Goal: Task Accomplishment & Management: Complete application form

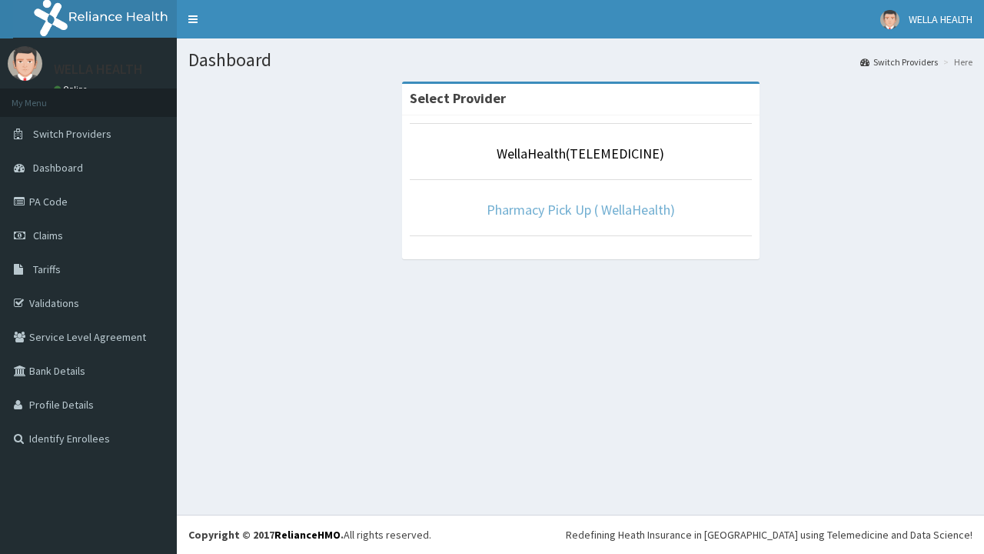
click at [580, 209] on link "Pharmacy Pick Up ( WellaHealth)" at bounding box center [581, 210] width 188 height 18
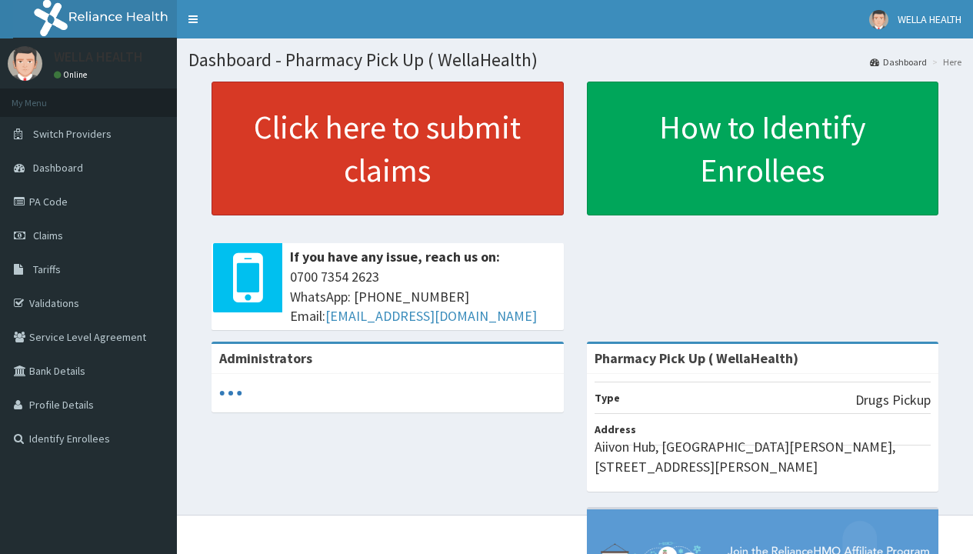
click at [387, 148] on link "Click here to submit claims" at bounding box center [387, 148] width 352 height 134
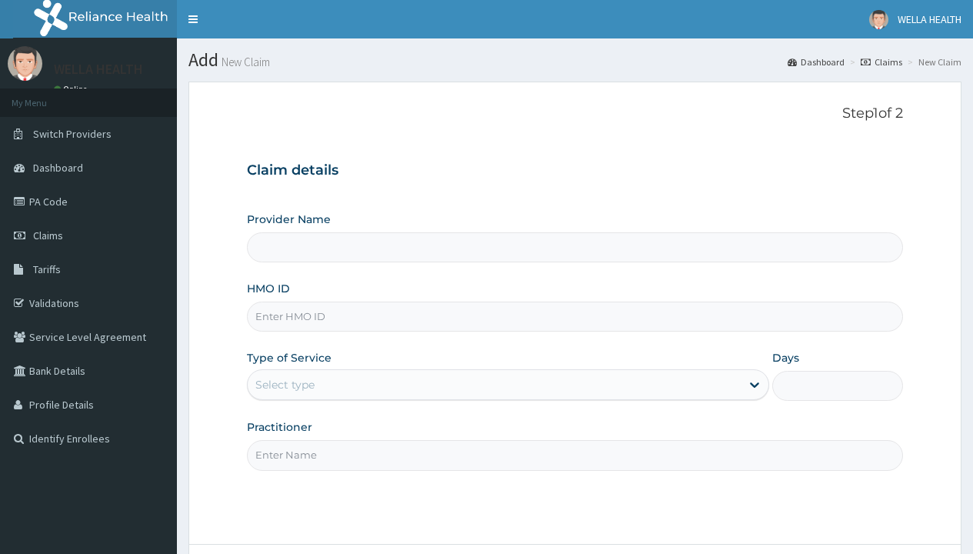
type input "Pharmacy Pick Up ( WellaHealth)"
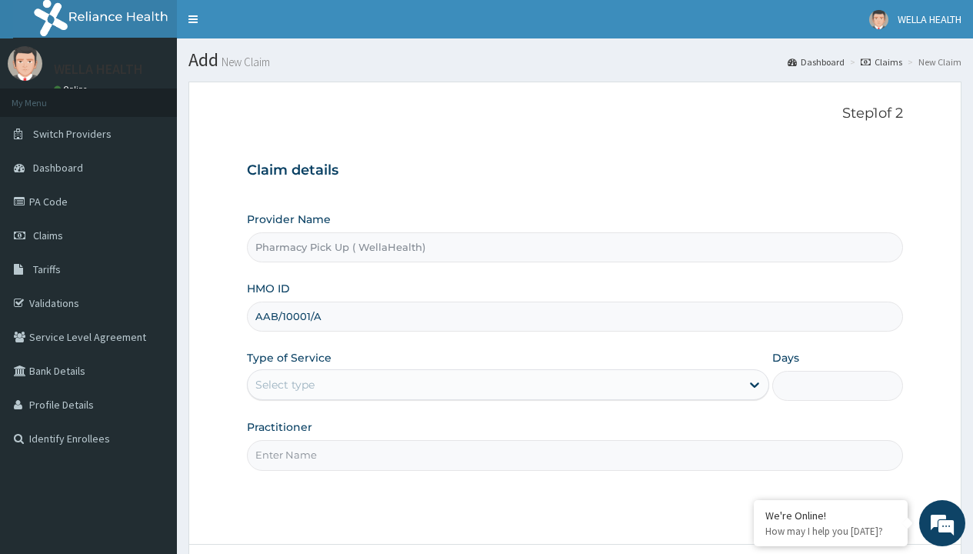
type input "AAB/10001/A"
type input "WellaHealth"
click at [284, 384] on div "Select type" at bounding box center [284, 384] width 59 height 15
type input "ABP/10336/A"
type input "WellaHealth"
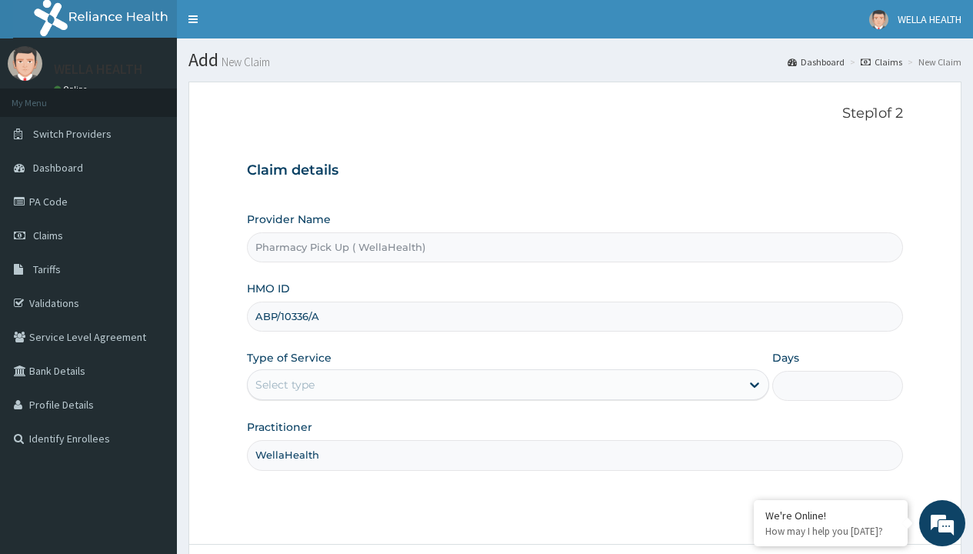
click at [284, 384] on div "Select type" at bounding box center [284, 384] width 59 height 15
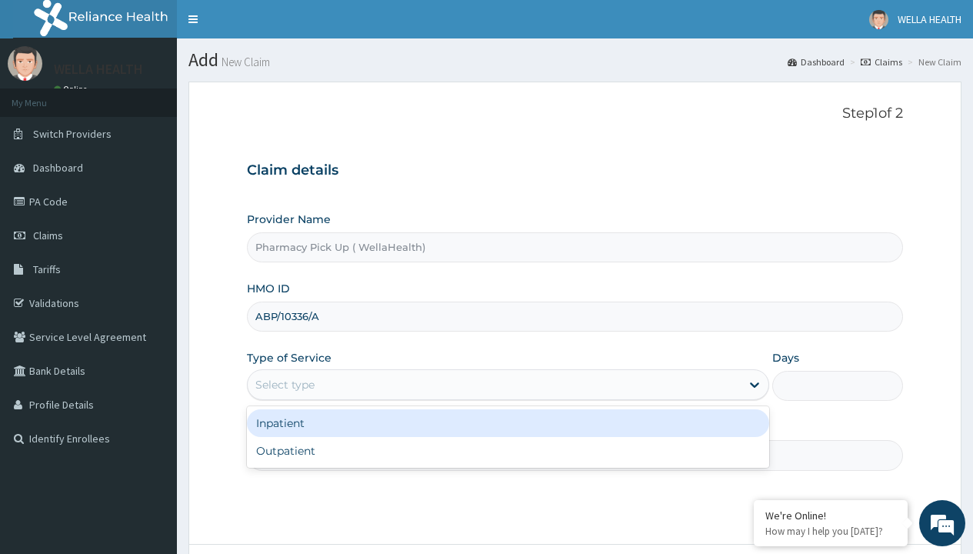
click at [507, 451] on div "Outpatient" at bounding box center [508, 451] width 522 height 28
type input "1"
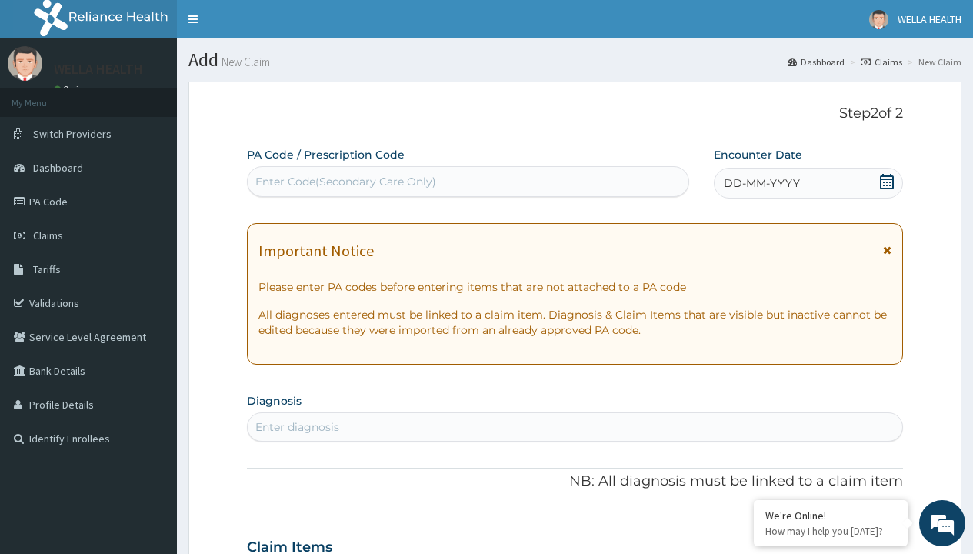
scroll to position [128, 0]
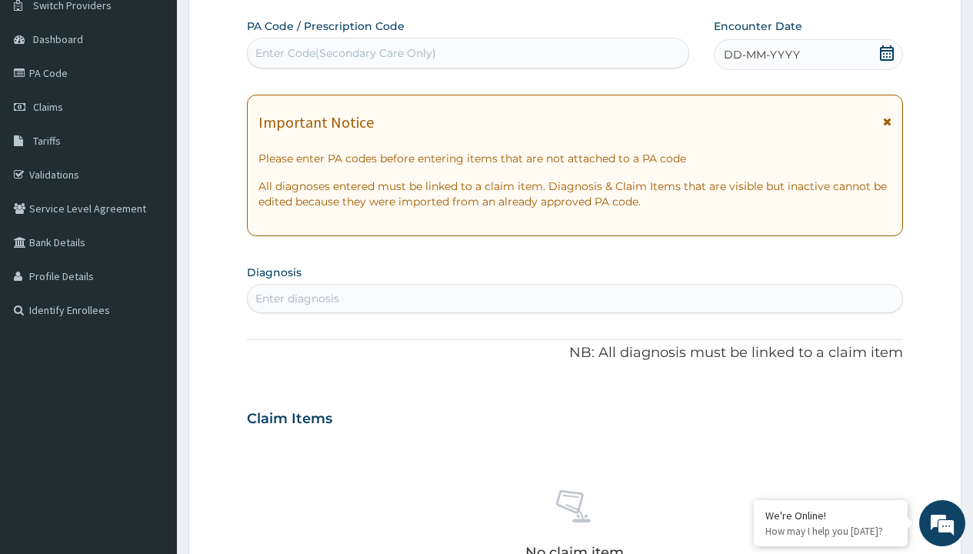
click at [760, 55] on span "DD-MM-YYYY" at bounding box center [761, 54] width 76 height 15
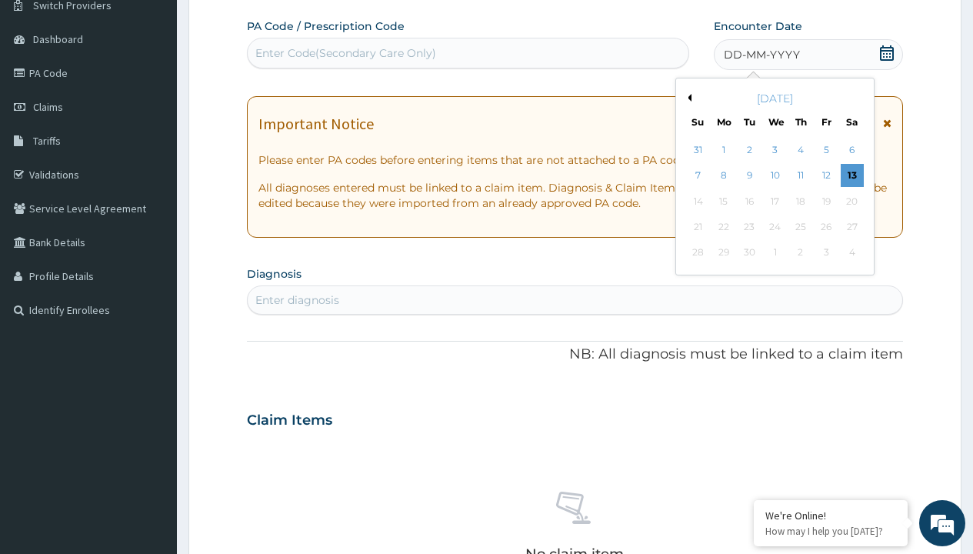
click at [687, 98] on button "Previous Month" at bounding box center [687, 98] width 8 height 8
click at [800, 175] on div "7" at bounding box center [800, 176] width 23 height 23
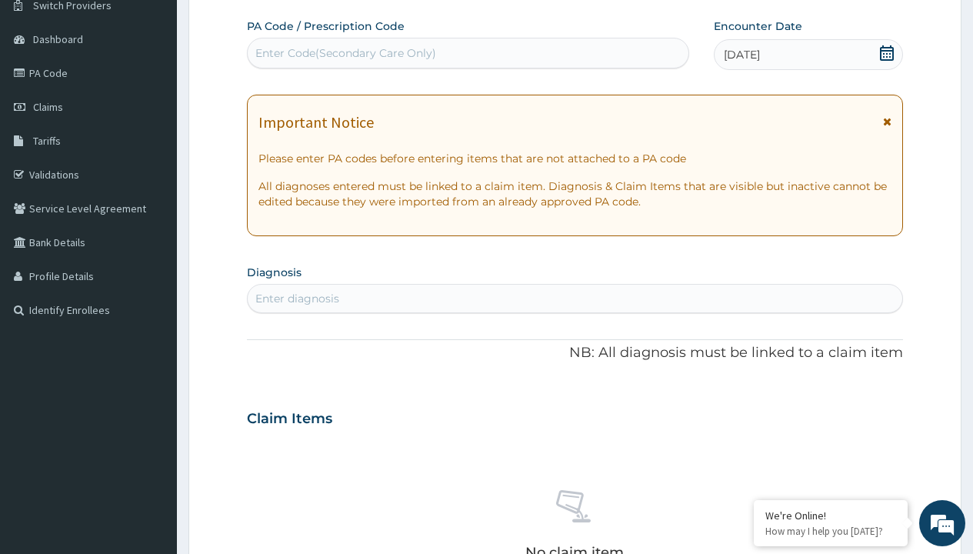
click at [297, 298] on div "Enter diagnosis" at bounding box center [297, 298] width 84 height 15
type input "prescription collected"
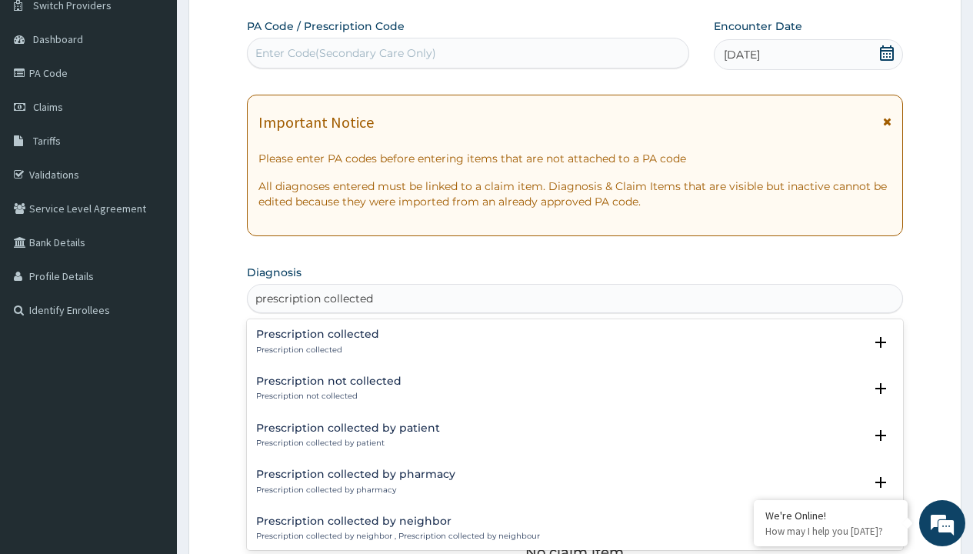
click at [315, 349] on p "Prescription collected" at bounding box center [317, 349] width 123 height 11
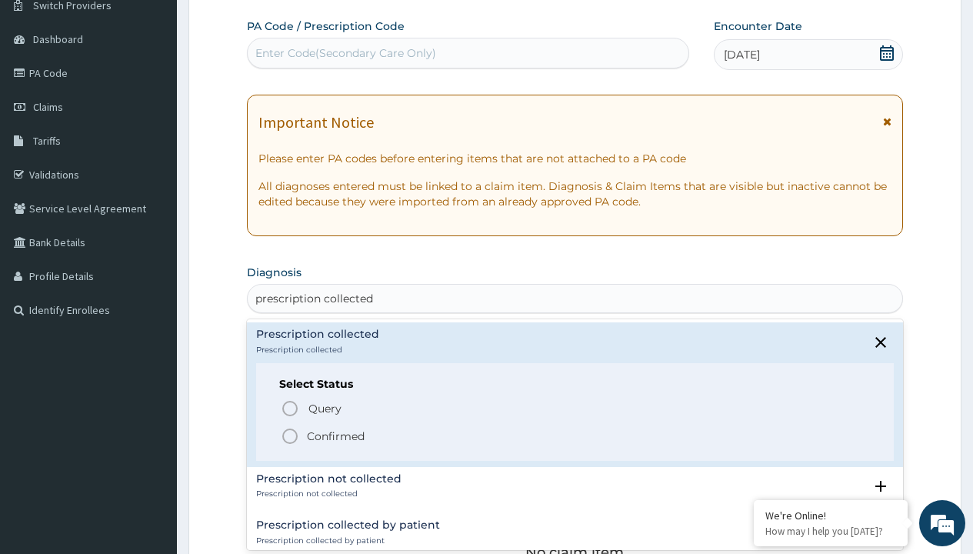
click at [335, 435] on p "Confirmed" at bounding box center [336, 435] width 58 height 15
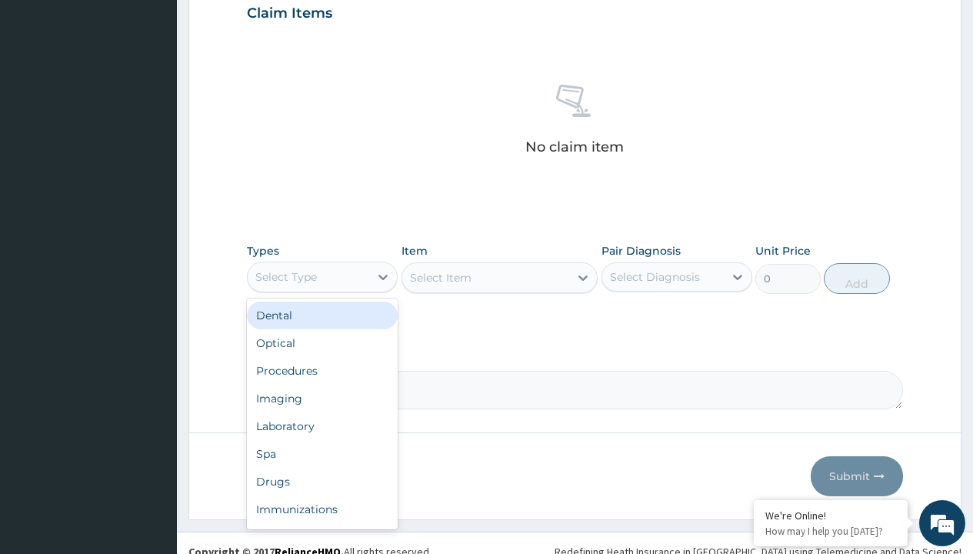
type input "procedures"
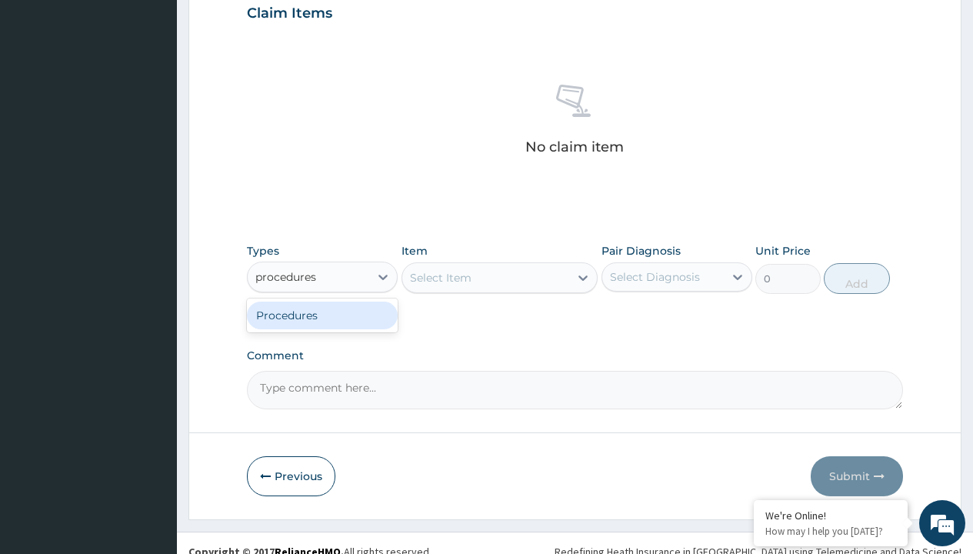
scroll to position [0, 0]
click at [322, 314] on div "Procedures" at bounding box center [322, 315] width 151 height 28
click at [440, 277] on div "Select Item" at bounding box center [441, 277] width 62 height 15
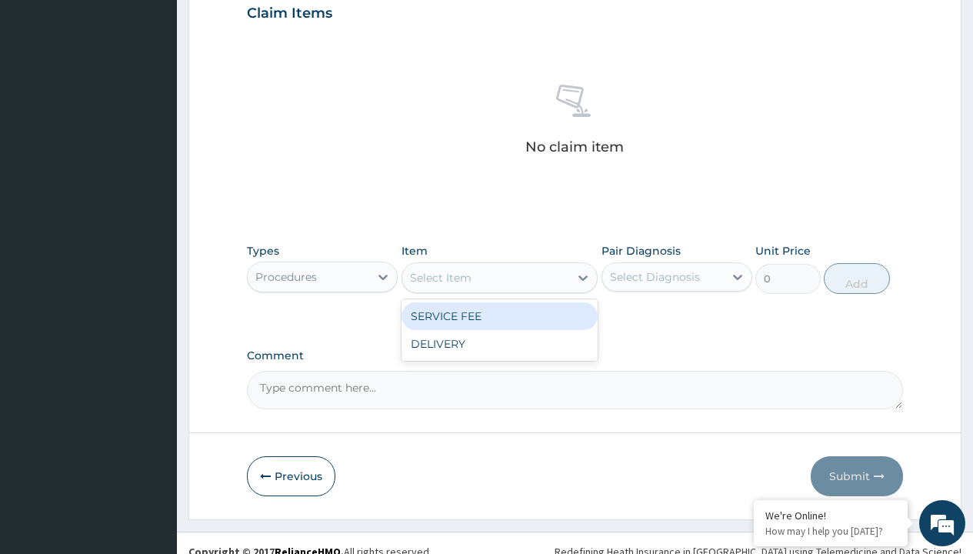
type input "service fee"
click at [499, 315] on div "SERVICE FEE" at bounding box center [499, 316] width 197 height 28
type input "100"
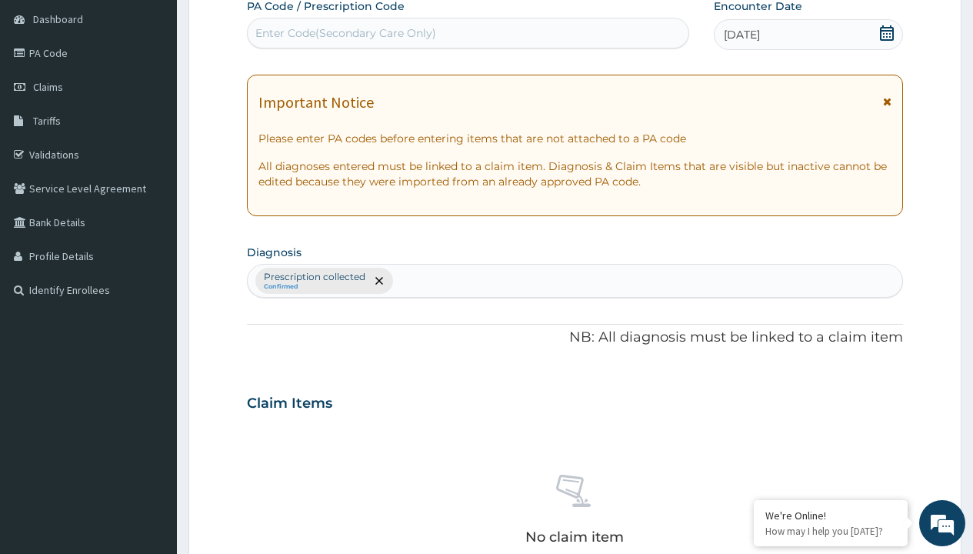
scroll to position [268, 0]
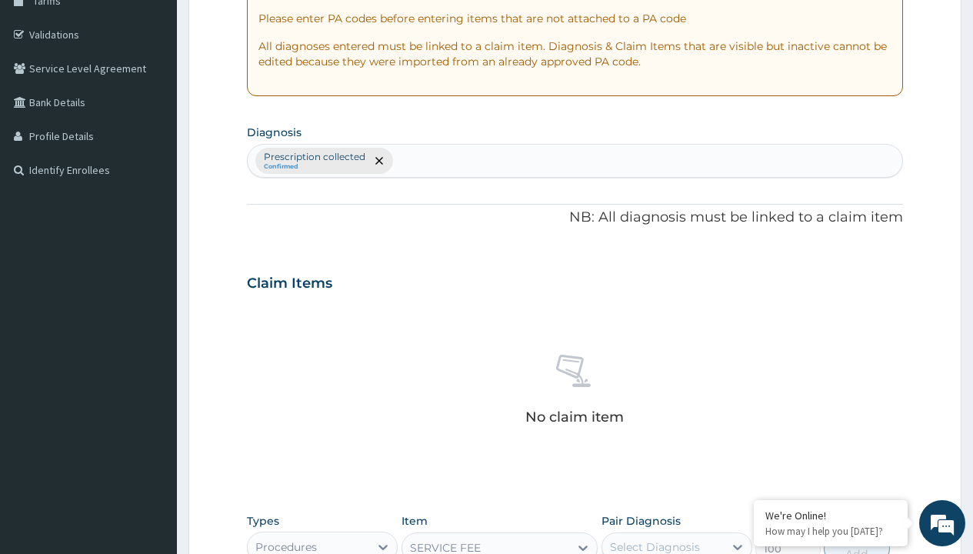
type input "prescription collected"
checkbox input "true"
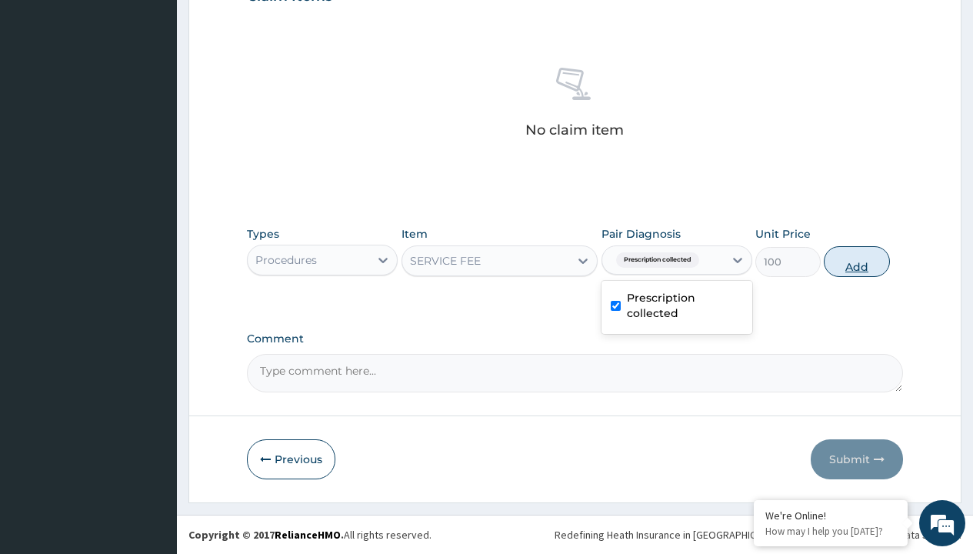
click at [856, 261] on button "Add" at bounding box center [855, 261] width 65 height 31
type input "0"
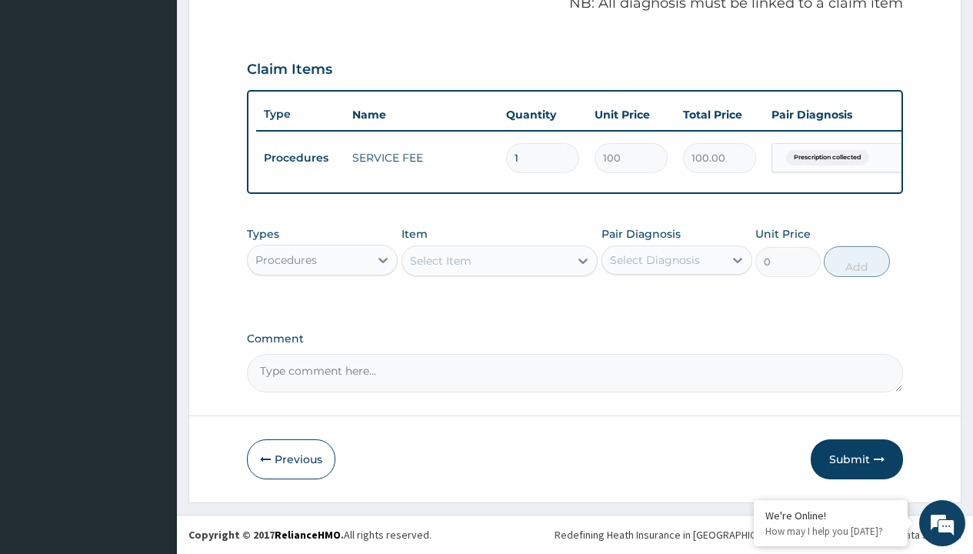
click at [286, 259] on div "Procedures" at bounding box center [286, 259] width 62 height 15
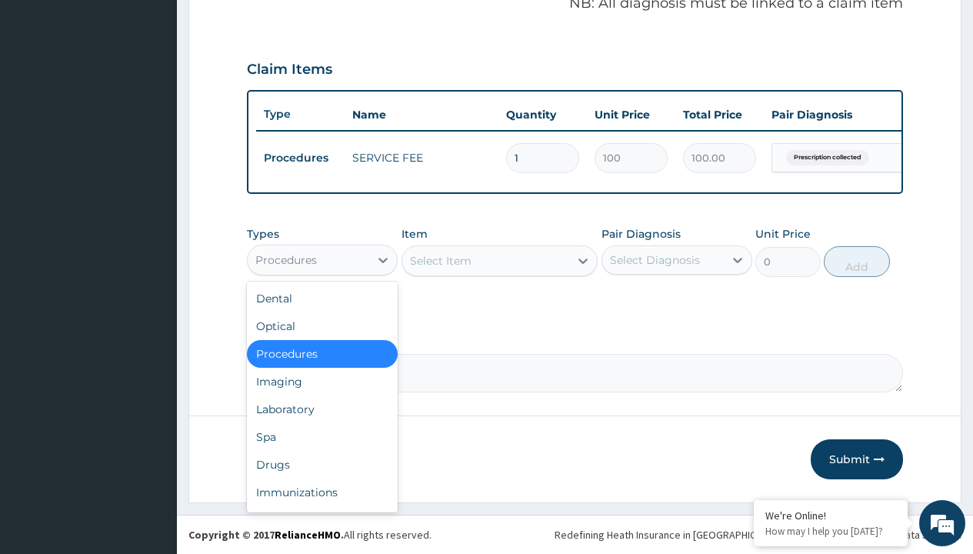
type input "drugs"
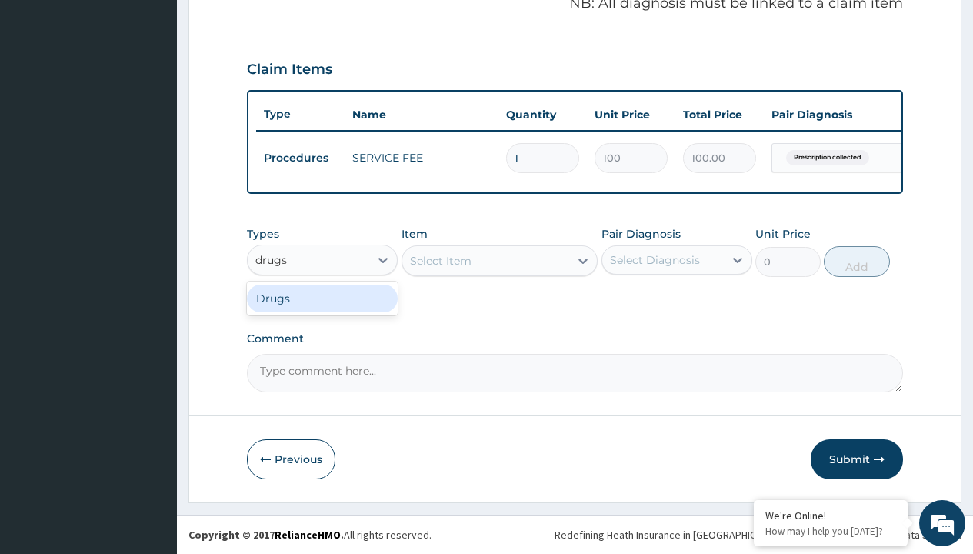
scroll to position [0, 0]
click at [322, 298] on div "Drugs" at bounding box center [322, 298] width 151 height 28
click at [440, 260] on div "Select Item" at bounding box center [499, 260] width 197 height 31
type input "prednisolone 5mg (perilon)/sach"
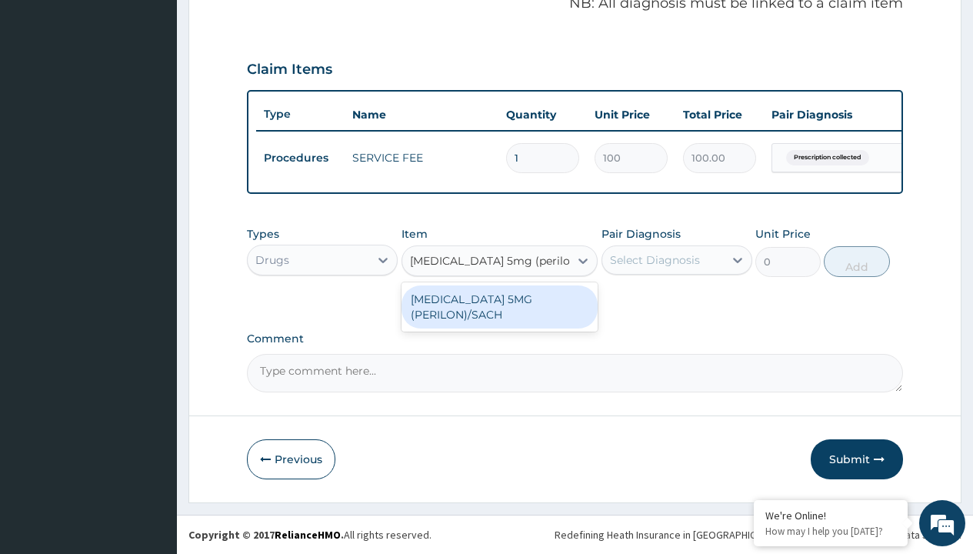
click at [499, 306] on div "[MEDICAL_DATA] 5MG (PERILON)/SACH" at bounding box center [499, 306] width 197 height 43
type input "76"
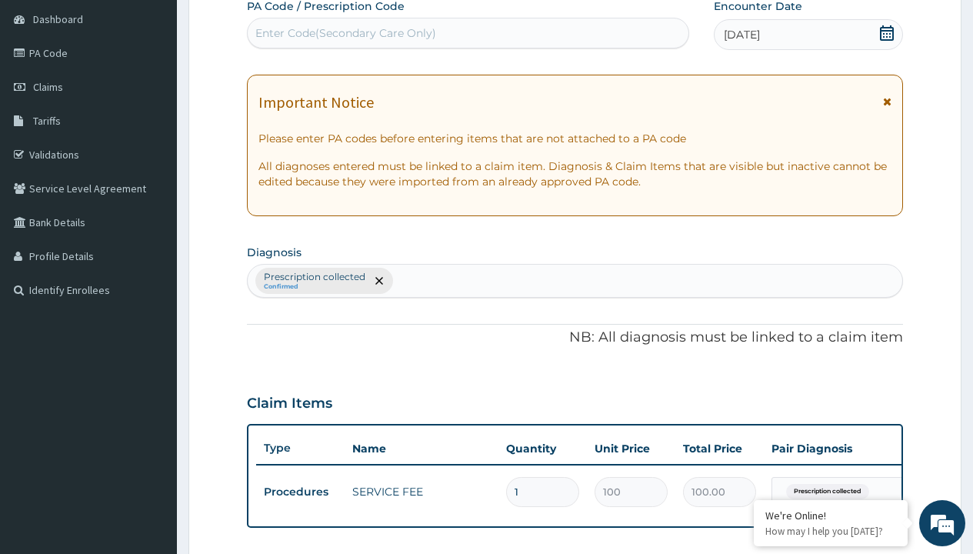
type input "prescription collected"
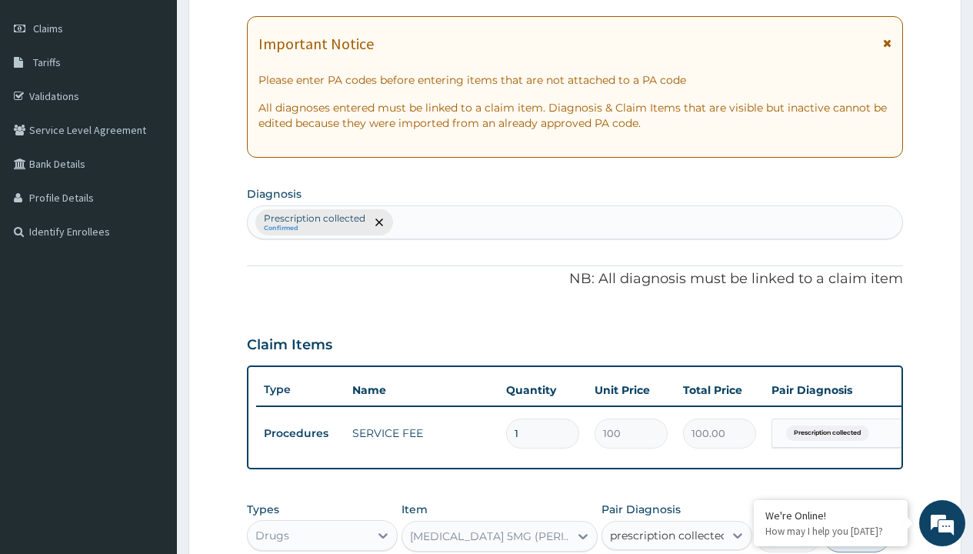
scroll to position [494, 0]
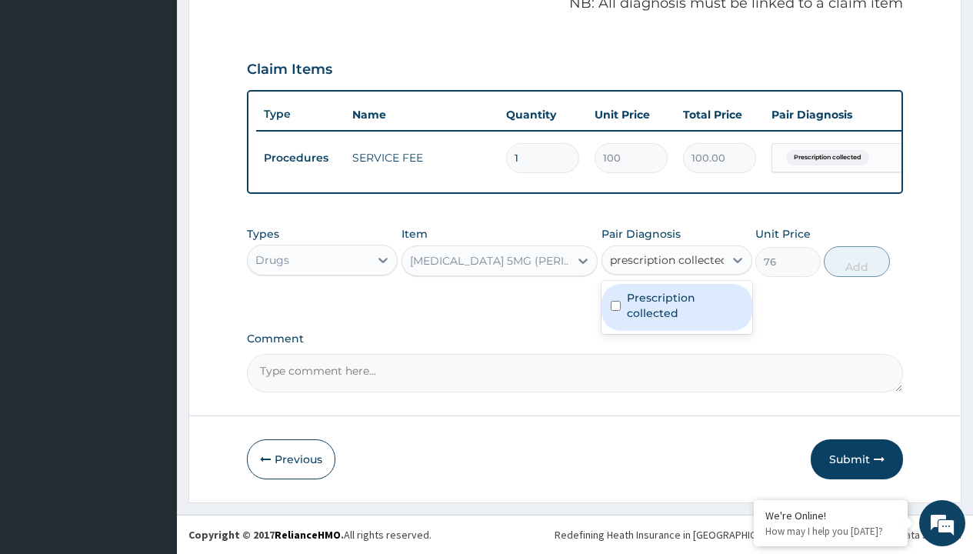
click at [676, 307] on label "Prescription collected" at bounding box center [685, 305] width 116 height 31
checkbox input "true"
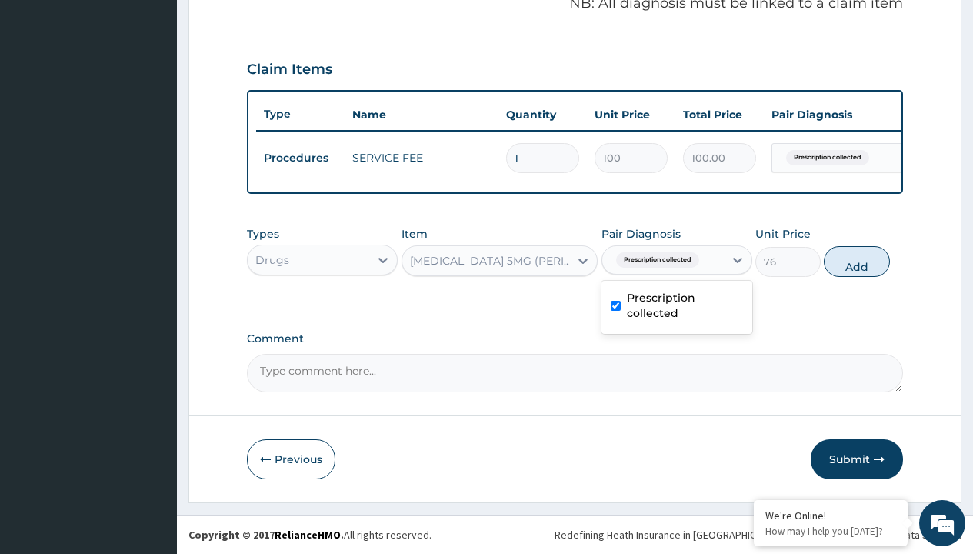
click at [856, 261] on button "Add" at bounding box center [855, 261] width 65 height 31
type input "0"
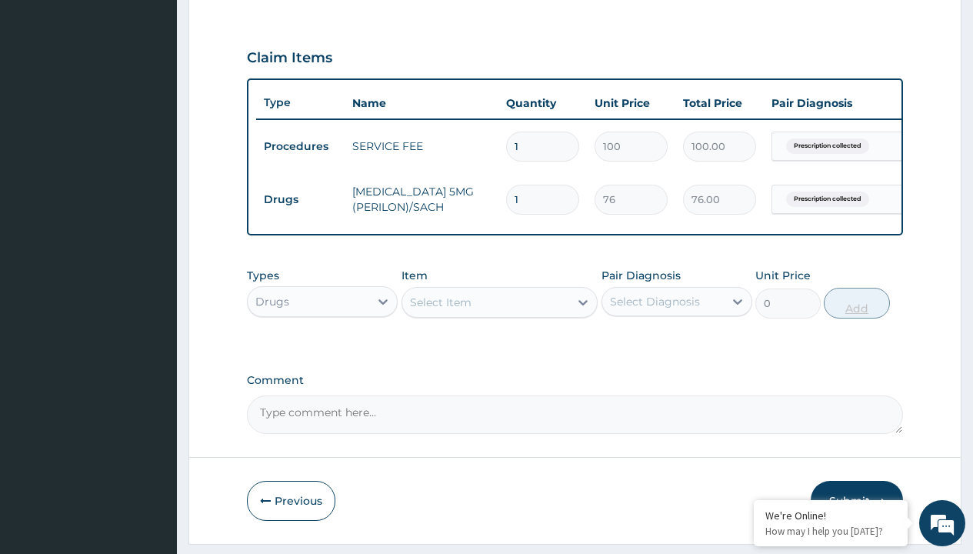
type input "28"
type input "2128.00"
type input "28"
click at [300, 199] on td "Drugs" at bounding box center [300, 199] width 88 height 28
type input "drugs"
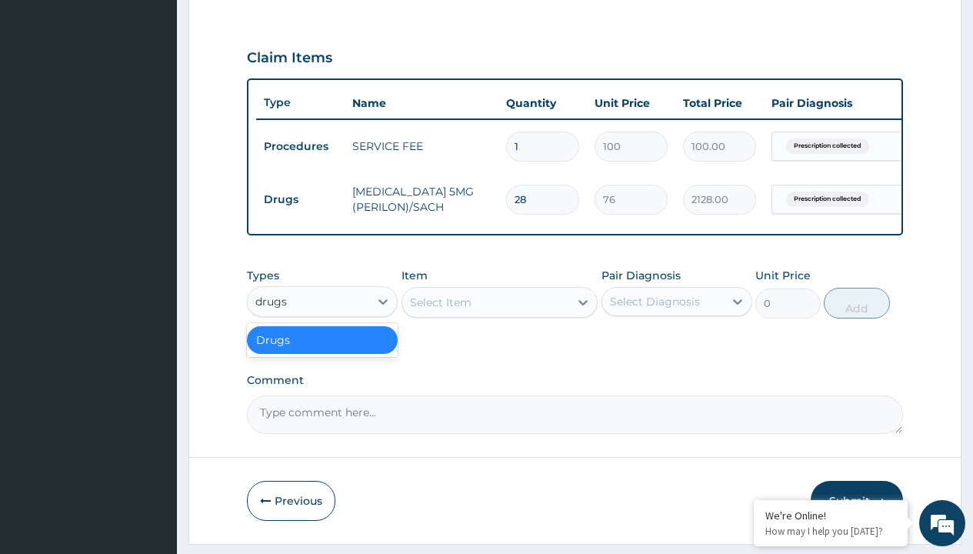
scroll to position [0, 0]
click at [322, 351] on div "Drugs" at bounding box center [322, 340] width 151 height 28
click at [440, 310] on div "Select Item" at bounding box center [441, 301] width 62 height 15
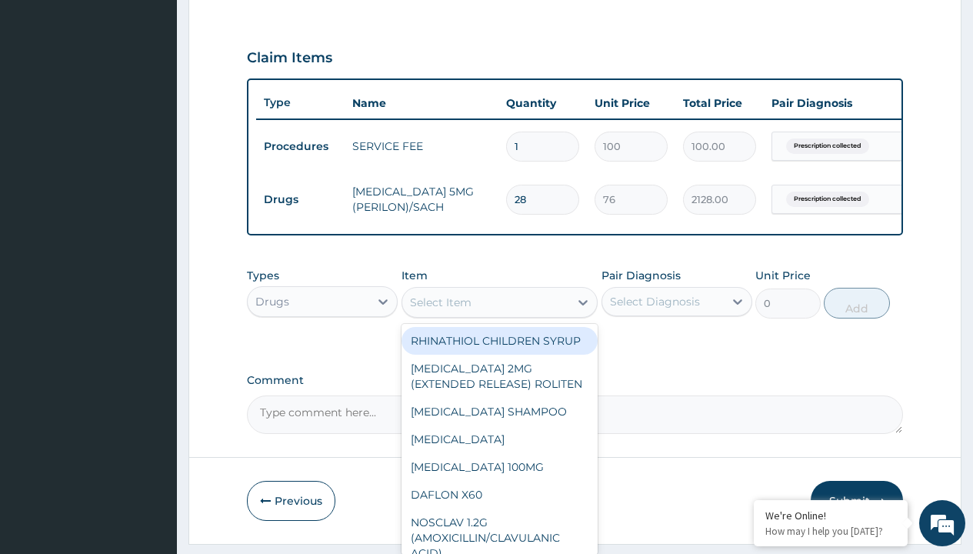
type input "loratadine 10mg tab loratyn x10"
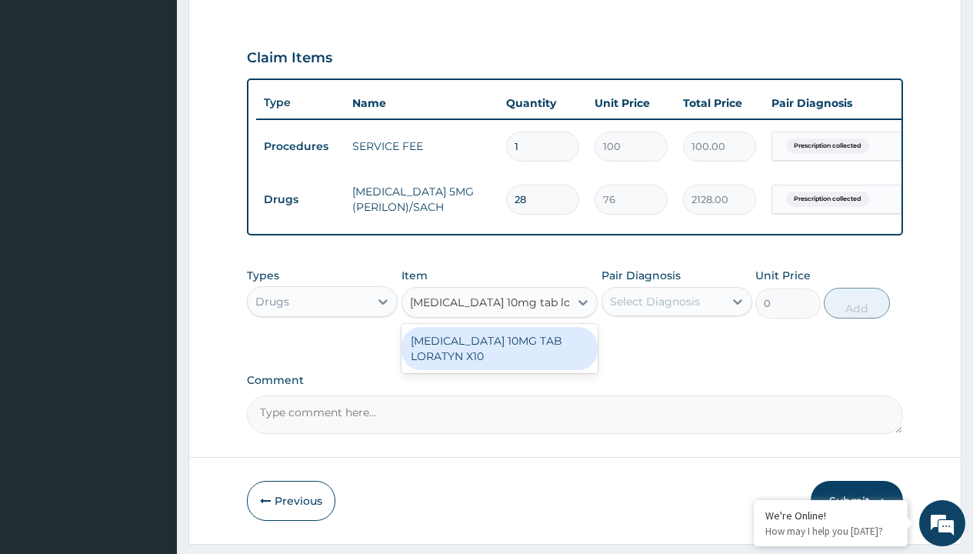
click at [499, 359] on div "[MEDICAL_DATA] 10MG TAB LORATYN X10" at bounding box center [499, 348] width 197 height 43
type input "117"
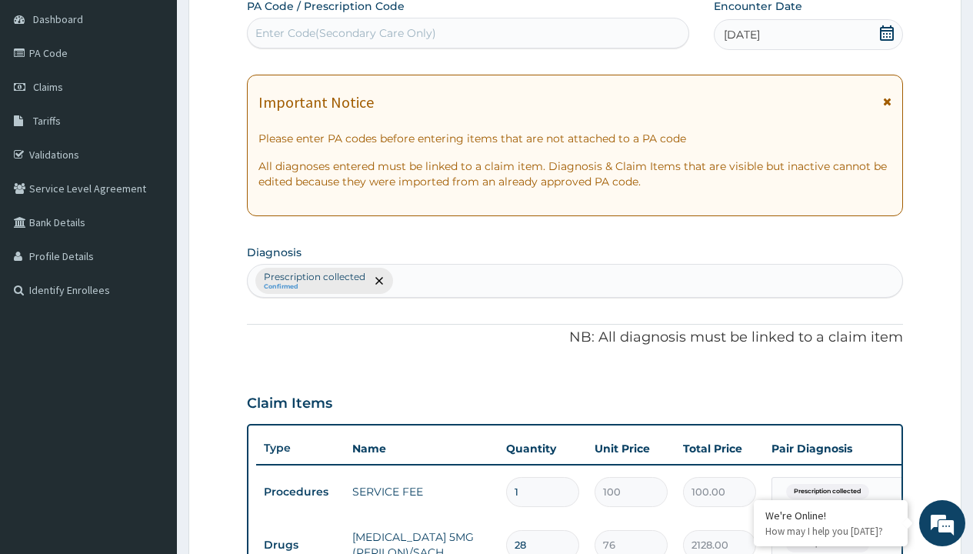
type input "prescription collected"
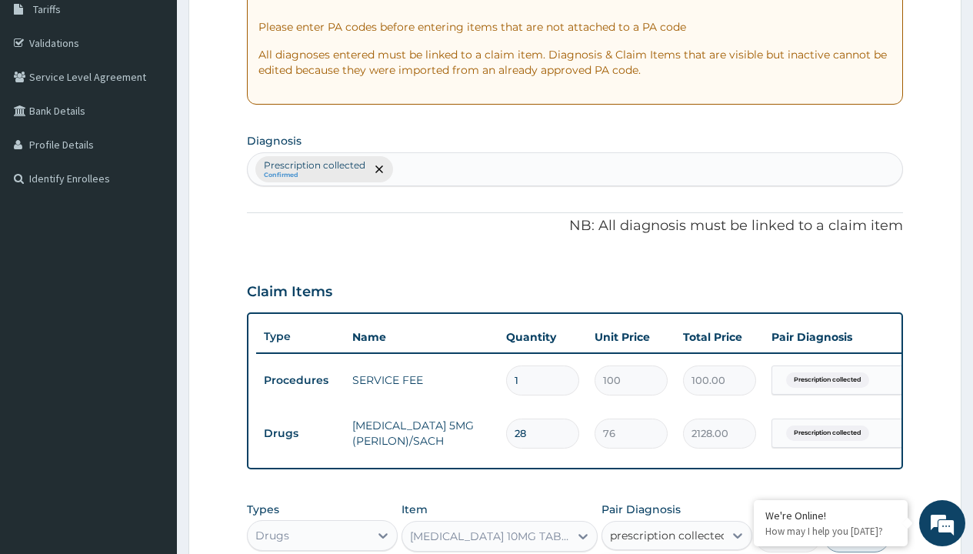
checkbox input "true"
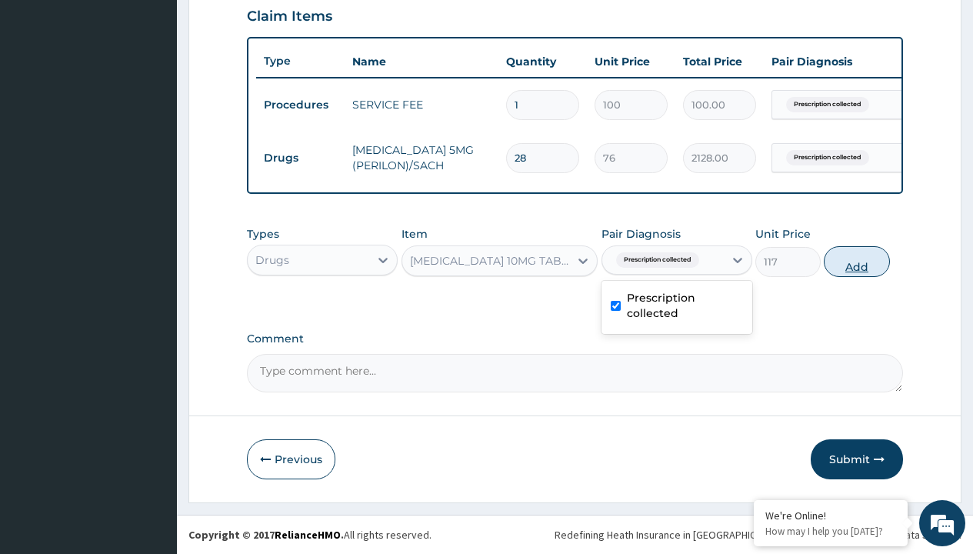
click at [856, 261] on button "Add" at bounding box center [855, 261] width 65 height 31
type input "0"
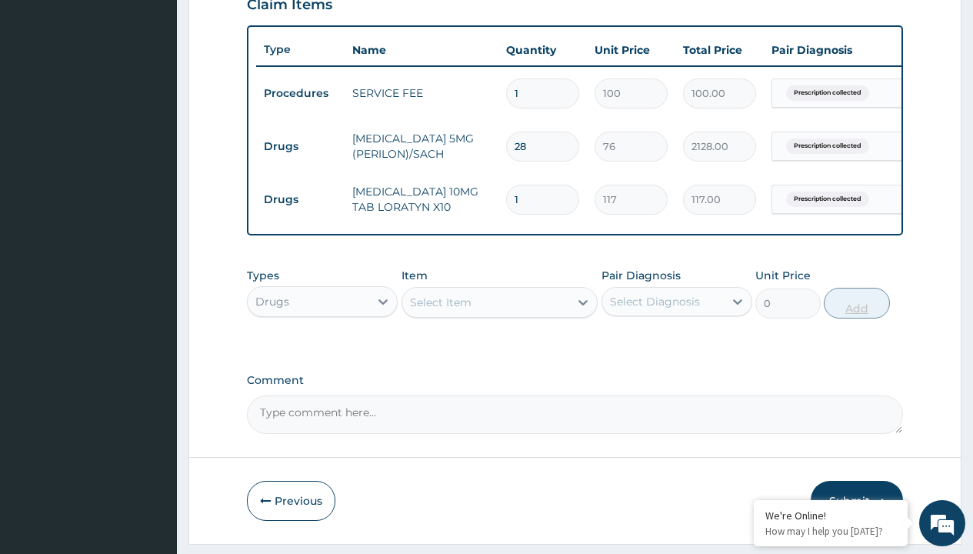
type input "10"
type input "1170.00"
type input "10"
click at [300, 146] on td "Drugs" at bounding box center [300, 146] width 88 height 28
type input "drugs"
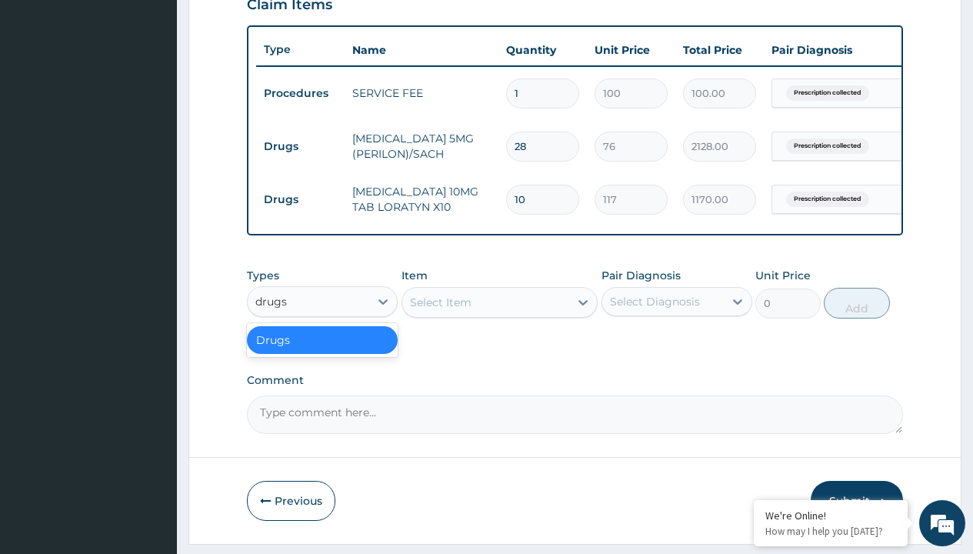
scroll to position [0, 0]
click at [322, 351] on div "Drugs" at bounding box center [322, 340] width 151 height 28
click at [440, 310] on div "Select Item" at bounding box center [441, 301] width 62 height 15
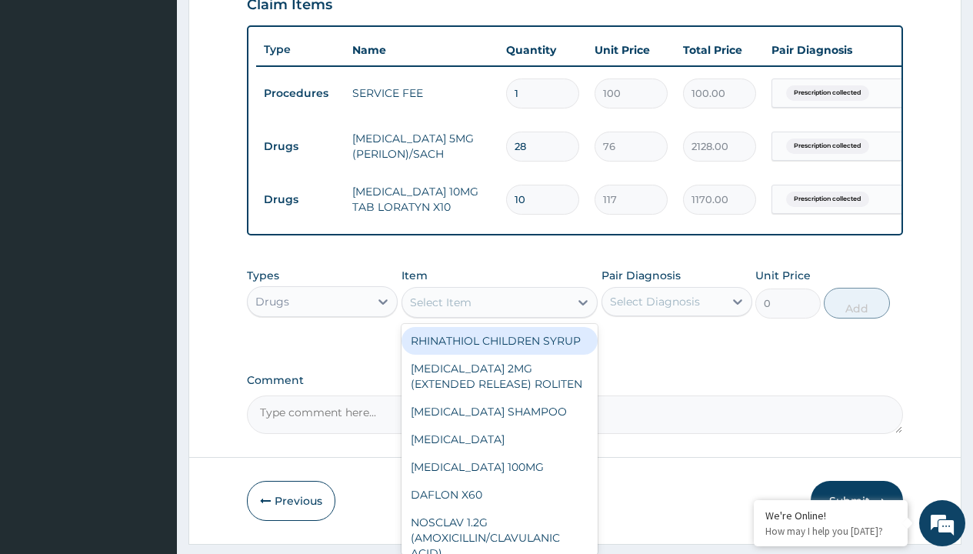
type input "ventolin nebules 5mg"
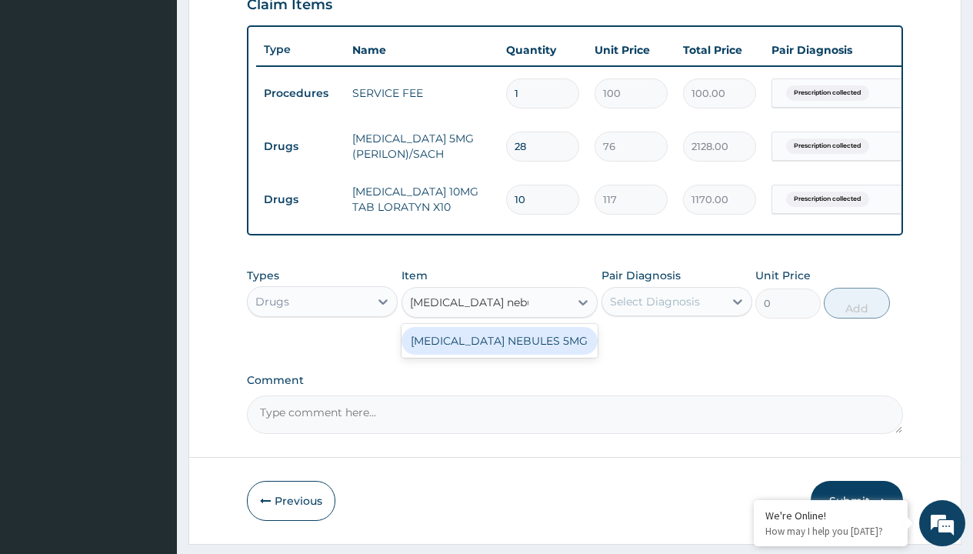
click at [499, 351] on div "VENTOLIN NEBULES 5MG" at bounding box center [499, 341] width 197 height 28
type input "1330"
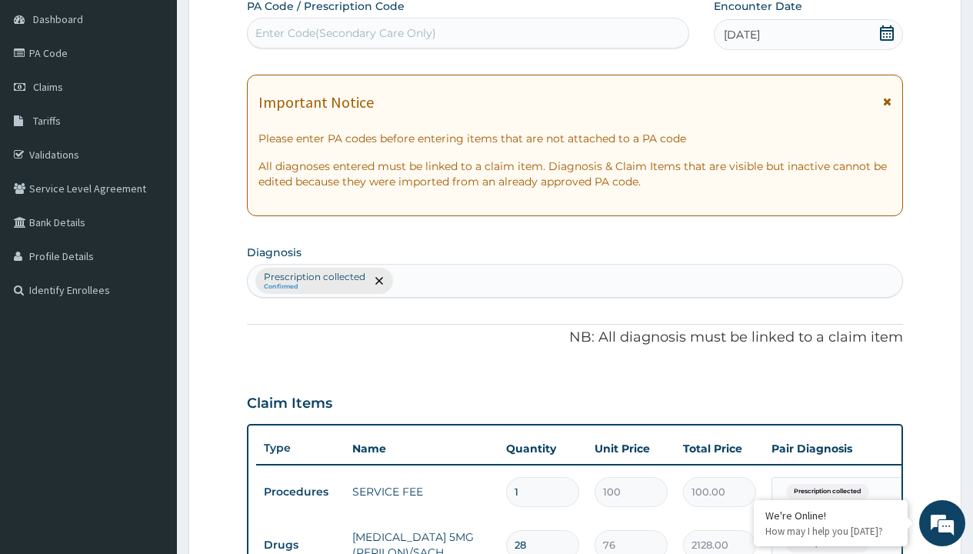
type input "prescription collected"
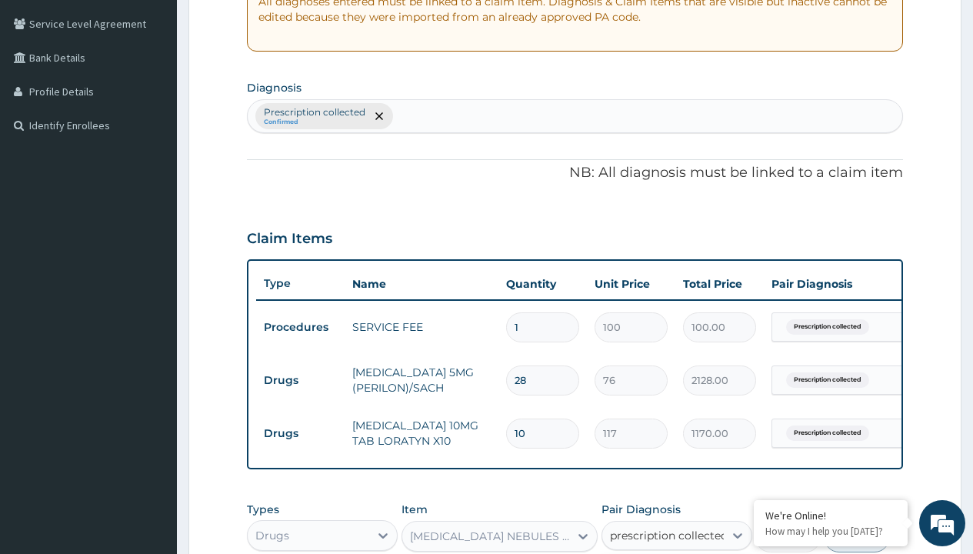
checkbox input "true"
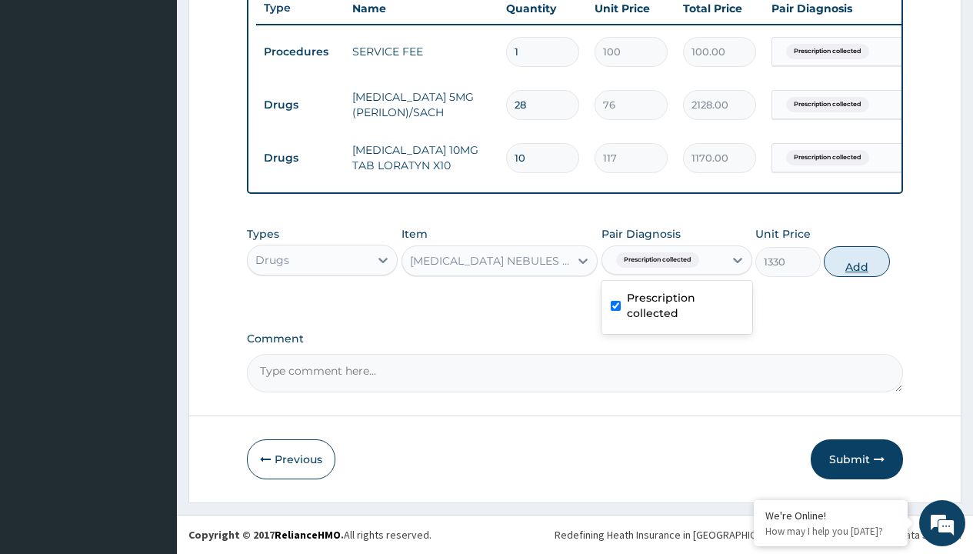
click at [856, 261] on button "Add" at bounding box center [855, 261] width 65 height 31
type input "0"
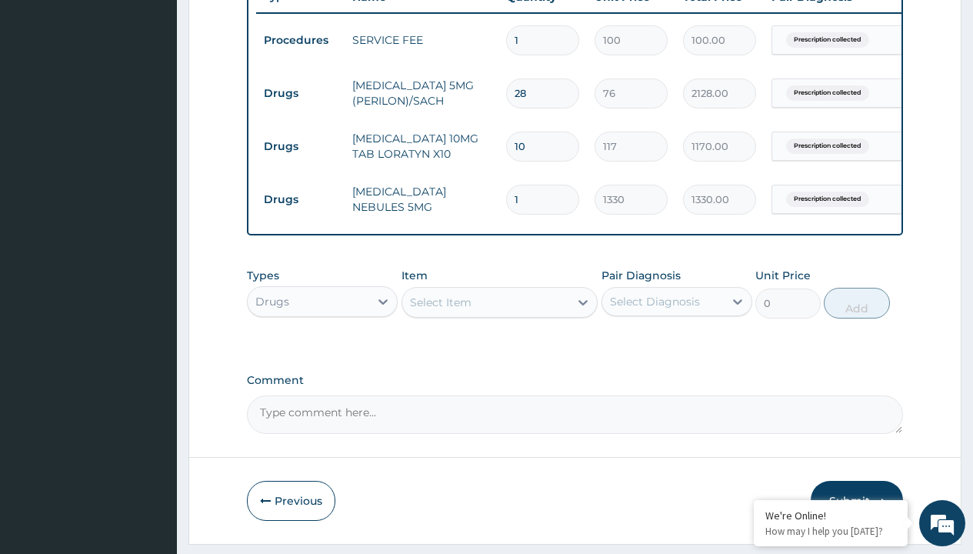
click at [300, 93] on td "Drugs" at bounding box center [300, 93] width 88 height 28
type input "procedures"
click at [322, 351] on div "Procedures" at bounding box center [322, 340] width 151 height 28
click at [440, 310] on div "Select Item" at bounding box center [441, 301] width 62 height 15
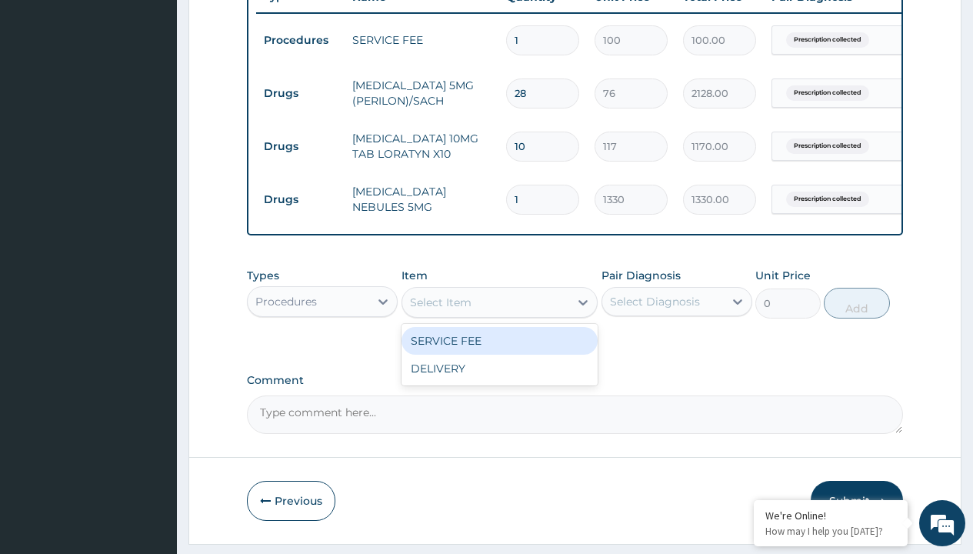
type input "delivery"
click at [499, 351] on div "DELIVERY" at bounding box center [499, 341] width 197 height 28
type input "2000"
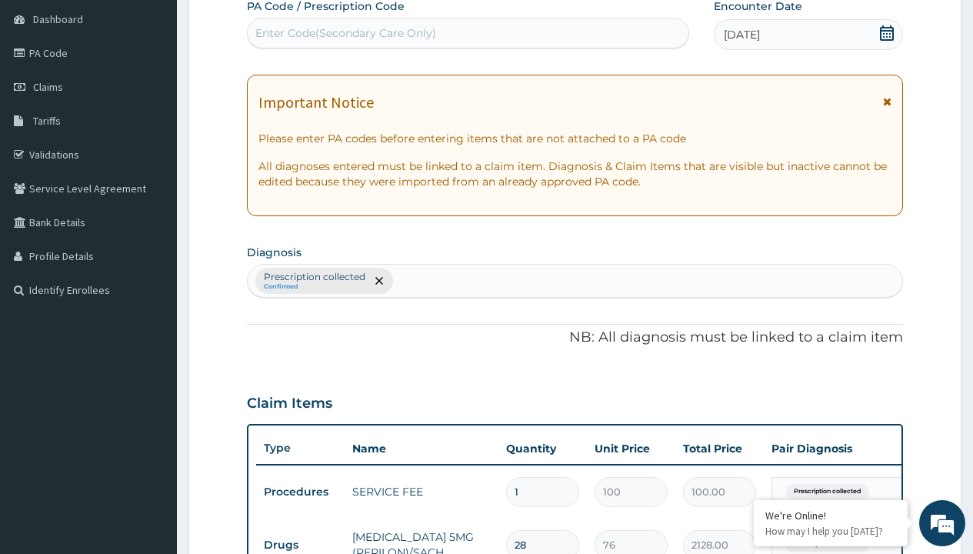
type input "prescription collected"
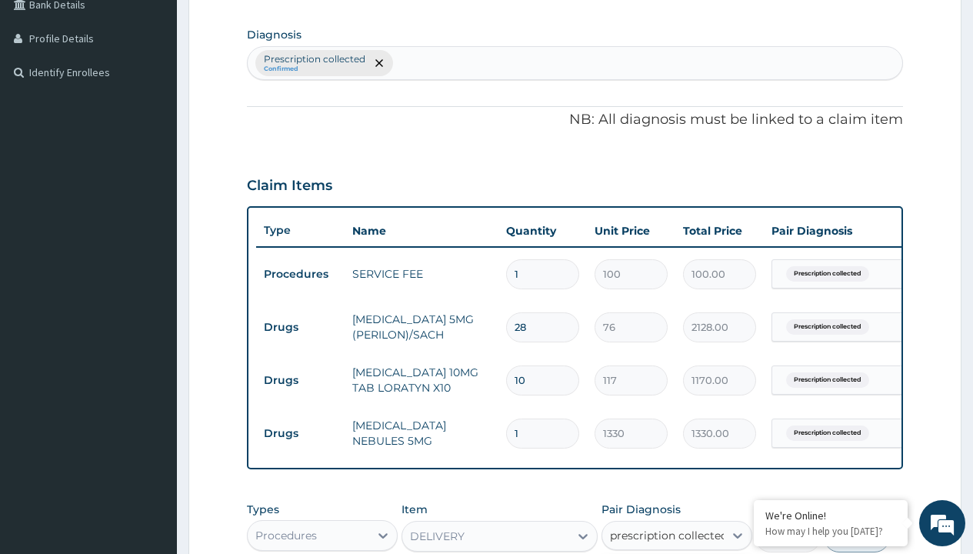
checkbox input "true"
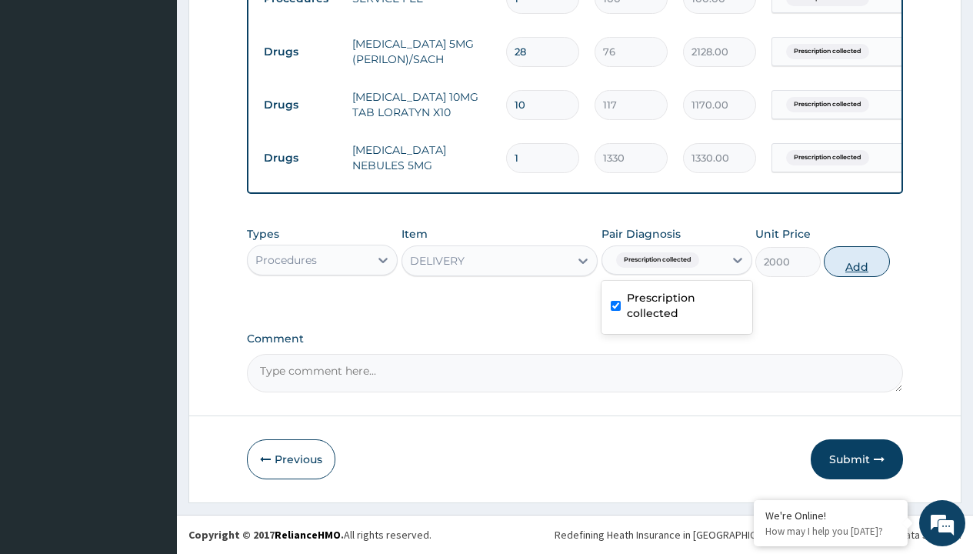
click at [856, 261] on button "Add" at bounding box center [855, 261] width 65 height 31
type input "0"
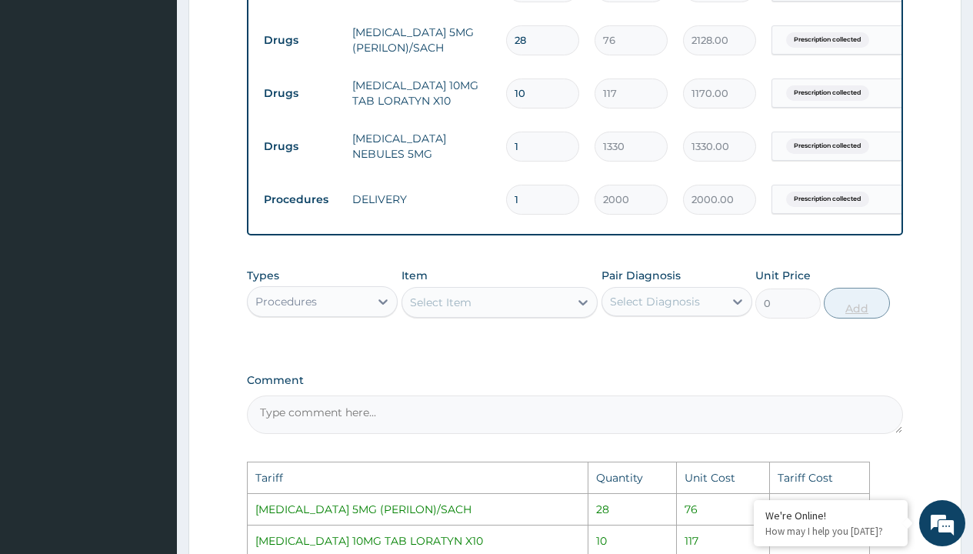
scroll to position [998, 0]
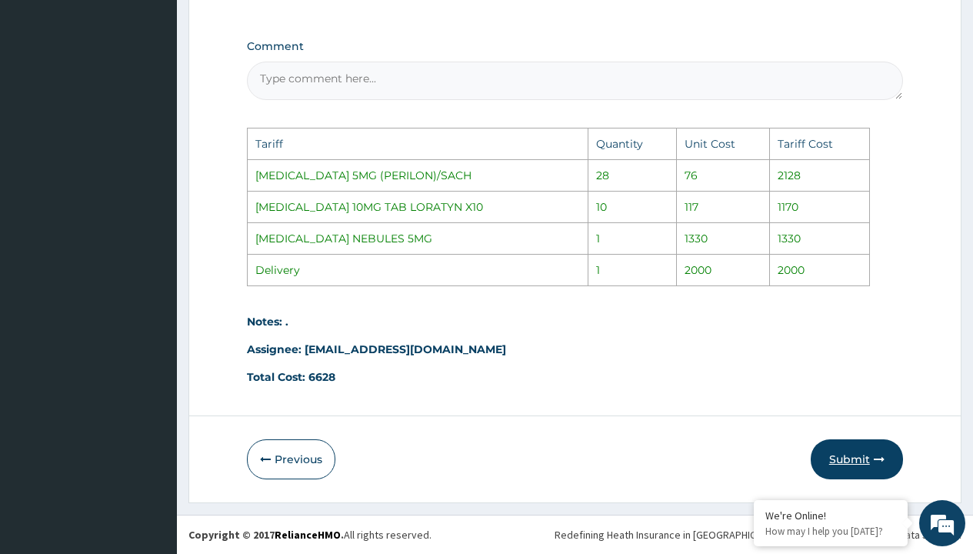
click at [843, 458] on button "Submit" at bounding box center [856, 459] width 92 height 40
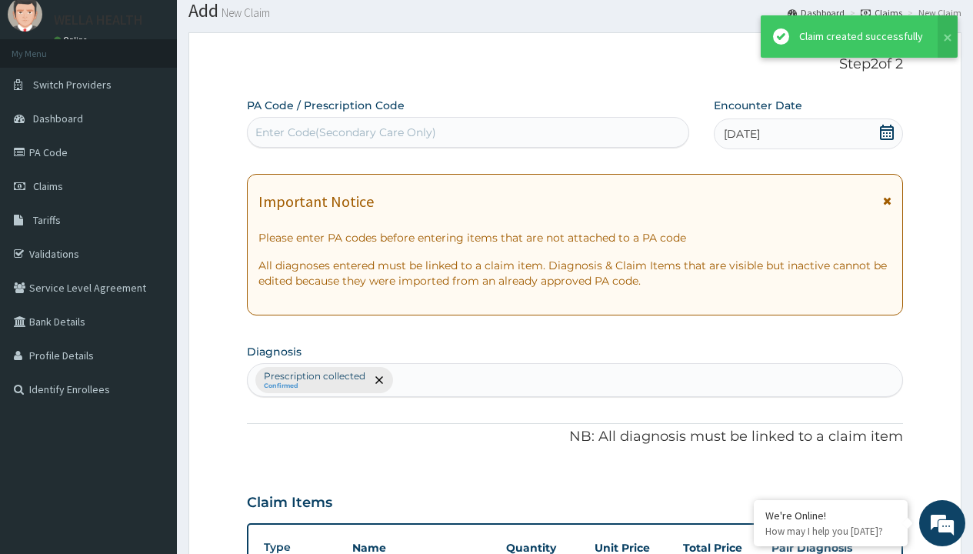
scroll to position [706, 0]
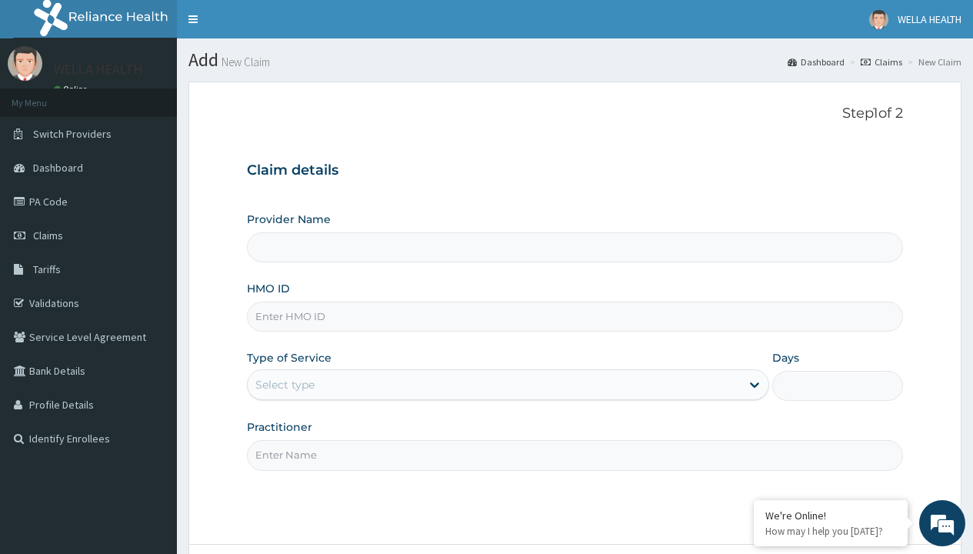
type input "Pharmacy Pick Up ( WellaHealth)"
type input "ABP/10547/A"
type input "WellaHealth"
click at [284, 384] on div "Select type" at bounding box center [284, 384] width 59 height 15
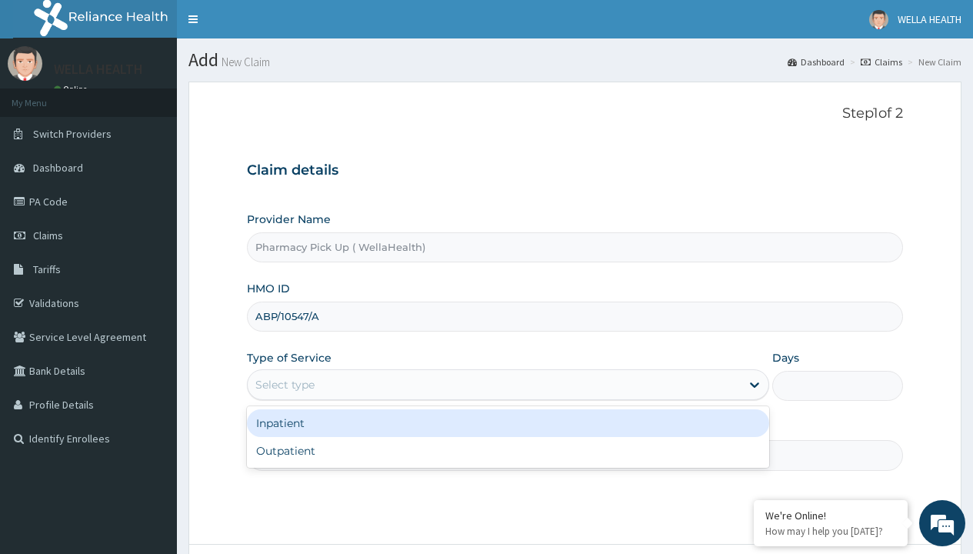
click at [507, 451] on div "Outpatient" at bounding box center [508, 451] width 522 height 28
type input "1"
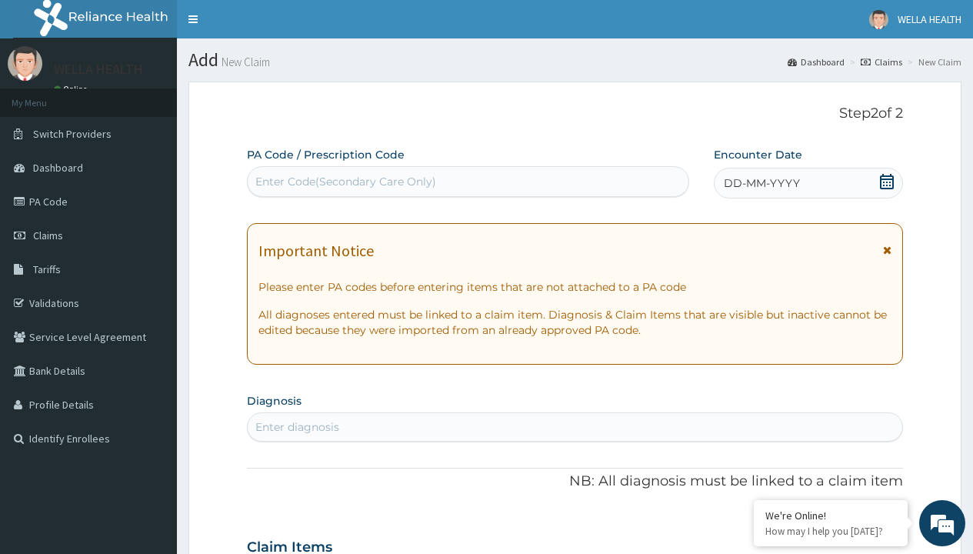
scroll to position [128, 0]
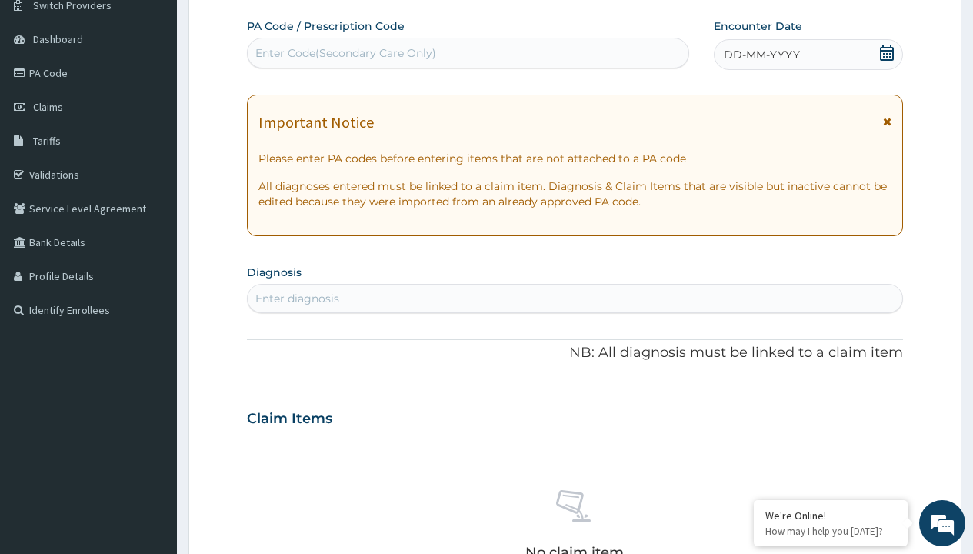
click at [760, 55] on span "DD-MM-YYYY" at bounding box center [761, 54] width 76 height 15
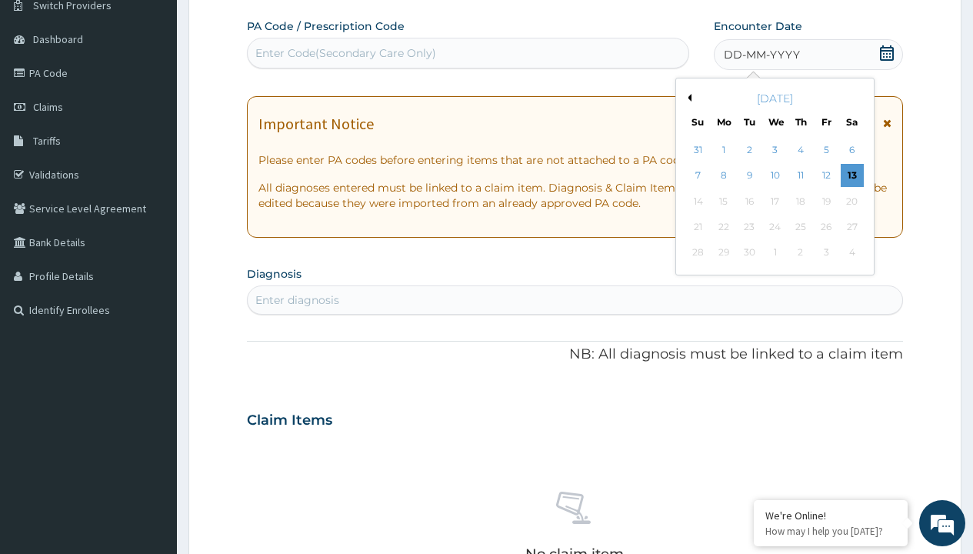
click at [687, 98] on button "Previous Month" at bounding box center [687, 98] width 8 height 8
click at [800, 175] on div "7" at bounding box center [800, 176] width 23 height 23
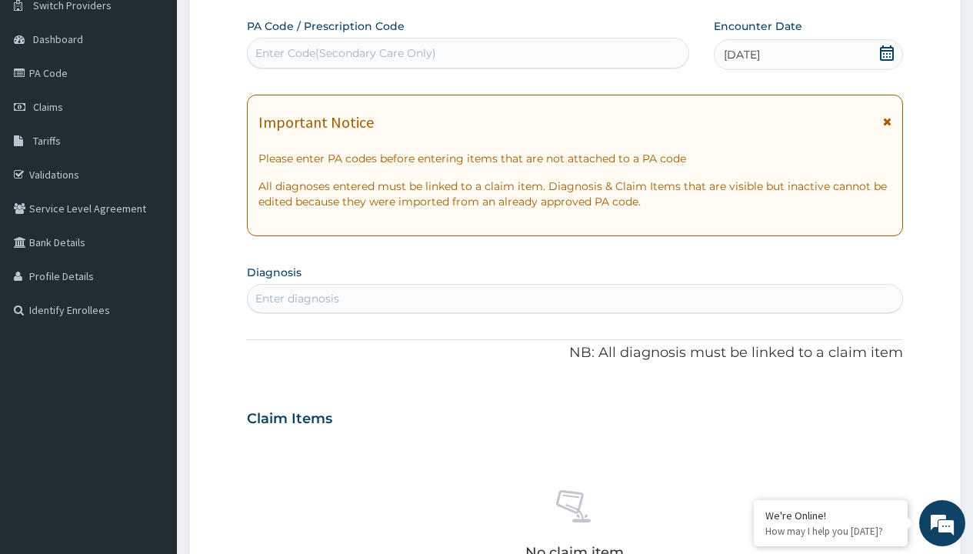
click at [297, 298] on div "Enter diagnosis" at bounding box center [297, 298] width 84 height 15
type input "prescription collected"
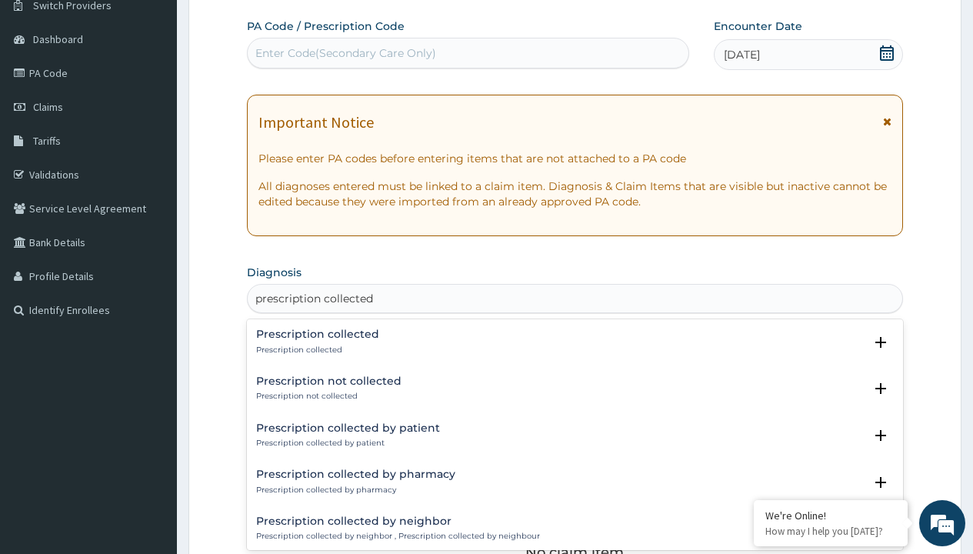
scroll to position [0, 0]
click at [315, 349] on p "Prescription collected" at bounding box center [317, 349] width 123 height 11
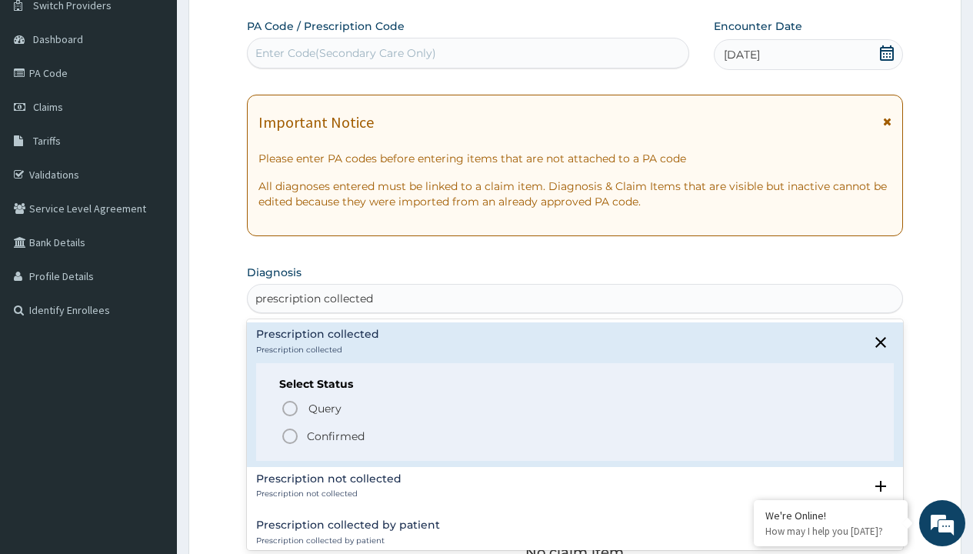
click at [335, 435] on p "Confirmed" at bounding box center [336, 435] width 58 height 15
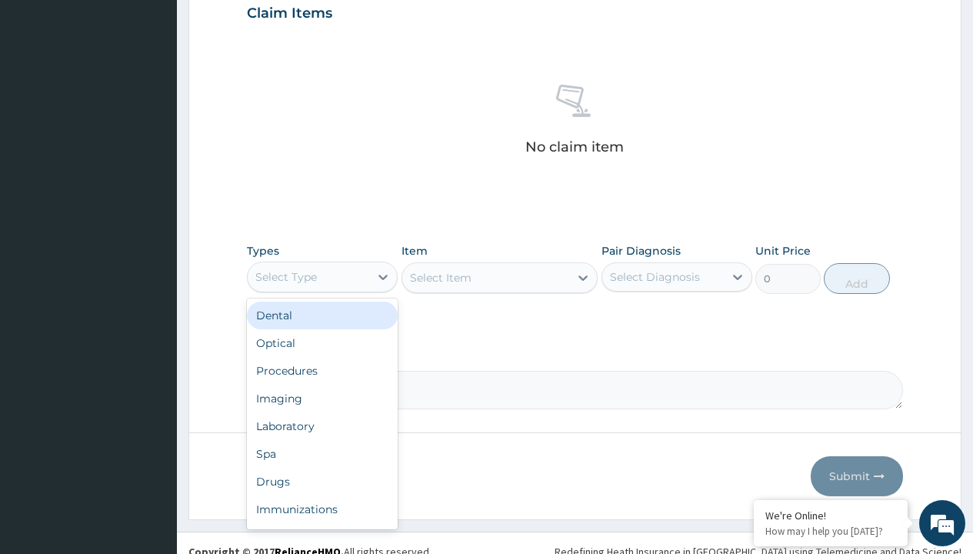
type input "procedures"
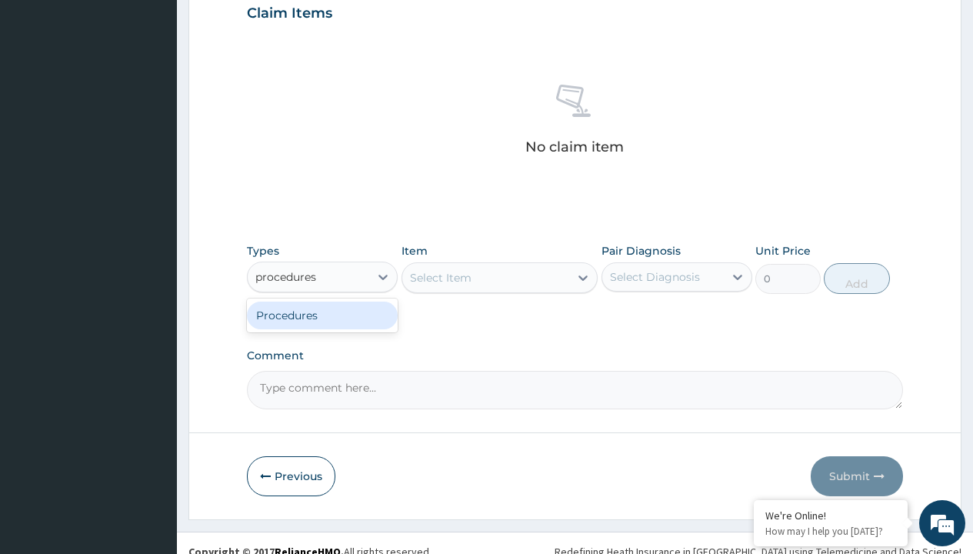
scroll to position [0, 0]
click at [322, 314] on div "Procedures" at bounding box center [322, 315] width 151 height 28
click at [440, 277] on div "Select Item" at bounding box center [499, 277] width 197 height 31
click at [286, 276] on div "Procedures" at bounding box center [286, 276] width 62 height 15
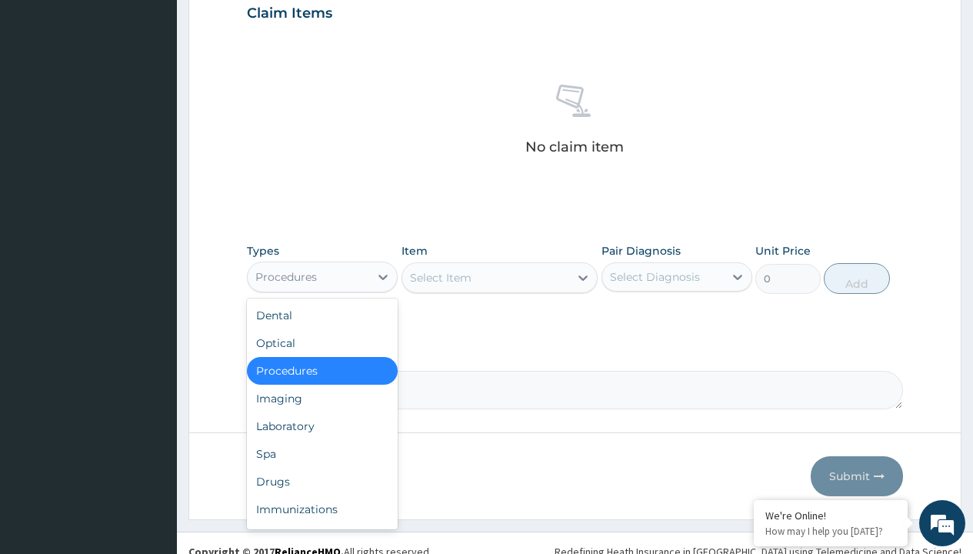
type input "procedures"
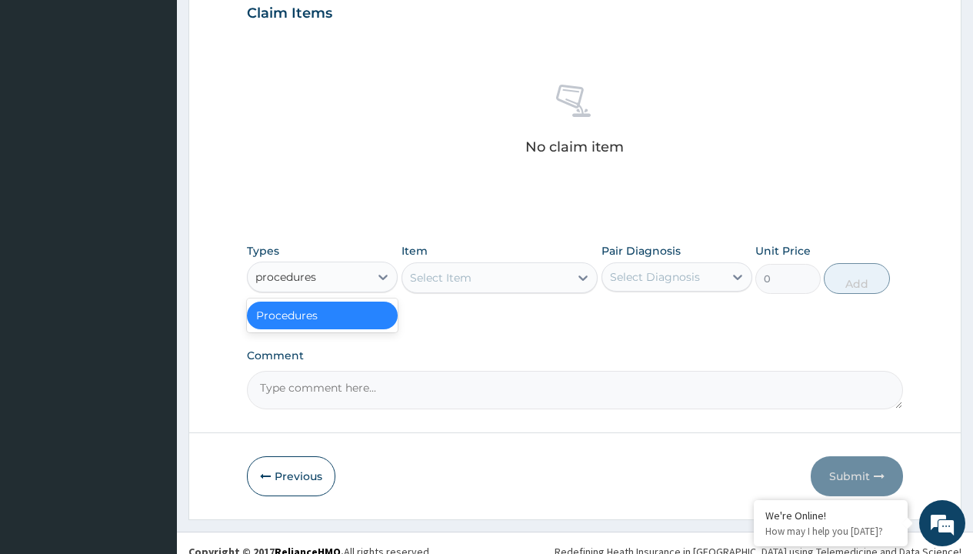
click at [322, 314] on div "Procedures" at bounding box center [322, 315] width 151 height 28
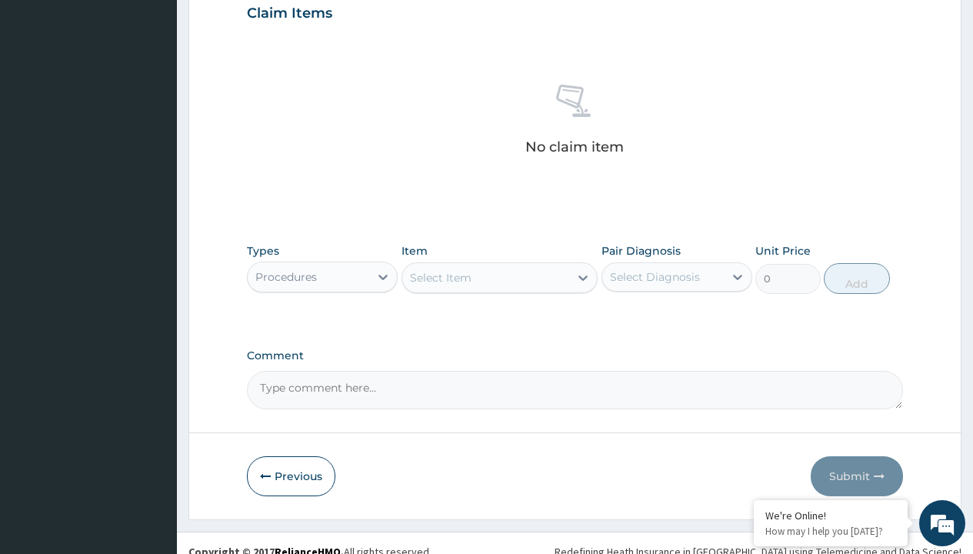
click at [440, 277] on div "Select Item" at bounding box center [441, 277] width 62 height 15
type input "service fee"
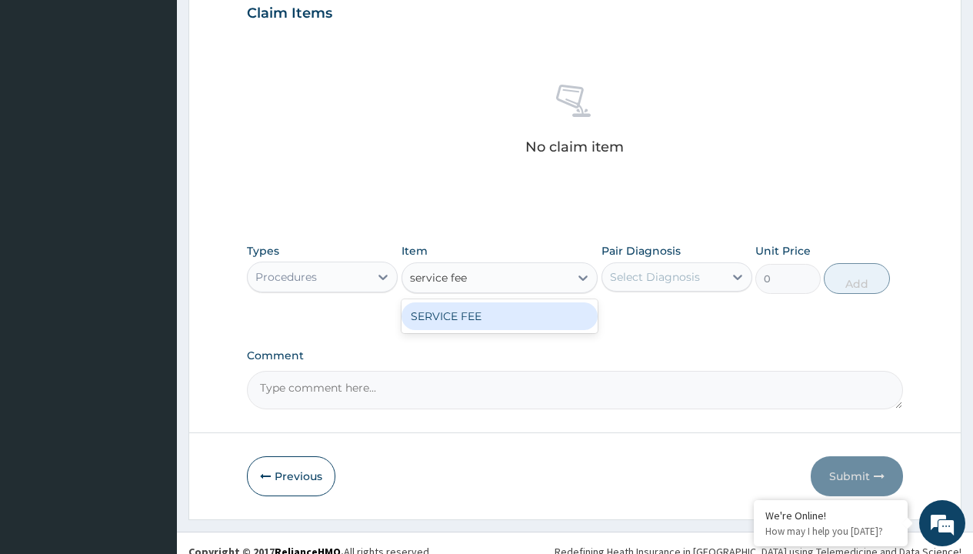
click at [499, 315] on div "SERVICE FEE" at bounding box center [499, 316] width 197 height 28
type input "100"
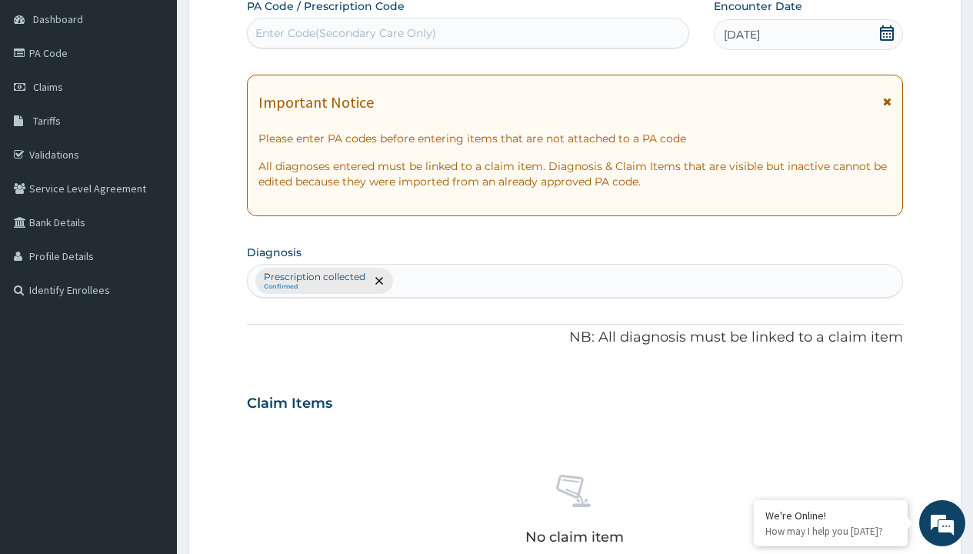
type input "prescription collected"
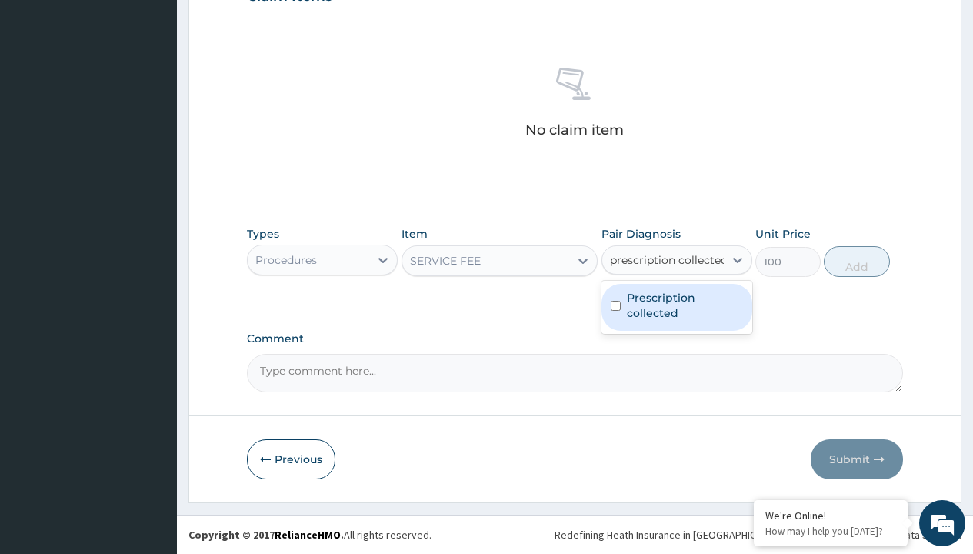
click at [676, 307] on label "Prescription collected" at bounding box center [685, 305] width 116 height 31
checkbox input "true"
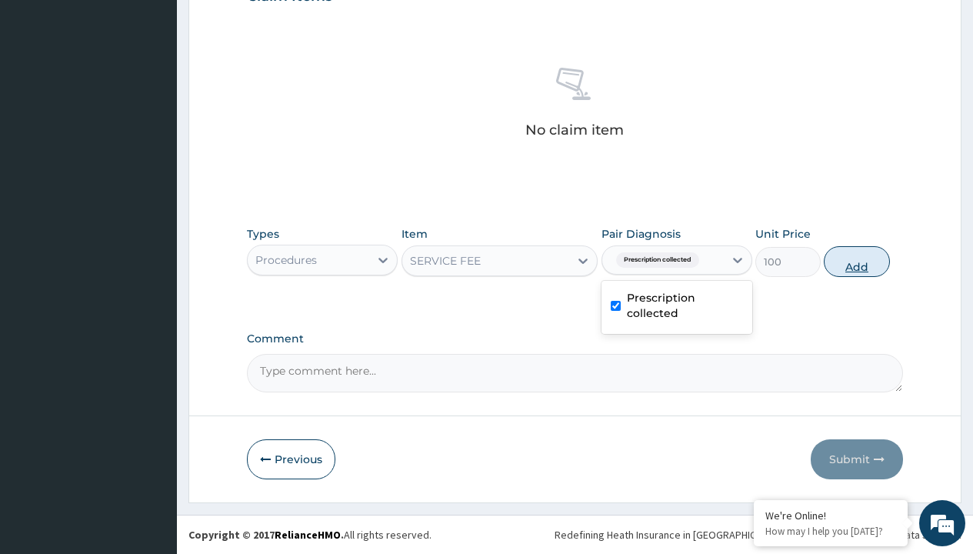
click at [856, 261] on button "Add" at bounding box center [855, 261] width 65 height 31
type input "0"
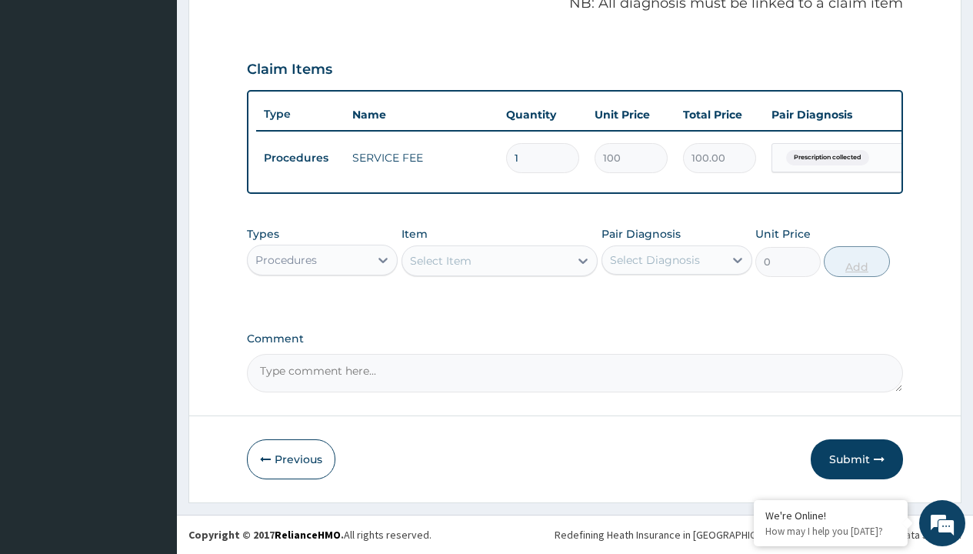
scroll to position [494, 0]
click at [286, 259] on div "Procedures" at bounding box center [286, 259] width 62 height 15
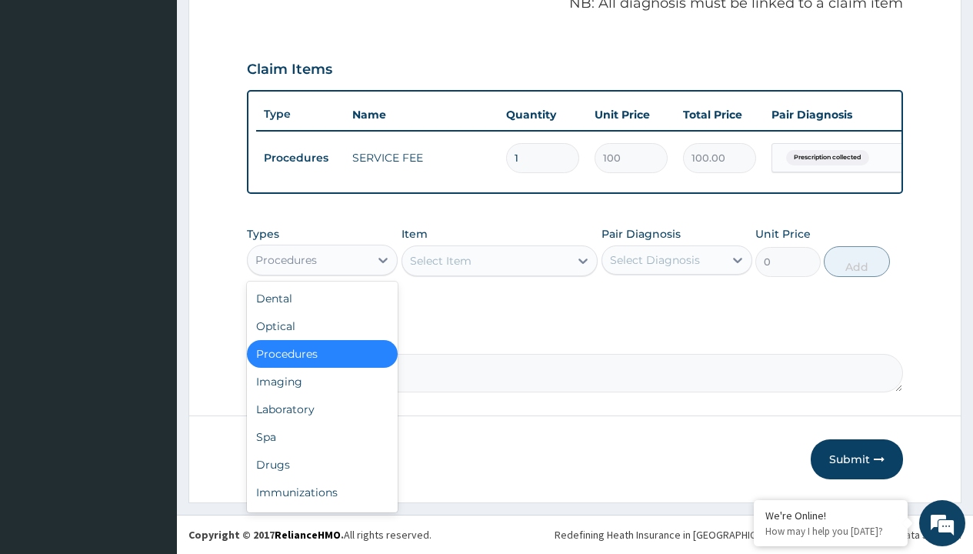
type input "drugs"
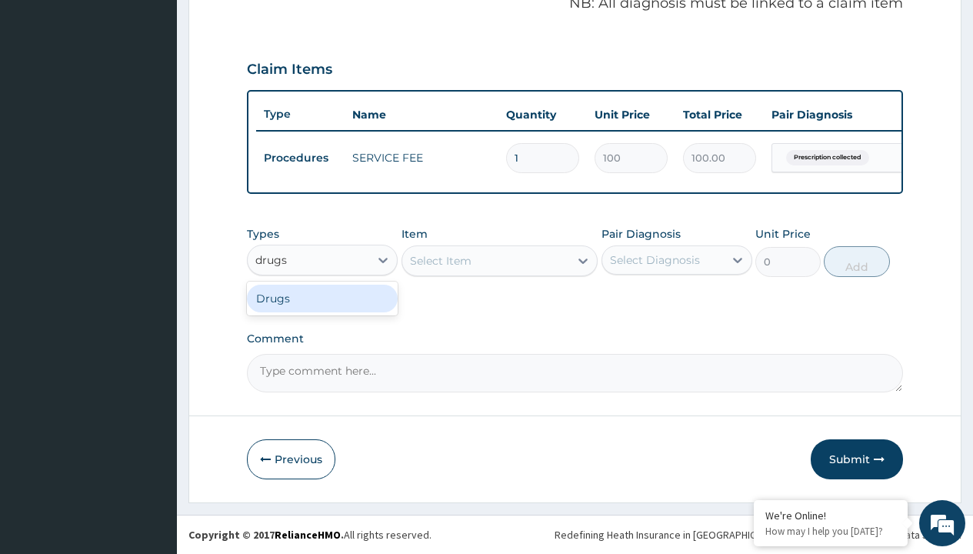
click at [322, 298] on div "Drugs" at bounding box center [322, 298] width 151 height 28
click at [440, 260] on div "Select Item" at bounding box center [499, 260] width 197 height 31
type input "natrilix sr 1.5mg indapamide x30"
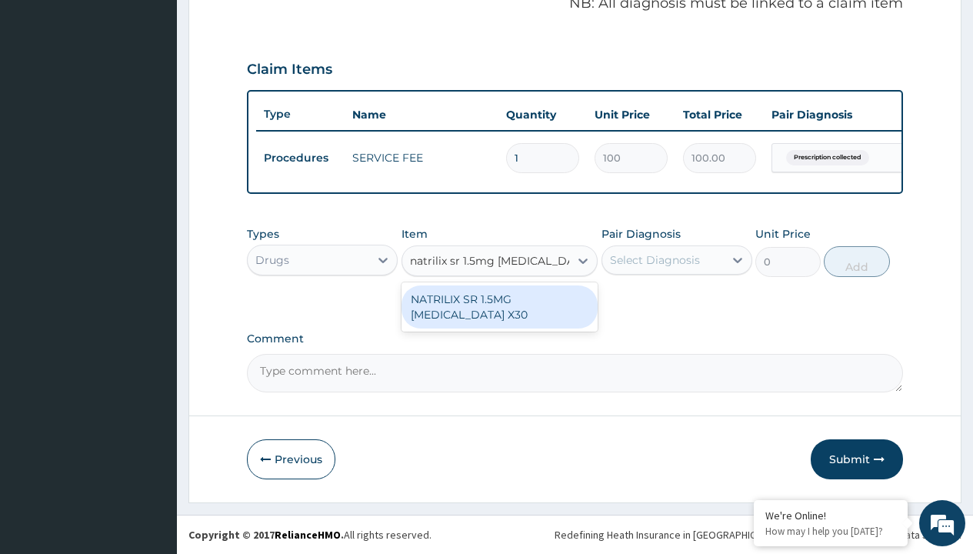
click at [499, 306] on div "NATRILIX SR 1.5MG [MEDICAL_DATA] X30" at bounding box center [499, 306] width 197 height 43
type input "426.7000122070312"
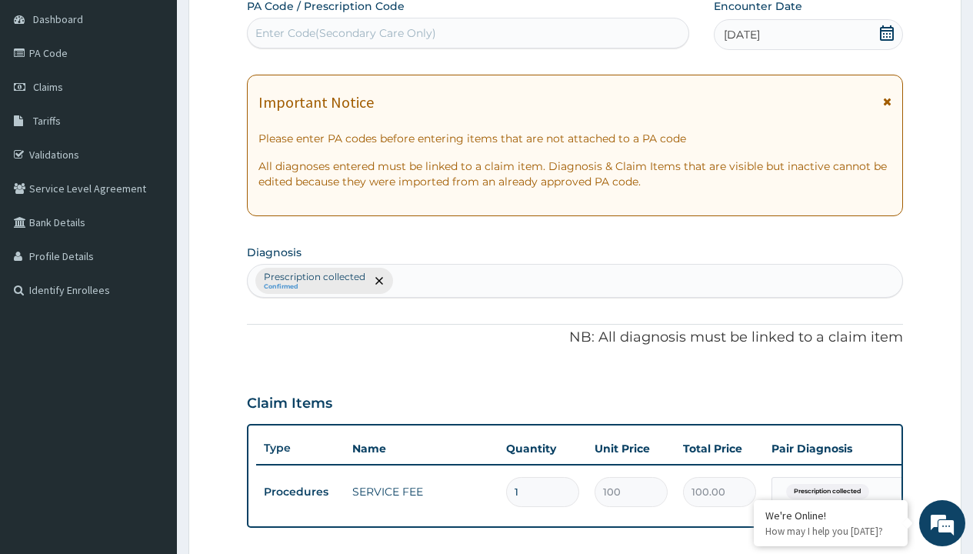
type input "prescription collected"
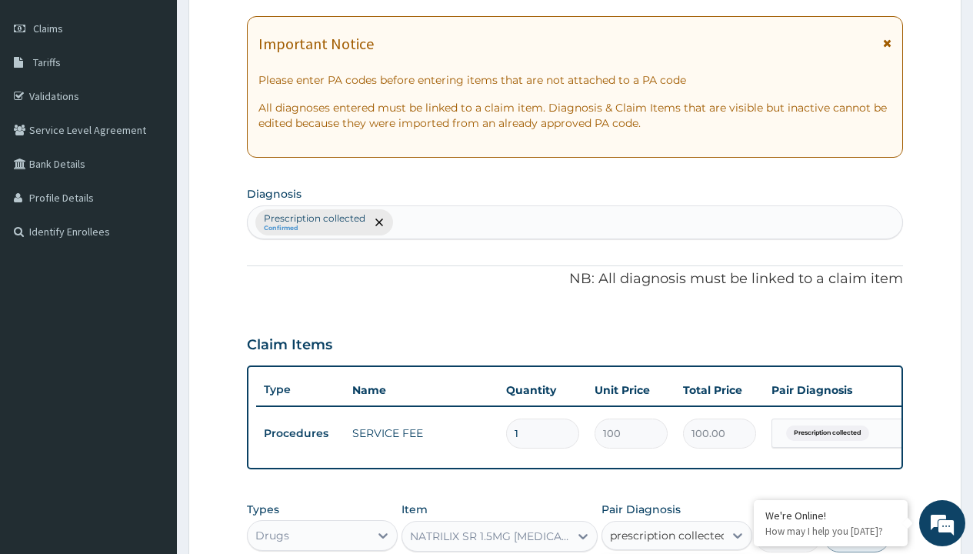
checkbox input "true"
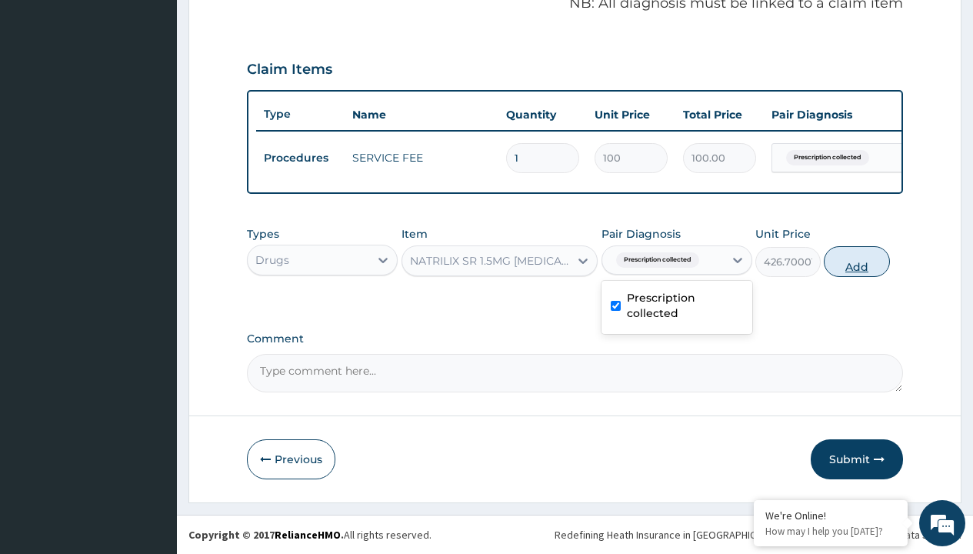
click at [856, 261] on button "Add" at bounding box center [855, 261] width 65 height 31
type input "0"
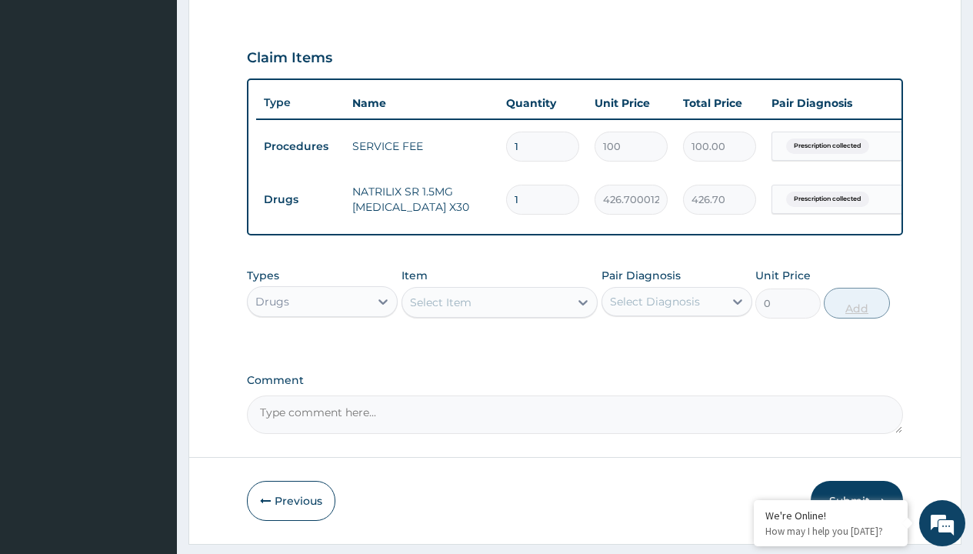
type input "30"
type input "12801.00"
type input "30"
click at [300, 199] on td "Drugs" at bounding box center [300, 199] width 88 height 28
type input "drugs"
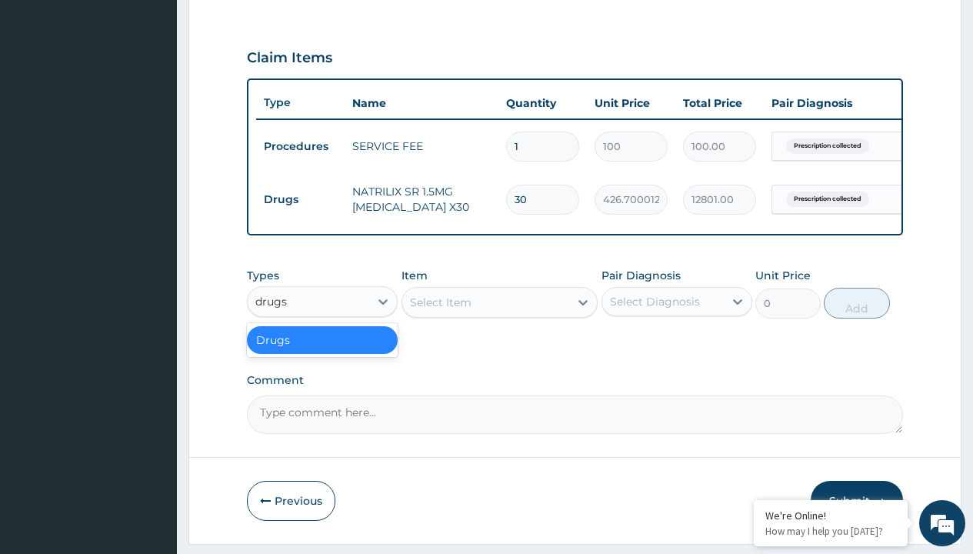
scroll to position [0, 0]
click at [322, 351] on div "Drugs" at bounding box center [322, 340] width 151 height 28
click at [440, 310] on div "Select Item" at bounding box center [441, 301] width 62 height 15
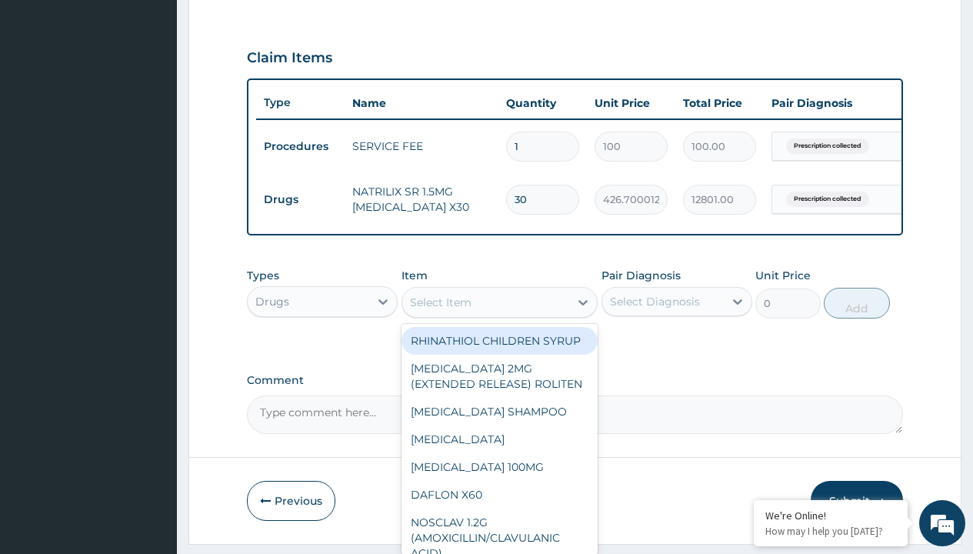
click at [300, 199] on td "Drugs" at bounding box center [300, 199] width 88 height 28
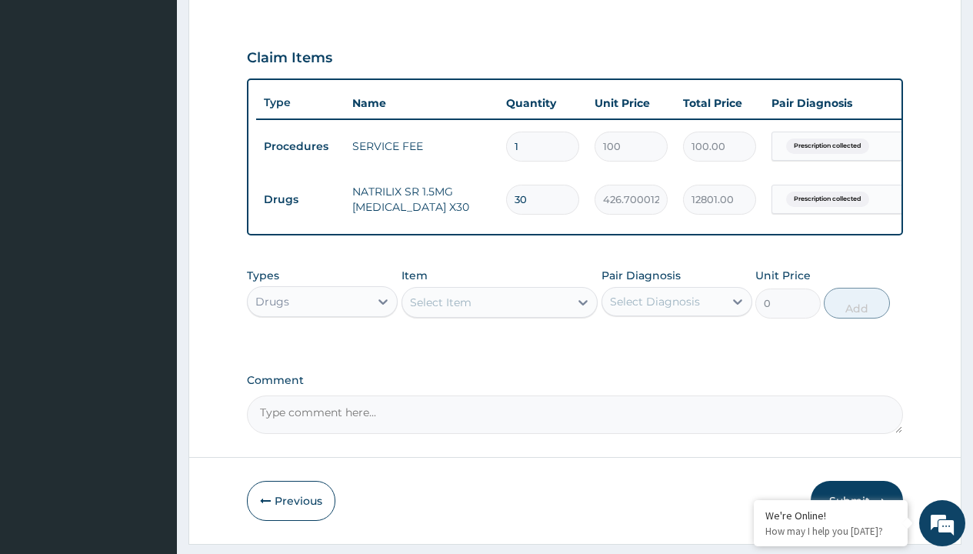
type input "drugs"
click at [322, 351] on div "Drugs" at bounding box center [322, 340] width 151 height 28
click at [440, 310] on div "Select Item" at bounding box center [441, 301] width 62 height 15
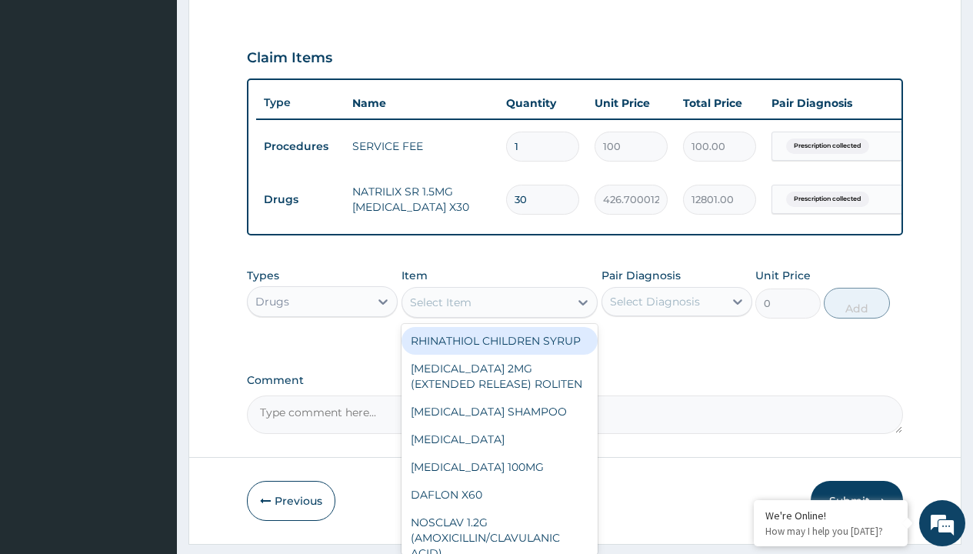
type input "amlodipine 5mg x 28"
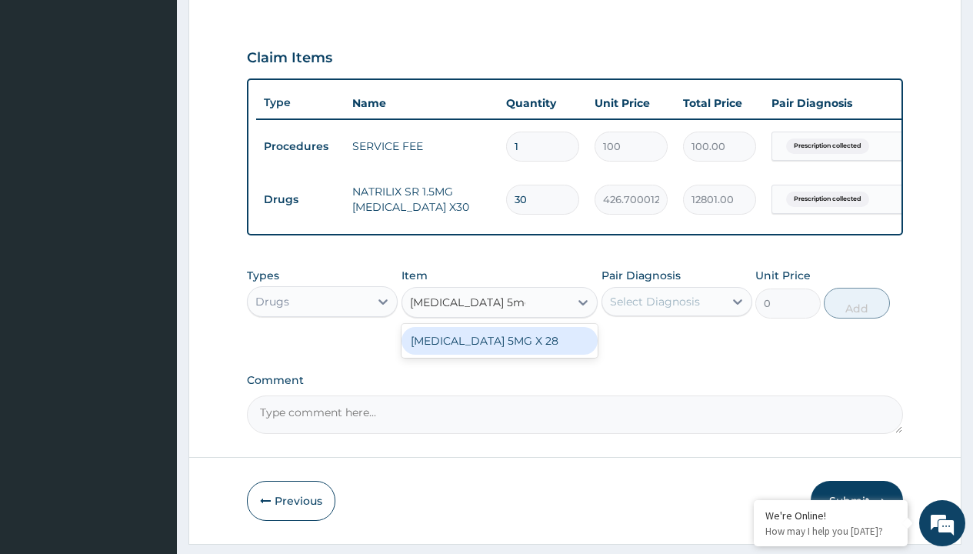
click at [499, 351] on div "[MEDICAL_DATA] 5MG X 28" at bounding box center [499, 341] width 197 height 28
type input "88.19999694824219"
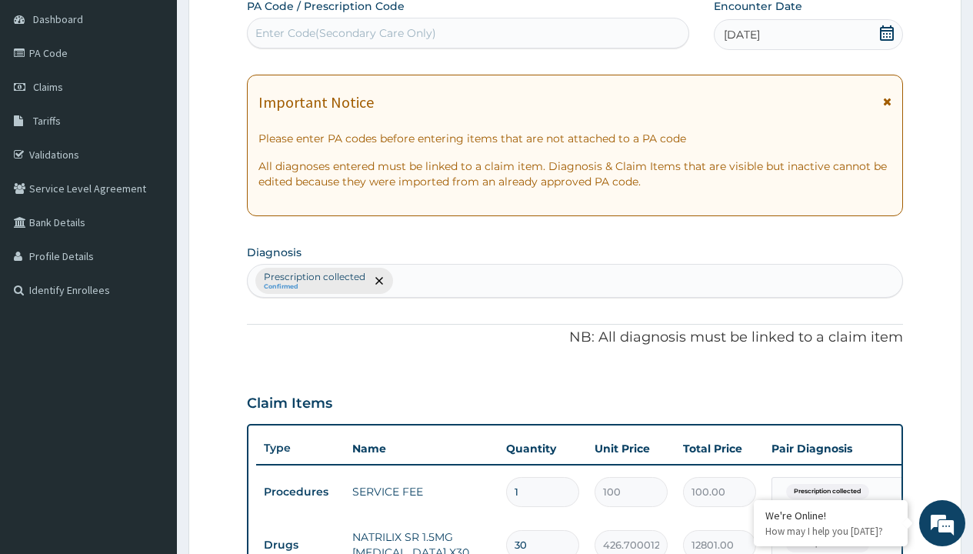
type input "prescription collected"
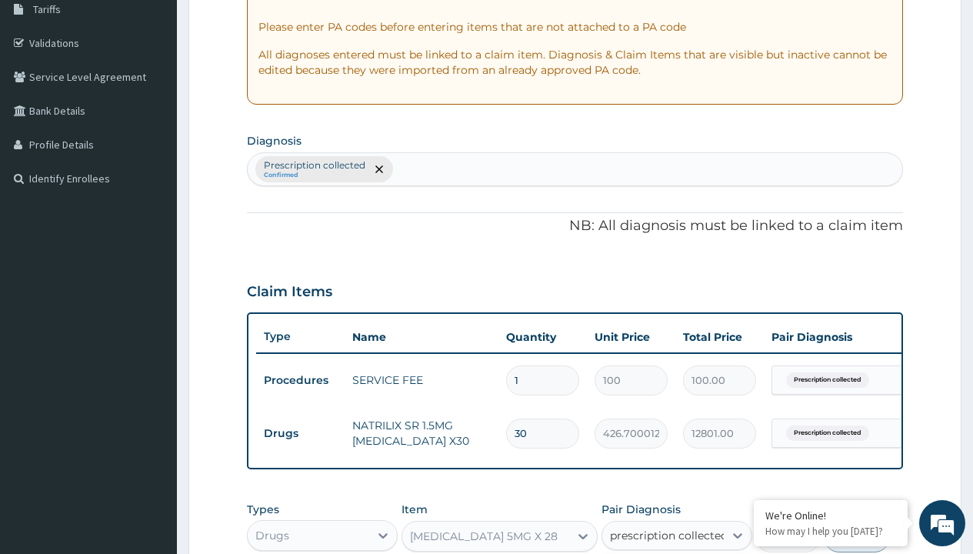
checkbox input "true"
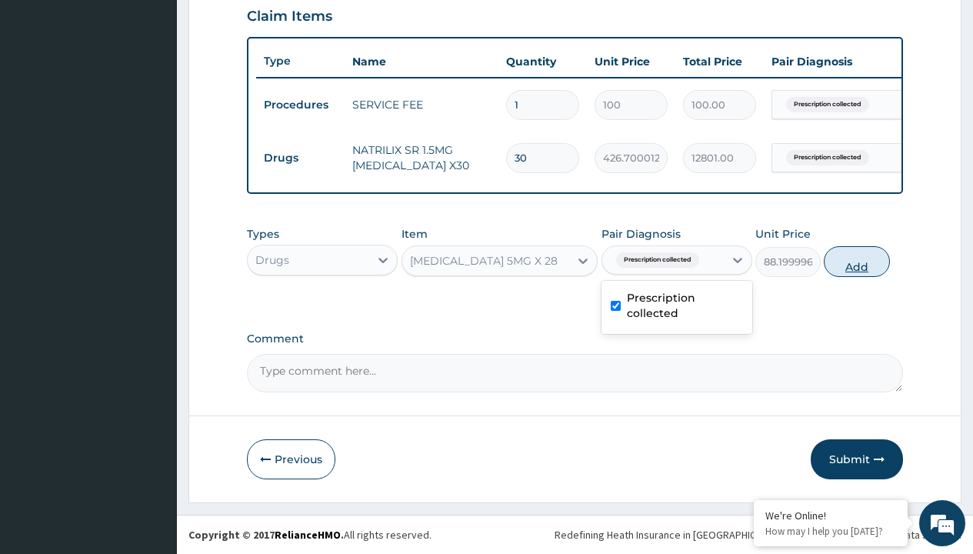
click at [856, 261] on button "Add" at bounding box center [855, 261] width 65 height 31
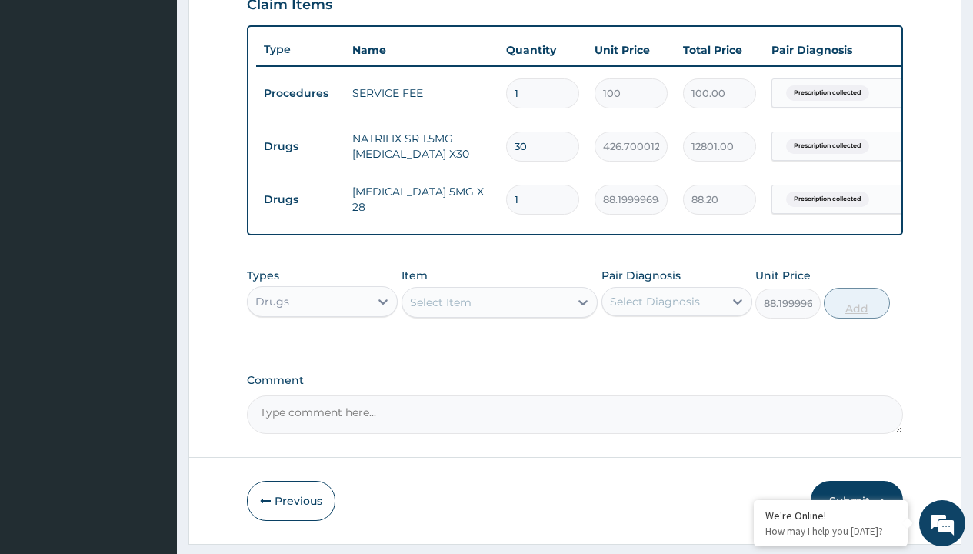
type input "0"
type input "28"
type input "2469.60"
type input "28"
click at [300, 146] on td "Drugs" at bounding box center [300, 146] width 88 height 28
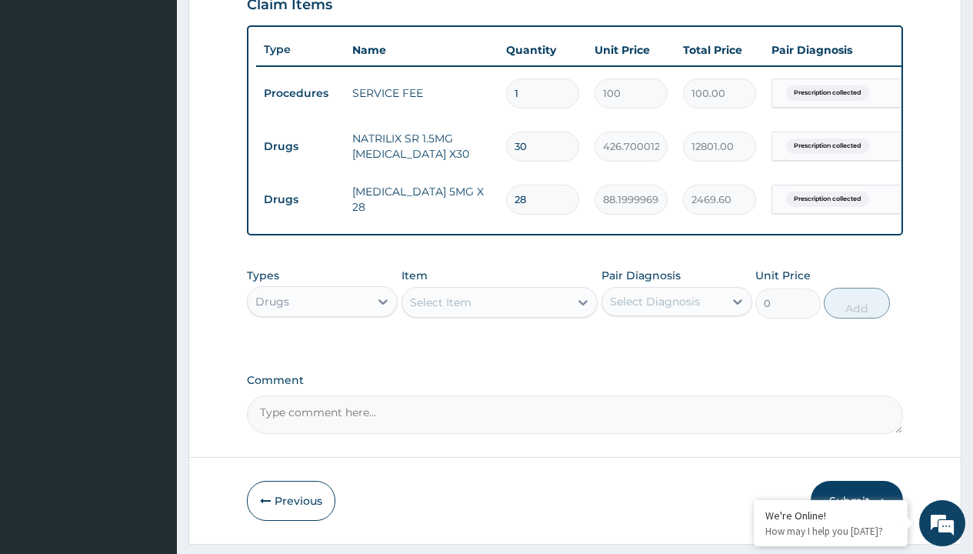
type input "drugs"
click at [322, 351] on div "Drugs" at bounding box center [322, 340] width 151 height 28
click at [440, 310] on div "Select Item" at bounding box center [441, 301] width 62 height 15
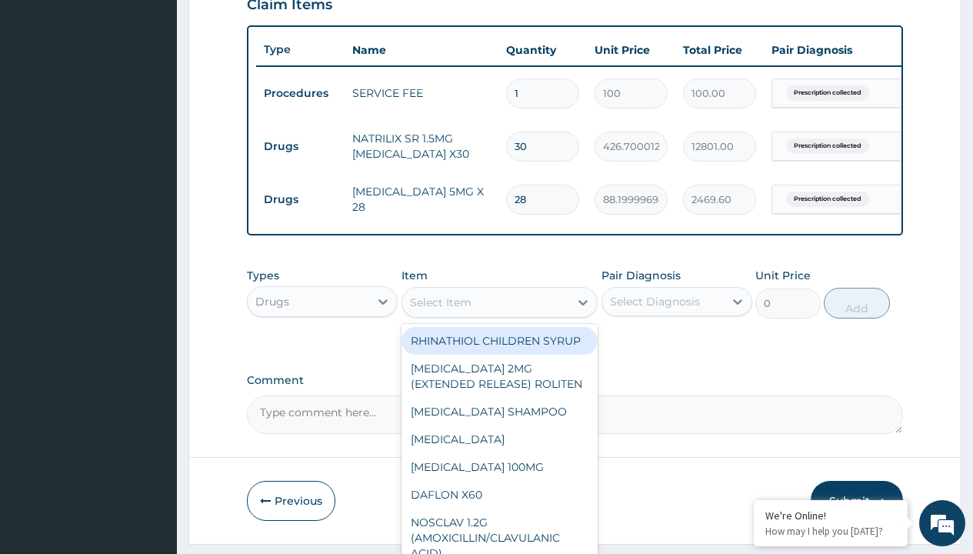
type input "losartan 50mg x30"
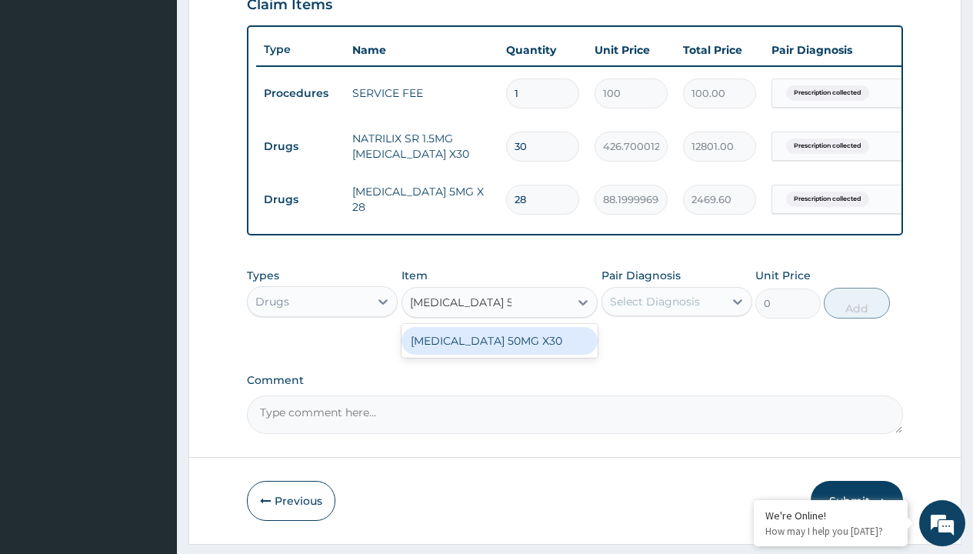
click at [499, 351] on div "[MEDICAL_DATA] 50MG X30" at bounding box center [499, 341] width 197 height 28
type input "221.3999938964844"
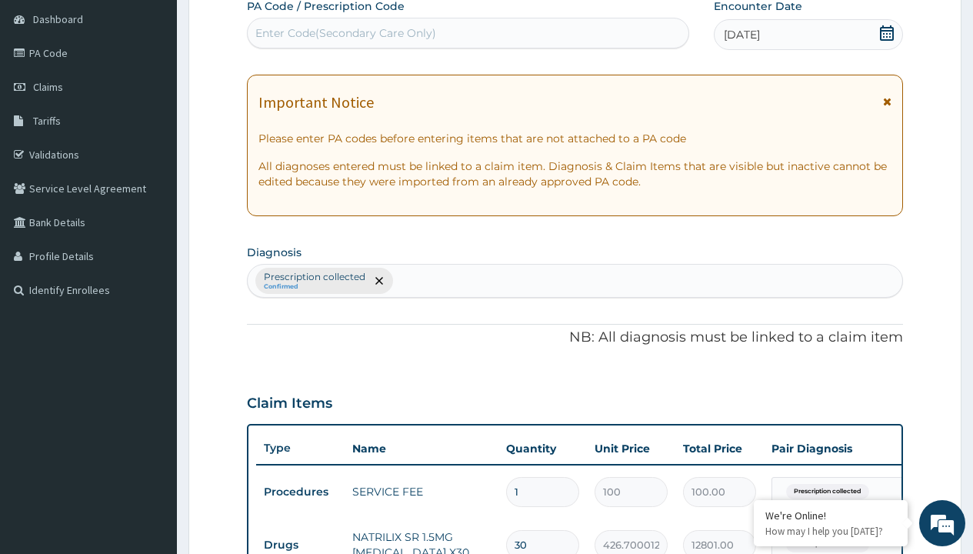
type input "prescription collected"
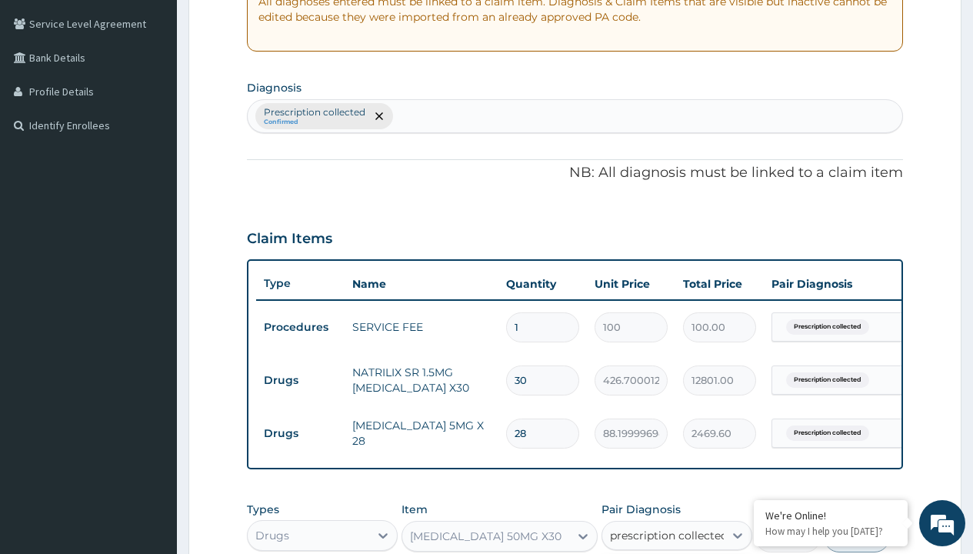
scroll to position [600, 0]
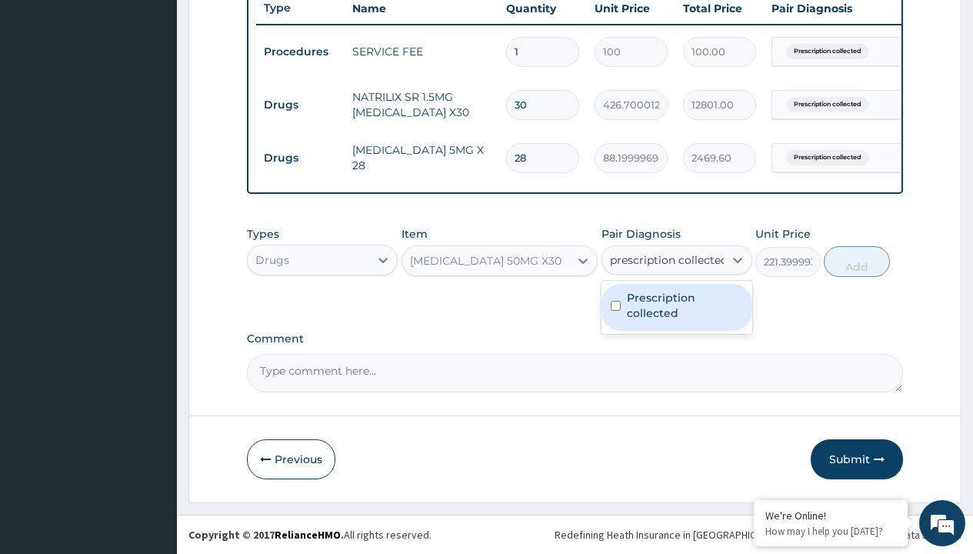
click at [676, 307] on label "Prescription collected" at bounding box center [685, 305] width 116 height 31
checkbox input "true"
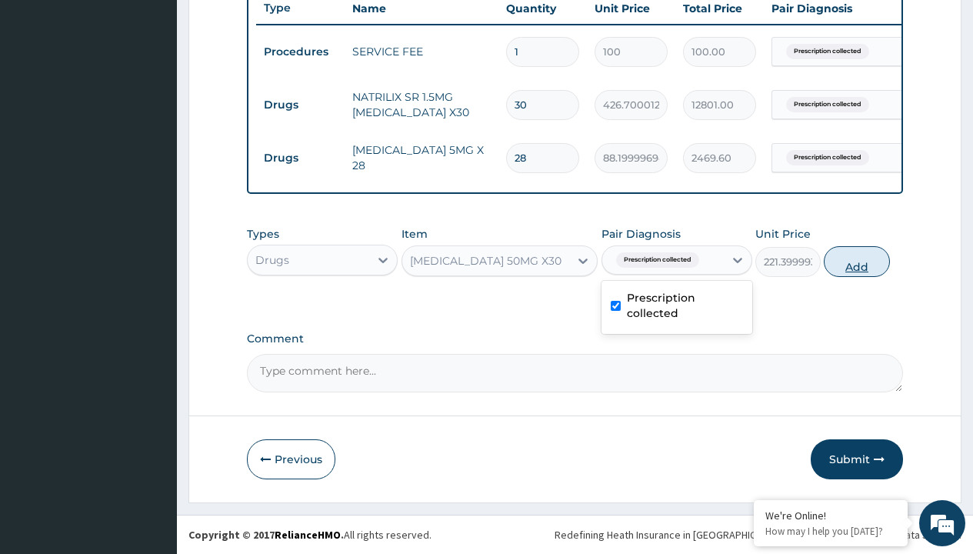
click at [856, 261] on button "Add" at bounding box center [855, 261] width 65 height 31
type input "0"
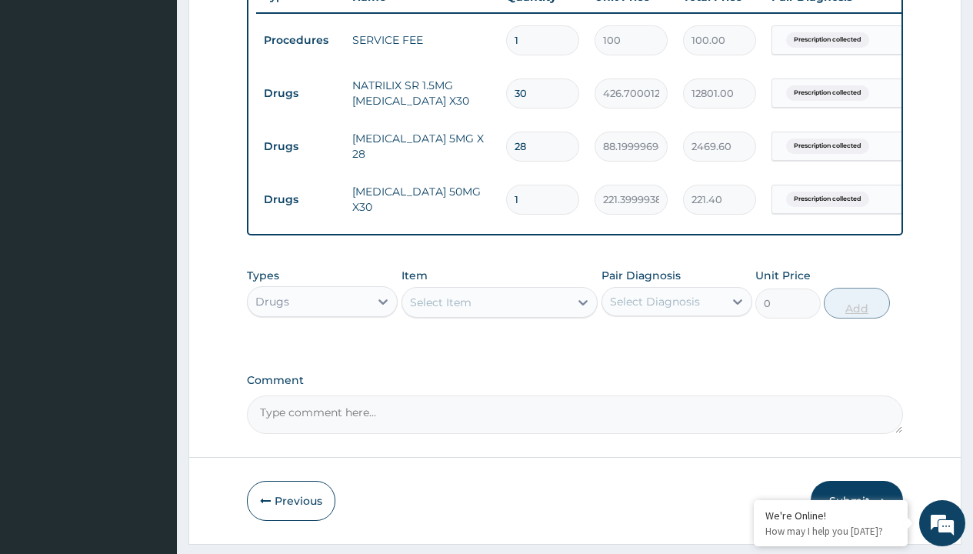
type input "30"
type input "6642.00"
type input "30"
click at [300, 93] on td "Drugs" at bounding box center [300, 93] width 88 height 28
type input "drugs"
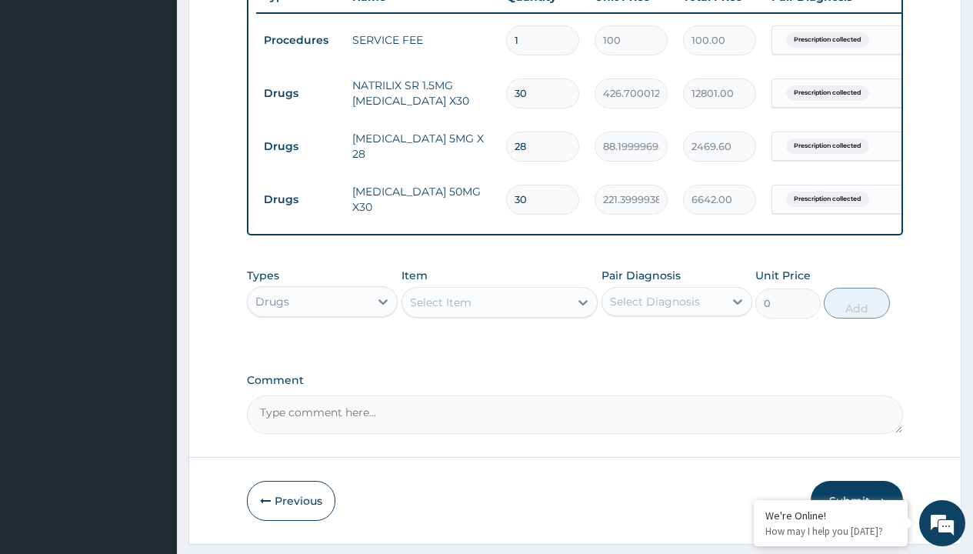
scroll to position [0, 0]
click at [322, 351] on div "Drugs" at bounding box center [322, 340] width 151 height 28
click at [440, 310] on div "Select Item" at bounding box center [441, 301] width 62 height 15
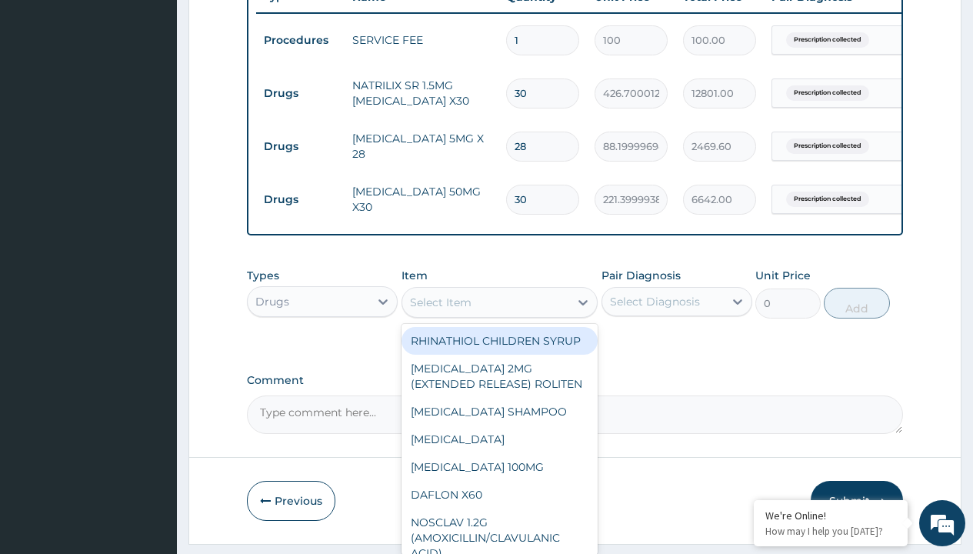
type input "bisoprolol 5mg concor/pack"
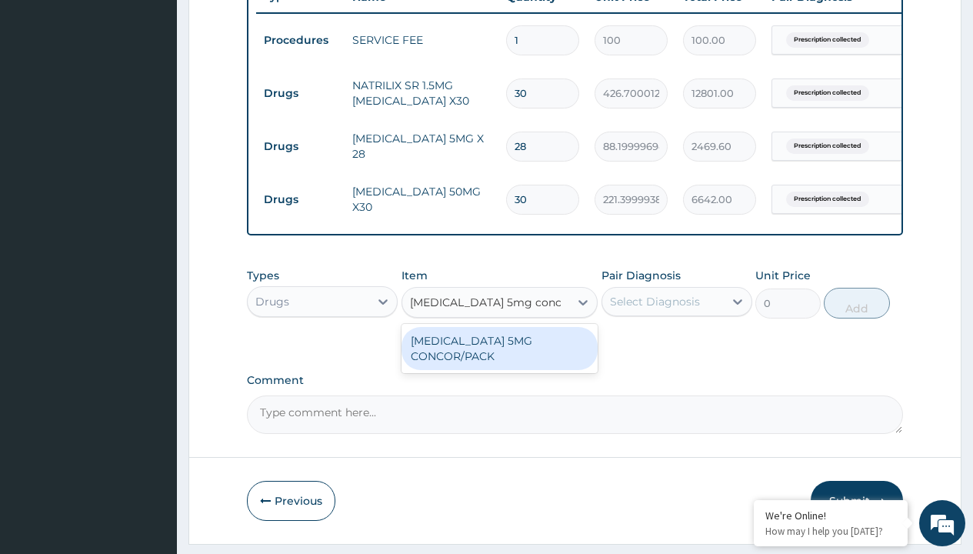
click at [499, 359] on div "[MEDICAL_DATA] 5MG CONCOR/PACK" at bounding box center [499, 348] width 197 height 43
type input "510"
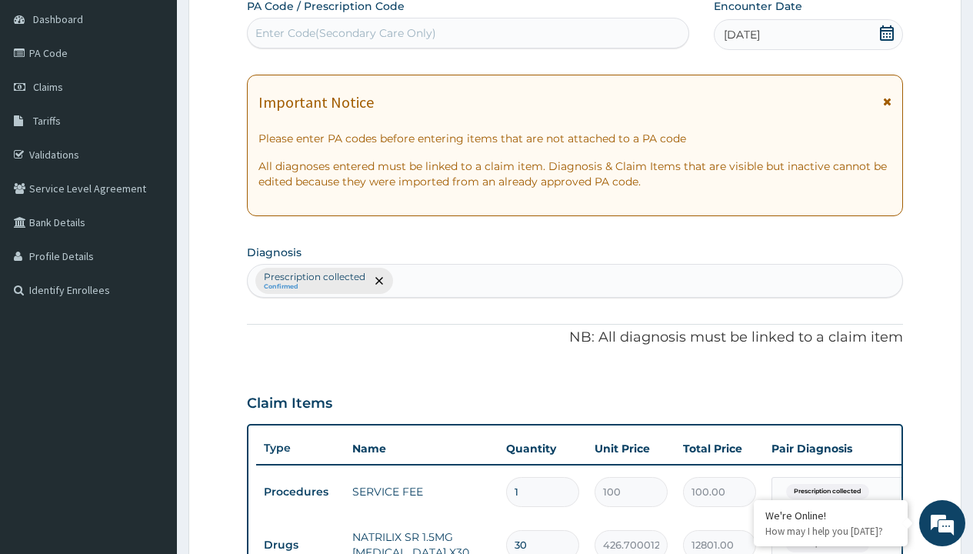
type input "prescription collected"
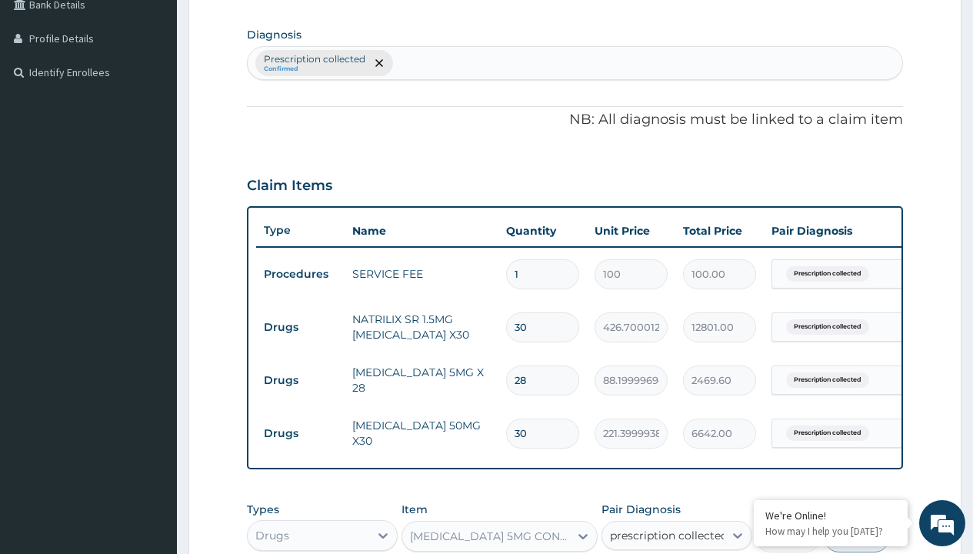
checkbox input "true"
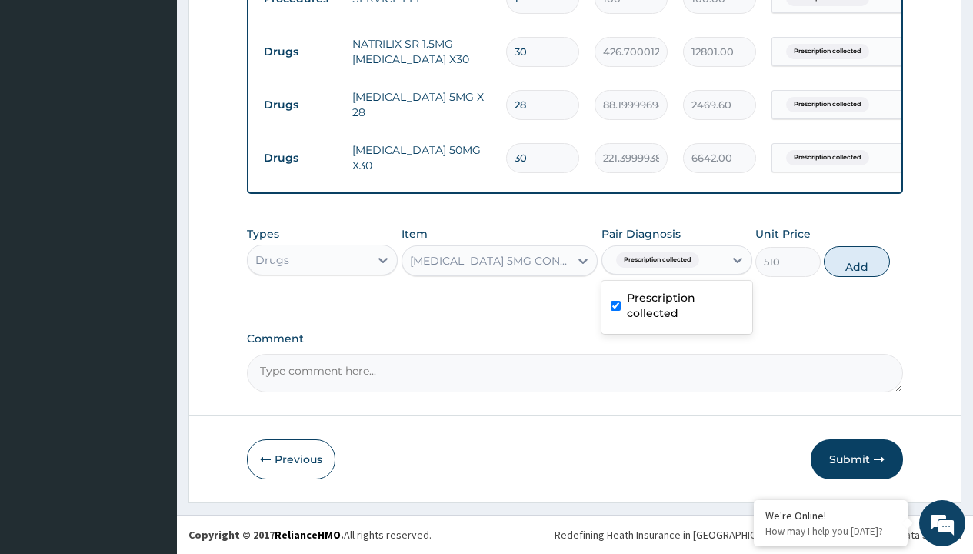
click at [856, 261] on button "Add" at bounding box center [855, 261] width 65 height 31
type input "0"
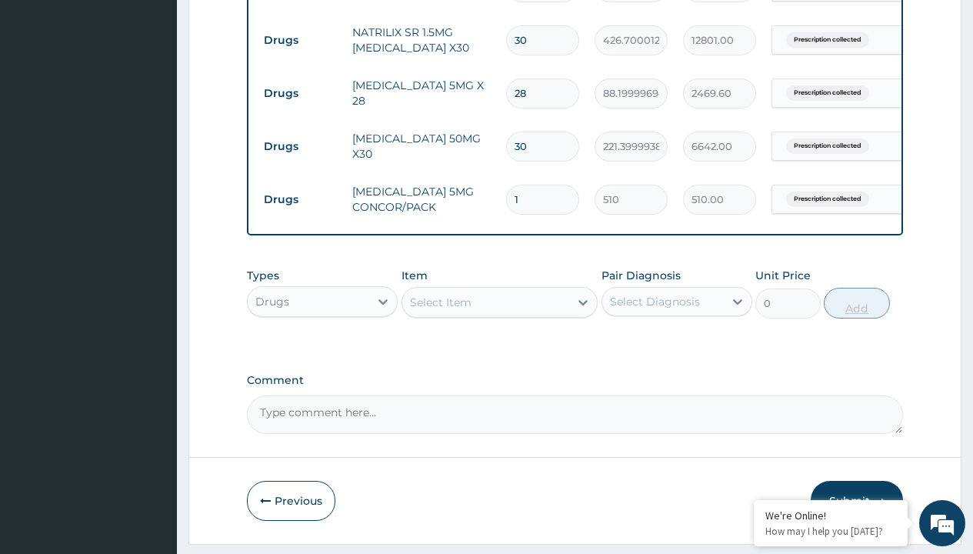
type input "30"
type input "15300.00"
type input "30"
click at [300, 40] on td "Drugs" at bounding box center [300, 40] width 88 height 28
type input "procedures"
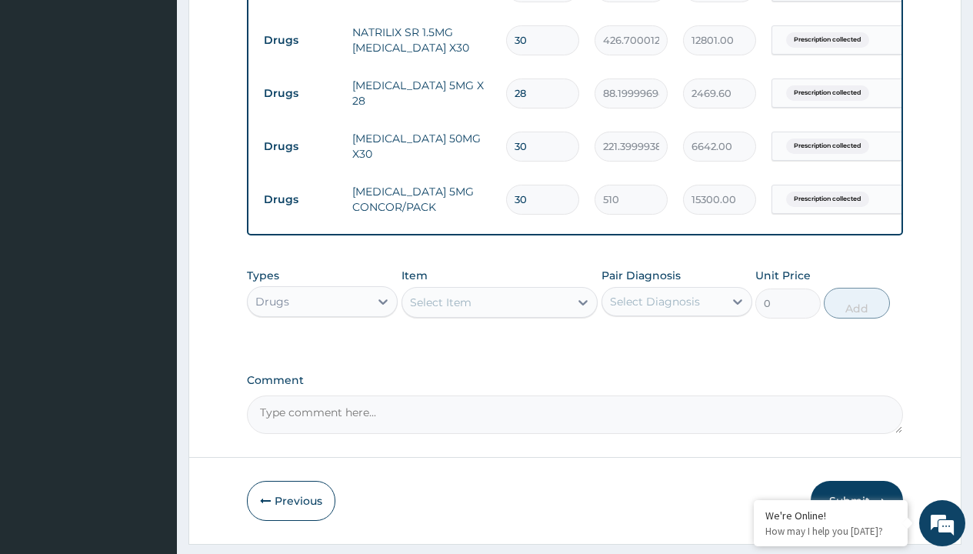
scroll to position [0, 0]
click at [322, 351] on div "Procedures" at bounding box center [322, 340] width 151 height 28
click at [440, 310] on div "Select Item" at bounding box center [441, 301] width 62 height 15
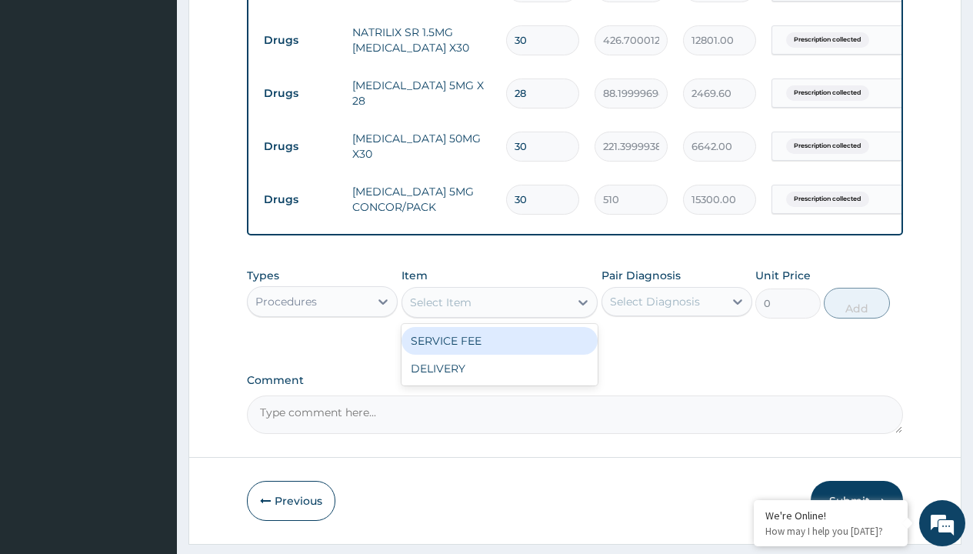
type input "delivery"
click at [499, 351] on div "DELIVERY" at bounding box center [499, 341] width 197 height 28
type input "2000"
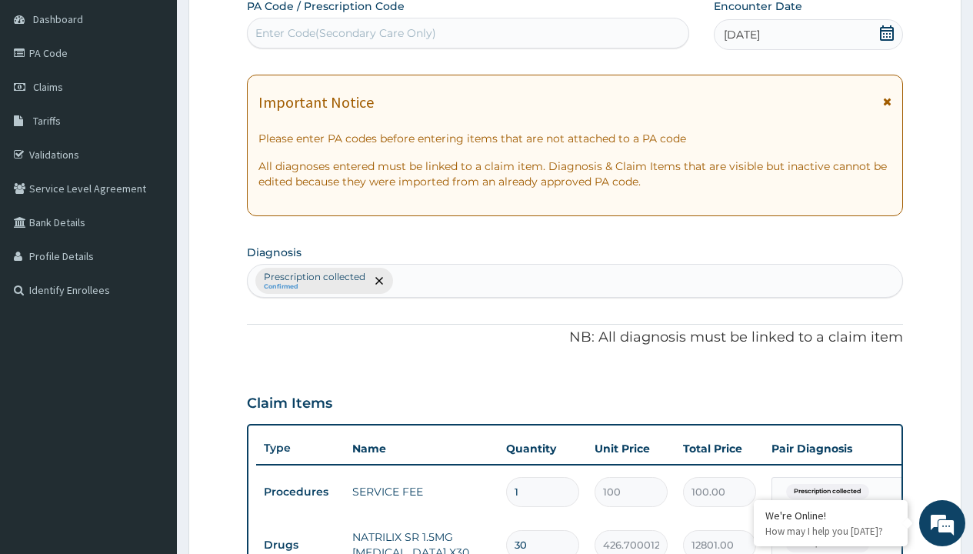
type input "prescription collected"
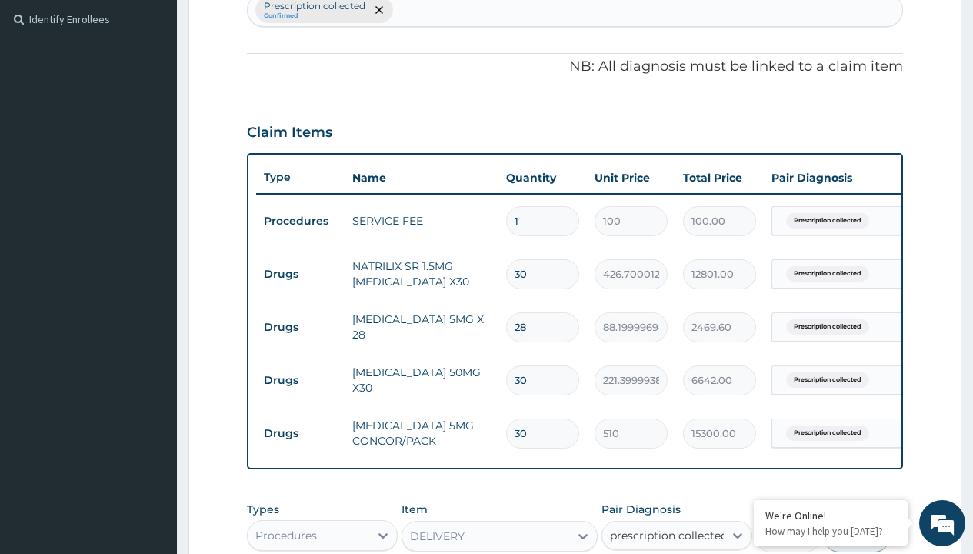
checkbox input "true"
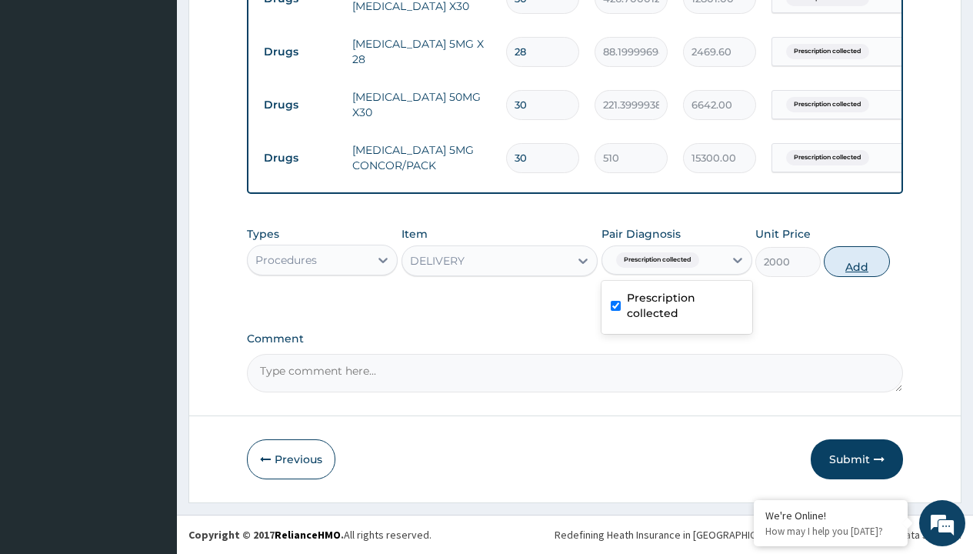
click at [856, 261] on button "Add" at bounding box center [855, 261] width 65 height 31
type input "0"
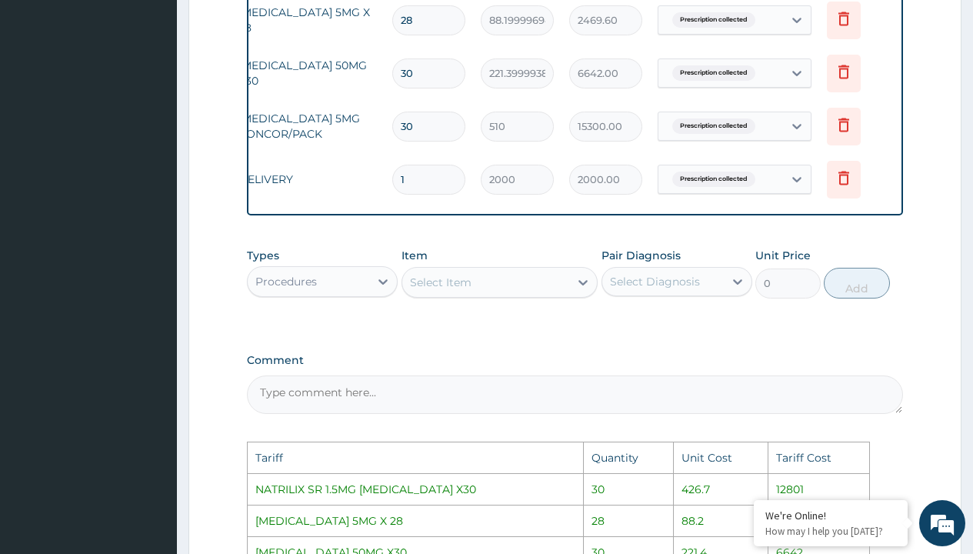
scroll to position [0, 116]
click at [837, 175] on icon at bounding box center [841, 178] width 11 height 14
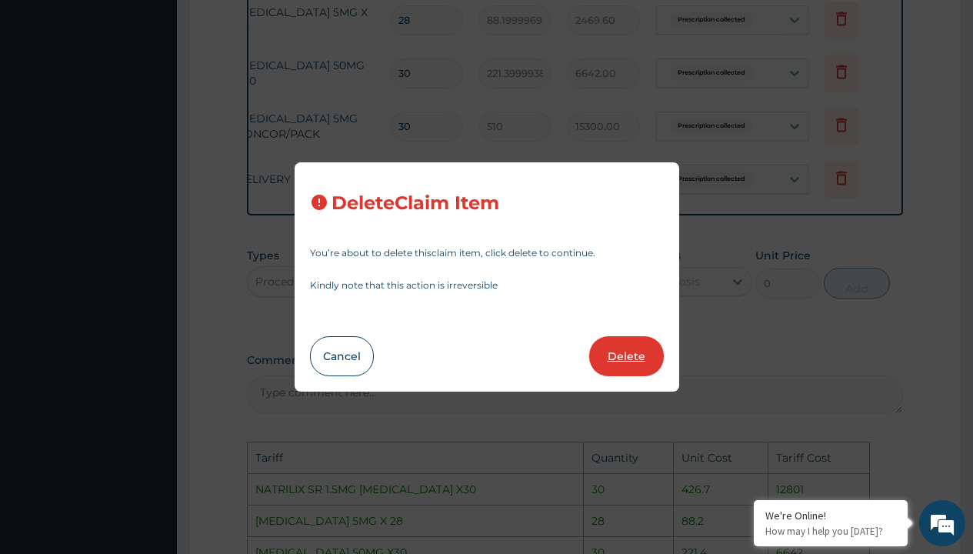
click at [649, 367] on button "Delete" at bounding box center [626, 356] width 75 height 40
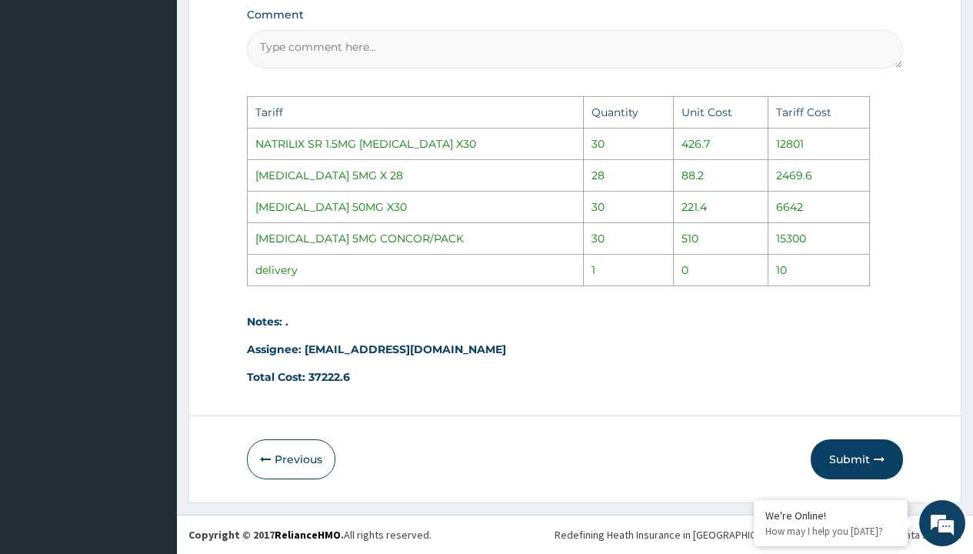
scroll to position [1029, 0]
click at [856, 461] on button "Submit" at bounding box center [856, 459] width 92 height 40
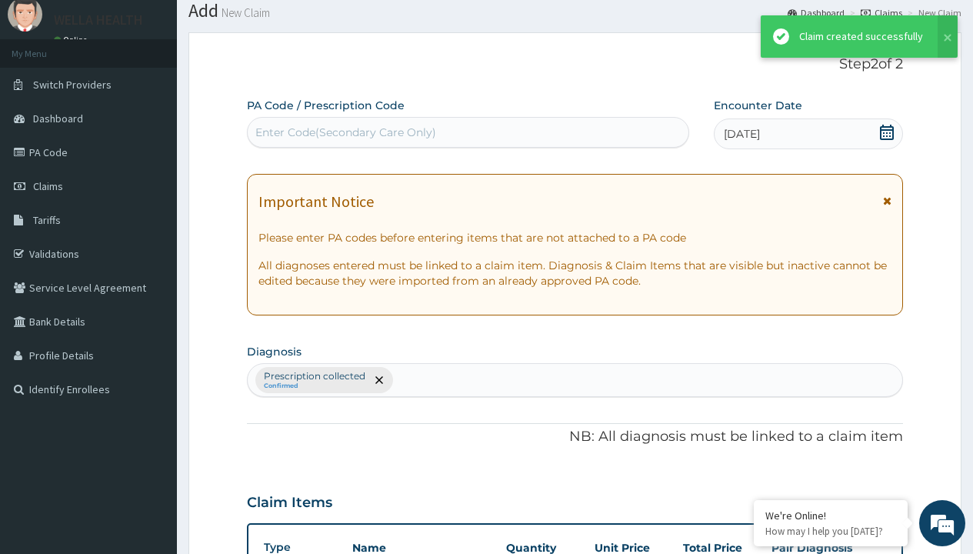
scroll to position [706, 0]
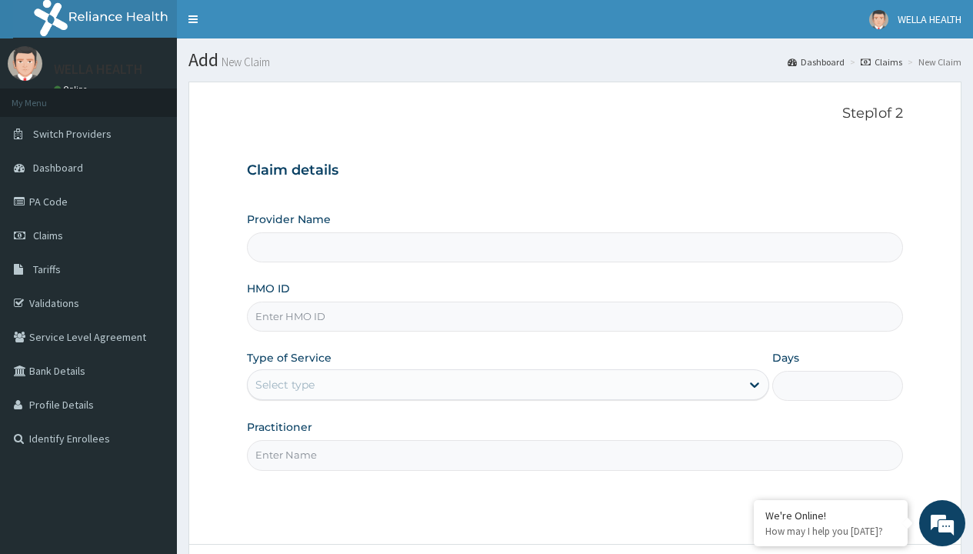
type input "Pharmacy Pick Up ( WellaHealth)"
type input "AEN/10152/B"
type input "WellaHealth"
click at [284, 384] on div "Select type" at bounding box center [284, 384] width 59 height 15
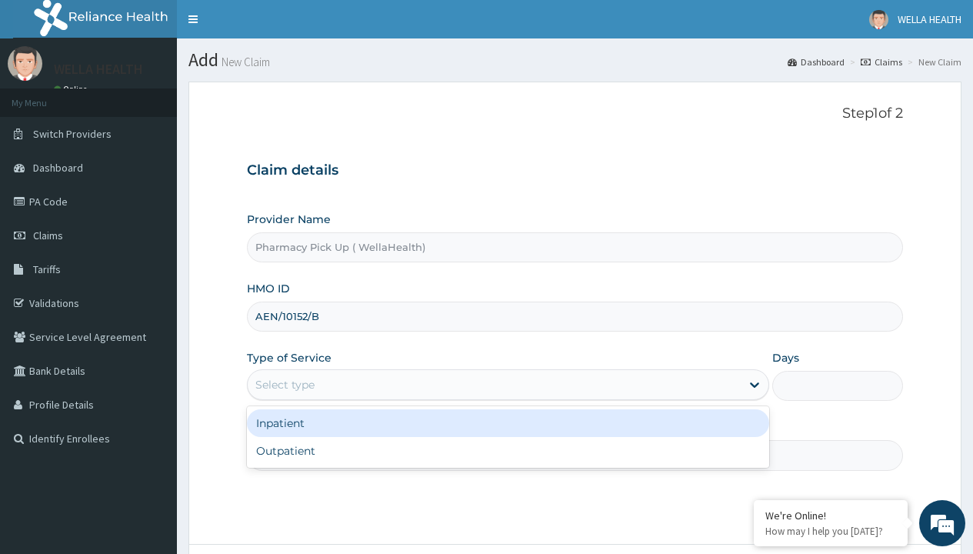
click at [507, 451] on div "Outpatient" at bounding box center [508, 451] width 522 height 28
type input "1"
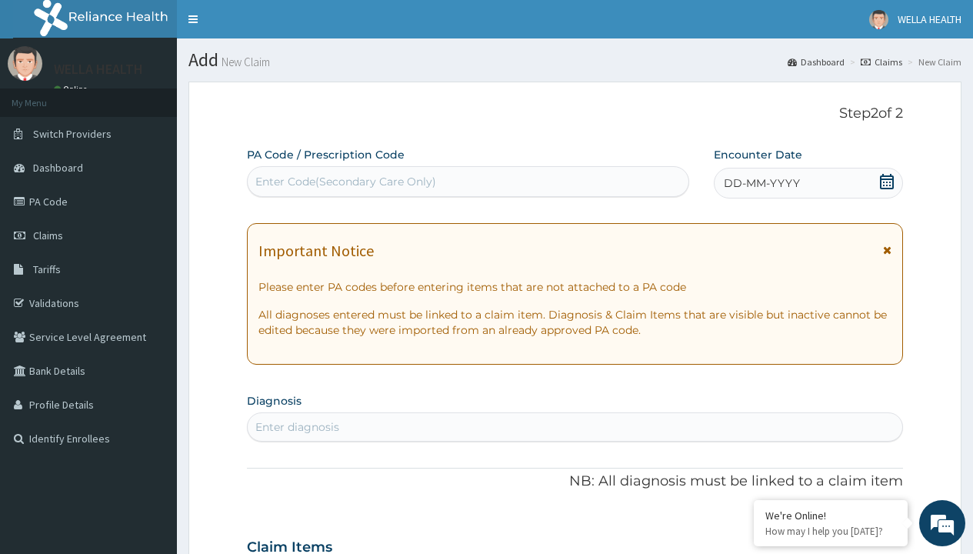
scroll to position [128, 0]
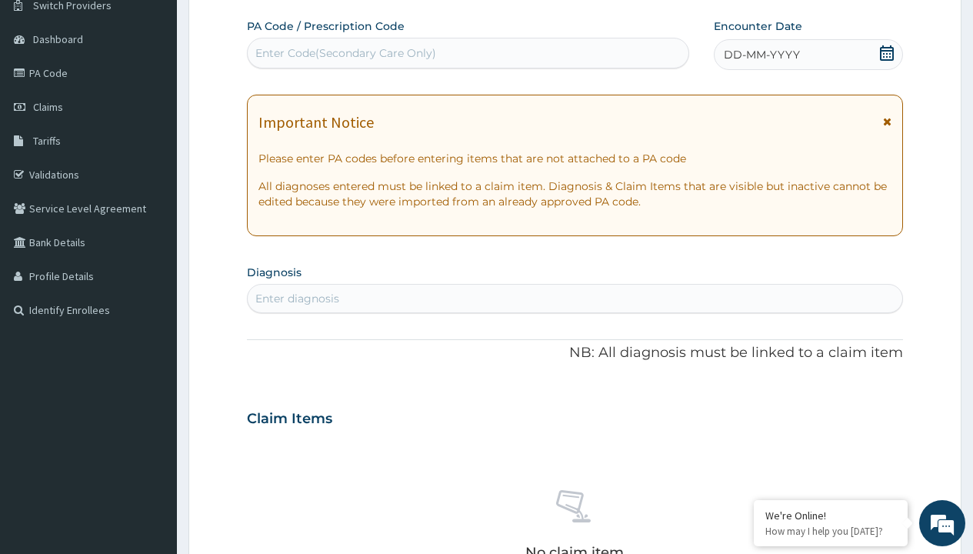
click at [760, 55] on span "DD-MM-YYYY" at bounding box center [761, 54] width 76 height 15
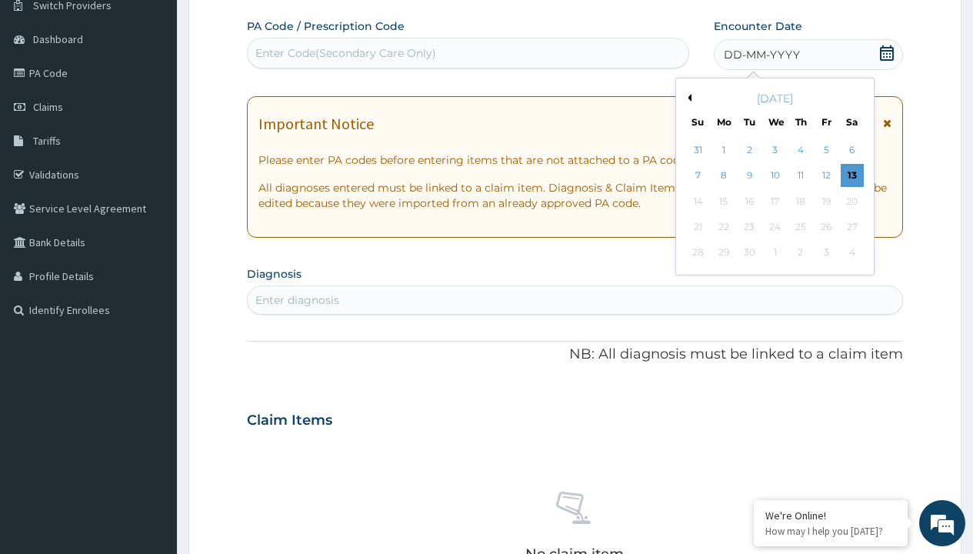
scroll to position [0, 0]
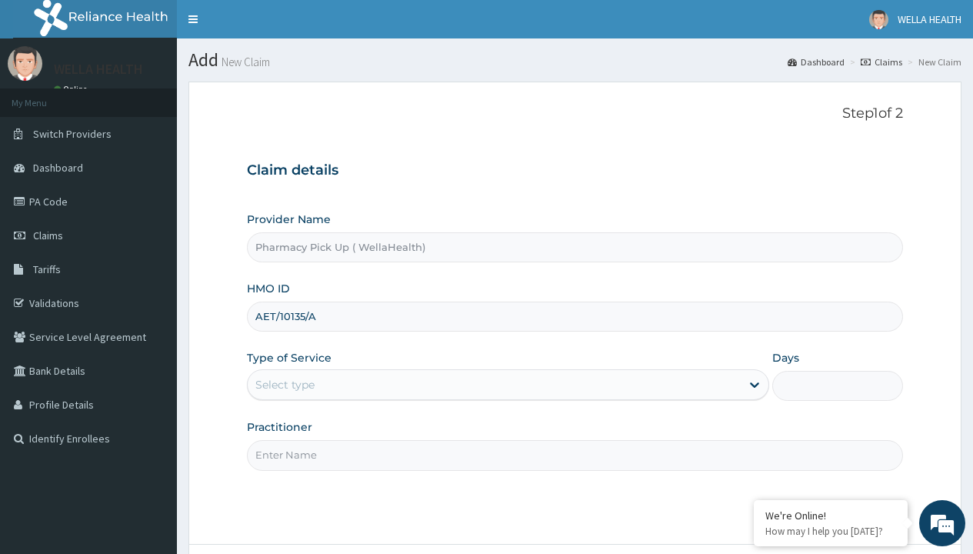
type input "AET/10135/A"
type input "WellaHealth"
click at [284, 384] on div "Select type" at bounding box center [284, 384] width 59 height 15
type input "EIS/10768/C"
type input "WellaHealth"
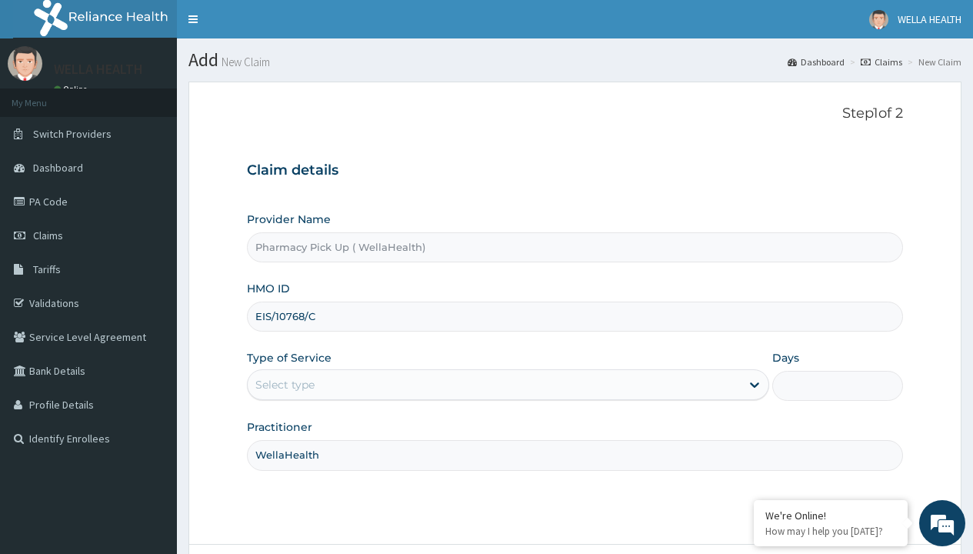
click at [284, 384] on div "Select type" at bounding box center [284, 384] width 59 height 15
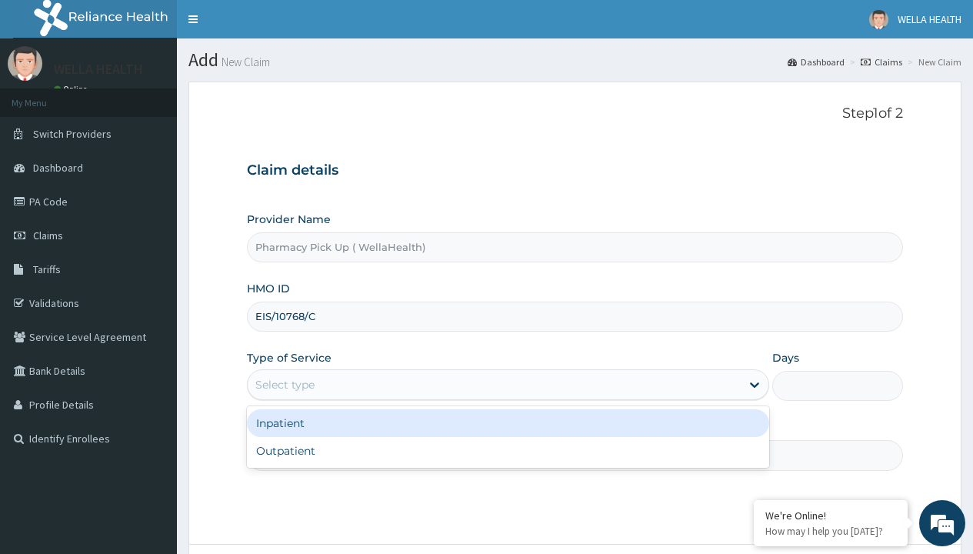
click at [507, 451] on div "Outpatient" at bounding box center [508, 451] width 522 height 28
type input "1"
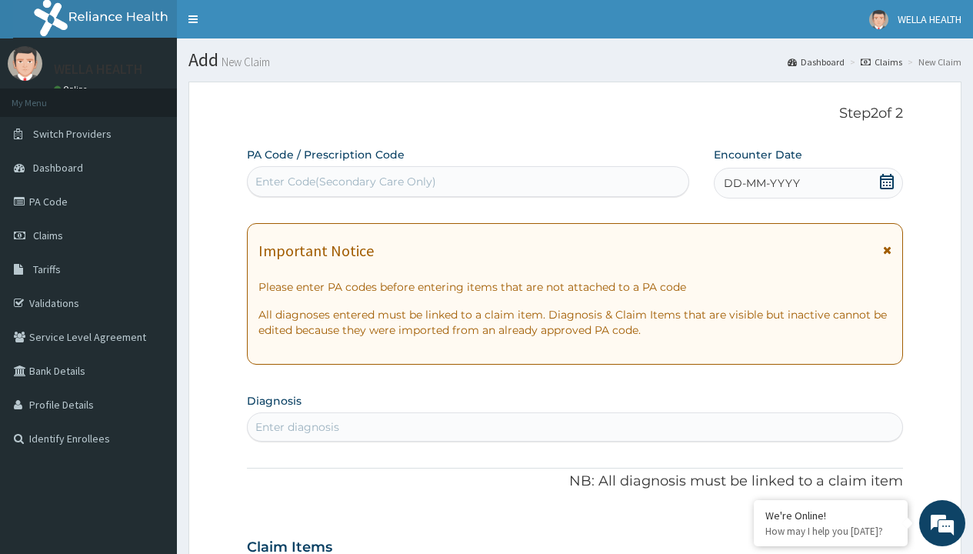
scroll to position [128, 0]
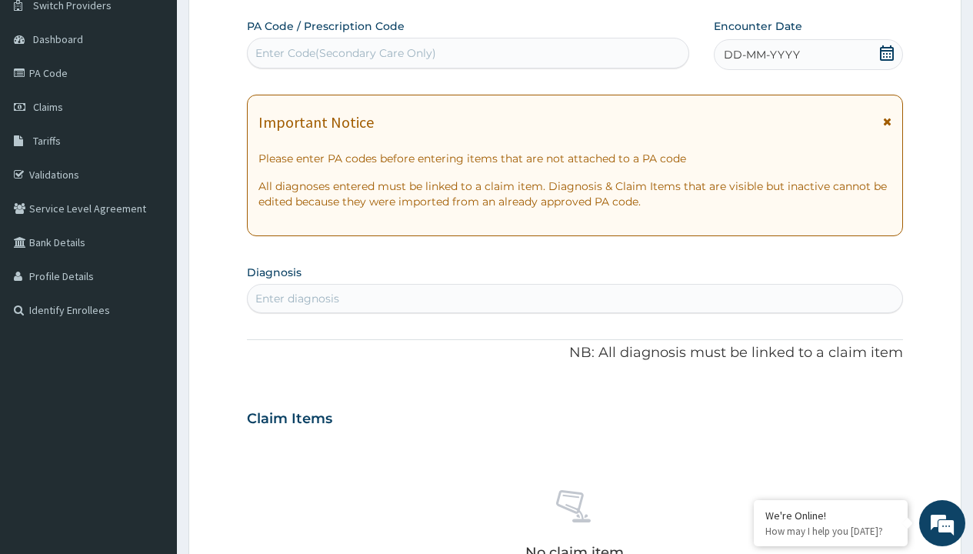
click at [760, 55] on span "DD-MM-YYYY" at bounding box center [761, 54] width 76 height 15
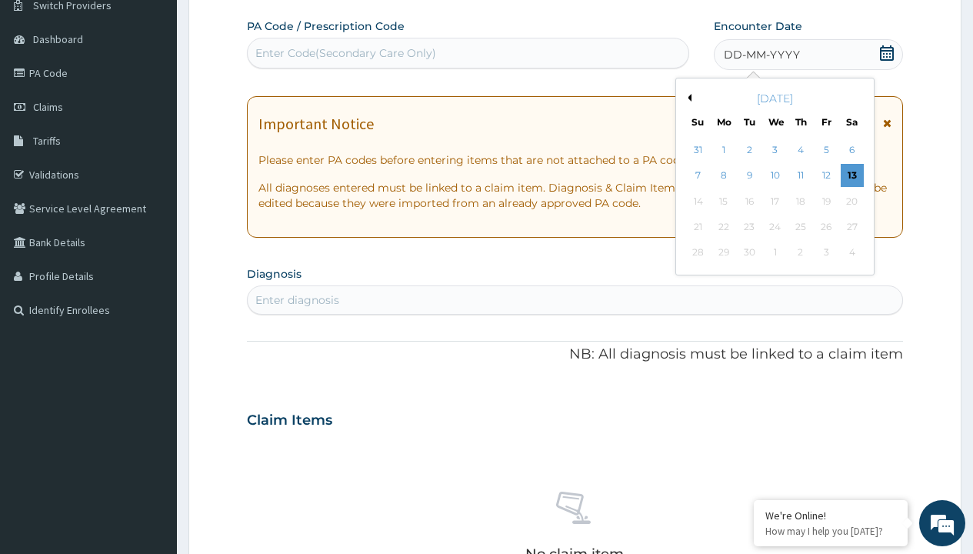
click at [687, 98] on button "Previous Month" at bounding box center [687, 98] width 8 height 8
click at [800, 175] on div "7" at bounding box center [800, 176] width 23 height 23
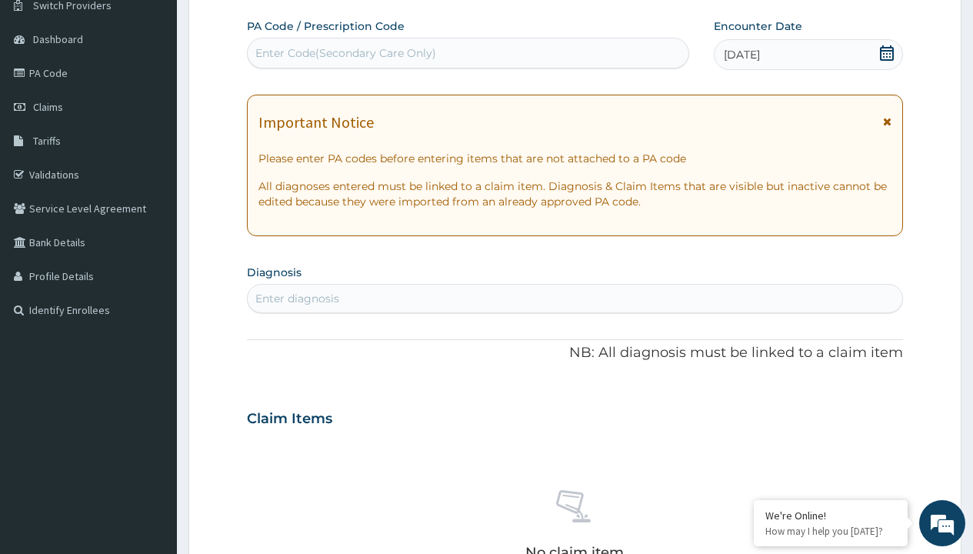
click at [297, 298] on div "Enter diagnosis" at bounding box center [297, 298] width 84 height 15
type input "prescription collected"
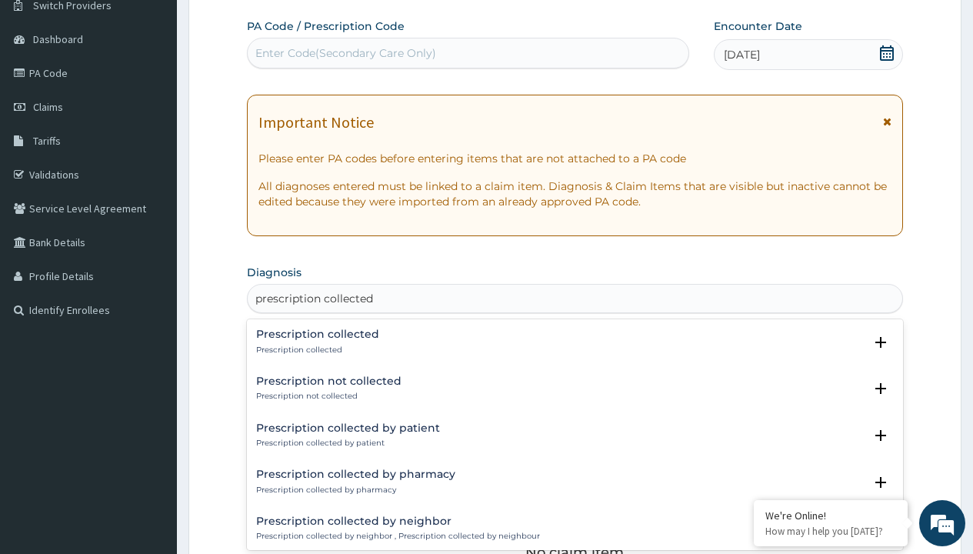
scroll to position [0, 0]
click at [315, 349] on p "Prescription collected" at bounding box center [317, 349] width 123 height 11
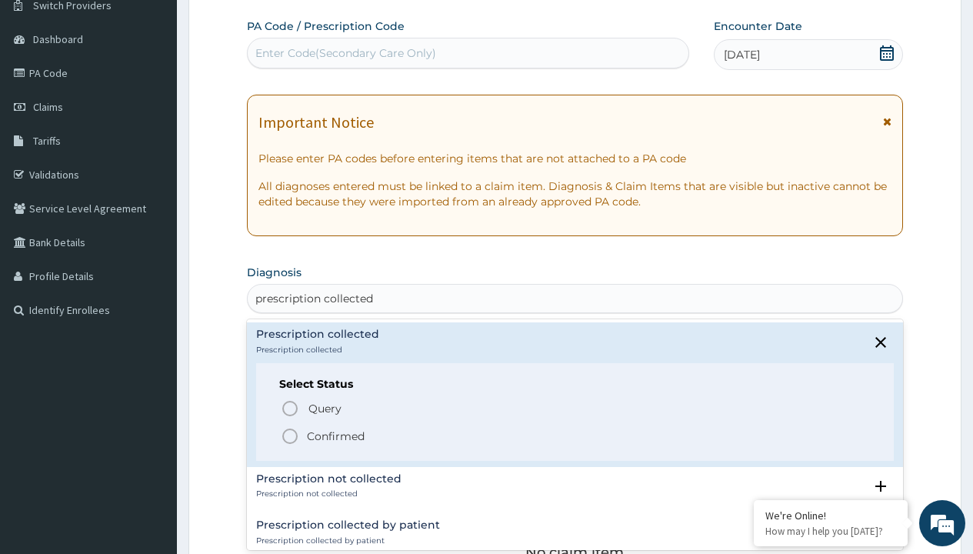
click at [335, 435] on p "Confirmed" at bounding box center [336, 435] width 58 height 15
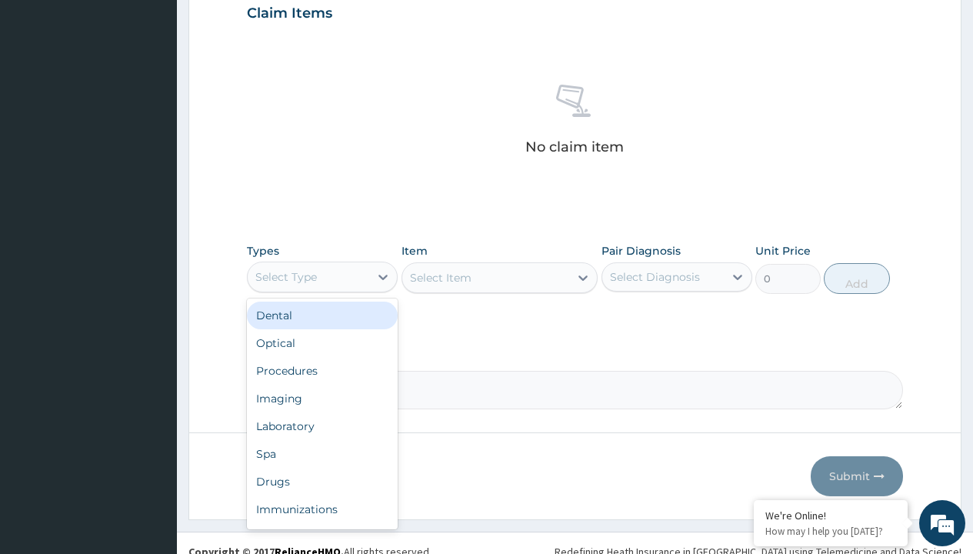
type input "procedures"
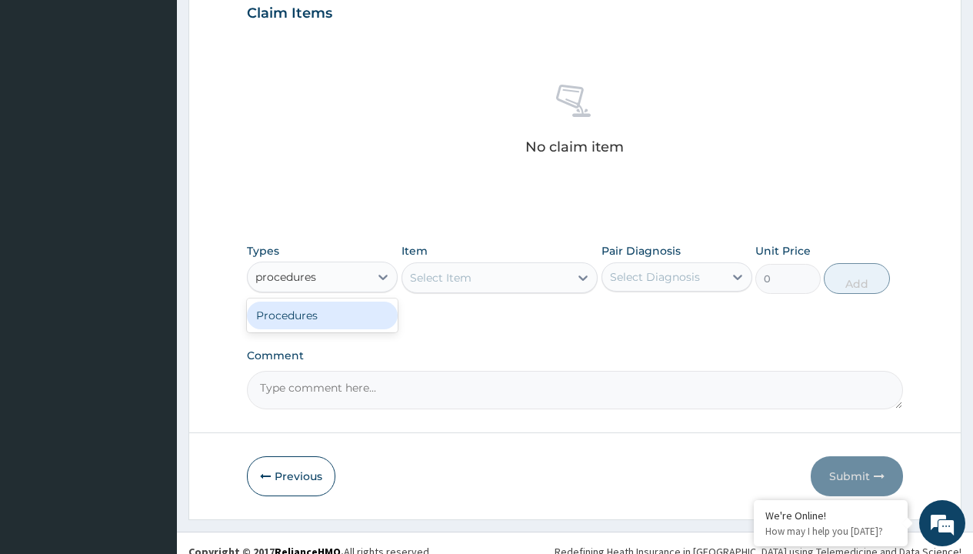
scroll to position [0, 0]
click at [322, 314] on div "Procedures" at bounding box center [322, 315] width 151 height 28
click at [440, 277] on div "Select Item" at bounding box center [499, 277] width 197 height 31
click at [286, 276] on div "Procedures" at bounding box center [286, 276] width 62 height 15
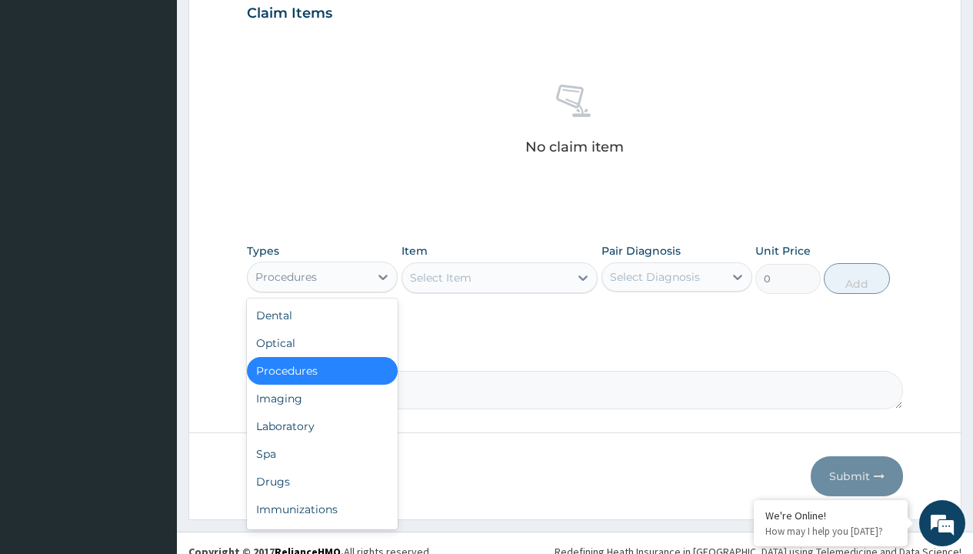
type input "procedures"
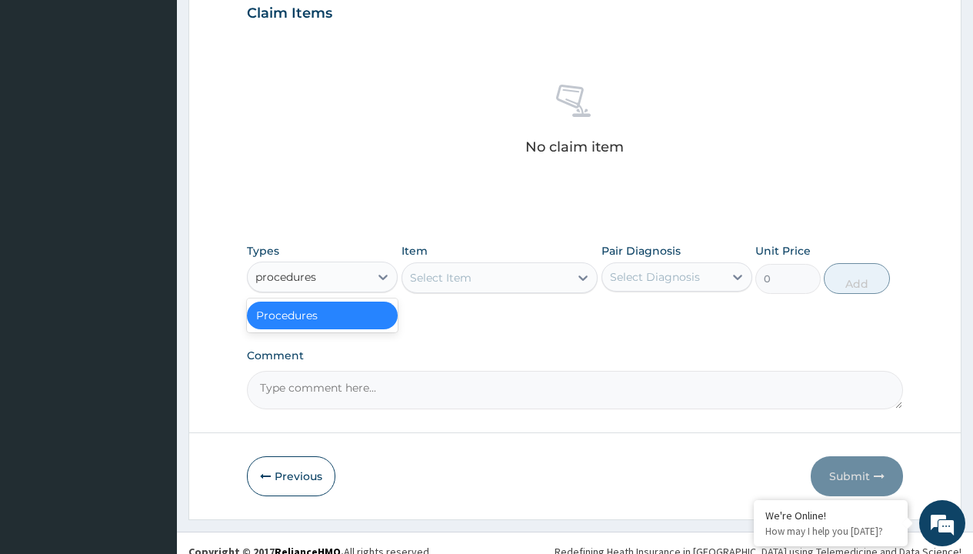
click at [322, 314] on div "Procedures" at bounding box center [322, 315] width 151 height 28
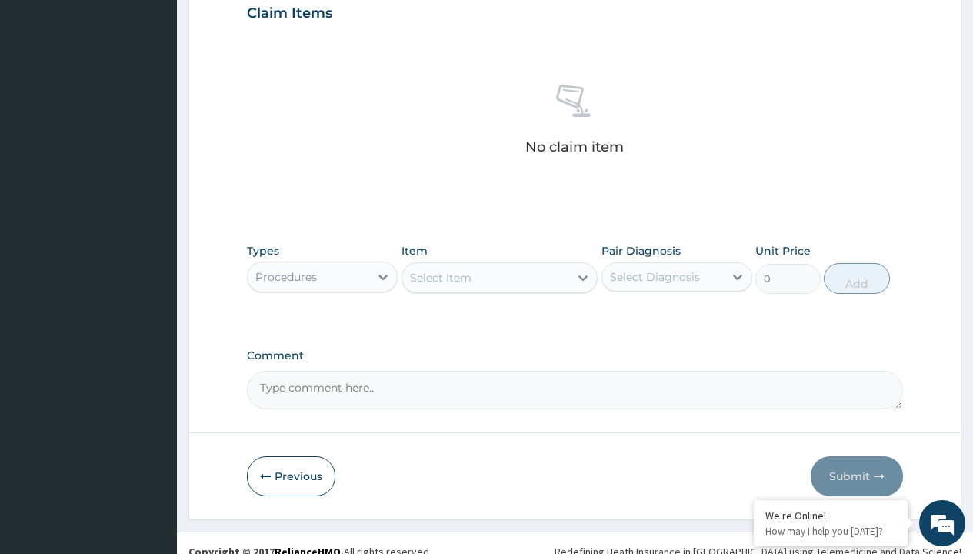
click at [440, 277] on div "Select Item" at bounding box center [441, 277] width 62 height 15
type input "service fee"
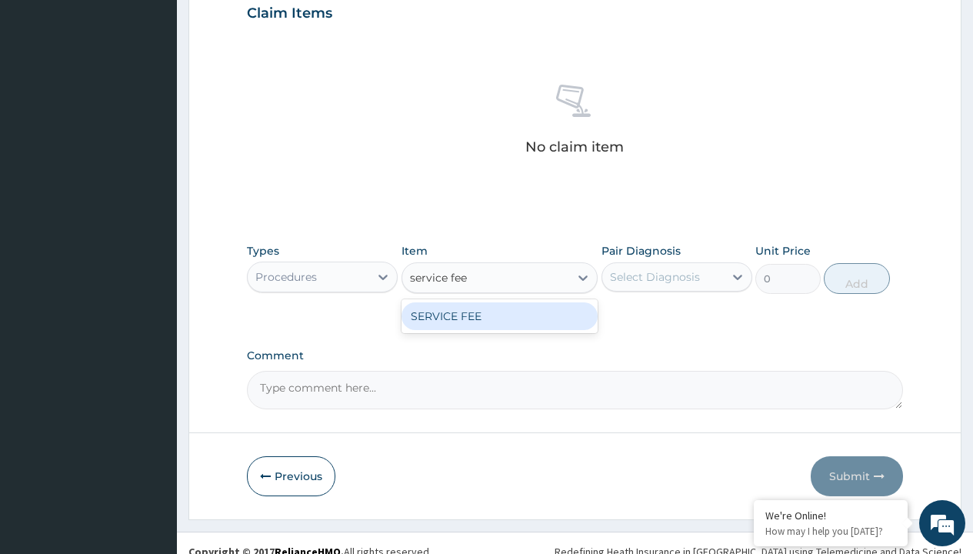
click at [499, 315] on div "SERVICE FEE" at bounding box center [499, 316] width 197 height 28
type input "100"
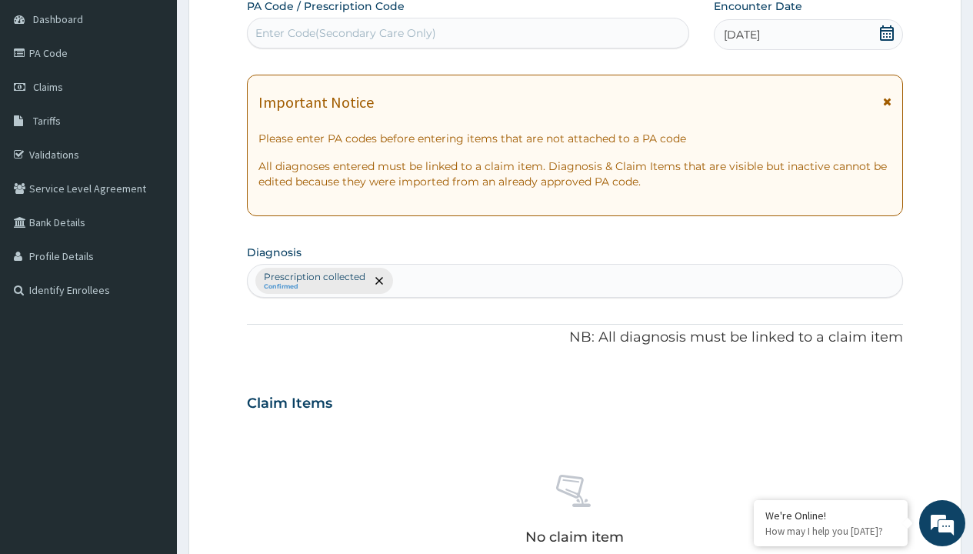
type input "prescription collected"
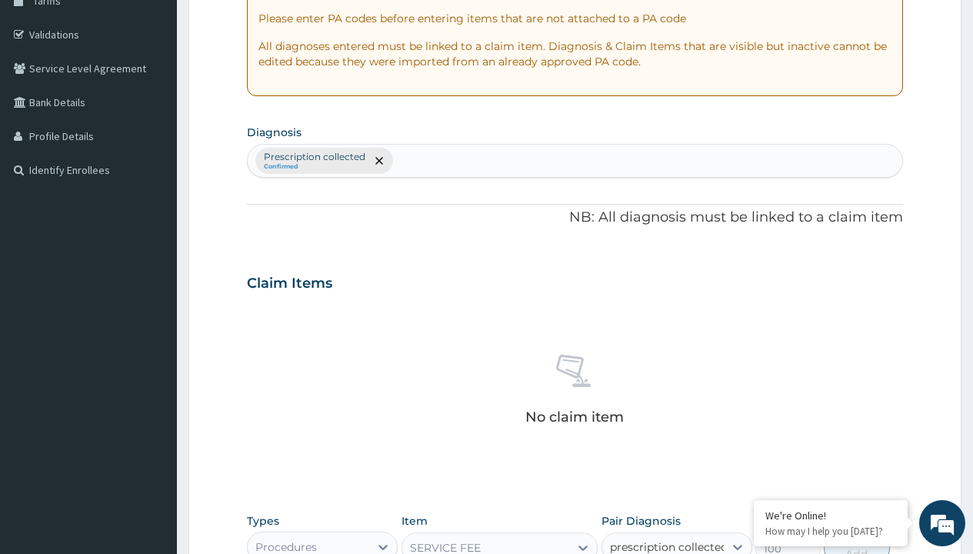
checkbox input "true"
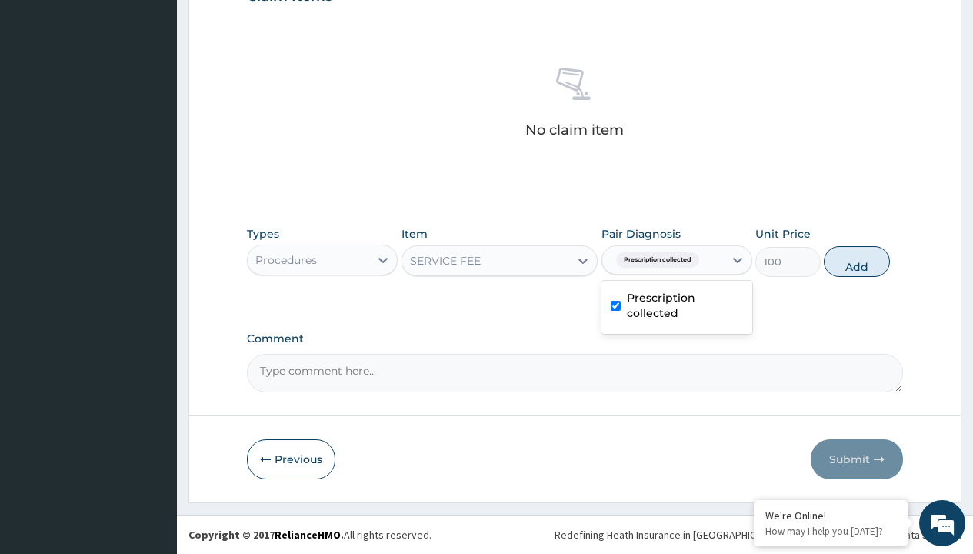
click at [856, 261] on button "Add" at bounding box center [855, 261] width 65 height 31
type input "0"
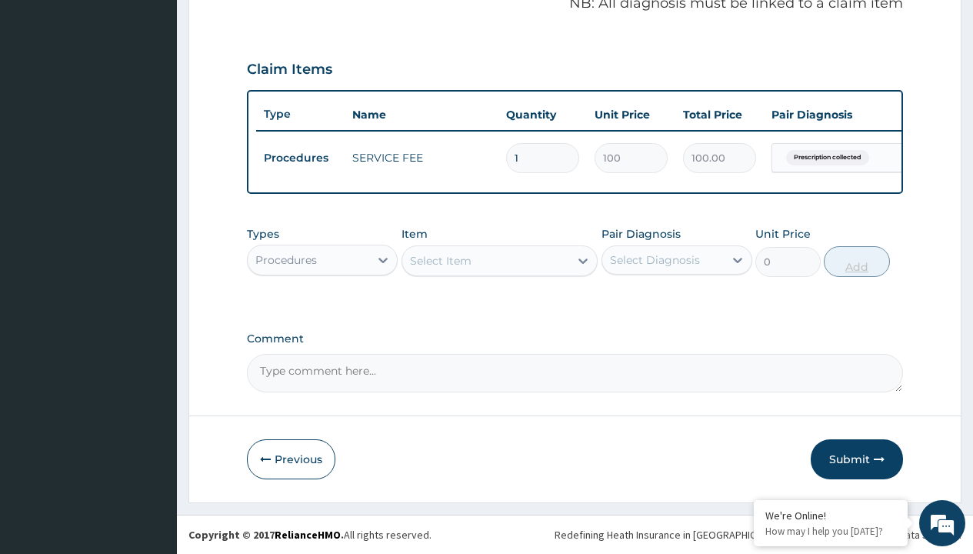
scroll to position [494, 0]
click at [286, 259] on div "Procedures" at bounding box center [286, 259] width 62 height 15
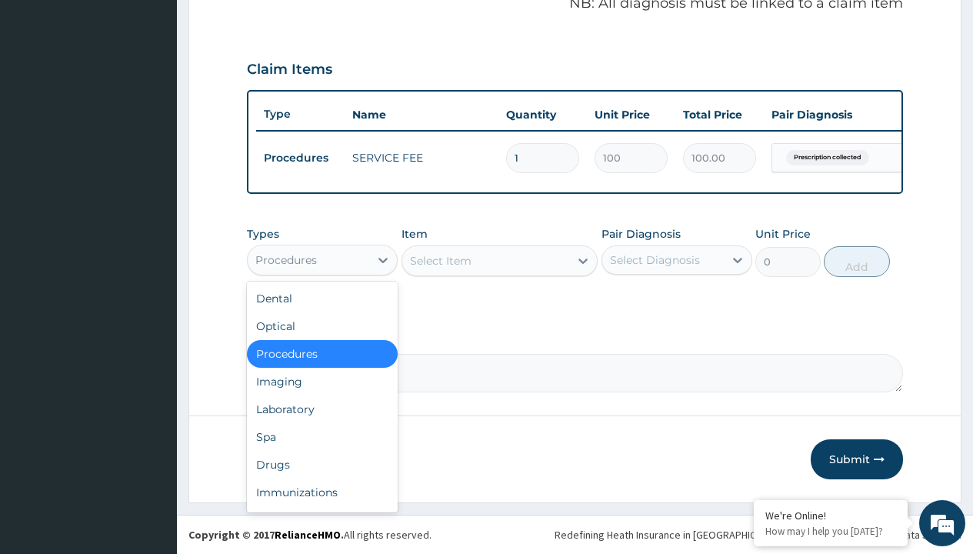
type input "drugs"
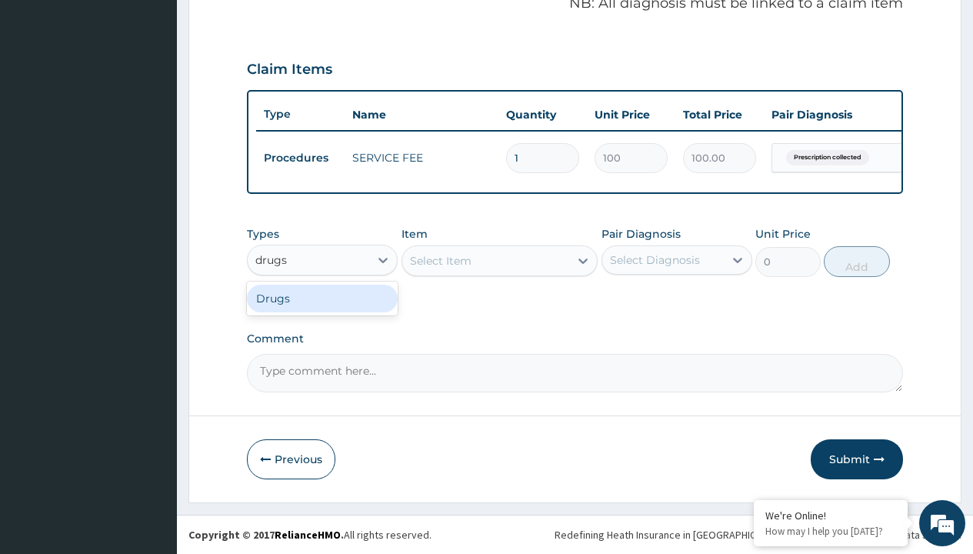
scroll to position [0, 0]
click at [322, 298] on div "Drugs" at bounding box center [322, 298] width 151 height 28
click at [440, 260] on div "Select Item" at bounding box center [499, 260] width 197 height 31
type input "rivotril clonazepam 2mg x20 tabs"
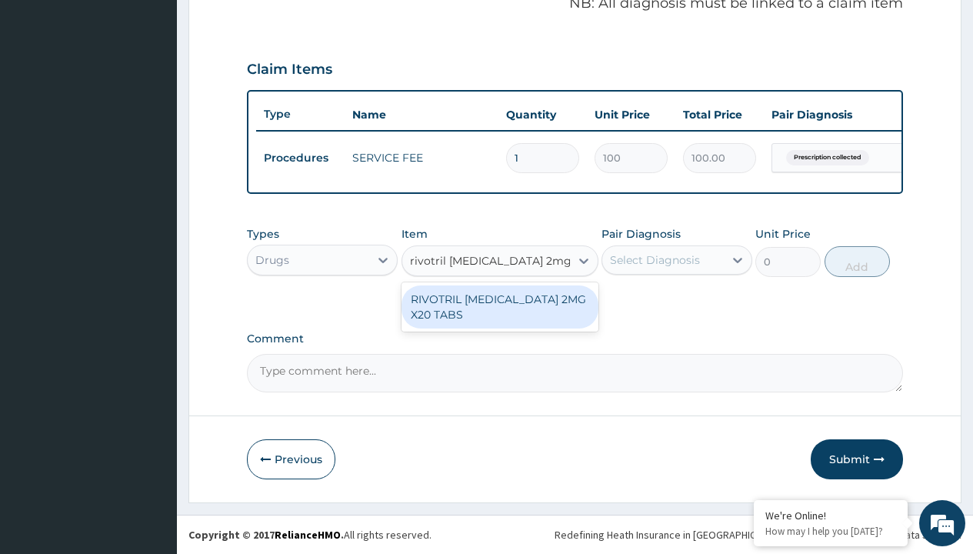
click at [499, 306] on div "RIVOTRIL [MEDICAL_DATA] 2MG X20 TABS" at bounding box center [499, 306] width 197 height 43
type input "1025"
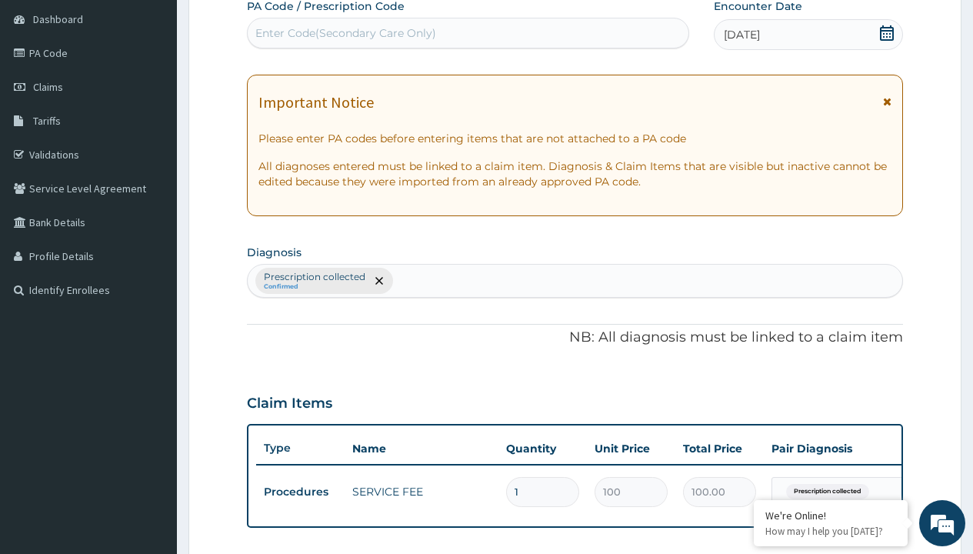
type input "prescription collected"
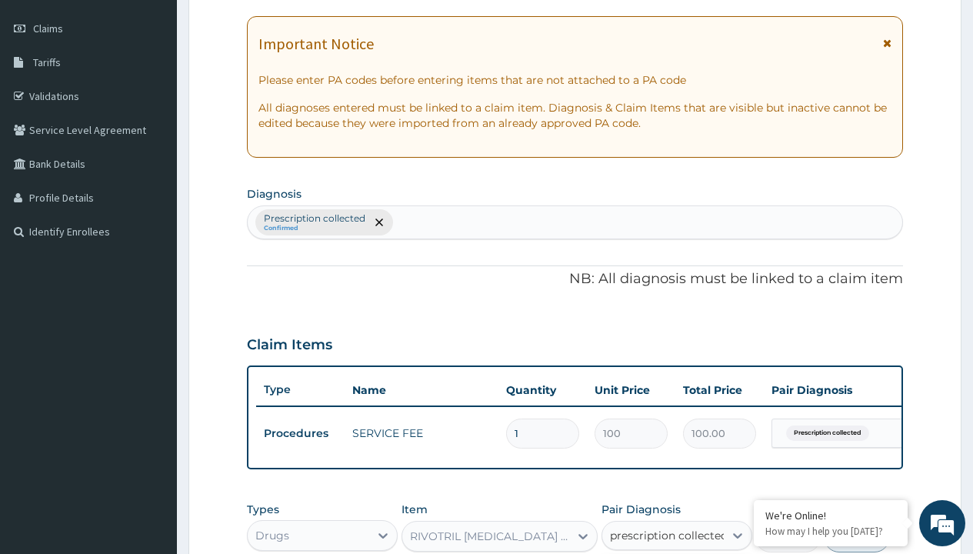
checkbox input "true"
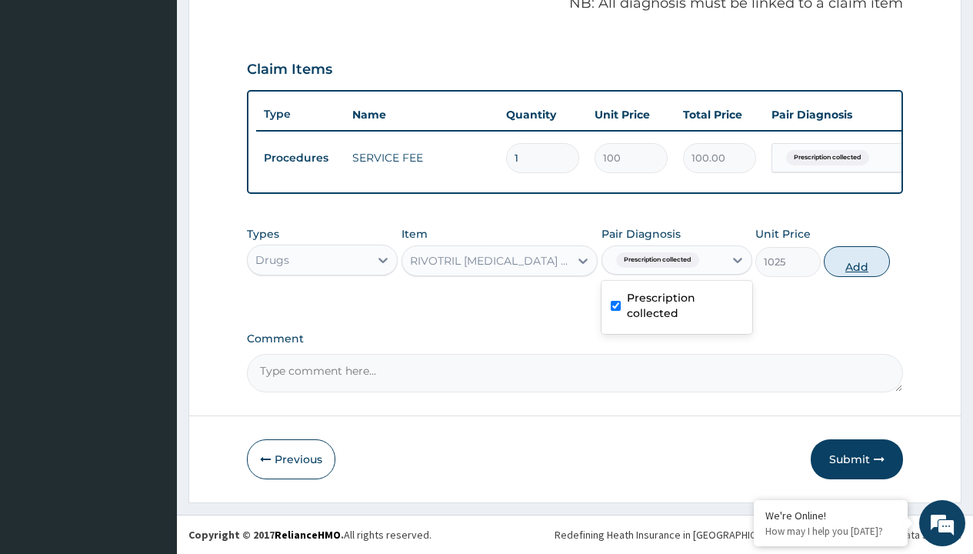
click at [856, 261] on button "Add" at bounding box center [855, 261] width 65 height 31
type input "0"
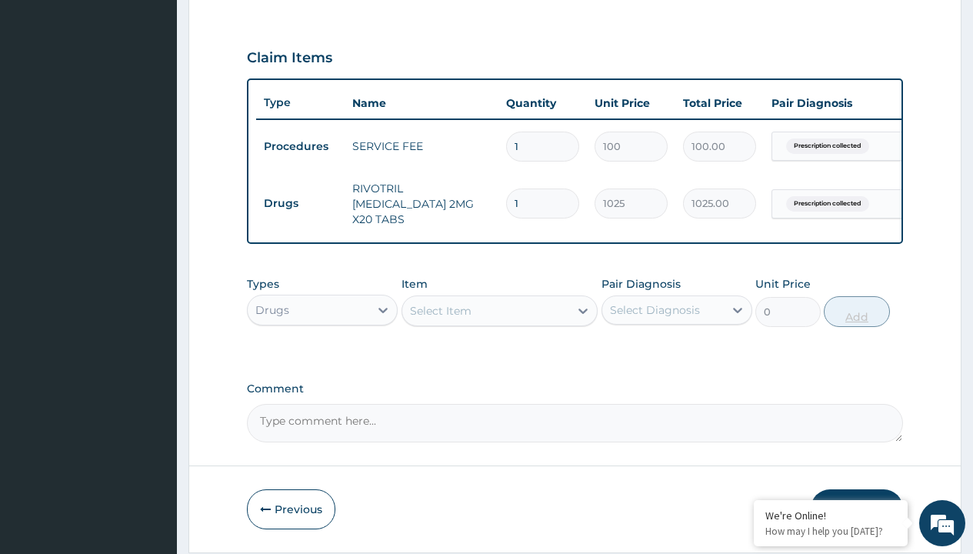
type input "60"
type input "61500.00"
type input "60"
click at [300, 199] on td "Drugs" at bounding box center [300, 203] width 88 height 28
type input "drugs"
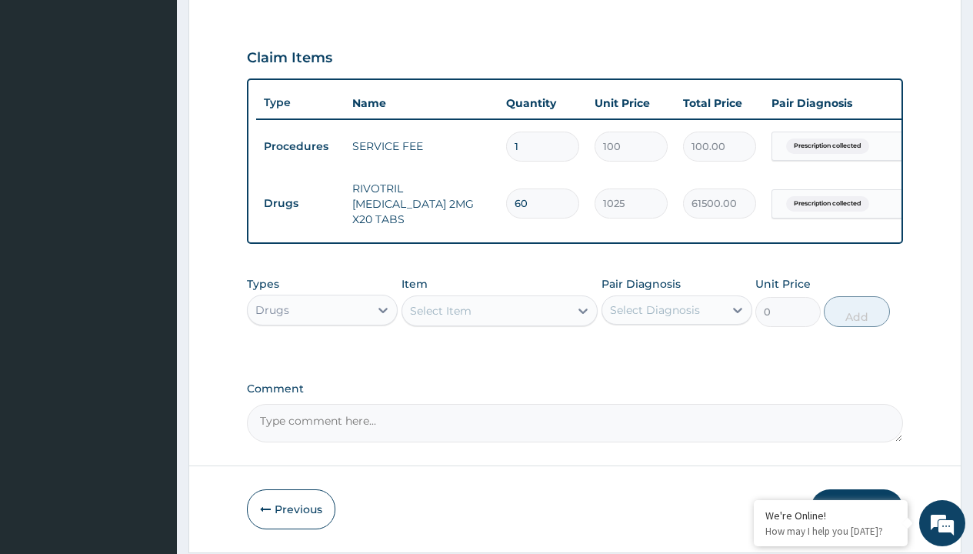
scroll to position [0, 0]
click at [322, 351] on div "Drugs" at bounding box center [322, 348] width 151 height 28
click at [440, 313] on div "Select Item" at bounding box center [441, 310] width 62 height 15
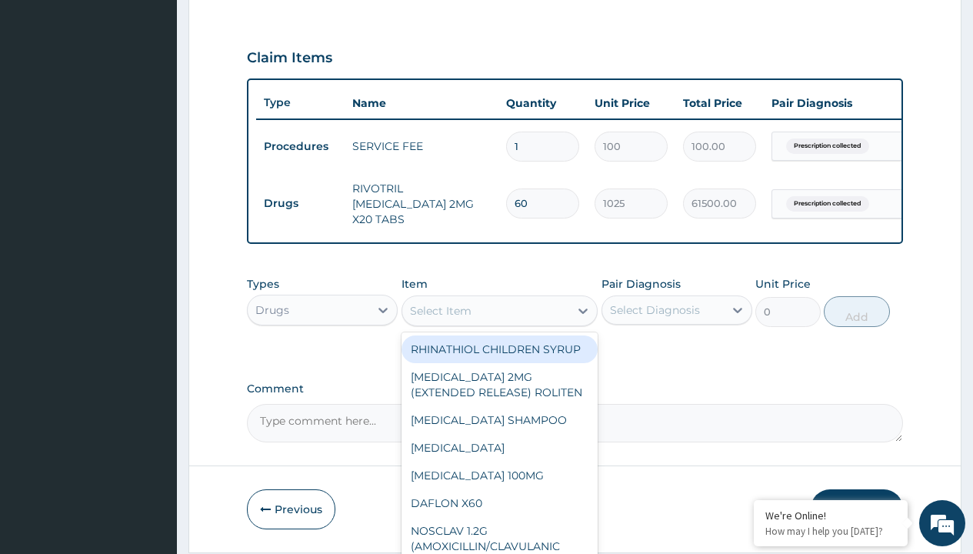
type input "amitriptyline 25mg x 28 (almus)"
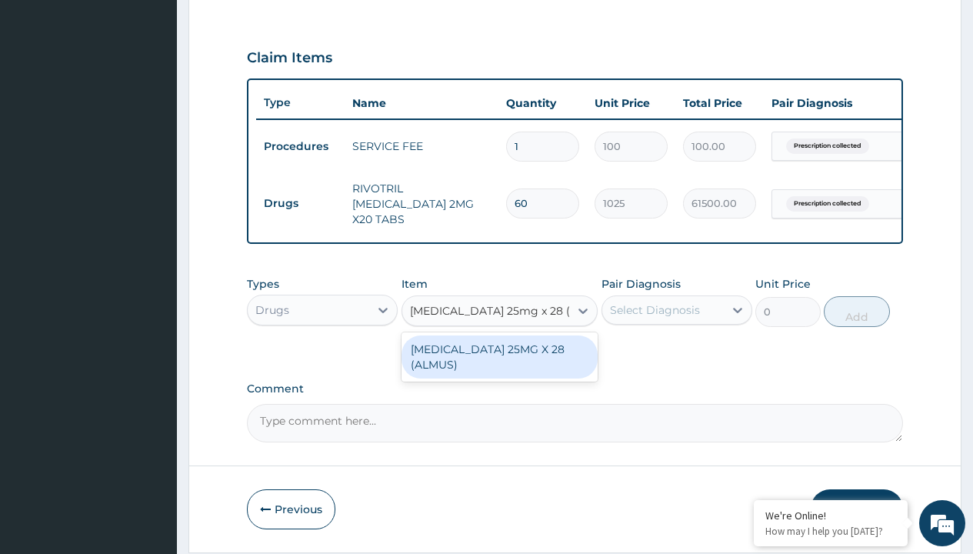
click at [499, 359] on div "[MEDICAL_DATA] 25MG X 28 (ALMUS)" at bounding box center [499, 356] width 197 height 43
type input "360"
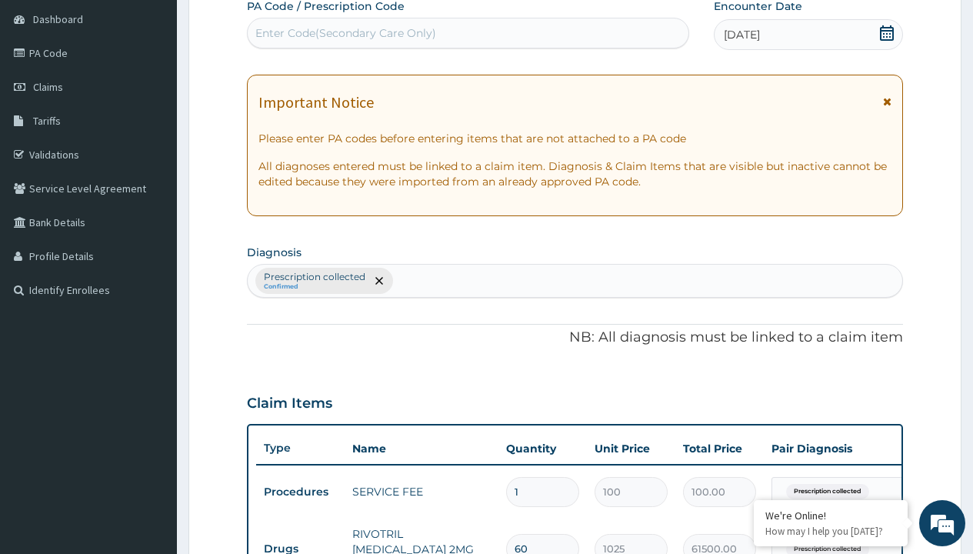
type input "prescription collected"
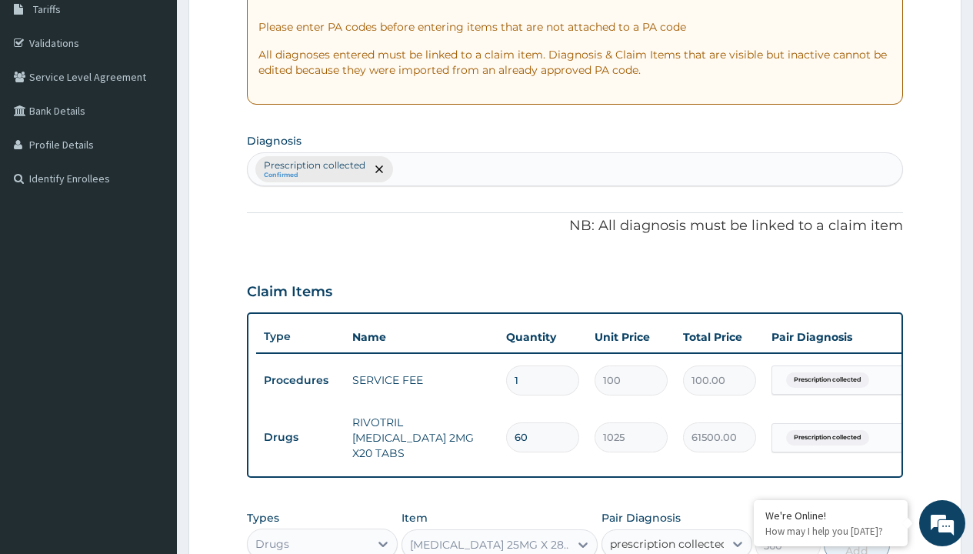
scroll to position [547, 0]
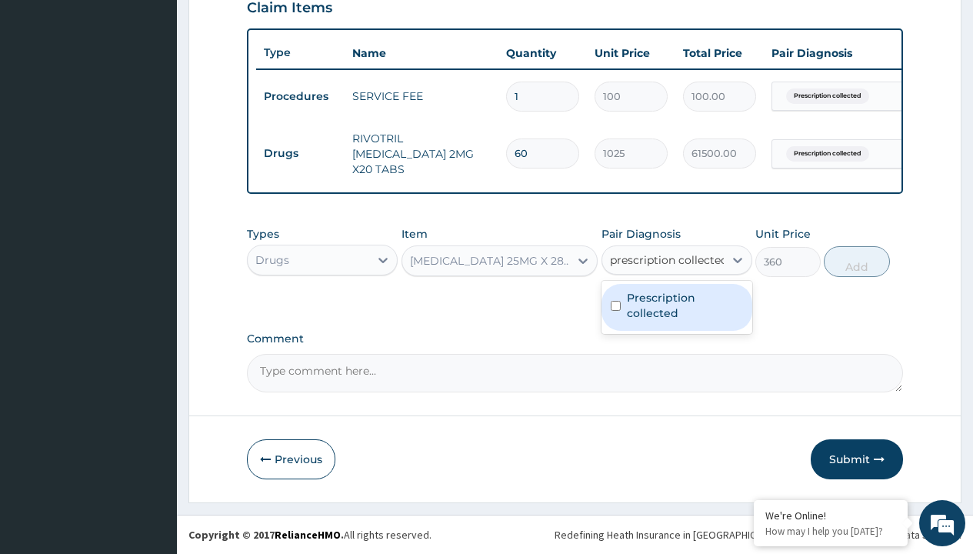
click at [676, 307] on label "Prescription collected" at bounding box center [685, 305] width 116 height 31
checkbox input "true"
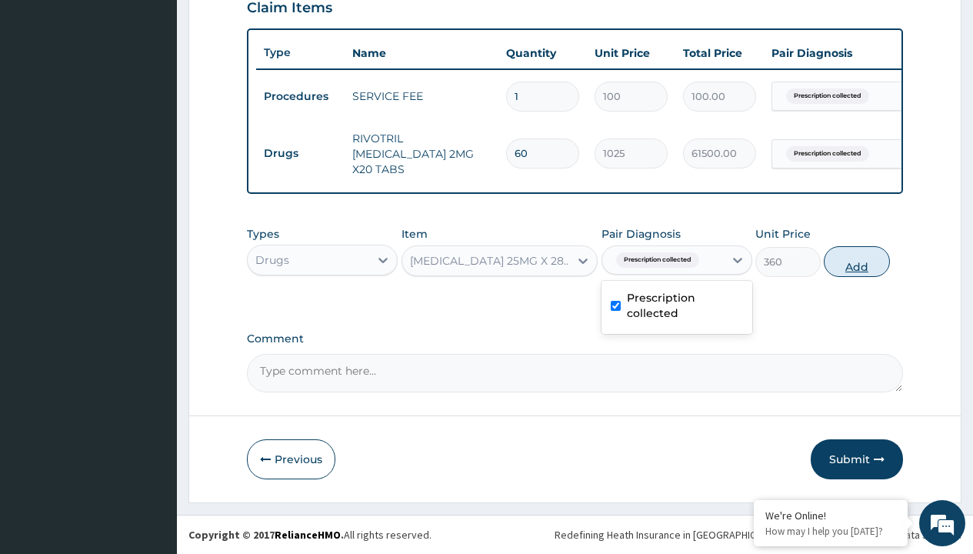
click at [856, 261] on button "Add" at bounding box center [855, 261] width 65 height 31
type input "0"
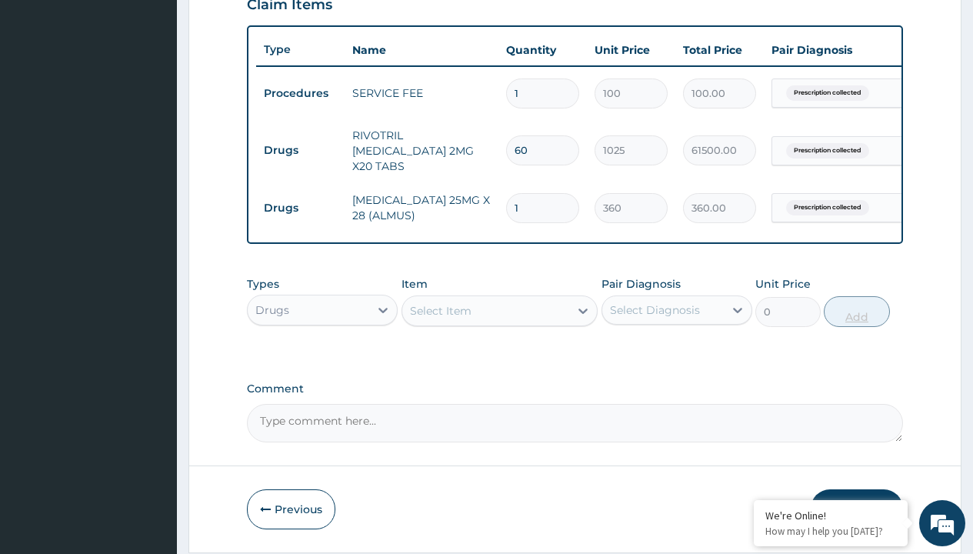
type input "60"
type input "21600.00"
type input "60"
click at [300, 146] on td "Drugs" at bounding box center [300, 150] width 88 height 28
type input "procedures"
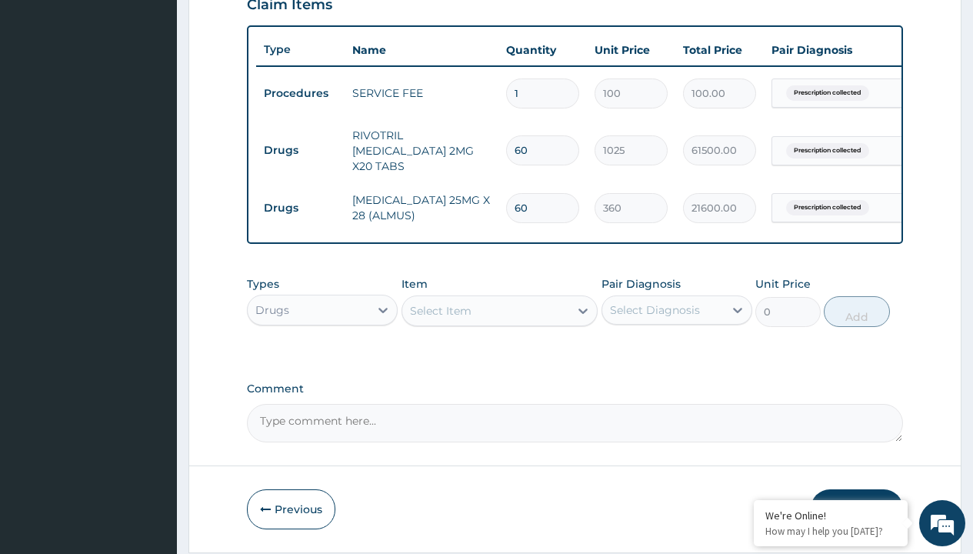
scroll to position [0, 0]
click at [322, 351] on div "Procedures" at bounding box center [322, 348] width 151 height 28
click at [440, 313] on div "Select Item" at bounding box center [441, 310] width 62 height 15
type input "delivery"
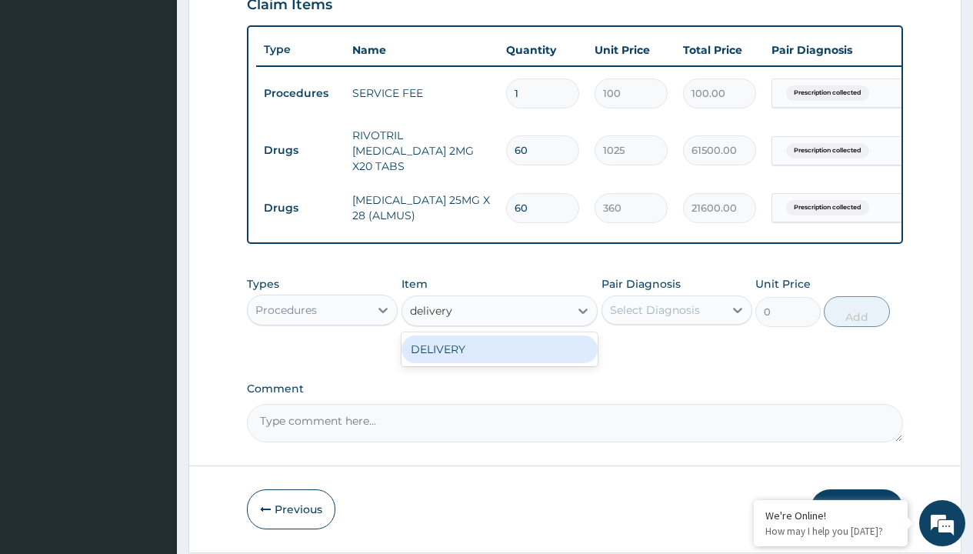
click at [499, 351] on div "DELIVERY" at bounding box center [499, 349] width 197 height 28
type input "2000"
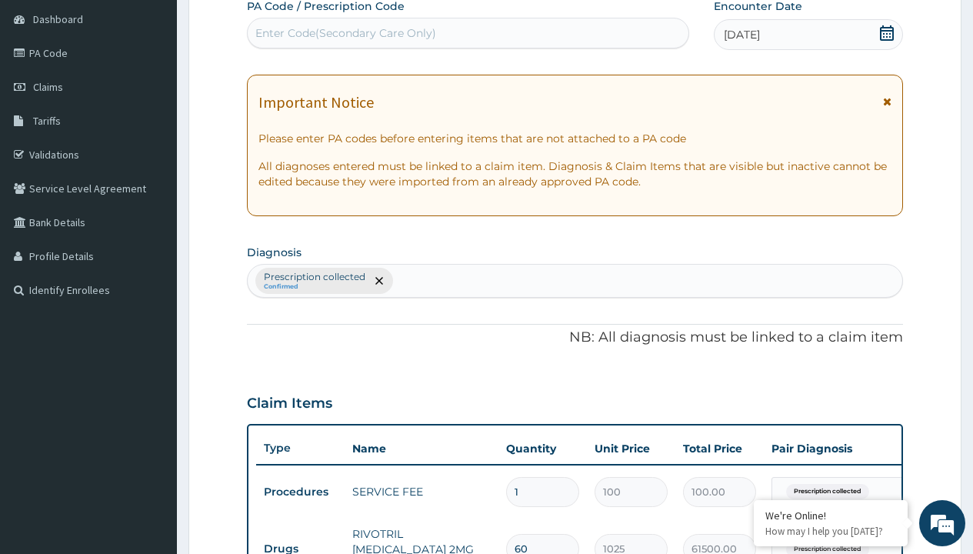
type input "prescription collected"
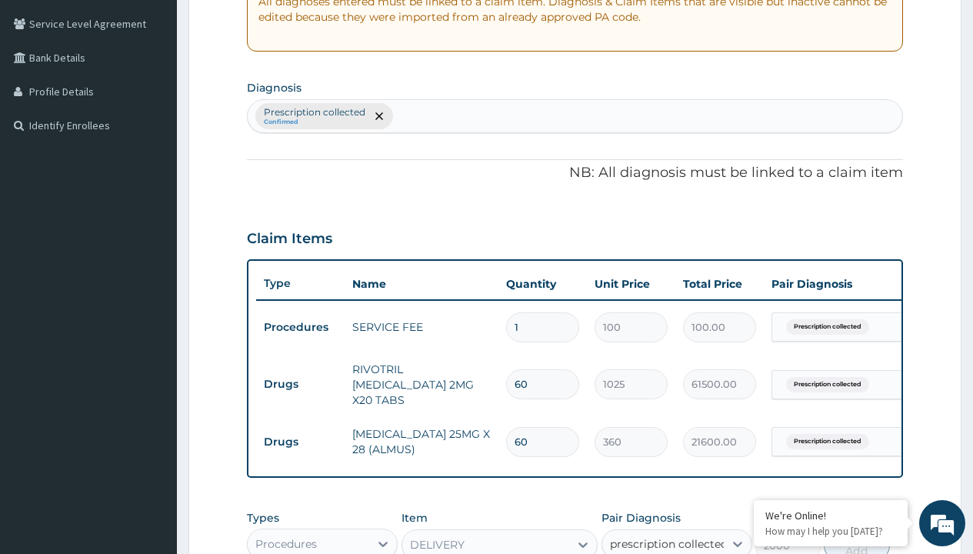
checkbox input "true"
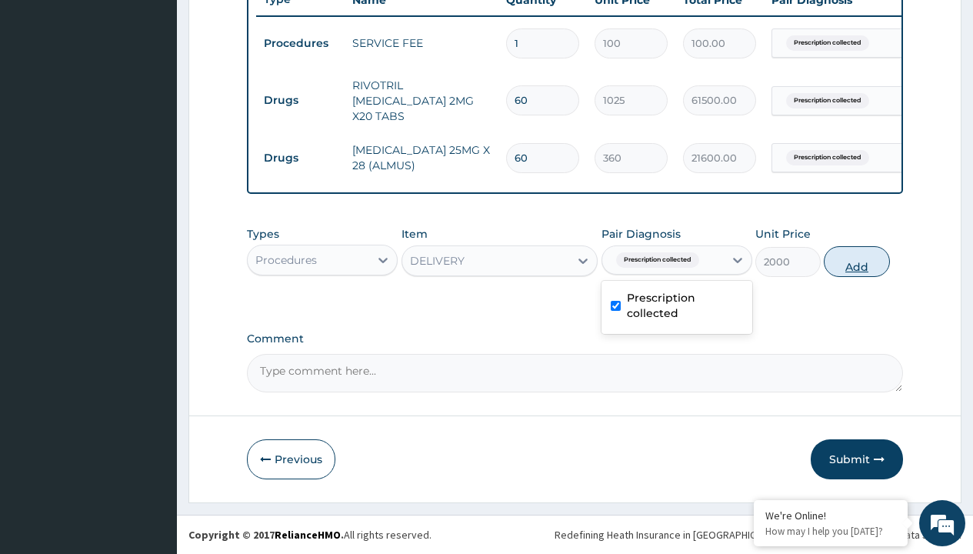
click at [856, 261] on button "Add" at bounding box center [855, 261] width 65 height 31
type input "0"
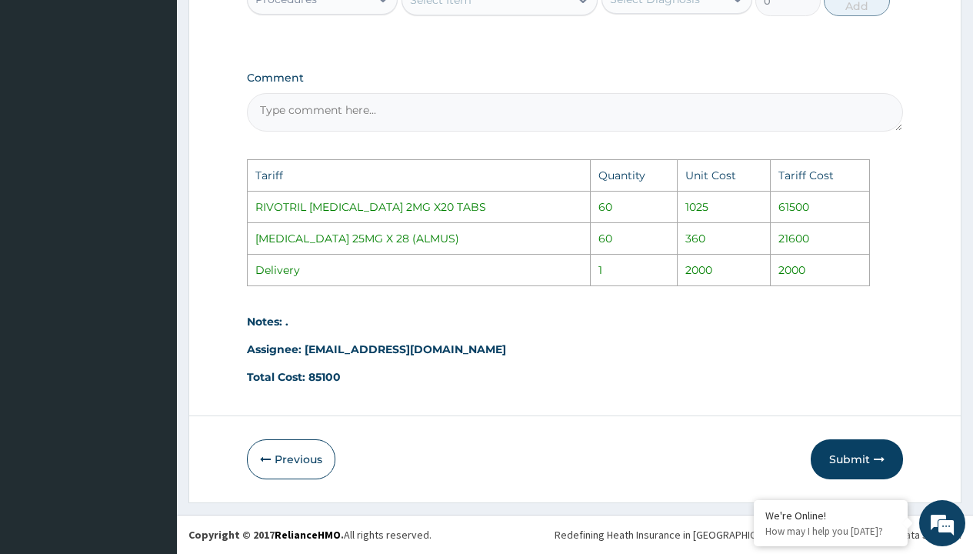
scroll to position [913, 0]
click at [846, 457] on button "Submit" at bounding box center [856, 459] width 92 height 40
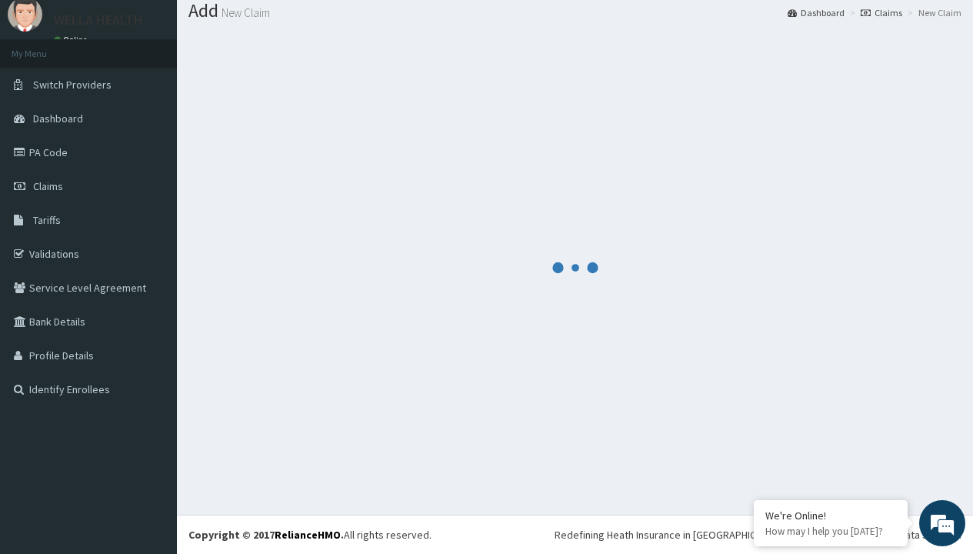
scroll to position [653, 0]
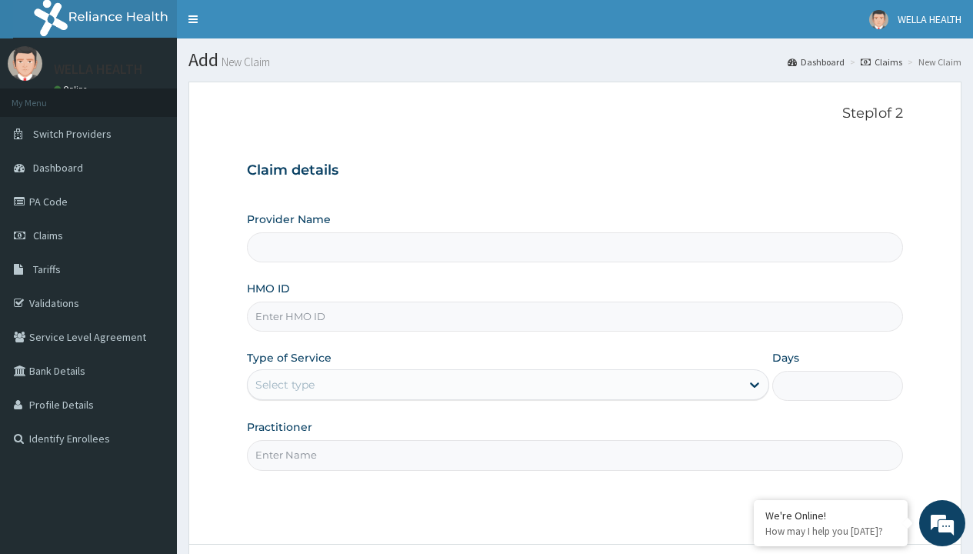
type input "Pharmacy Pick Up ( WellaHealth)"
type input "[PERSON_NAME]/10029/A"
type input "WellaHealth"
click at [284, 384] on div "Select type" at bounding box center [284, 384] width 59 height 15
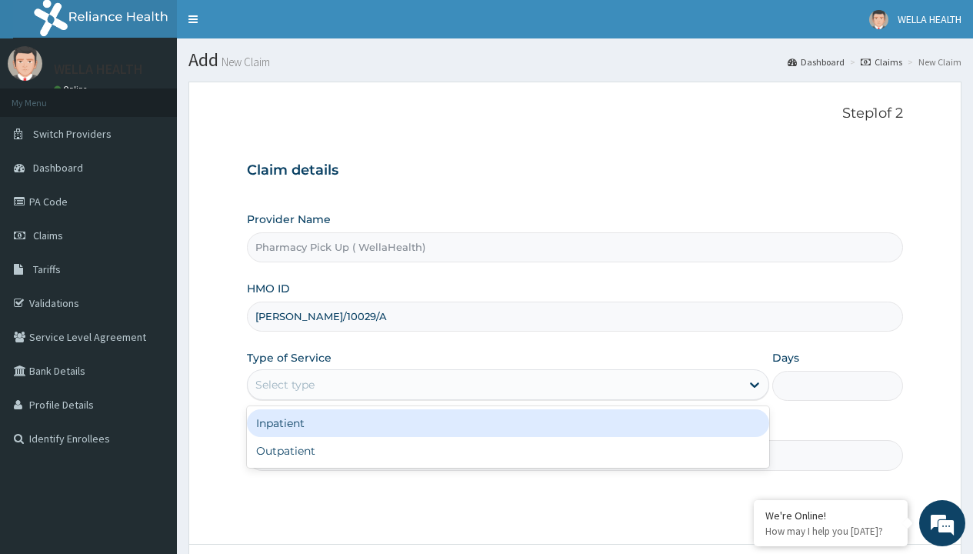
click at [507, 451] on div "Outpatient" at bounding box center [508, 451] width 522 height 28
type input "1"
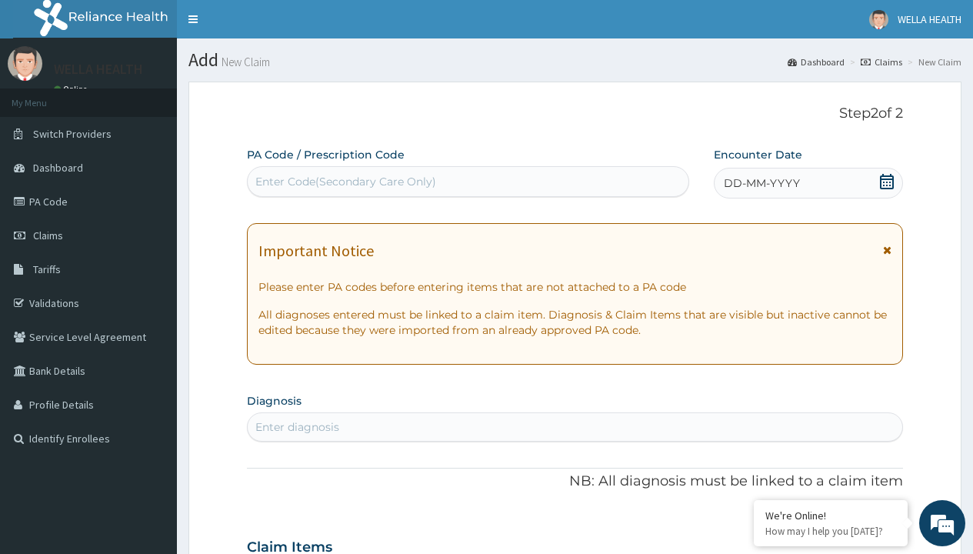
scroll to position [128, 0]
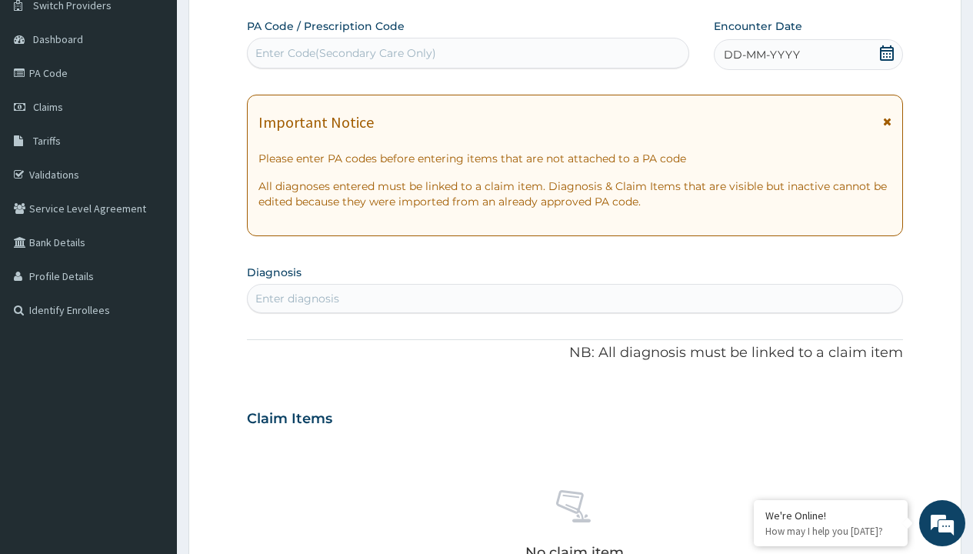
click at [760, 55] on span "DD-MM-YYYY" at bounding box center [761, 54] width 76 height 15
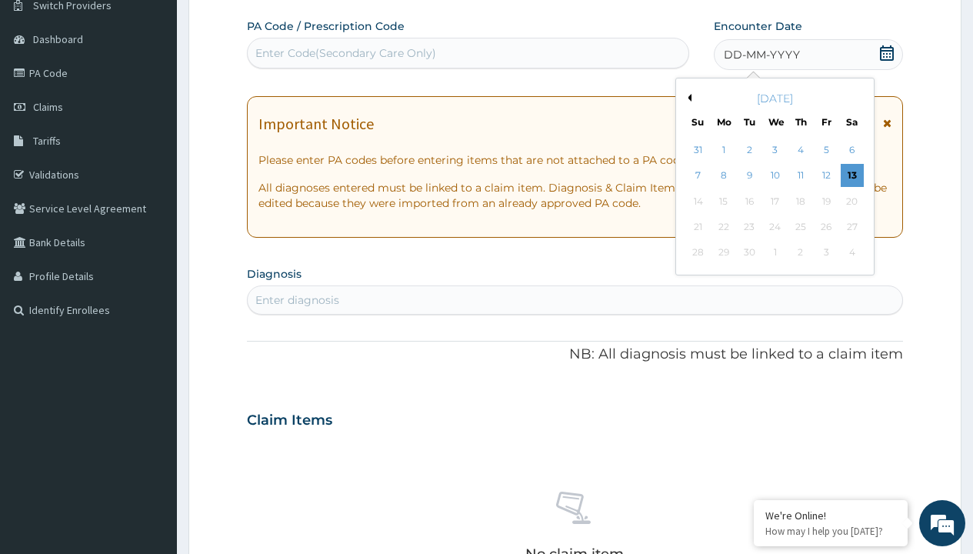
click at [687, 98] on button "Previous Month" at bounding box center [687, 98] width 8 height 8
click at [800, 175] on div "7" at bounding box center [800, 176] width 23 height 23
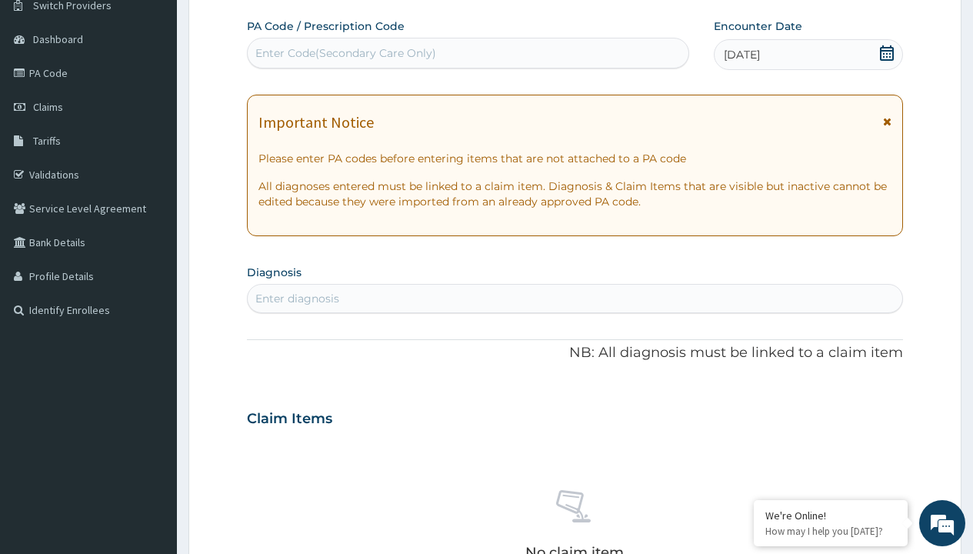
scroll to position [0, 0]
click at [297, 298] on div "Enter diagnosis" at bounding box center [297, 298] width 84 height 15
type input "prescription collected"
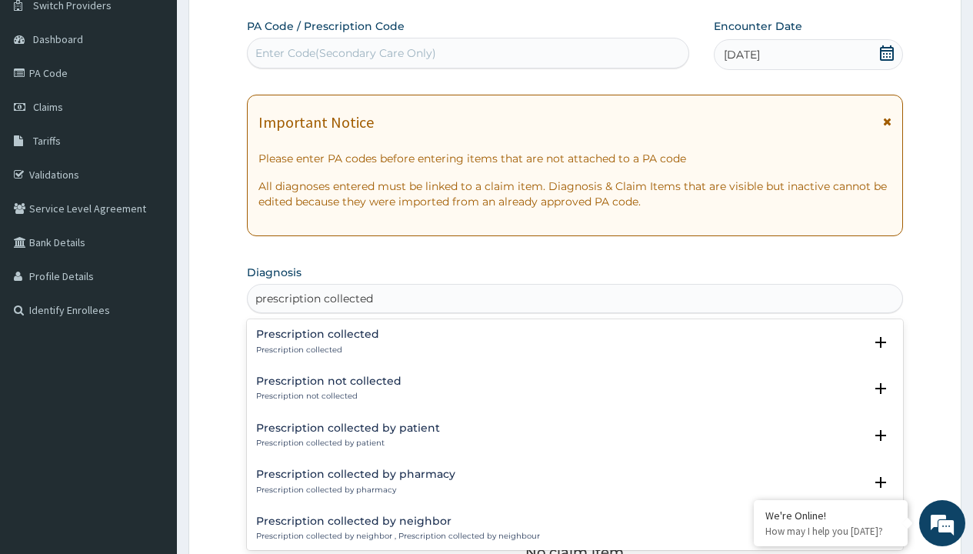
click at [315, 349] on p "Prescription collected" at bounding box center [317, 349] width 123 height 11
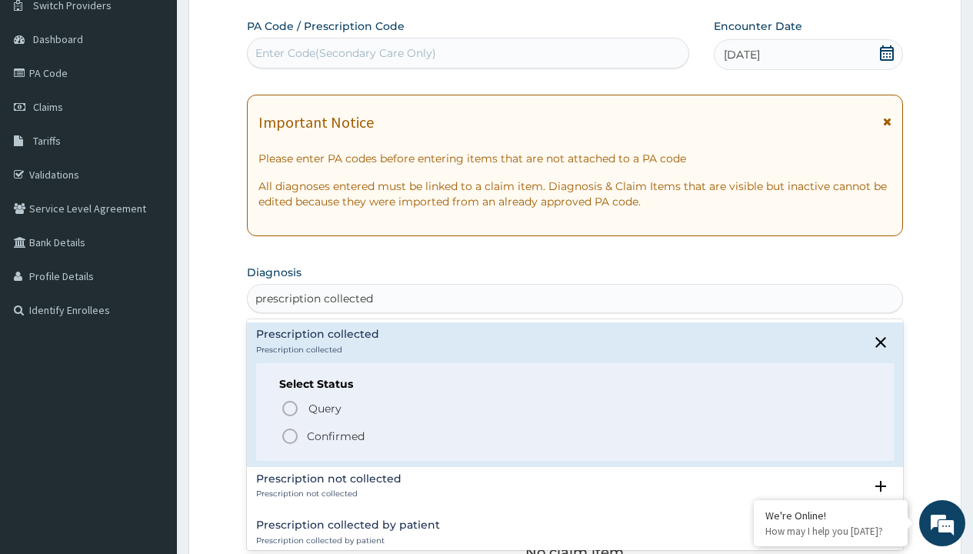
click at [335, 435] on p "Confirmed" at bounding box center [336, 435] width 58 height 15
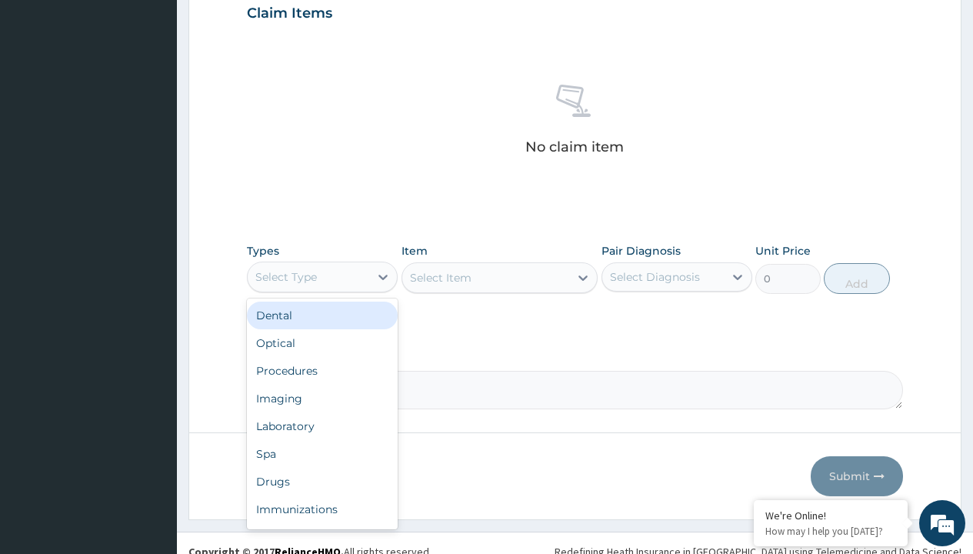
type input "procedures"
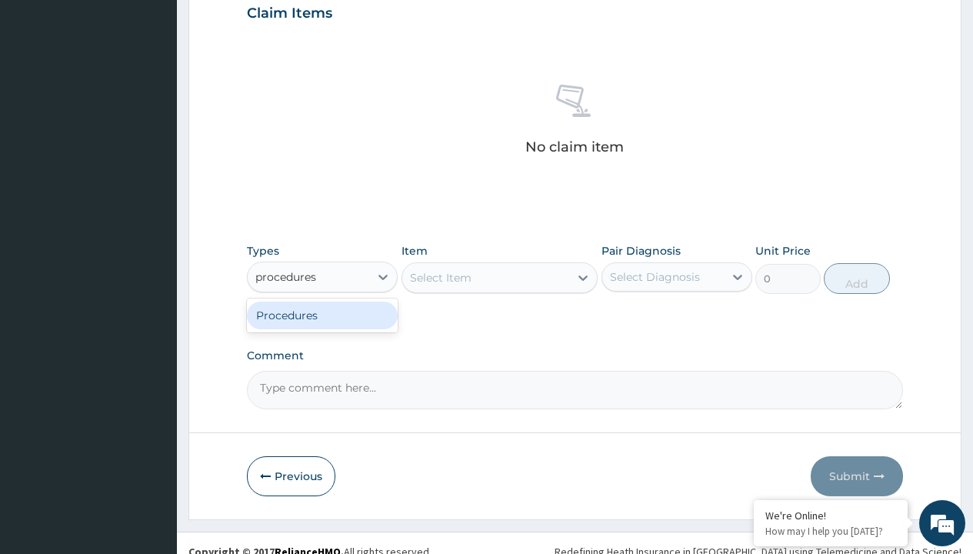
click at [322, 314] on div "Procedures" at bounding box center [322, 315] width 151 height 28
click at [440, 277] on div "Select Item" at bounding box center [499, 277] width 197 height 31
click at [286, 276] on div "Procedures" at bounding box center [286, 276] width 62 height 15
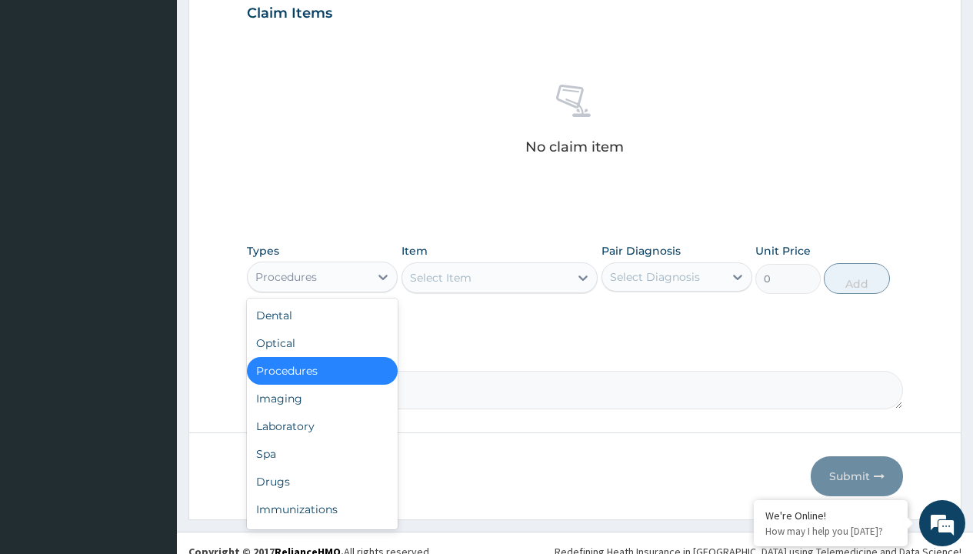
type input "procedures"
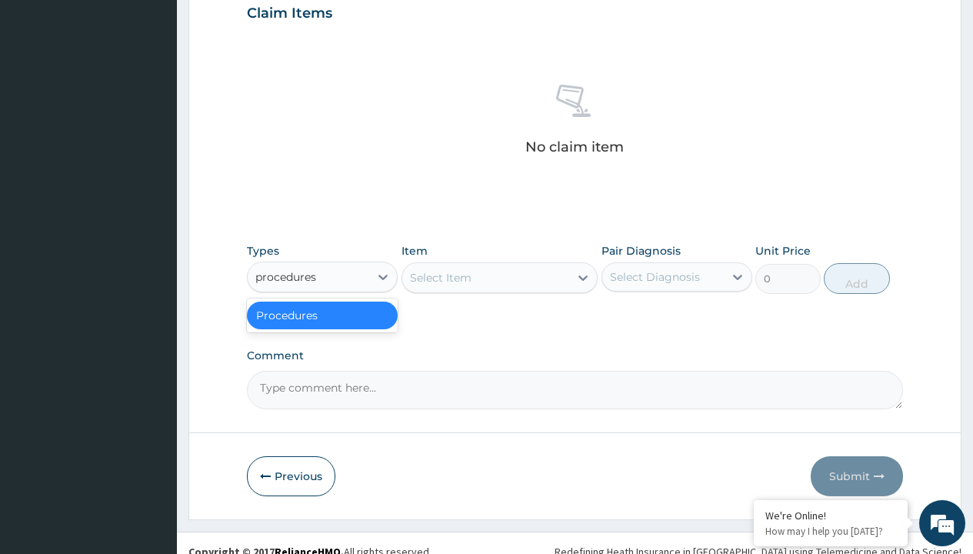
click at [322, 314] on div "Procedures" at bounding box center [322, 315] width 151 height 28
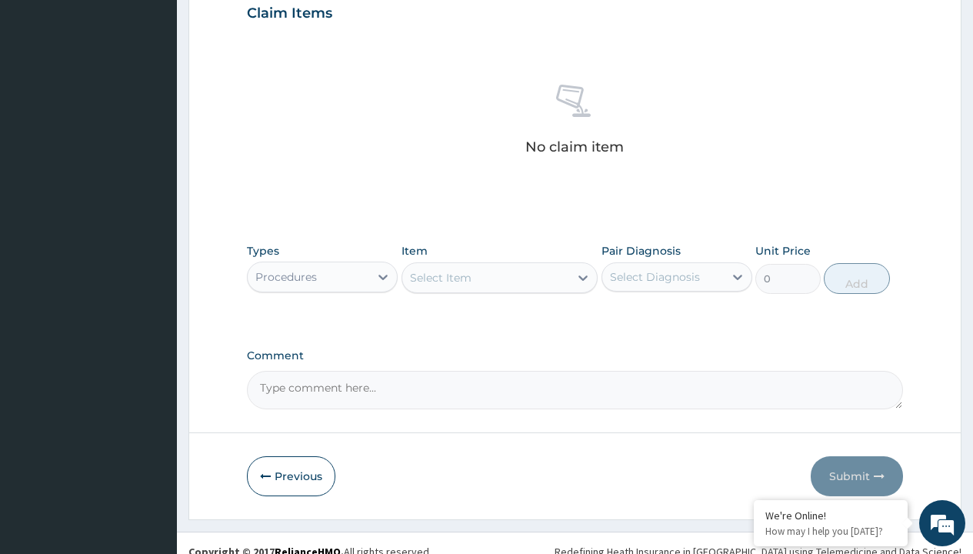
click at [440, 277] on div "Select Item" at bounding box center [441, 277] width 62 height 15
type input "service fee"
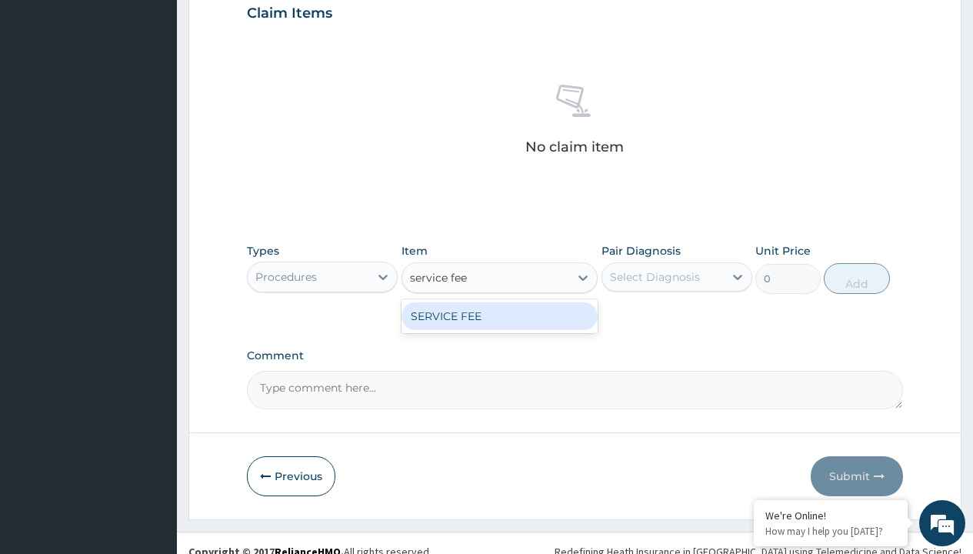
click at [499, 315] on div "SERVICE FEE" at bounding box center [499, 316] width 197 height 28
type input "100"
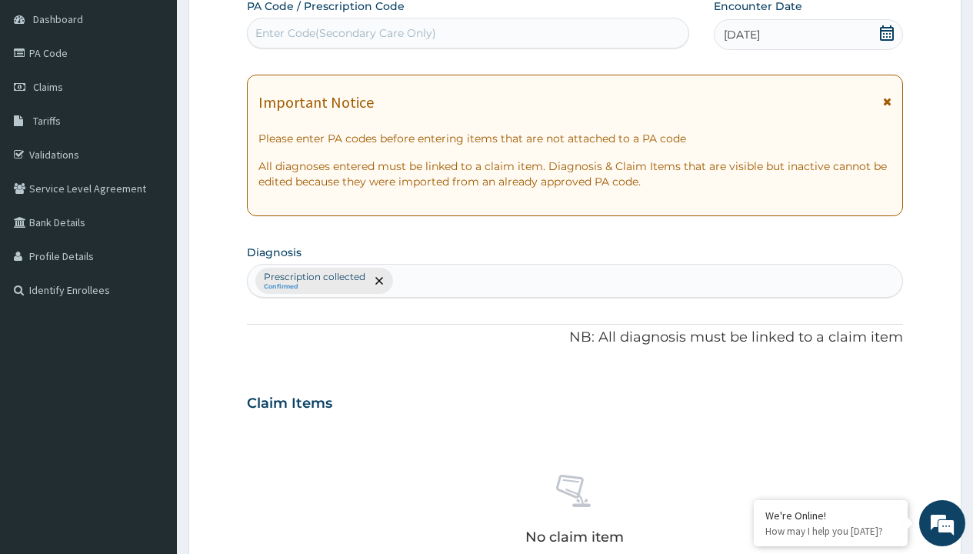
type input "prescription collected"
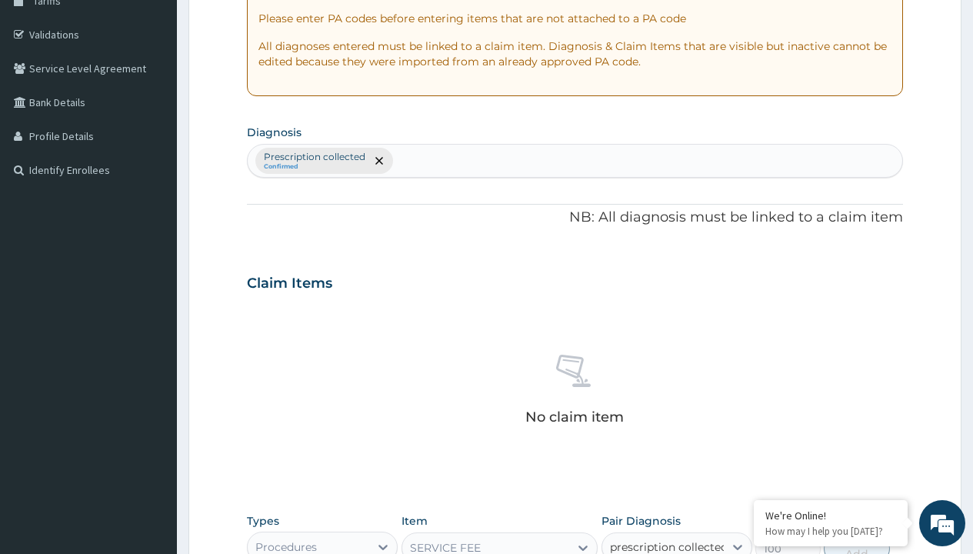
checkbox input "true"
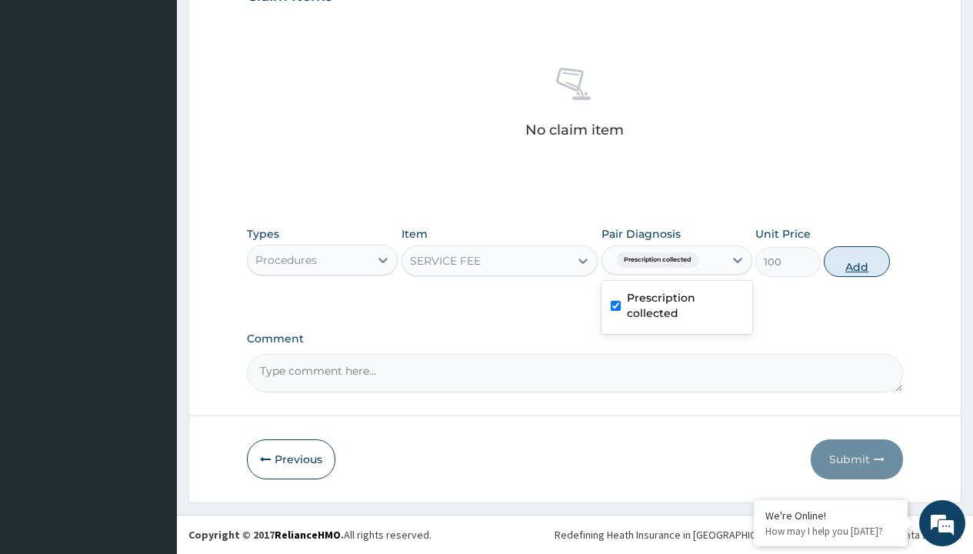
click at [856, 261] on button "Add" at bounding box center [855, 261] width 65 height 31
type input "0"
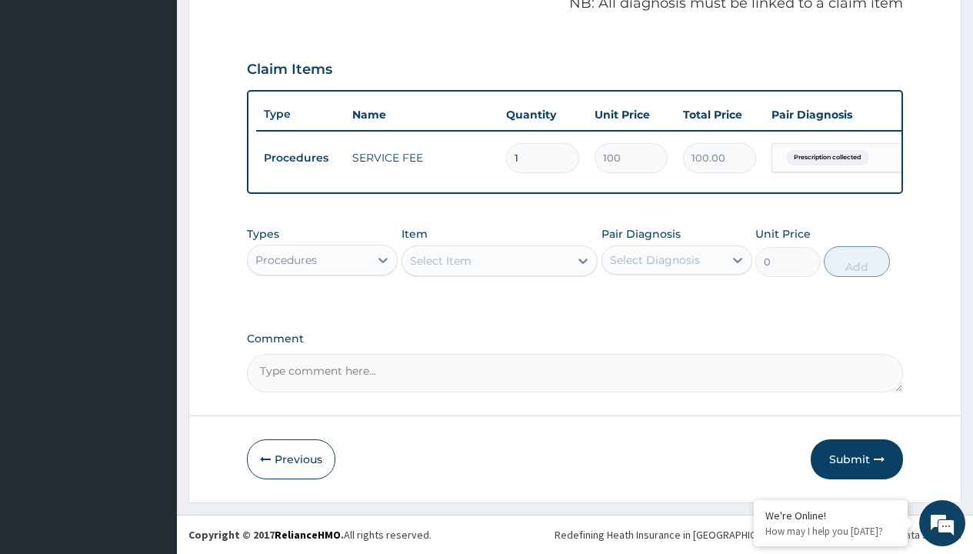
click at [286, 259] on div "Procedures" at bounding box center [286, 259] width 62 height 15
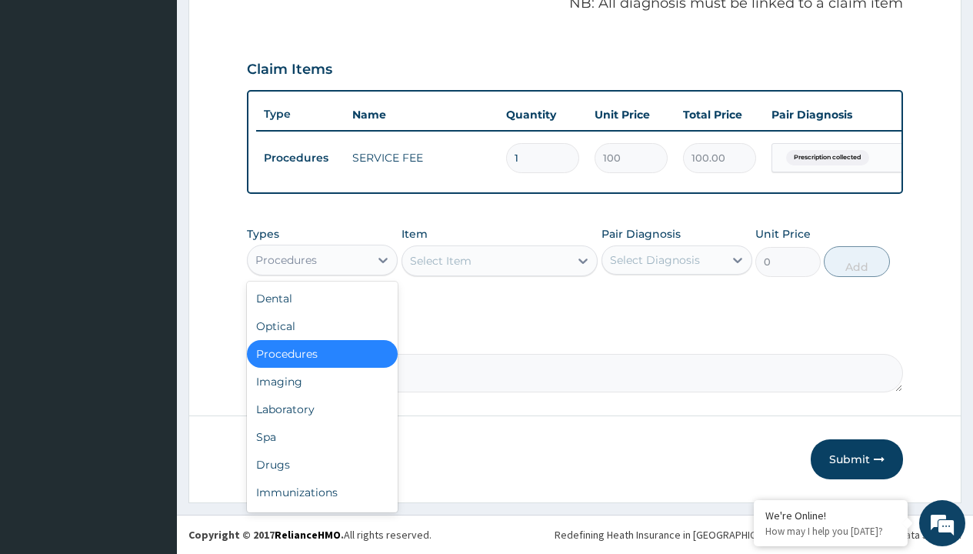
type input "drugs"
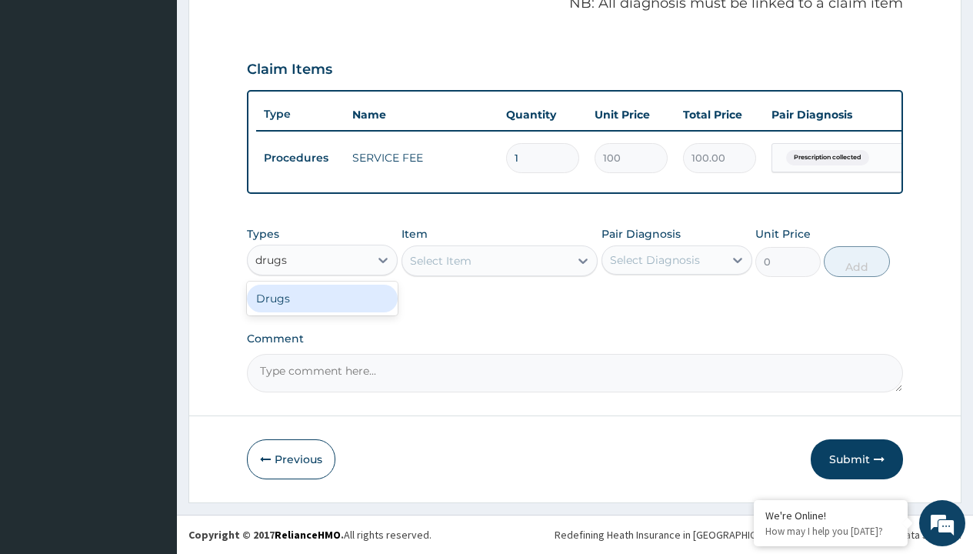
scroll to position [0, 0]
click at [322, 298] on div "Drugs" at bounding box center [322, 298] width 151 height 28
click at [440, 260] on div "Select Item" at bounding box center [499, 260] width 197 height 31
type input "[MEDICAL_DATA] 10mg (teva) x28"
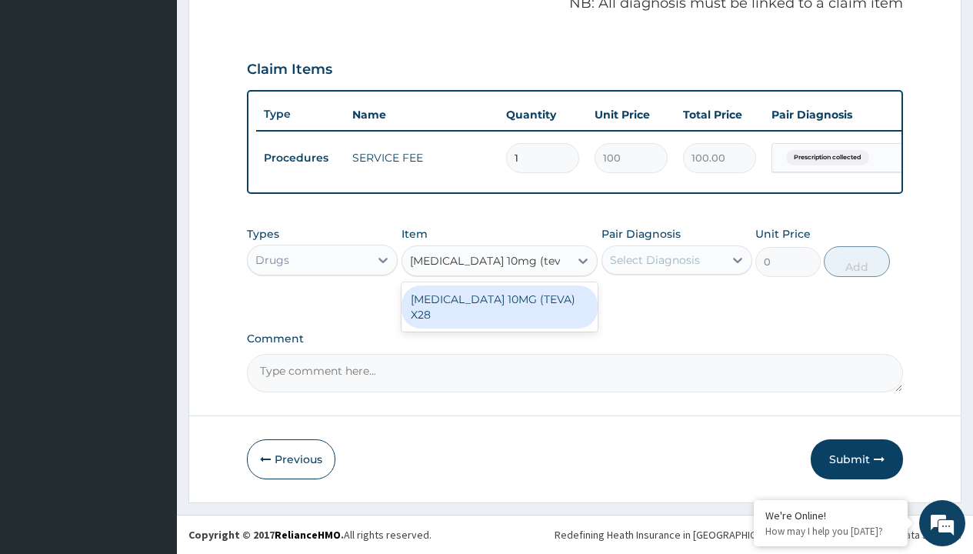
click at [499, 298] on div "[MEDICAL_DATA] 10MG (TEVA) X28" at bounding box center [499, 306] width 197 height 43
type input "98.4000015258789"
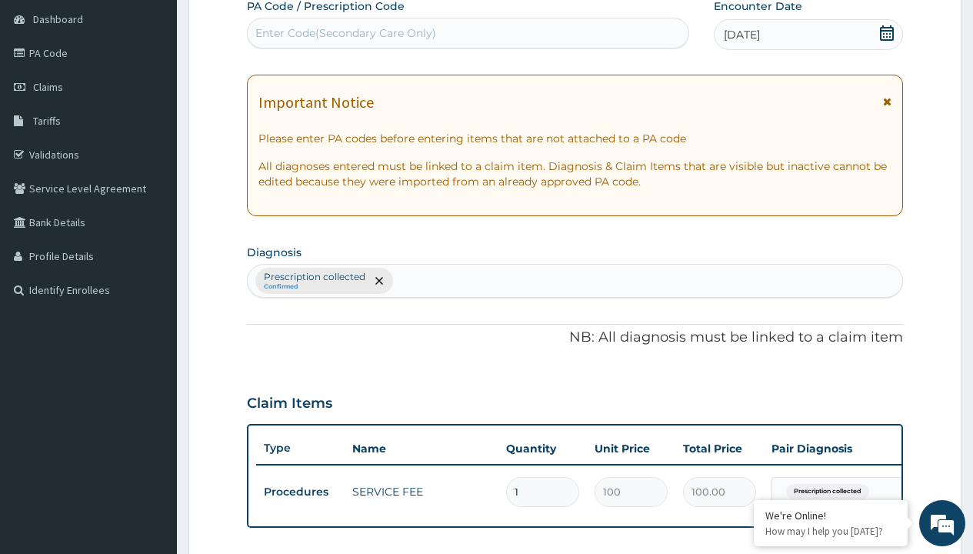
scroll to position [207, 0]
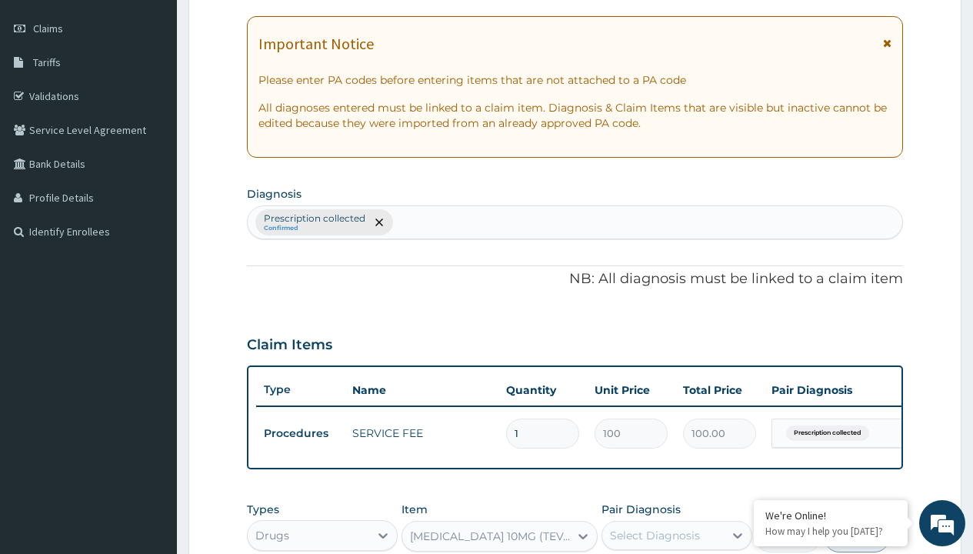
type input "prescription collected"
checkbox input "true"
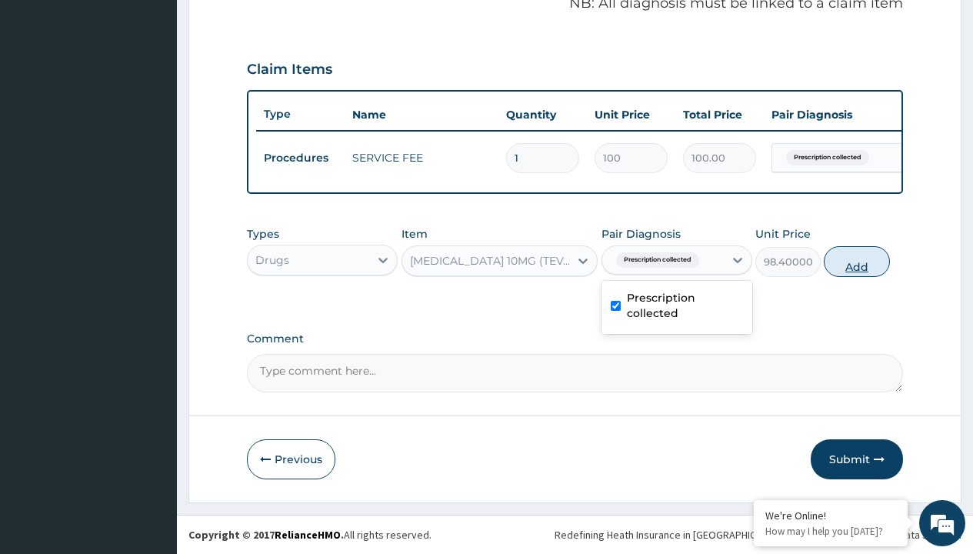
click at [856, 261] on button "Add" at bounding box center [855, 261] width 65 height 31
type input "0"
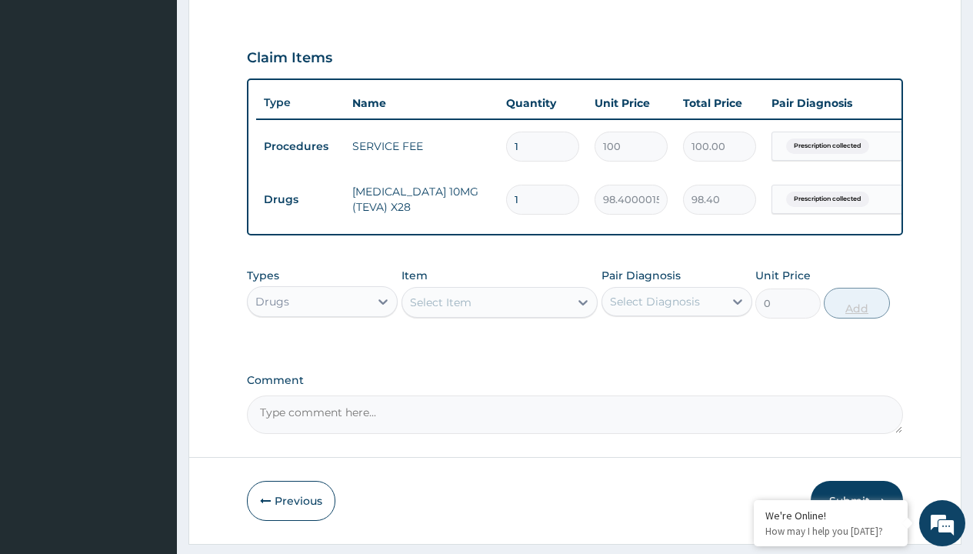
type input "28"
type input "2755.20"
type input "28"
click at [300, 199] on td "Drugs" at bounding box center [300, 199] width 88 height 28
type input "drugs"
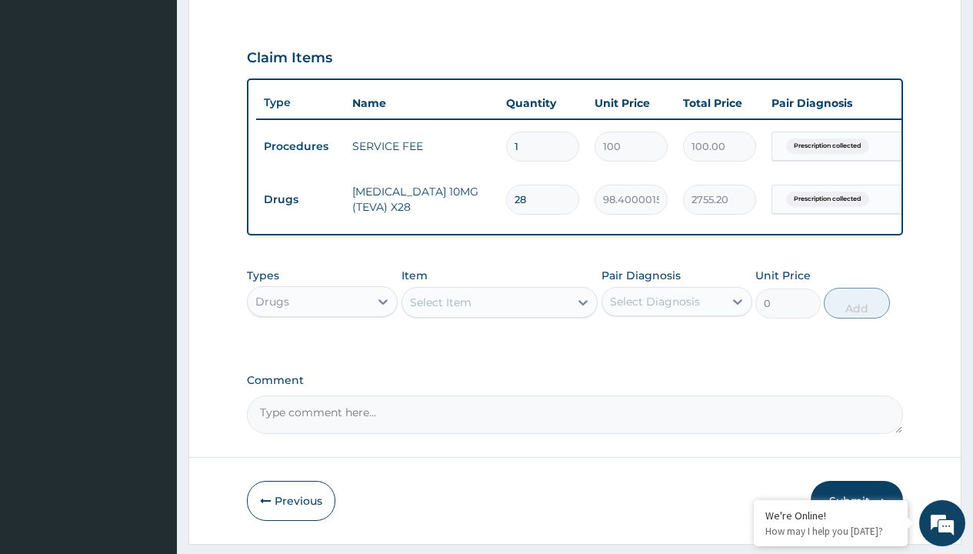
scroll to position [0, 0]
click at [322, 351] on div "Drugs" at bounding box center [322, 340] width 151 height 28
click at [440, 310] on div "Select Item" at bounding box center [441, 301] width 62 height 15
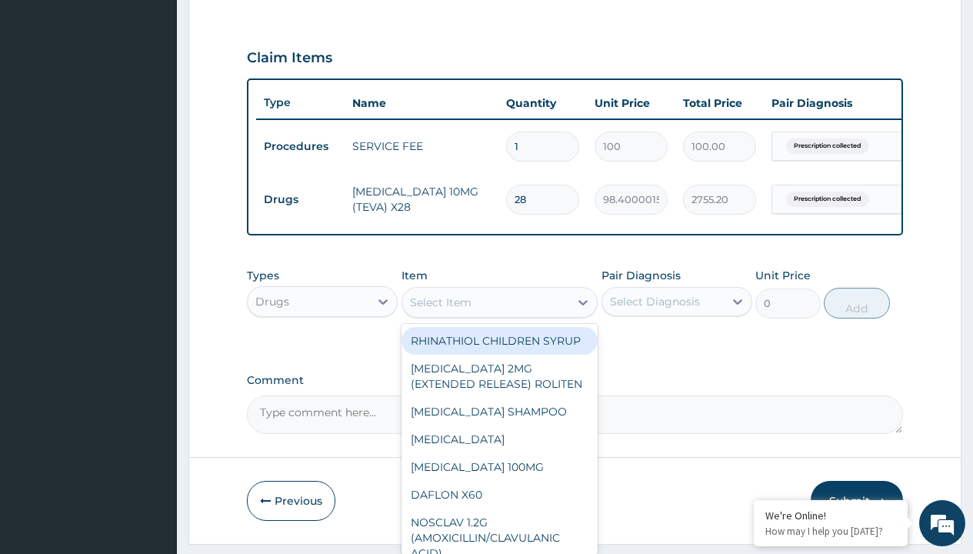
type input "lisinopril 10mg (teva) x28"
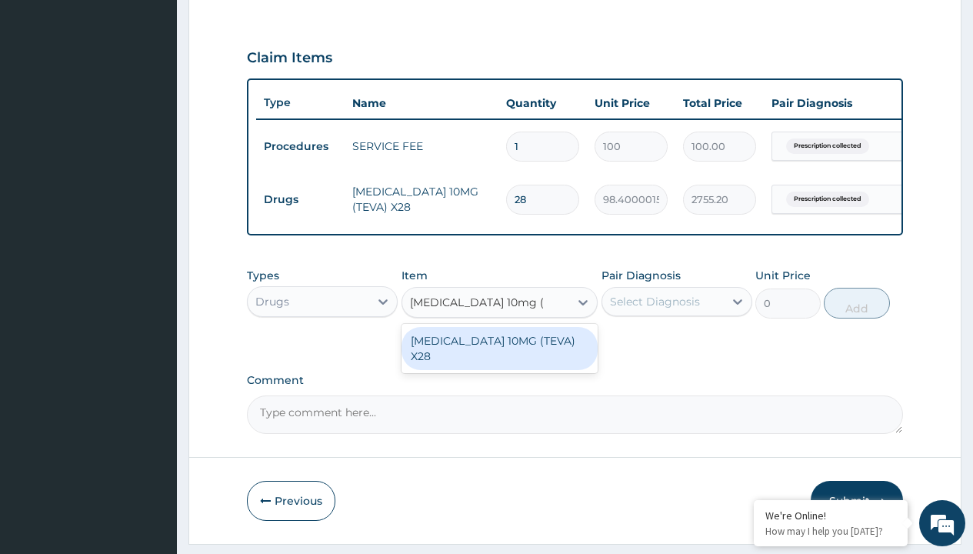
click at [499, 351] on div "[MEDICAL_DATA] 10MG (TEVA) X28" at bounding box center [499, 348] width 197 height 43
type input "129"
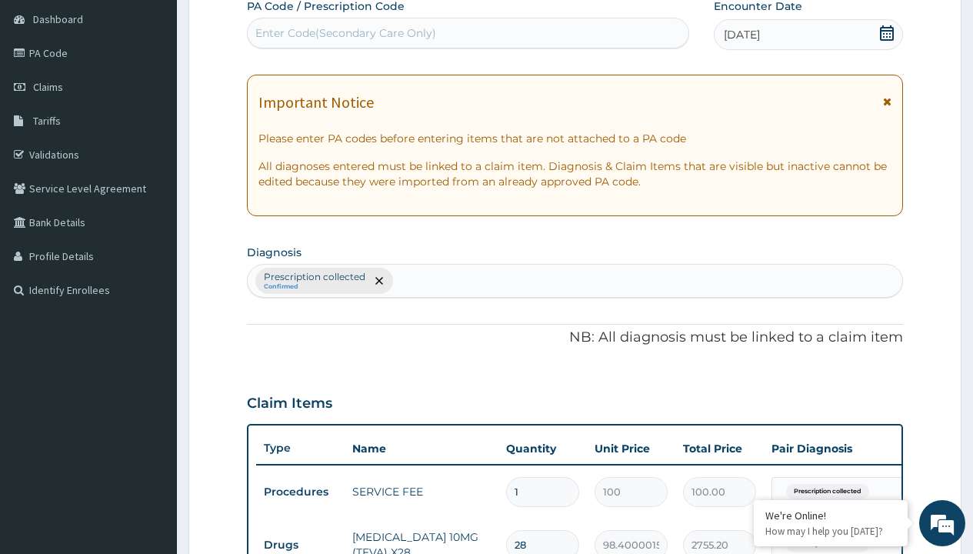
type input "prescription collected"
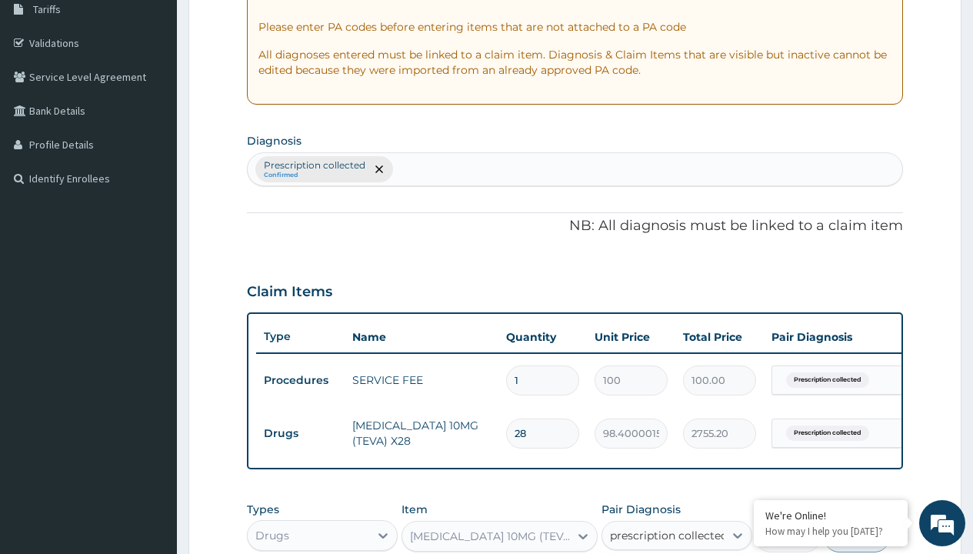
checkbox input "true"
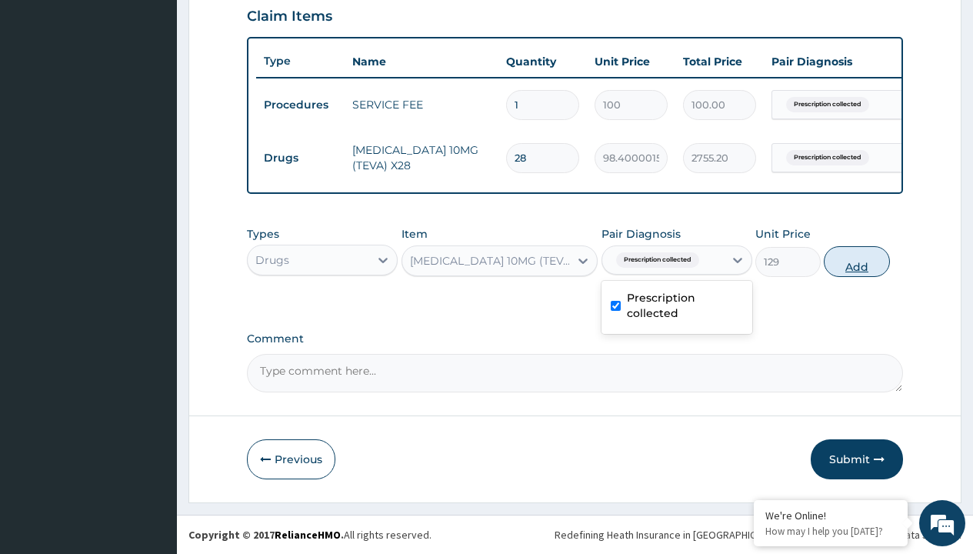
click at [856, 261] on button "Add" at bounding box center [855, 261] width 65 height 31
type input "0"
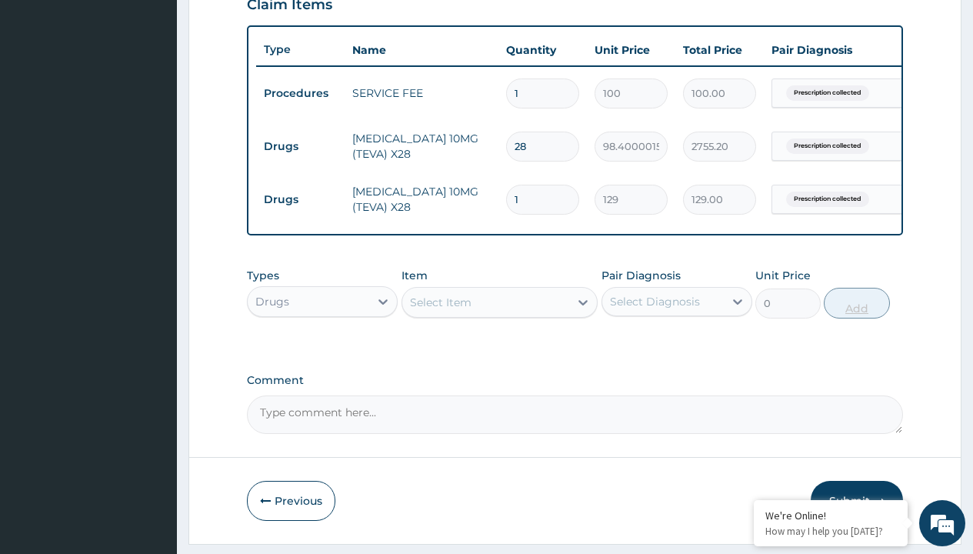
type input "28"
type input "3612.00"
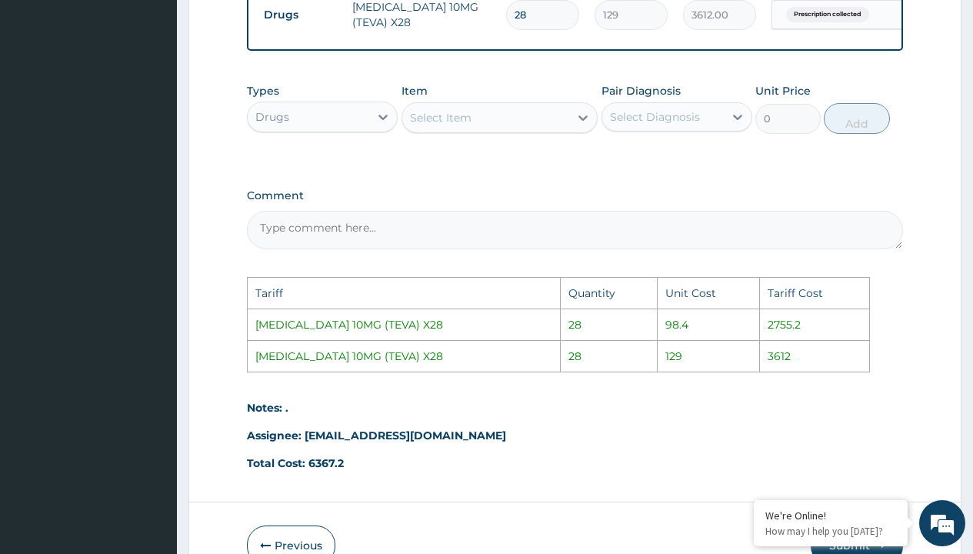
scroll to position [829, 0]
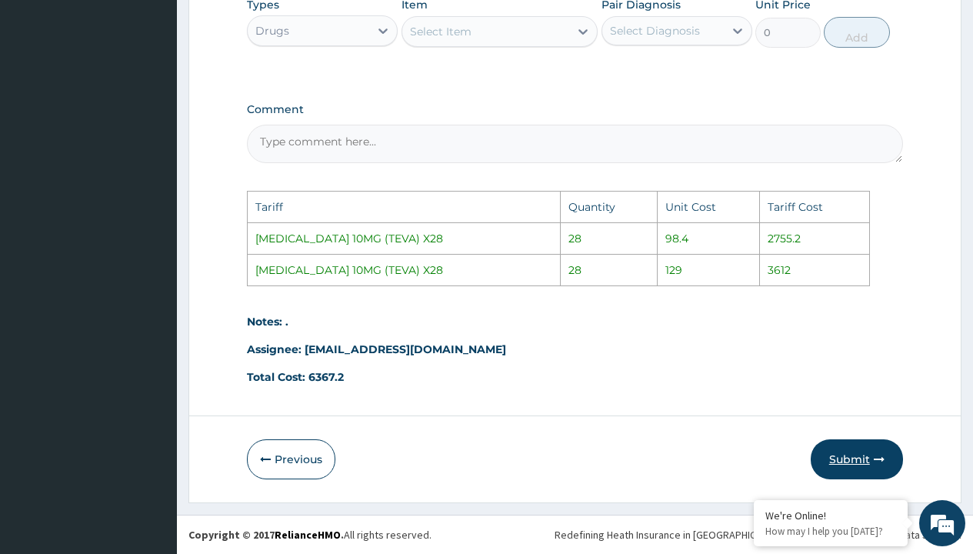
type input "28"
click at [864, 461] on button "Submit" at bounding box center [856, 459] width 92 height 40
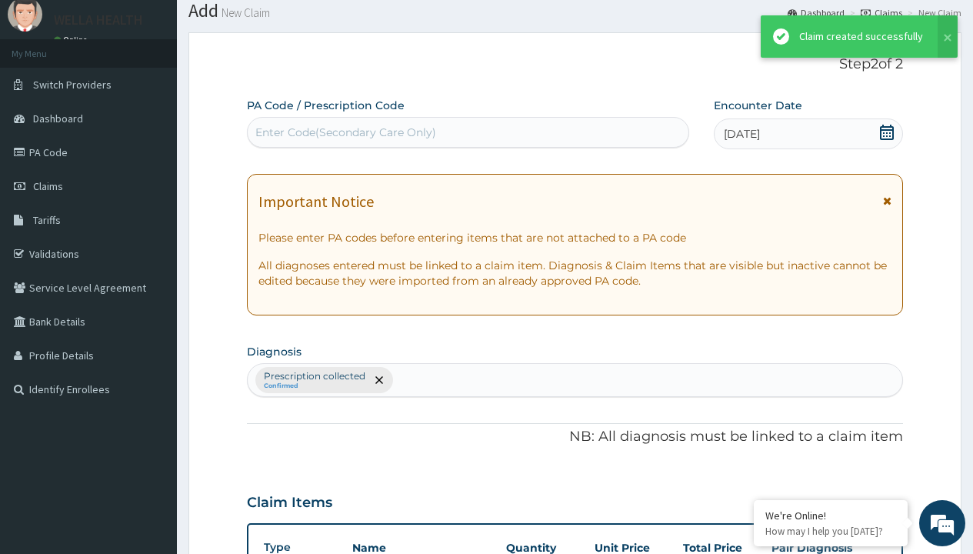
scroll to position [600, 0]
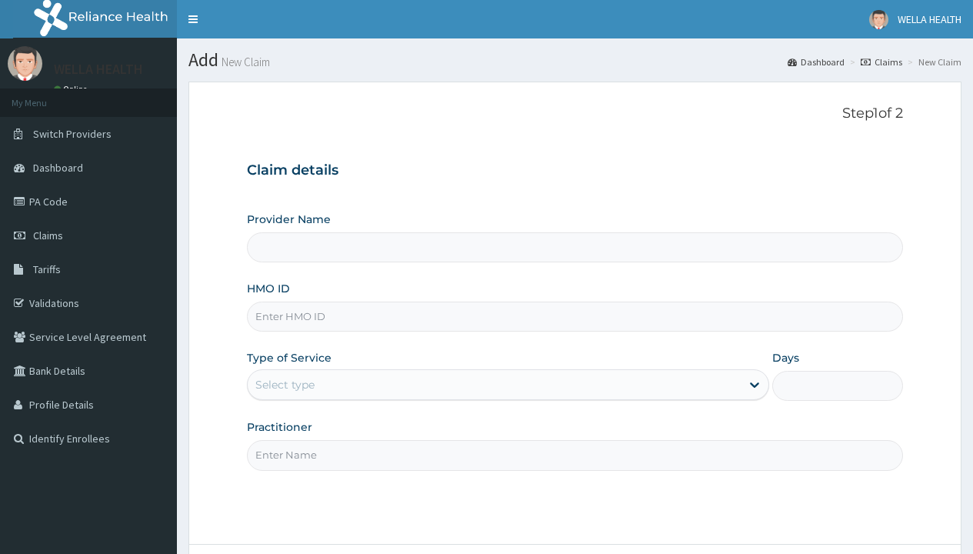
type input "Pharmacy Pick Up ( WellaHealth)"
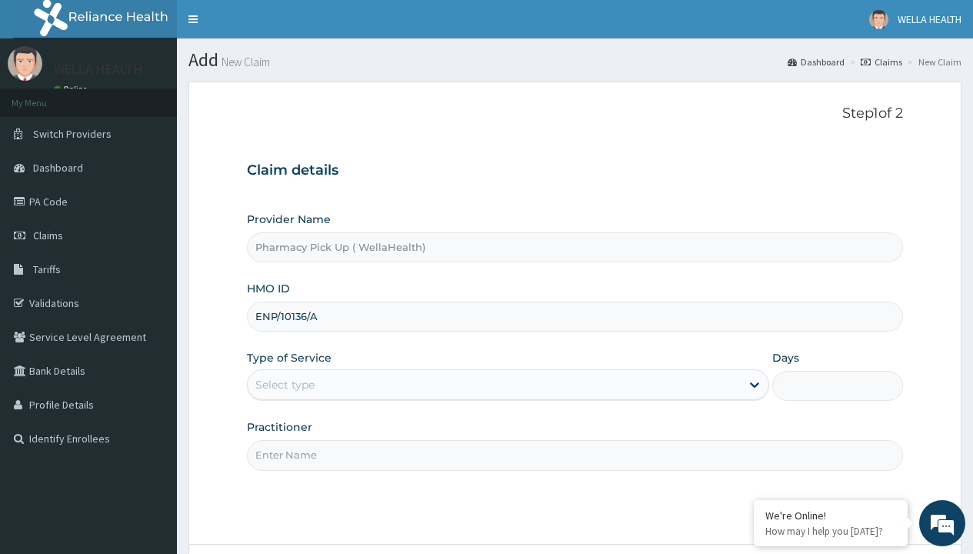
type input "ENP/10136/A"
type input "WellaHealth"
click at [284, 384] on div "Select type" at bounding box center [284, 384] width 59 height 15
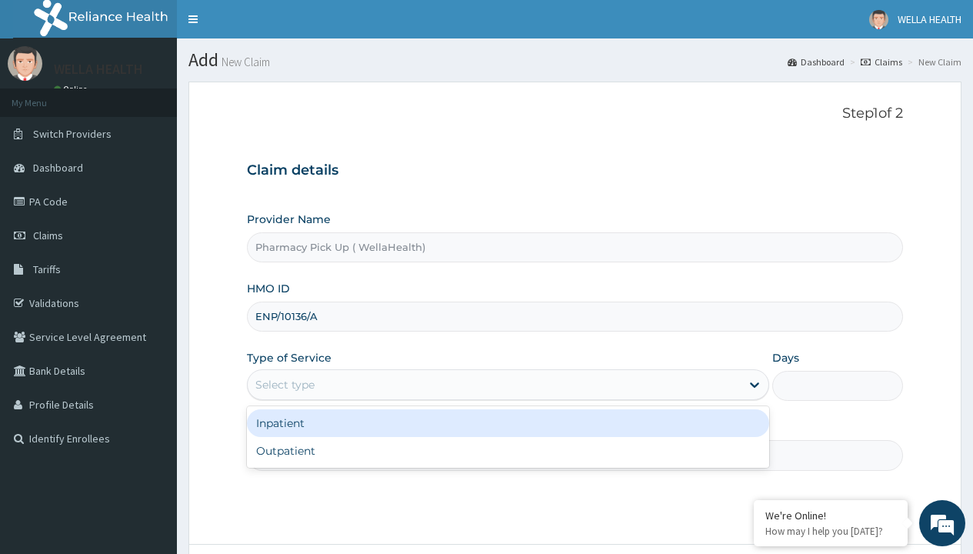
click at [507, 451] on div "Outpatient" at bounding box center [508, 451] width 522 height 28
type input "1"
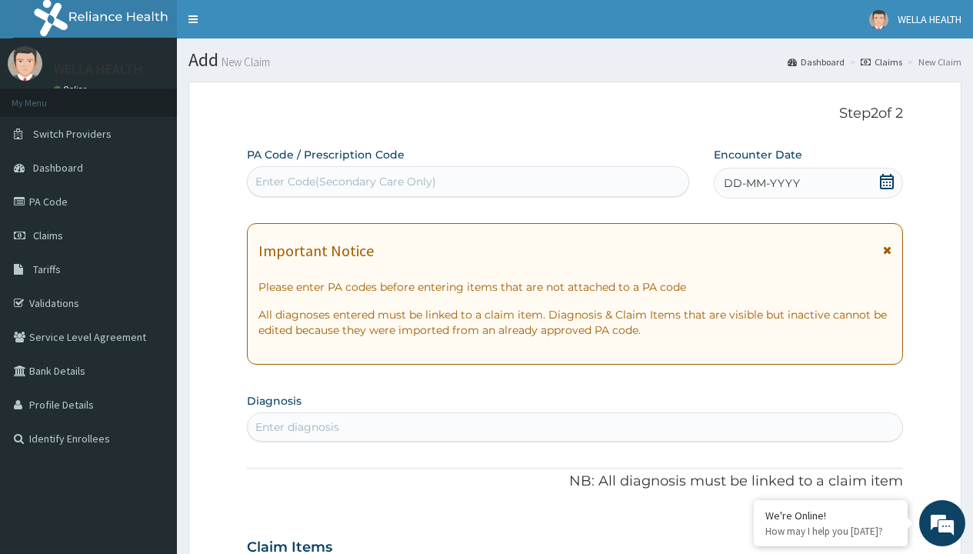
scroll to position [128, 0]
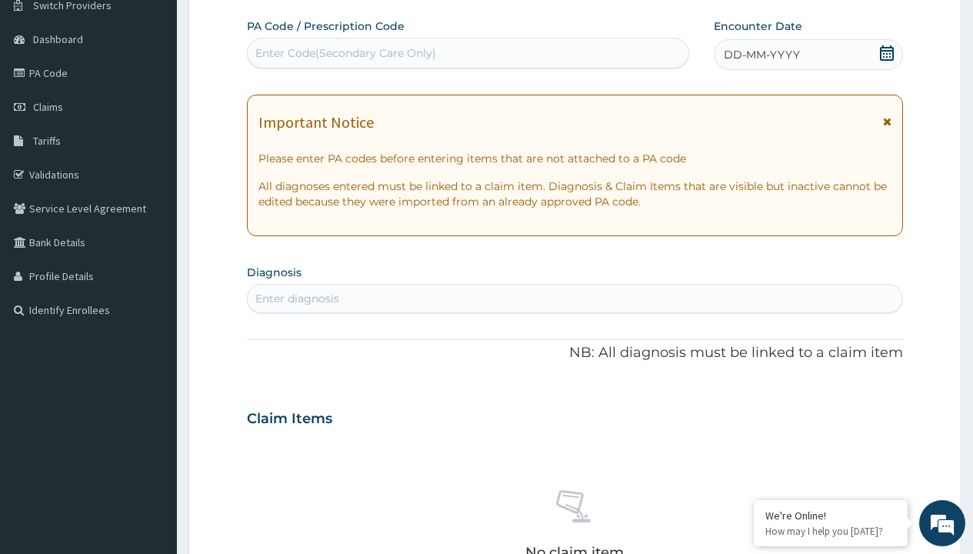
click at [760, 55] on span "DD-MM-YYYY" at bounding box center [761, 54] width 76 height 15
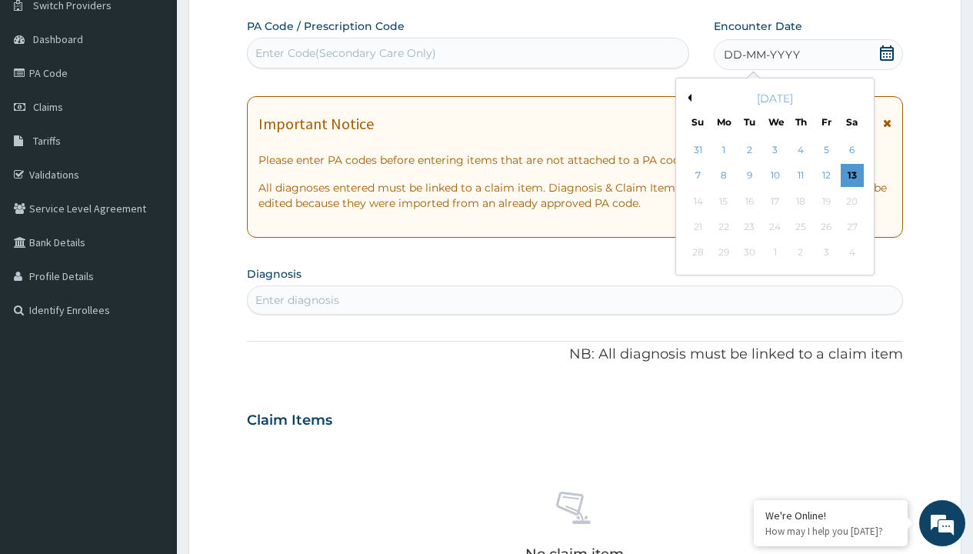
click at [687, 98] on button "Previous Month" at bounding box center [687, 98] width 8 height 8
click at [800, 175] on div "7" at bounding box center [800, 176] width 23 height 23
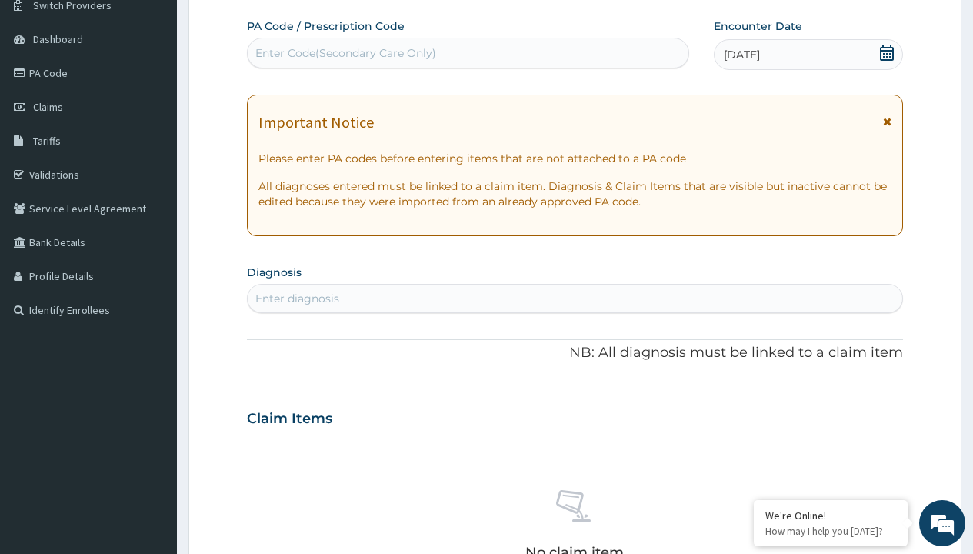
click at [297, 298] on div "Enter diagnosis" at bounding box center [297, 298] width 84 height 15
type input "prescription collected"
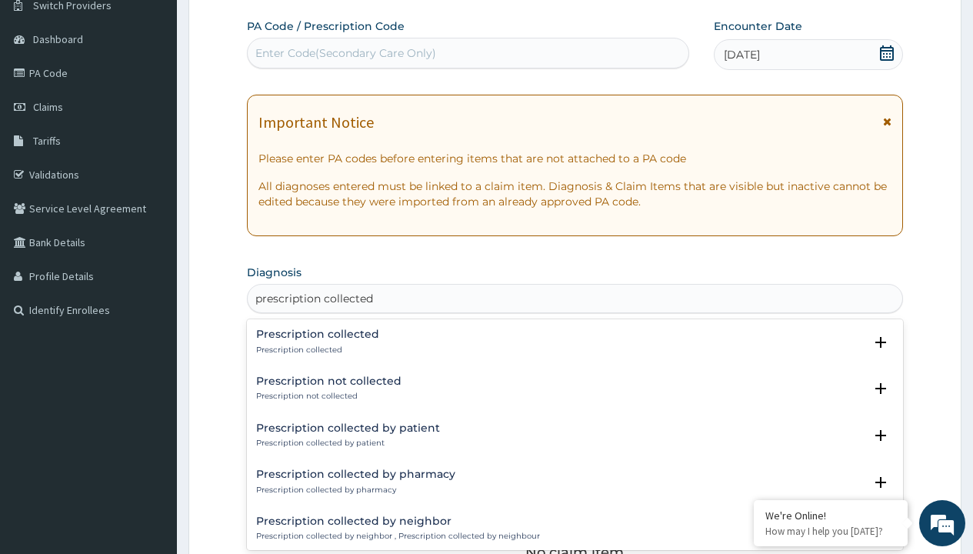
scroll to position [0, 0]
click at [315, 349] on p "Prescription collected" at bounding box center [317, 349] width 123 height 11
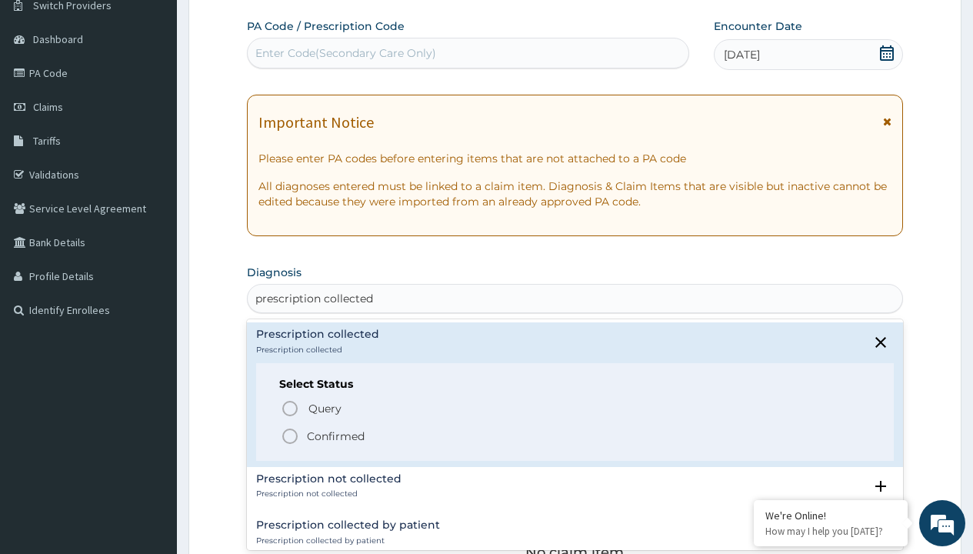
click at [335, 435] on p "Confirmed" at bounding box center [336, 435] width 58 height 15
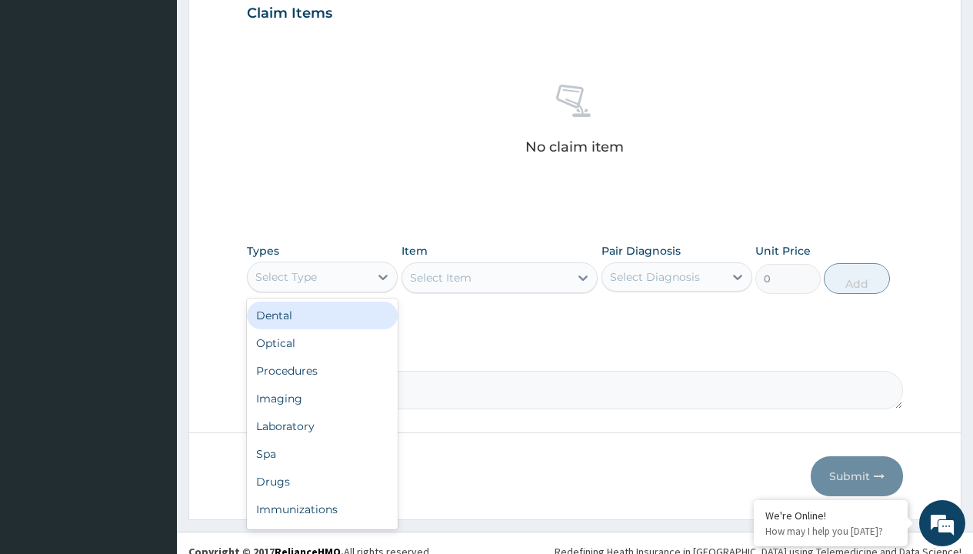
type input "procedures"
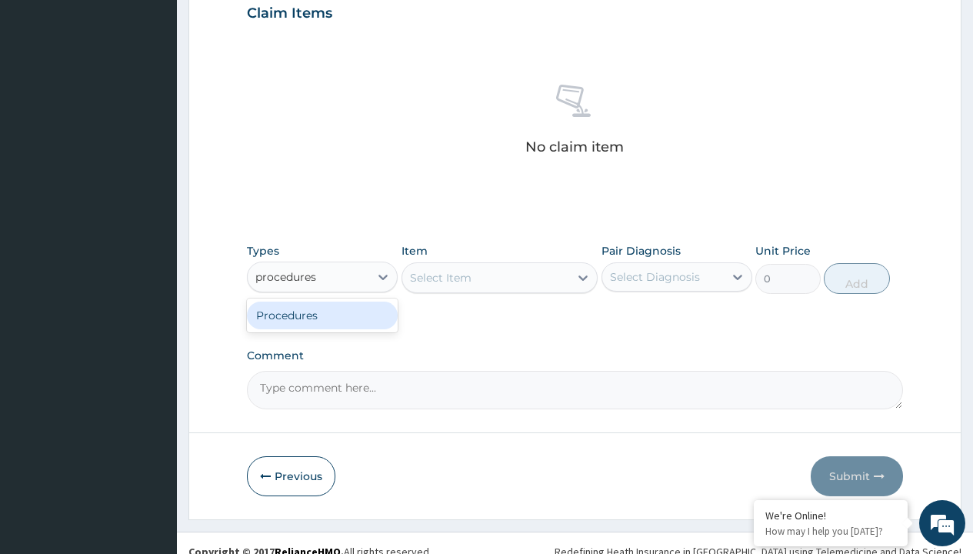
click at [322, 314] on div "Procedures" at bounding box center [322, 315] width 151 height 28
click at [440, 277] on div "Select Item" at bounding box center [441, 277] width 62 height 15
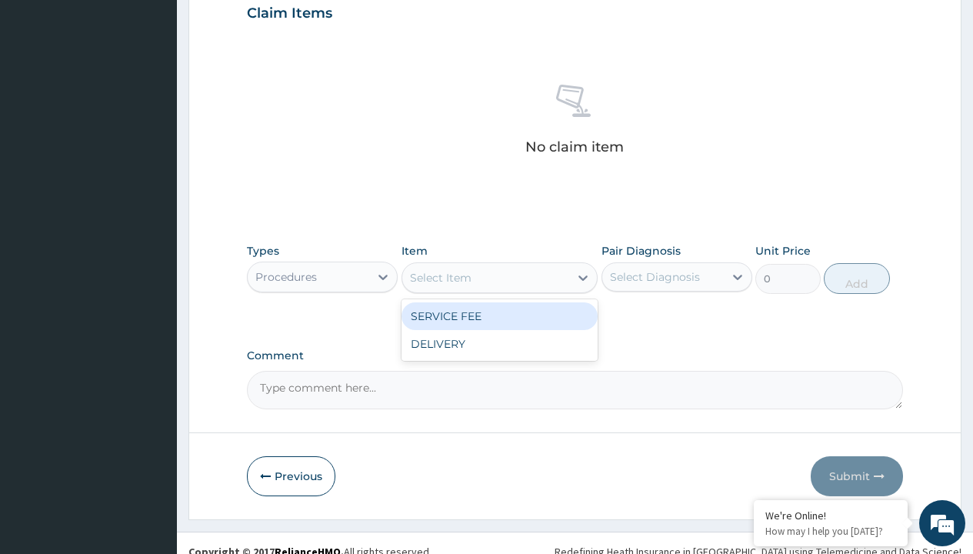
type input "service fee"
click at [499, 315] on div "SERVICE FEE" at bounding box center [499, 316] width 197 height 28
type input "100"
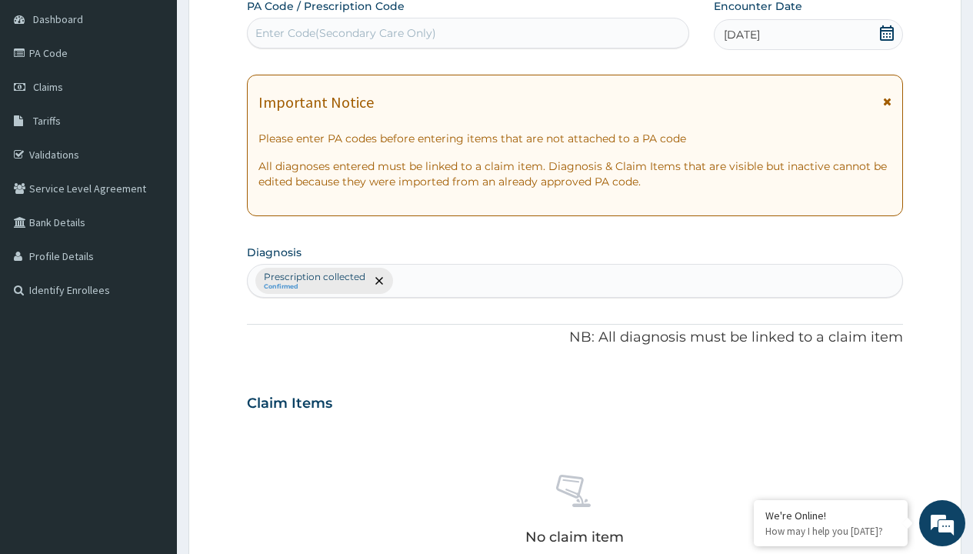
type input "prescription collected"
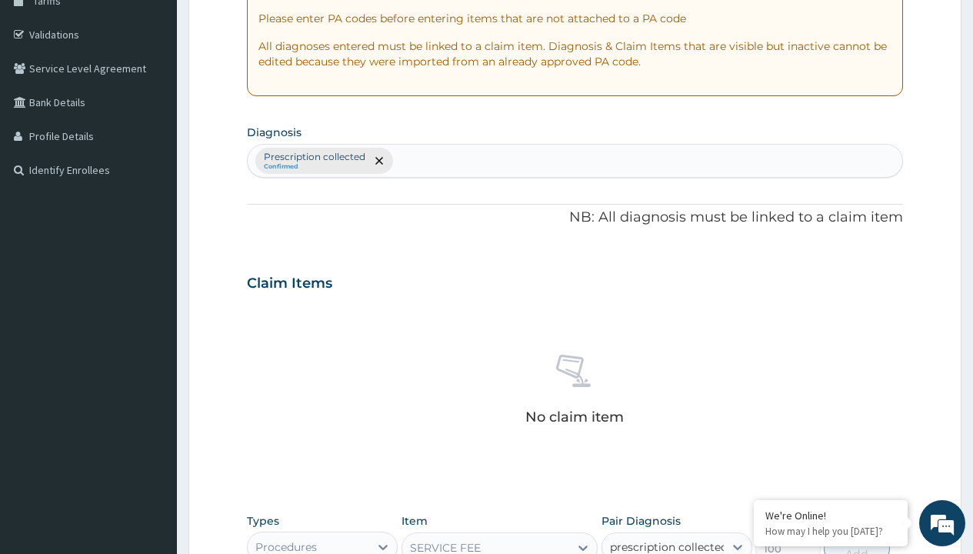
checkbox input "true"
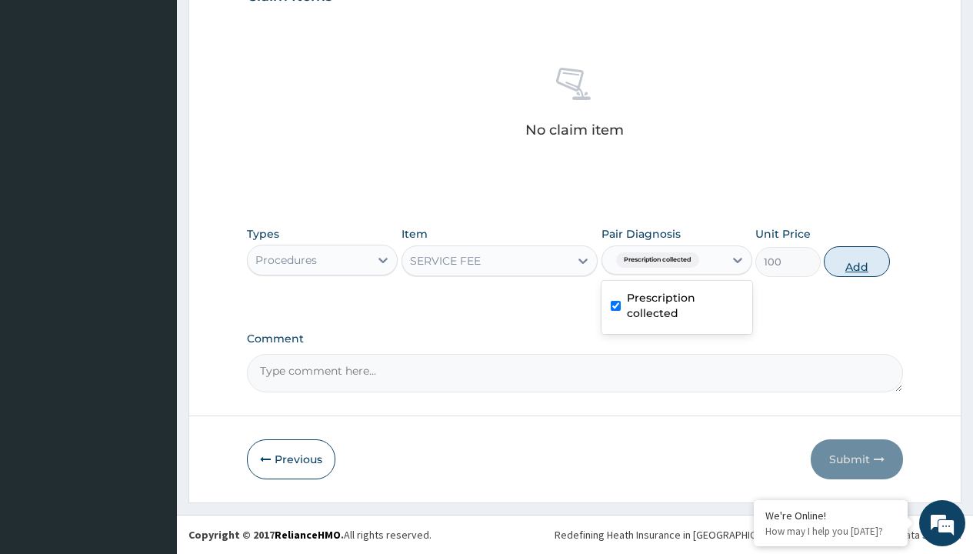
click at [856, 261] on button "Add" at bounding box center [855, 261] width 65 height 31
type input "0"
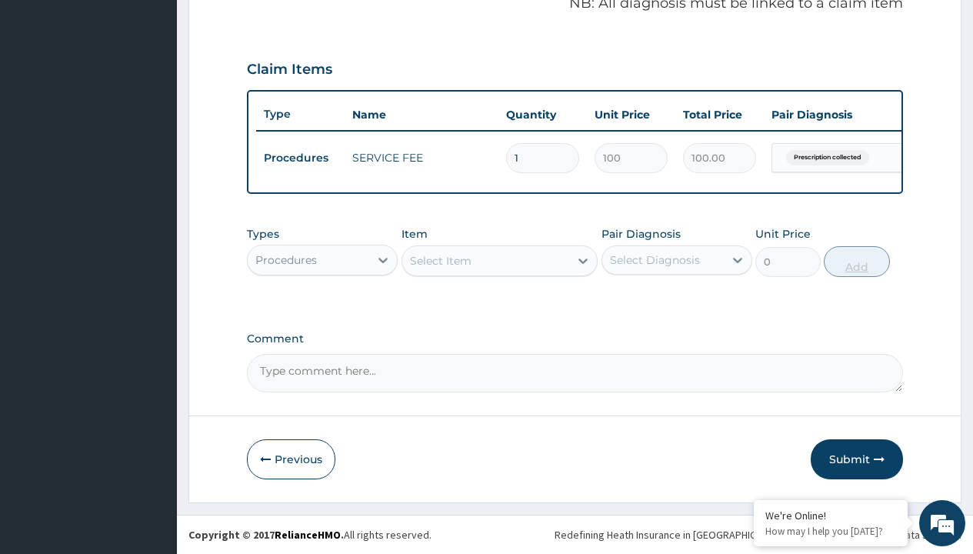
scroll to position [494, 0]
click at [286, 259] on div "Procedures" at bounding box center [286, 259] width 62 height 15
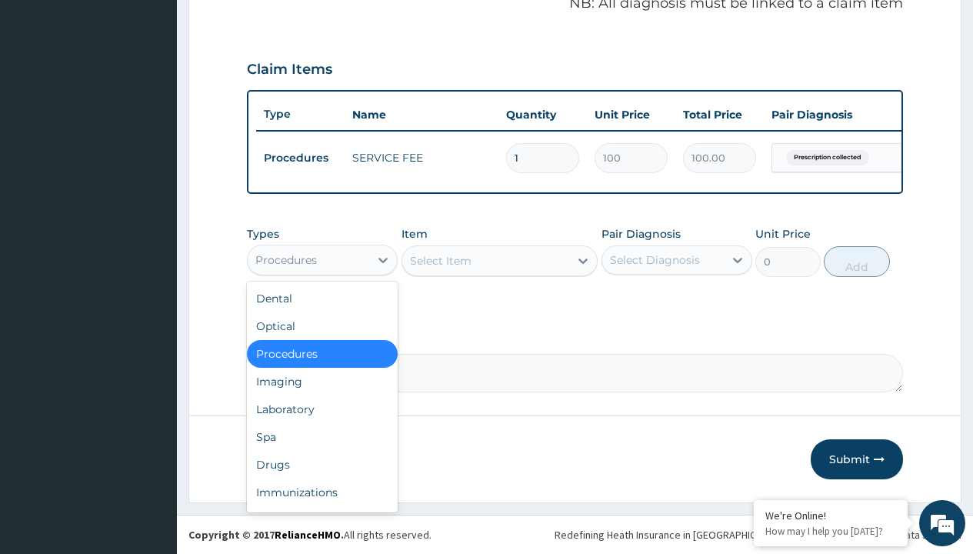
type input "drugs"
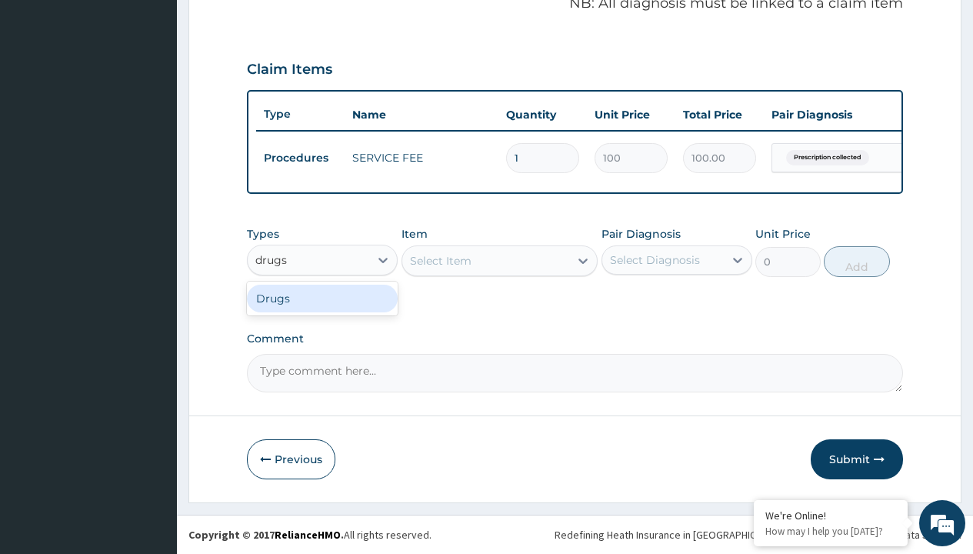
click at [322, 298] on div "Drugs" at bounding box center [322, 298] width 151 height 28
click at [440, 260] on div "Select Item" at bounding box center [441, 260] width 62 height 15
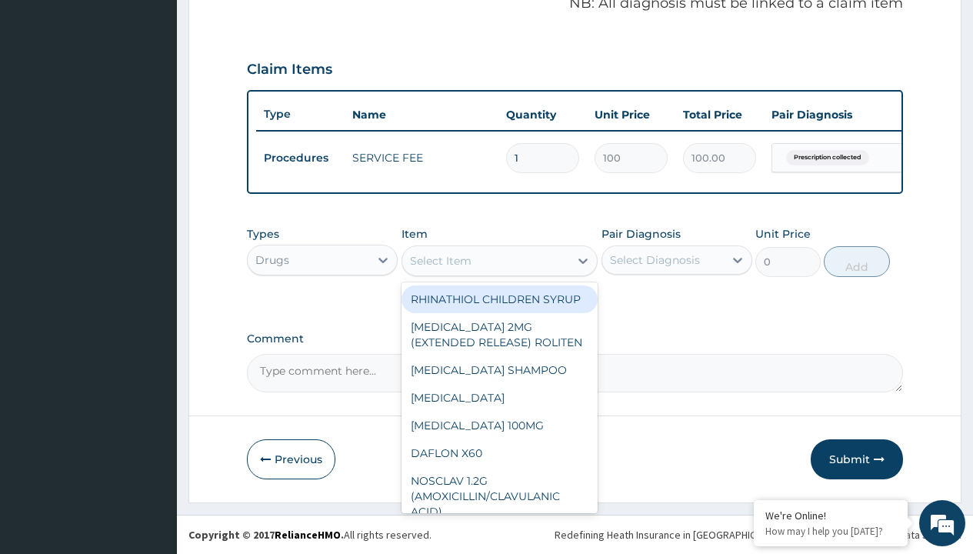
type input "norvasc amlodipine 10mg x 30"
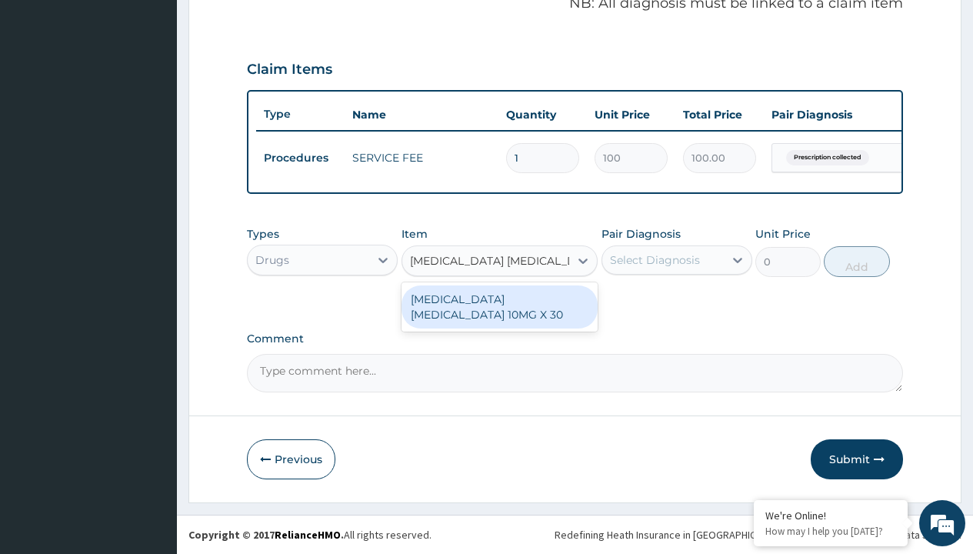
click at [499, 306] on div "NORVASC AMLODIPINE 10MG X 30" at bounding box center [499, 306] width 197 height 43
type input "1000"
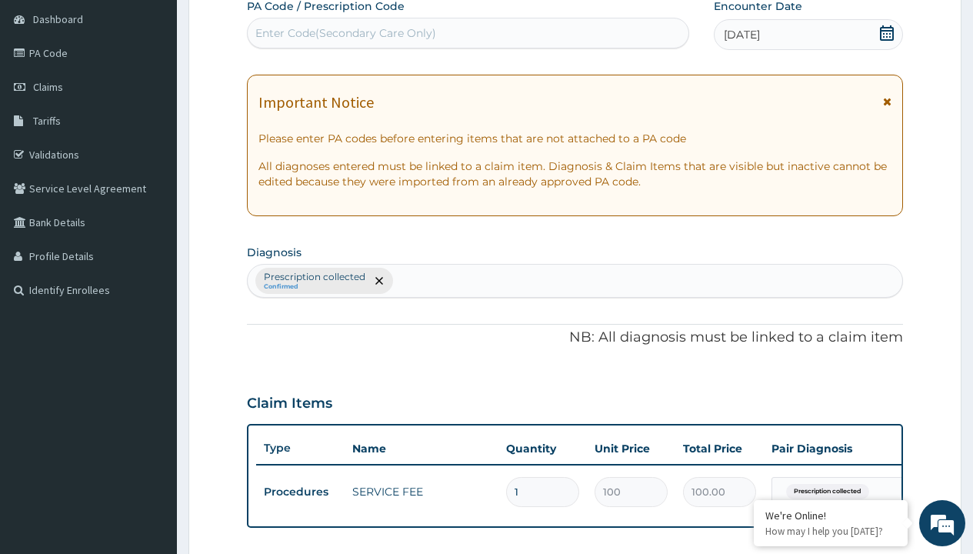
type input "prescription collected"
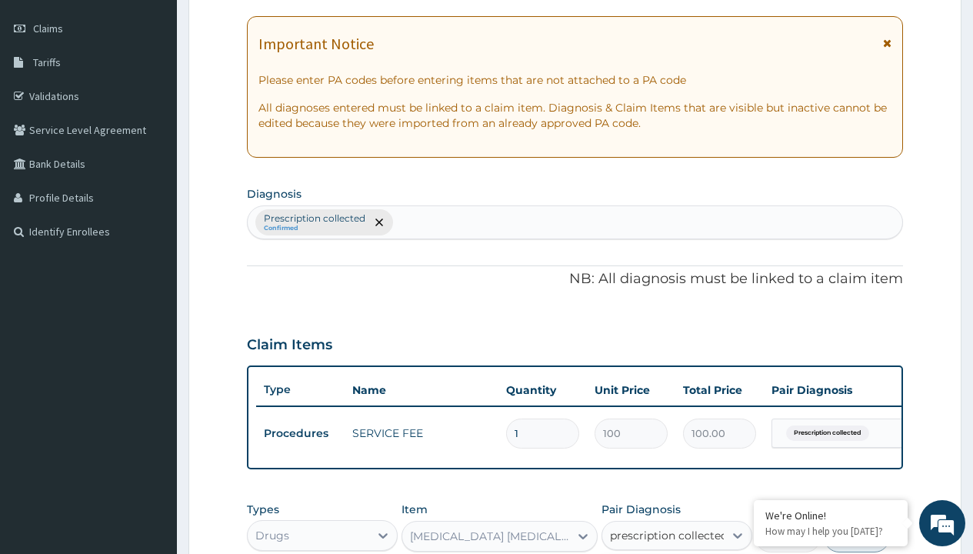
checkbox input "true"
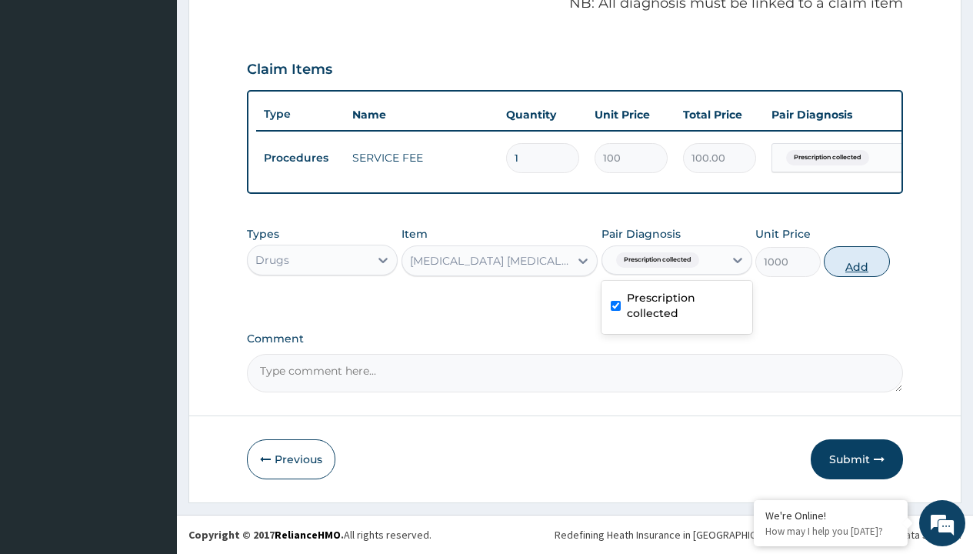
click at [856, 261] on button "Add" at bounding box center [855, 261] width 65 height 31
type input "0"
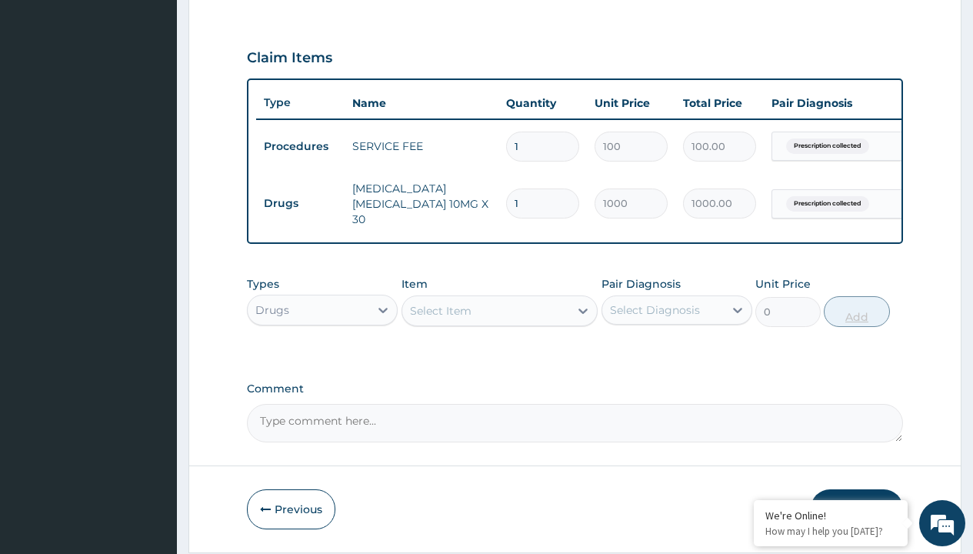
type input "30"
type input "30000.00"
type input "30"
click at [300, 199] on td "Drugs" at bounding box center [300, 203] width 88 height 28
type input "drugs"
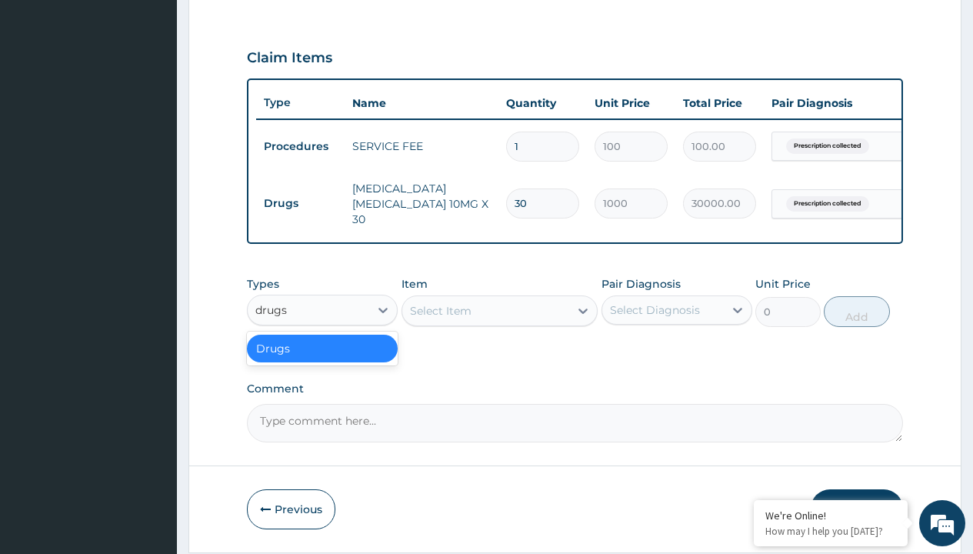
scroll to position [0, 0]
click at [322, 351] on div "Drugs" at bounding box center [322, 348] width 151 height 28
click at [440, 313] on div "Select Item" at bounding box center [441, 310] width 62 height 15
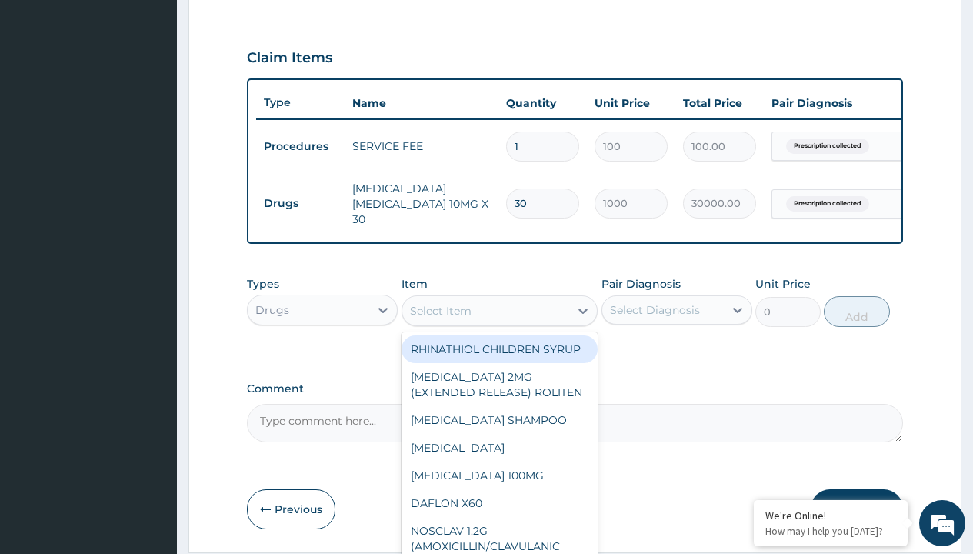
type input "clopidogrel 75mg x28 plagerine"
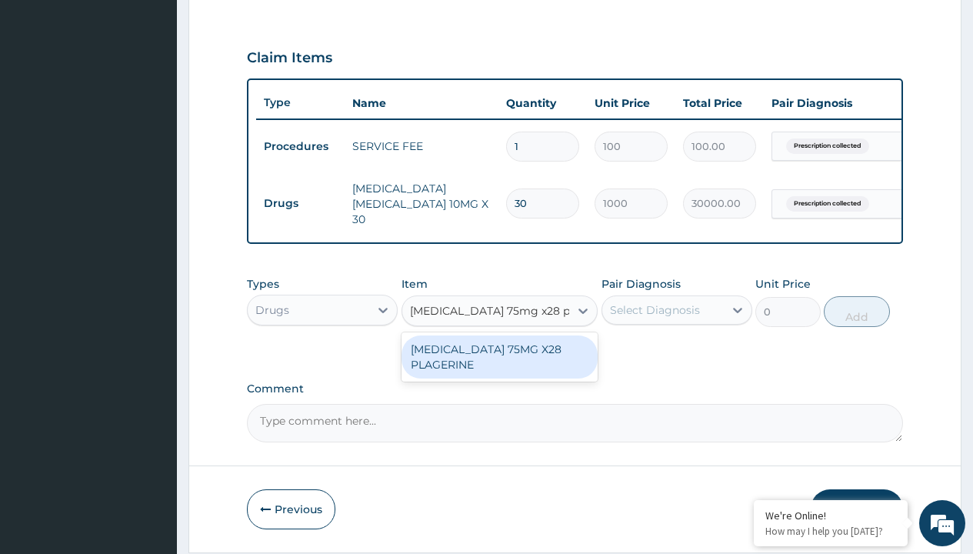
click at [499, 359] on div "CLOPIDOGREL 75MG X28 PLAGERINE" at bounding box center [499, 356] width 197 height 43
type input "428.6000061035156"
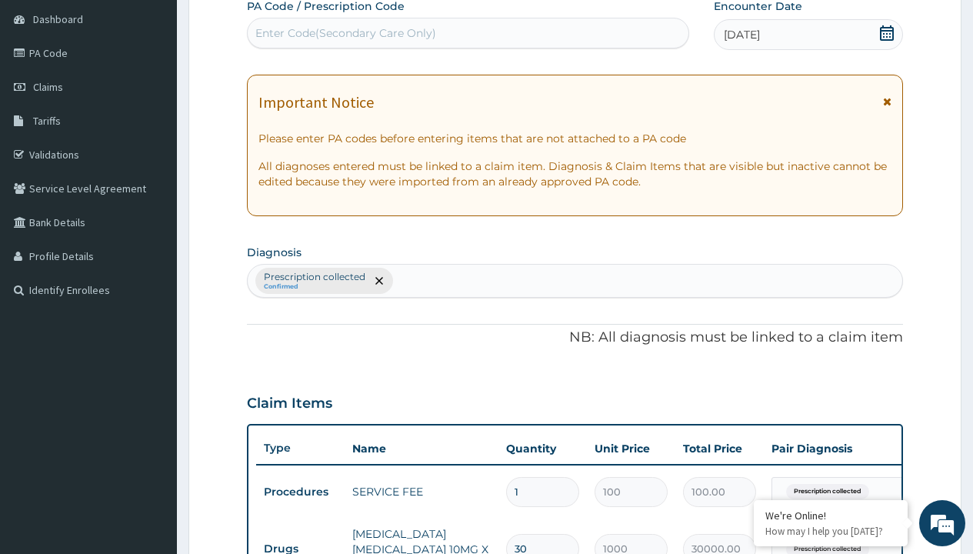
scroll to position [260, 0]
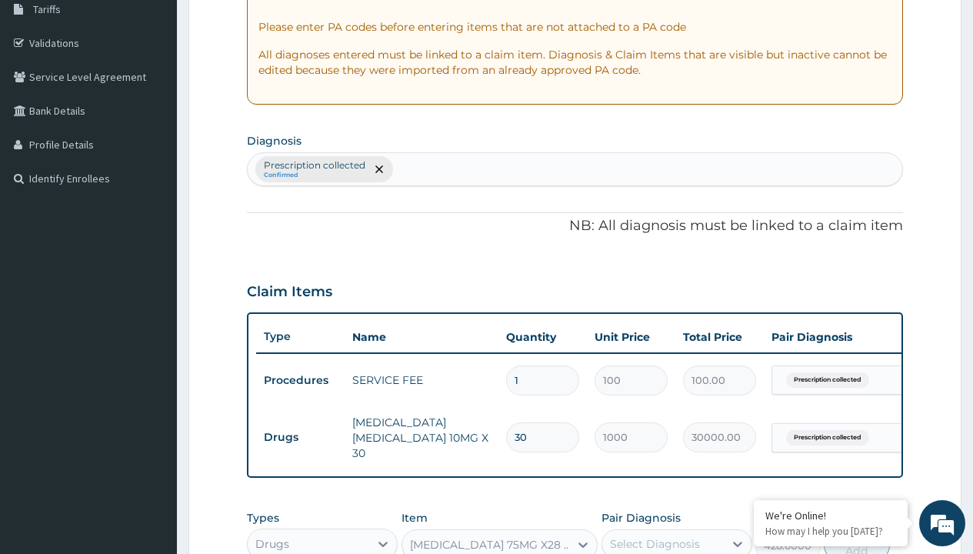
type input "prescription collected"
checkbox input "true"
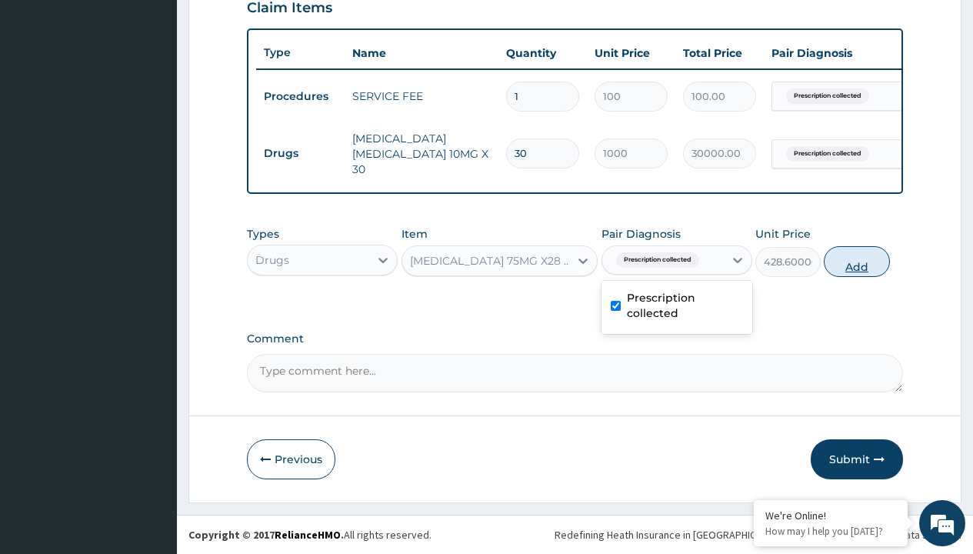
click at [856, 261] on button "Add" at bounding box center [855, 261] width 65 height 31
type input "0"
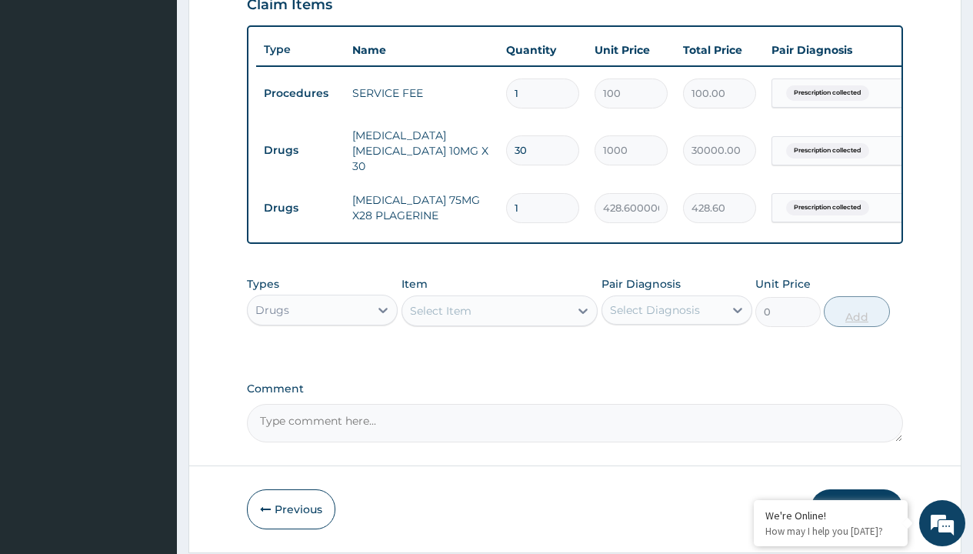
type input "28"
type input "12000.80"
type input "28"
click at [300, 146] on td "Drugs" at bounding box center [300, 150] width 88 height 28
type input "drugs"
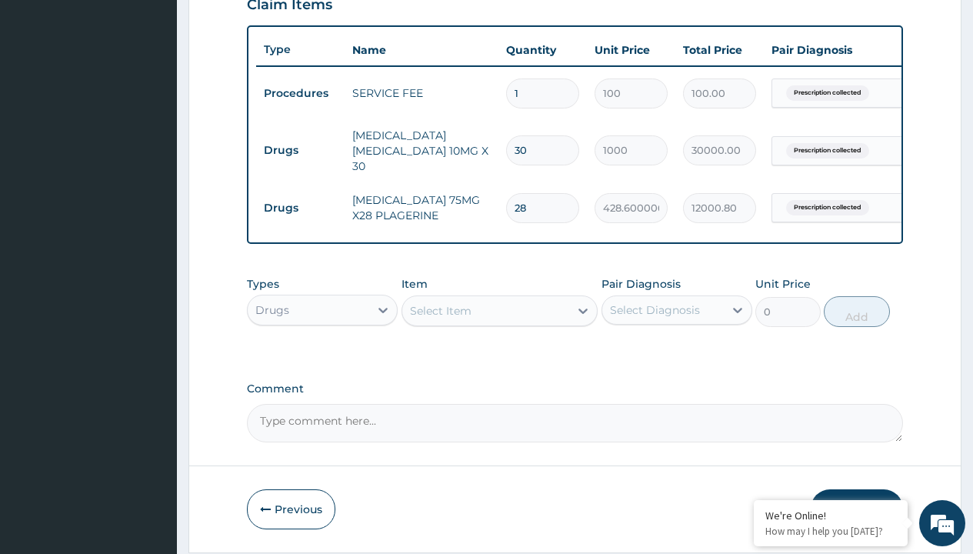
scroll to position [0, 0]
click at [322, 351] on div "Drugs" at bounding box center [322, 348] width 151 height 28
click at [440, 313] on div "Select Item" at bounding box center [441, 310] width 62 height 15
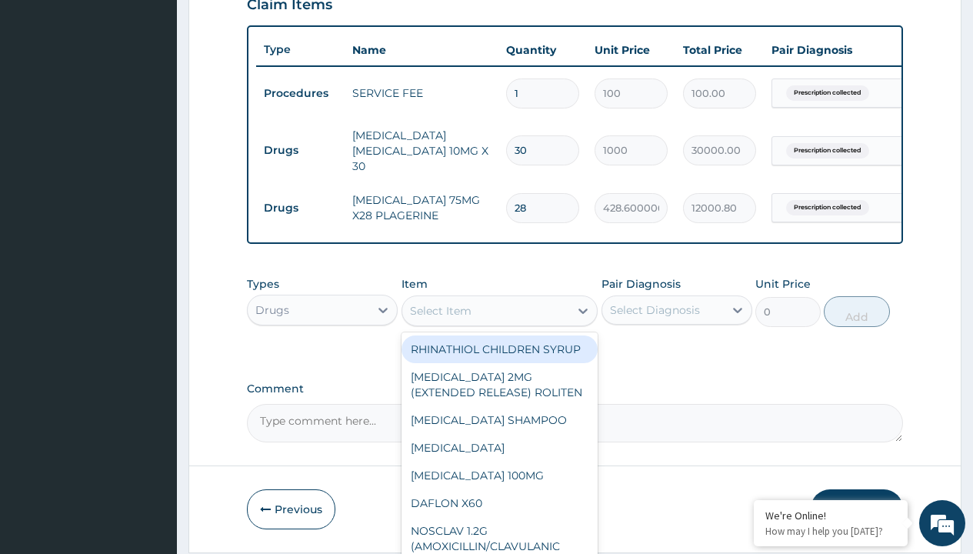
type input "losartan 50mg x30"
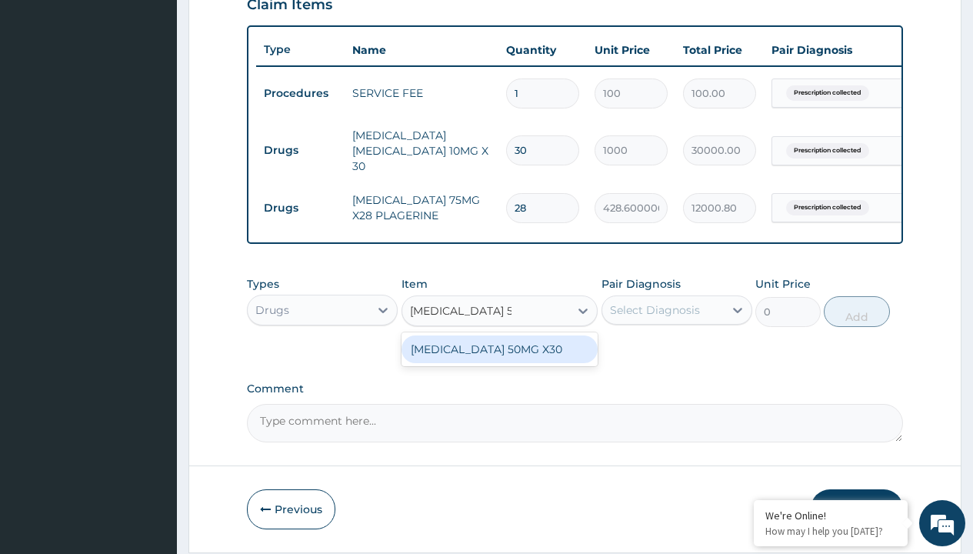
click at [499, 351] on div "LOSARTAN 50MG X30" at bounding box center [499, 349] width 197 height 28
type input "221.3999938964844"
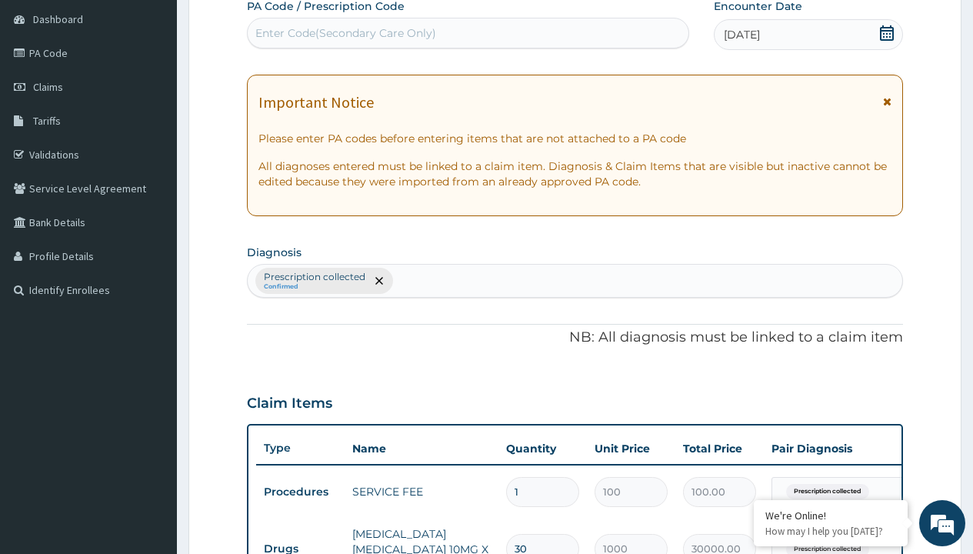
type input "prescription collected"
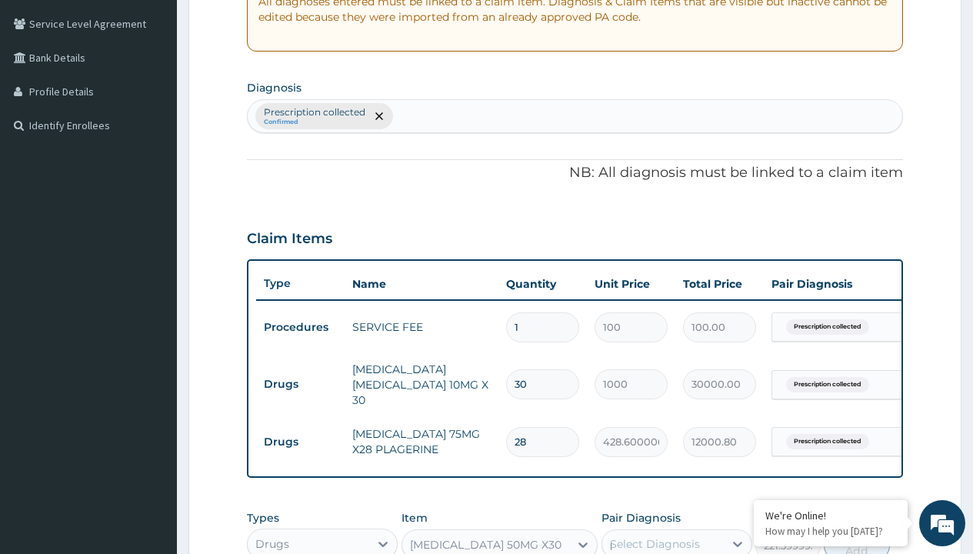
scroll to position [0, 0]
checkbox input "true"
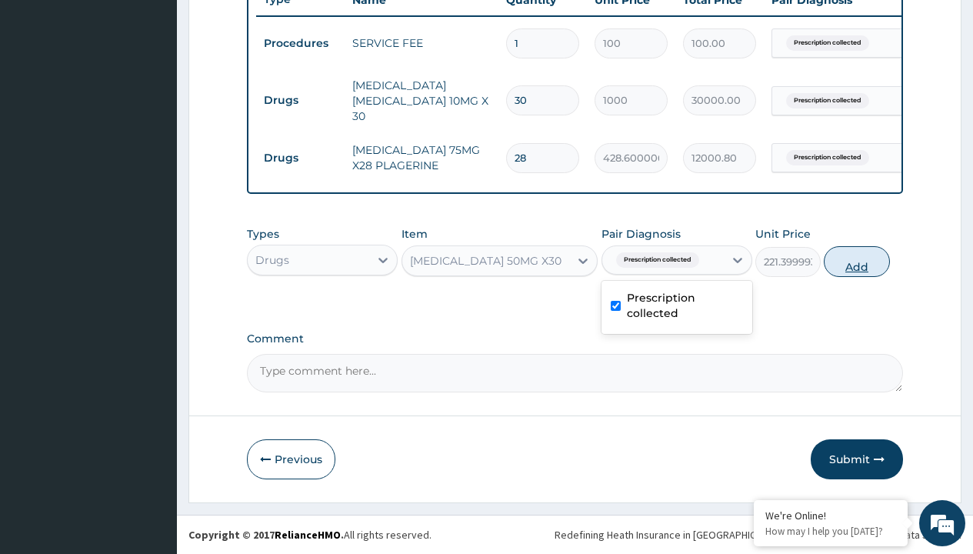
click at [856, 261] on button "Add" at bounding box center [855, 261] width 65 height 31
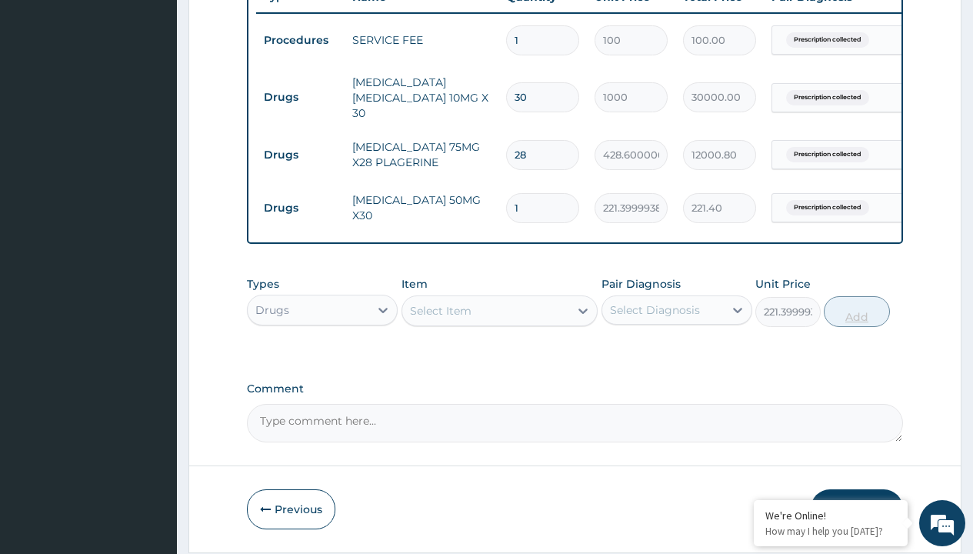
type input "0"
type input "30"
type input "6642.00"
type input "30"
click at [300, 93] on td "Drugs" at bounding box center [300, 97] width 88 height 28
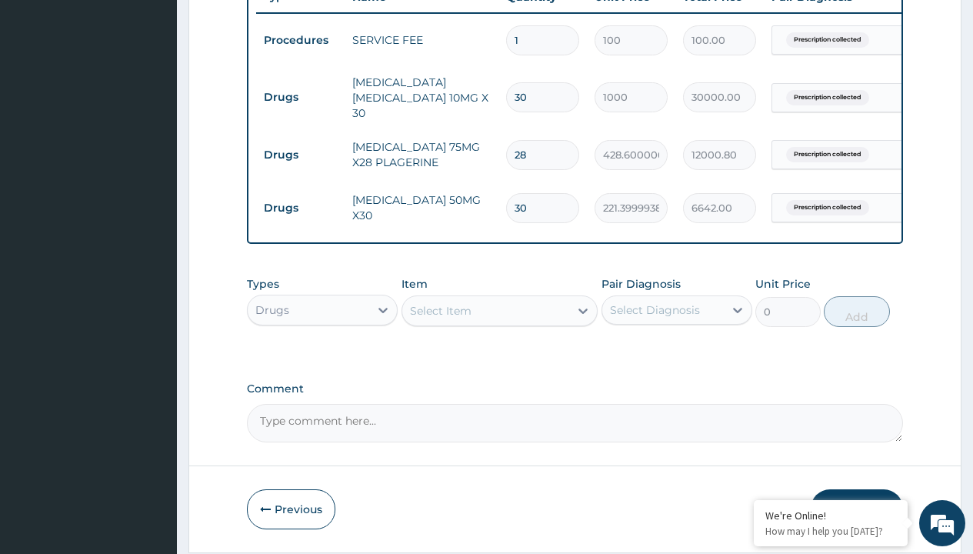
type input "drugs"
click at [322, 351] on div "Drugs" at bounding box center [322, 348] width 151 height 28
click at [440, 313] on div "Select Item" at bounding box center [441, 310] width 62 height 15
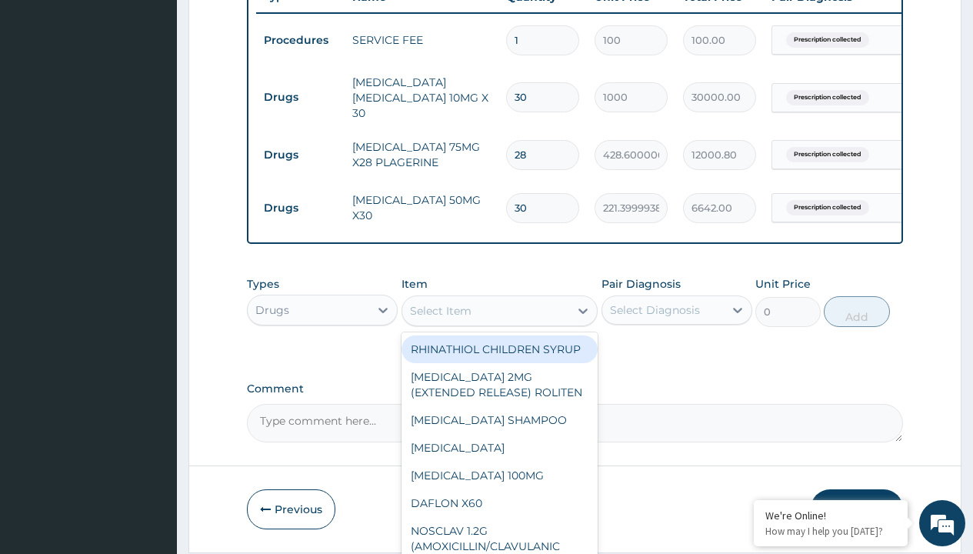
click at [493, 359] on div "RHINATHIOL CHILDREN SYRUP" at bounding box center [499, 349] width 197 height 28
type input "8455"
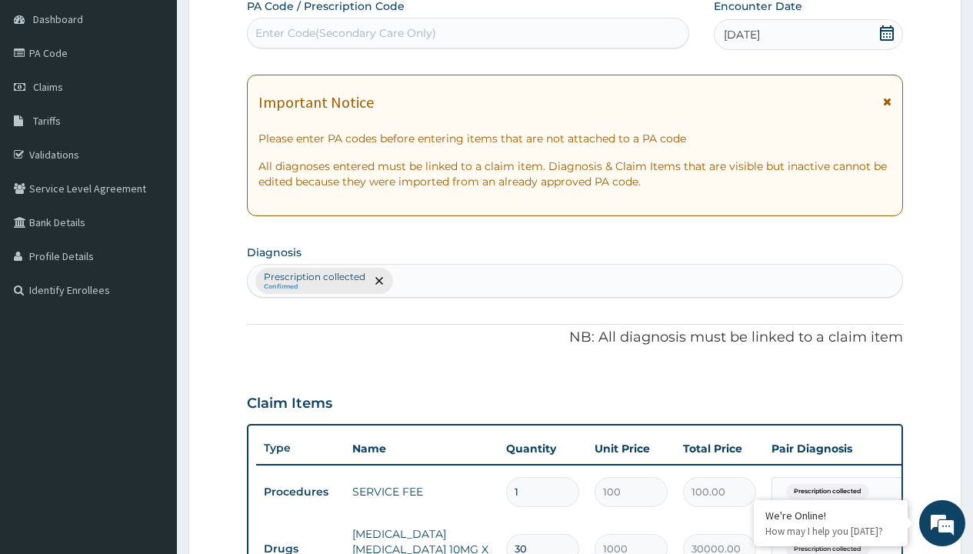
type input "prescription collected"
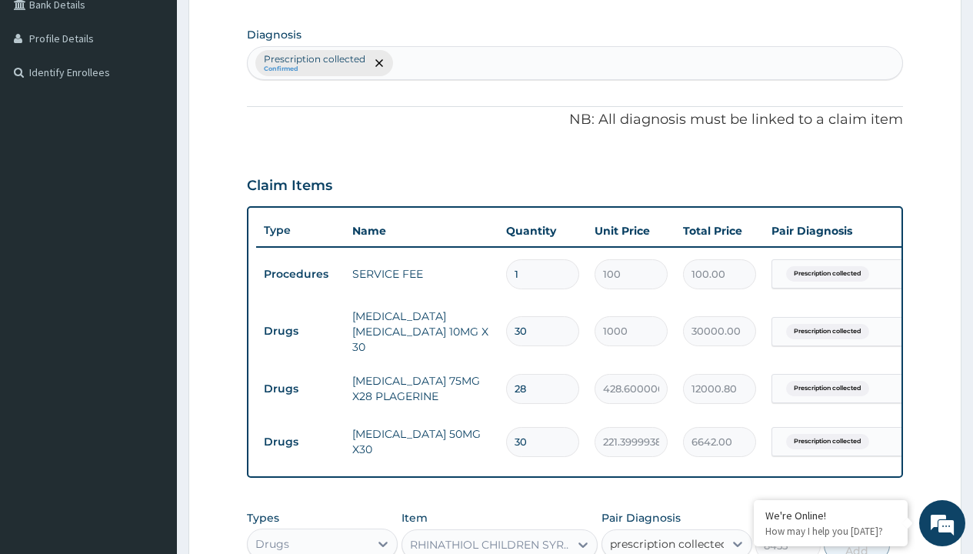
checkbox input "true"
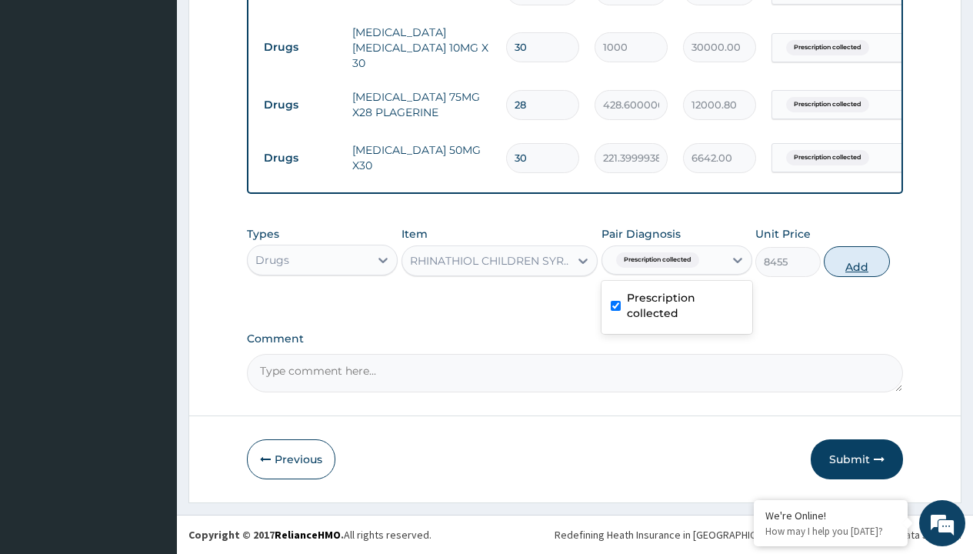
click at [856, 261] on button "Add" at bounding box center [855, 261] width 65 height 31
type input "0"
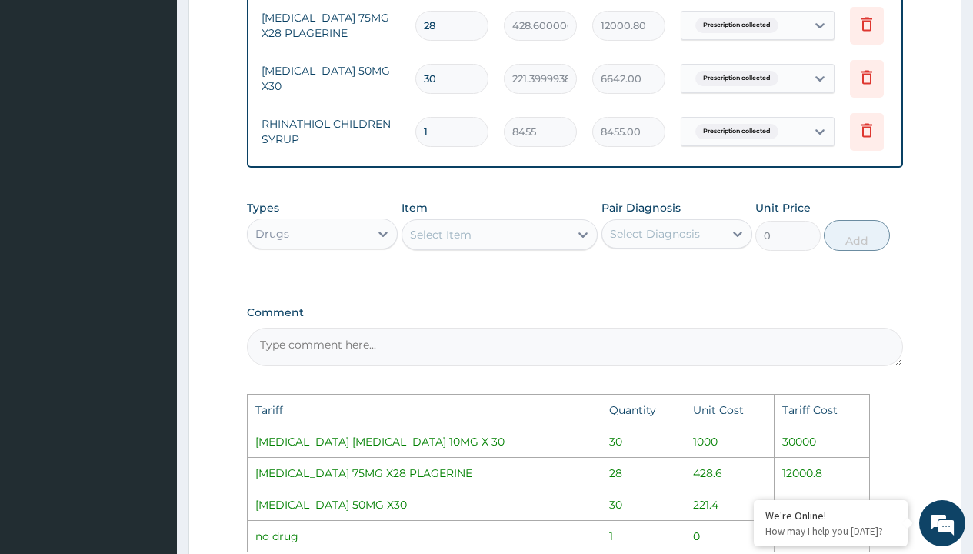
scroll to position [0, 116]
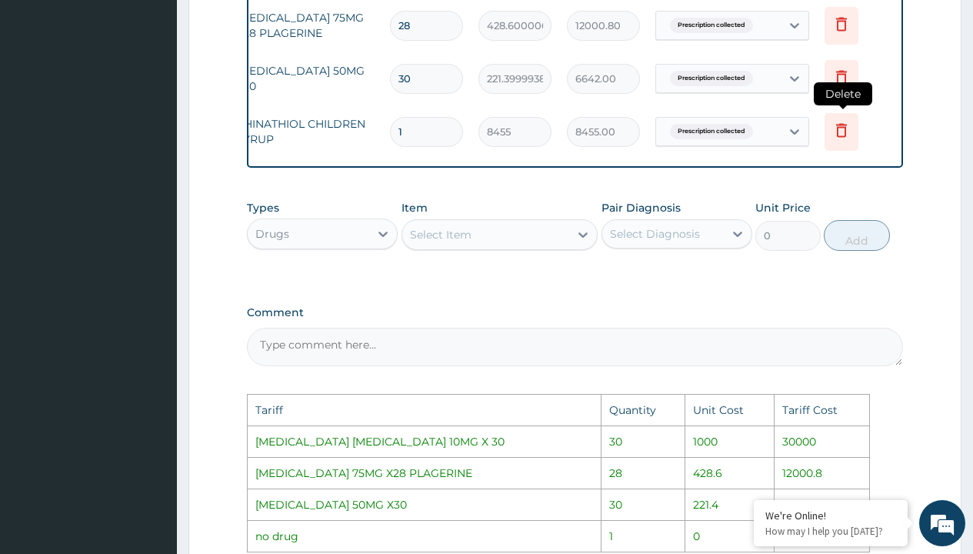
click at [833, 133] on icon at bounding box center [841, 132] width 34 height 38
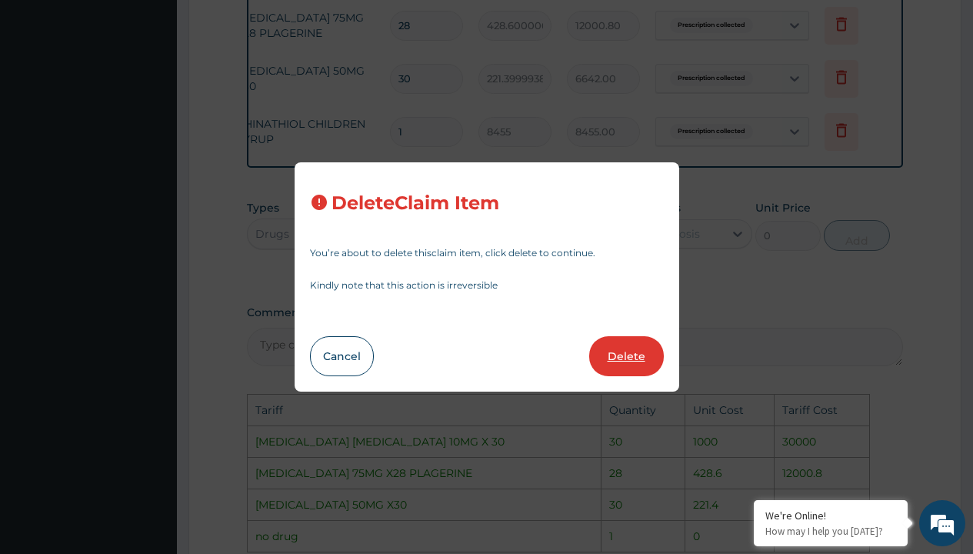
click at [630, 354] on button "Delete" at bounding box center [626, 356] width 75 height 40
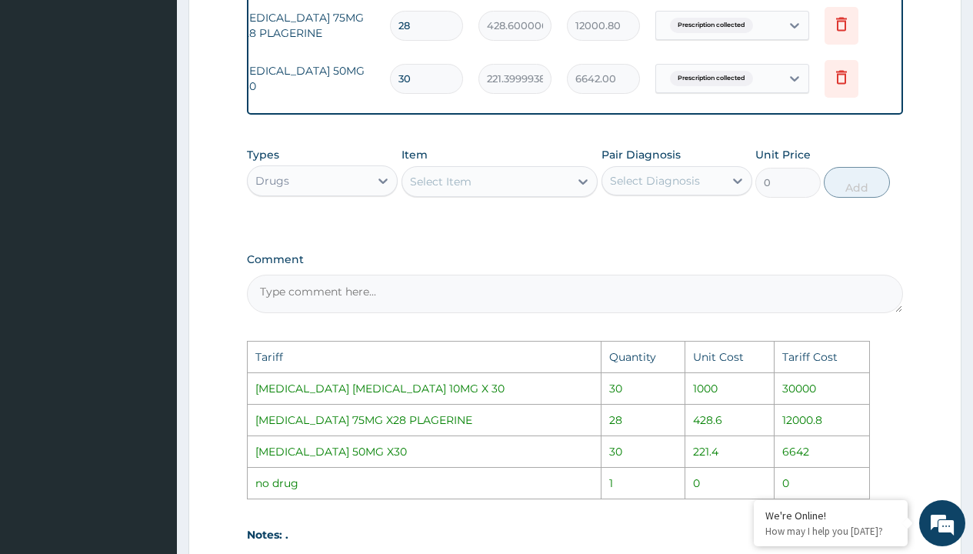
scroll to position [945, 0]
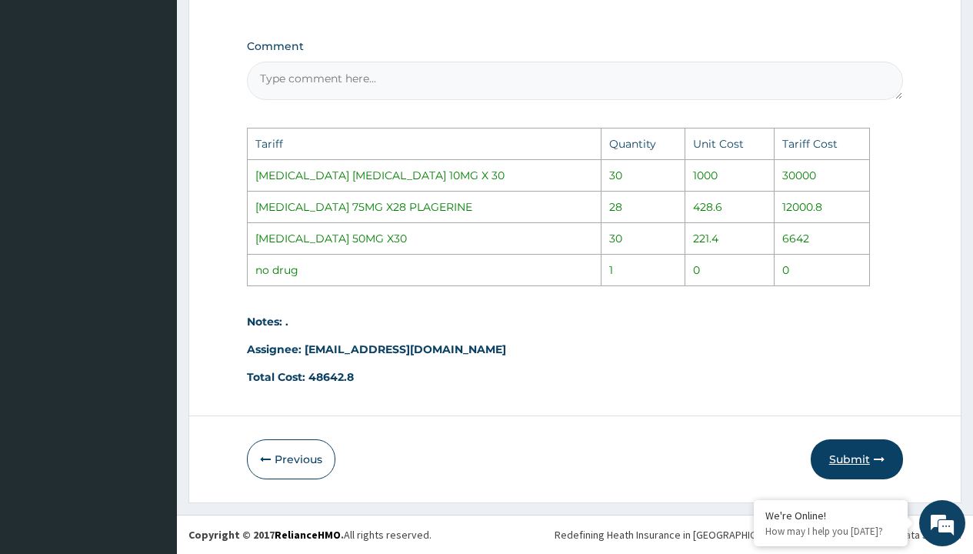
click at [857, 471] on button "Submit" at bounding box center [856, 459] width 92 height 40
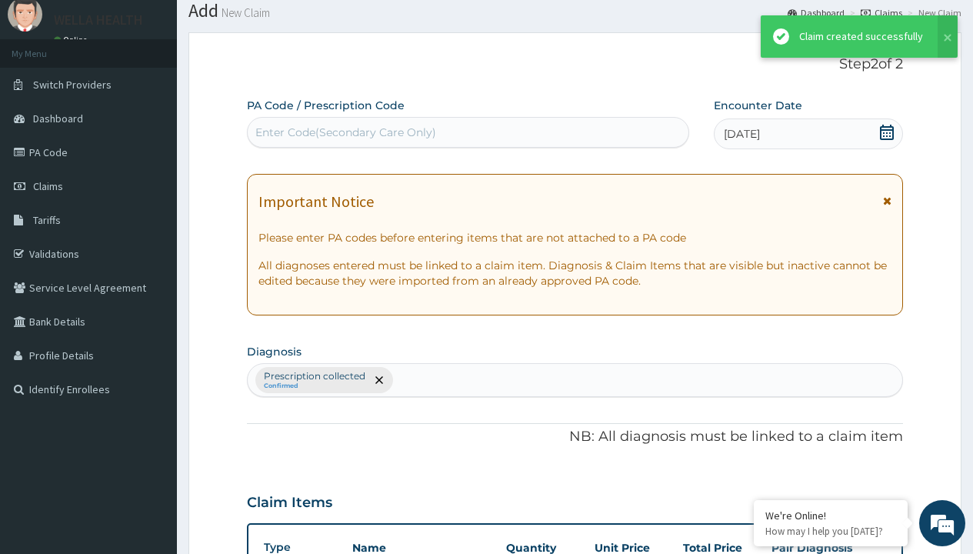
scroll to position [653, 0]
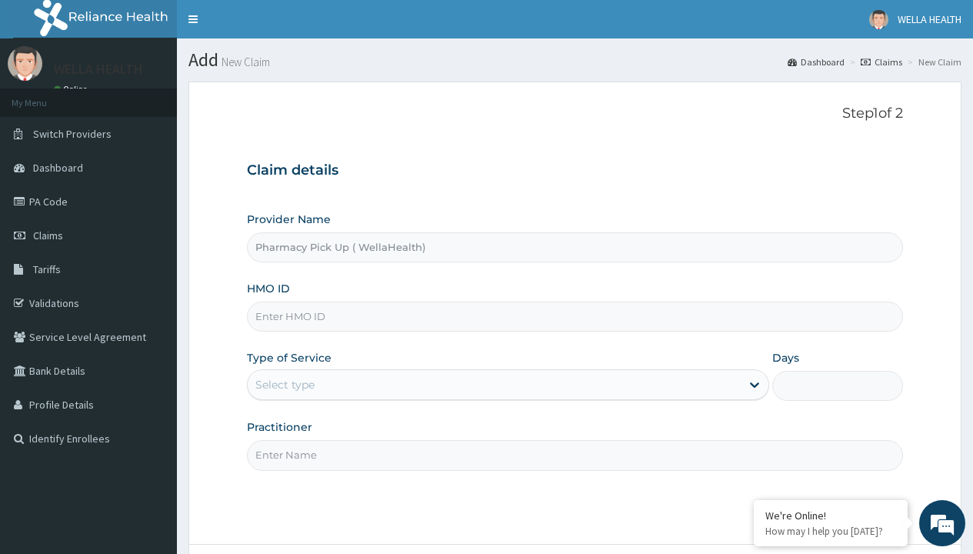
type input "Pharmacy Pick Up ( WellaHealth)"
type input "FMI/10274/A"
type input "WellaHealth"
click at [284, 384] on div "Select type" at bounding box center [284, 384] width 59 height 15
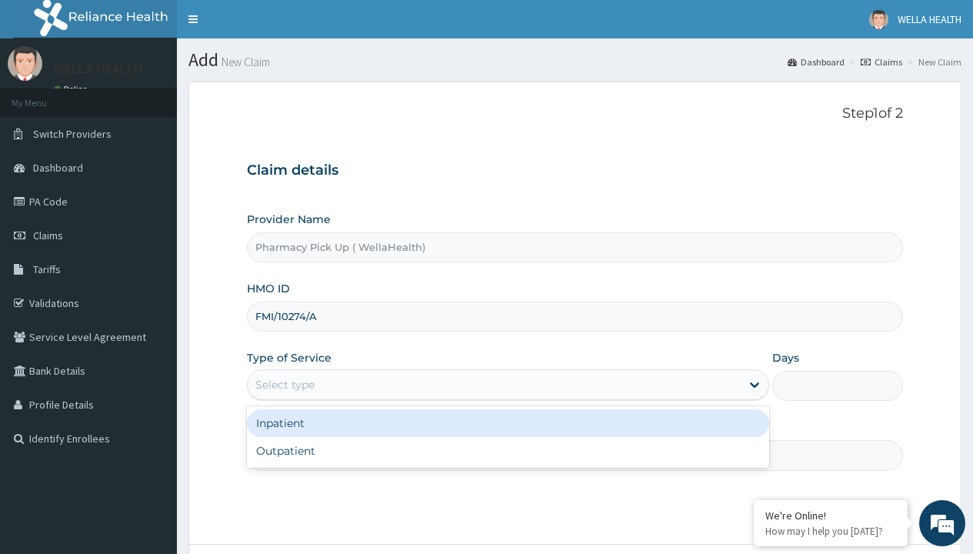
click at [507, 451] on div "Outpatient" at bounding box center [508, 451] width 522 height 28
type input "1"
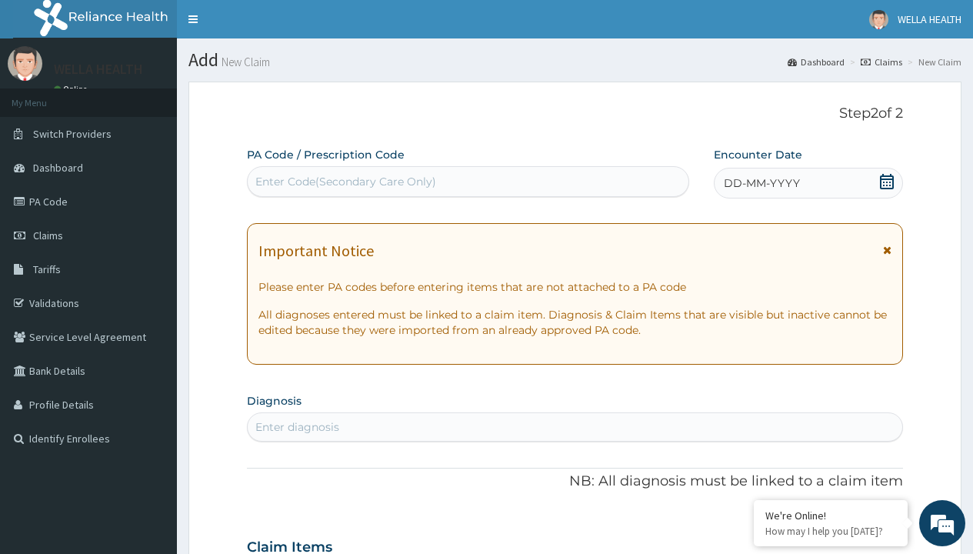
scroll to position [128, 0]
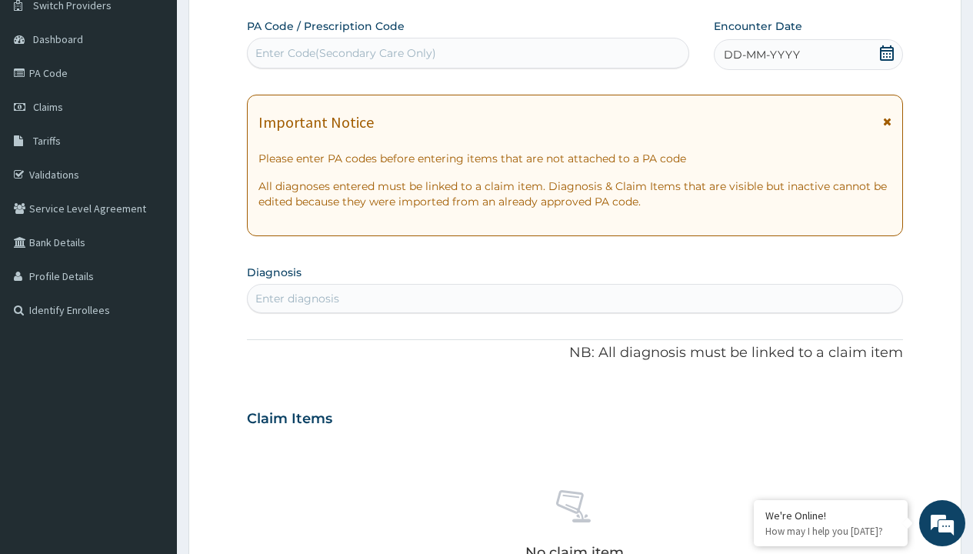
click at [760, 55] on span "DD-MM-YYYY" at bounding box center [761, 54] width 76 height 15
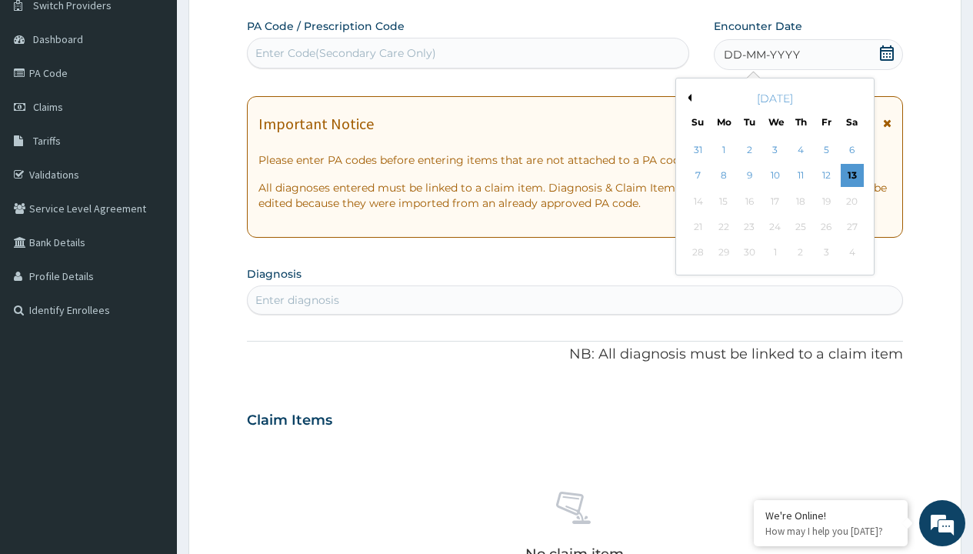
click at [687, 98] on button "Previous Month" at bounding box center [687, 98] width 8 height 8
click at [800, 175] on div "7" at bounding box center [800, 176] width 23 height 23
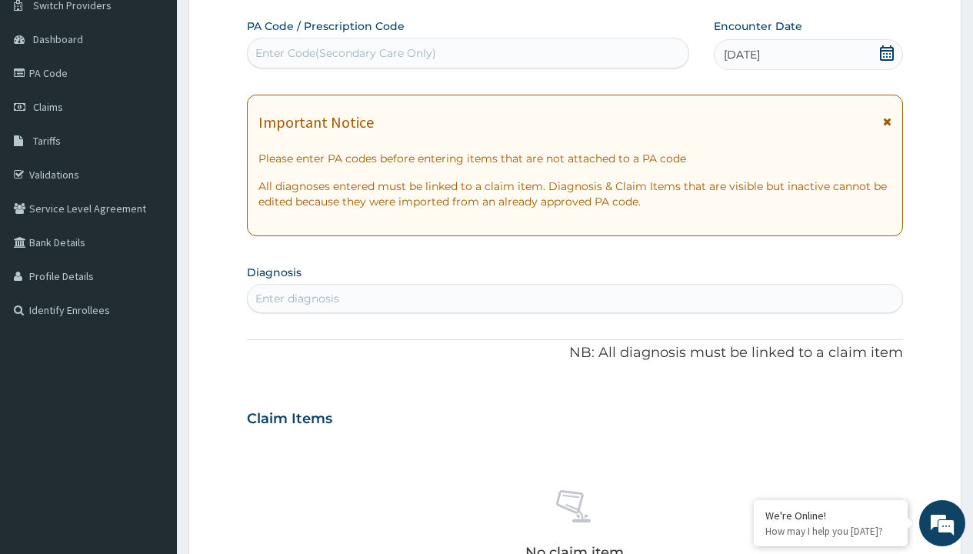
click at [297, 298] on div "Enter diagnosis" at bounding box center [297, 298] width 84 height 15
type input "prescription collected"
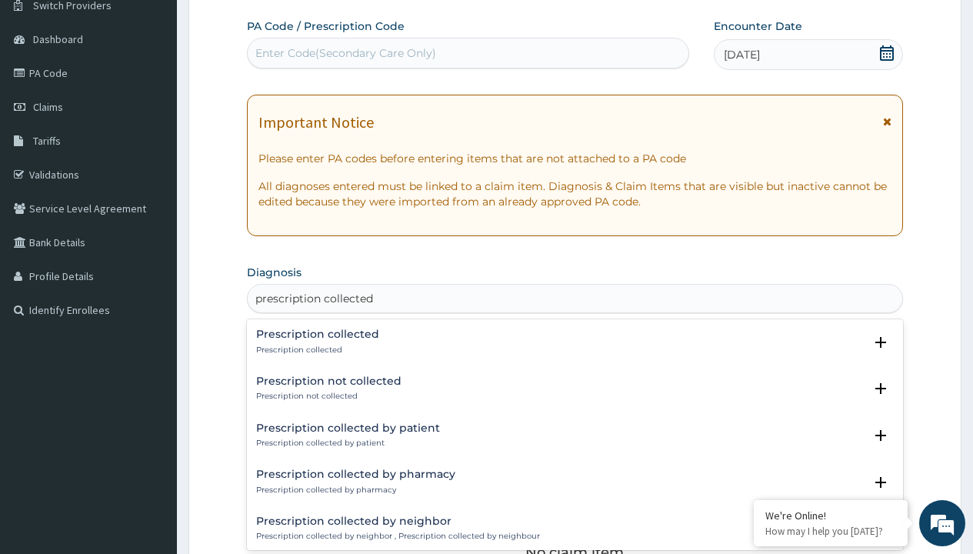
click at [315, 349] on p "Prescription collected" at bounding box center [317, 349] width 123 height 11
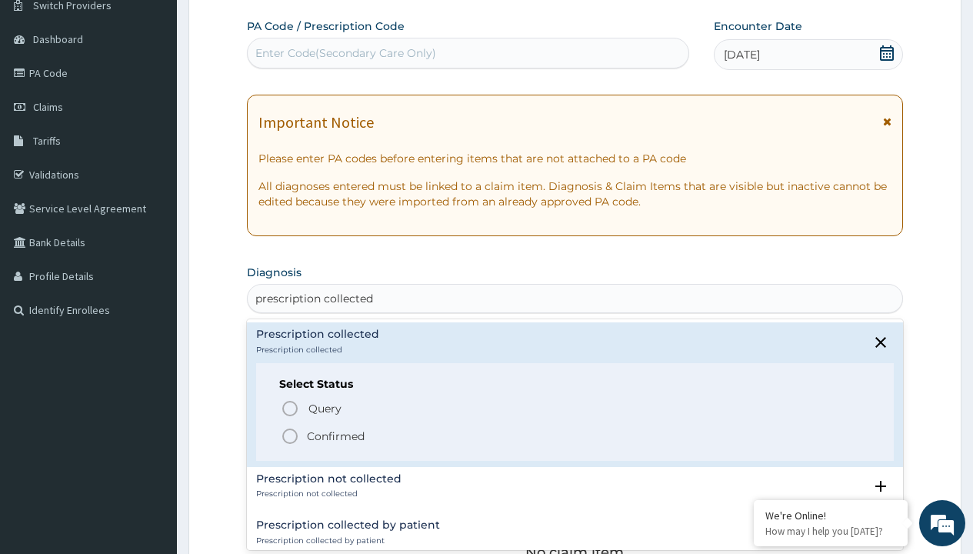
click at [335, 435] on p "Confirmed" at bounding box center [336, 435] width 58 height 15
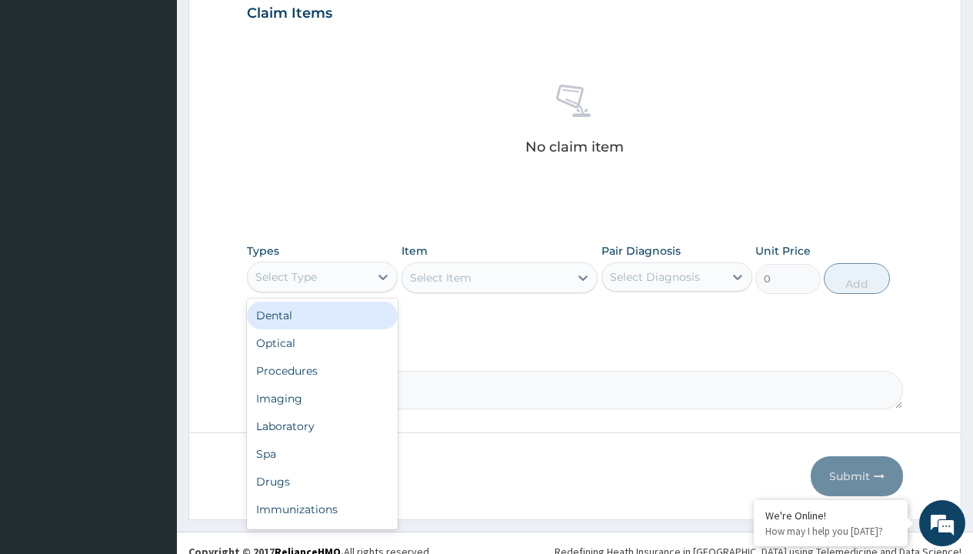
type input "procedures"
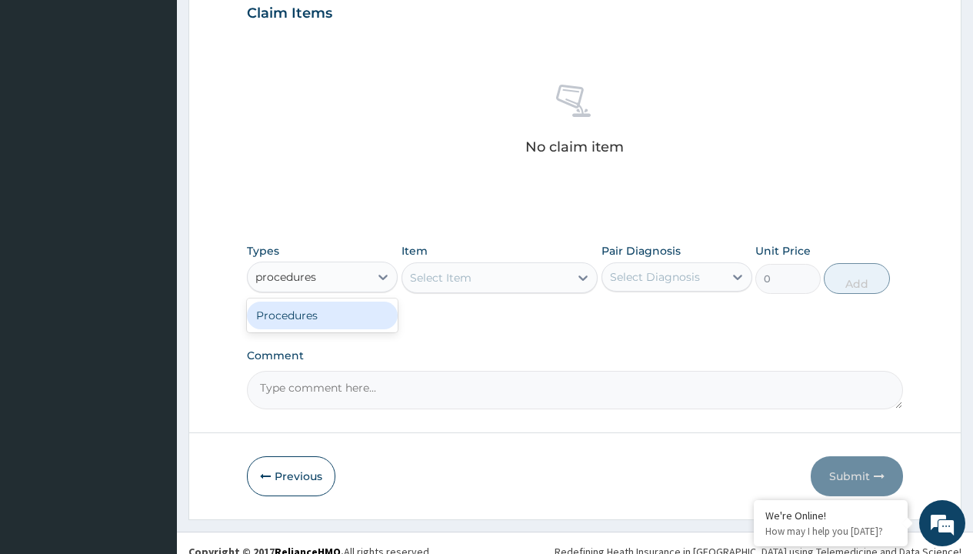
click at [322, 314] on div "Procedures" at bounding box center [322, 315] width 151 height 28
click at [440, 277] on div "Select Item" at bounding box center [441, 277] width 62 height 15
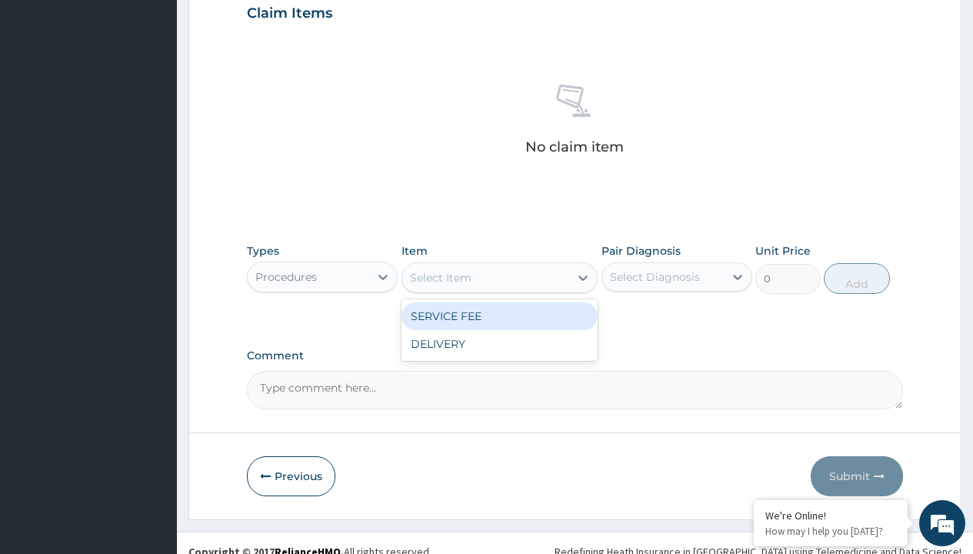
type input "service fee"
click at [499, 315] on div "SERVICE FEE" at bounding box center [499, 316] width 197 height 28
type input "100"
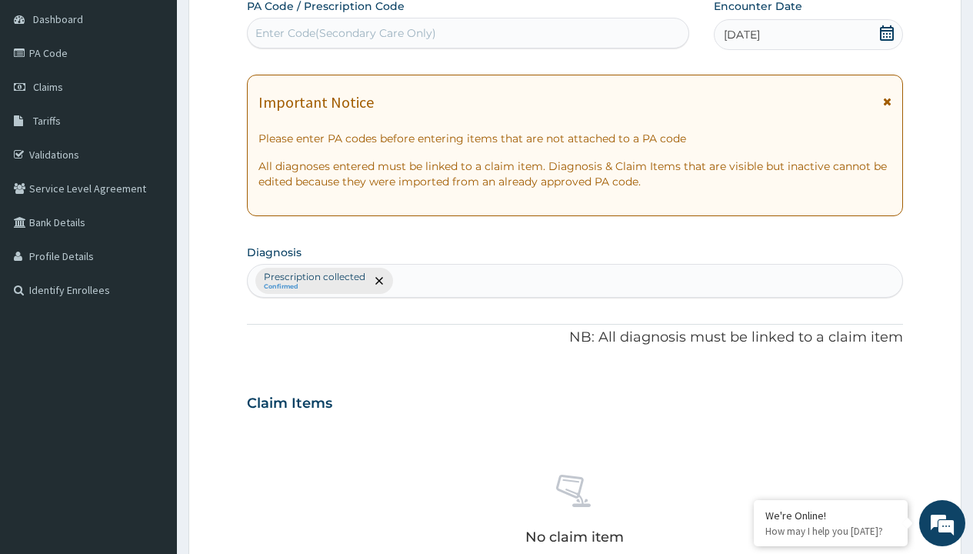
type input "prescription collected"
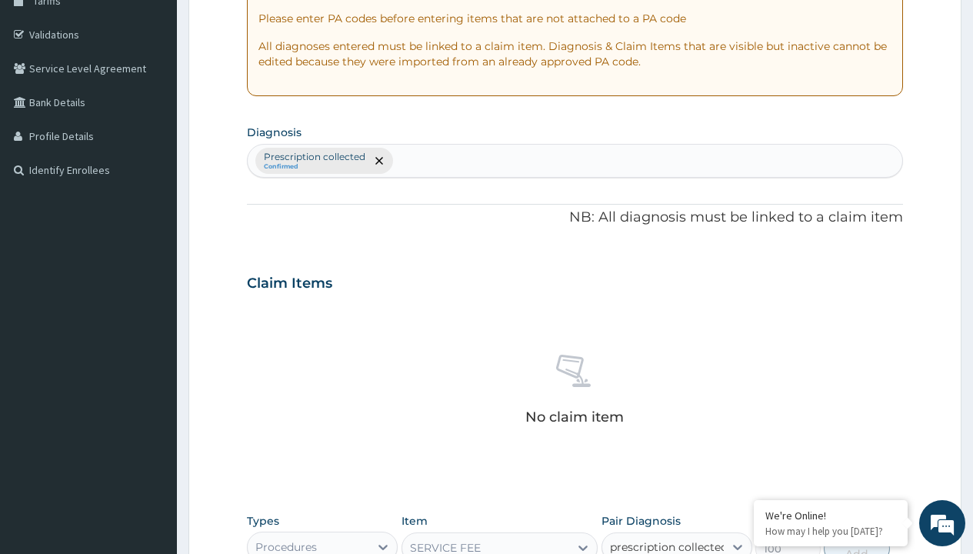
checkbox input "true"
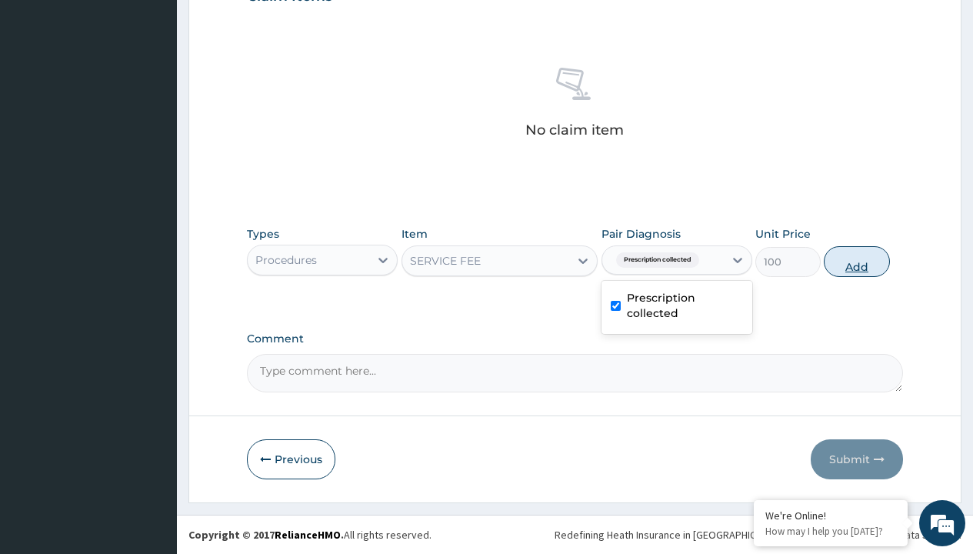
click at [856, 261] on button "Add" at bounding box center [855, 261] width 65 height 31
type input "0"
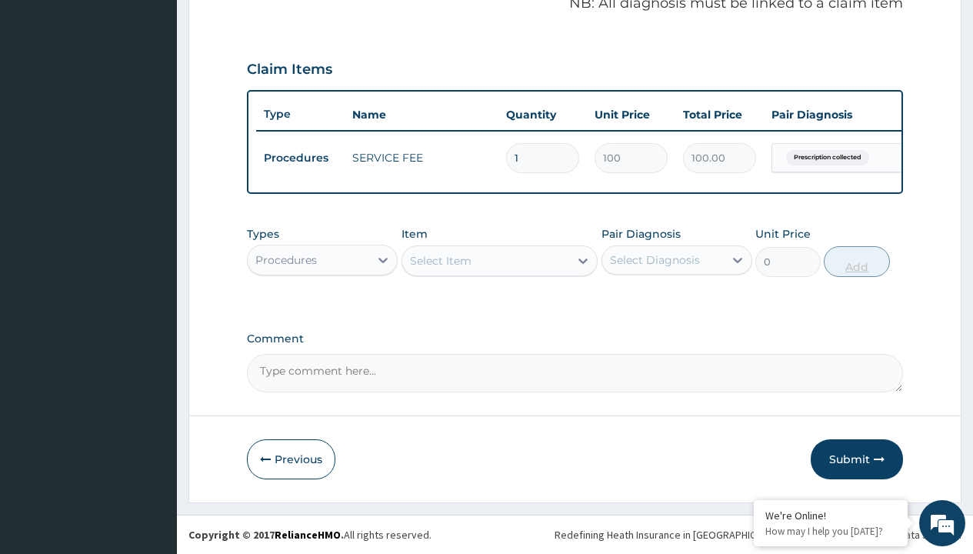
scroll to position [494, 0]
click at [286, 259] on div "Procedures" at bounding box center [286, 259] width 62 height 15
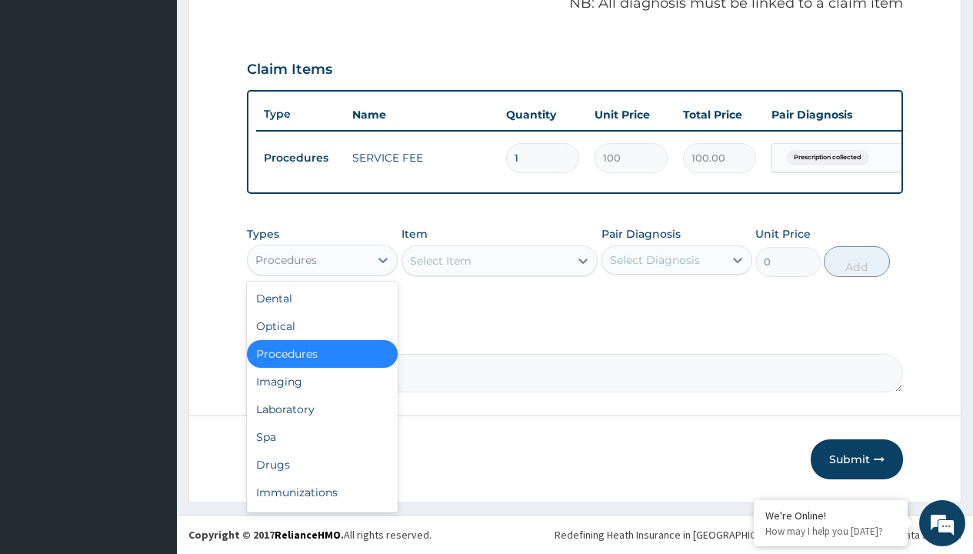
type input "drugs"
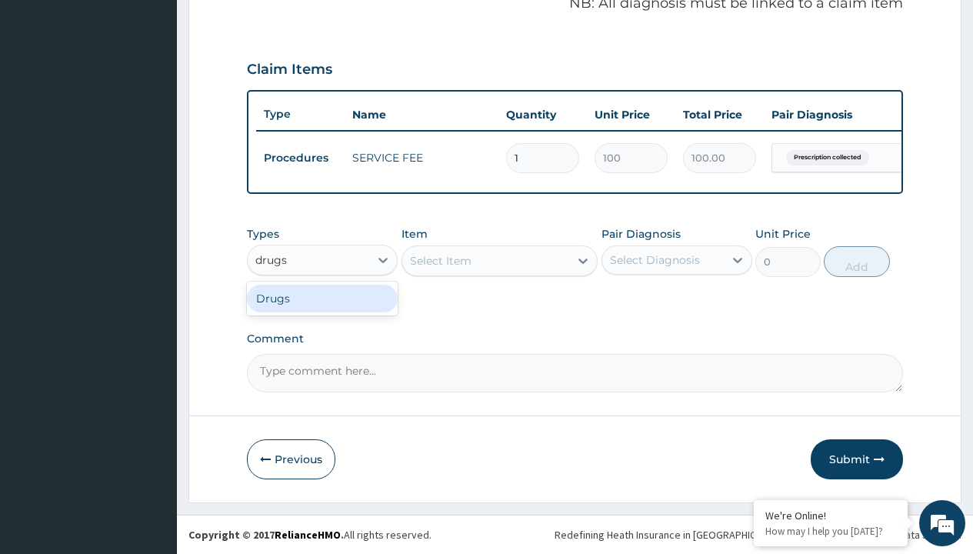
click at [322, 298] on div "Drugs" at bounding box center [322, 298] width 151 height 28
click at [440, 260] on div "Select Item" at bounding box center [499, 260] width 197 height 31
type input "tolterodine 2mg (extended release) roliten"
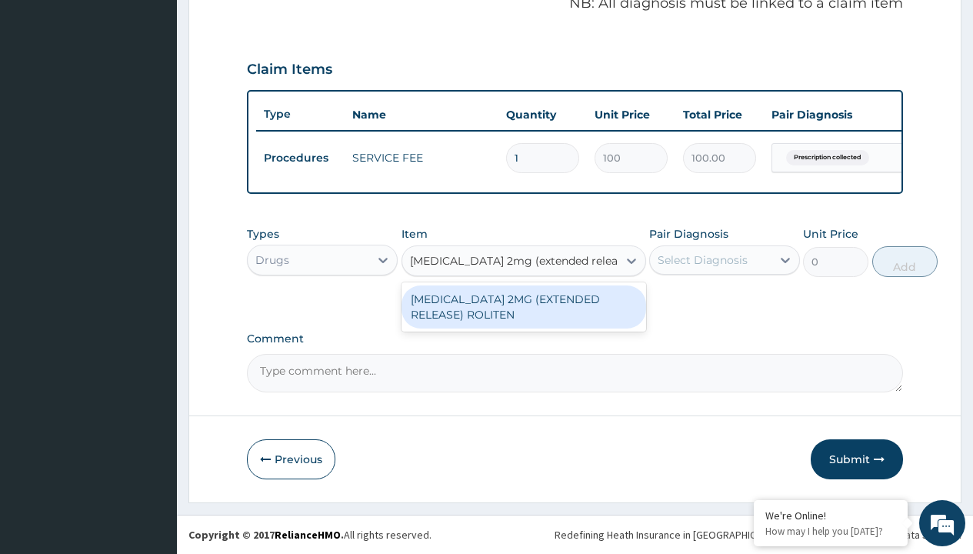
click at [523, 306] on div "[MEDICAL_DATA] 2MG (EXTENDED RELEASE) ROLITEN" at bounding box center [523, 306] width 244 height 43
type input "434.2999877929688"
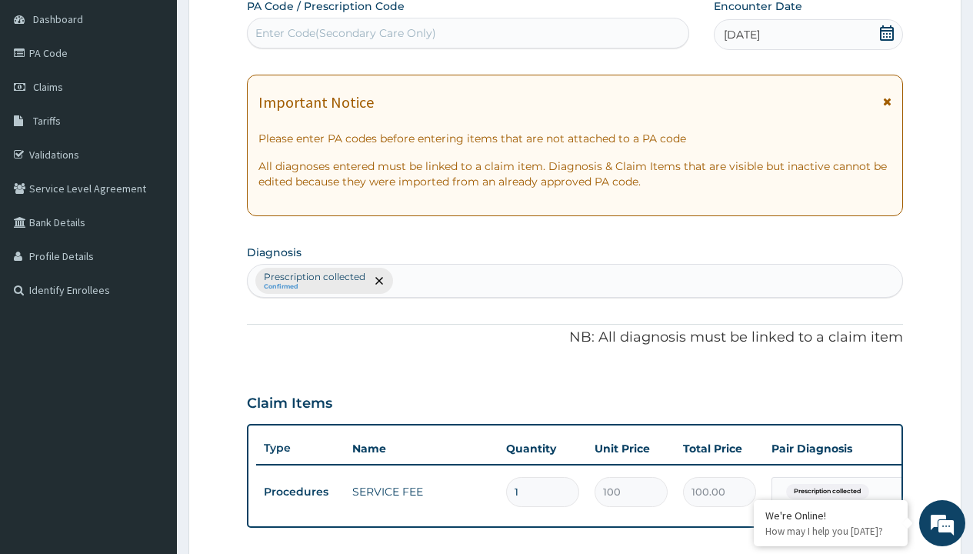
type input "prescription collected"
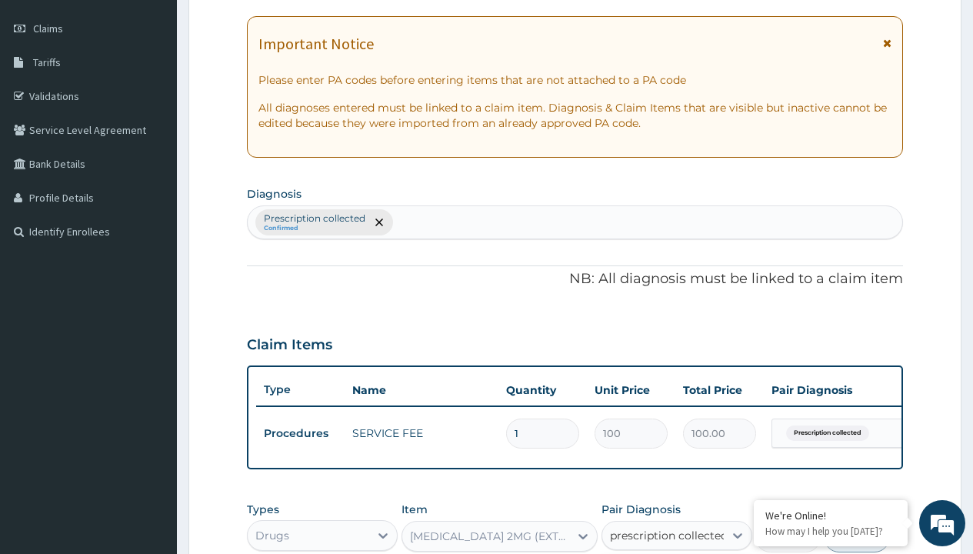
checkbox input "true"
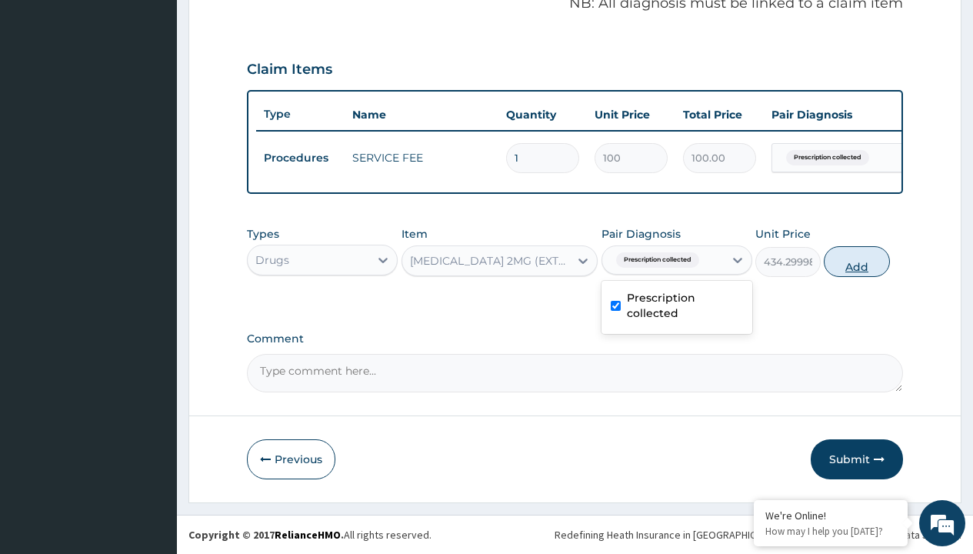
click at [856, 261] on button "Add" at bounding box center [855, 261] width 65 height 31
type input "0"
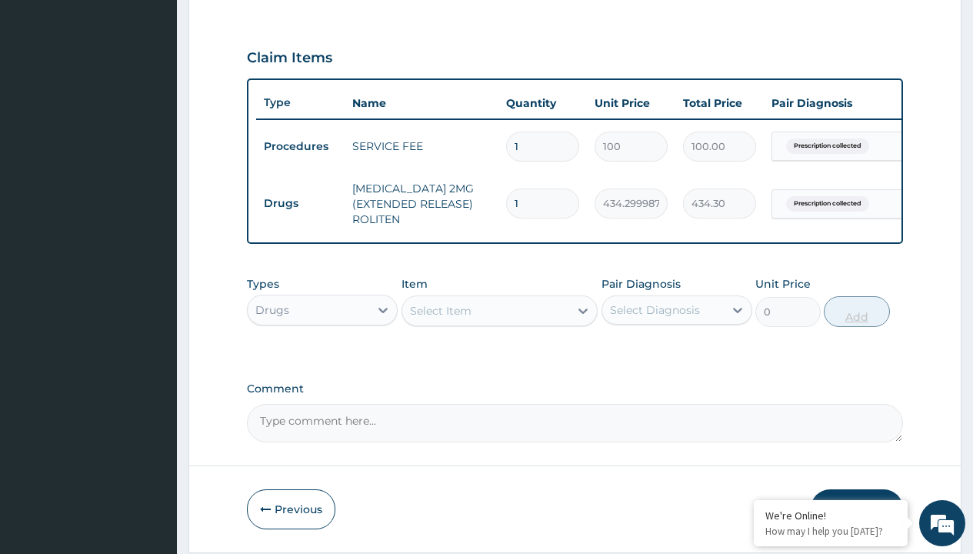
type input "30"
type input "13029.00"
type input "30"
click at [300, 203] on td "Drugs" at bounding box center [300, 203] width 88 height 28
type input "procedures"
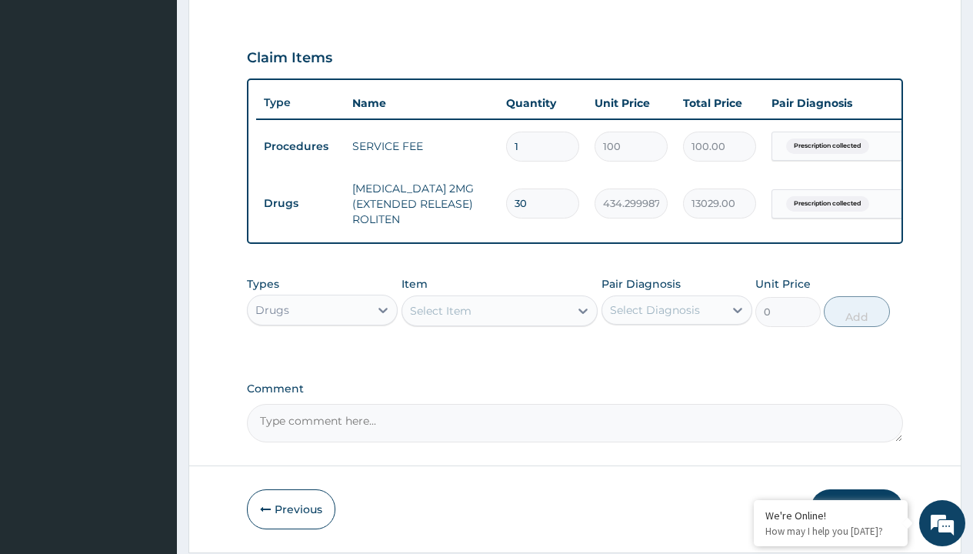
scroll to position [0, 0]
click at [322, 359] on div "Procedures" at bounding box center [322, 348] width 151 height 28
click at [440, 318] on div "Select Item" at bounding box center [441, 310] width 62 height 15
type input "delivery"
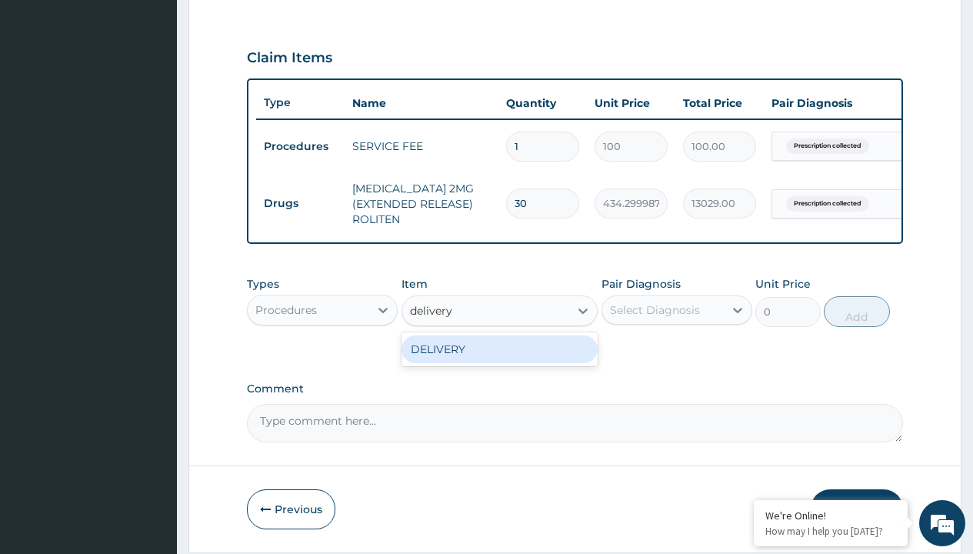
click at [499, 360] on div "DELIVERY" at bounding box center [499, 349] width 197 height 28
type input "2000"
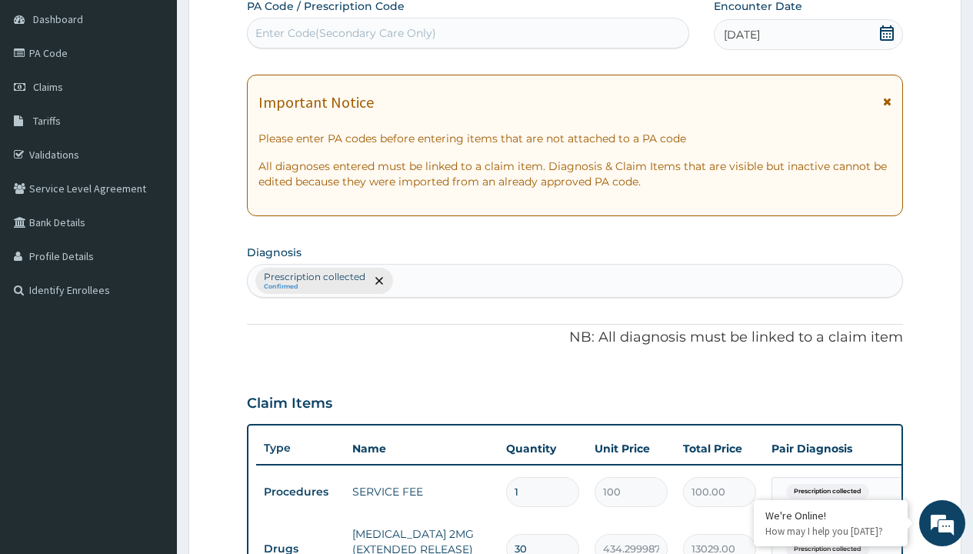
type input "prescription collected"
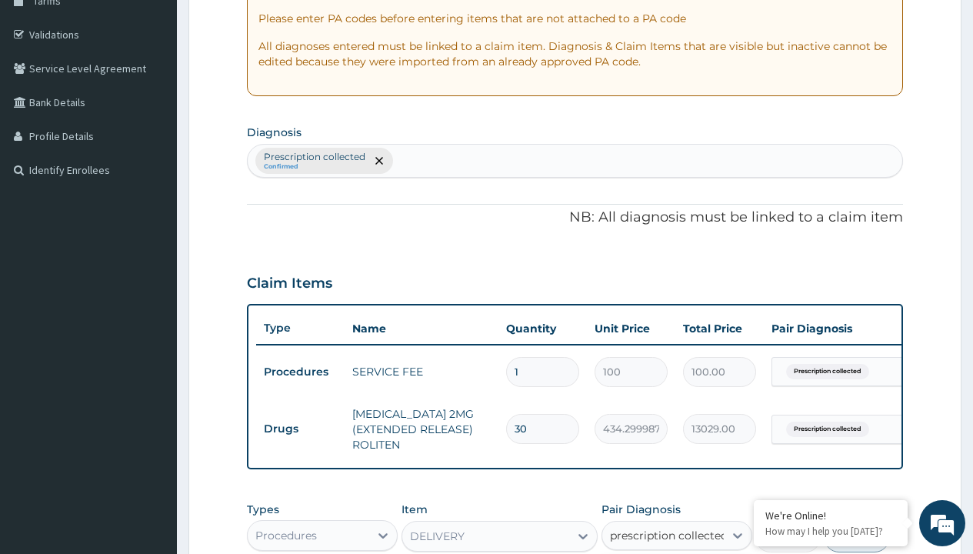
checkbox input "true"
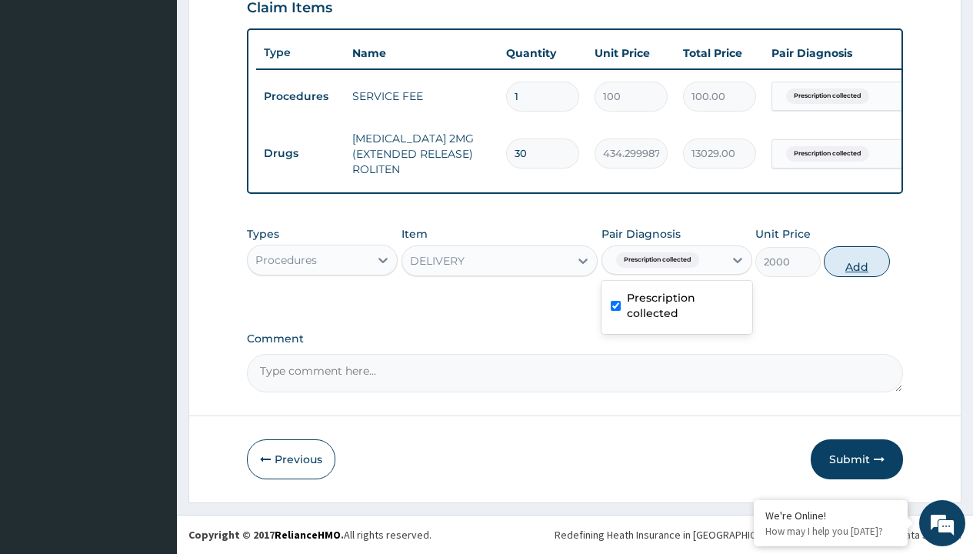
click at [856, 261] on button "Add" at bounding box center [855, 261] width 65 height 31
type input "0"
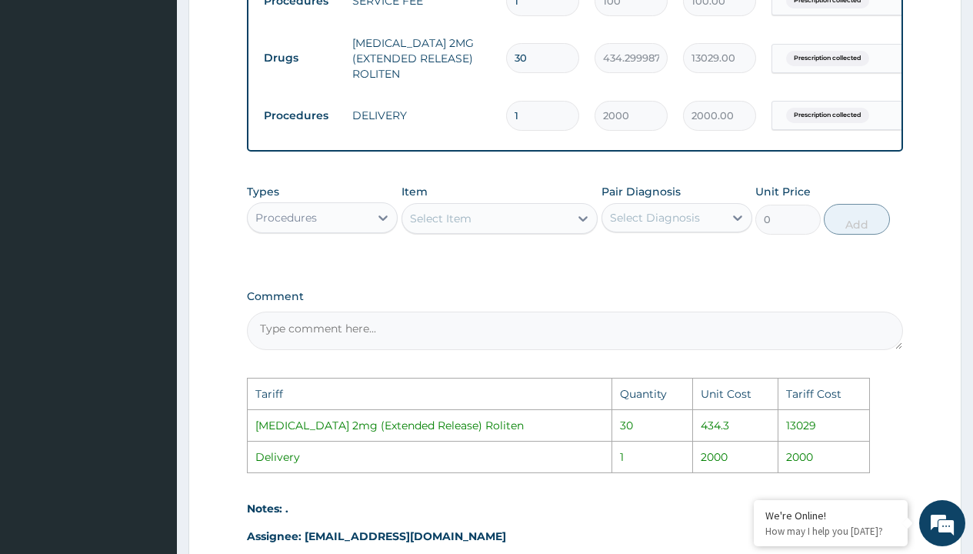
scroll to position [837, 0]
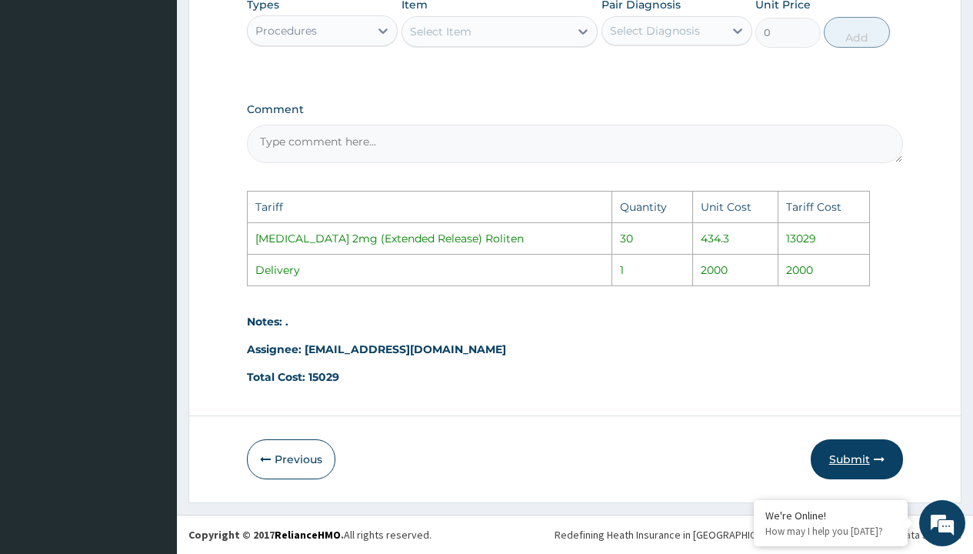
click at [836, 450] on button "Submit" at bounding box center [856, 459] width 92 height 40
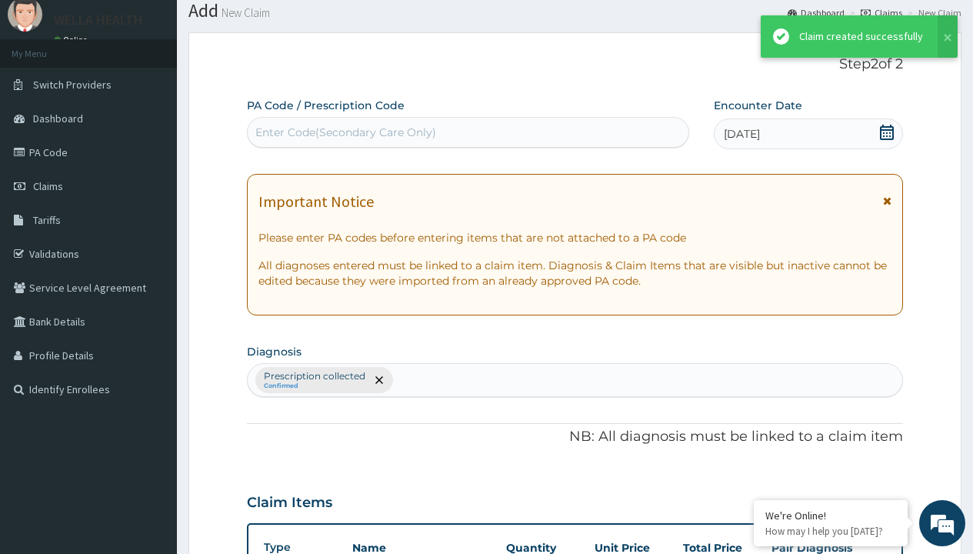
scroll to position [608, 0]
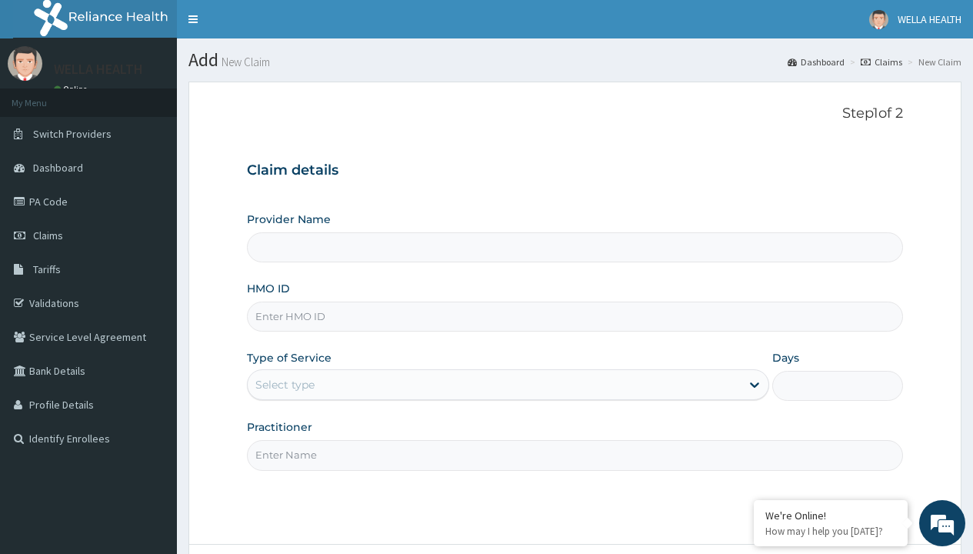
type input "Pharmacy Pick Up ( WellaHealth)"
type input "FMP/10012/D"
type input "WellaHealth"
click at [284, 384] on div "Select type" at bounding box center [284, 384] width 59 height 15
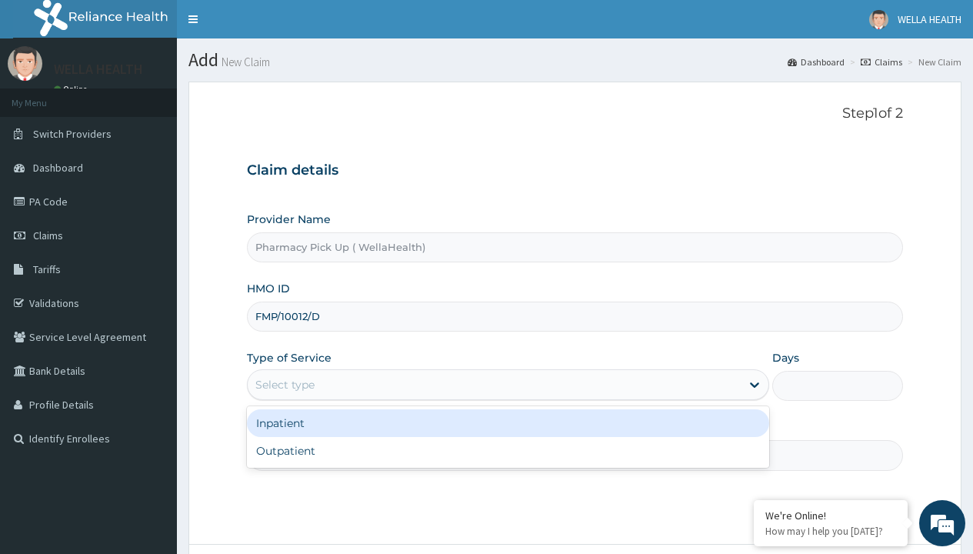
click at [507, 451] on div "Outpatient" at bounding box center [508, 451] width 522 height 28
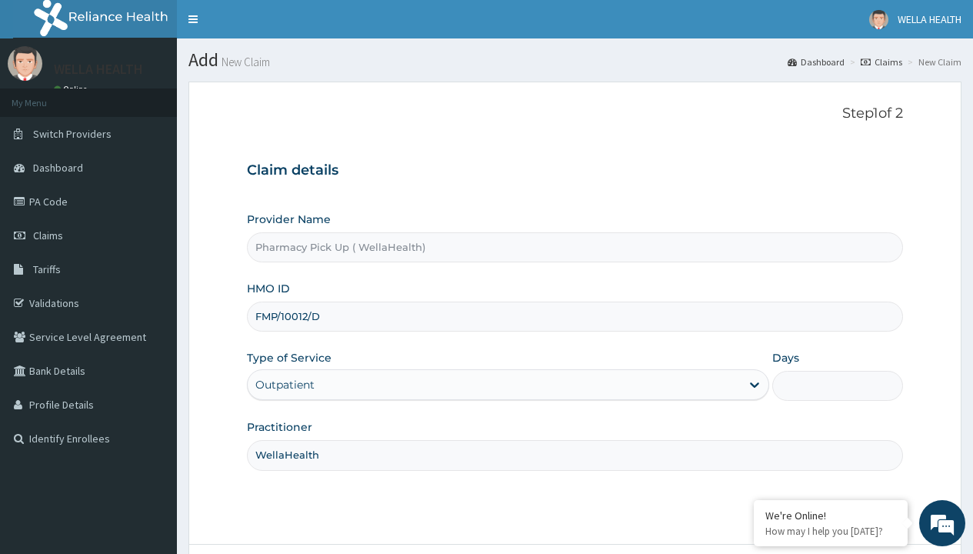
type input "1"
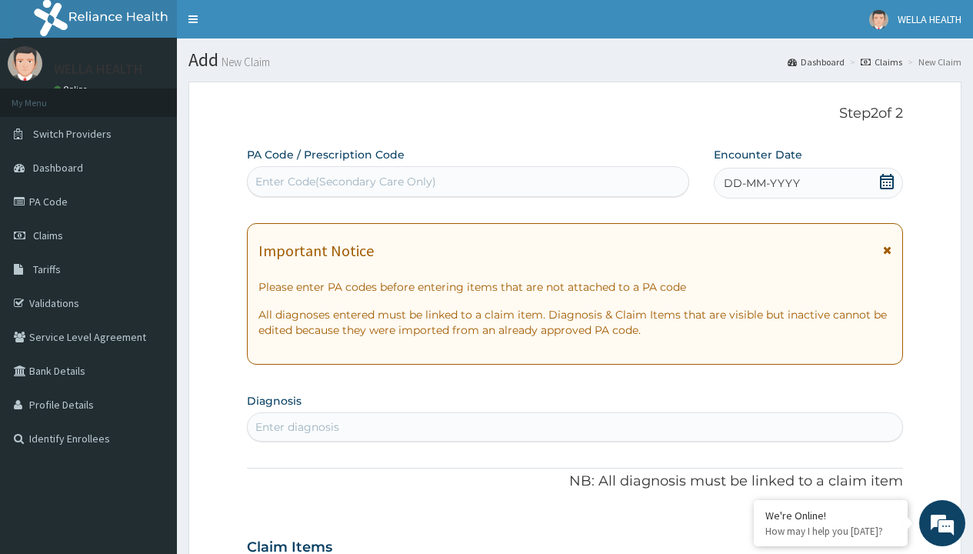
scroll to position [128, 0]
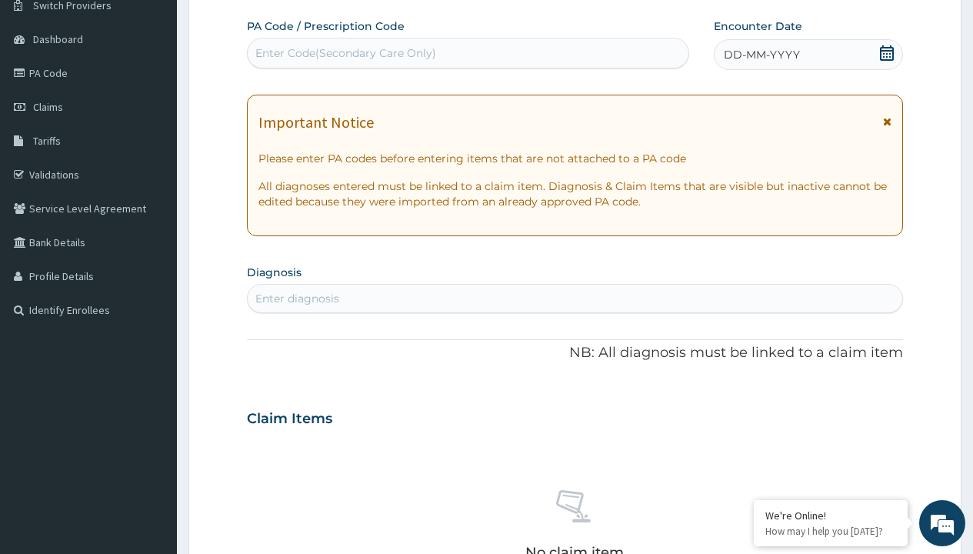
click at [760, 55] on span "DD-MM-YYYY" at bounding box center [761, 54] width 76 height 15
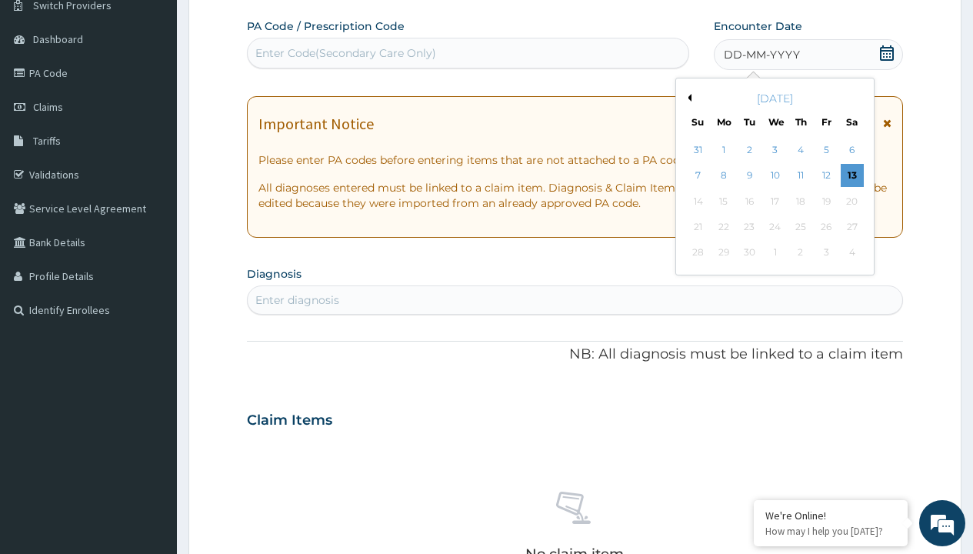
scroll to position [0, 0]
click at [687, 98] on button "Previous Month" at bounding box center [687, 98] width 8 height 8
click at [800, 175] on div "7" at bounding box center [800, 176] width 23 height 23
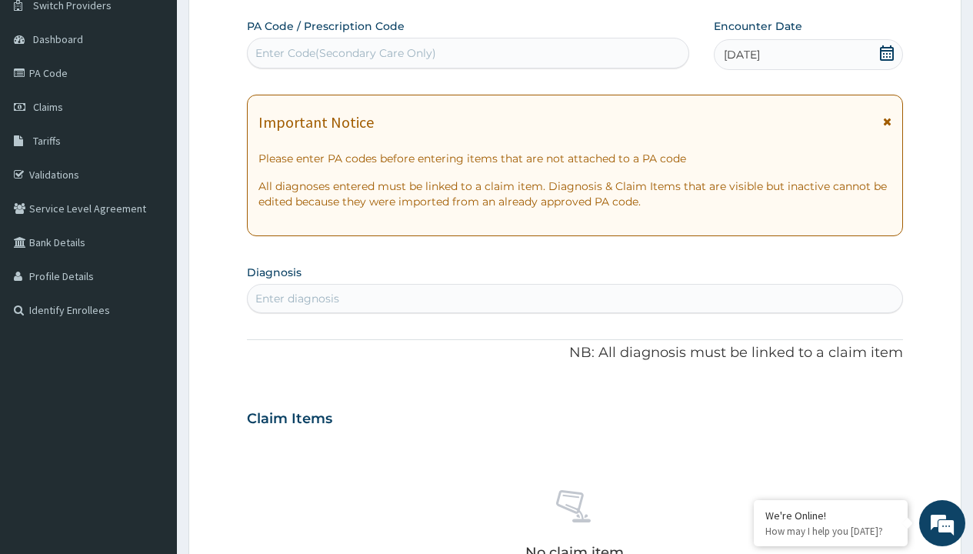
click at [297, 298] on div "Enter diagnosis" at bounding box center [297, 298] width 84 height 15
type input "prescription collected"
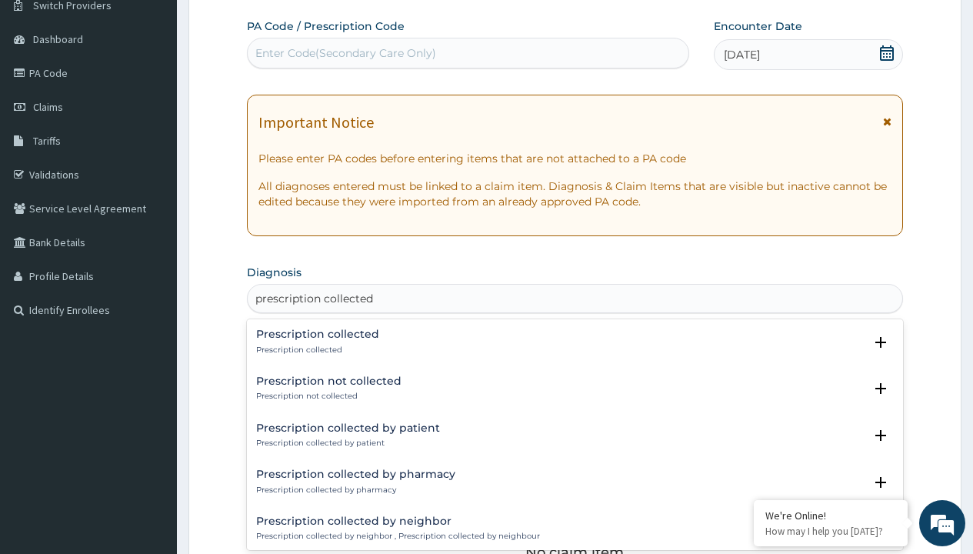
click at [315, 349] on p "Prescription collected" at bounding box center [317, 349] width 123 height 11
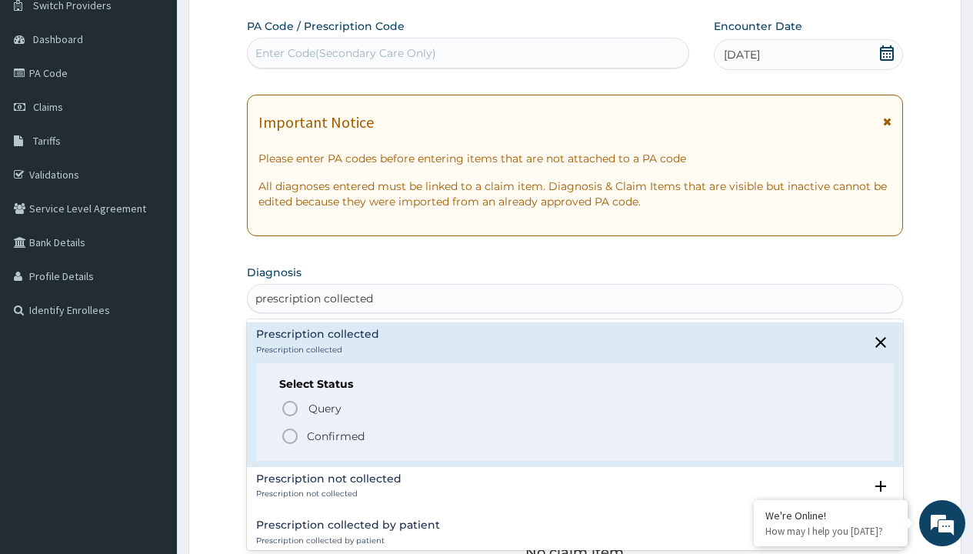
click at [335, 435] on p "Confirmed" at bounding box center [336, 435] width 58 height 15
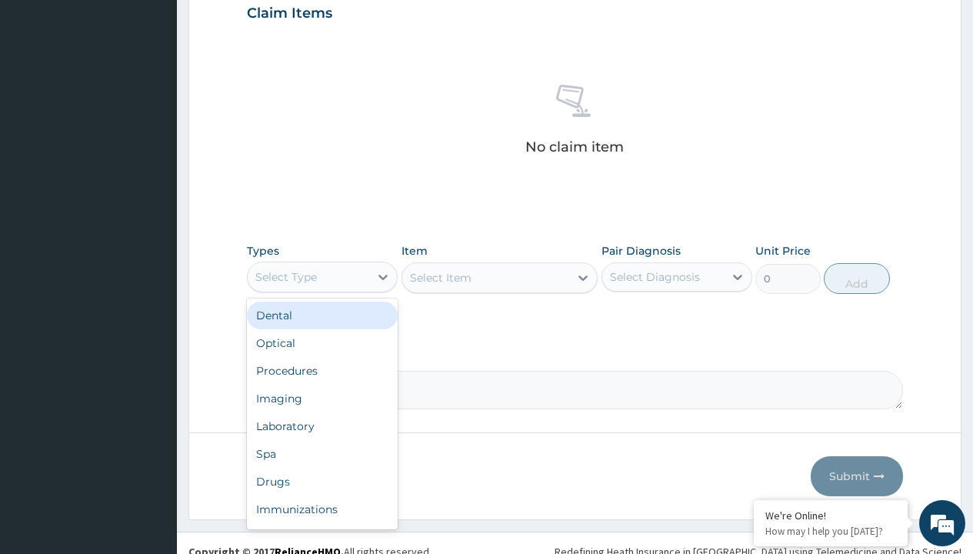
type input "procedures"
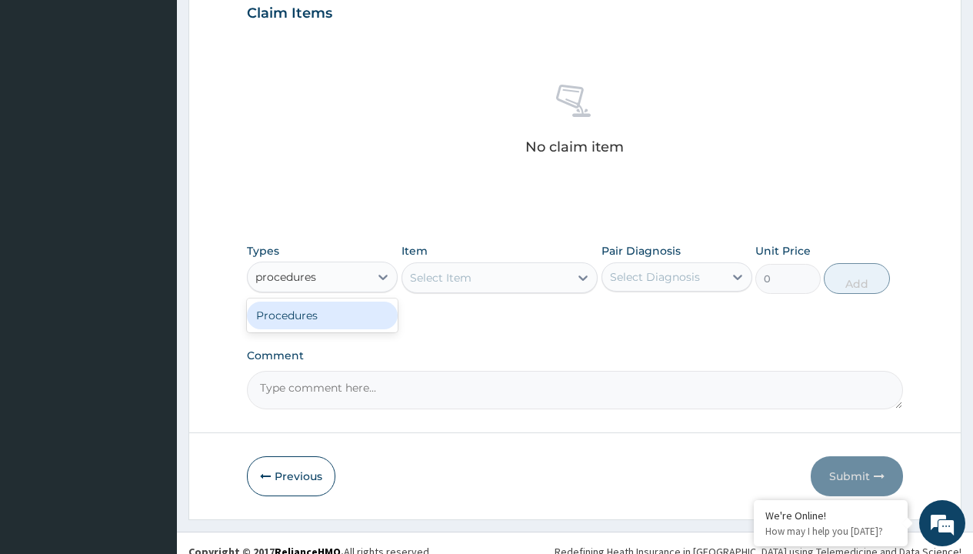
scroll to position [0, 0]
click at [322, 314] on div "Procedures" at bounding box center [322, 315] width 151 height 28
click at [440, 277] on div "Select Item" at bounding box center [499, 277] width 197 height 31
click at [286, 276] on div "Procedures" at bounding box center [286, 276] width 62 height 15
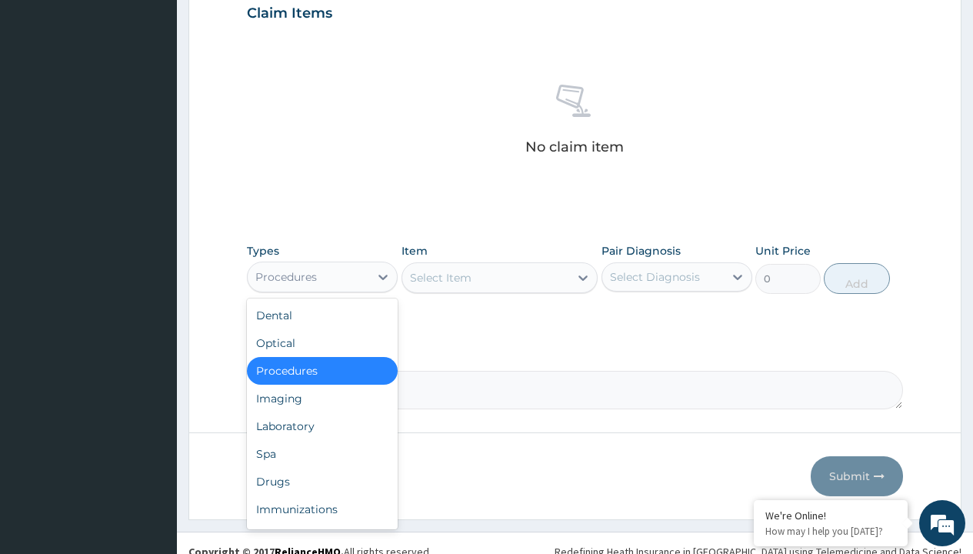
type input "procedures"
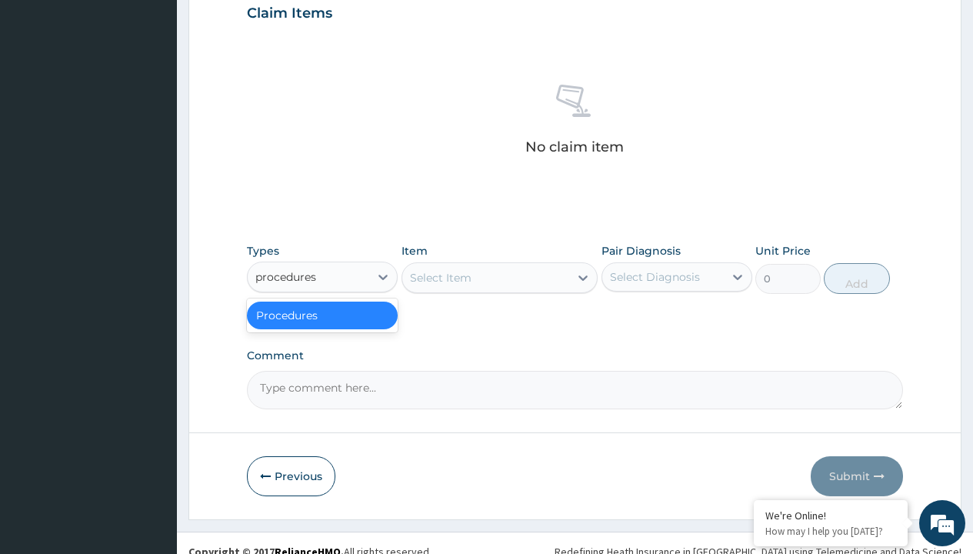
click at [322, 314] on div "Procedures" at bounding box center [322, 315] width 151 height 28
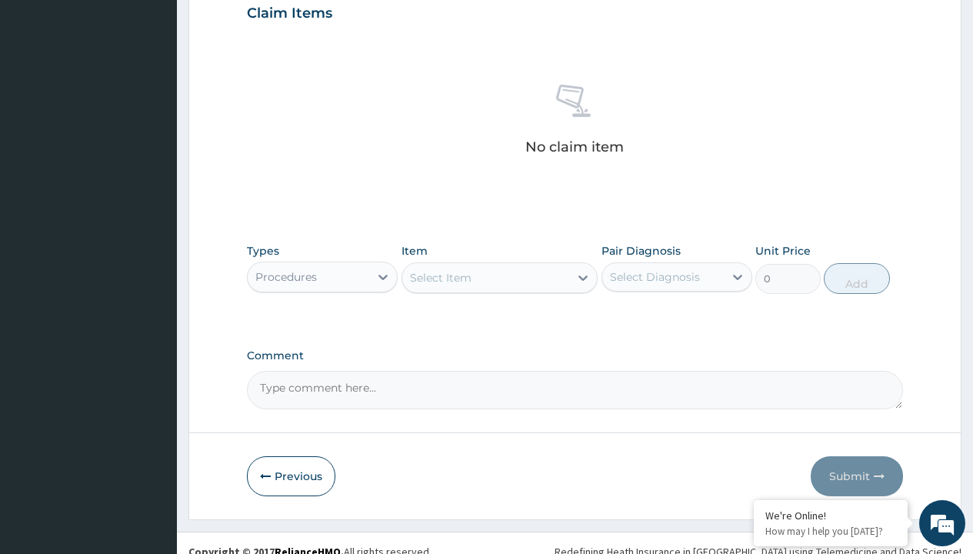
click at [440, 277] on div "Select Item" at bounding box center [441, 277] width 62 height 15
type input "service fee"
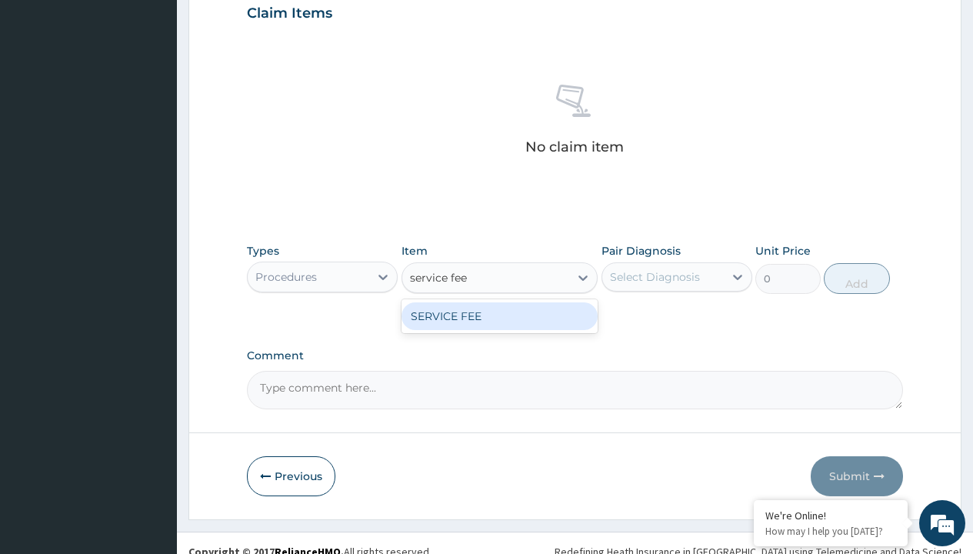
click at [499, 315] on div "SERVICE FEE" at bounding box center [499, 316] width 197 height 28
type input "100"
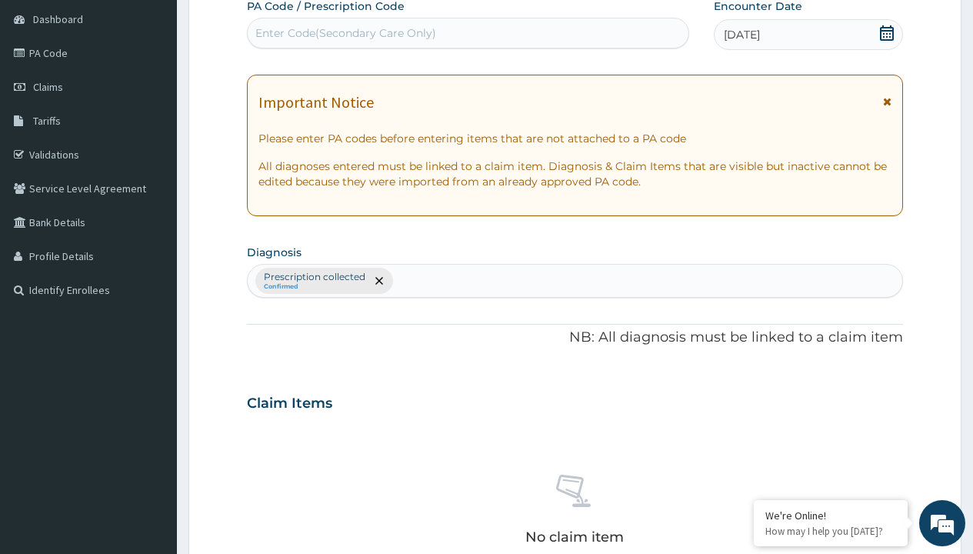
type input "prescription collected"
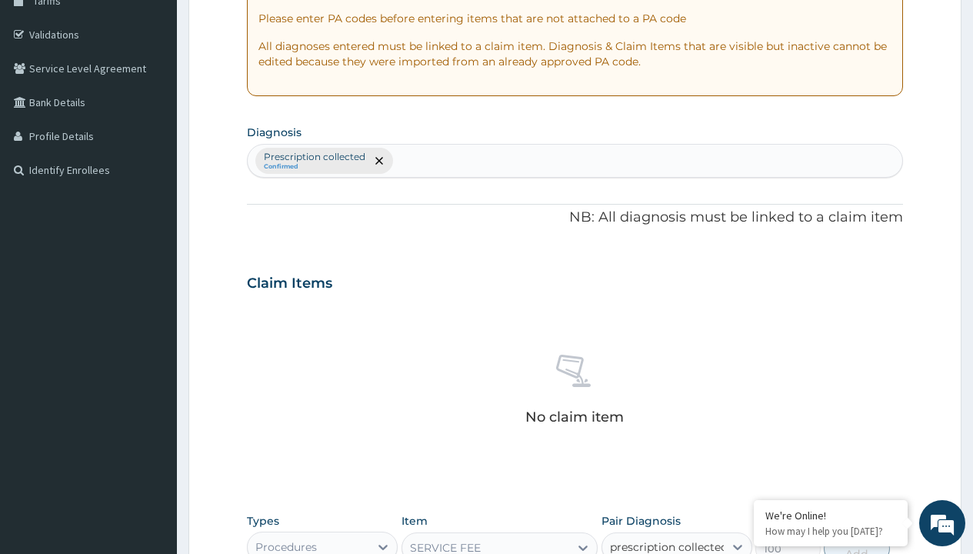
checkbox input "true"
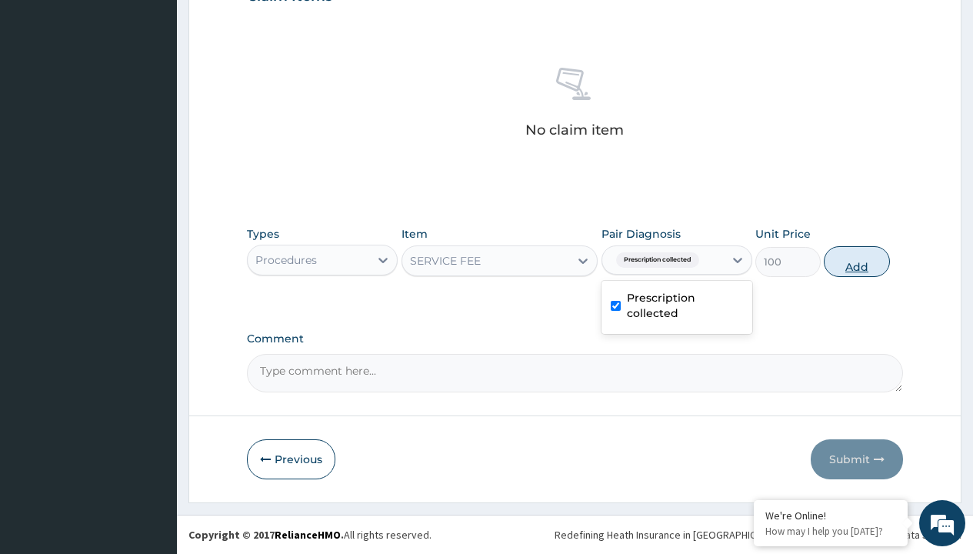
click at [856, 261] on button "Add" at bounding box center [855, 261] width 65 height 31
type input "0"
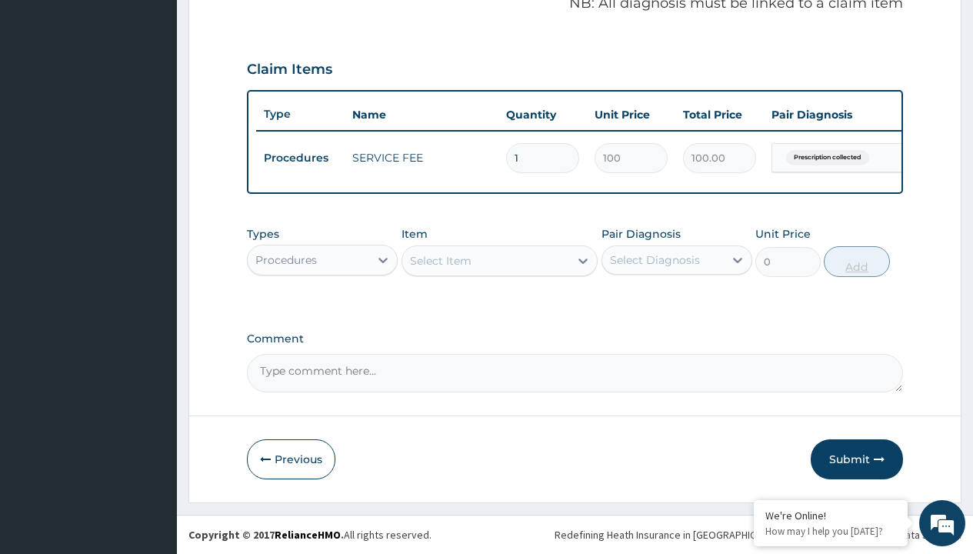
scroll to position [494, 0]
click at [286, 259] on div "Procedures" at bounding box center [286, 259] width 62 height 15
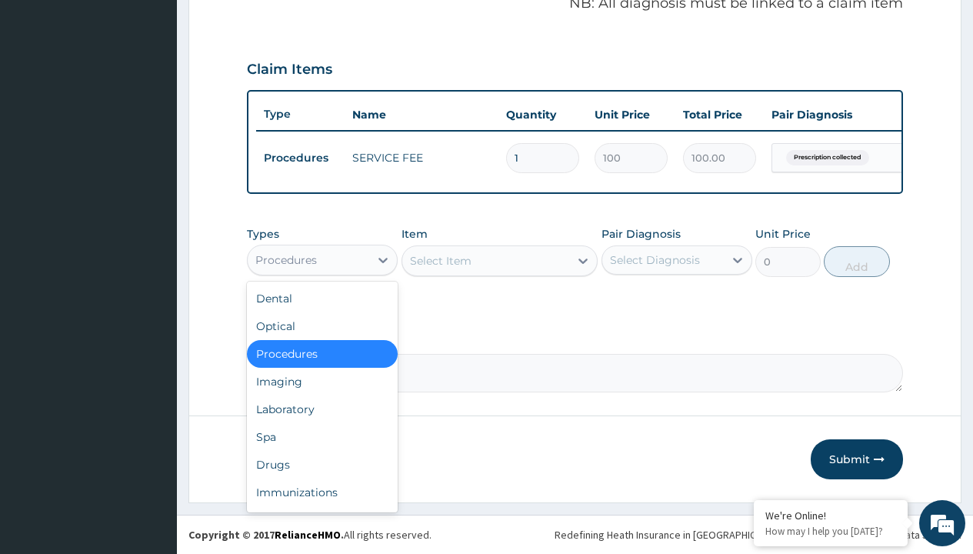
type input "drugs"
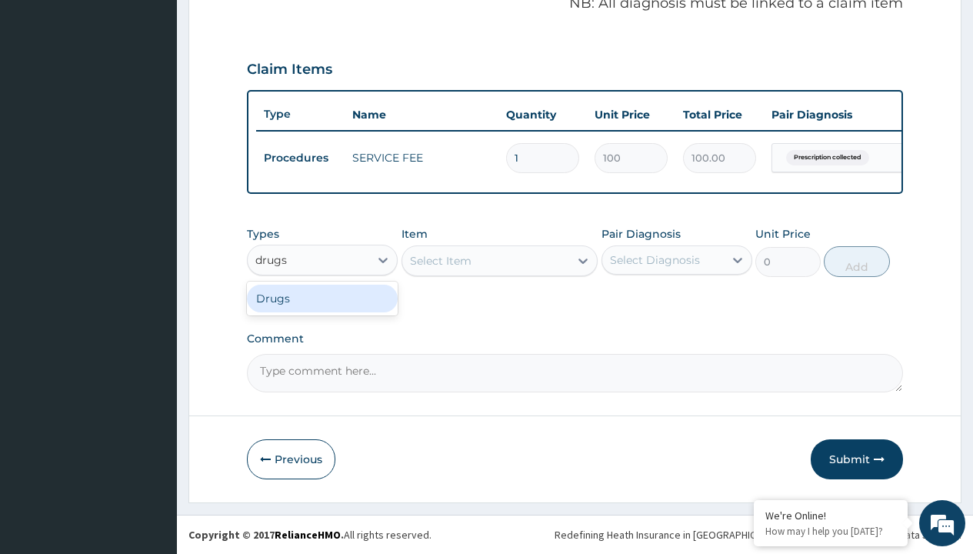
click at [322, 298] on div "Drugs" at bounding box center [322, 298] width 151 height 28
click at [440, 260] on div "Select Item" at bounding box center [499, 260] width 197 height 31
type input "[MEDICAL_DATA] 250mg x28"
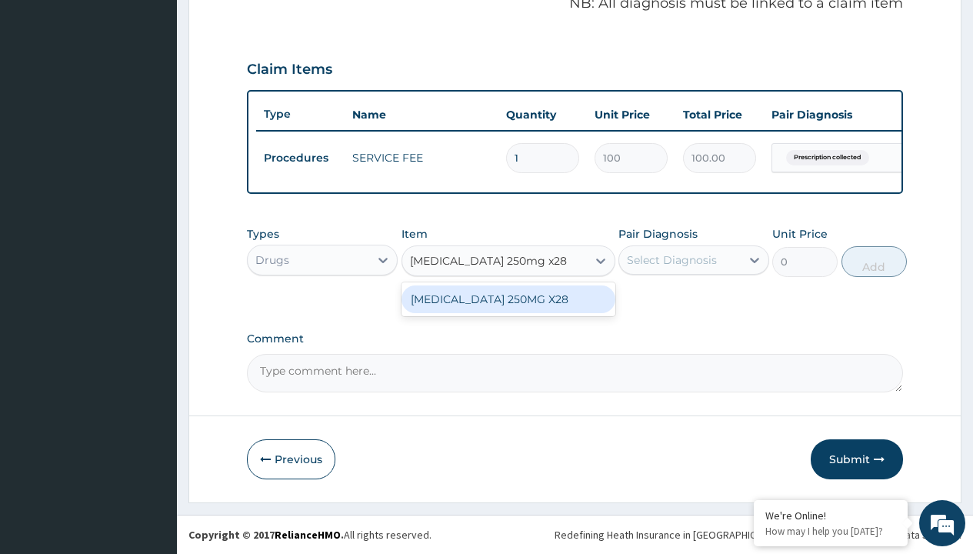
click at [507, 306] on div "[MEDICAL_DATA] 250MG X28" at bounding box center [508, 299] width 214 height 28
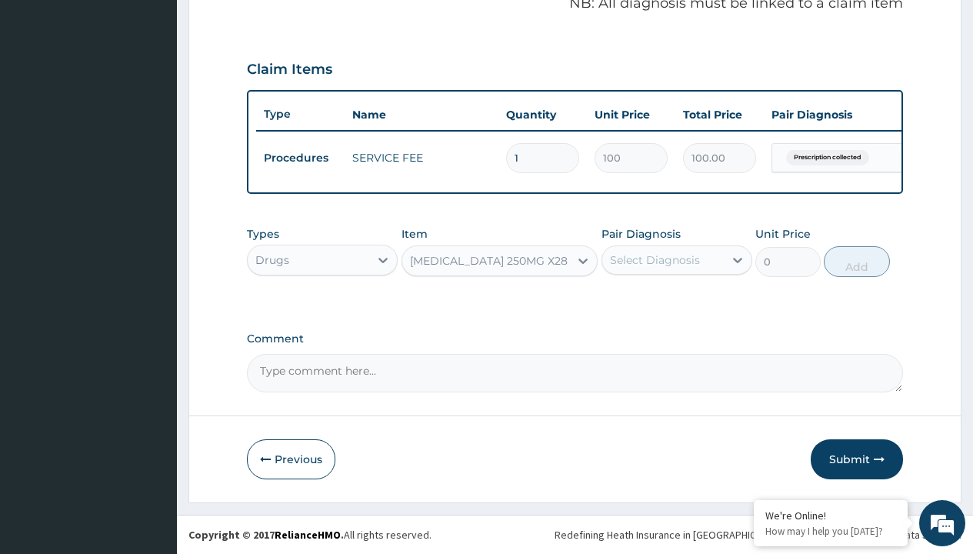
type input "60.70000076293945"
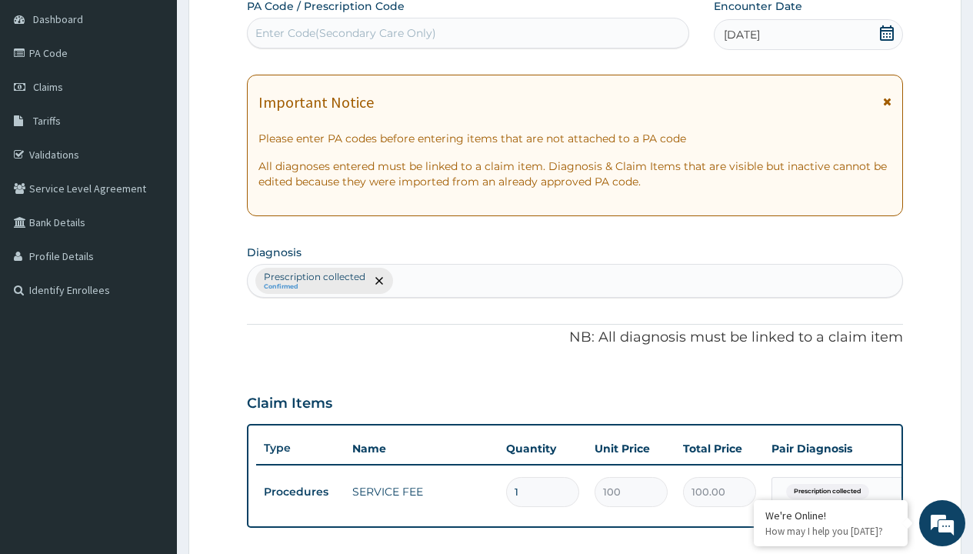
type input "prescription collected"
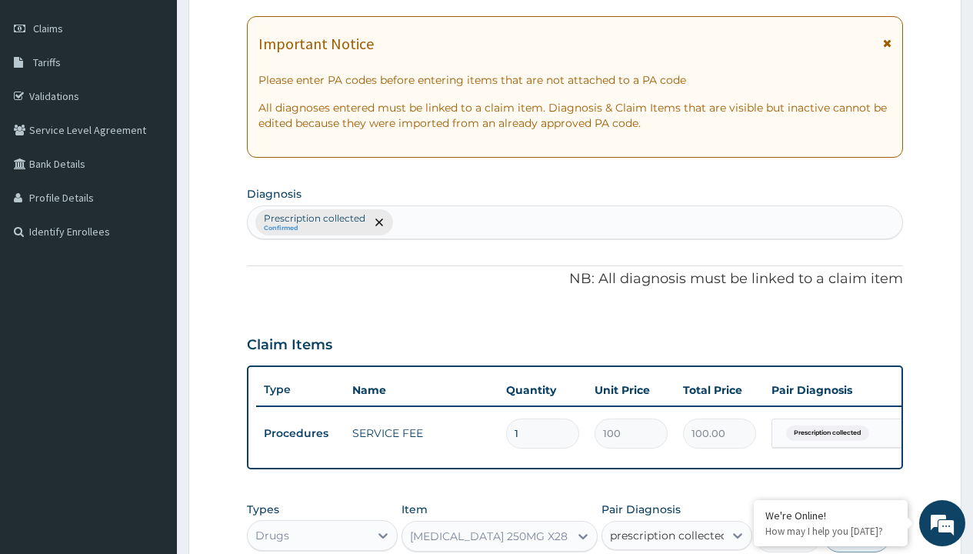
checkbox input "true"
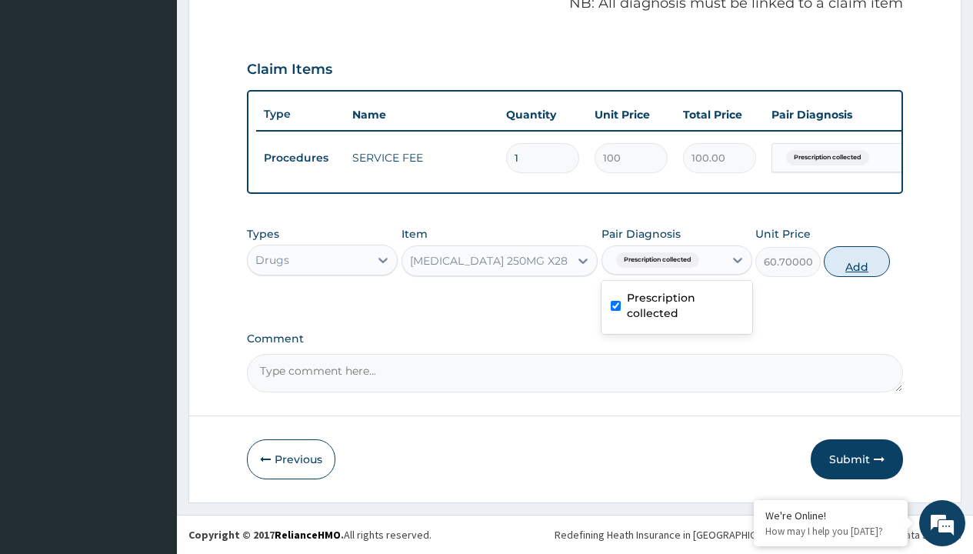
click at [856, 261] on button "Add" at bounding box center [855, 261] width 65 height 31
type input "0"
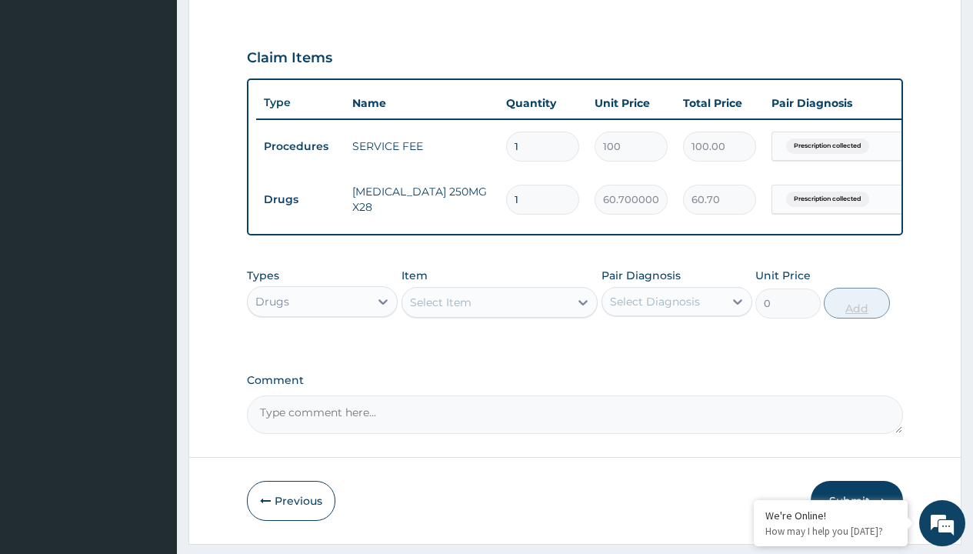
type input "10"
type input "607.00"
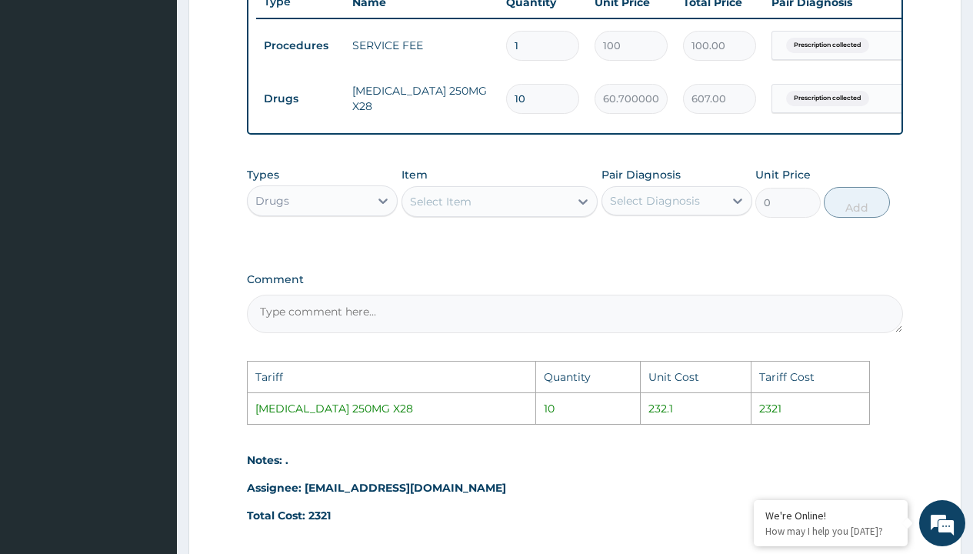
scroll to position [594, 0]
type input "1"
type input "60.70"
type input "0.00"
type input "3"
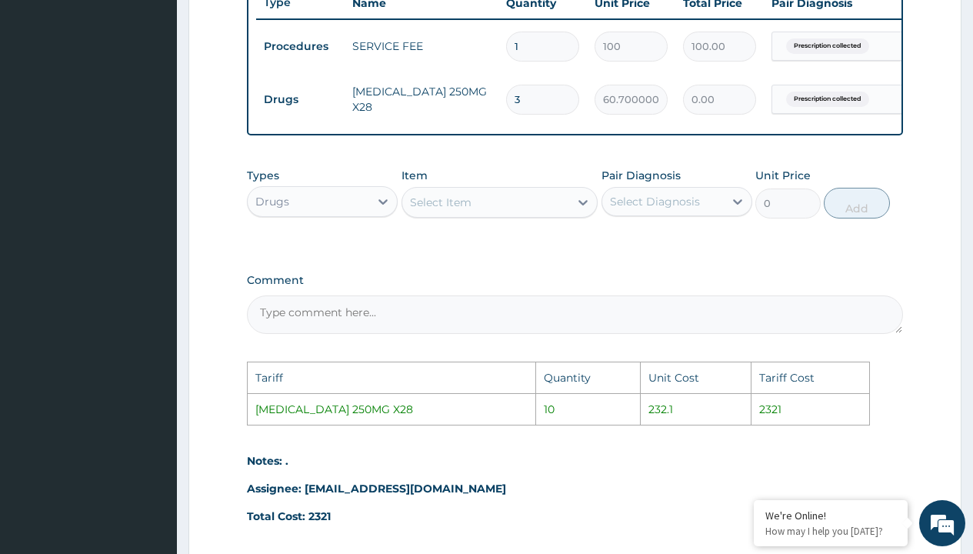
type input "182.10"
type input "0.00"
type input "5"
type input "303.50"
type input "50"
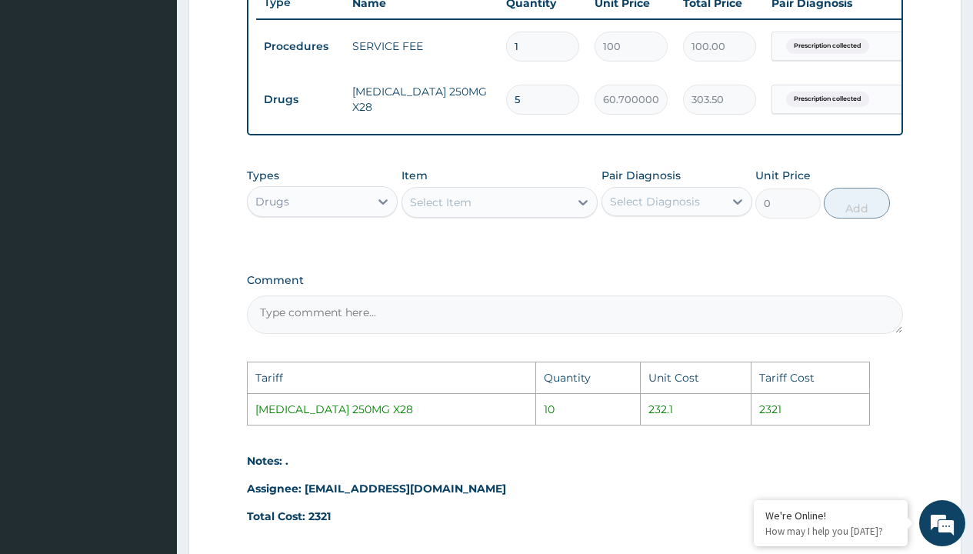
type input "3035.00"
type input "5"
type input "303.50"
type input "0.00"
type input "4"
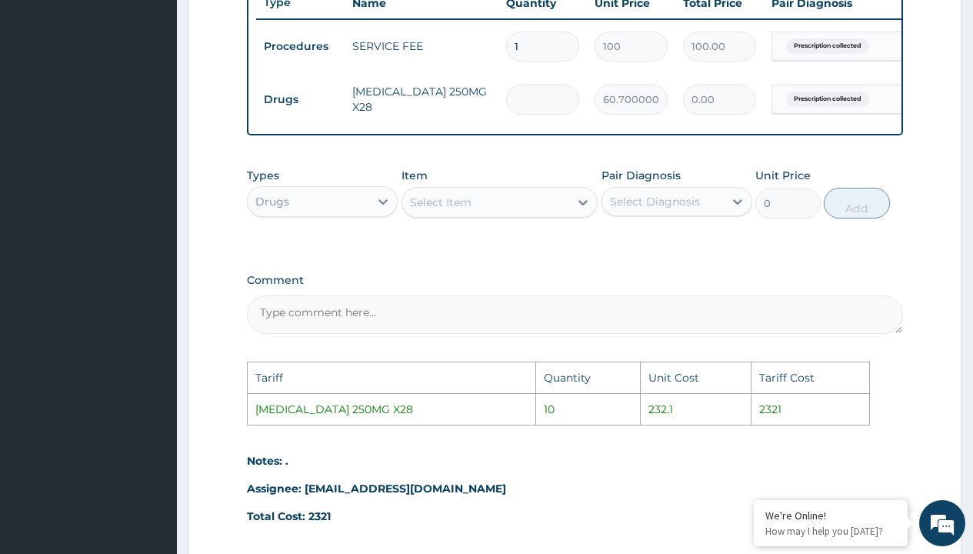
type input "242.80"
type input "40"
type input "2428.00"
type input "4"
type input "242.80"
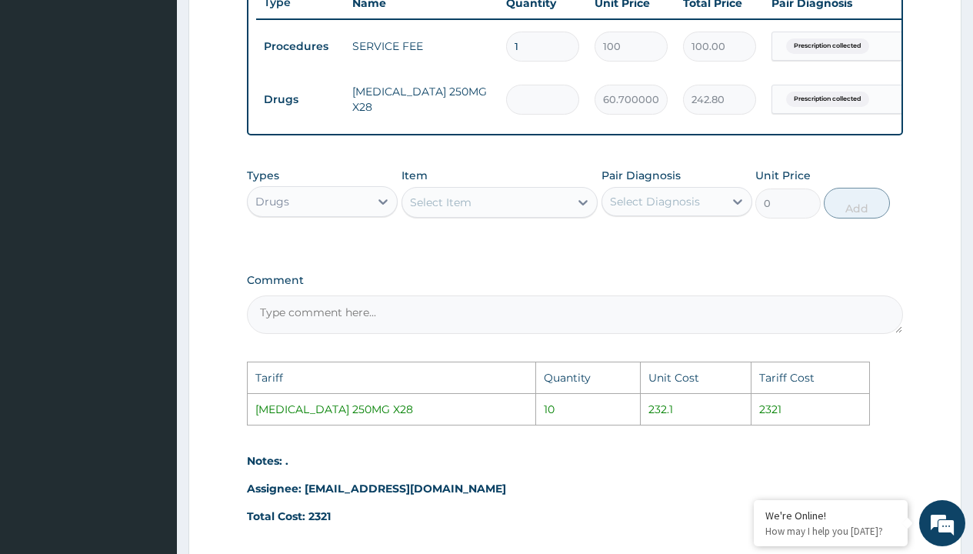
type input "0.00"
type input "3"
type input "182.10"
type input "38"
type input "2306.60"
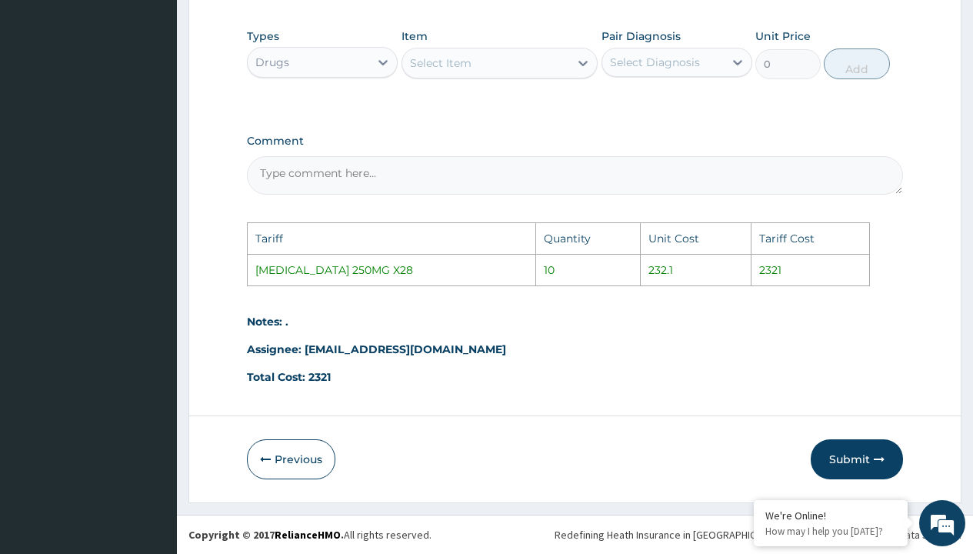
scroll to position [744, 0]
type input "38"
click at [849, 451] on button "Submit" at bounding box center [856, 459] width 92 height 40
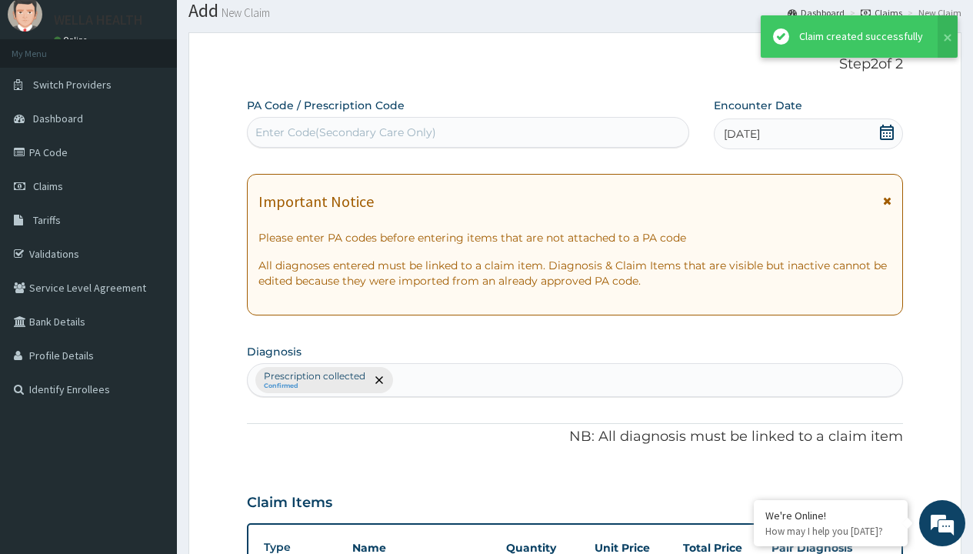
scroll to position [547, 0]
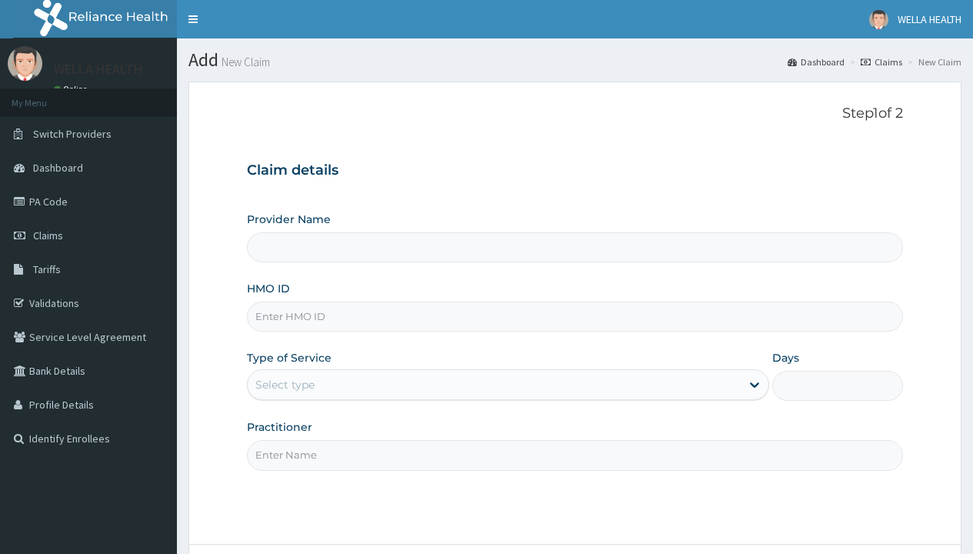
type input "Pharmacy Pick Up ( WellaHealth)"
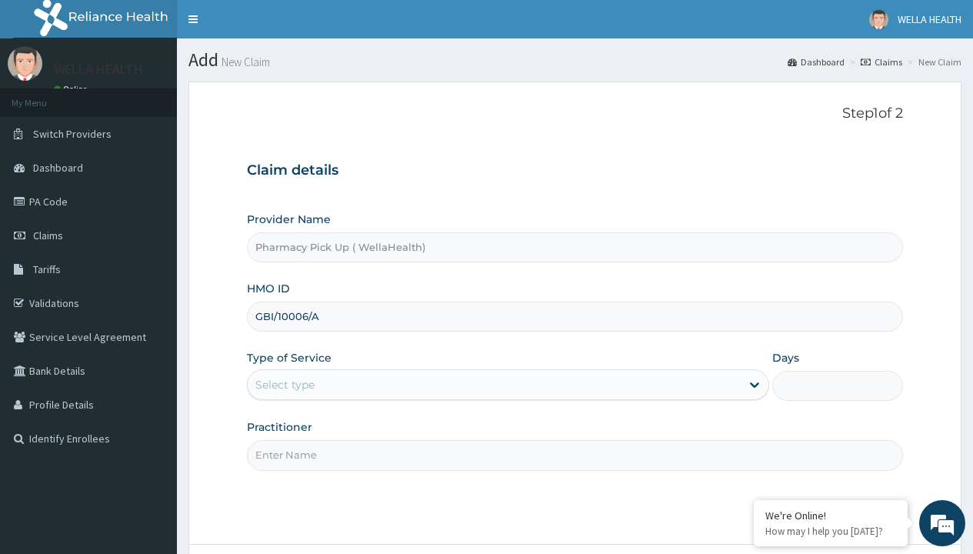
type input "GBI/10006/A"
type input "WellaHealth"
click at [284, 384] on div "Select type" at bounding box center [284, 384] width 59 height 15
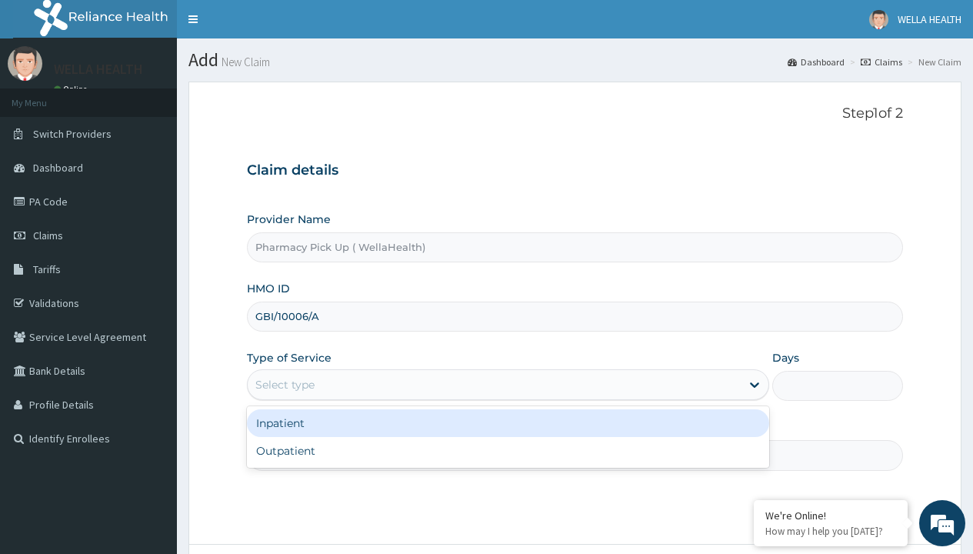
click at [507, 451] on div "Outpatient" at bounding box center [508, 451] width 522 height 28
type input "1"
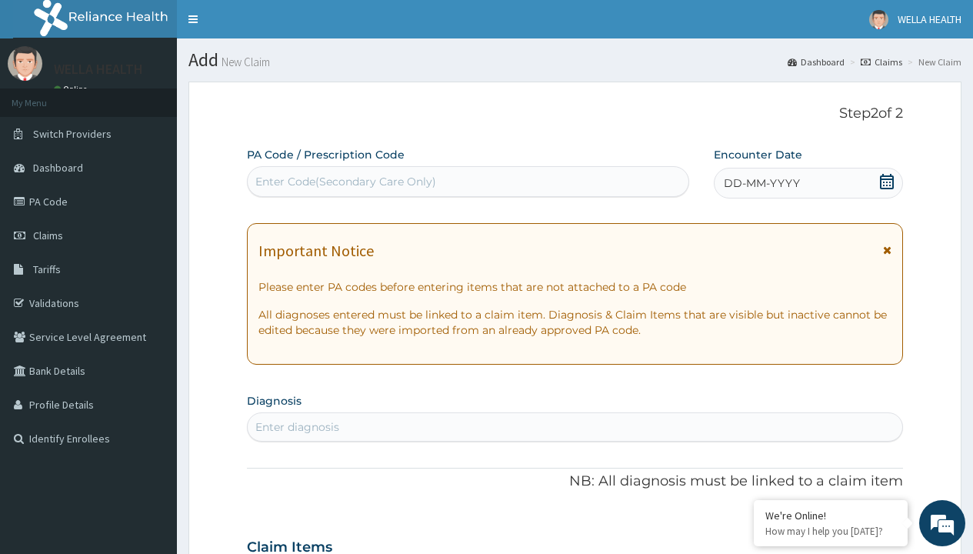
scroll to position [128, 0]
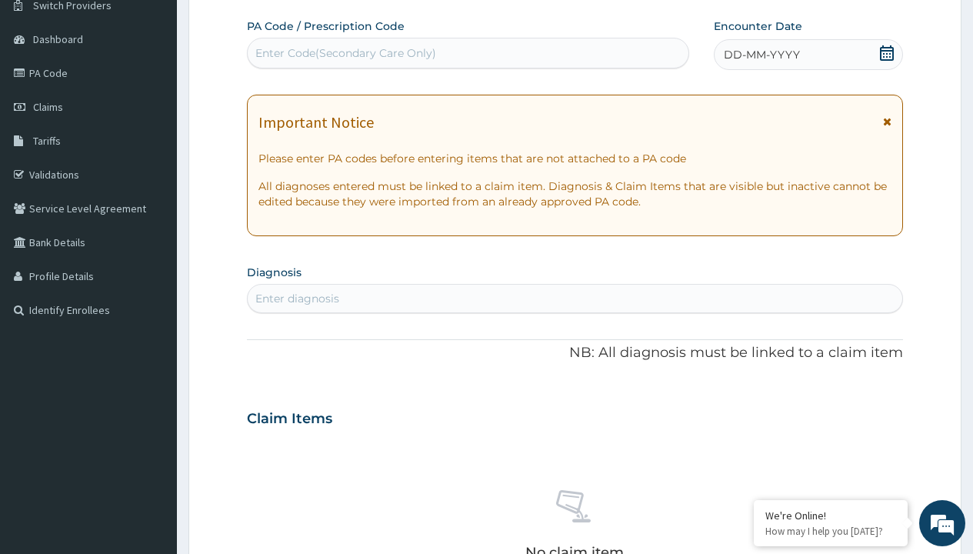
click at [760, 55] on span "DD-MM-YYYY" at bounding box center [761, 54] width 76 height 15
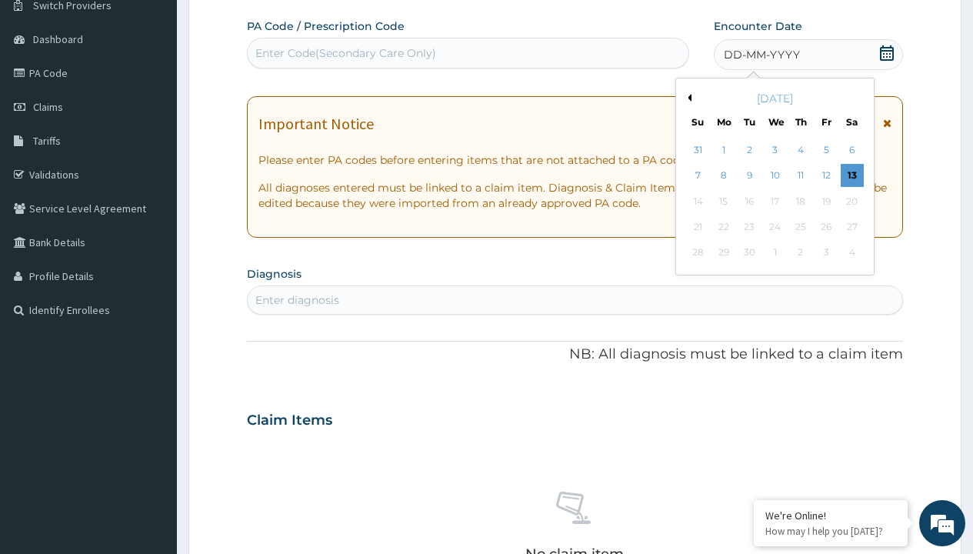
click at [687, 98] on button "Previous Month" at bounding box center [687, 98] width 8 height 8
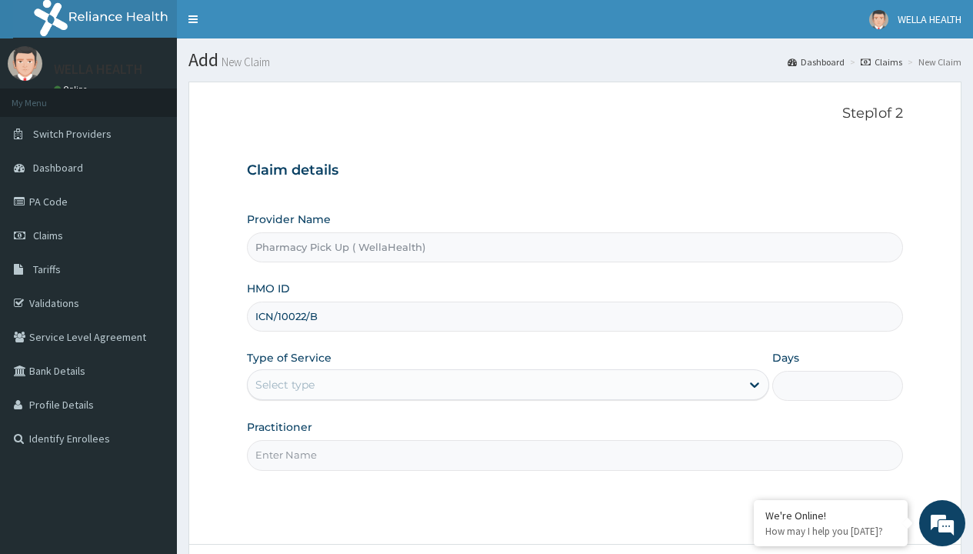
type input "ICN/10022/B"
type input "WellaHealth"
click at [284, 384] on div "Select type" at bounding box center [284, 384] width 59 height 15
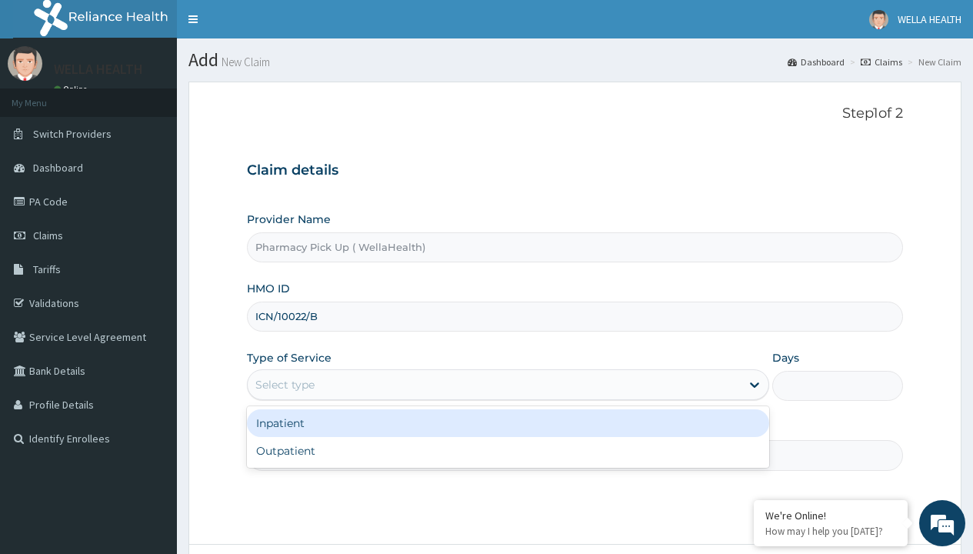
click at [507, 451] on div "Outpatient" at bounding box center [508, 451] width 522 height 28
type input "1"
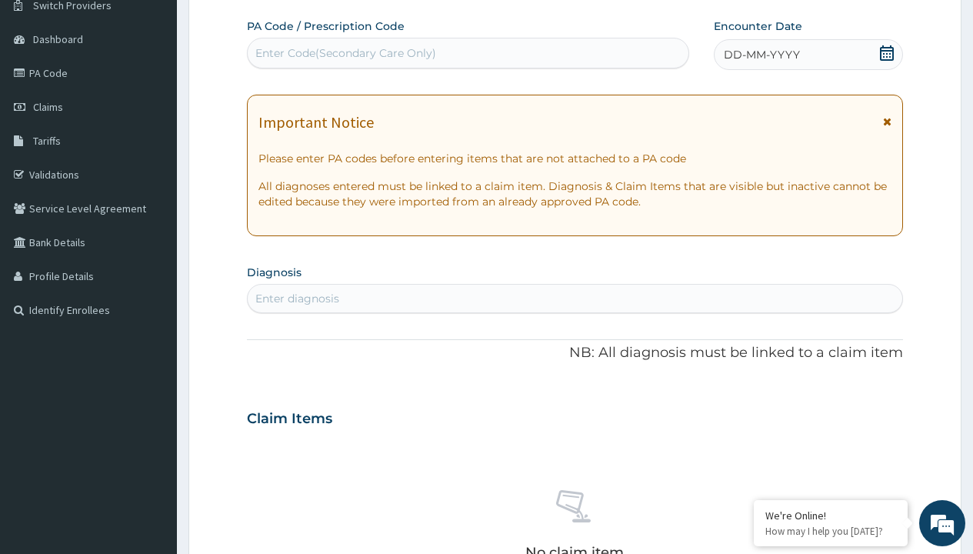
click at [760, 55] on span "DD-MM-YYYY" at bounding box center [761, 54] width 76 height 15
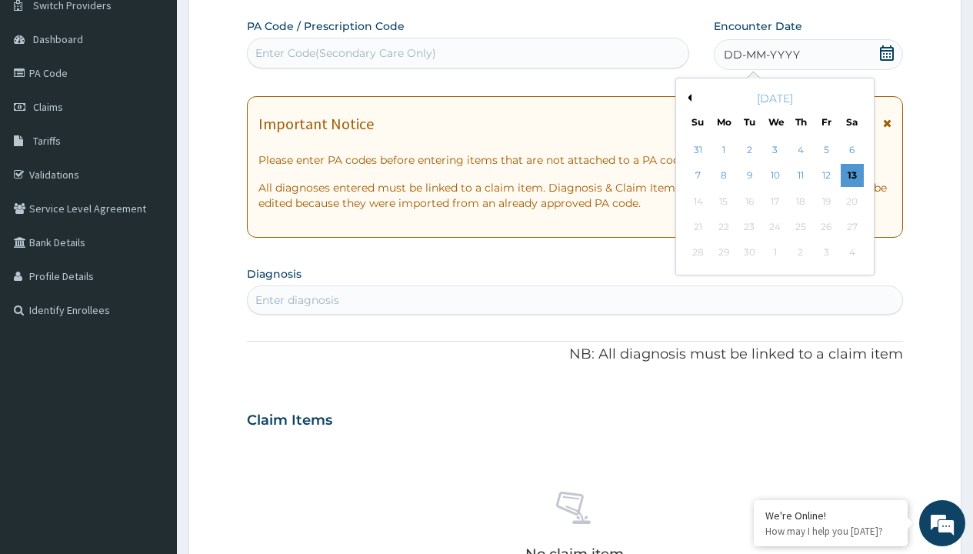
click at [687, 98] on button "Previous Month" at bounding box center [687, 98] width 8 height 8
click at [800, 175] on div "7" at bounding box center [800, 176] width 23 height 23
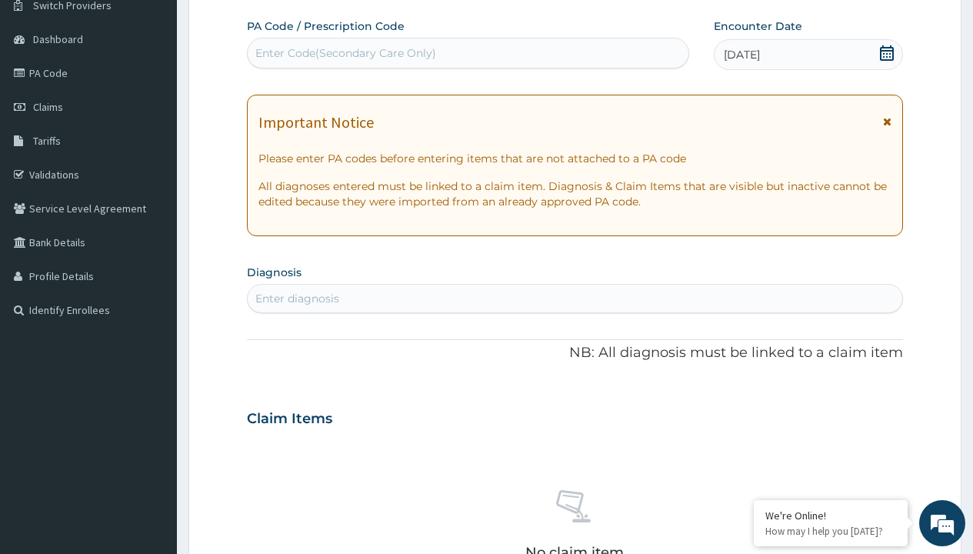
click at [297, 298] on div "Enter diagnosis" at bounding box center [297, 298] width 84 height 15
type input "prescription collected"
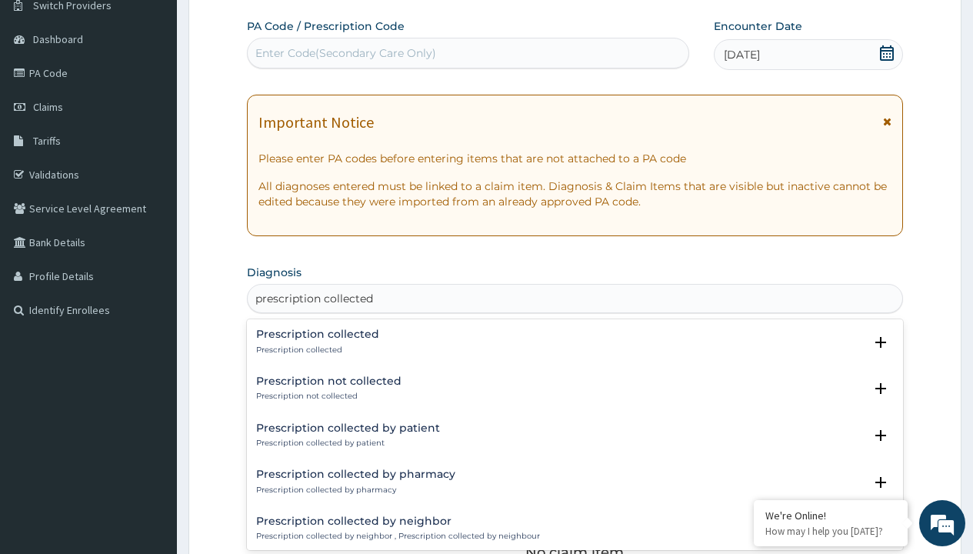
click at [315, 349] on p "Prescription collected" at bounding box center [317, 349] width 123 height 11
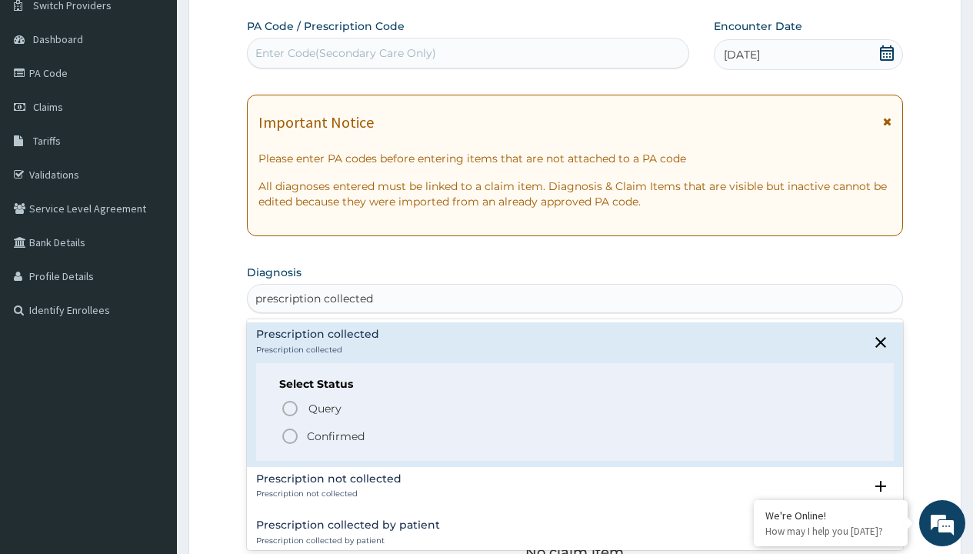
click at [335, 435] on p "Confirmed" at bounding box center [336, 435] width 58 height 15
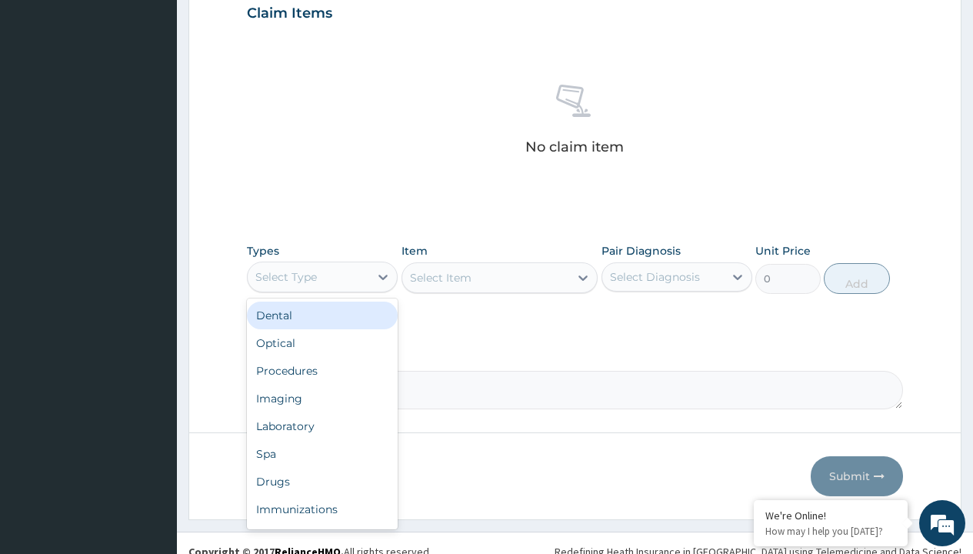
type input "procedures"
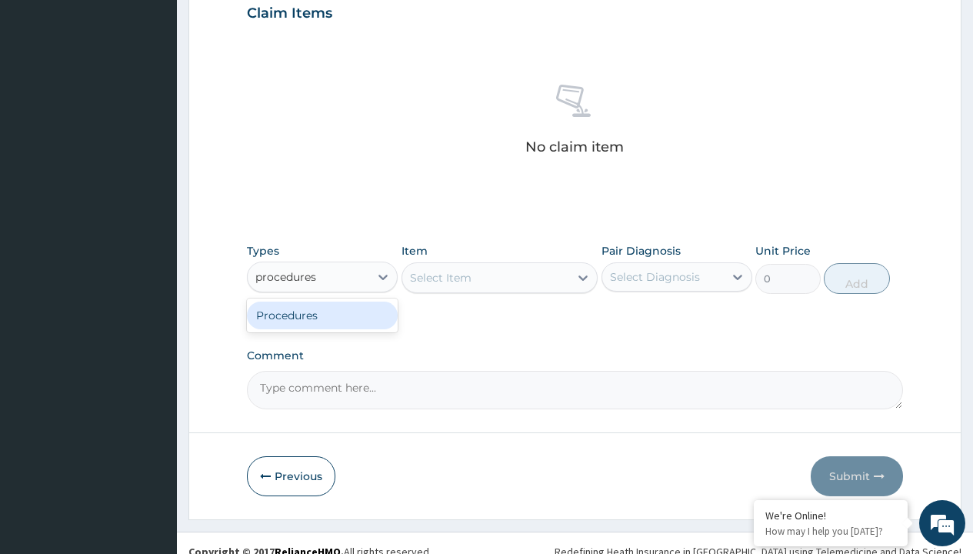
click at [322, 314] on div "Procedures" at bounding box center [322, 315] width 151 height 28
click at [440, 277] on div "Select Item" at bounding box center [441, 277] width 62 height 15
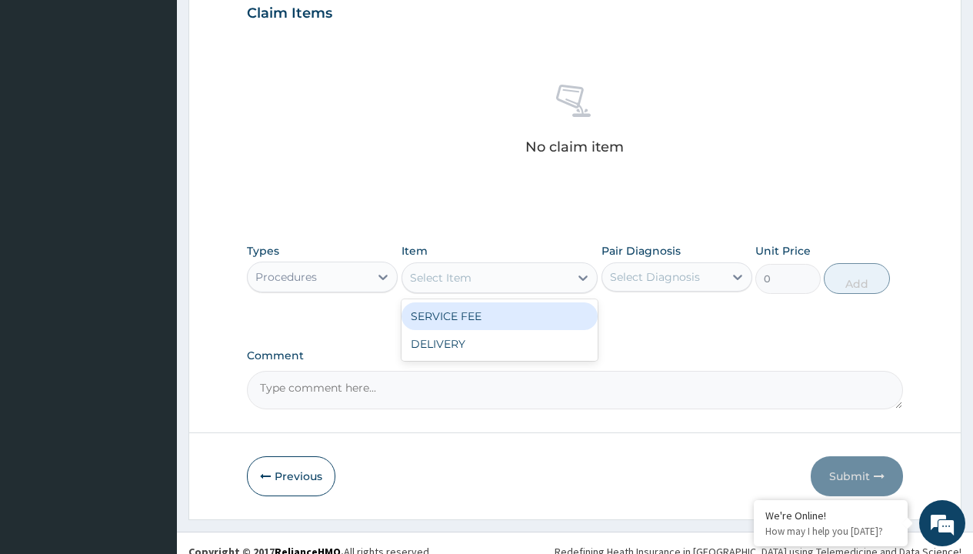
type input "service fee"
click at [499, 315] on div "SERVICE FEE" at bounding box center [499, 316] width 197 height 28
type input "100"
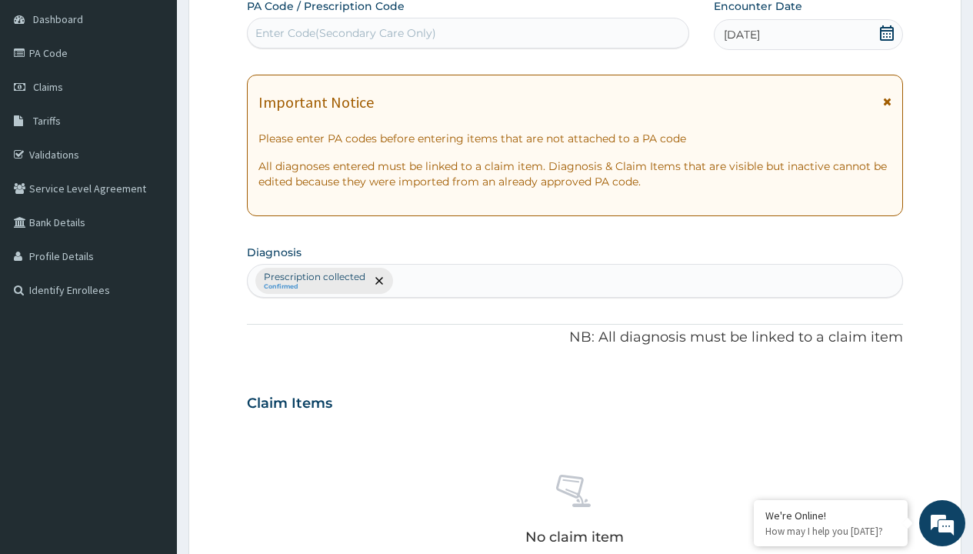
type input "prescription collected"
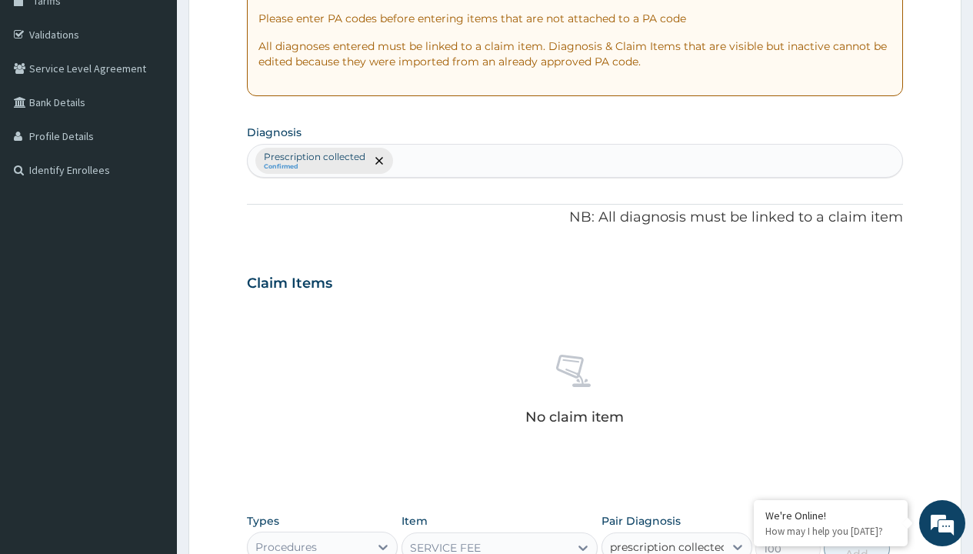
checkbox input "true"
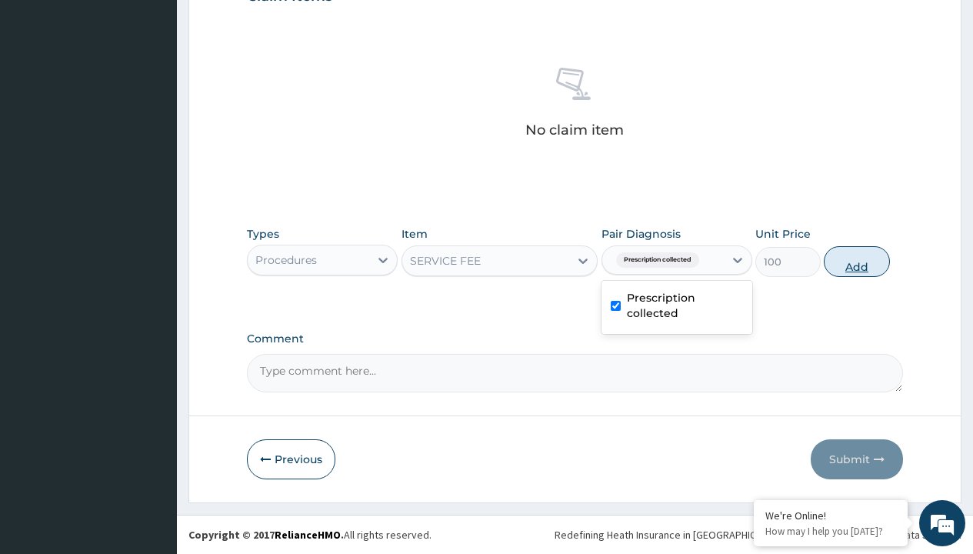
click at [856, 261] on button "Add" at bounding box center [855, 261] width 65 height 31
type input "0"
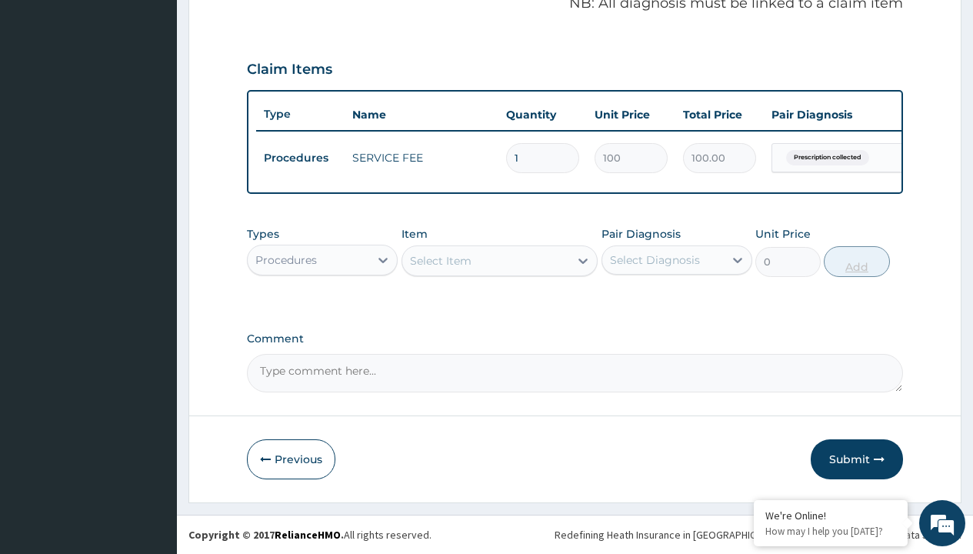
scroll to position [494, 0]
click at [286, 259] on div "Procedures" at bounding box center [286, 259] width 62 height 15
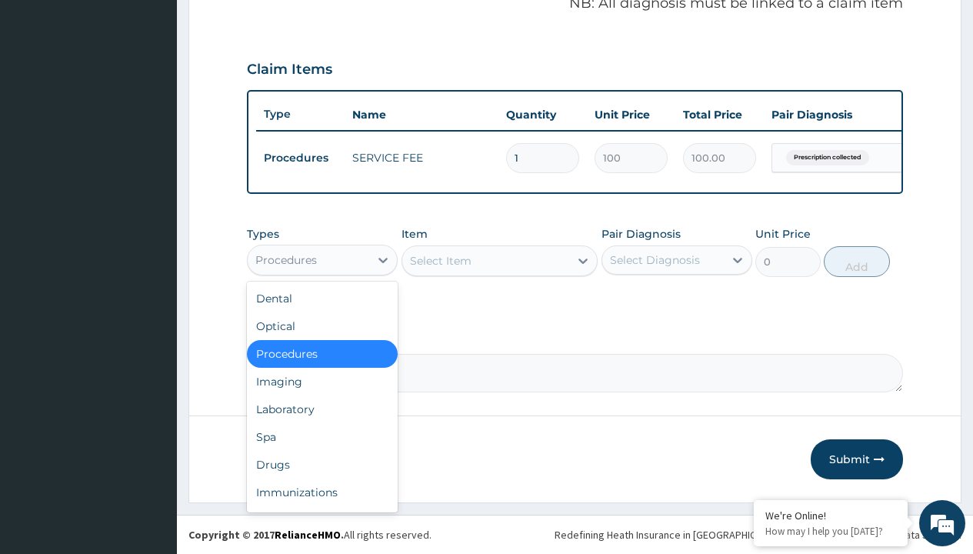
type input "drugs"
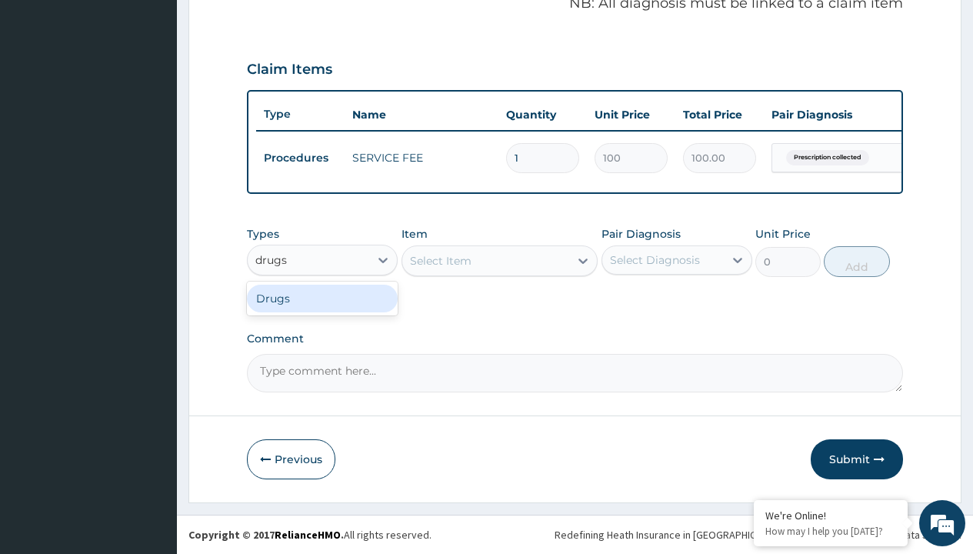
scroll to position [0, 0]
click at [322, 298] on div "Drugs" at bounding box center [322, 298] width 151 height 28
click at [440, 260] on div "Select Item" at bounding box center [499, 260] width 197 height 31
type input "methyldopa 250mg (dopatab) x10"
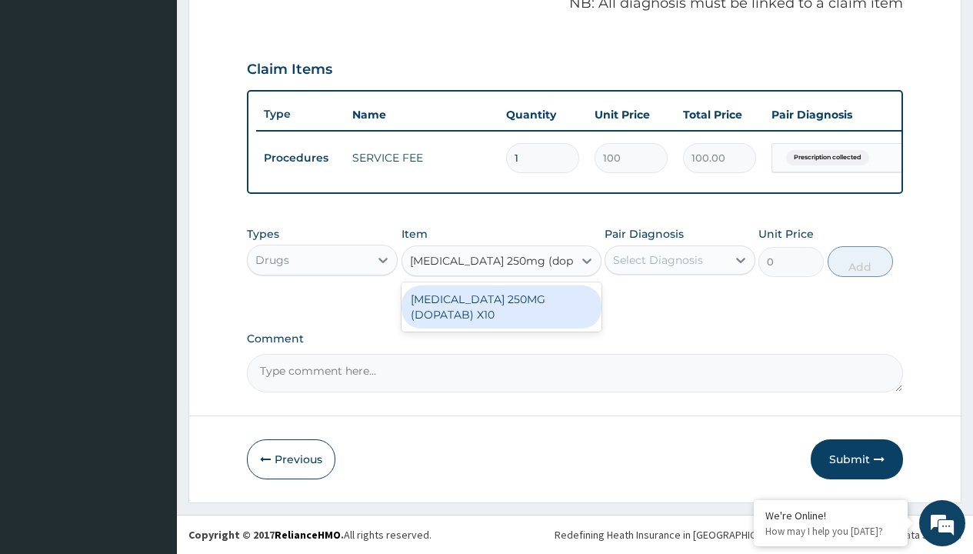
click at [500, 306] on div "[MEDICAL_DATA] 250MG (DOPATAB) X10" at bounding box center [501, 306] width 200 height 43
type input "252.6999969482422"
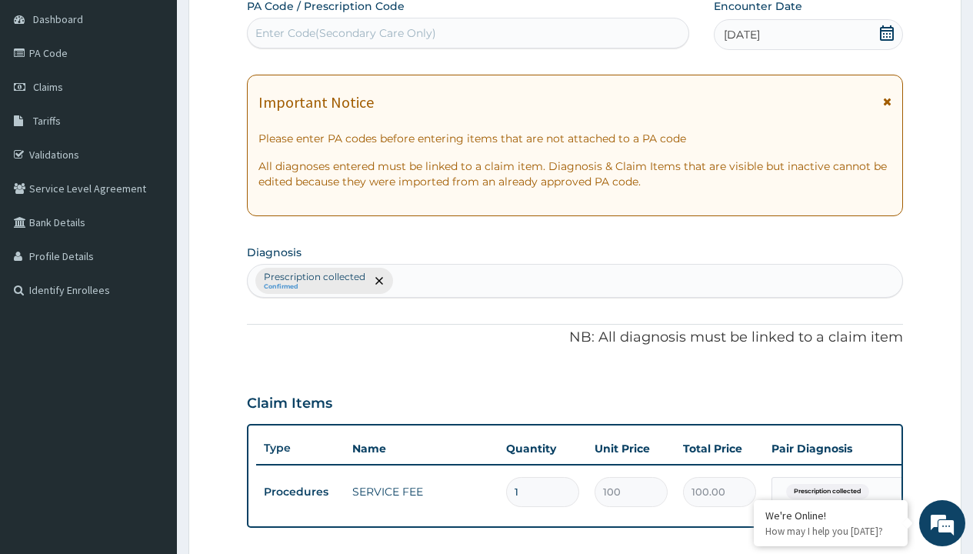
type input "prescription collected"
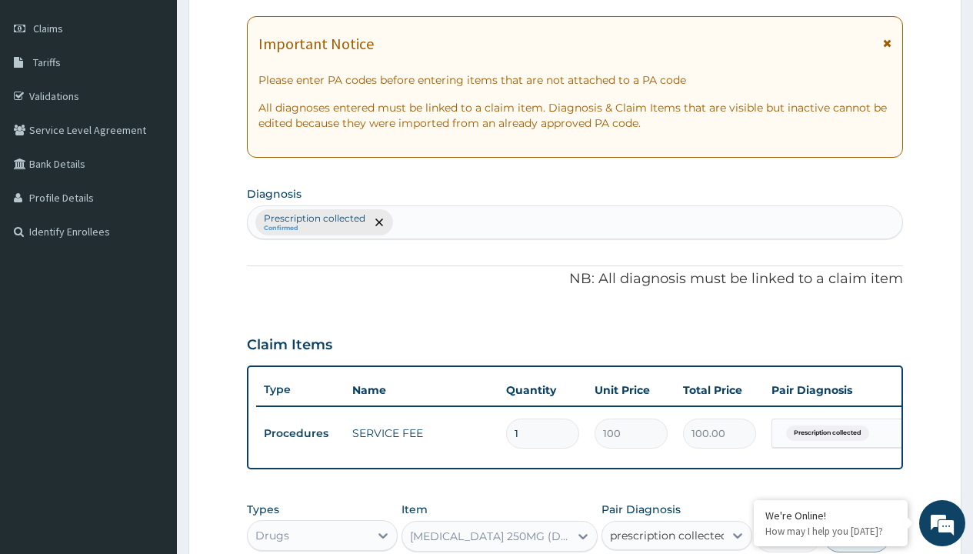
checkbox input "true"
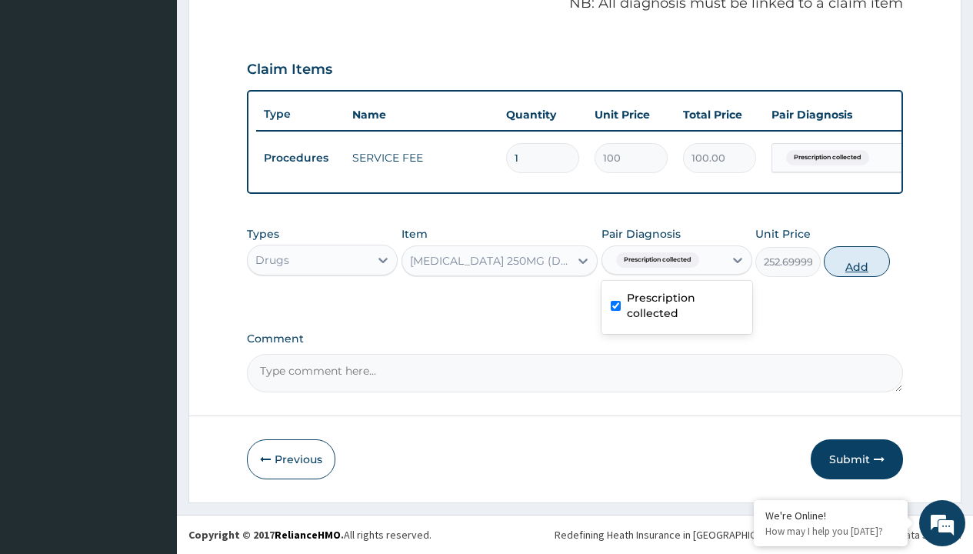
click at [856, 261] on button "Add" at bounding box center [855, 261] width 65 height 31
type input "0"
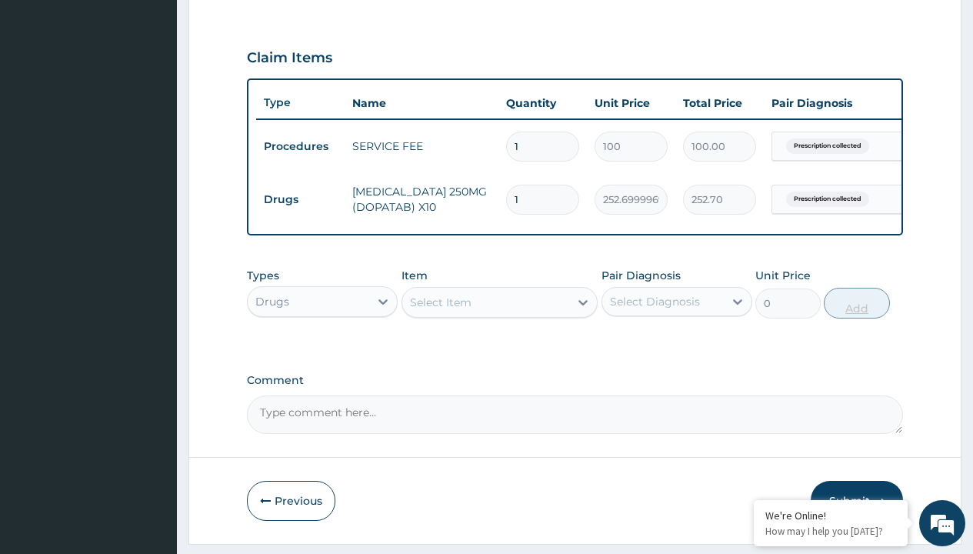
type input "100"
type input "25270.00"
type input "100"
click at [300, 199] on td "Drugs" at bounding box center [300, 199] width 88 height 28
type input "drugs"
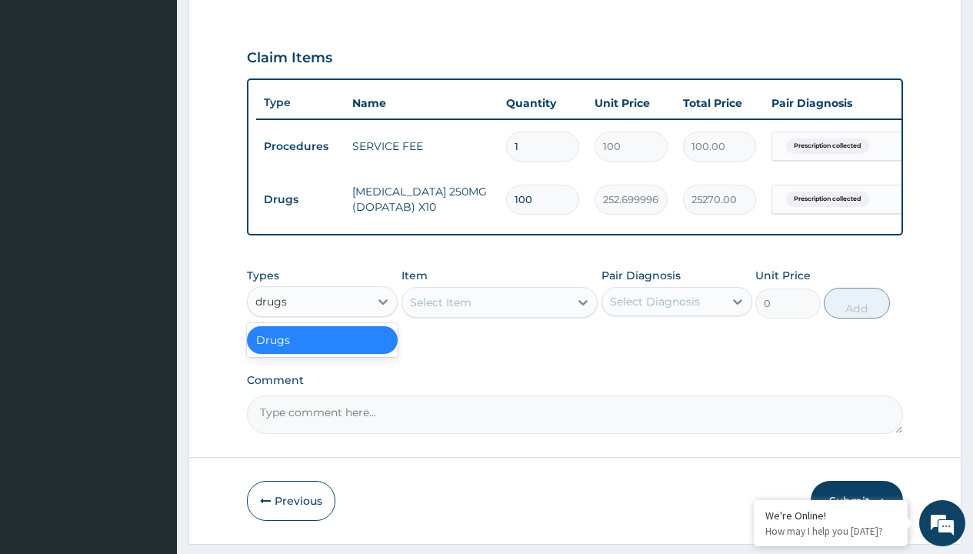
scroll to position [0, 0]
click at [322, 351] on div "Drugs" at bounding box center [322, 340] width 151 height 28
click at [440, 310] on div "Select Item" at bounding box center [441, 301] width 62 height 15
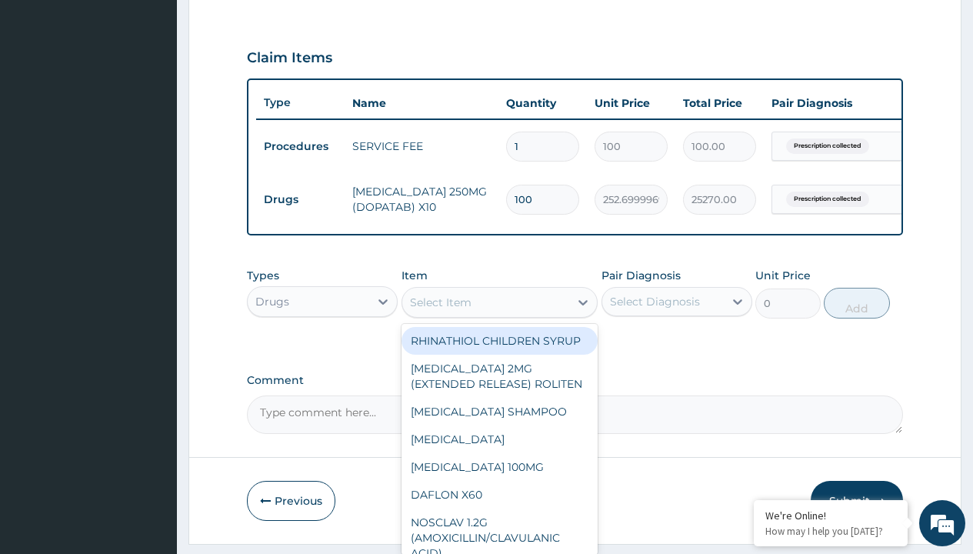
type input "arthrotec 75mg x10"
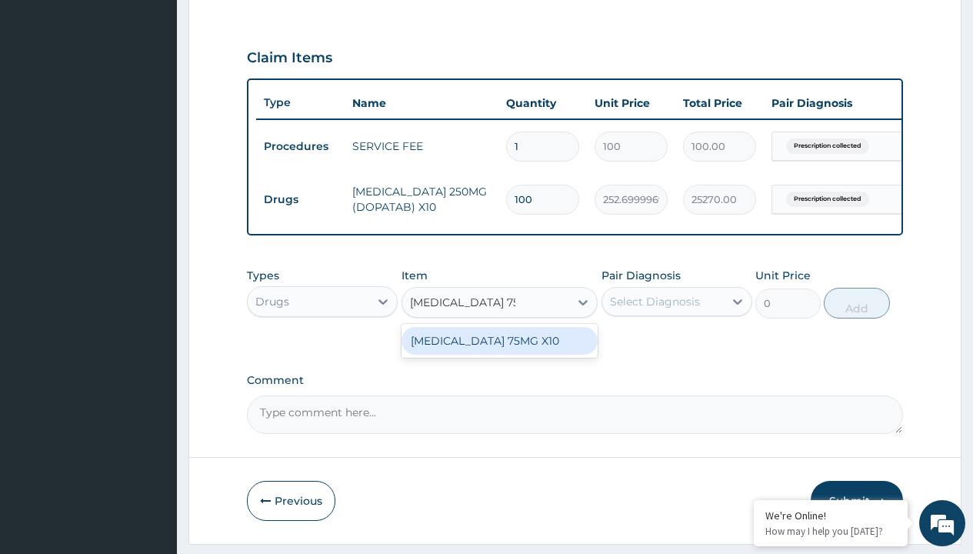
click at [499, 351] on div "[MEDICAL_DATA] 75MG X10" at bounding box center [499, 341] width 197 height 28
type input "560.5"
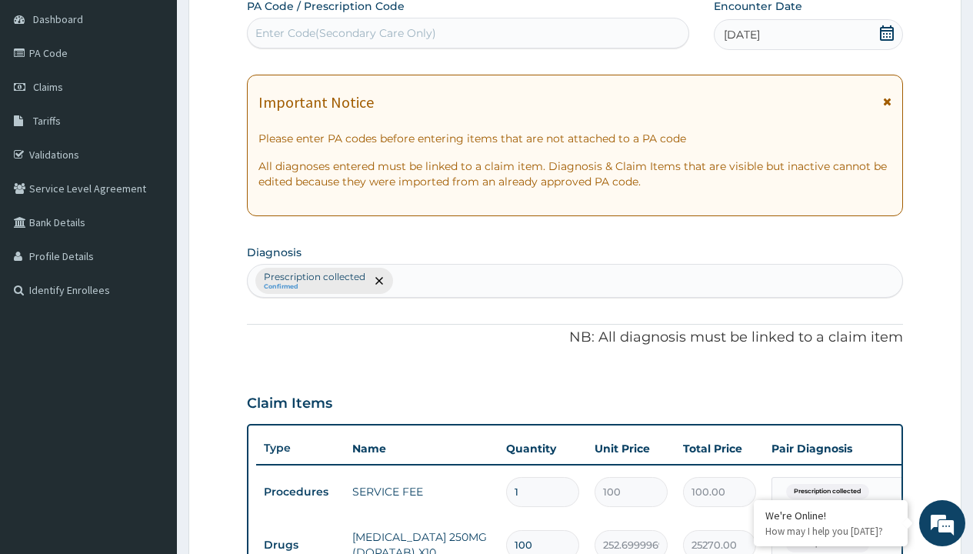
type input "prescription collected"
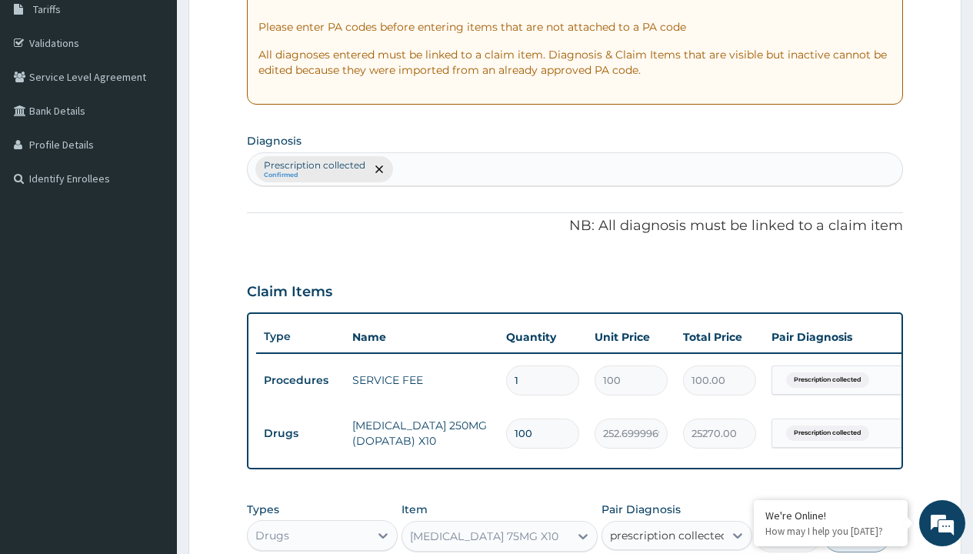
scroll to position [0, 0]
checkbox input "true"
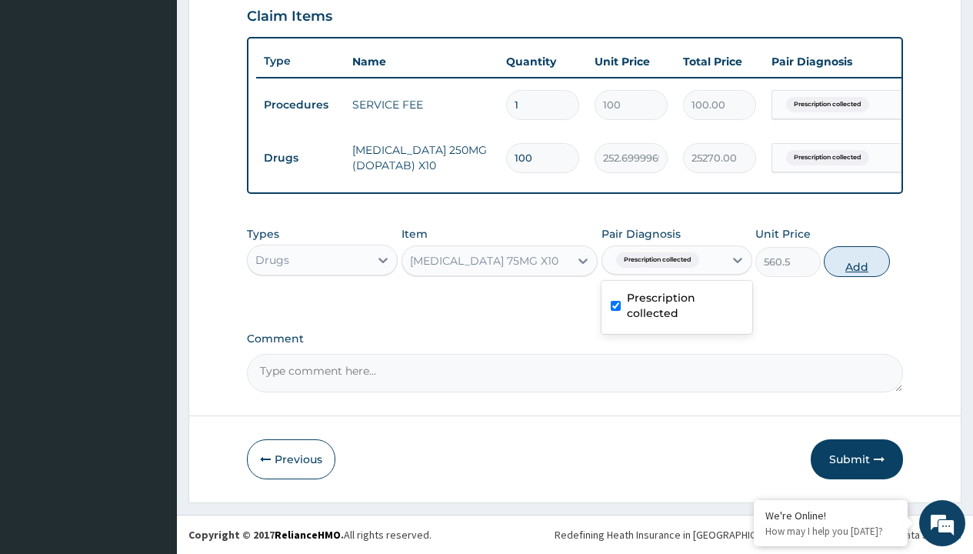
click at [856, 261] on button "Add" at bounding box center [855, 261] width 65 height 31
type input "0"
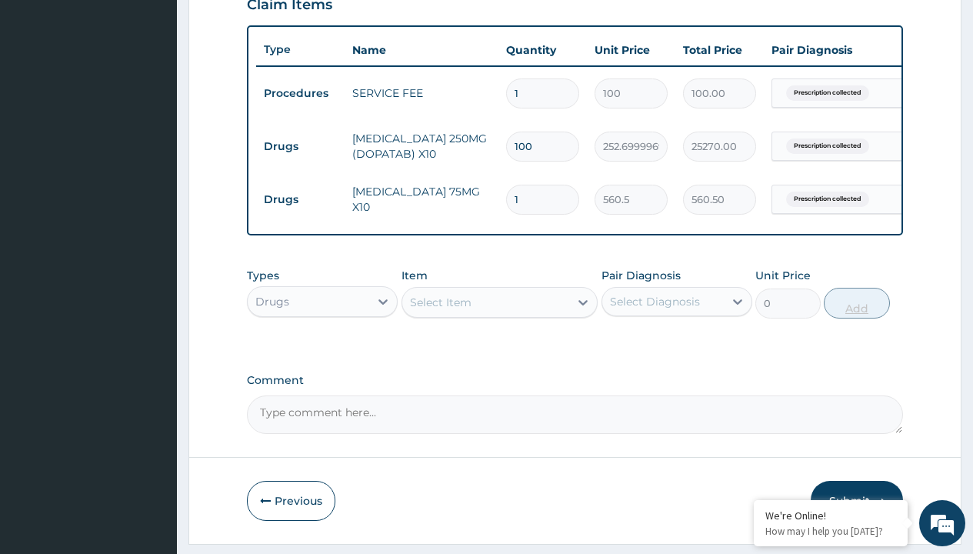
type input "20"
type input "11210.00"
type input "20"
click at [300, 146] on td "Drugs" at bounding box center [300, 146] width 88 height 28
type input "procedures"
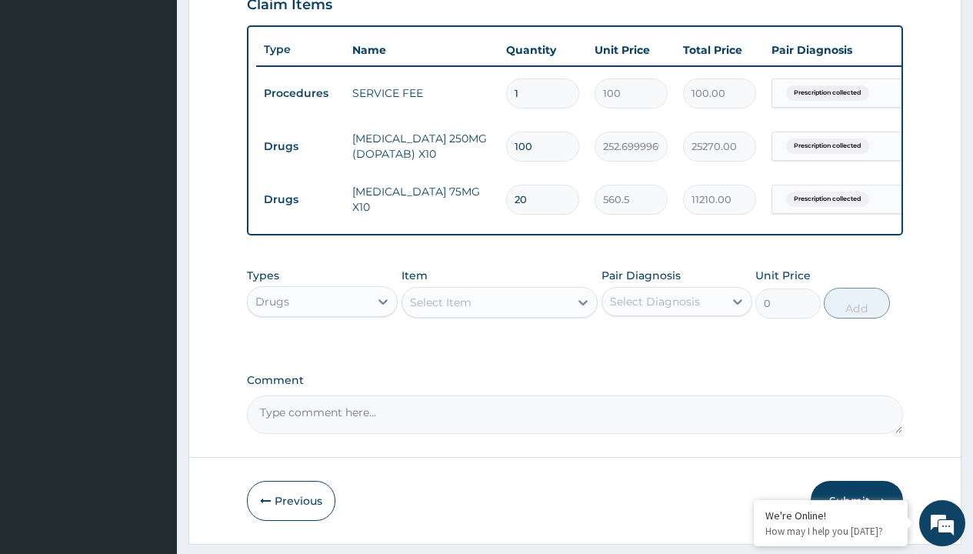
scroll to position [0, 0]
click at [322, 351] on div "Procedures" at bounding box center [322, 340] width 151 height 28
click at [440, 310] on div "Select Item" at bounding box center [441, 301] width 62 height 15
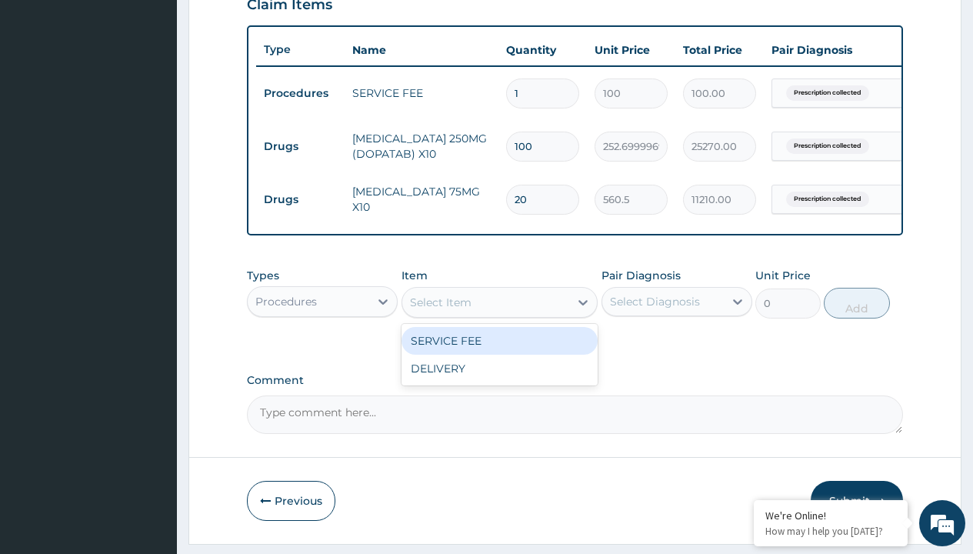
type input "delivery"
click at [499, 351] on div "DELIVERY" at bounding box center [499, 341] width 197 height 28
type input "2000"
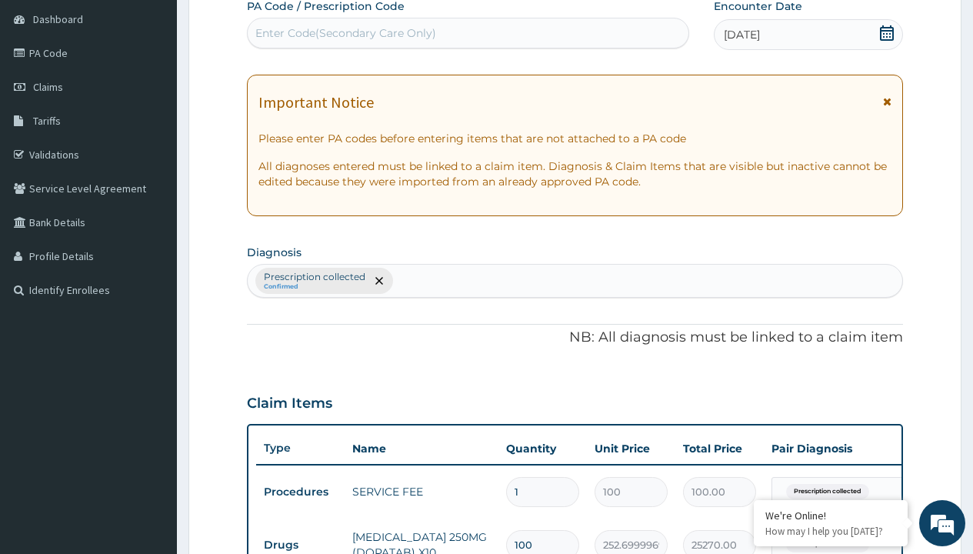
type input "prescription collected"
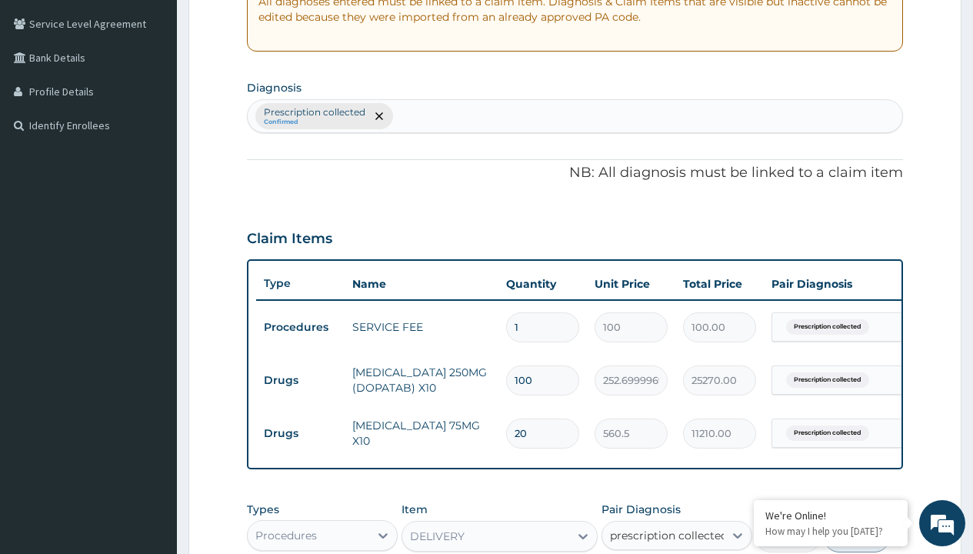
checkbox input "true"
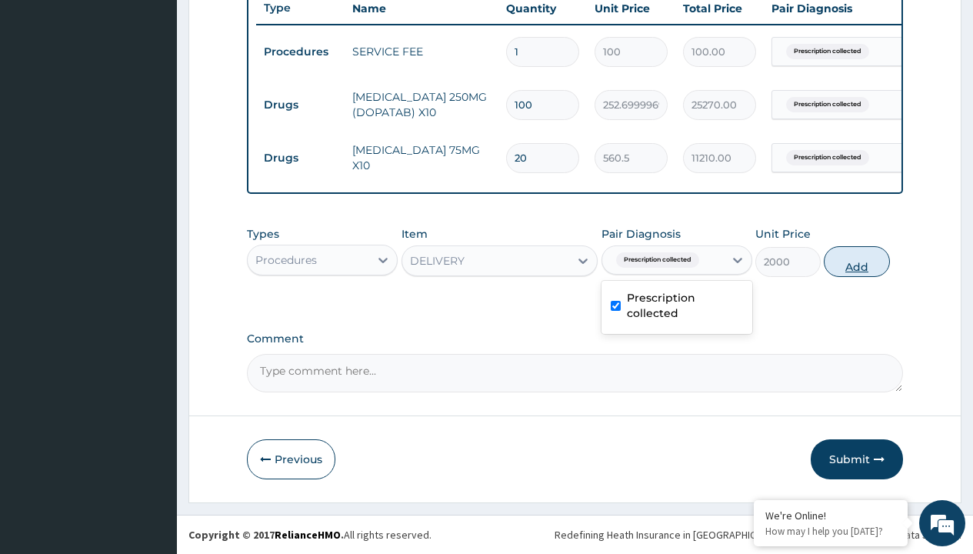
click at [856, 261] on button "Add" at bounding box center [855, 261] width 65 height 31
type input "0"
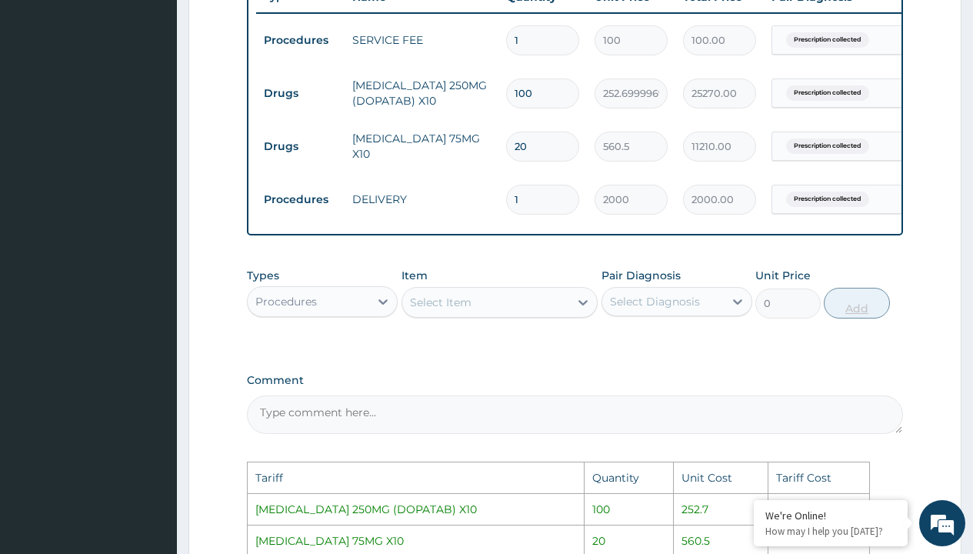
scroll to position [913, 0]
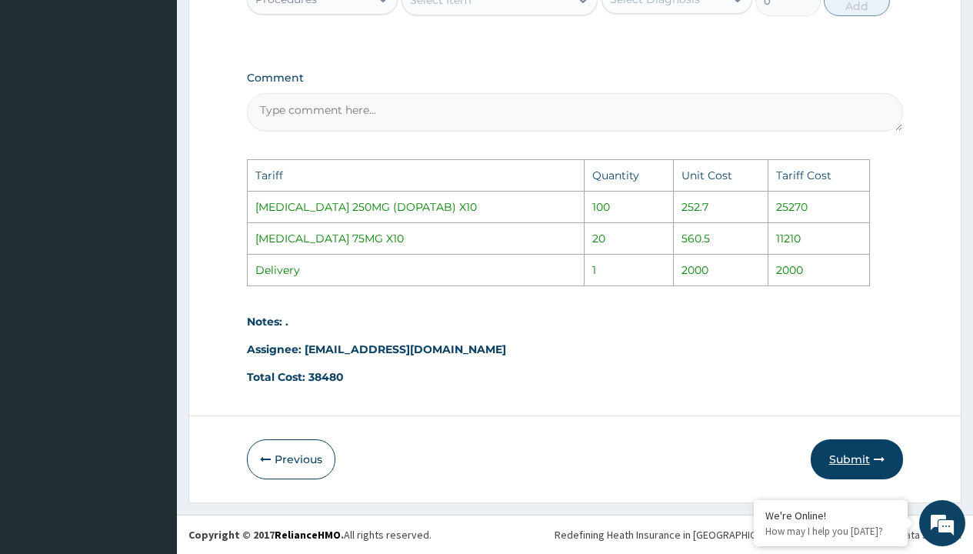
click at [833, 455] on button "Submit" at bounding box center [856, 459] width 92 height 40
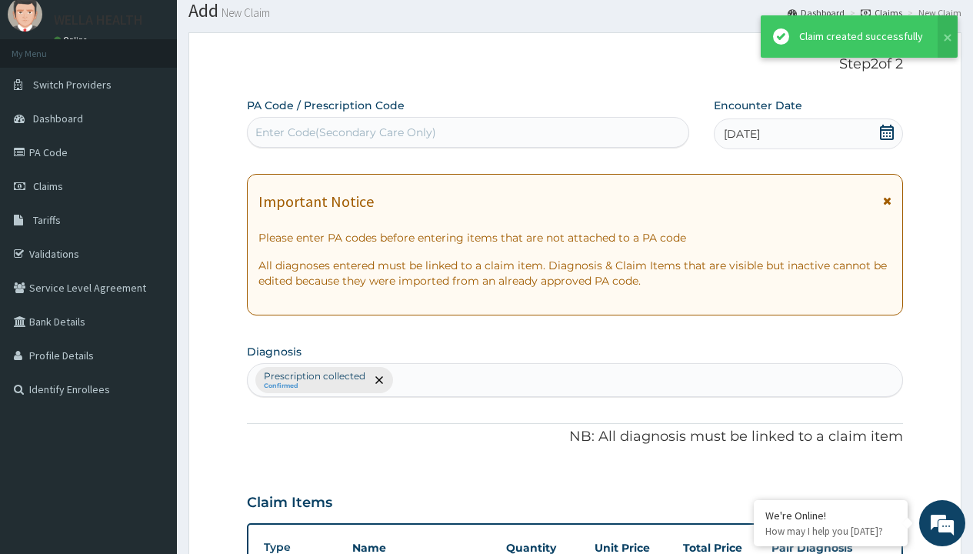
scroll to position [653, 0]
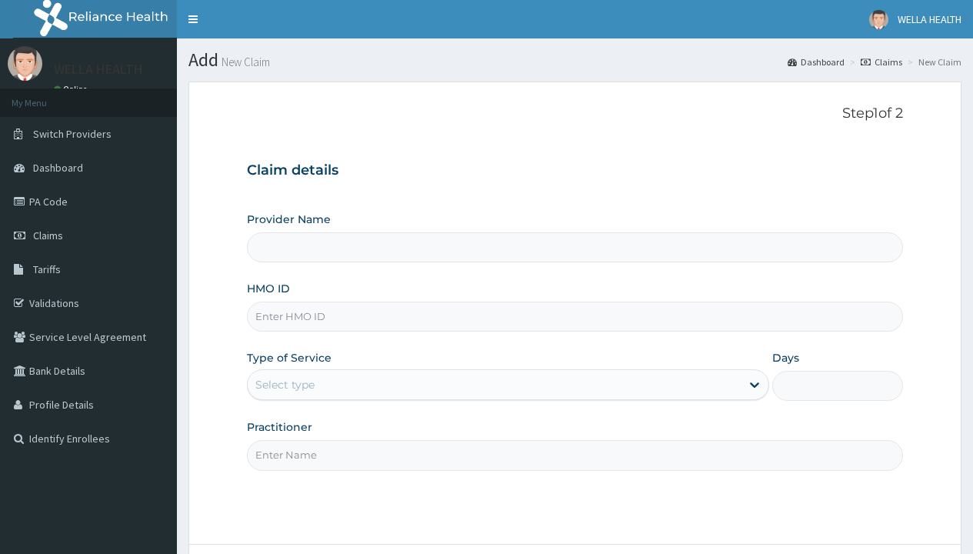
type input "Pharmacy Pick Up ( WellaHealth)"
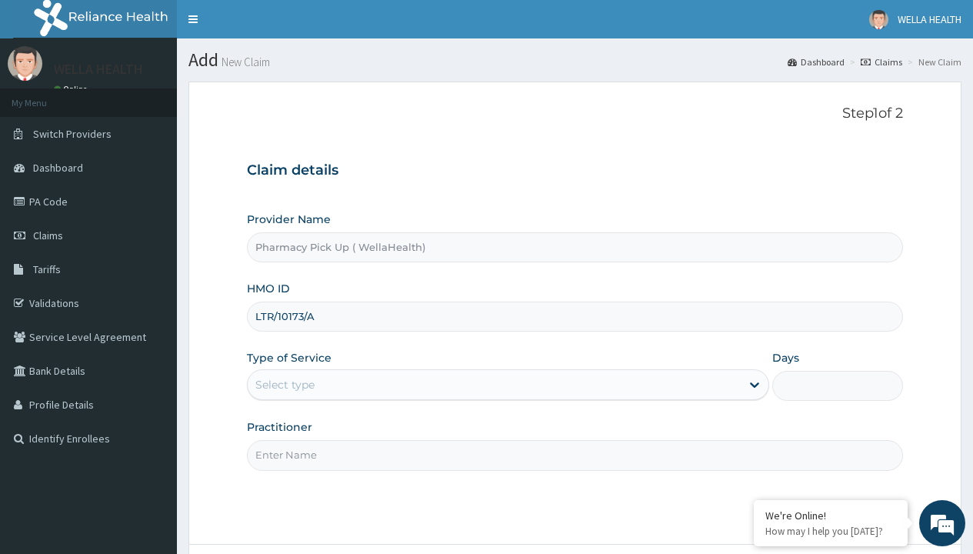
type input "LTR/10173/A"
type input "WellaHealth"
click at [284, 384] on div "Select type" at bounding box center [284, 384] width 59 height 15
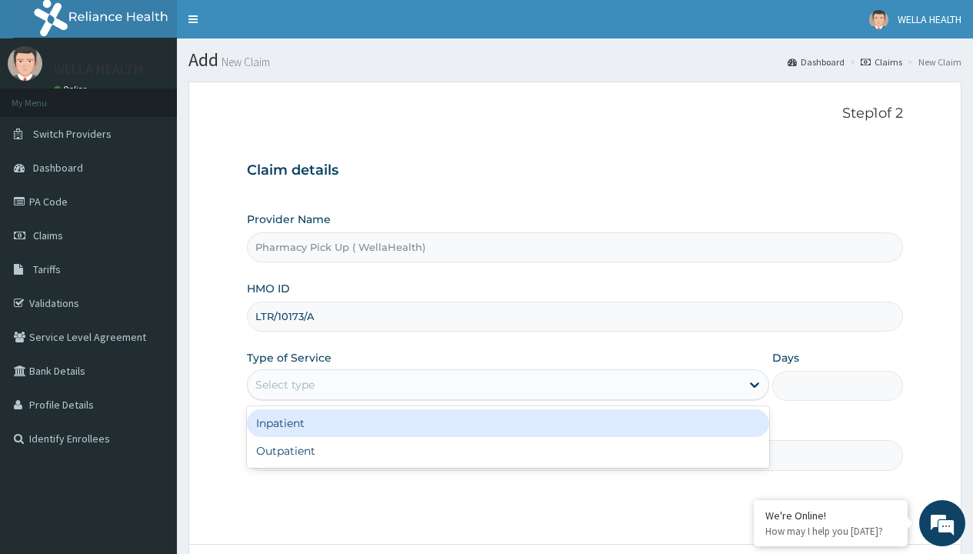
click at [507, 451] on div "Outpatient" at bounding box center [508, 451] width 522 height 28
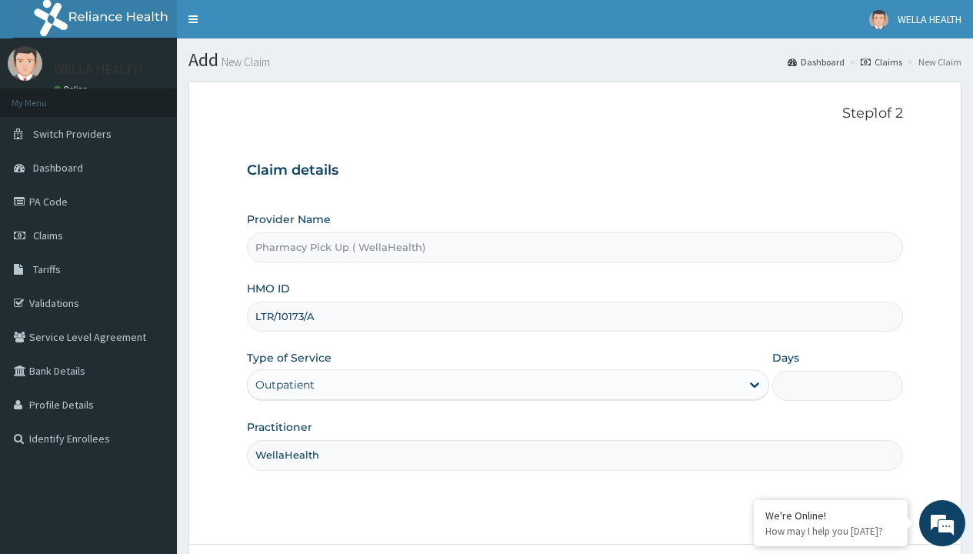
type input "1"
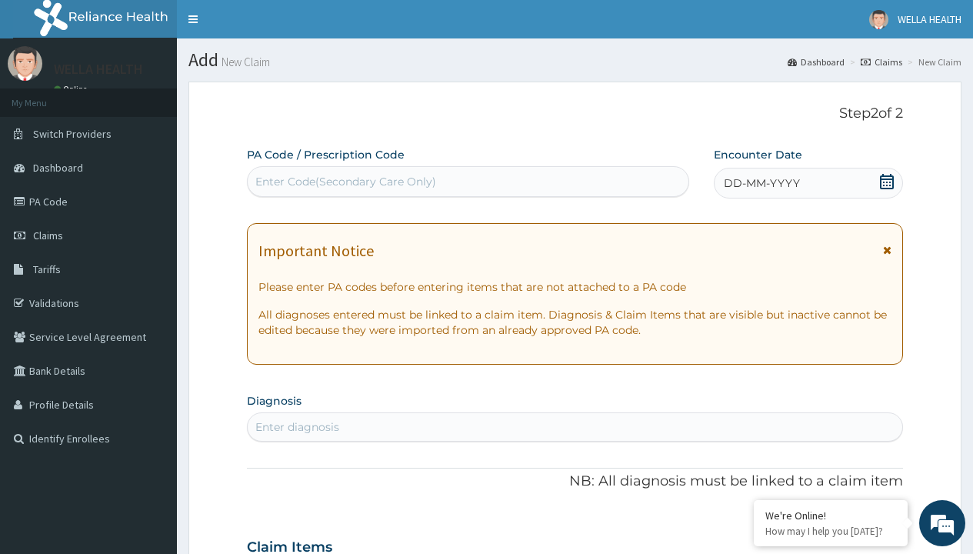
scroll to position [128, 0]
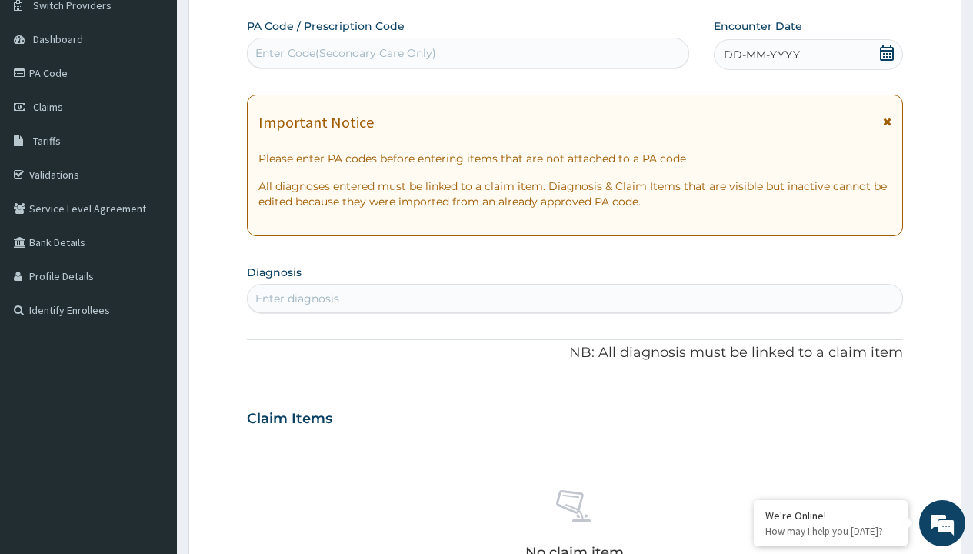
click at [760, 55] on span "DD-MM-YYYY" at bounding box center [761, 54] width 76 height 15
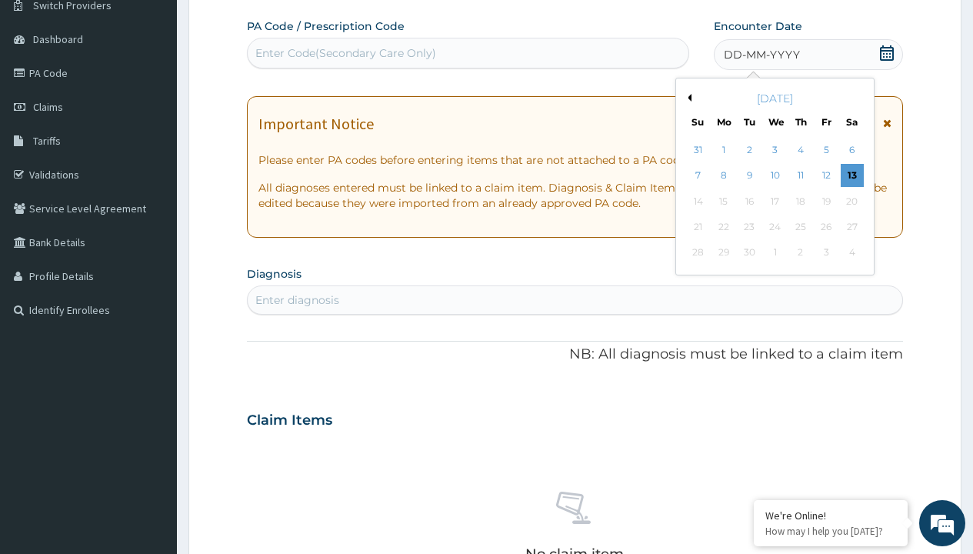
click at [687, 98] on button "Previous Month" at bounding box center [687, 98] width 8 height 8
click at [800, 175] on div "7" at bounding box center [800, 176] width 23 height 23
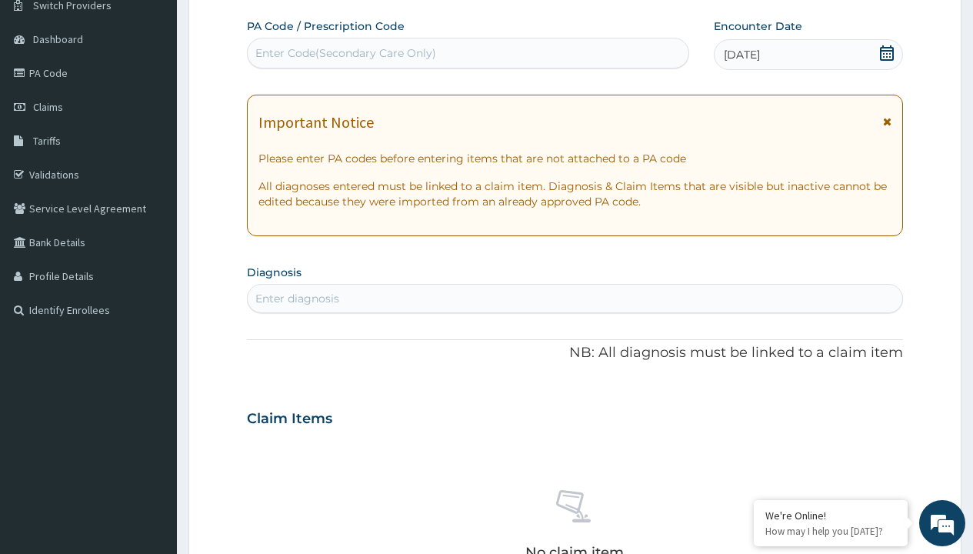
click at [297, 298] on div "Enter diagnosis" at bounding box center [297, 298] width 84 height 15
type input "prescription collected"
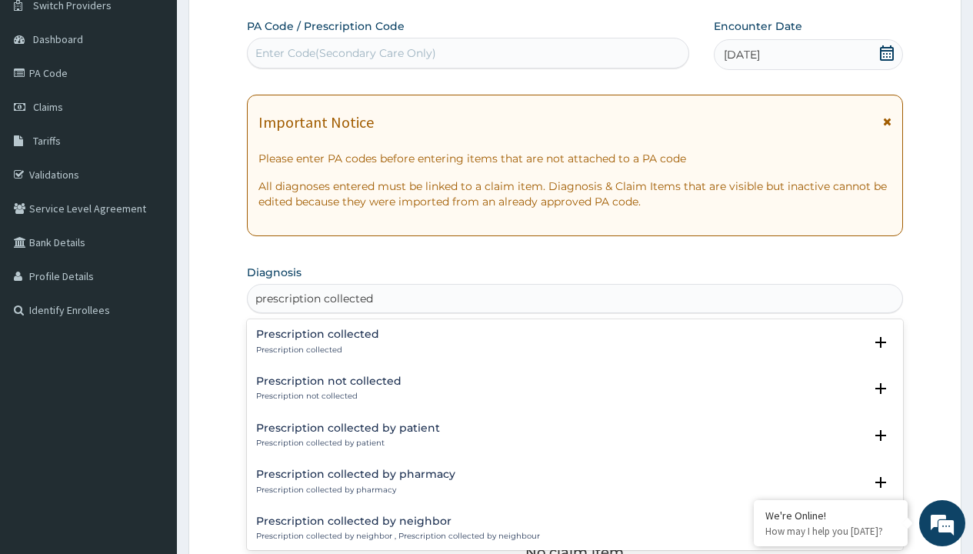
click at [315, 349] on p "Prescription collected" at bounding box center [317, 349] width 123 height 11
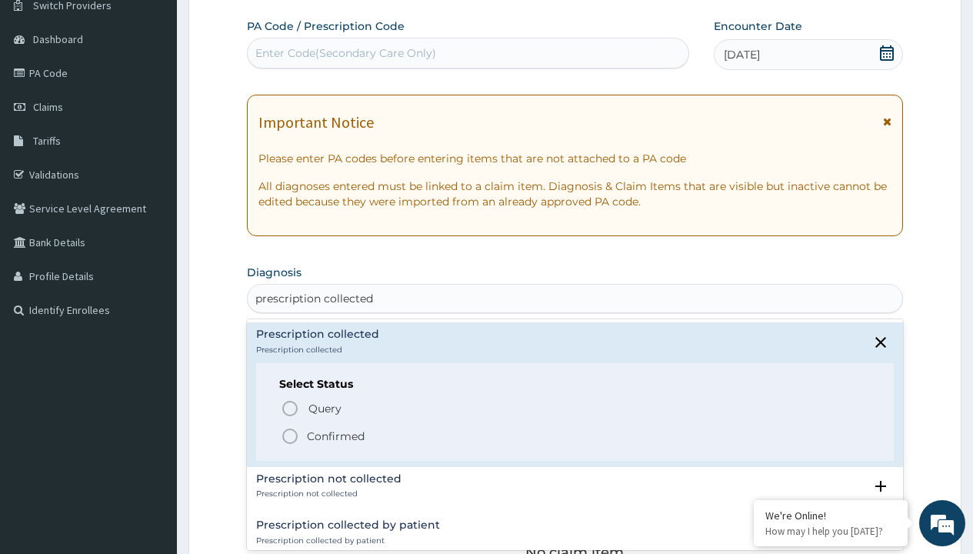
click at [335, 435] on p "Confirmed" at bounding box center [336, 435] width 58 height 15
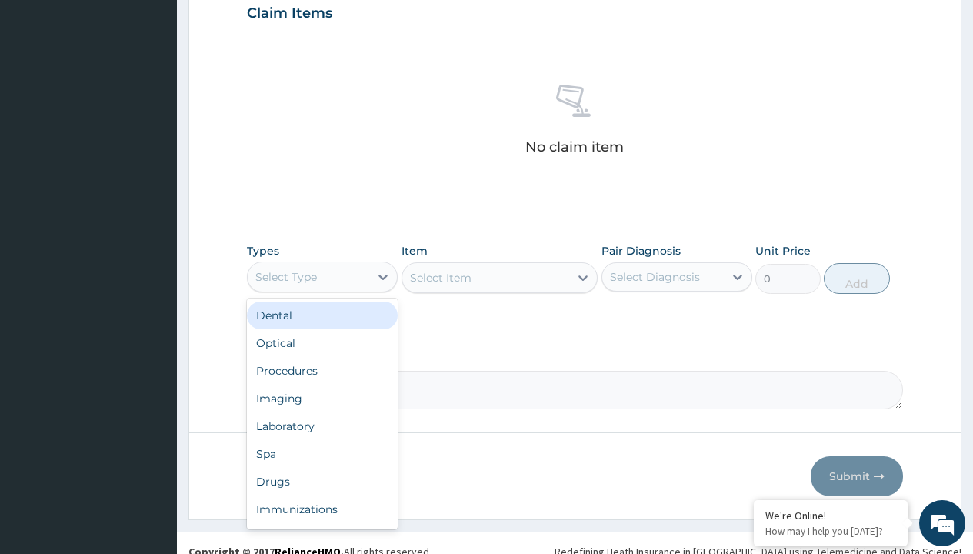
type input "procedures"
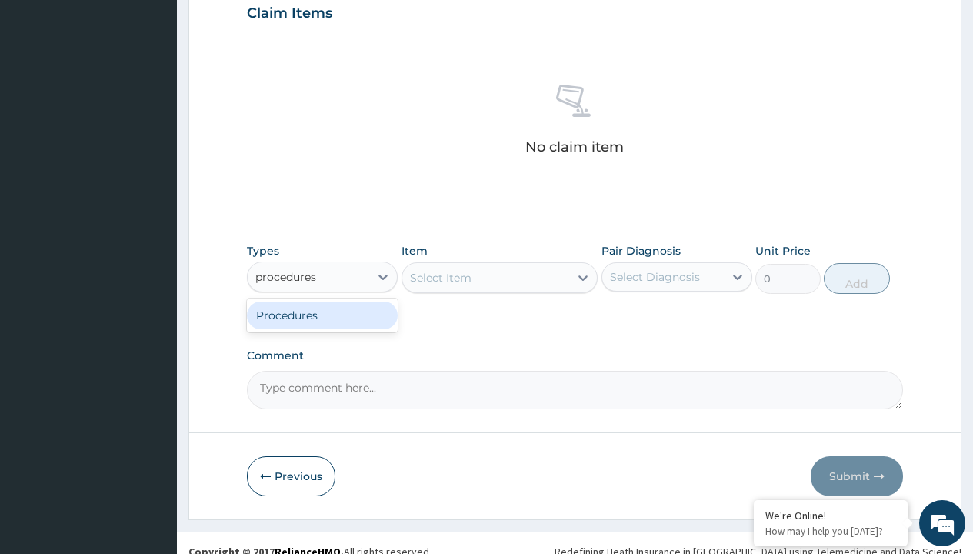
scroll to position [0, 0]
click at [322, 314] on div "Procedures" at bounding box center [322, 315] width 151 height 28
click at [440, 277] on div "Select Item" at bounding box center [499, 277] width 197 height 31
click at [286, 276] on div "Procedures" at bounding box center [286, 276] width 62 height 15
type input "procedures"
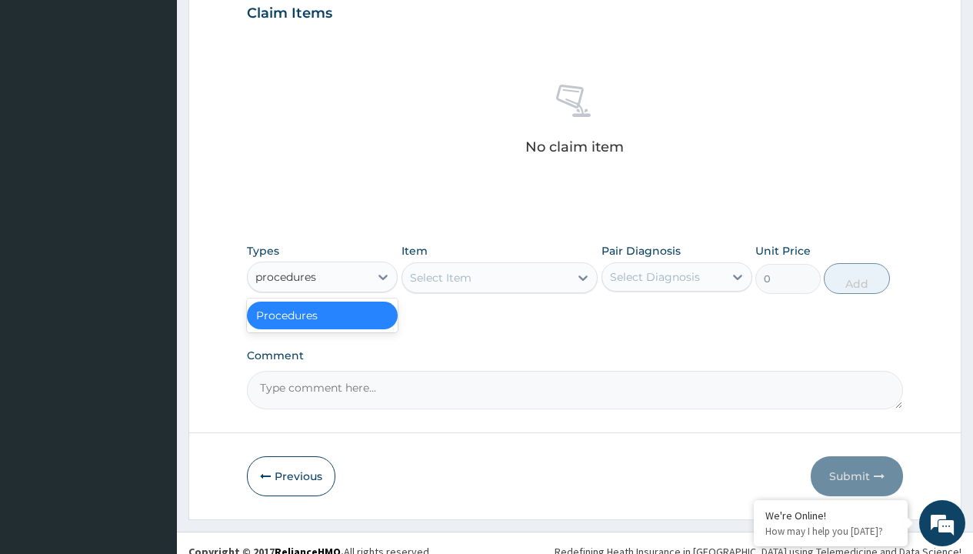
click at [457, 262] on div "Select Item" at bounding box center [499, 277] width 197 height 31
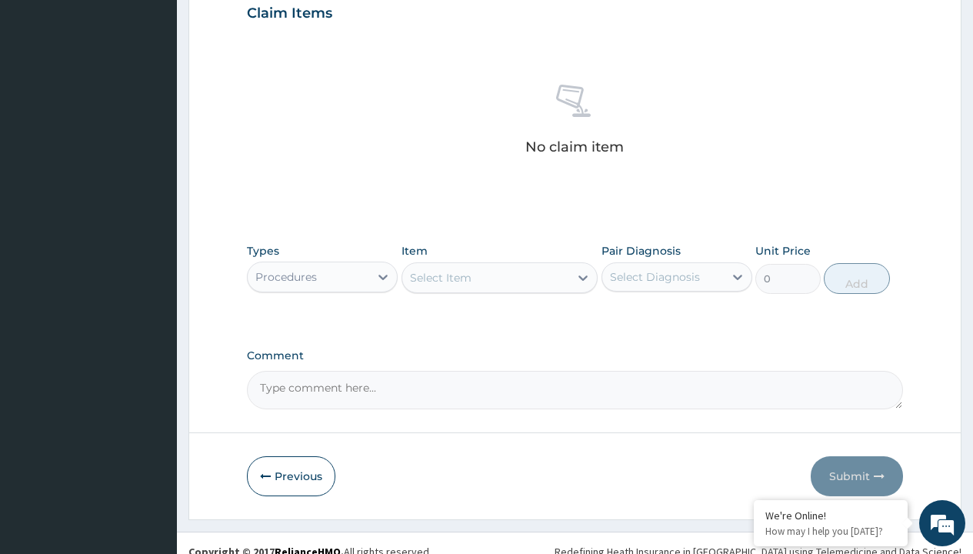
type input "procedures"
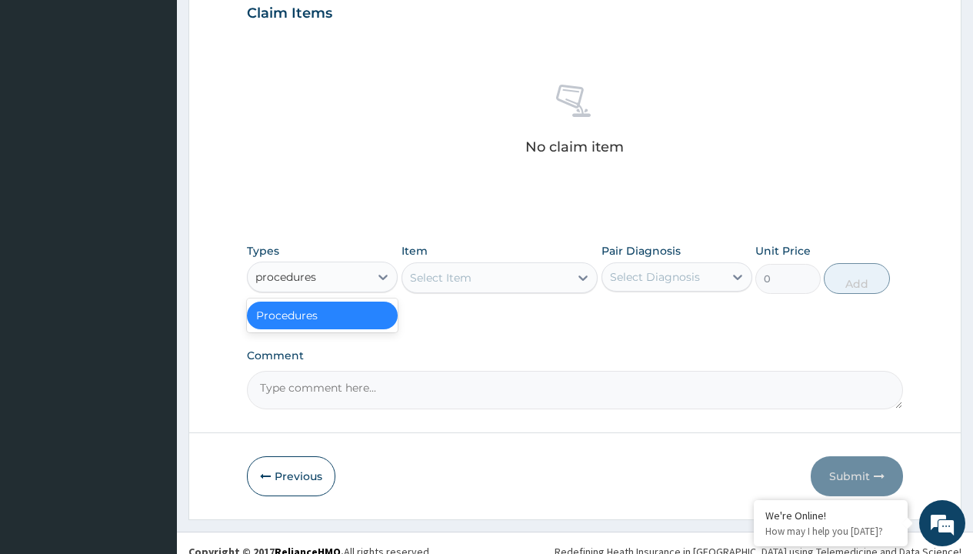
click at [322, 314] on div "Procedures" at bounding box center [322, 315] width 151 height 28
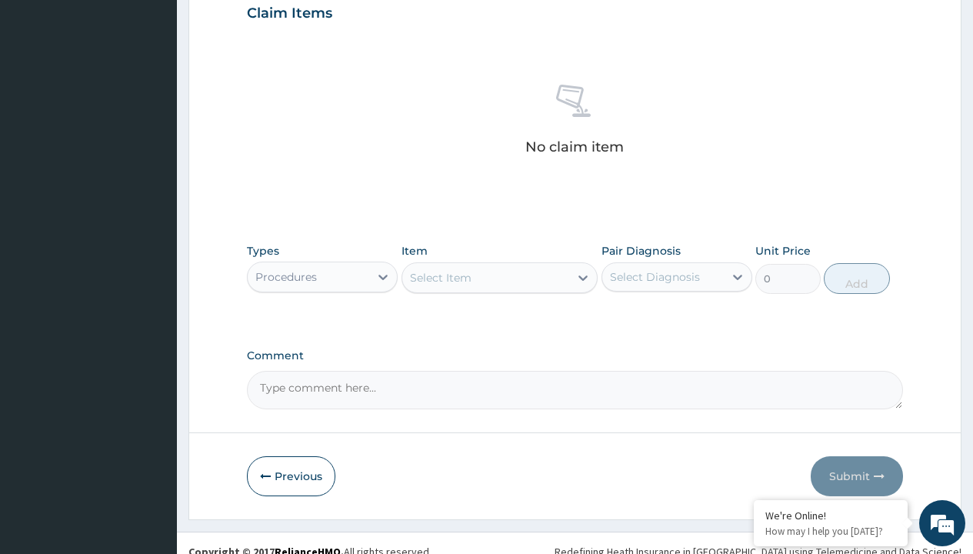
click at [440, 277] on div "Select Item" at bounding box center [441, 277] width 62 height 15
type input "service fee"
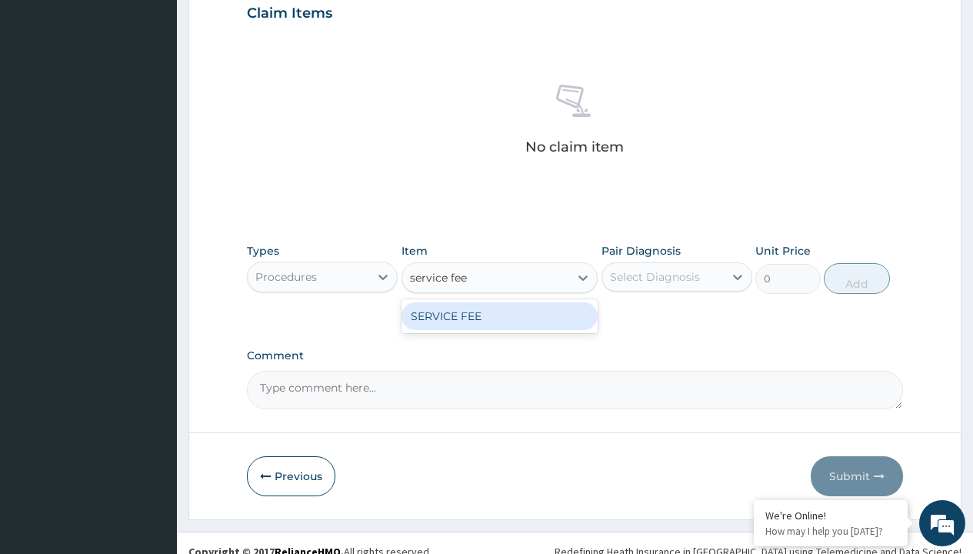
click at [499, 315] on div "SERVICE FEE" at bounding box center [499, 316] width 197 height 28
type input "100"
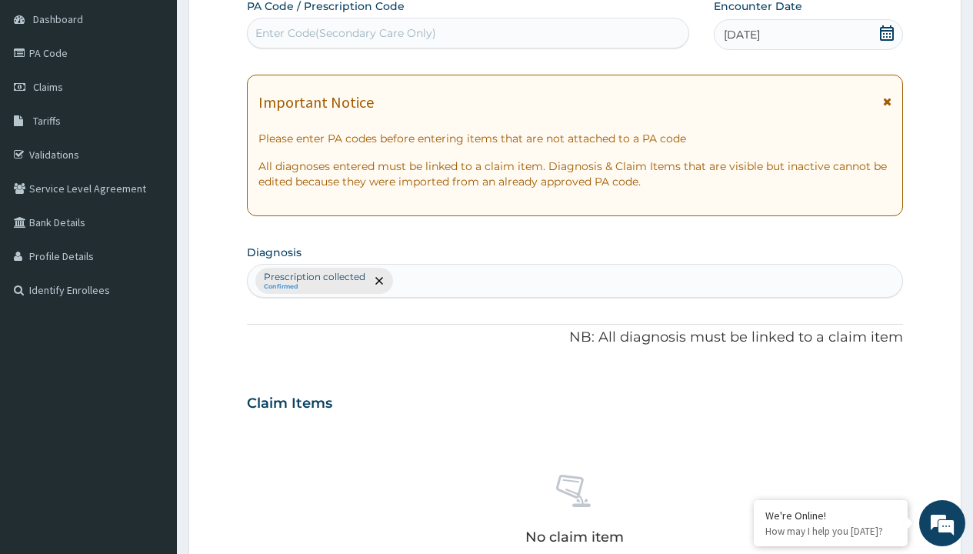
type input "prescription collected"
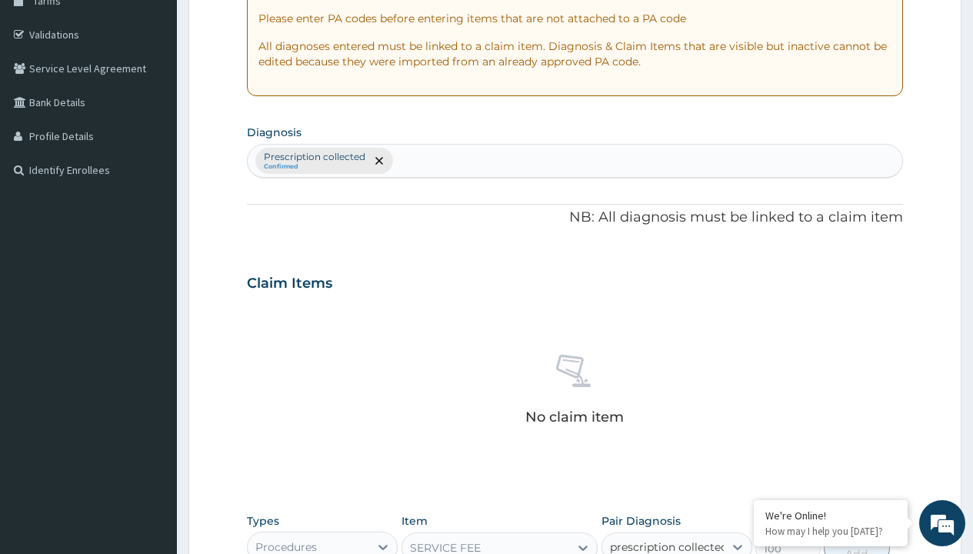
checkbox input "true"
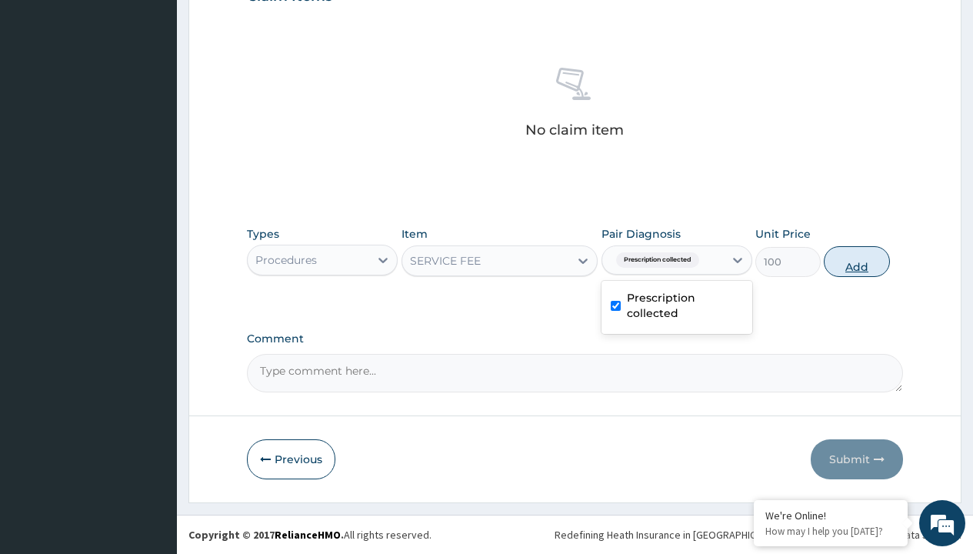
click at [856, 261] on button "Add" at bounding box center [855, 261] width 65 height 31
type input "0"
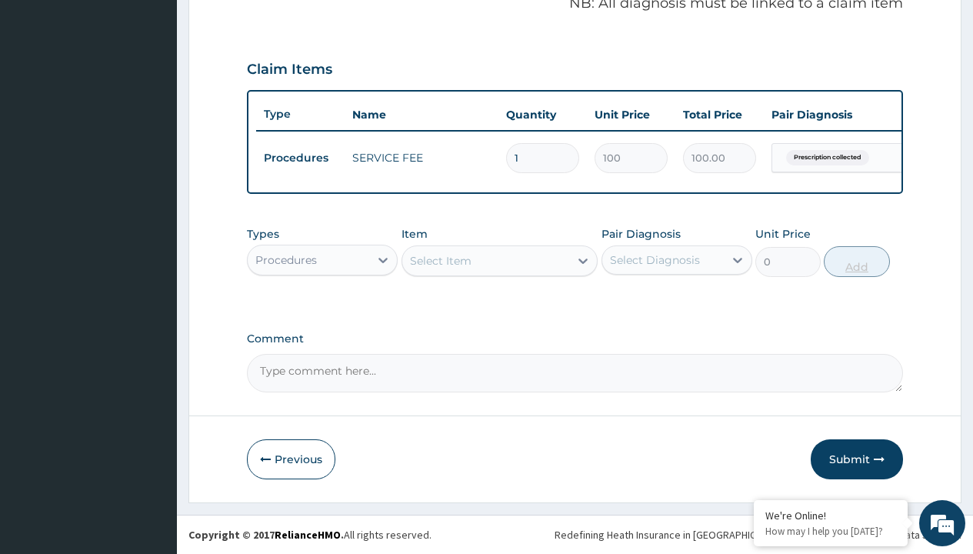
scroll to position [494, 0]
click at [286, 259] on div "Procedures" at bounding box center [286, 259] width 62 height 15
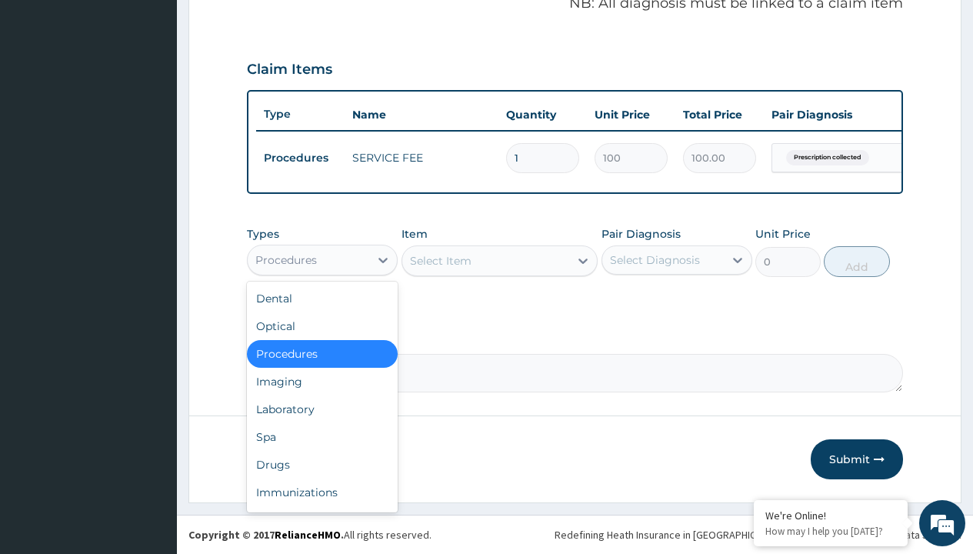
type input "drugs"
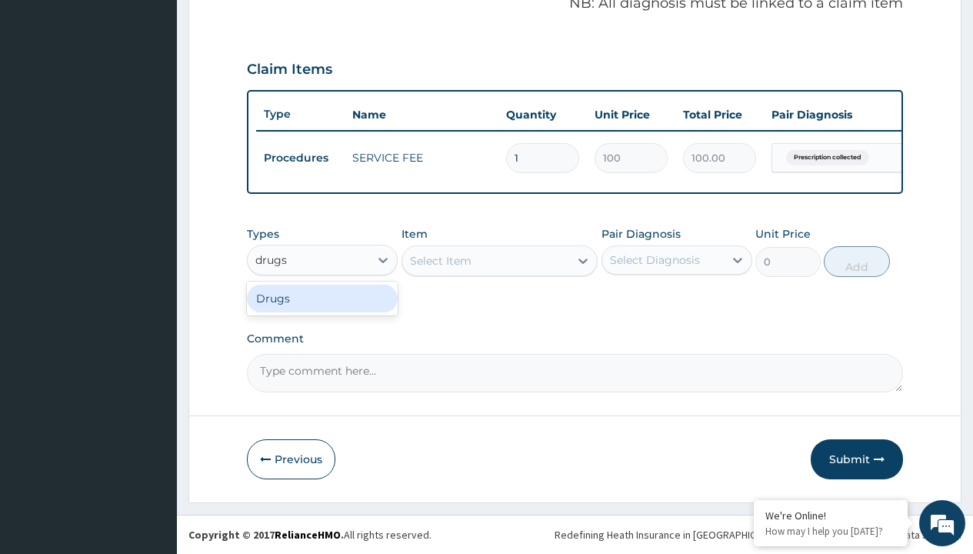
click at [322, 298] on div "Drugs" at bounding box center [322, 298] width 151 height 28
click at [440, 260] on div "Select Item" at bounding box center [499, 260] width 197 height 31
type input "[MEDICAL_DATA] 5mg (teva) x 28"
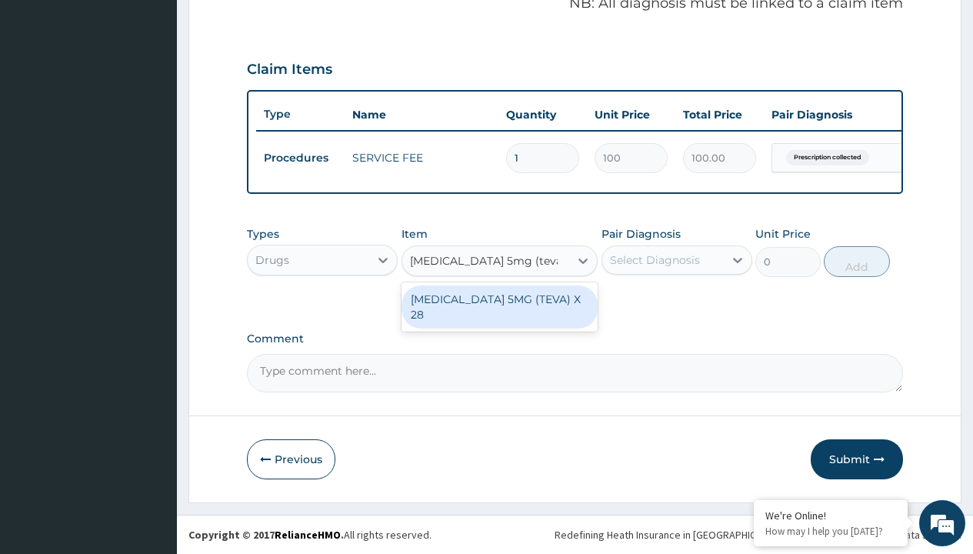
click at [499, 298] on div "[MEDICAL_DATA] 5MG (TEVA) X 28" at bounding box center [499, 306] width 197 height 43
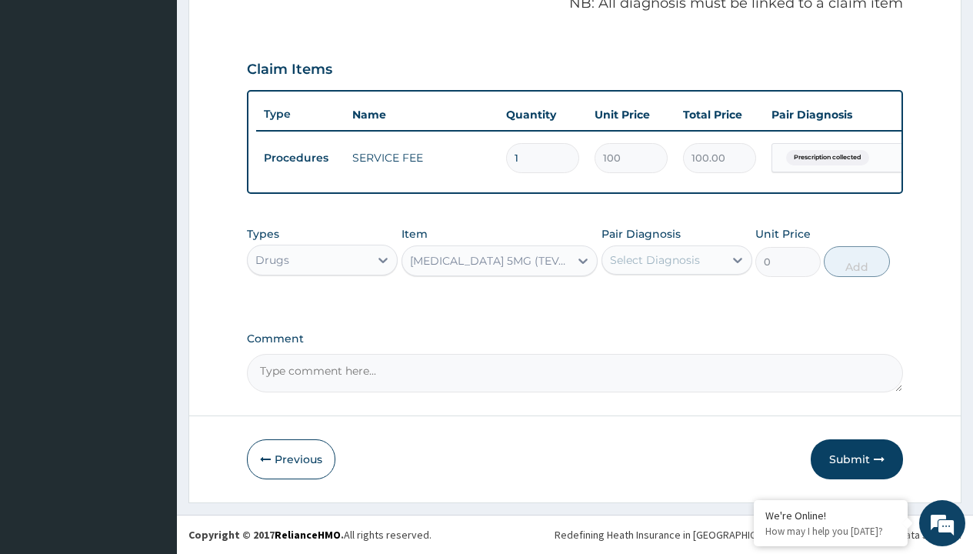
type input "107.0999984741211"
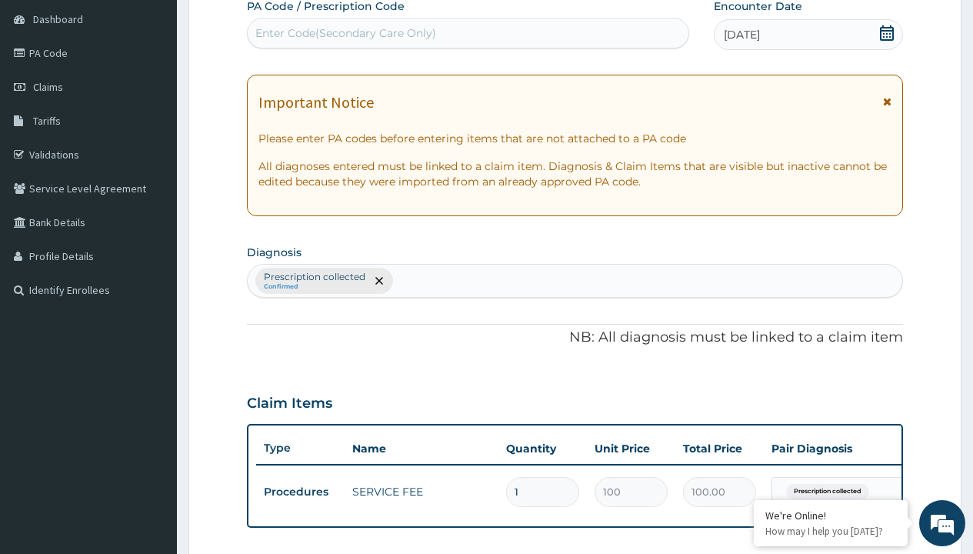
type input "prescription collected"
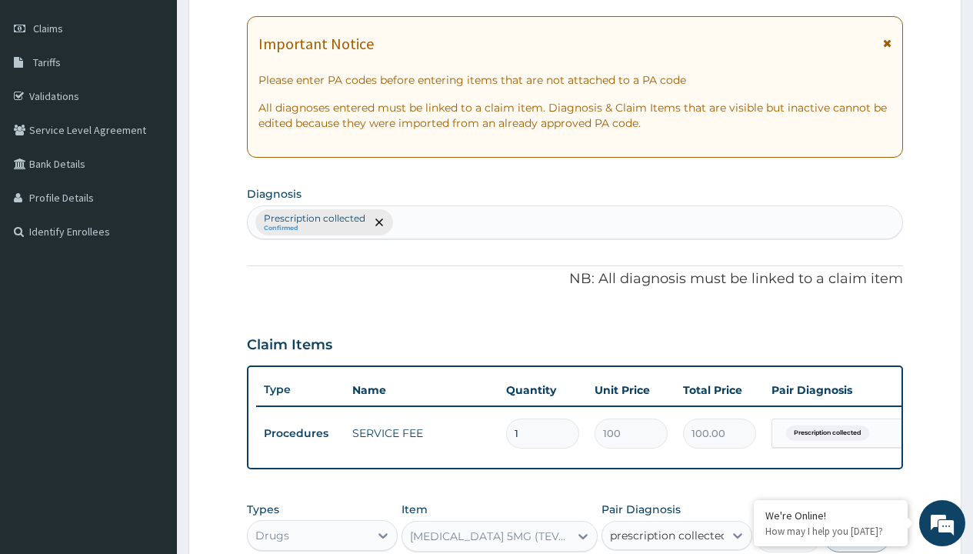
checkbox input "true"
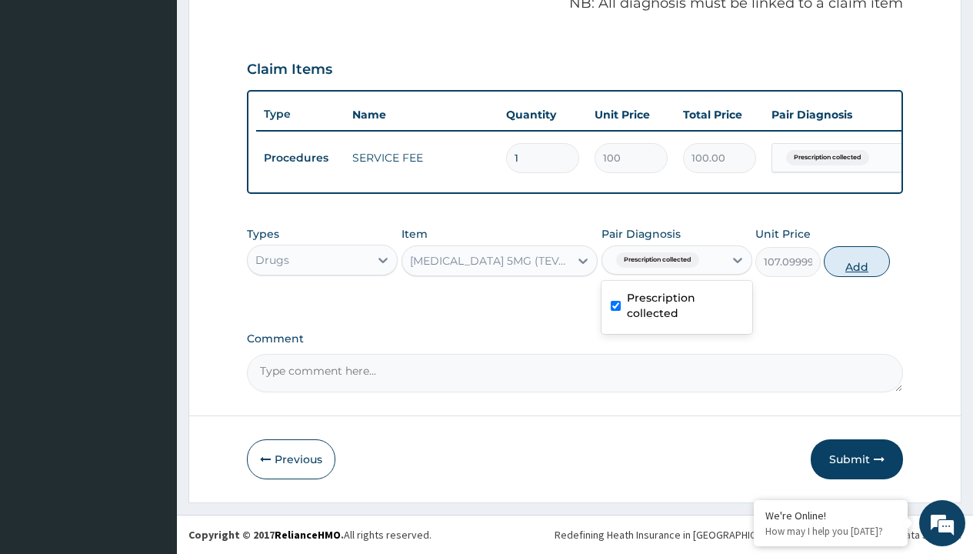
click at [856, 261] on button "Add" at bounding box center [855, 261] width 65 height 31
type input "0"
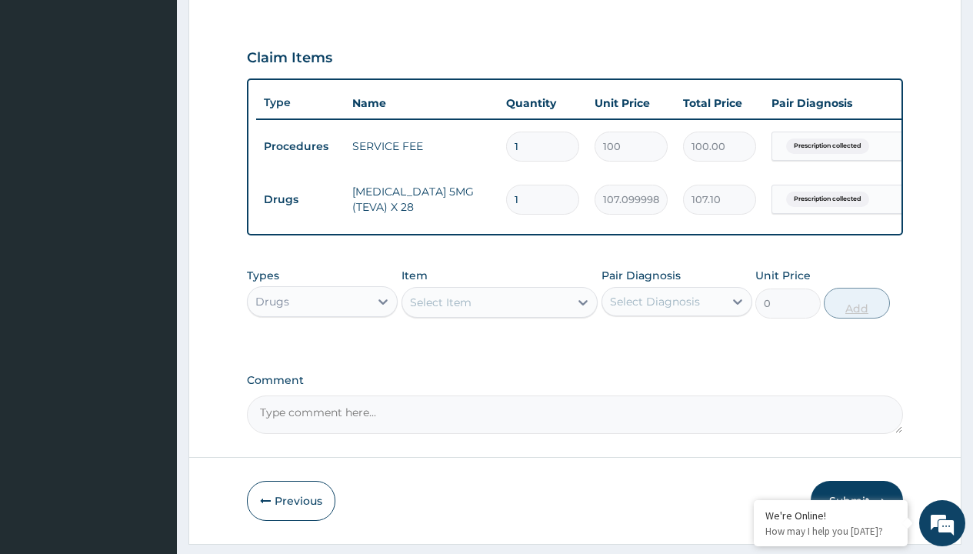
type input "28"
type input "2998.80"
type input "28"
click at [300, 199] on td "Drugs" at bounding box center [300, 199] width 88 height 28
type input "drugs"
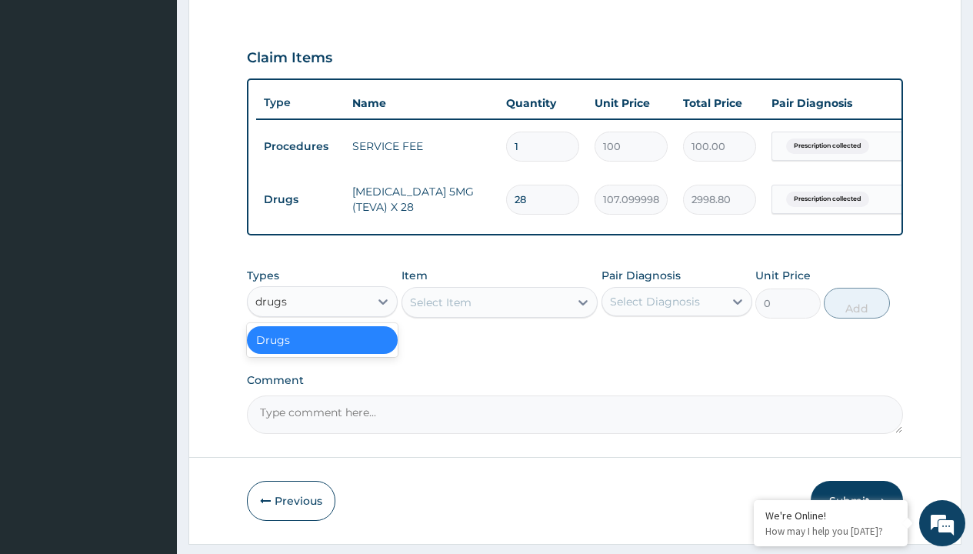
scroll to position [0, 0]
click at [322, 351] on div "Drugs" at bounding box center [322, 340] width 151 height 28
click at [440, 310] on div "Select Item" at bounding box center [441, 301] width 62 height 15
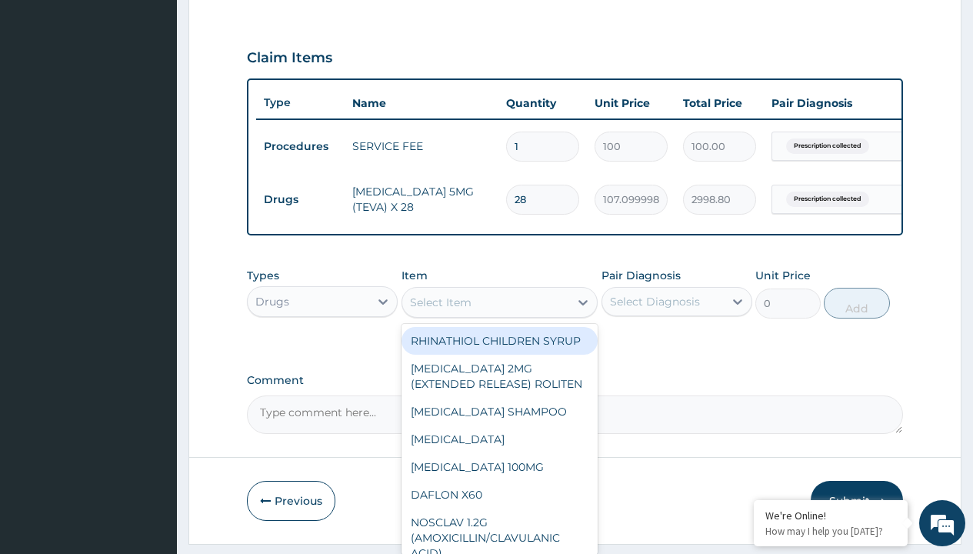
type input "bisoprolol (concor) 2.5mg x 30"
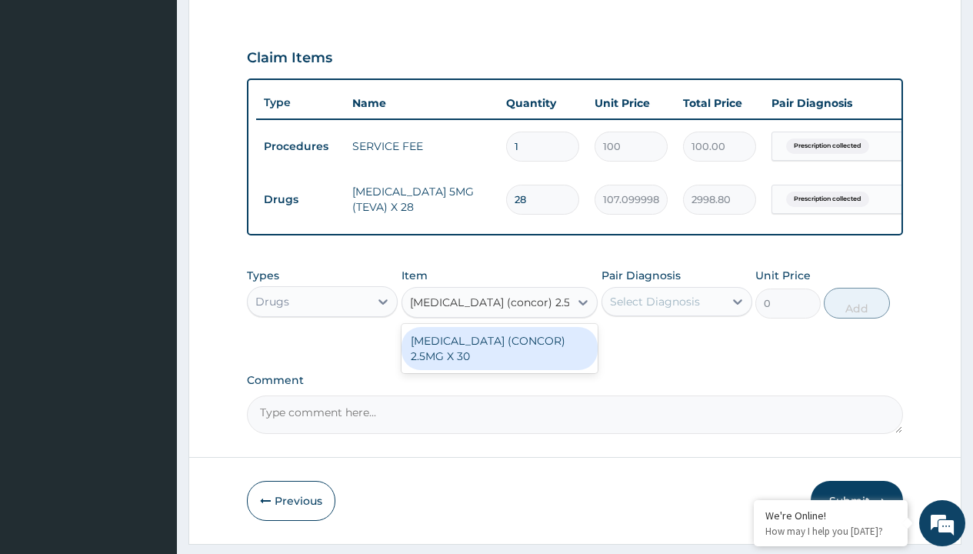
click at [499, 359] on div "BISOPROLOL (CONCOR) 2.5MG X 30" at bounding box center [499, 348] width 197 height 43
type input "177.8000030517578"
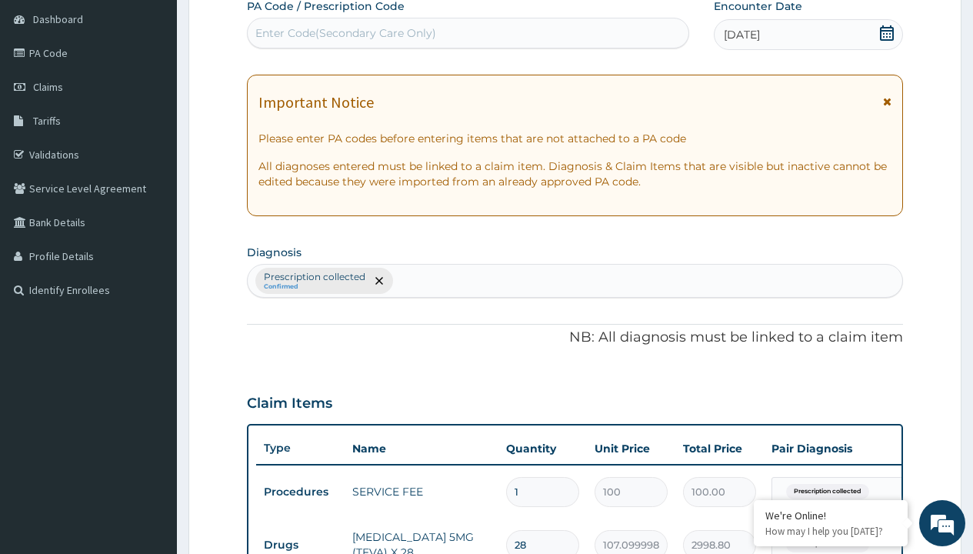
type input "prescription collected"
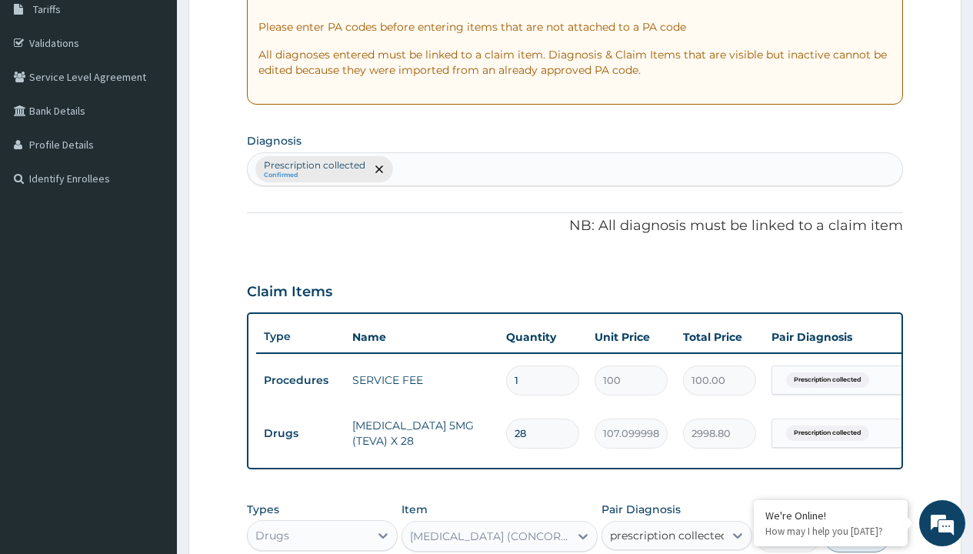
checkbox input "true"
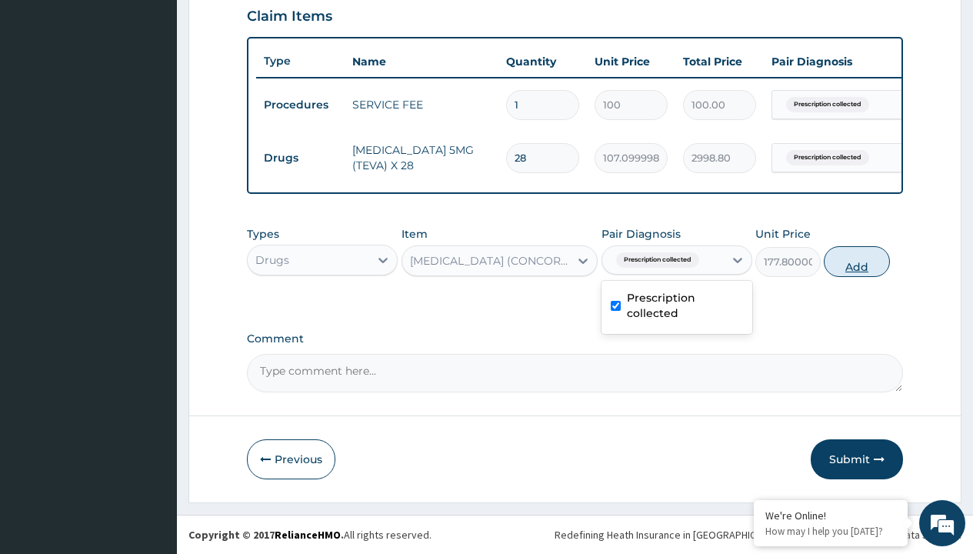
click at [856, 261] on button "Add" at bounding box center [855, 261] width 65 height 31
type input "0"
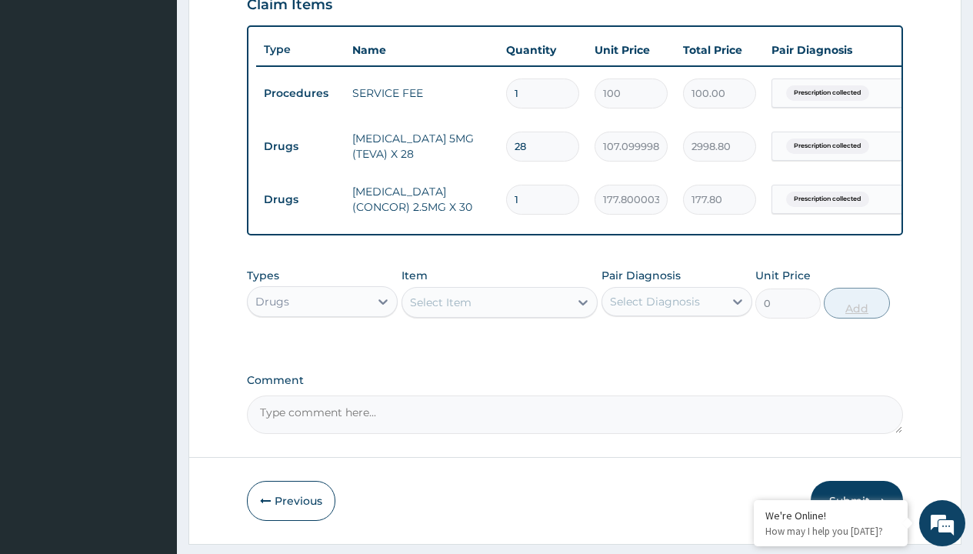
type input "28"
type input "4978.40"
type input "28"
click at [300, 146] on td "Drugs" at bounding box center [300, 146] width 88 height 28
type input "procedures"
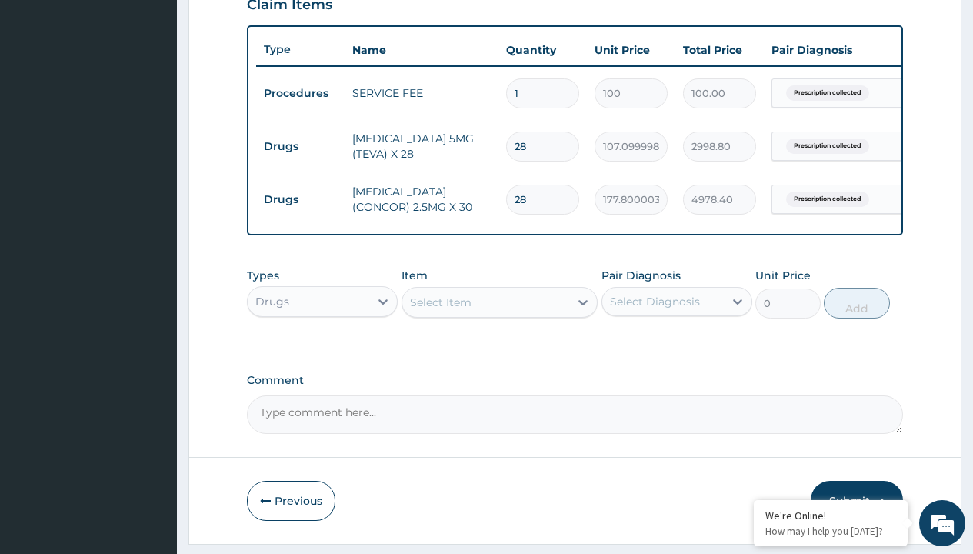
scroll to position [0, 0]
click at [322, 351] on div "Procedures" at bounding box center [322, 340] width 151 height 28
click at [440, 310] on div "Select Item" at bounding box center [441, 301] width 62 height 15
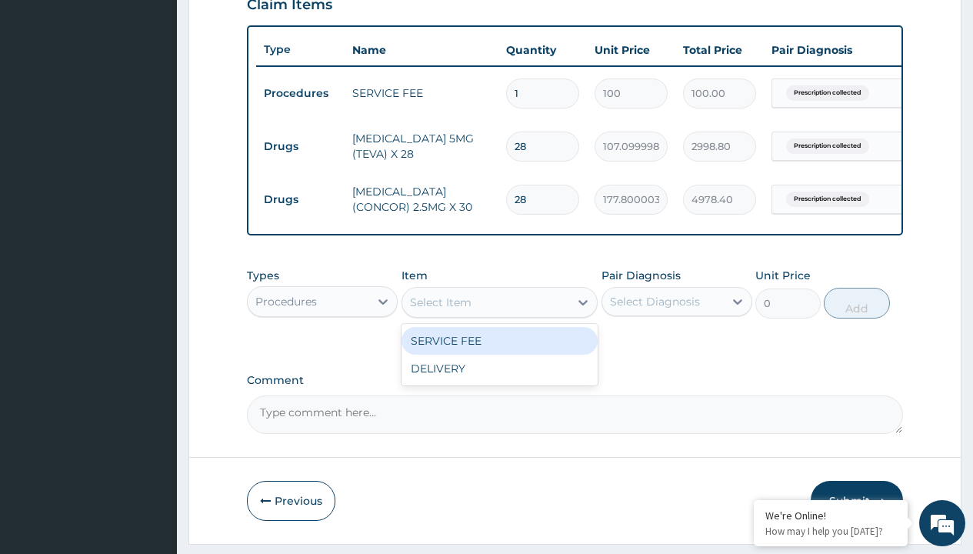
type input "delivery"
click at [499, 351] on div "DELIVERY" at bounding box center [499, 341] width 197 height 28
type input "2000"
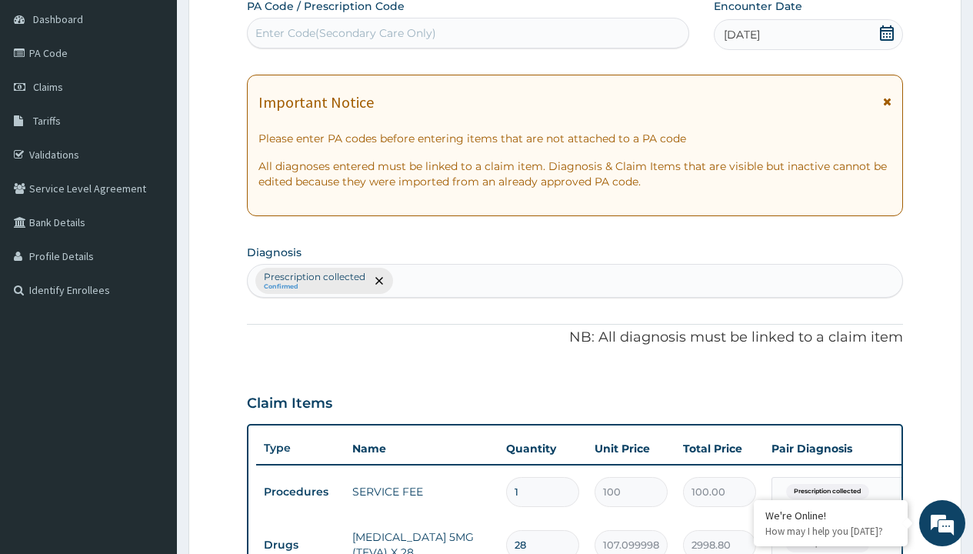
type input "prescription collected"
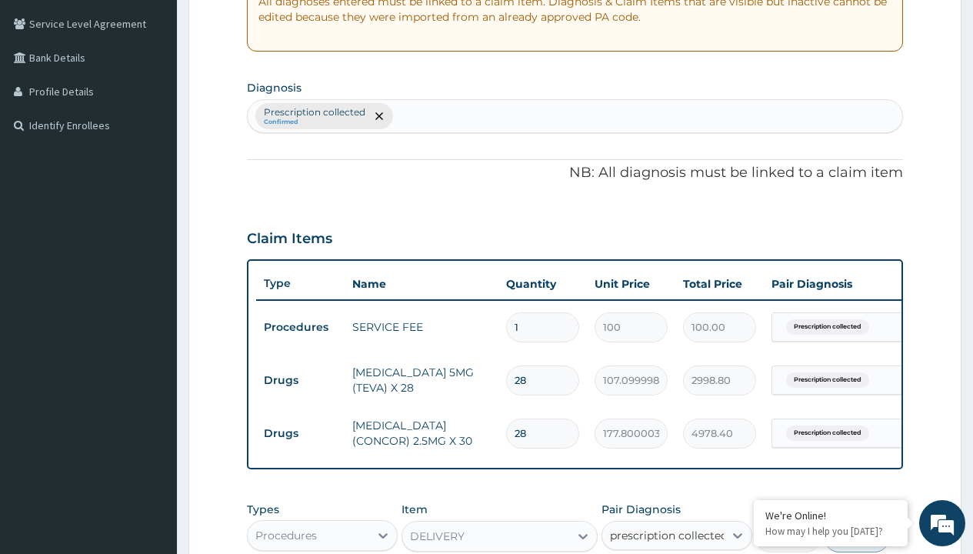
checkbox input "true"
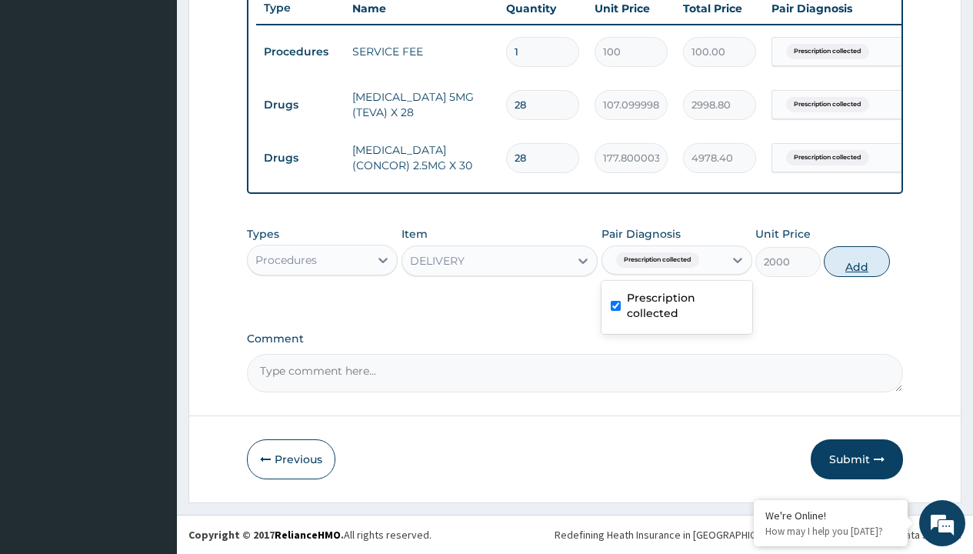
click at [856, 261] on button "Add" at bounding box center [855, 261] width 65 height 31
type input "0"
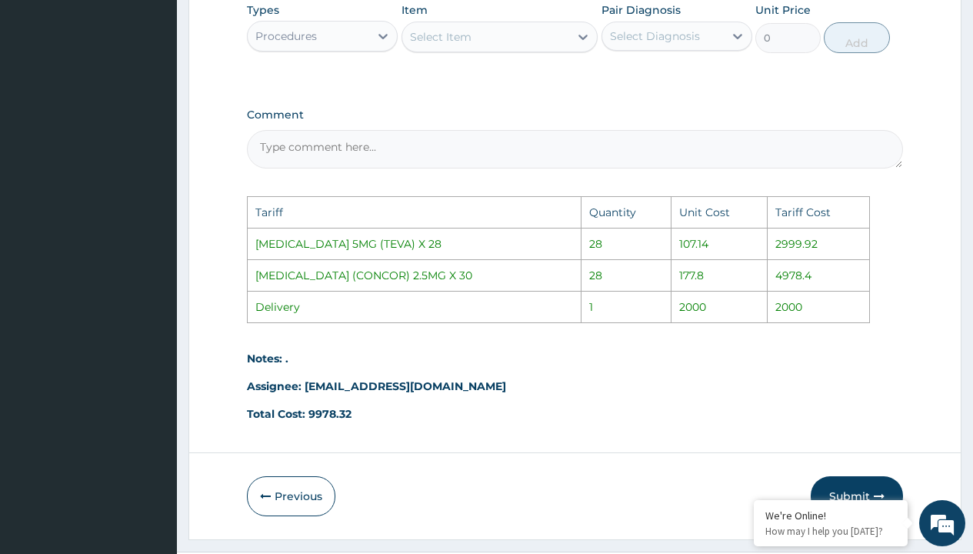
scroll to position [913, 0]
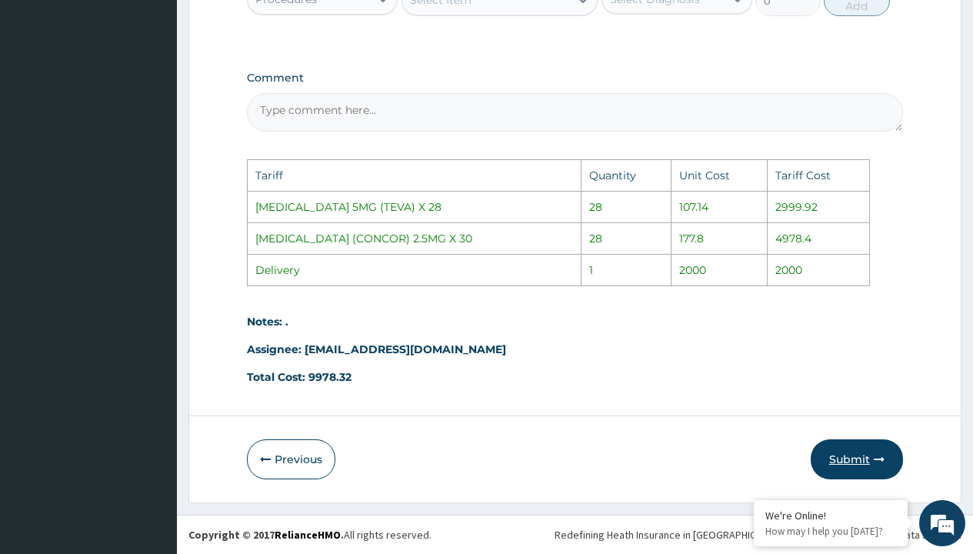
click at [862, 459] on button "Submit" at bounding box center [856, 459] width 92 height 40
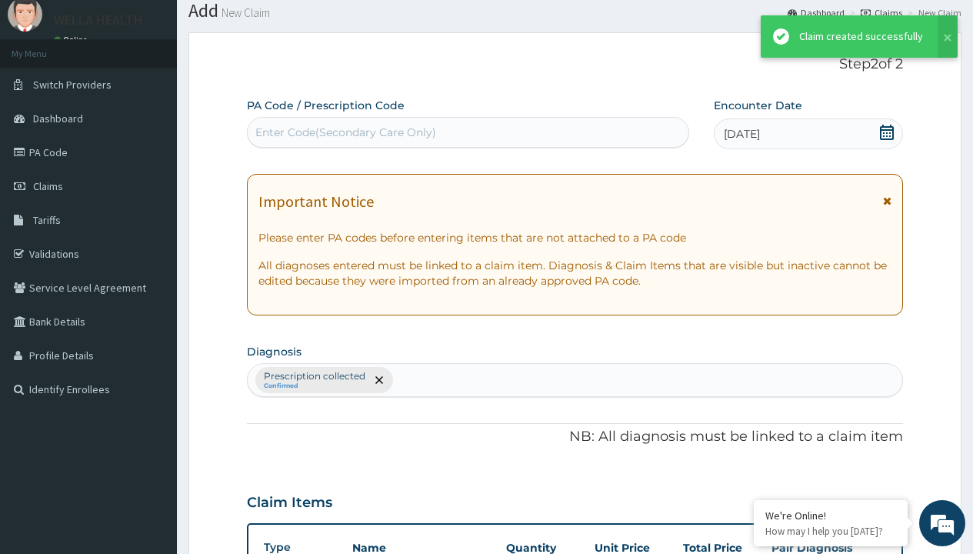
scroll to position [653, 0]
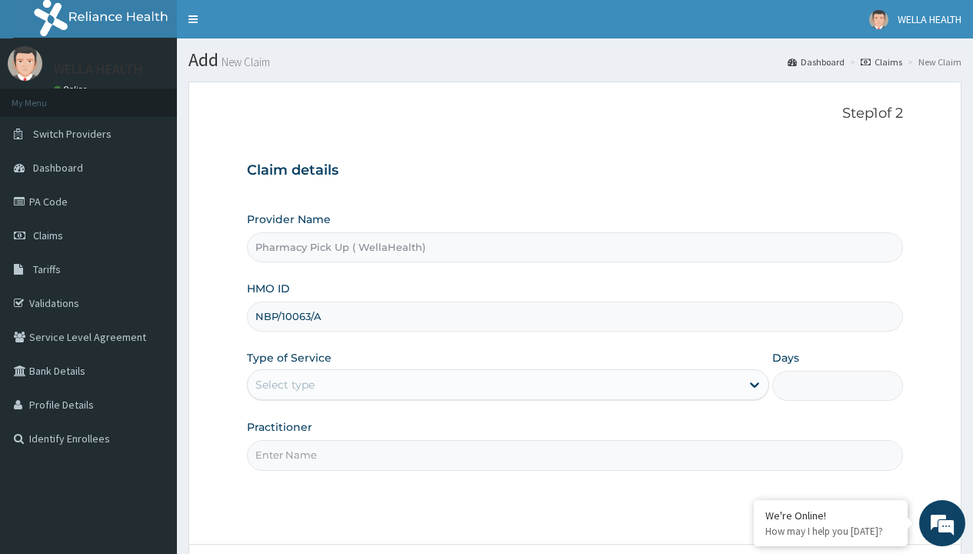
type input "NBP/10063/A"
type input "WellaHealth"
click at [284, 384] on div "Select type" at bounding box center [284, 384] width 59 height 15
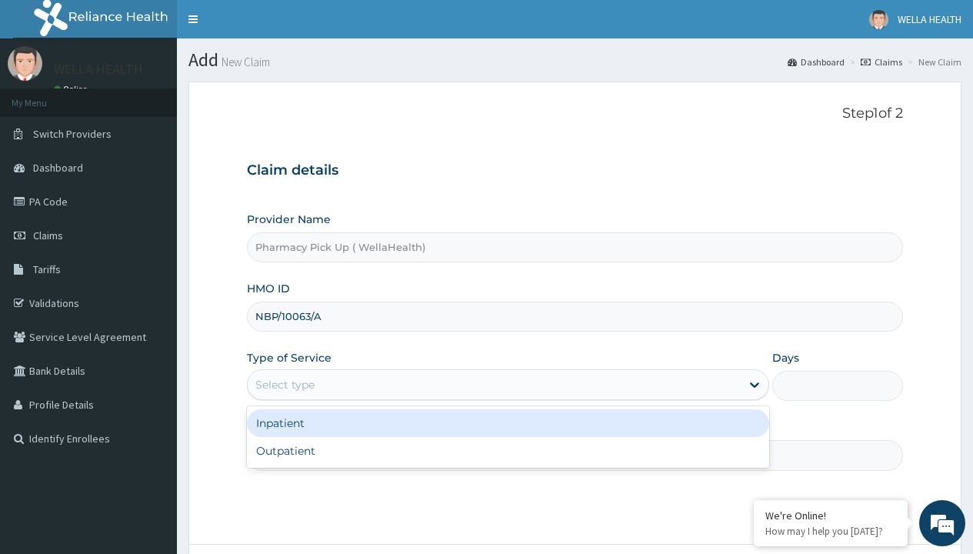
click at [507, 451] on div "Outpatient" at bounding box center [508, 451] width 522 height 28
type input "1"
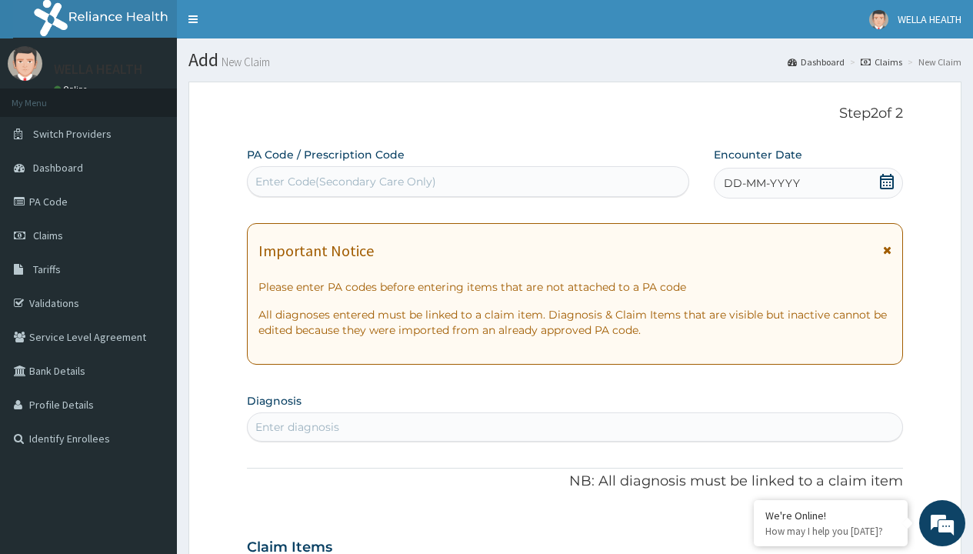
scroll to position [128, 0]
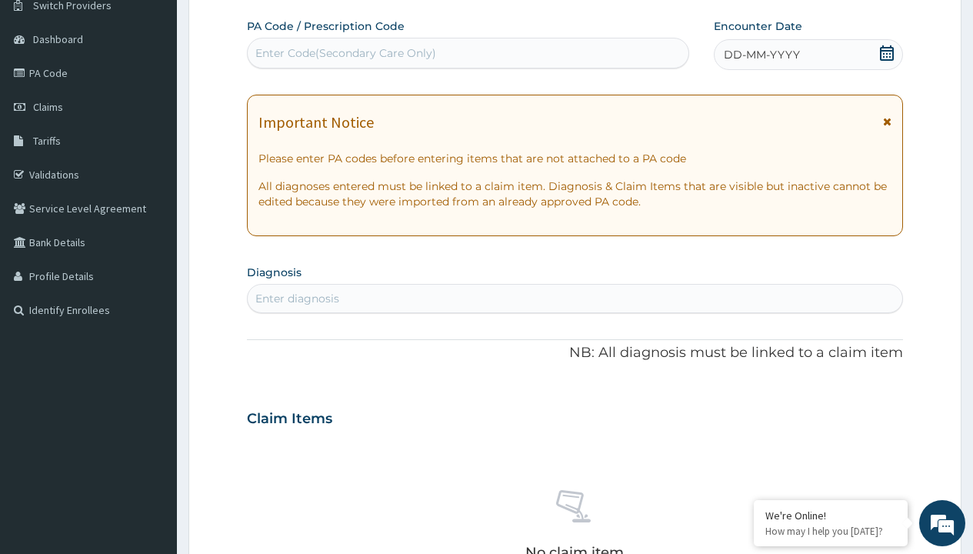
click at [760, 55] on span "DD-MM-YYYY" at bounding box center [761, 54] width 76 height 15
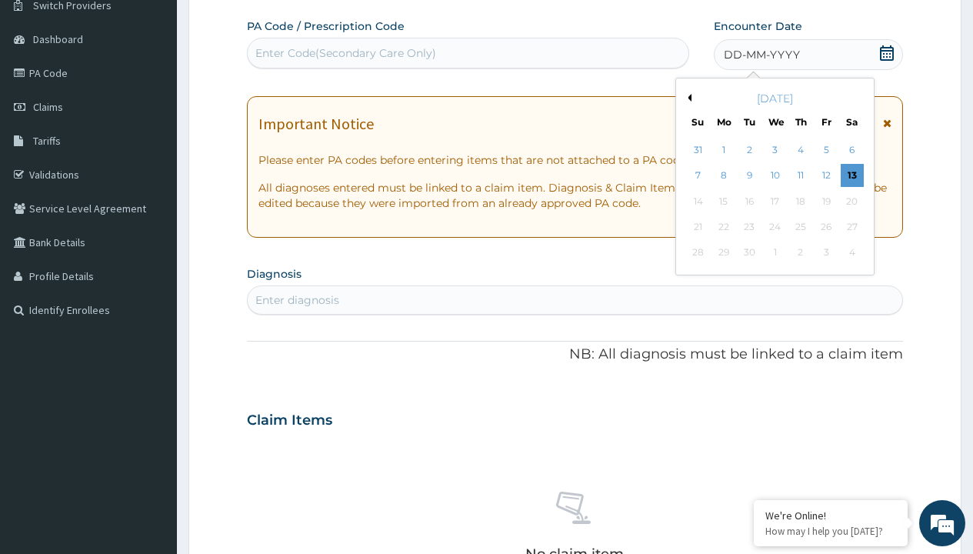
scroll to position [0, 0]
click at [687, 98] on button "Previous Month" at bounding box center [687, 98] width 8 height 8
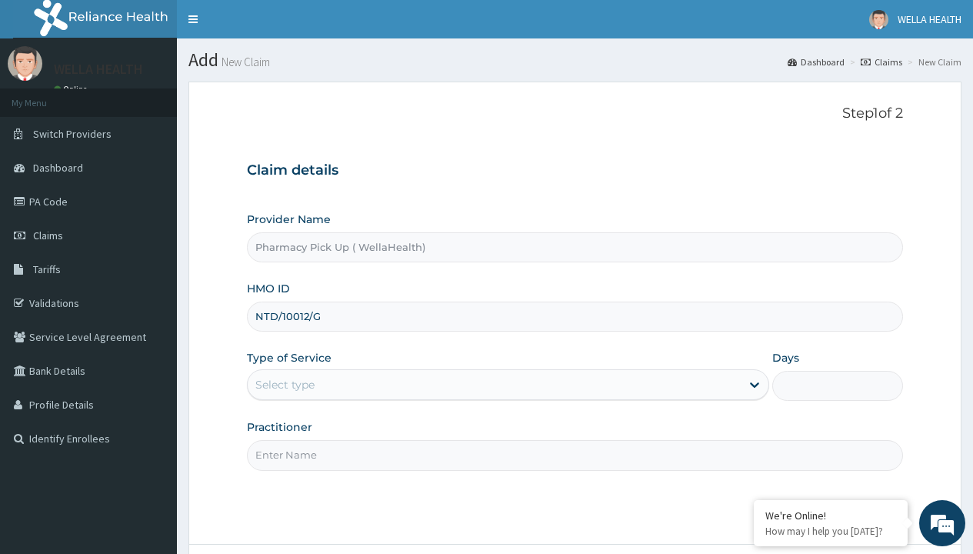
type input "NTD/10012/G"
type input "WellaHealth"
click at [284, 384] on div "Select type" at bounding box center [284, 384] width 59 height 15
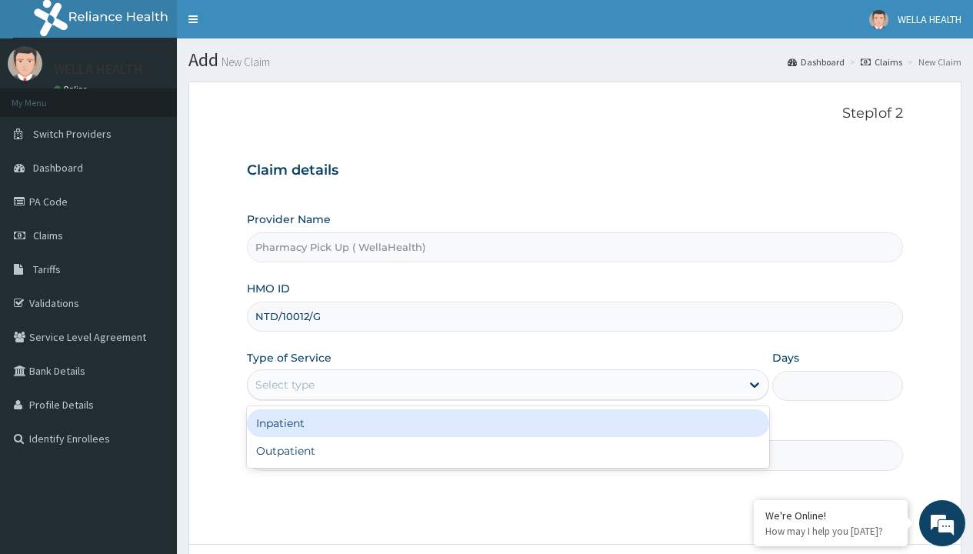
click at [507, 451] on div "Outpatient" at bounding box center [508, 451] width 522 height 28
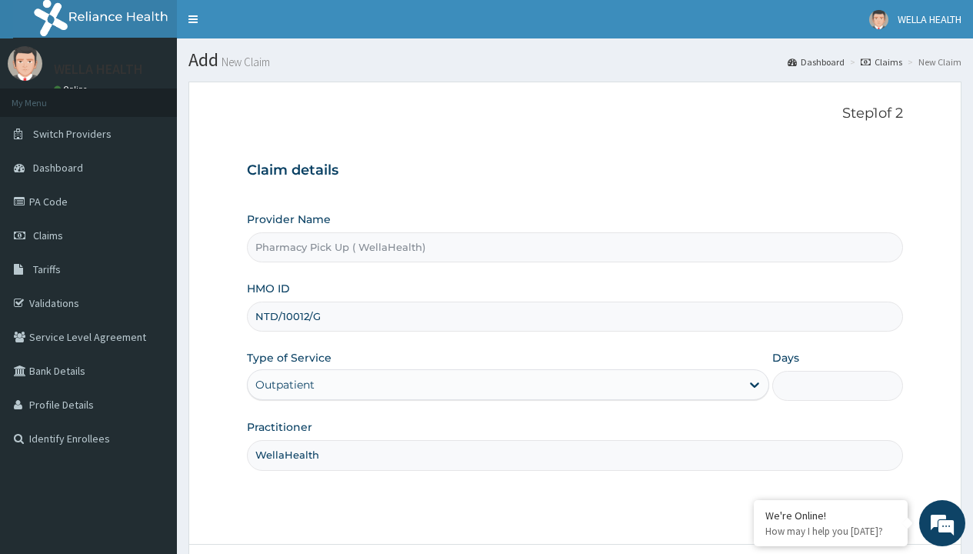
type input "1"
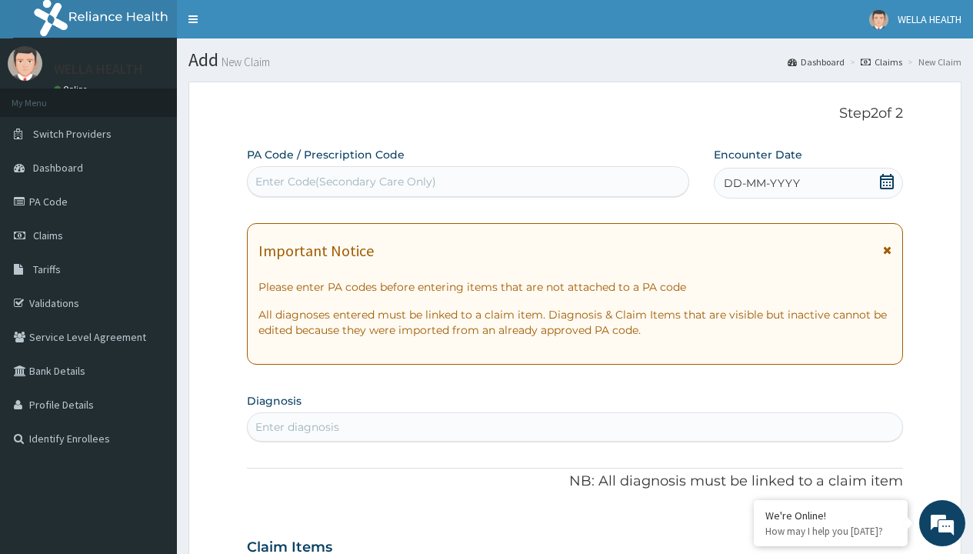
scroll to position [128, 0]
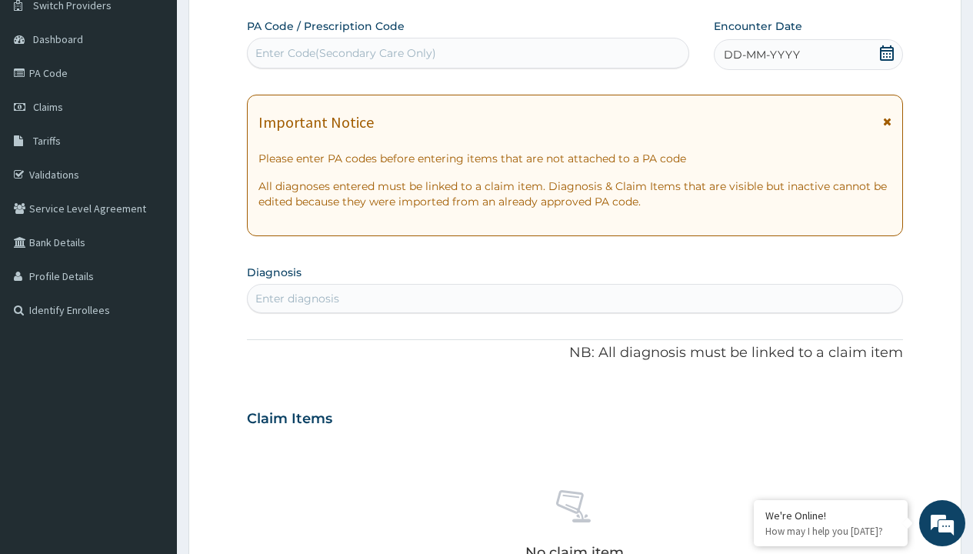
click at [760, 55] on span "DD-MM-YYYY" at bounding box center [761, 54] width 76 height 15
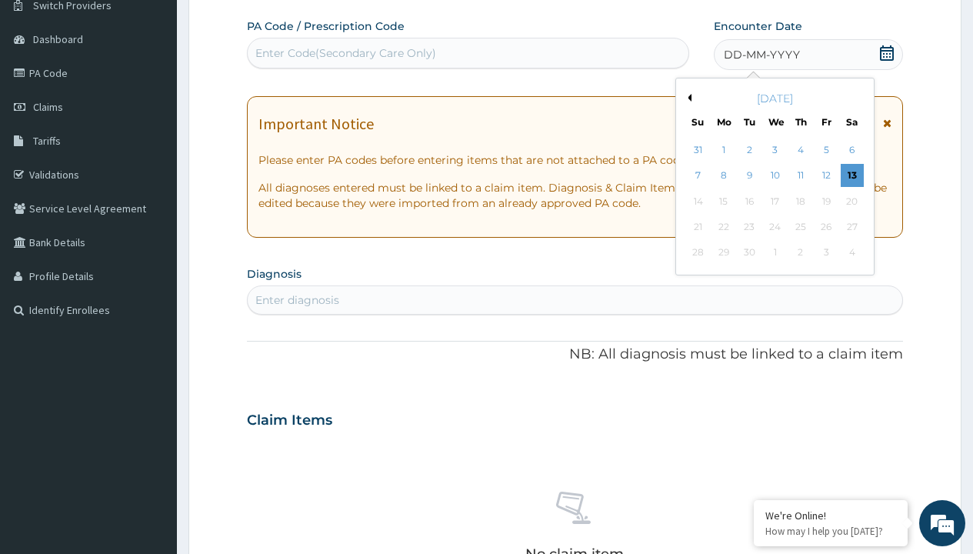
click at [687, 98] on button "Previous Month" at bounding box center [687, 98] width 8 height 8
click at [800, 175] on div "7" at bounding box center [800, 176] width 23 height 23
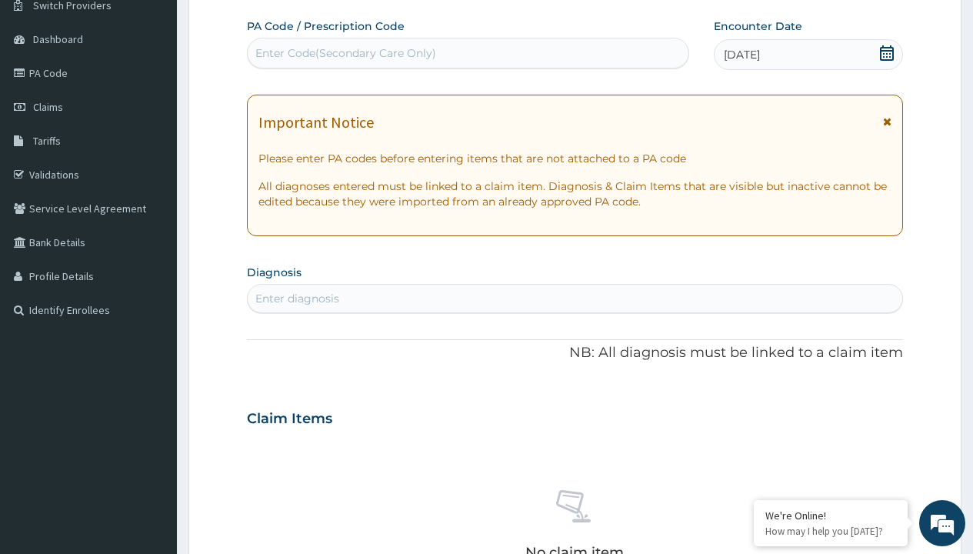
scroll to position [0, 0]
click at [297, 298] on div "Enter diagnosis" at bounding box center [297, 298] width 84 height 15
type input "prescription collected"
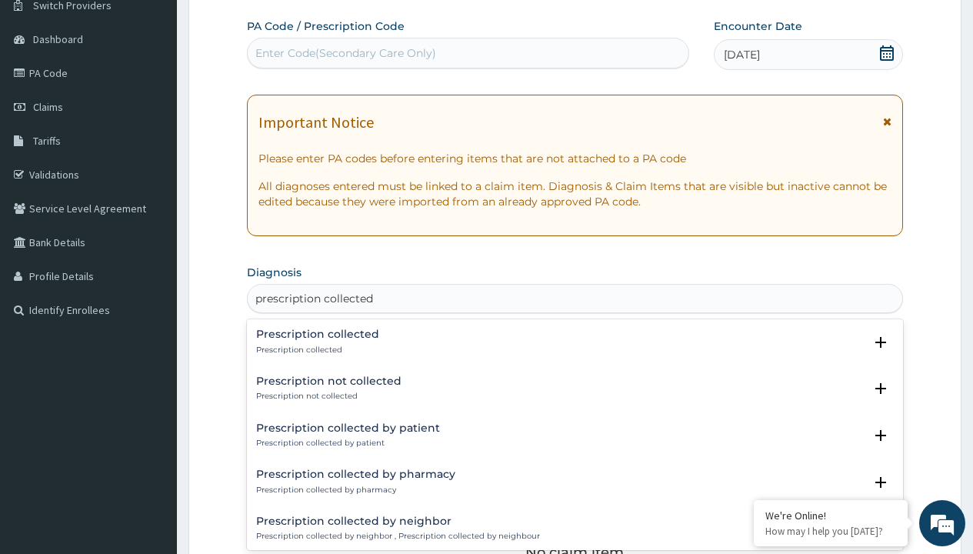
click at [315, 349] on p "Prescription collected" at bounding box center [317, 349] width 123 height 11
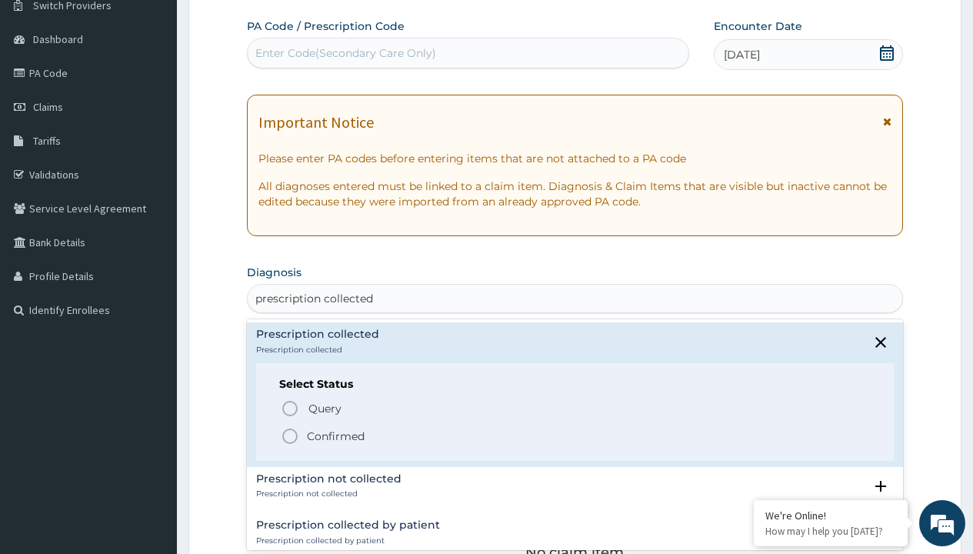
click at [335, 435] on p "Confirmed" at bounding box center [336, 435] width 58 height 15
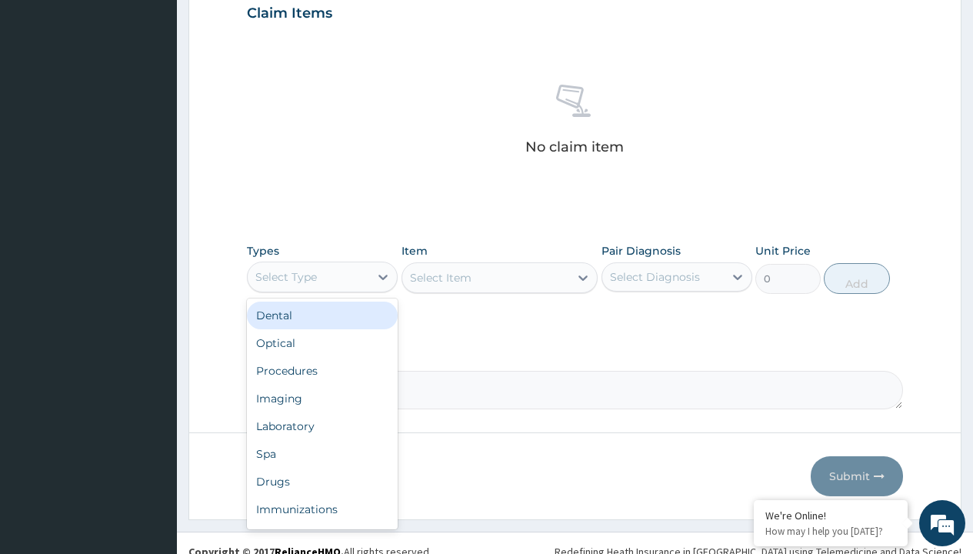
type input "procedures"
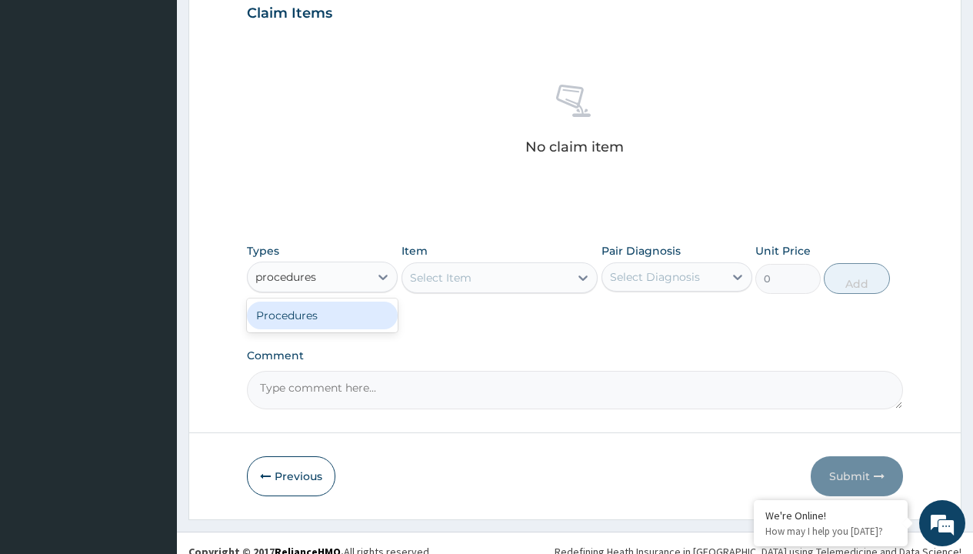
click at [322, 314] on div "Procedures" at bounding box center [322, 315] width 151 height 28
click at [440, 277] on div "Select Item" at bounding box center [499, 277] width 197 height 31
click at [286, 276] on div "Procedures" at bounding box center [286, 276] width 62 height 15
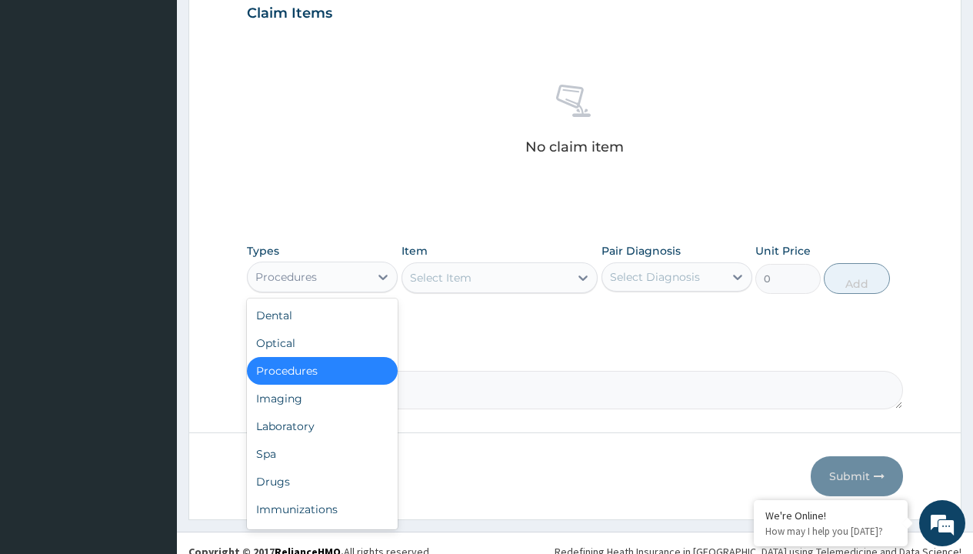
type input "procedures"
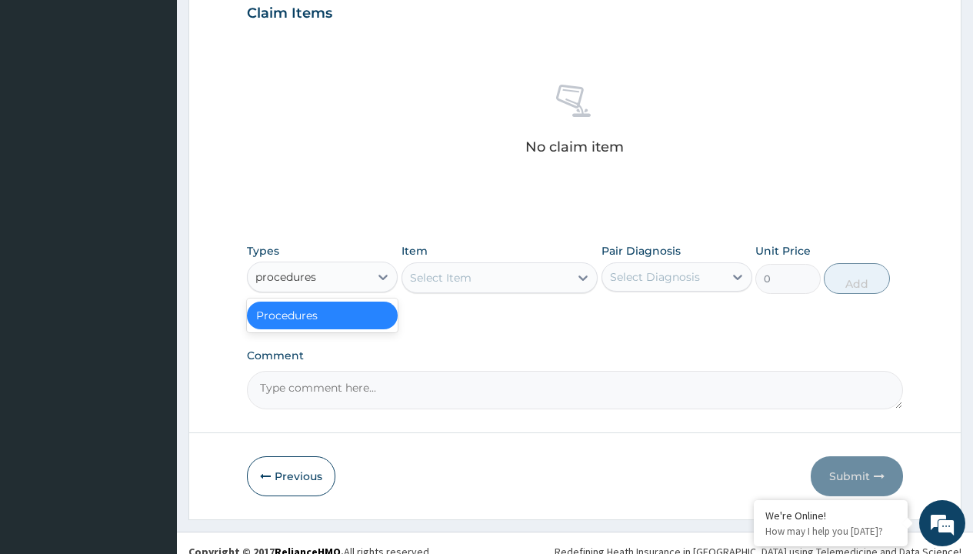
click at [322, 314] on div "Procedures" at bounding box center [322, 315] width 151 height 28
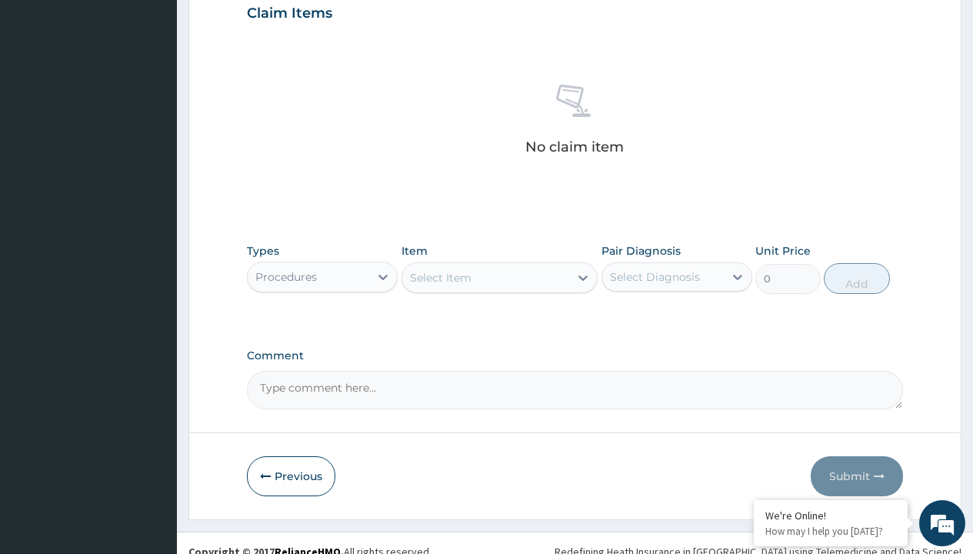
click at [440, 277] on div "Select Item" at bounding box center [441, 277] width 62 height 15
type input "service fee"
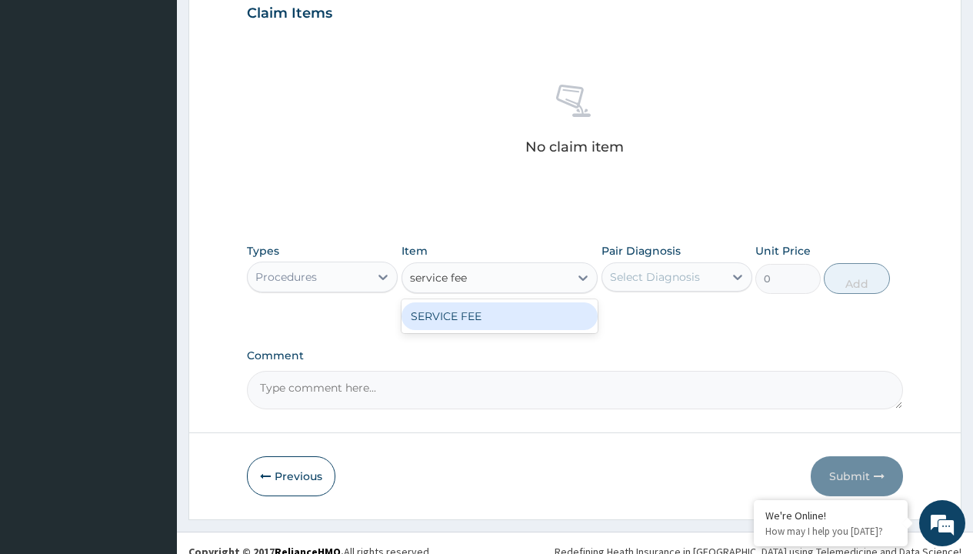
click at [499, 315] on div "SERVICE FEE" at bounding box center [499, 316] width 197 height 28
type input "100"
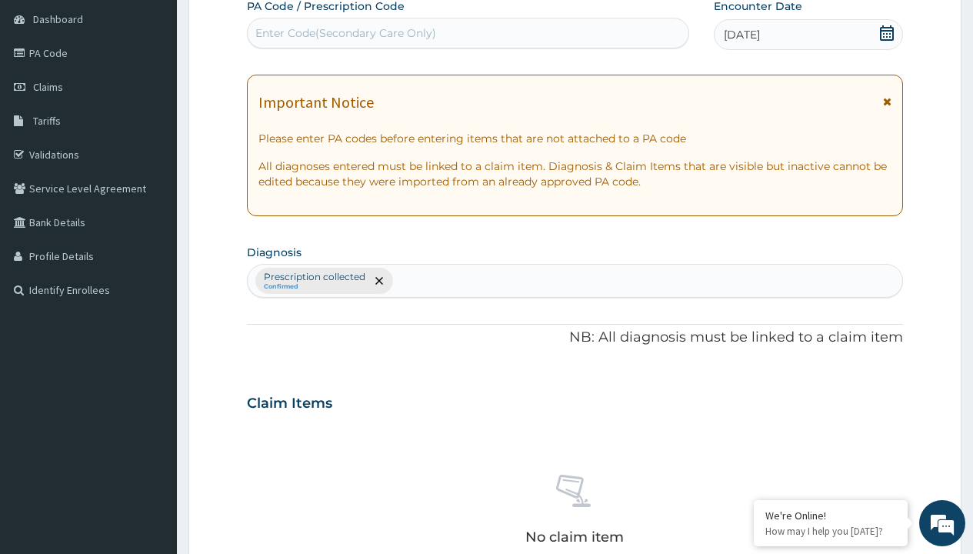
type input "prescription collected"
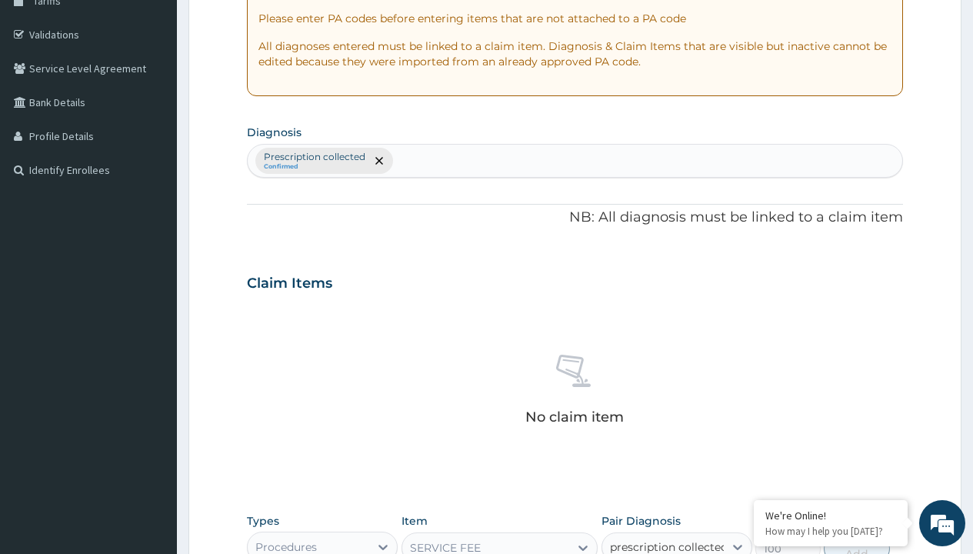
checkbox input "true"
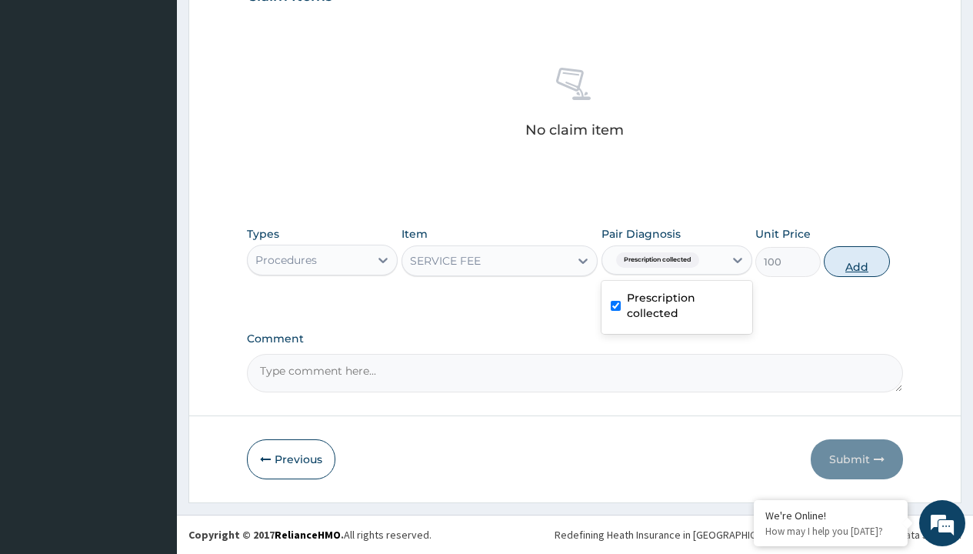
click at [856, 261] on button "Add" at bounding box center [855, 261] width 65 height 31
type input "0"
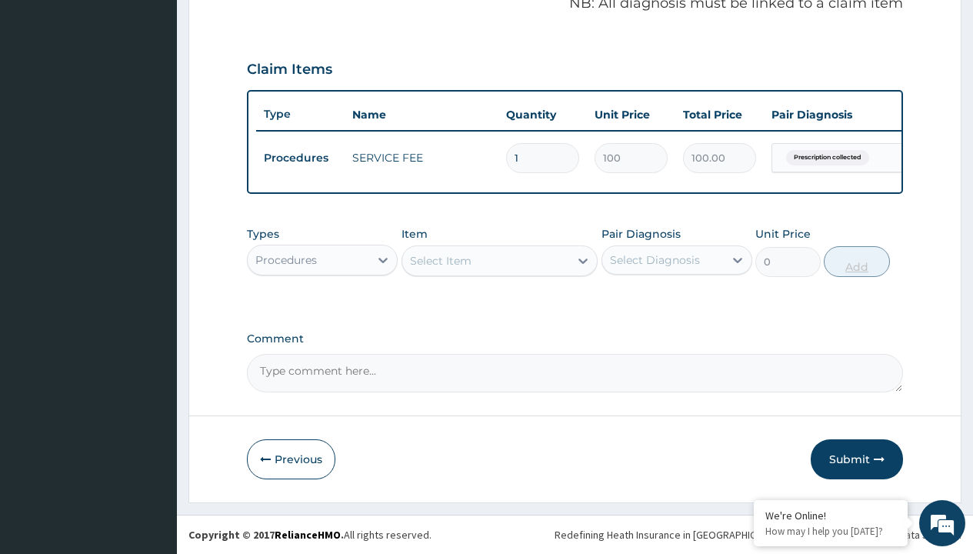
scroll to position [494, 0]
click at [286, 259] on div "Procedures" at bounding box center [286, 259] width 62 height 15
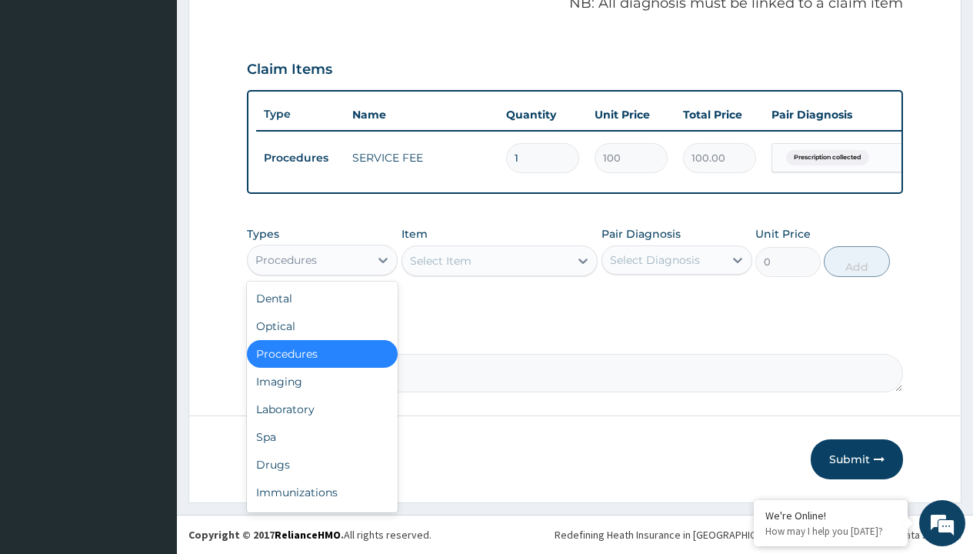
type input "drugs"
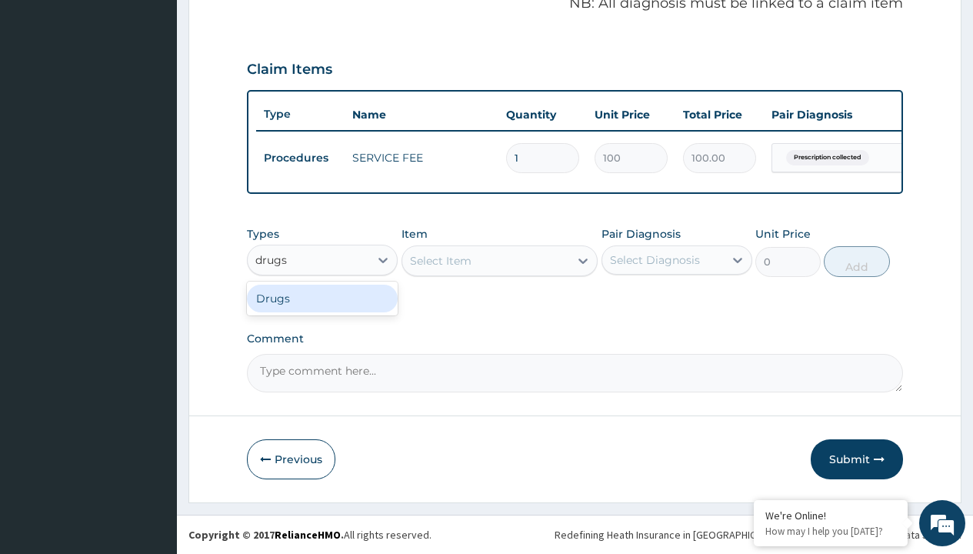
click at [322, 298] on div "Drugs" at bounding box center [322, 298] width 151 height 28
click at [440, 260] on div "Select Item" at bounding box center [499, 260] width 197 height 31
type input "carvedilol 3.125mg (teva) x28"
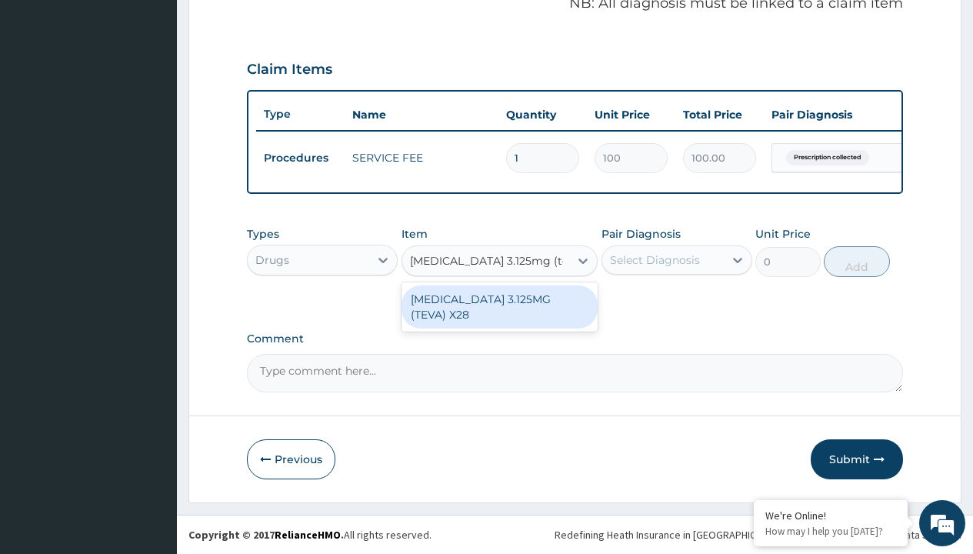
click at [499, 298] on div "CARVEDILOL 3.125MG (TEVA) X28" at bounding box center [499, 306] width 197 height 43
type input "111.1999969482422"
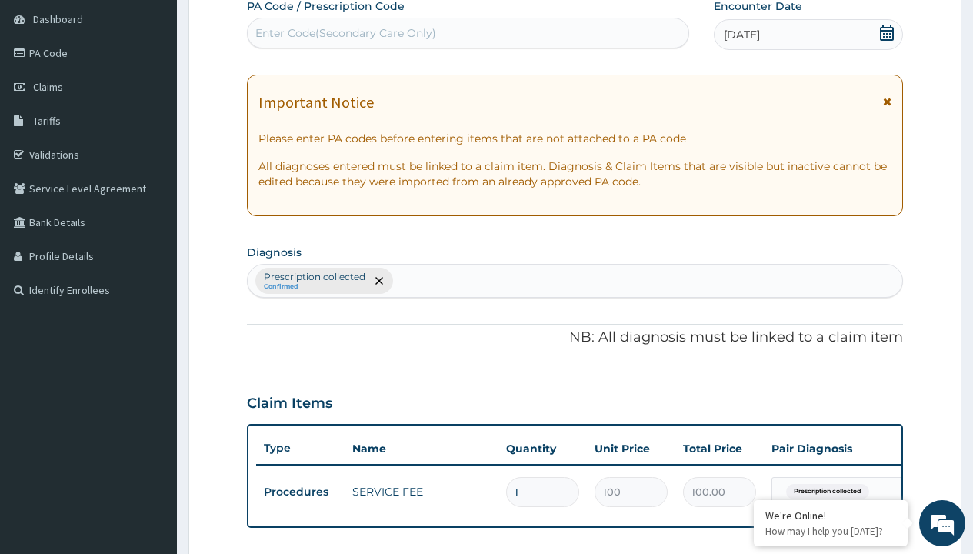
type input "prescription collected"
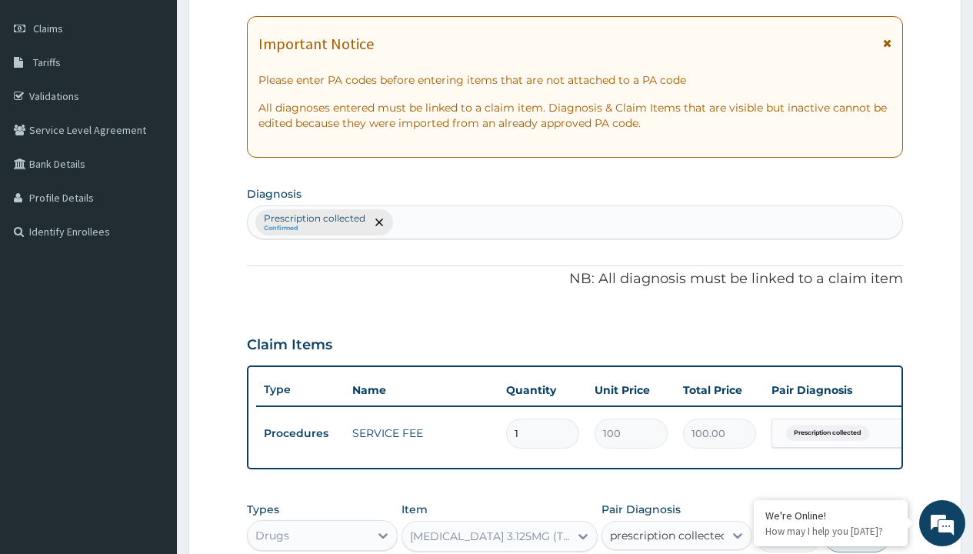
checkbox input "true"
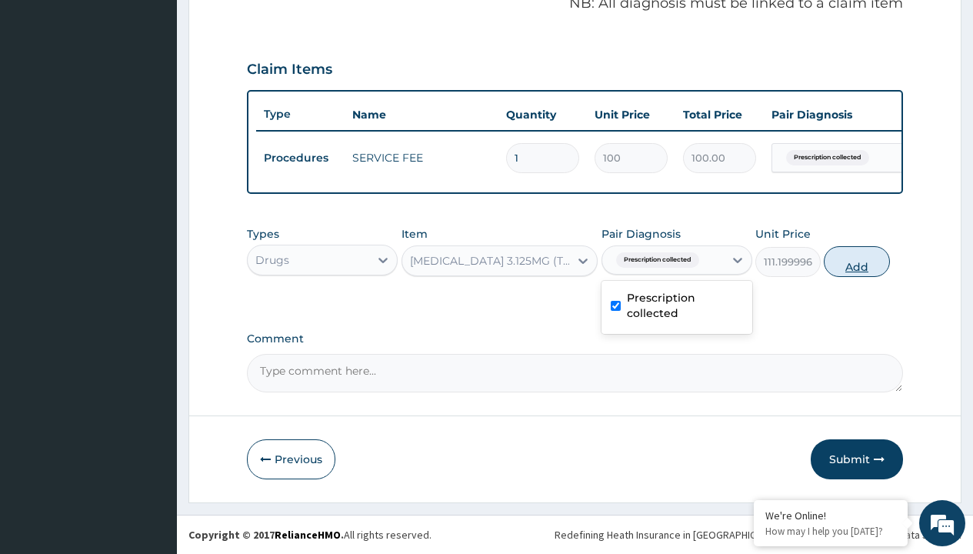
click at [856, 261] on button "Add" at bounding box center [855, 261] width 65 height 31
type input "0"
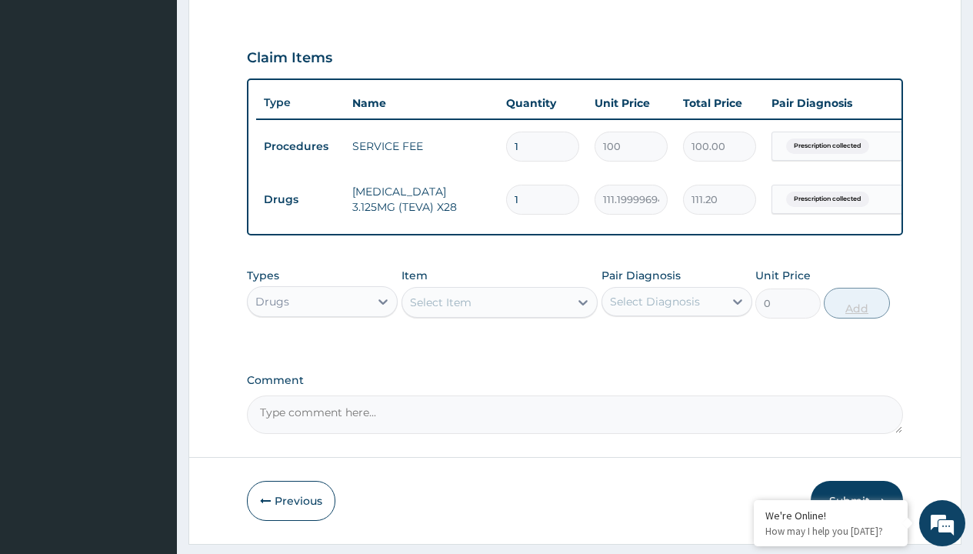
type input "28"
type input "3113.60"
type input "28"
click at [300, 199] on td "Drugs" at bounding box center [300, 199] width 88 height 28
type input "drugs"
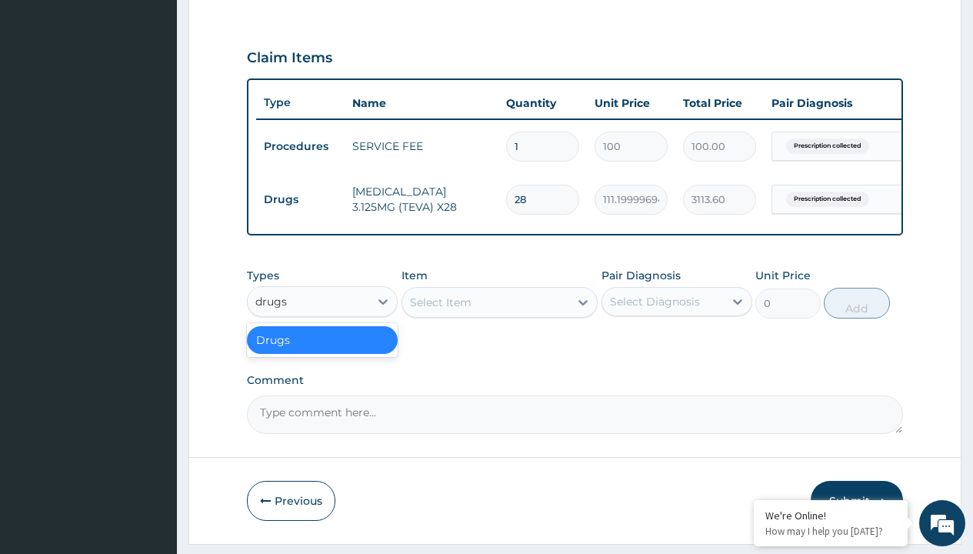
scroll to position [0, 0]
click at [322, 351] on div "Drugs" at bounding box center [322, 340] width 151 height 28
click at [440, 310] on div "Select Item" at bounding box center [441, 301] width 62 height 15
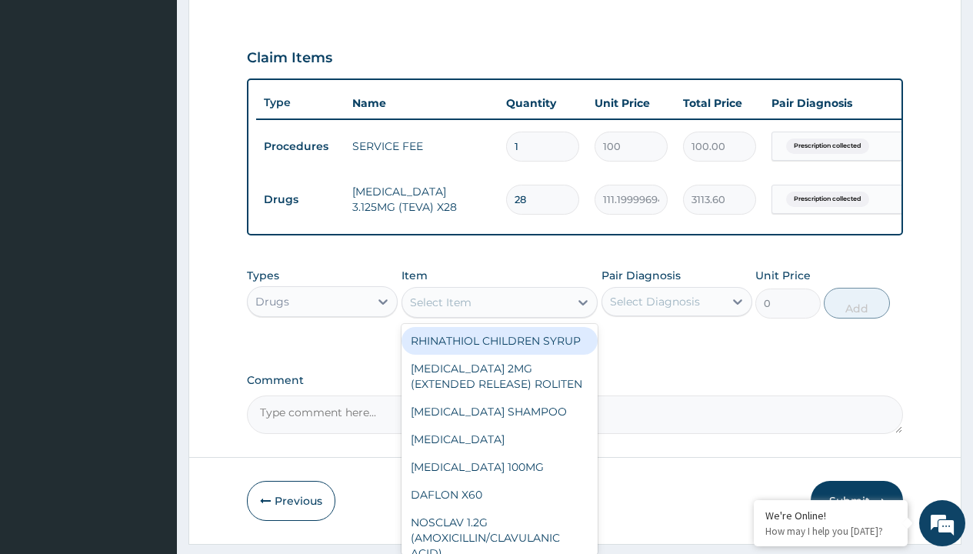
type input "xarelto 20mg by 14 tabs"
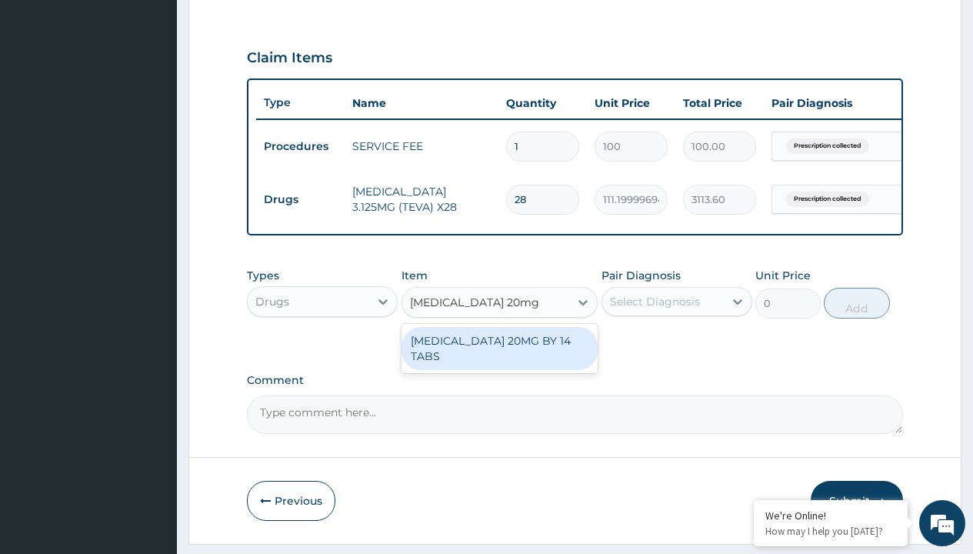
click at [499, 351] on div "[MEDICAL_DATA] 20MG BY 14 TABS" at bounding box center [499, 348] width 197 height 43
type input "2535.699951171875"
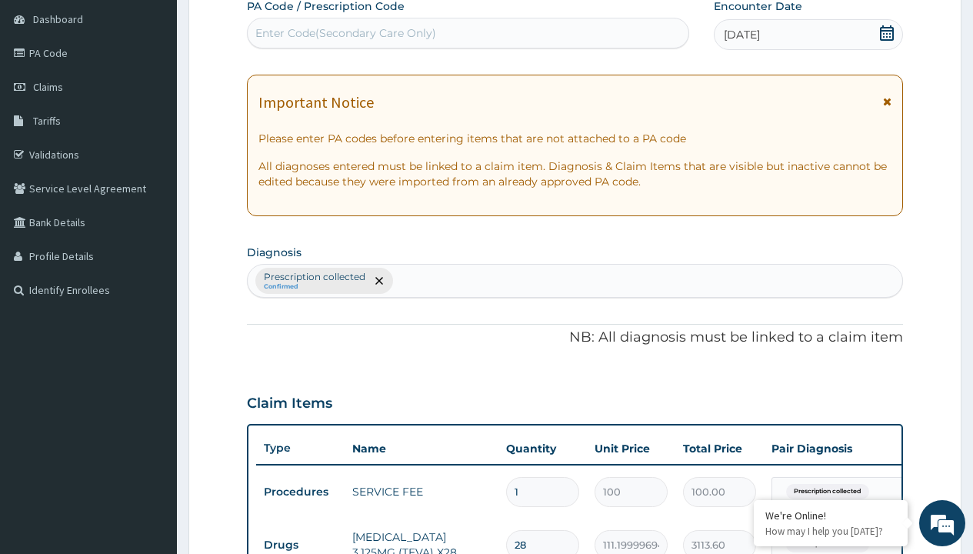
type input "prescription collected"
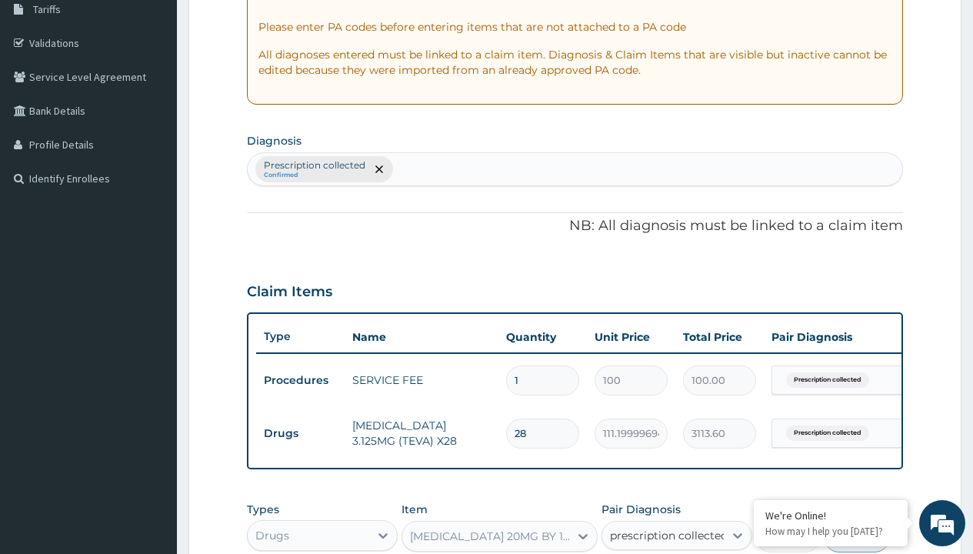
checkbox input "true"
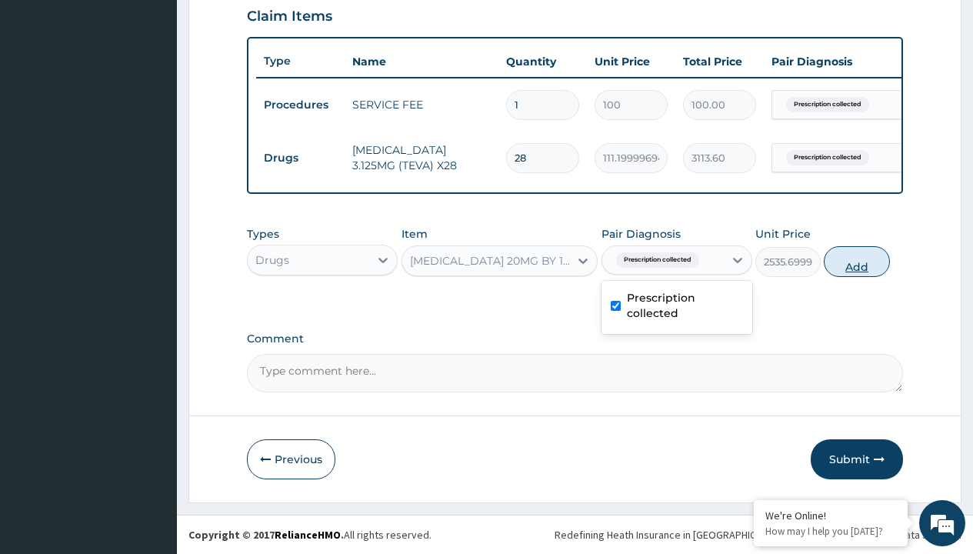
click at [856, 261] on button "Add" at bounding box center [855, 261] width 65 height 31
type input "0"
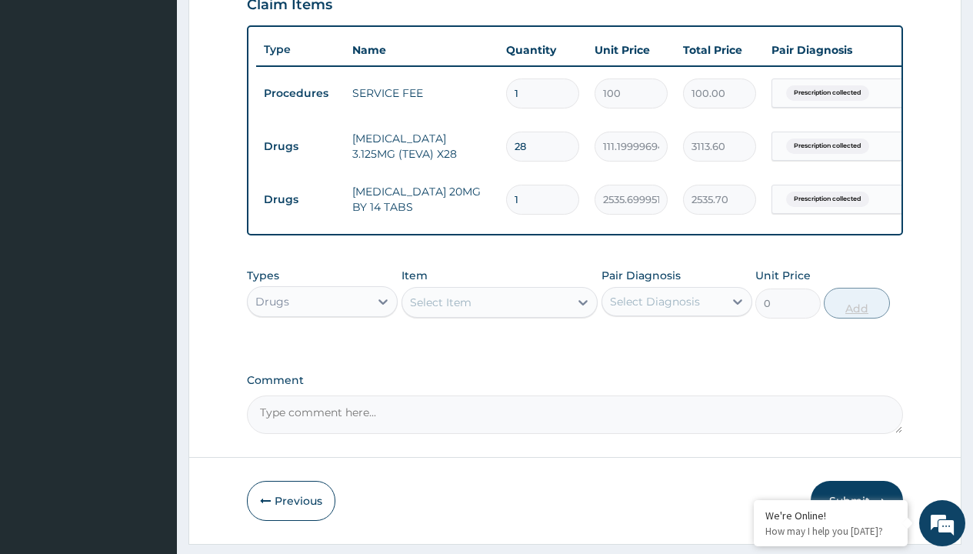
type input "28"
type input "70999.60"
type input "28"
click at [300, 146] on td "Drugs" at bounding box center [300, 146] width 88 height 28
type input "procedures"
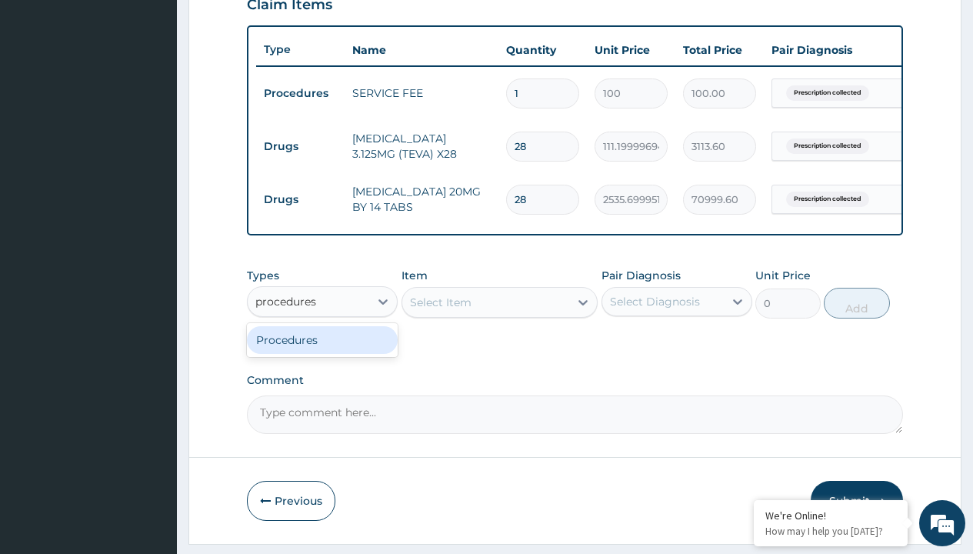
scroll to position [0, 0]
click at [322, 351] on div "Procedures" at bounding box center [322, 340] width 151 height 28
click at [440, 310] on div "Select Item" at bounding box center [441, 301] width 62 height 15
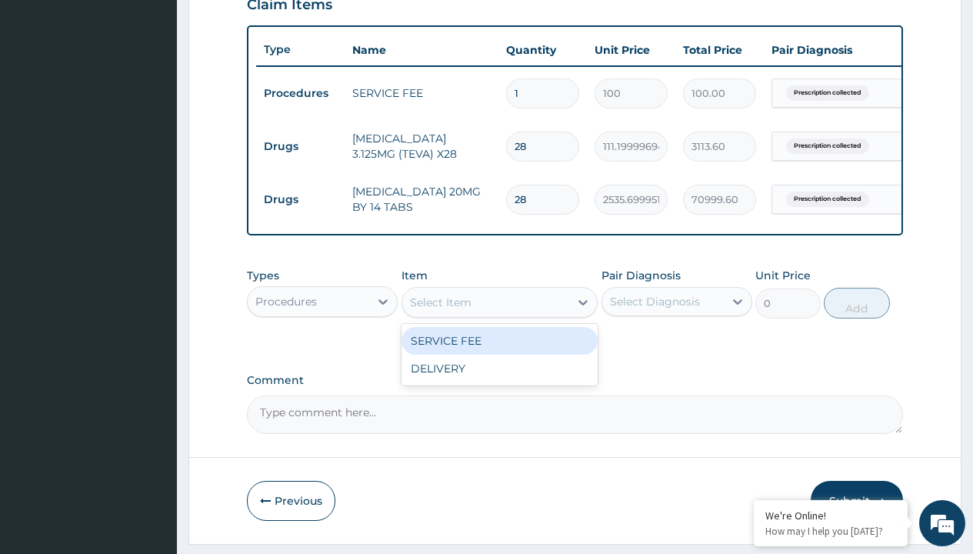
type input "delivery"
click at [499, 351] on div "DELIVERY" at bounding box center [499, 341] width 197 height 28
type input "2000"
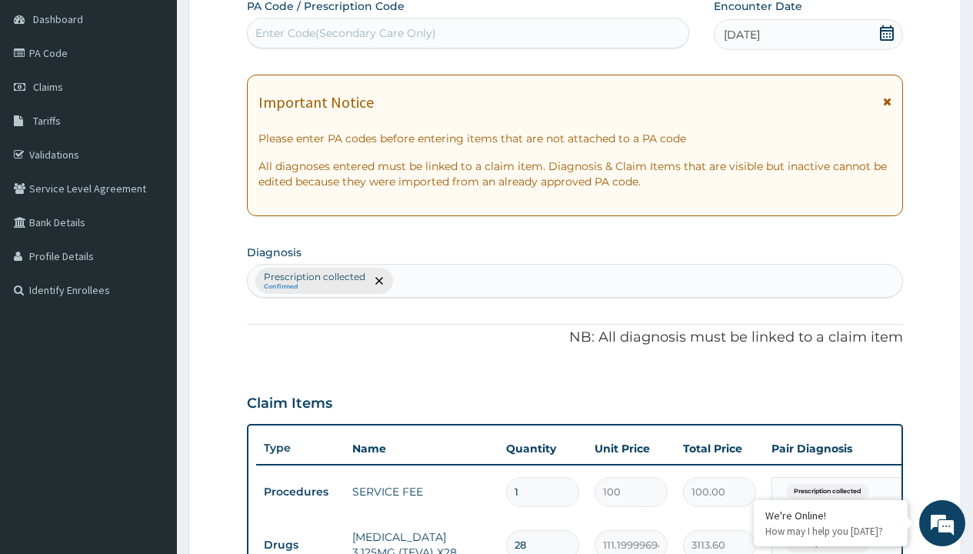
scroll to position [313, 0]
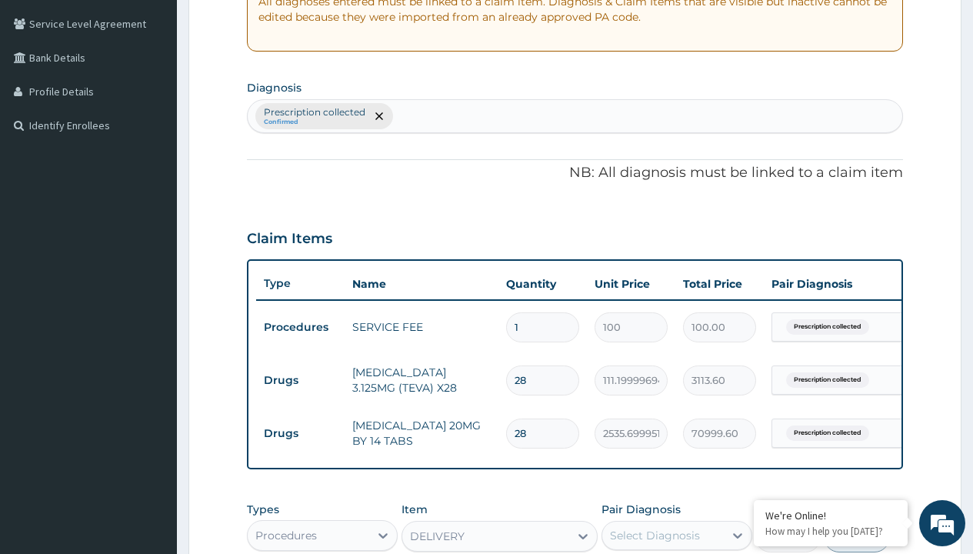
type input "prescription collected"
checkbox input "true"
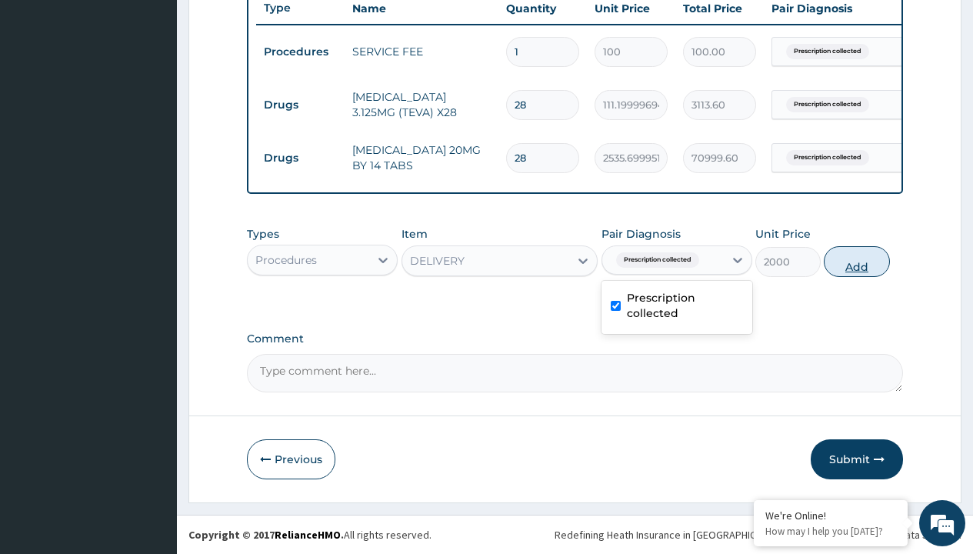
click at [856, 261] on button "Add" at bounding box center [855, 261] width 65 height 31
type input "0"
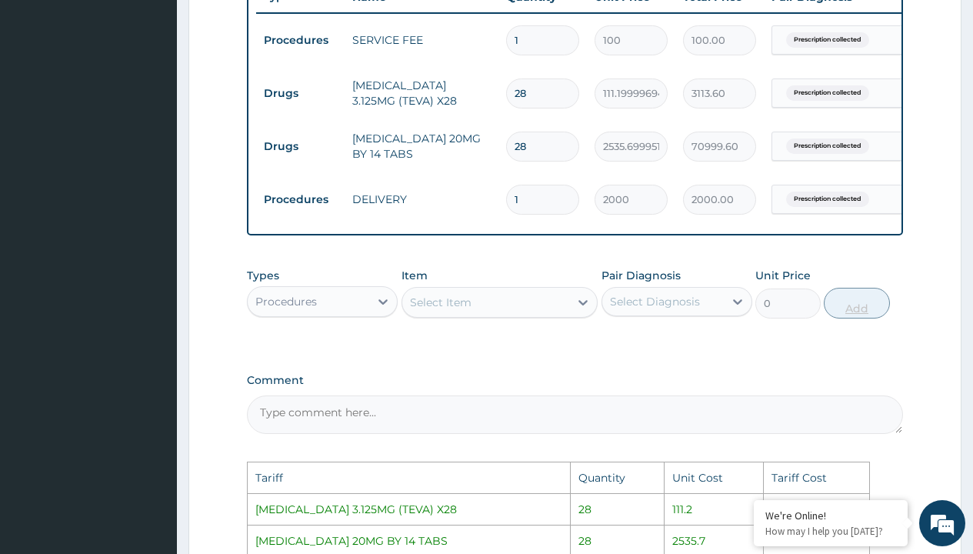
scroll to position [913, 0]
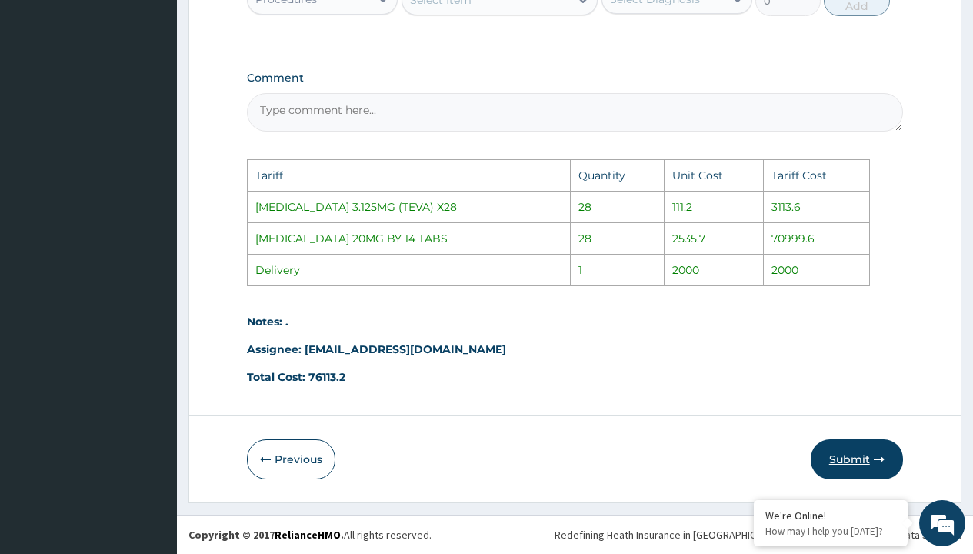
click at [854, 455] on button "Submit" at bounding box center [856, 459] width 92 height 40
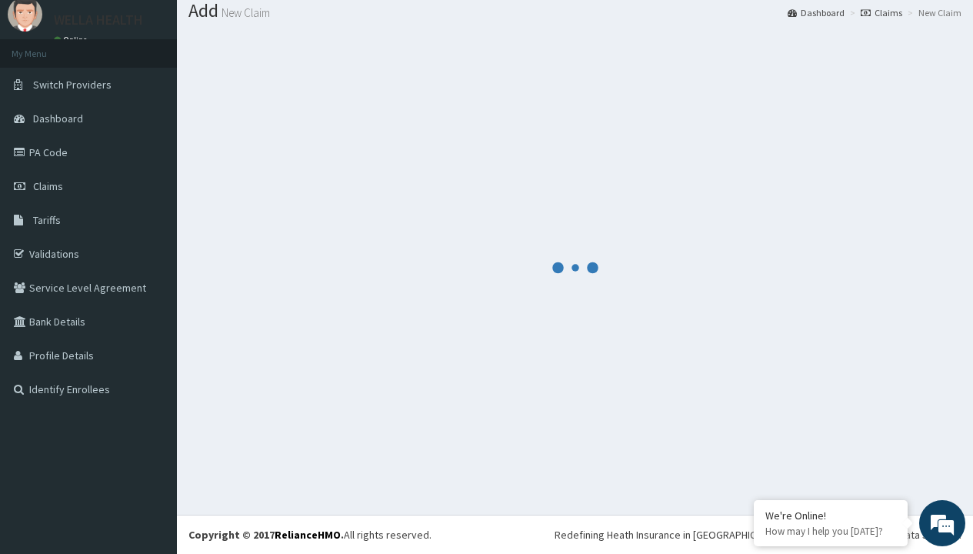
scroll to position [653, 0]
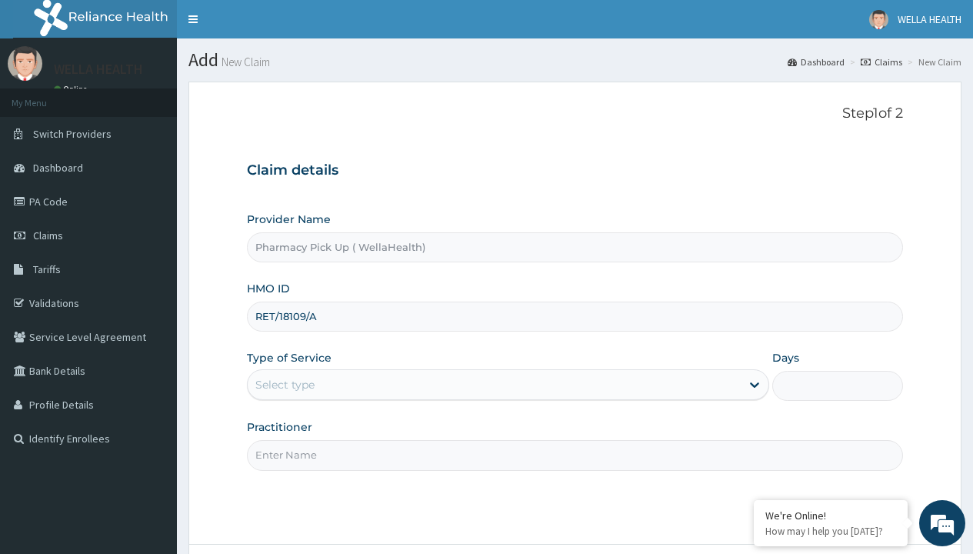
type input "RET/18109/A"
type input "WellaHealth"
click at [284, 384] on div "Select type" at bounding box center [284, 384] width 59 height 15
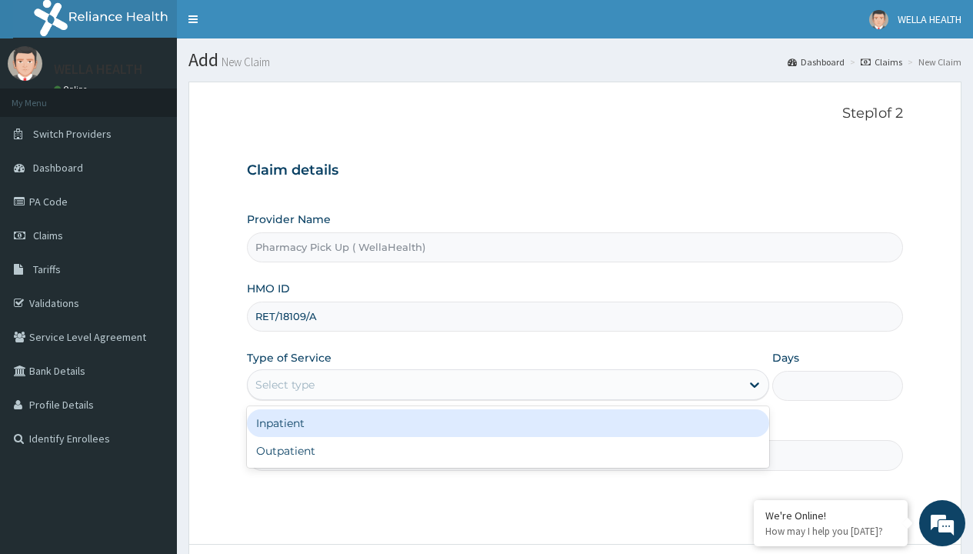
click at [507, 451] on div "Outpatient" at bounding box center [508, 451] width 522 height 28
type input "1"
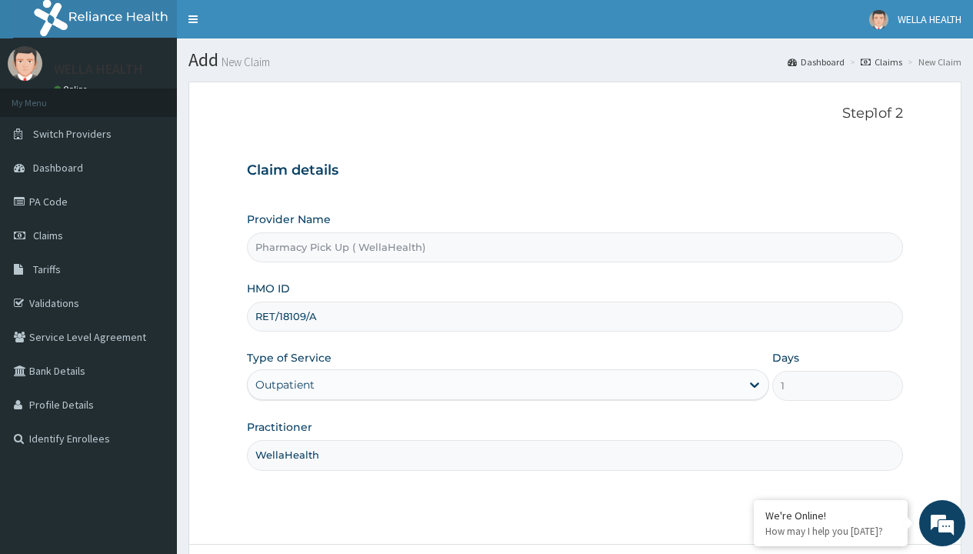
scroll to position [128, 0]
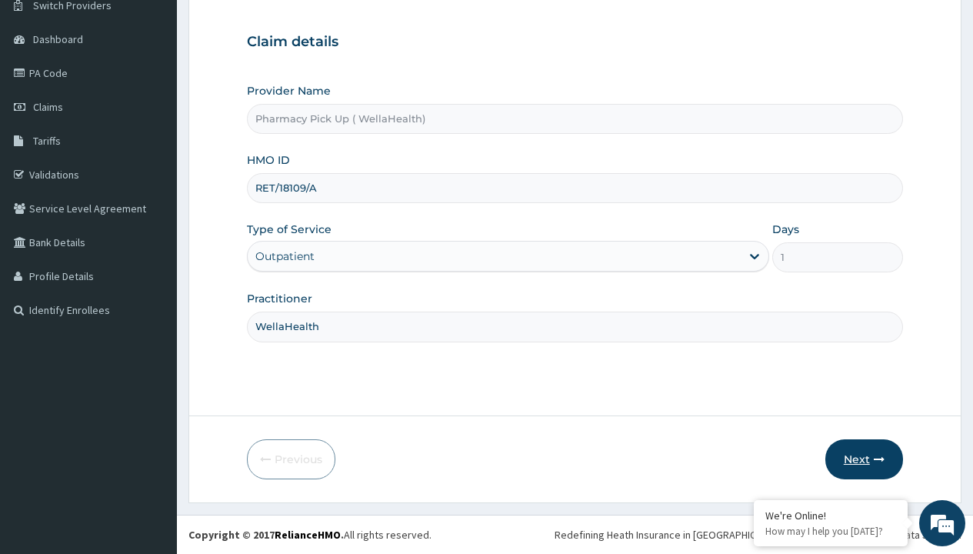
click at [863, 459] on button "Next" at bounding box center [864, 459] width 78 height 40
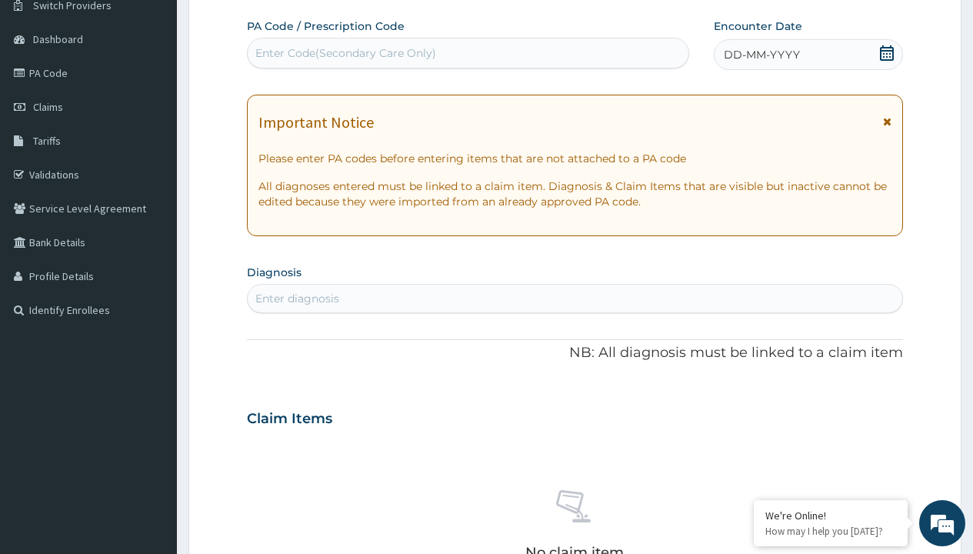
click at [760, 55] on span "DD-MM-YYYY" at bounding box center [761, 54] width 76 height 15
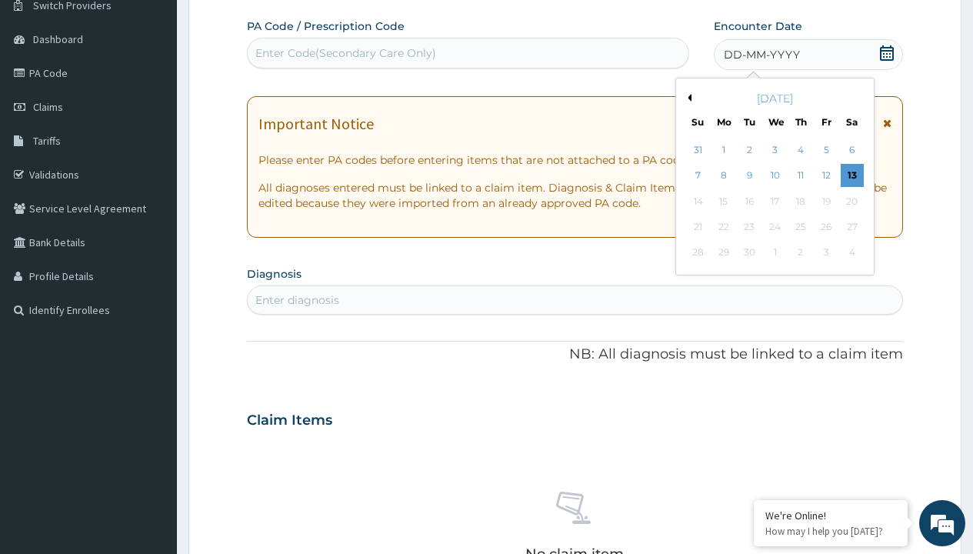
click at [687, 98] on button "Previous Month" at bounding box center [687, 98] width 8 height 8
click at [800, 175] on div "7" at bounding box center [800, 176] width 23 height 23
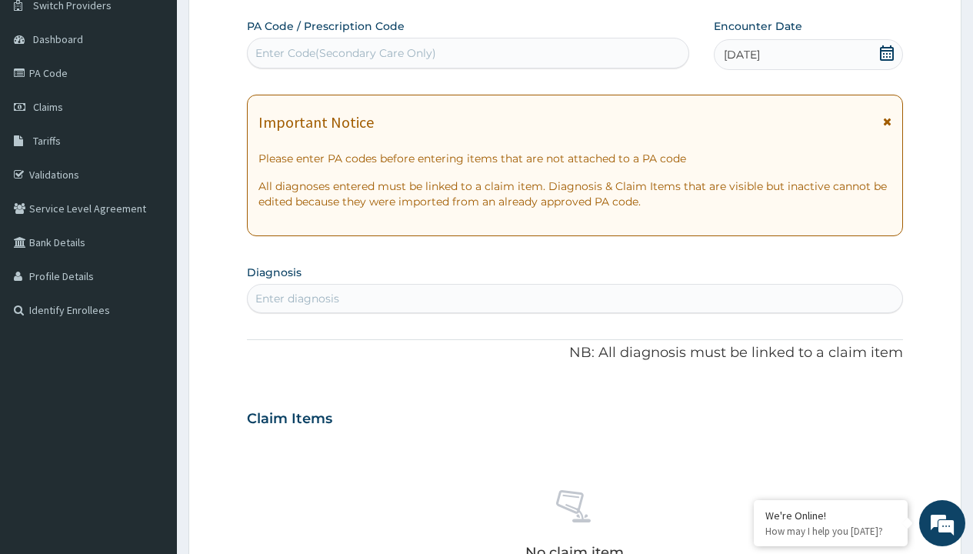
click at [297, 298] on div "Enter diagnosis" at bounding box center [297, 298] width 84 height 15
type input "prescription collected"
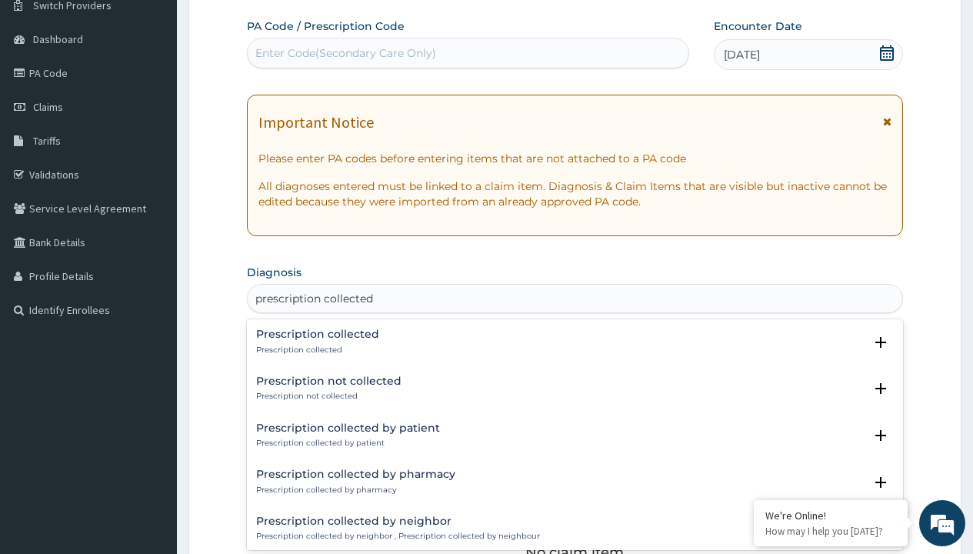
click at [315, 349] on p "Prescription collected" at bounding box center [317, 349] width 123 height 11
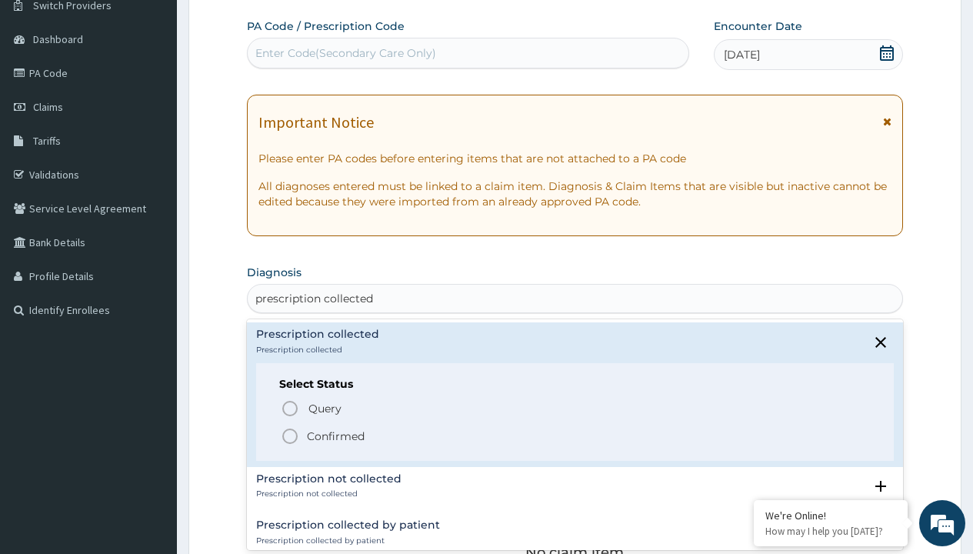
click at [335, 435] on p "Confirmed" at bounding box center [336, 435] width 58 height 15
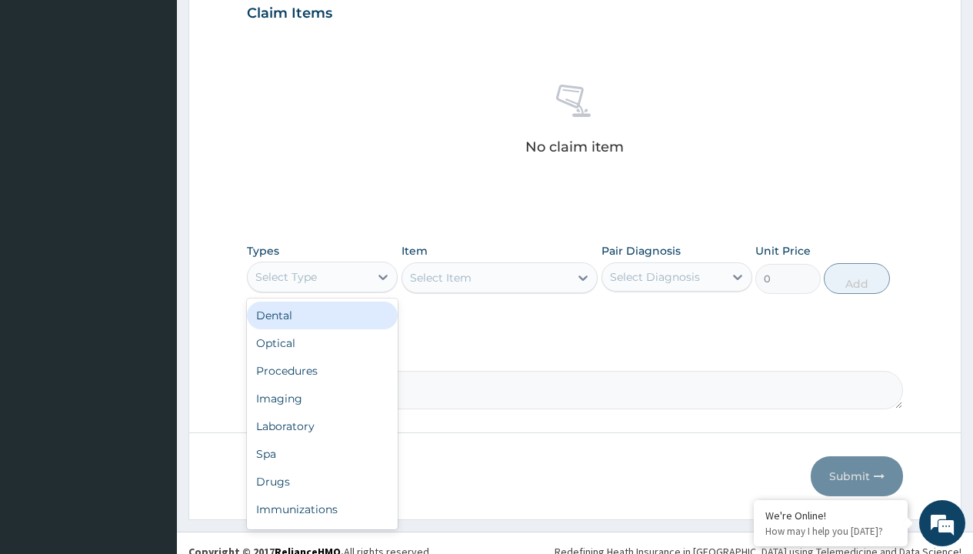
type input "procedures"
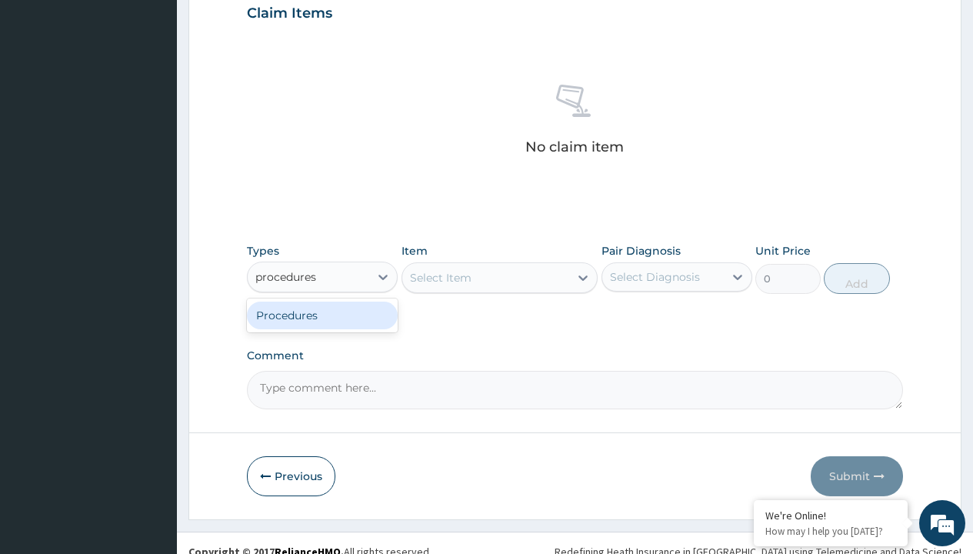
click at [322, 314] on div "Procedures" at bounding box center [322, 315] width 151 height 28
click at [440, 277] on div "Select Item" at bounding box center [499, 277] width 197 height 31
click at [286, 276] on div "Procedures" at bounding box center [286, 276] width 62 height 15
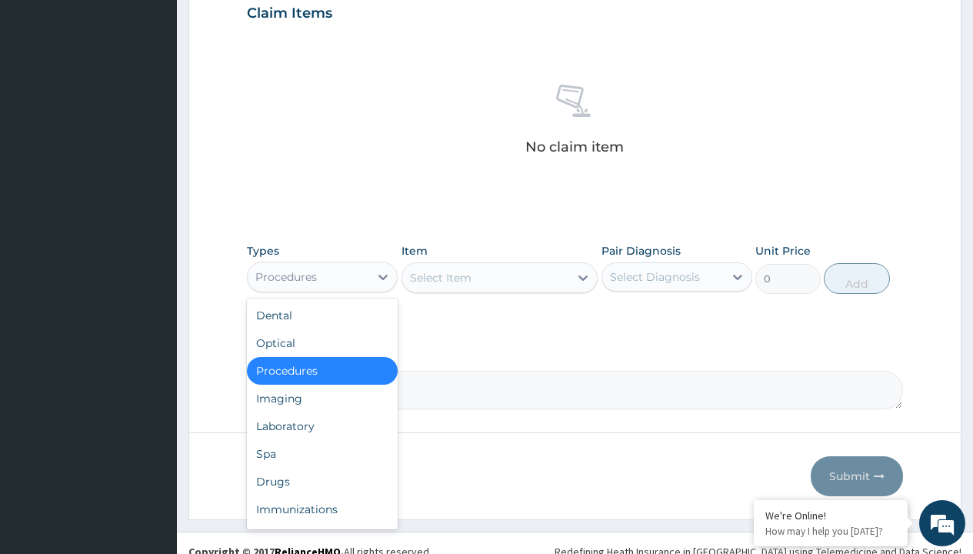
type input "procedures"
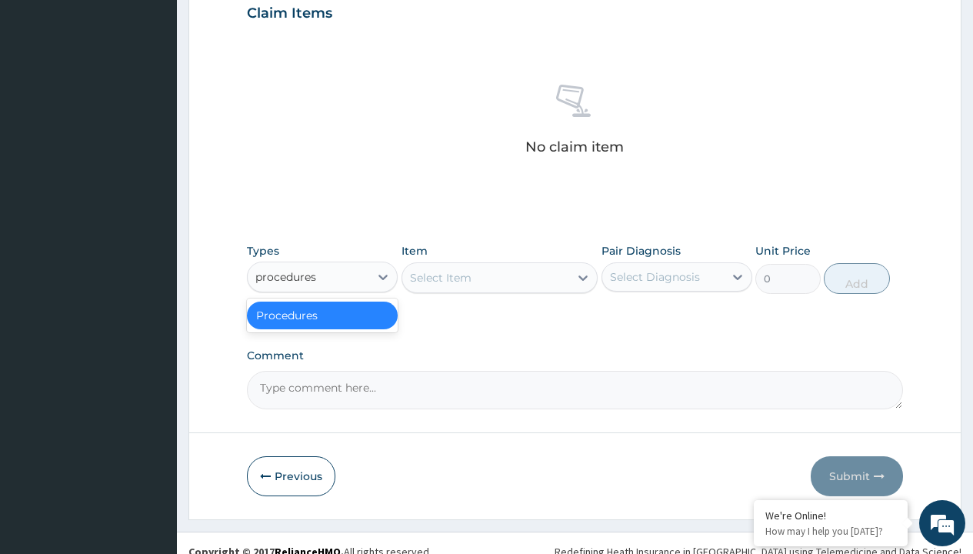
click at [322, 314] on div "Procedures" at bounding box center [322, 315] width 151 height 28
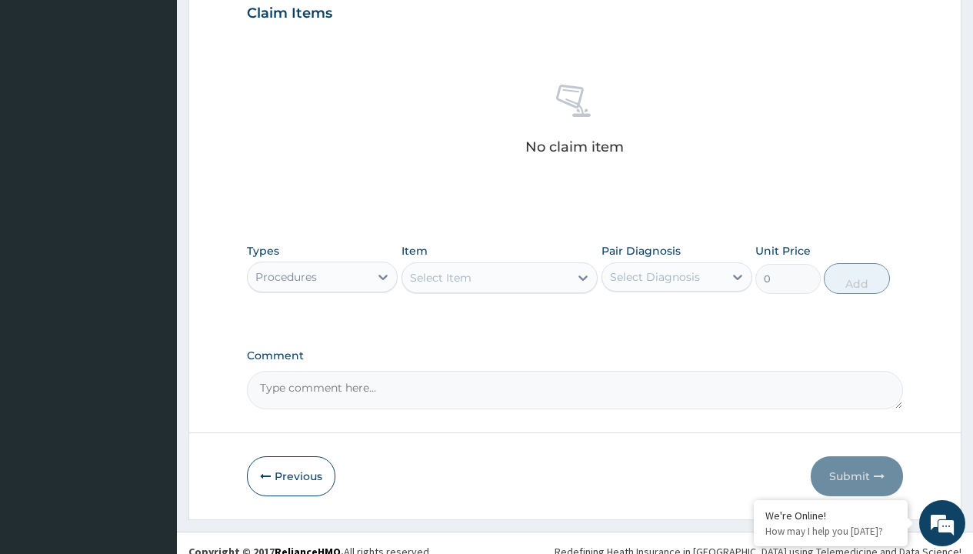
click at [440, 277] on div "Select Item" at bounding box center [441, 277] width 62 height 15
type input "service fee"
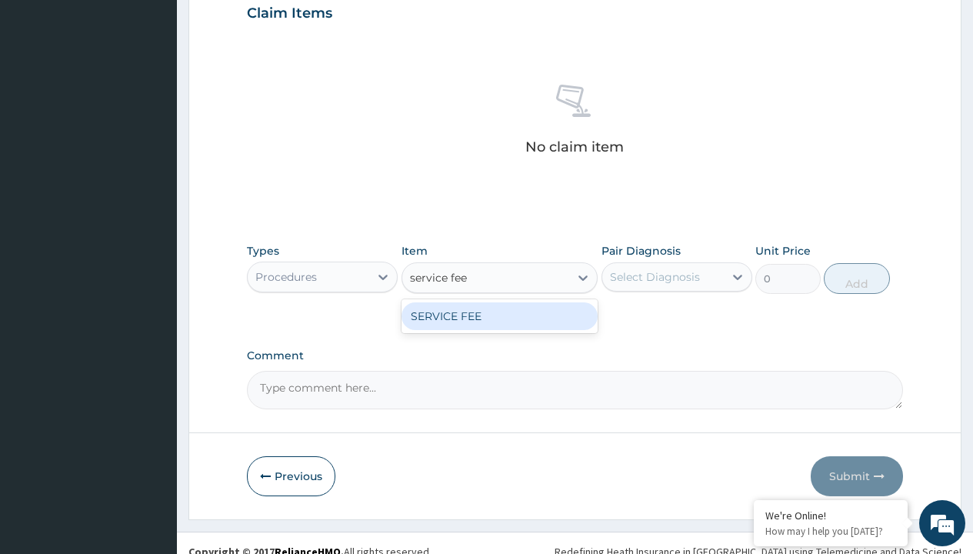
click at [499, 315] on div "SERVICE FEE" at bounding box center [499, 316] width 197 height 28
type input "100"
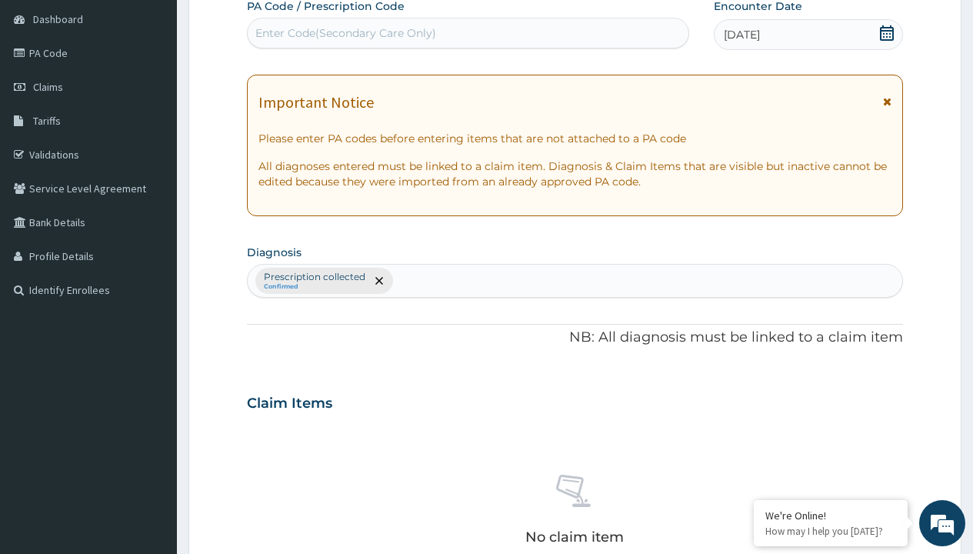
type input "prescription collected"
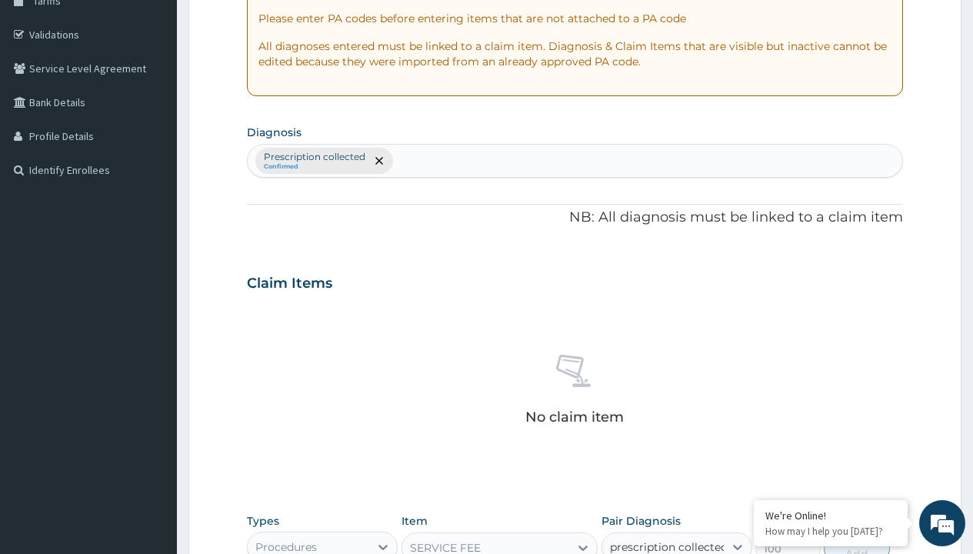
checkbox input "true"
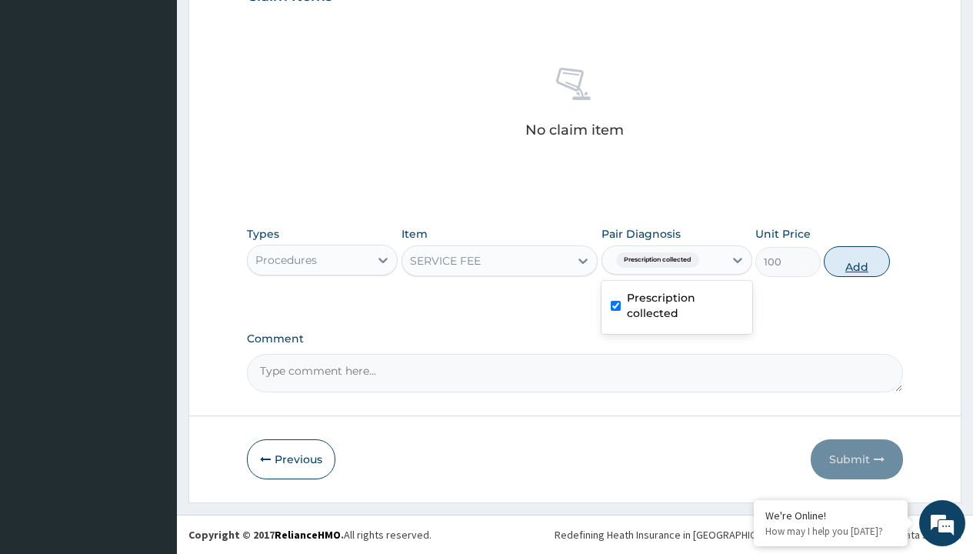
click at [856, 261] on button "Add" at bounding box center [855, 261] width 65 height 31
type input "0"
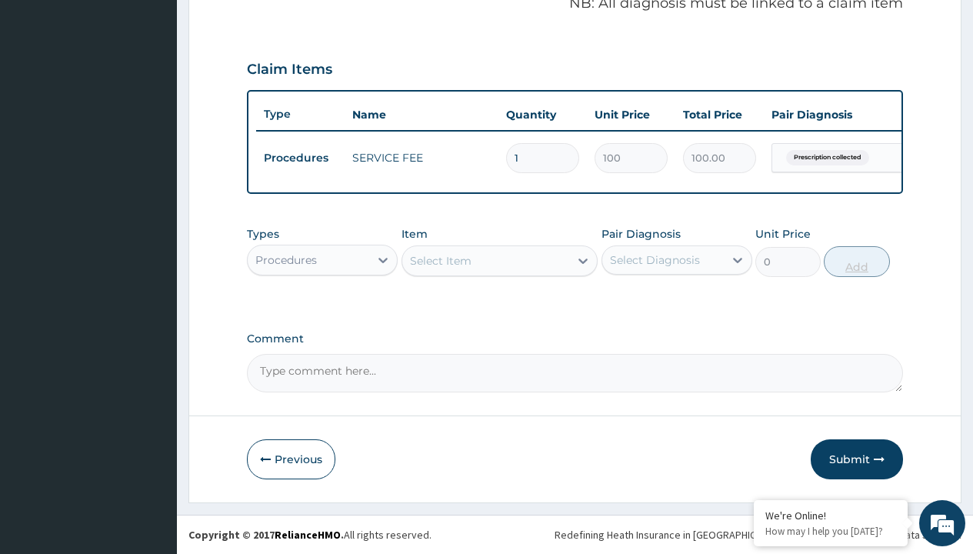
scroll to position [494, 0]
click at [286, 259] on div "Procedures" at bounding box center [286, 259] width 62 height 15
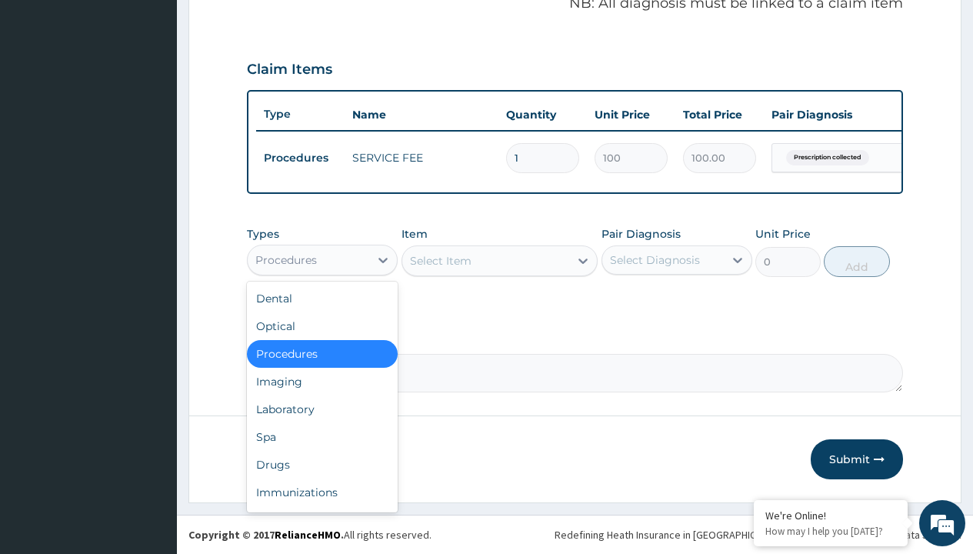
type input "drugs"
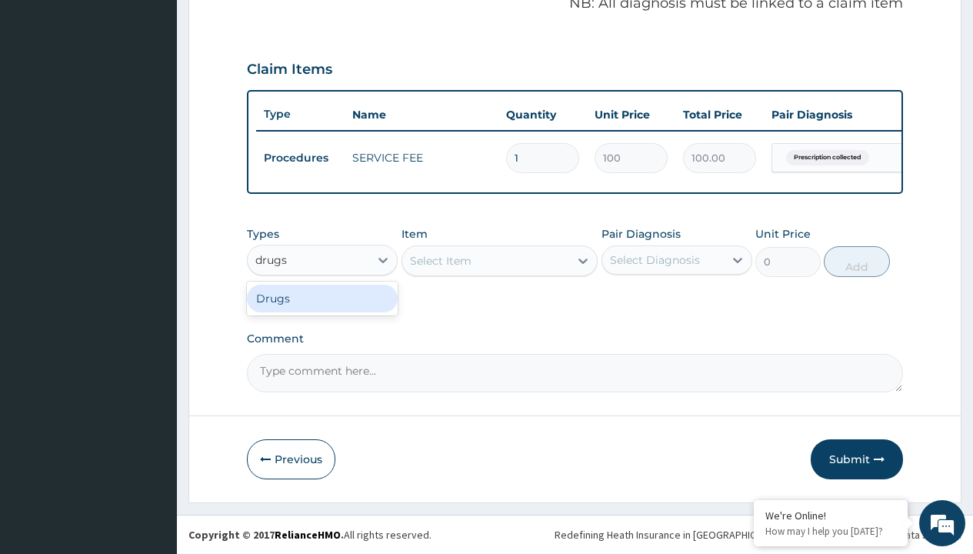
scroll to position [0, 0]
click at [322, 298] on div "Drugs" at bounding box center [322, 298] width 151 height 28
click at [440, 260] on div "Select Item" at bounding box center [499, 260] width 197 height 31
type input "losartan 50mg x30"
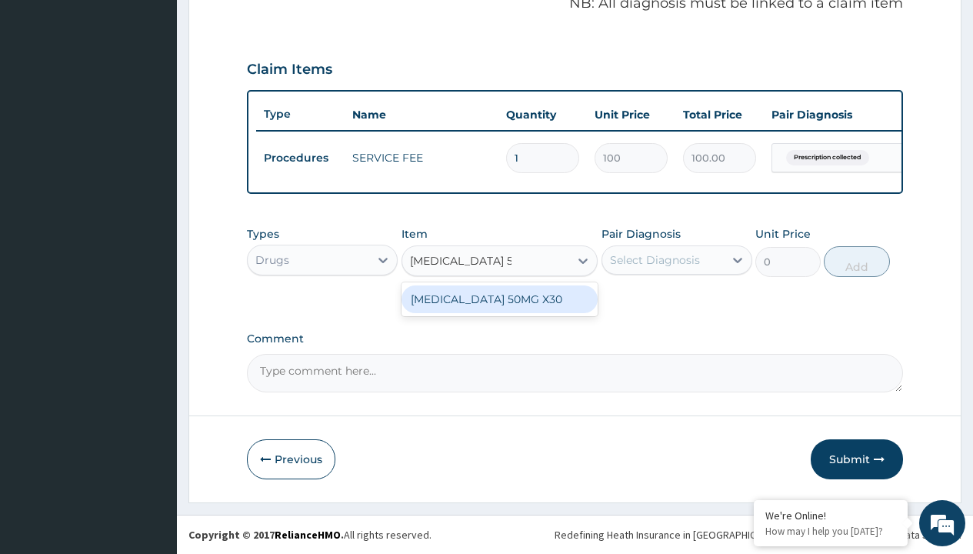
click at [499, 298] on div "LOSARTAN 50MG X30" at bounding box center [499, 299] width 197 height 28
type input "221.3999938964844"
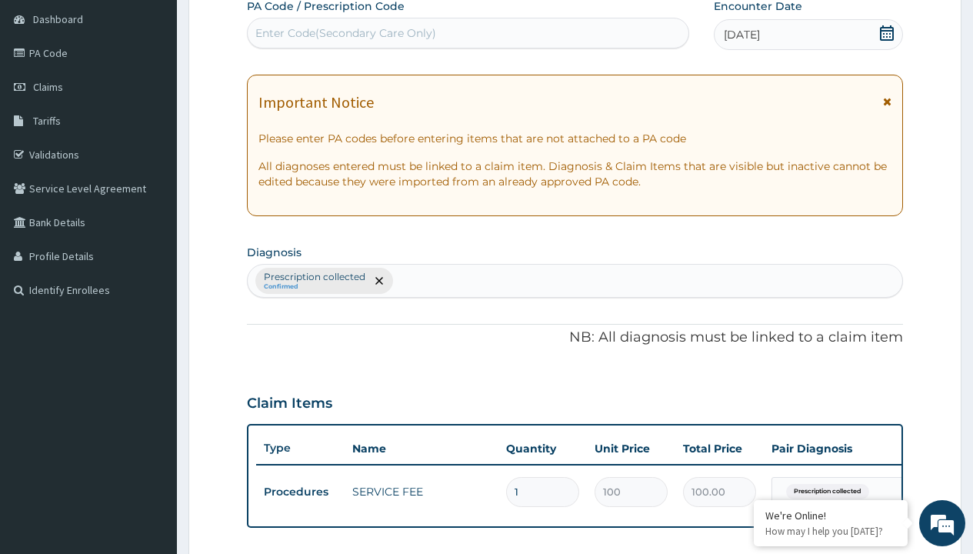
type input "prescription collected"
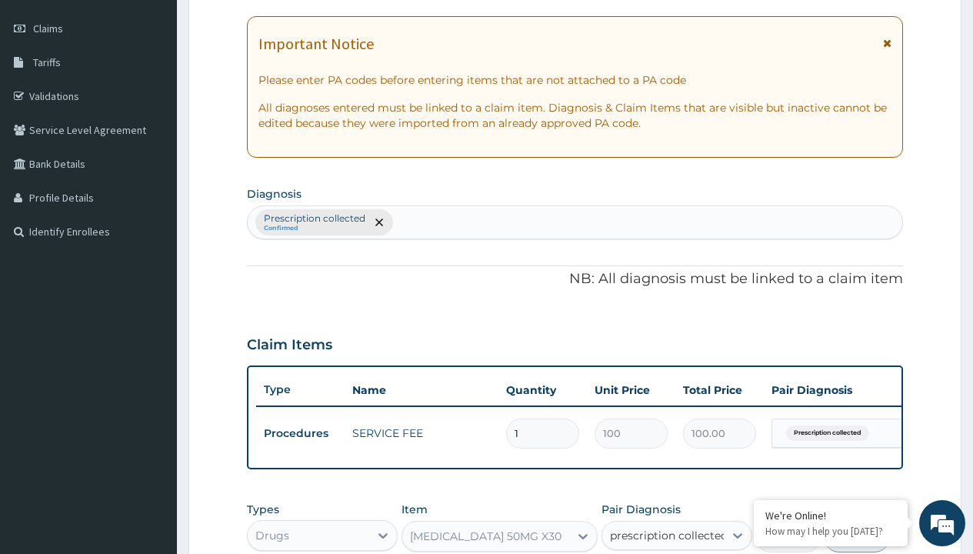
checkbox input "true"
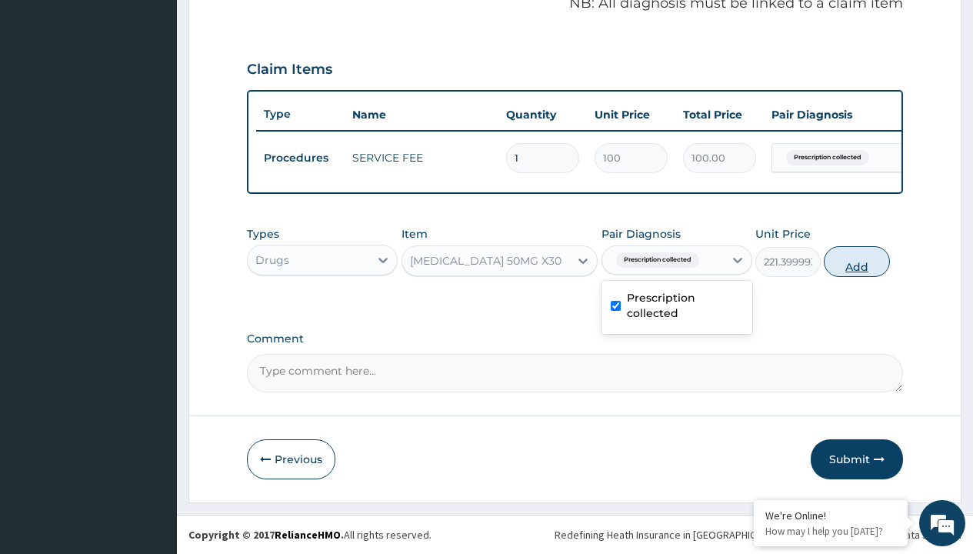
click at [856, 261] on button "Add" at bounding box center [855, 261] width 65 height 31
type input "0"
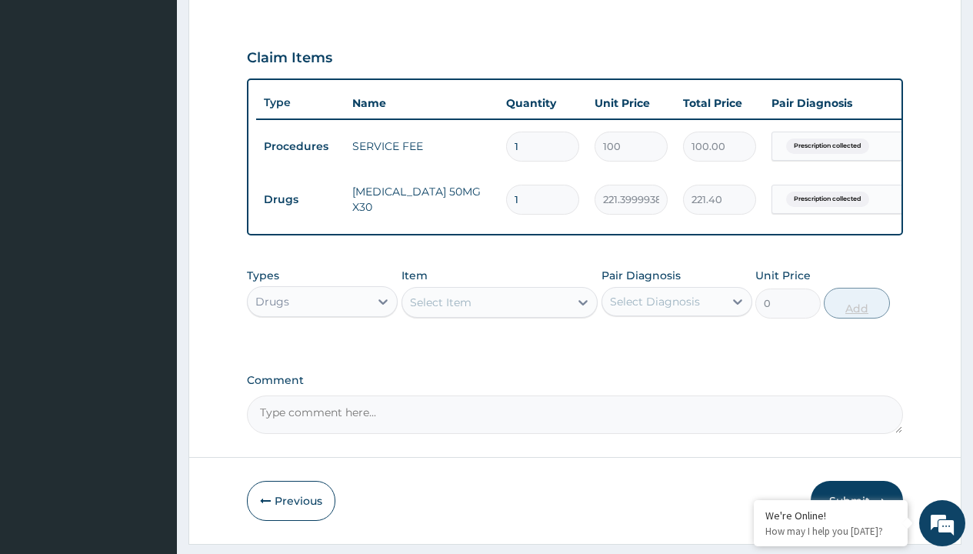
type input "30"
type input "6642.00"
type input "30"
click at [300, 199] on td "Drugs" at bounding box center [300, 199] width 88 height 28
type input "drugs"
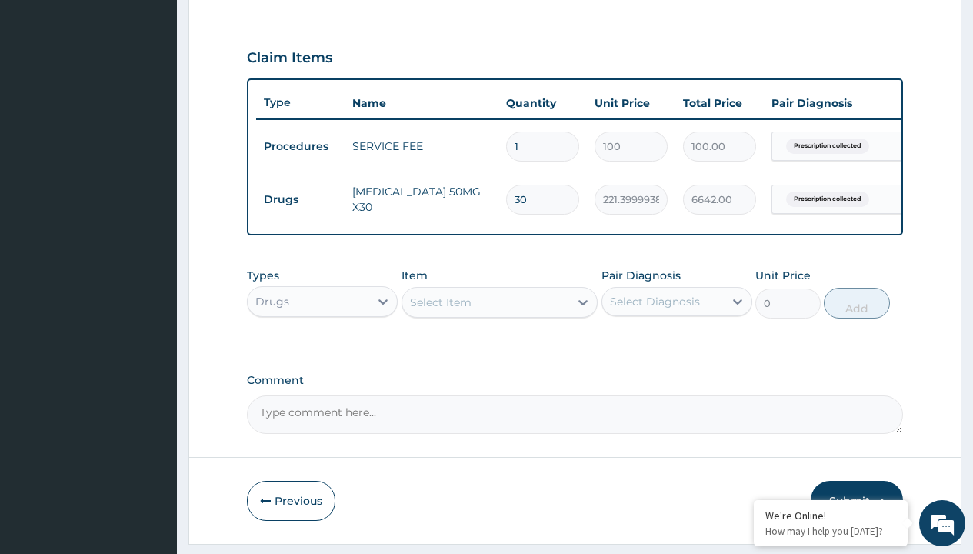
scroll to position [0, 0]
click at [322, 351] on div "Drugs" at bounding box center [322, 340] width 151 height 28
click at [440, 310] on div "Select Item" at bounding box center [441, 301] width 62 height 15
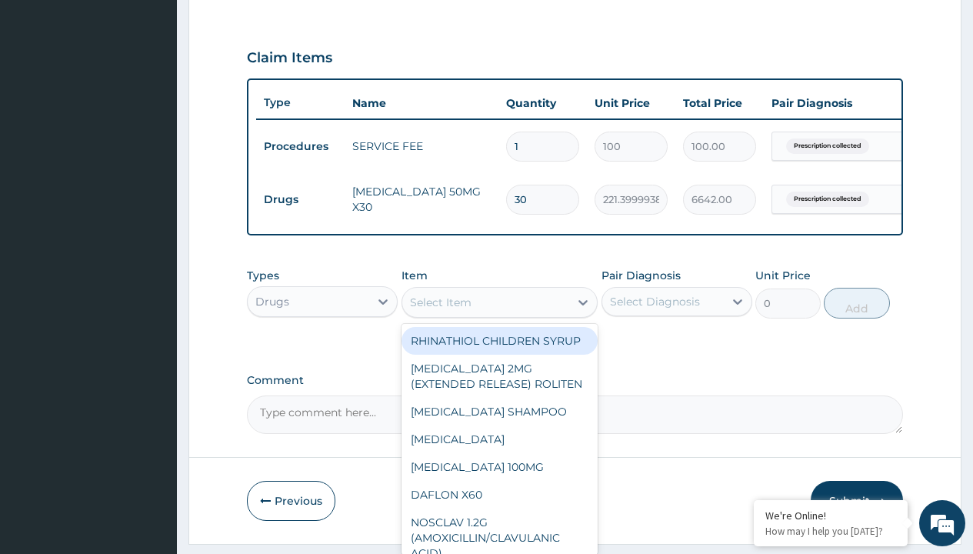
type input "lipitor 20mg atorvastatin x28"
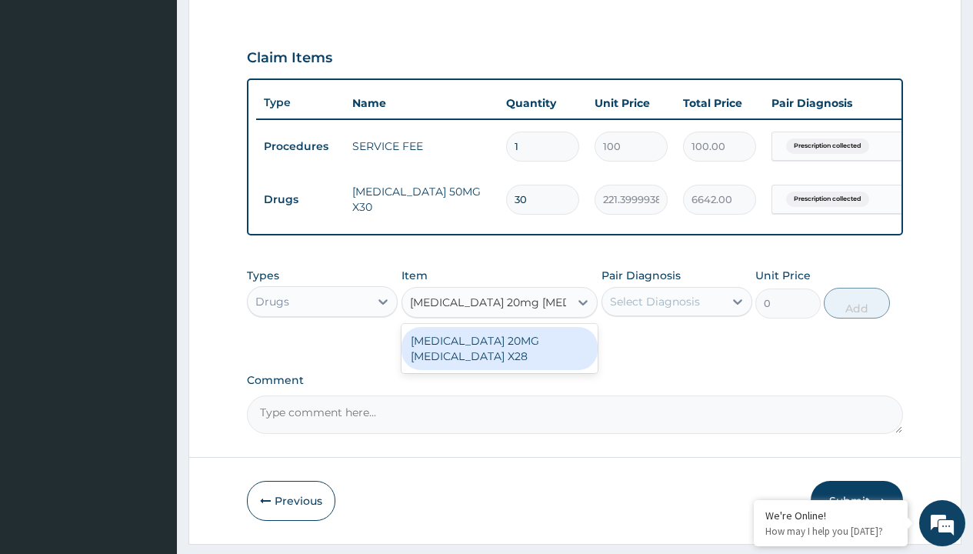
click at [499, 359] on div "LIPITOR 20MG ATORVASTATIN X28" at bounding box center [499, 348] width 197 height 43
type input "1024"
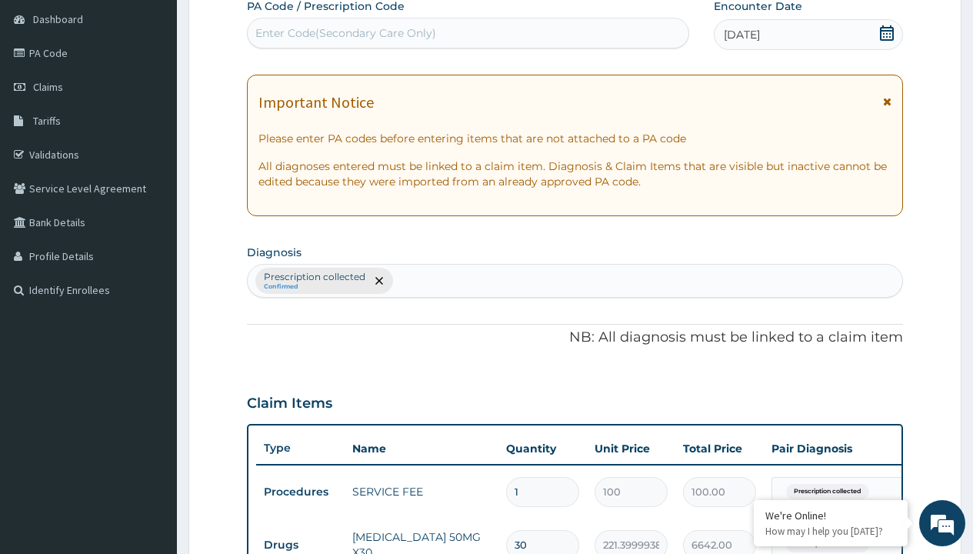
type input "prescription collected"
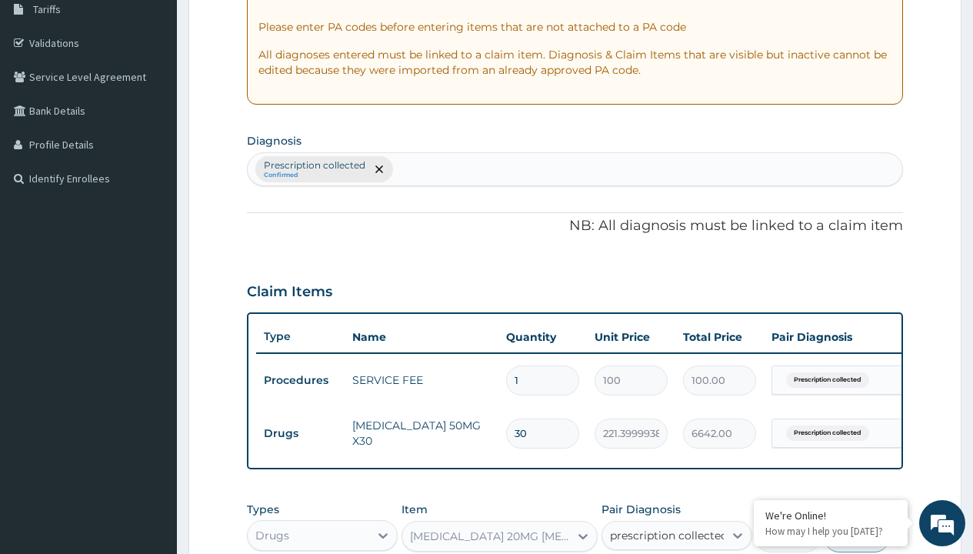
checkbox input "true"
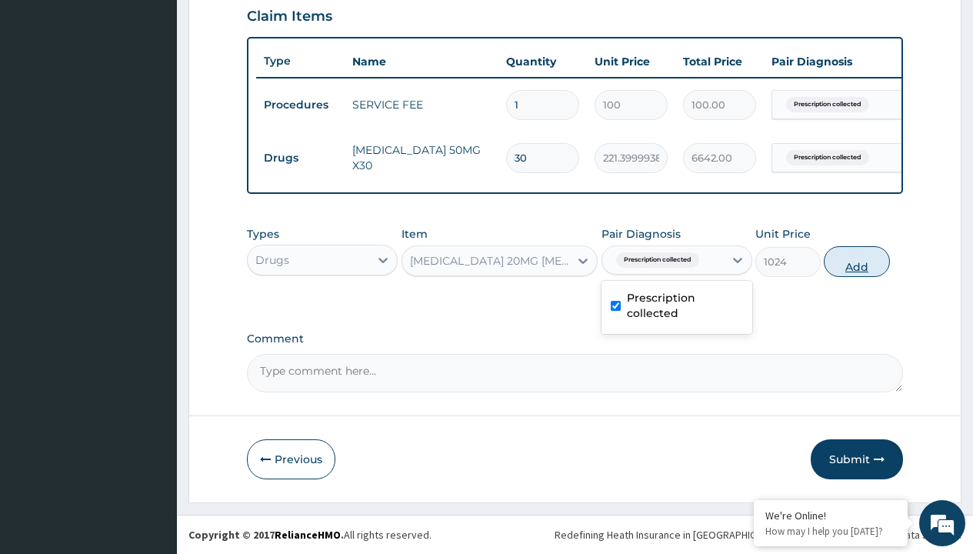
click at [856, 261] on button "Add" at bounding box center [855, 261] width 65 height 31
type input "0"
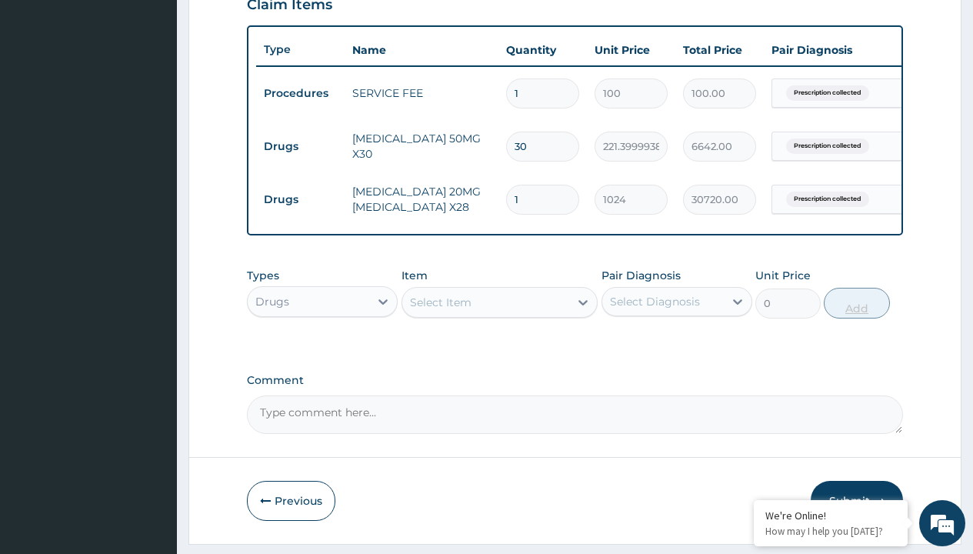
type input "30"
type input "30720.00"
type input "30"
click at [300, 146] on td "Drugs" at bounding box center [300, 146] width 88 height 28
type input "drugs"
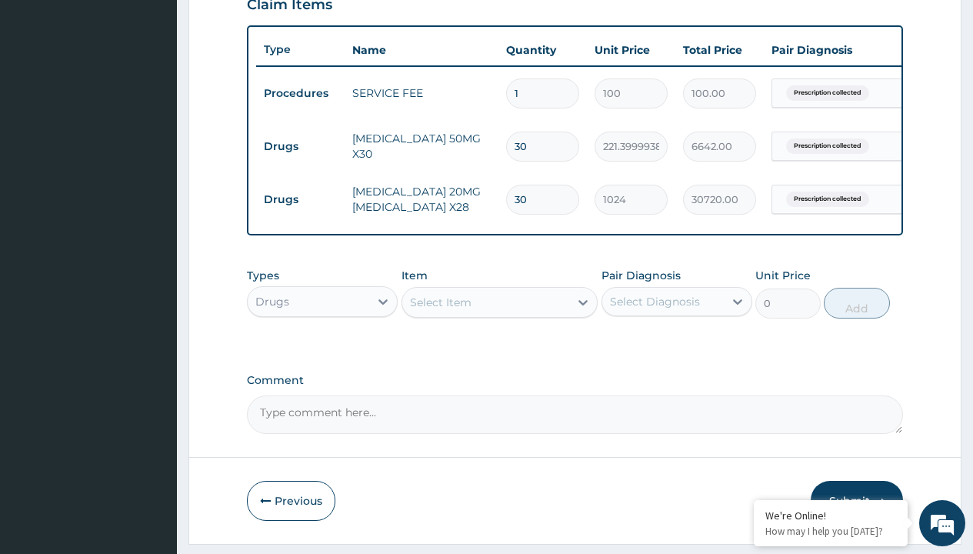
scroll to position [0, 0]
click at [322, 351] on div "Drugs" at bounding box center [322, 340] width 151 height 28
click at [440, 310] on div "Select Item" at bounding box center [441, 301] width 62 height 15
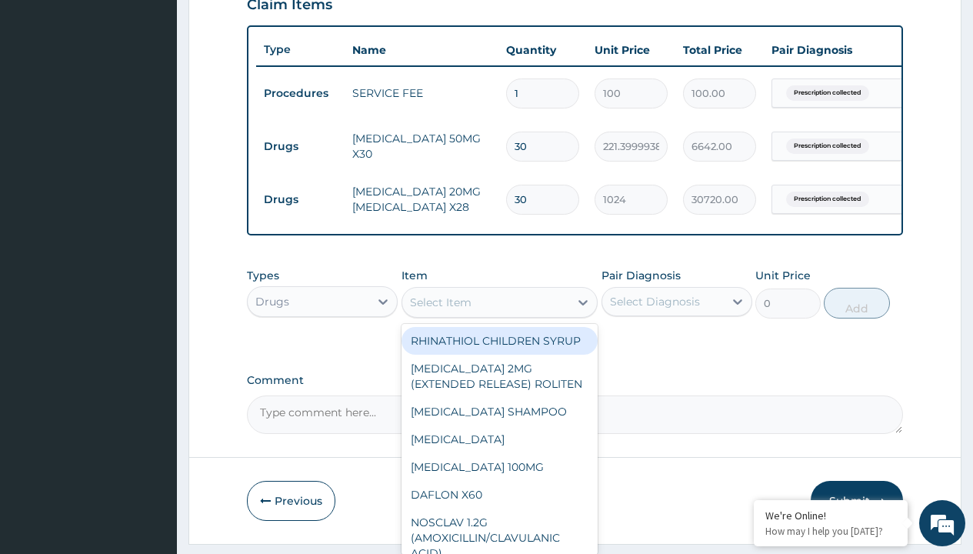
type input "clopidogrel 75mg"
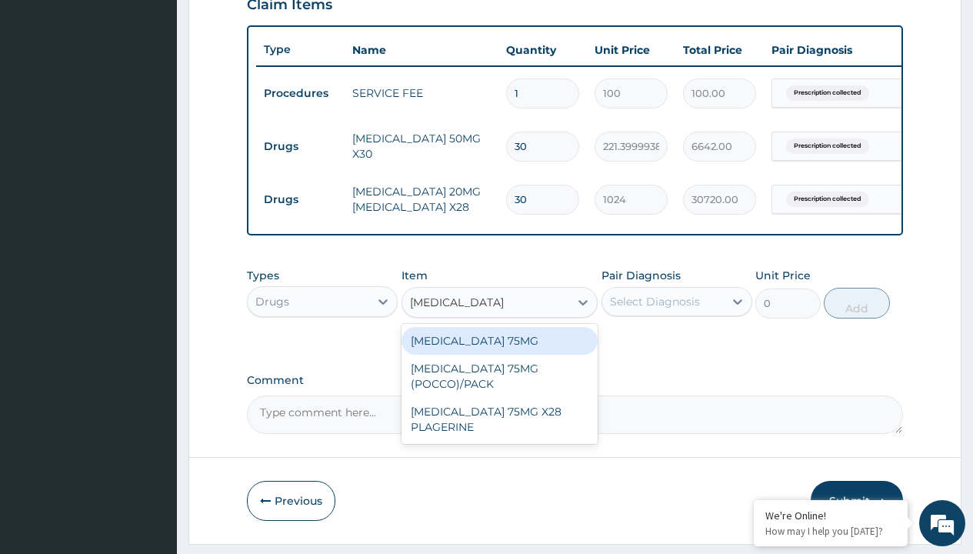
click at [499, 351] on div "CLOPIDOGREL 75MG" at bounding box center [499, 341] width 197 height 28
type input "153"
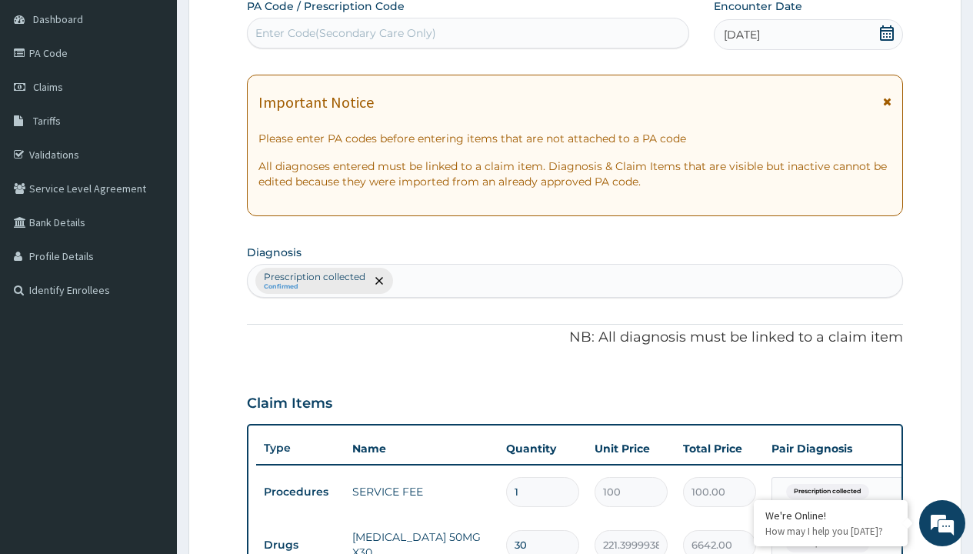
type input "prescription collected"
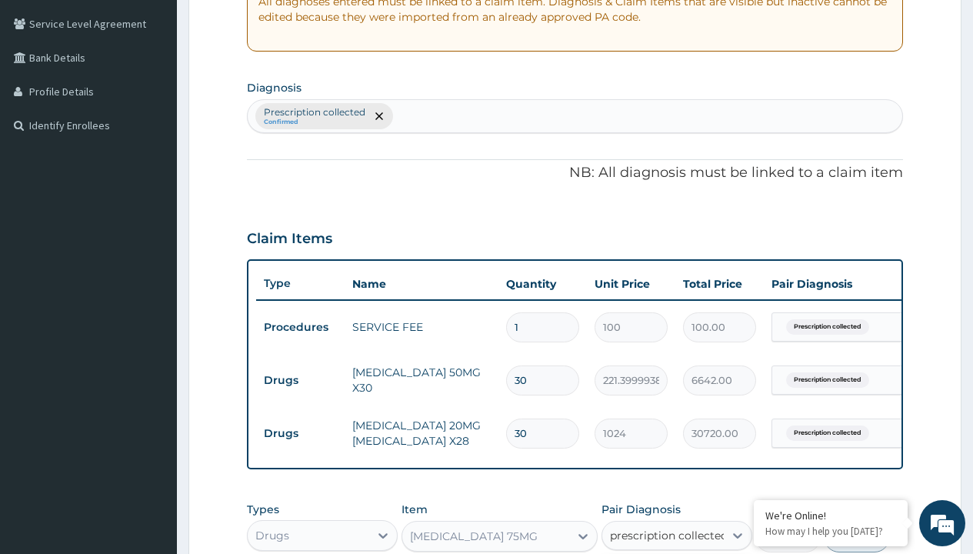
checkbox input "true"
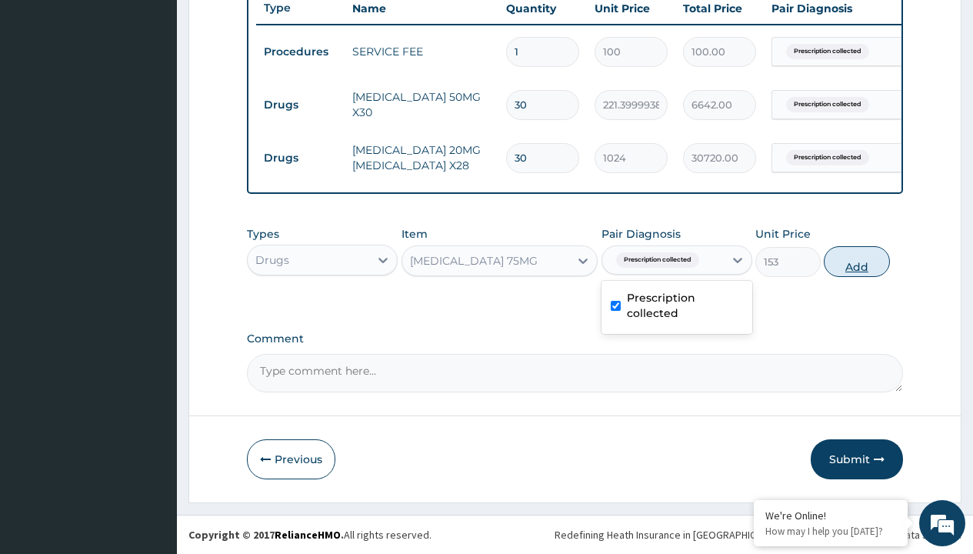
click at [856, 261] on button "Add" at bounding box center [855, 261] width 65 height 31
type input "0"
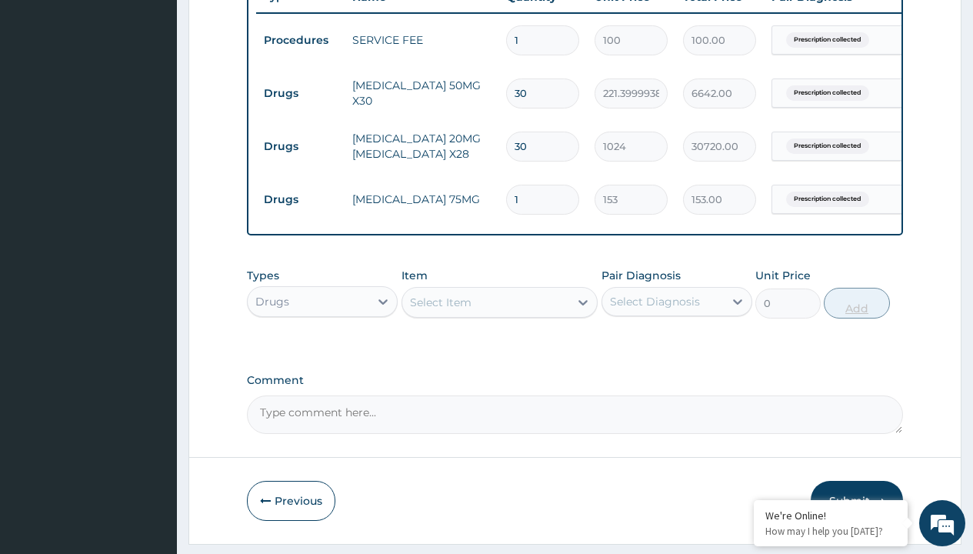
type input "30"
type input "4590.00"
type input "30"
click at [300, 93] on td "Drugs" at bounding box center [300, 93] width 88 height 28
type input "drugs"
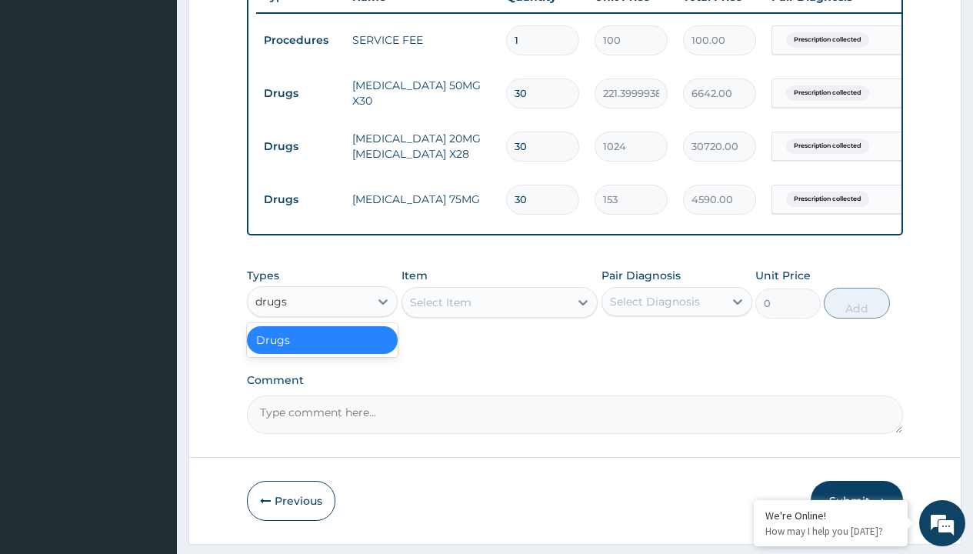
scroll to position [0, 0]
click at [322, 351] on div "Drugs" at bounding box center [322, 340] width 151 height 28
click at [440, 310] on div "Select Item" at bounding box center [441, 301] width 62 height 15
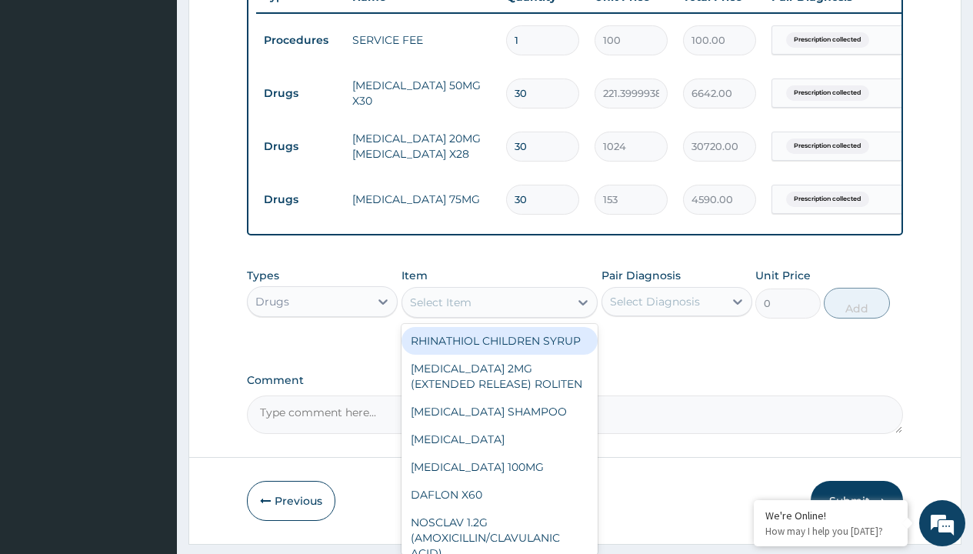
type input "valsartan amlodipine 10/160mg (valvas 10/160mg) x30"
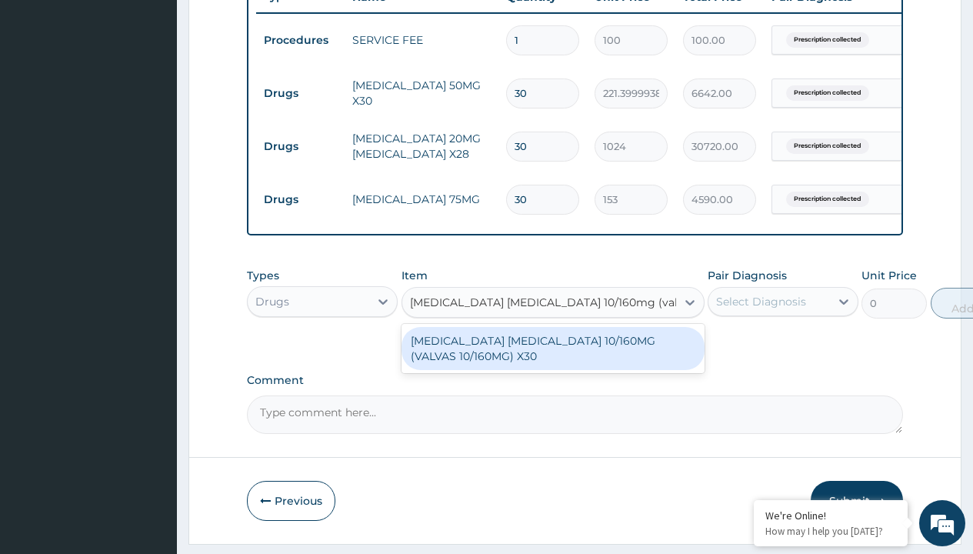
click at [552, 359] on div "VALSARTAN AMLODIPINE 10/160MG (VALVAS 10/160MG) X30" at bounding box center [552, 348] width 303 height 43
type input "658.2999877929688"
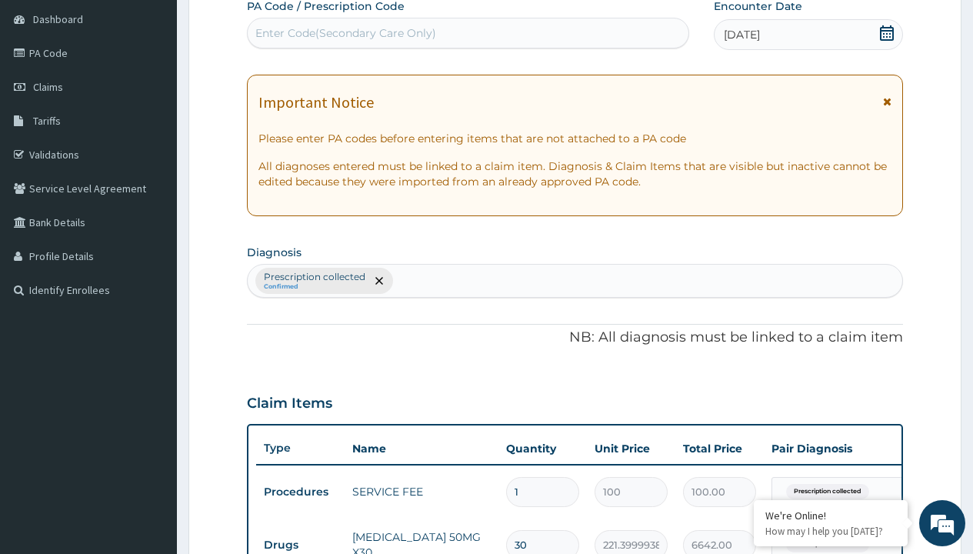
type input "prescription collected"
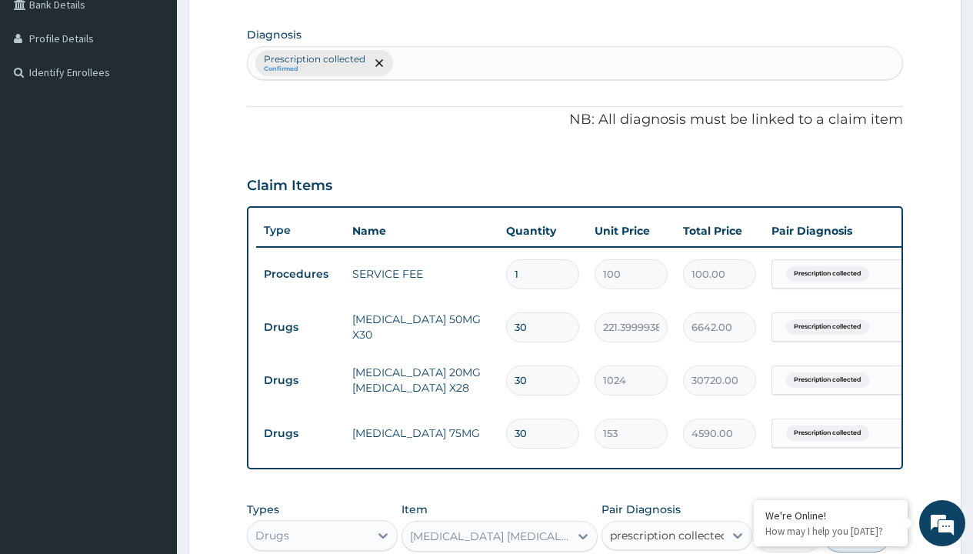
checkbox input "true"
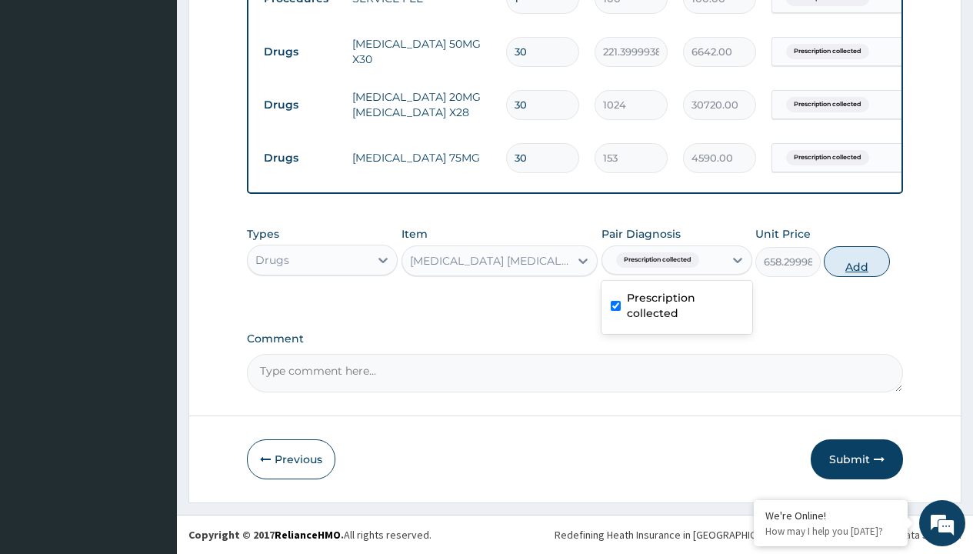
click at [856, 261] on button "Add" at bounding box center [855, 261] width 65 height 31
type input "0"
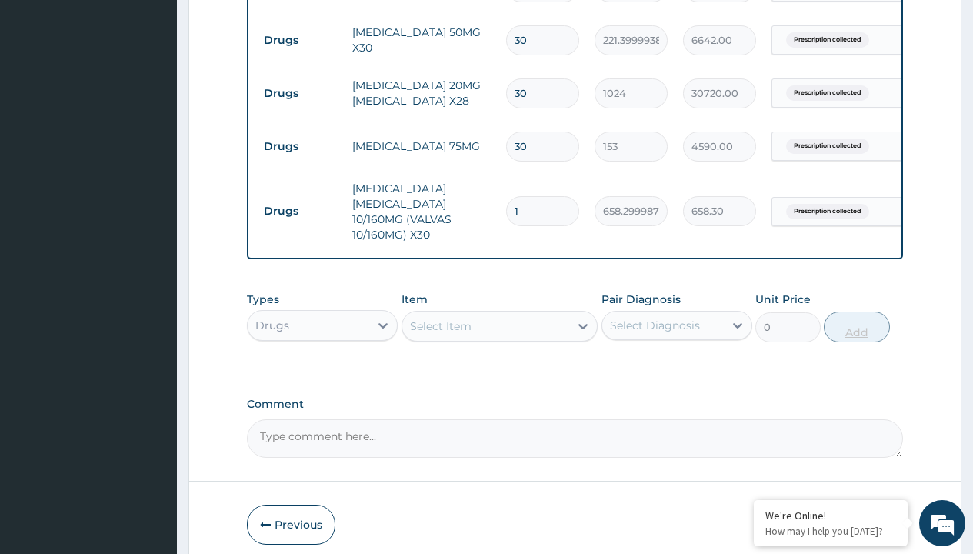
type input "30"
type input "19749.00"
type input "30"
click at [300, 40] on td "Drugs" at bounding box center [300, 40] width 88 height 28
type input "procedures"
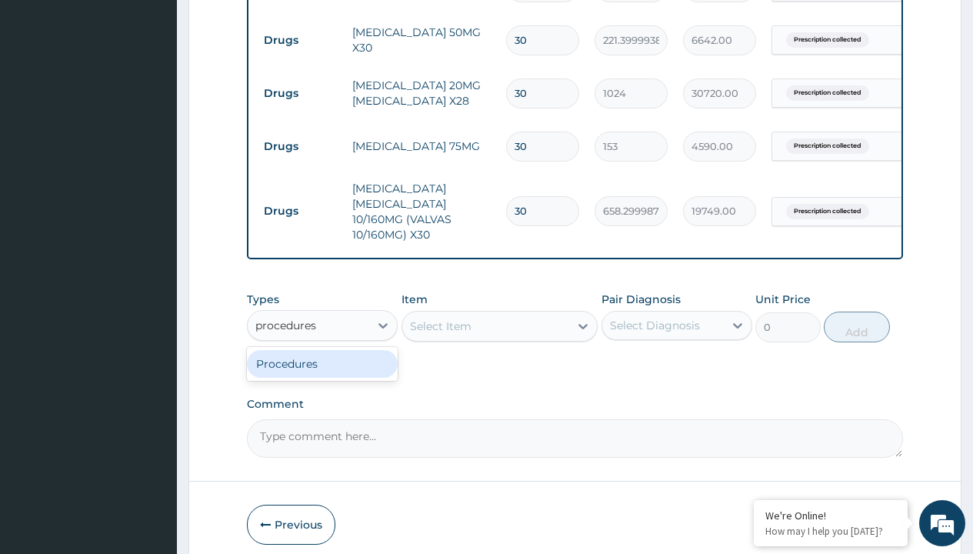
scroll to position [0, 0]
click at [322, 359] on div "Procedures" at bounding box center [322, 364] width 151 height 28
click at [440, 321] on div "Select Item" at bounding box center [441, 325] width 62 height 15
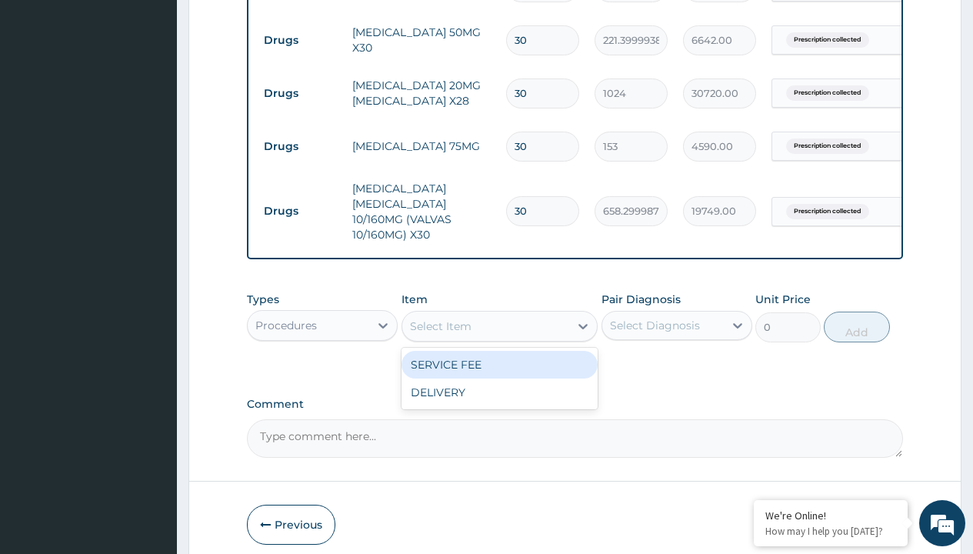
type input "delivery"
click at [499, 360] on div "DELIVERY" at bounding box center [499, 365] width 197 height 28
type input "2000"
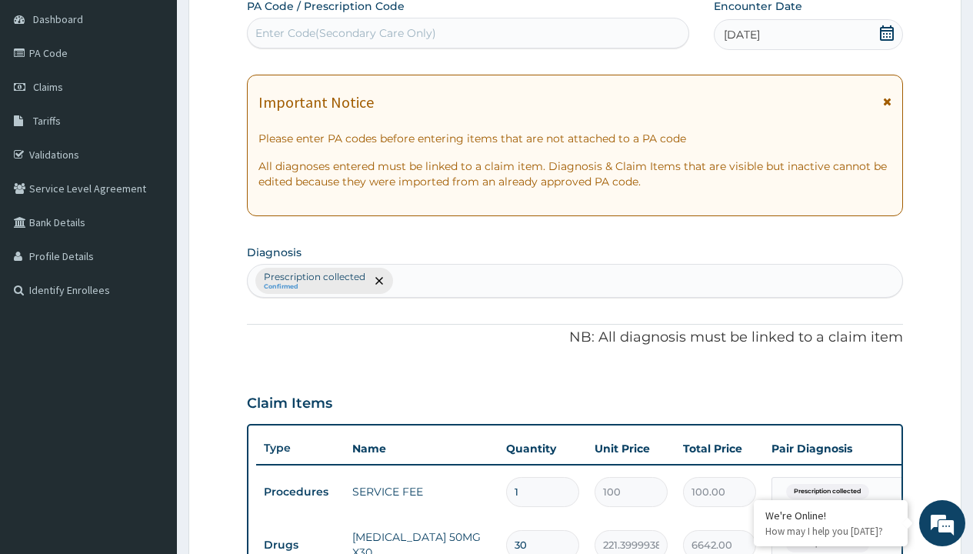
type input "prescription collected"
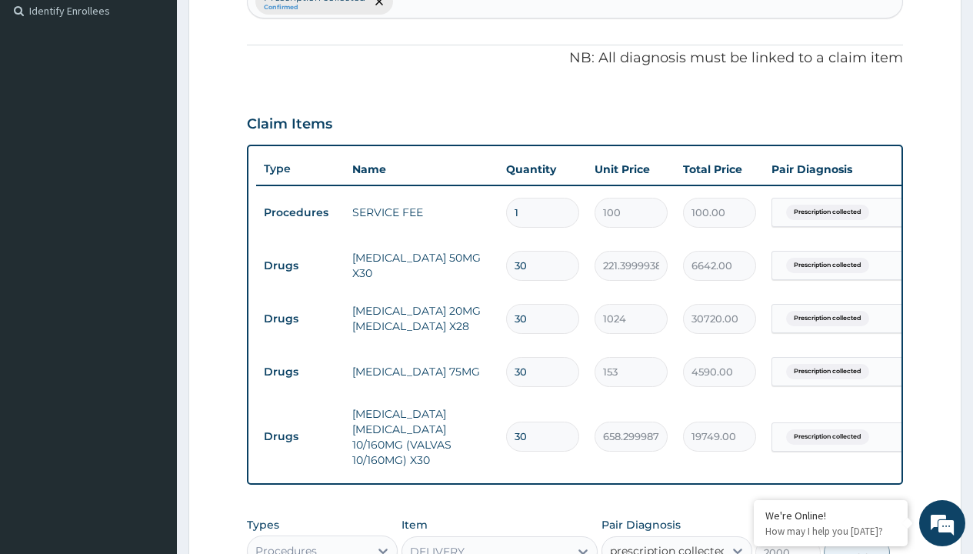
checkbox input "true"
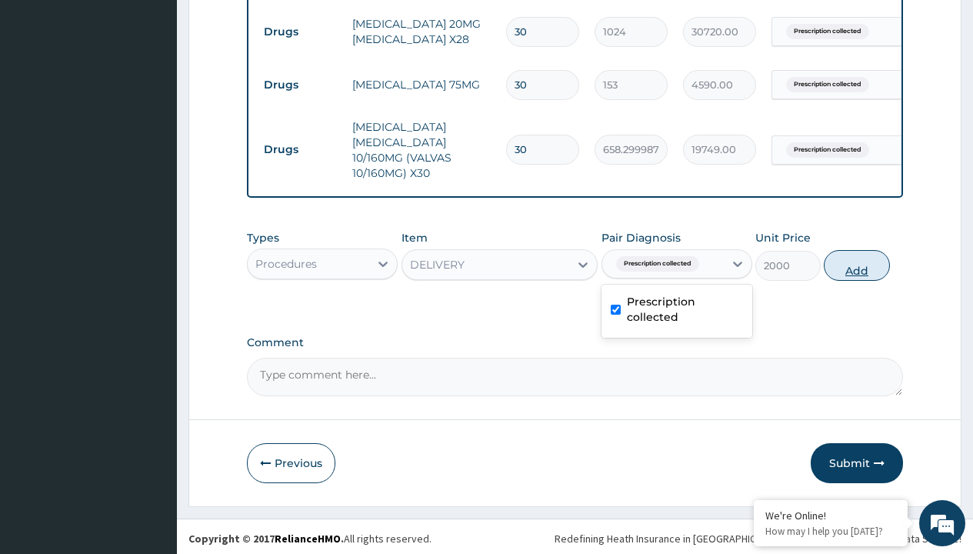
click at [856, 261] on button "Add" at bounding box center [855, 265] width 65 height 31
type input "0"
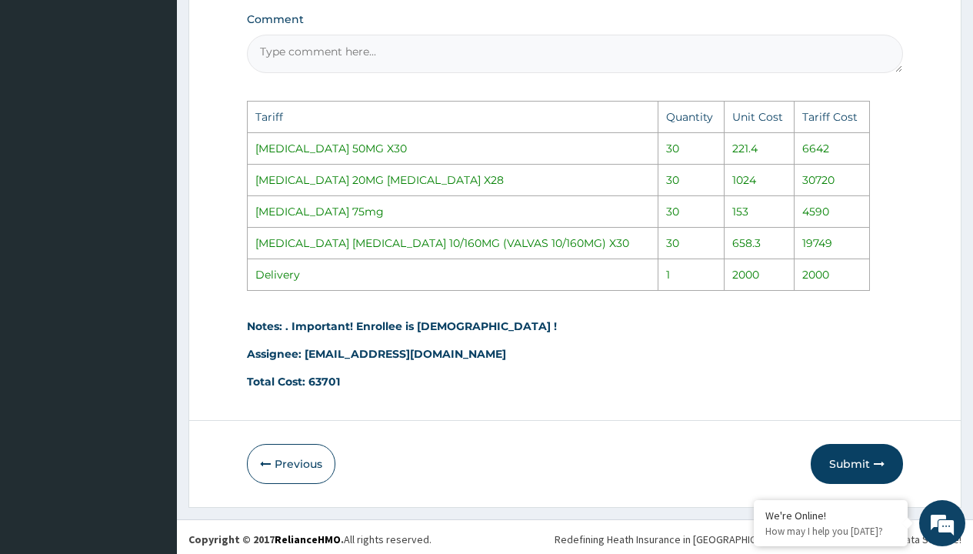
scroll to position [1091, 0]
click at [870, 458] on button "Submit" at bounding box center [856, 463] width 92 height 40
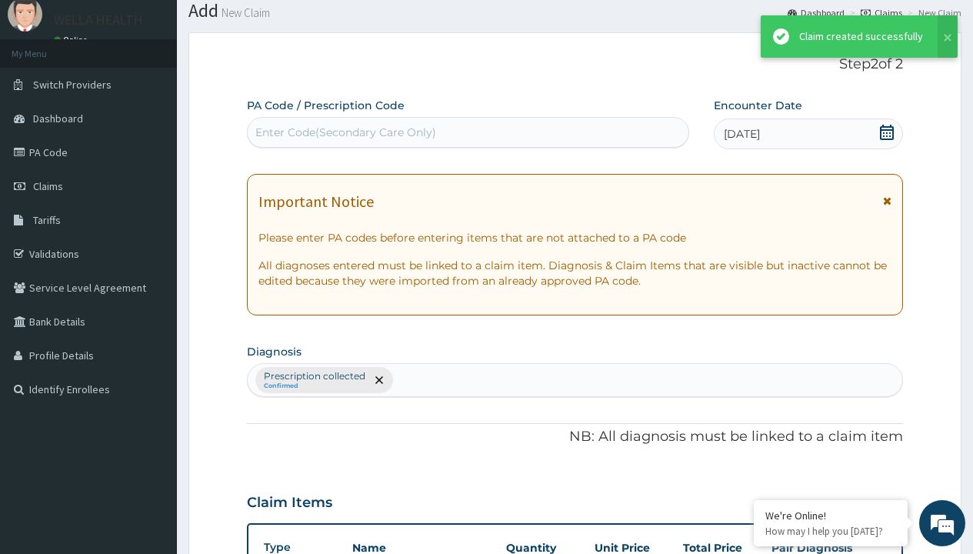
scroll to position [767, 0]
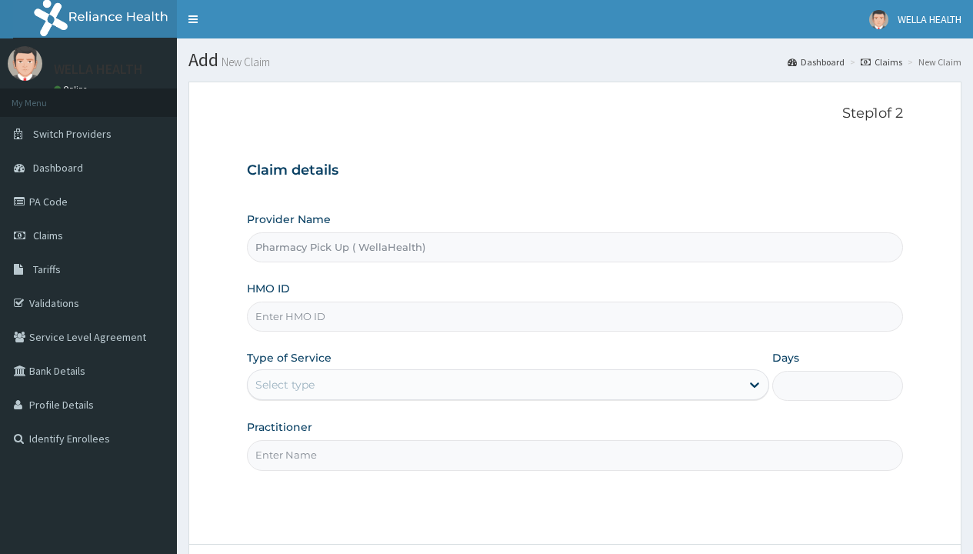
type input "Pharmacy Pick Up ( WellaHealth)"
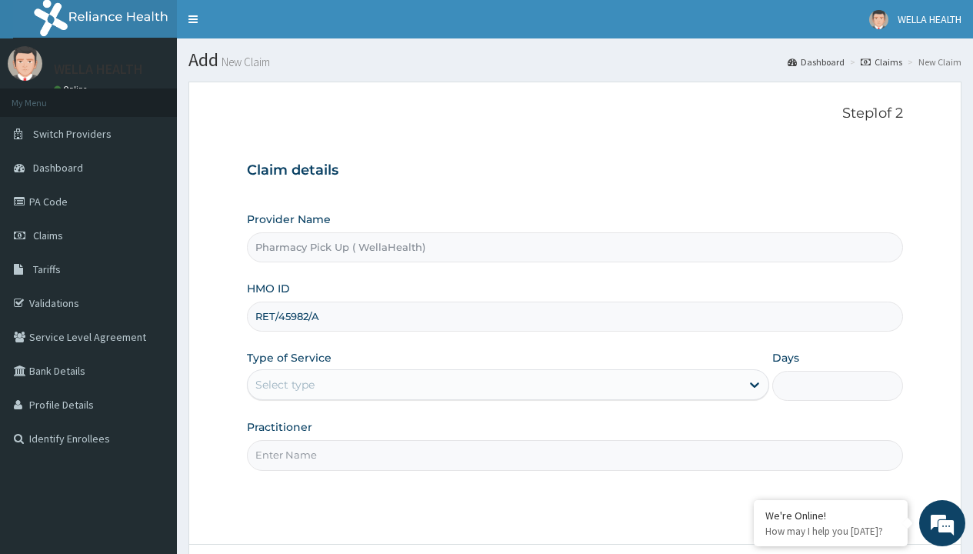
type input "RET/45982/A"
type input "WellaHealth"
click at [284, 384] on div "Select type" at bounding box center [284, 384] width 59 height 15
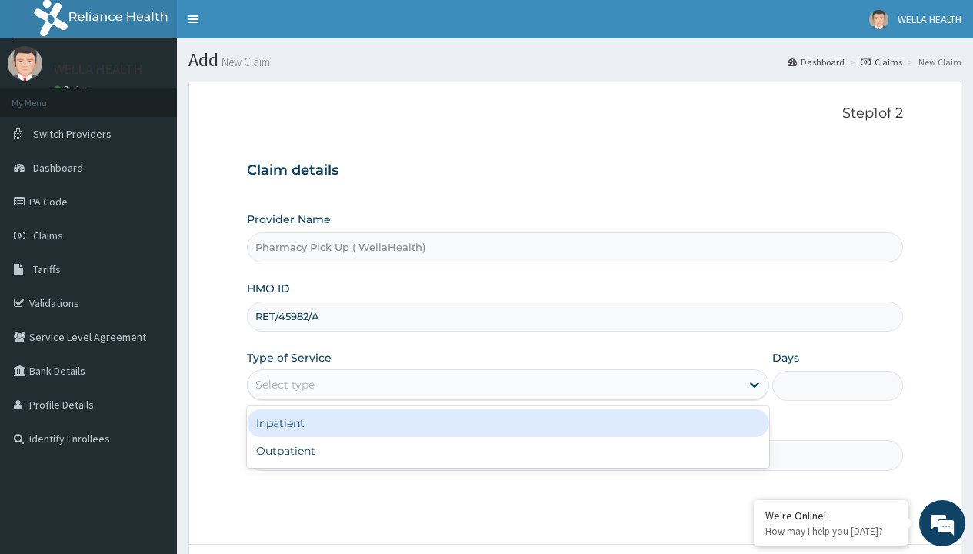
click at [507, 451] on div "Outpatient" at bounding box center [508, 451] width 522 height 28
type input "1"
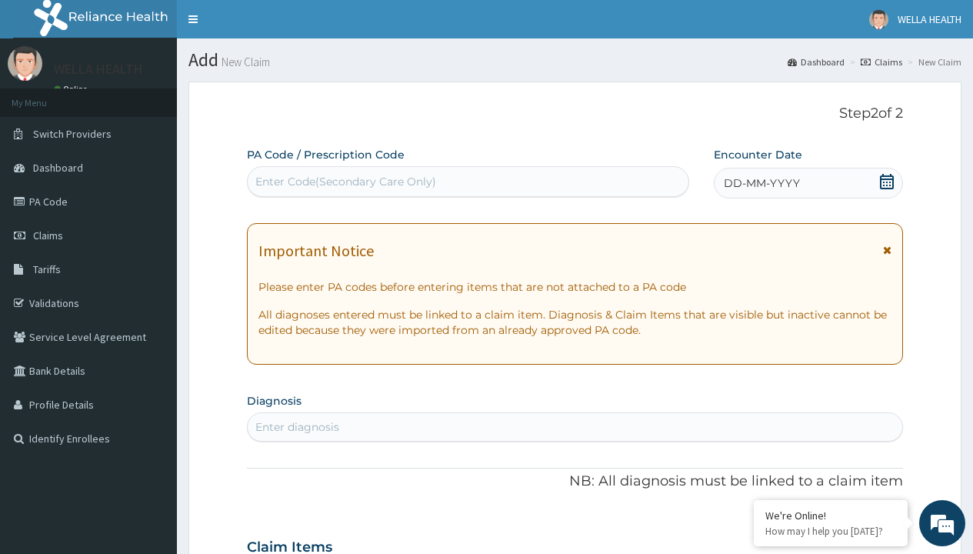
scroll to position [128, 0]
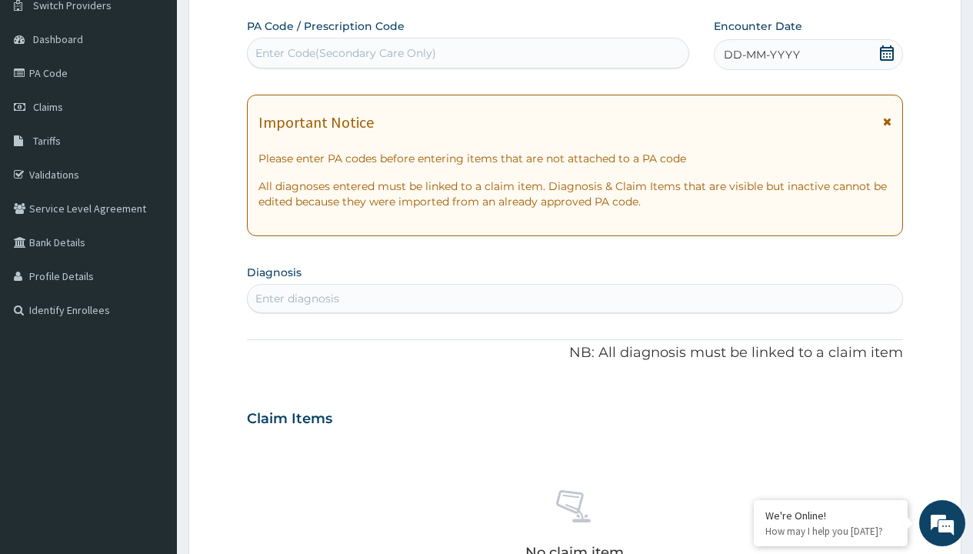
click at [760, 55] on span "DD-MM-YYYY" at bounding box center [761, 54] width 76 height 15
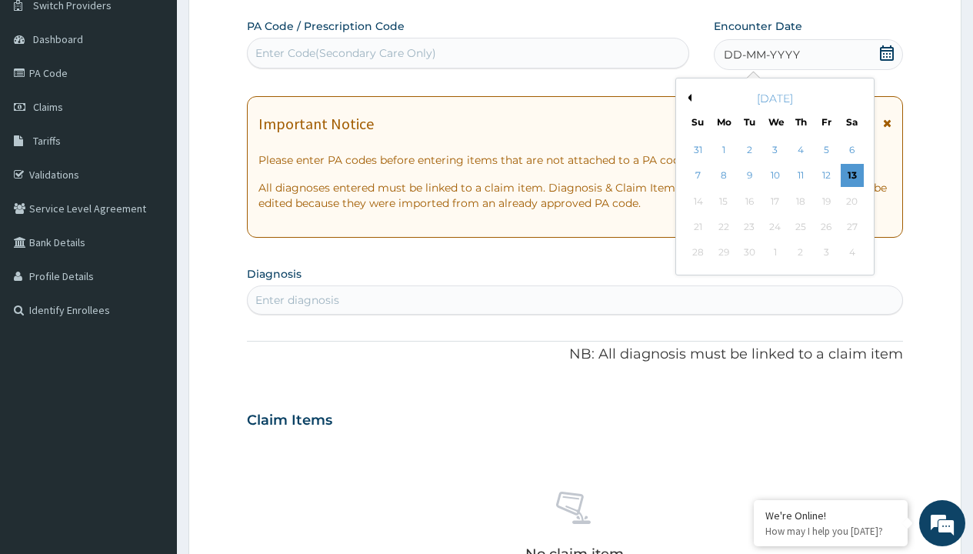
click at [687, 98] on button "Previous Month" at bounding box center [687, 98] width 8 height 8
click at [800, 175] on div "7" at bounding box center [800, 176] width 23 height 23
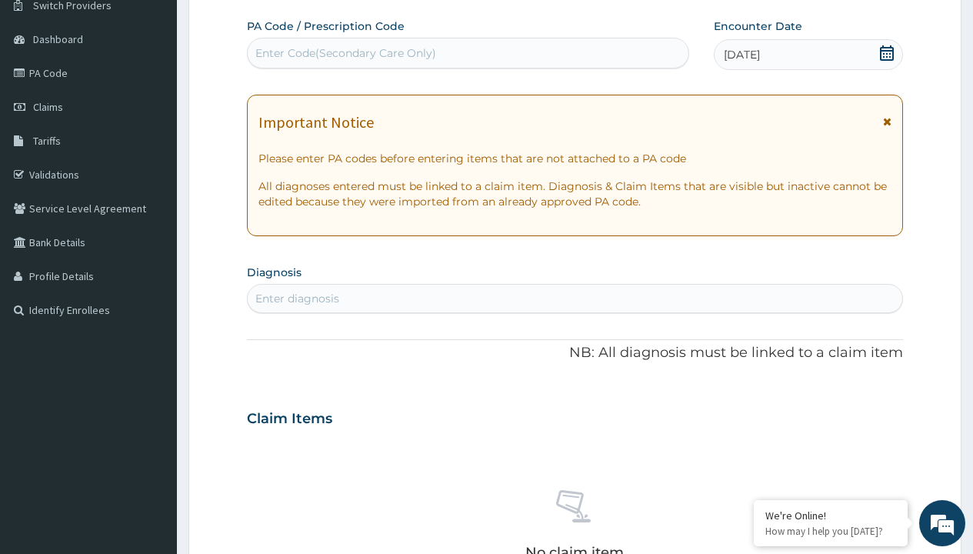
click at [297, 298] on div "Enter diagnosis" at bounding box center [297, 298] width 84 height 15
type input "prescription collected"
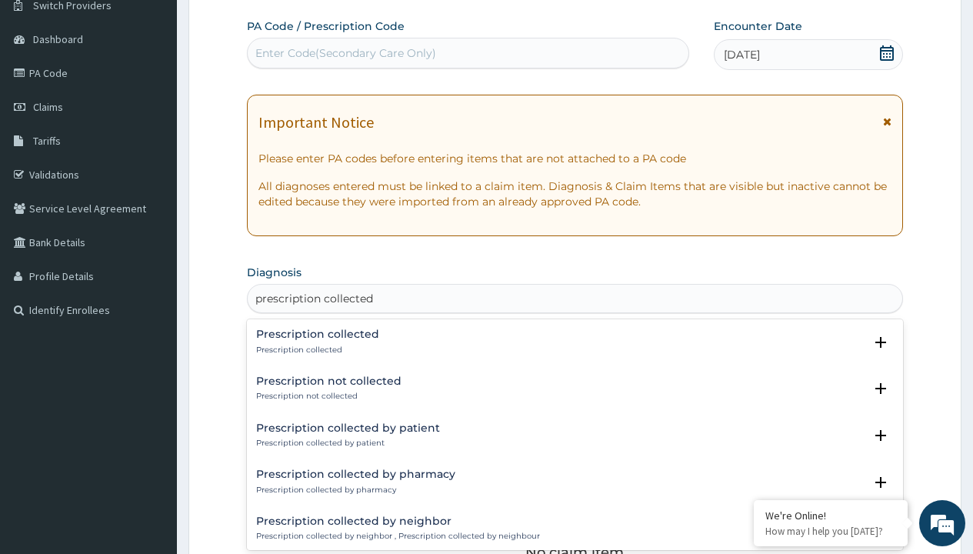
click at [315, 349] on p "Prescription collected" at bounding box center [317, 349] width 123 height 11
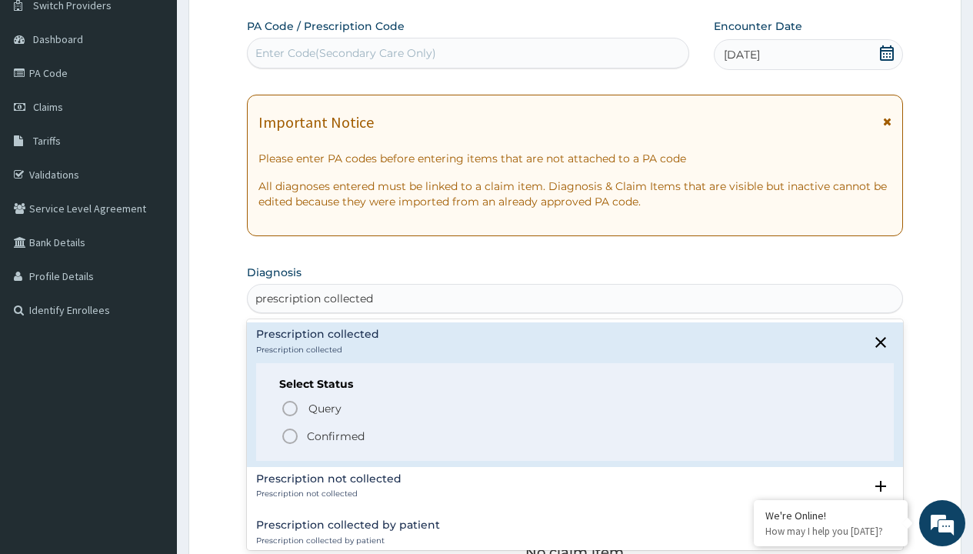
click at [335, 435] on p "Confirmed" at bounding box center [336, 435] width 58 height 15
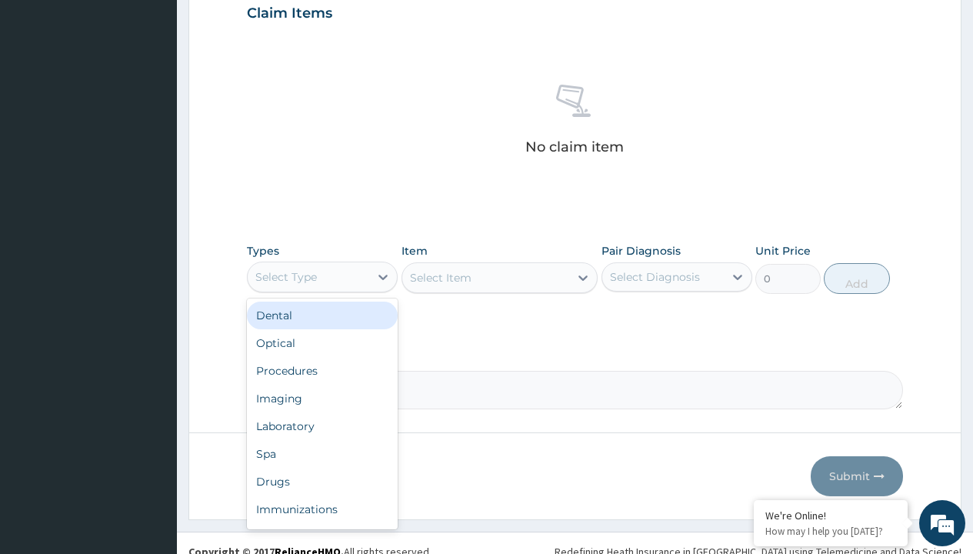
type input "procedures"
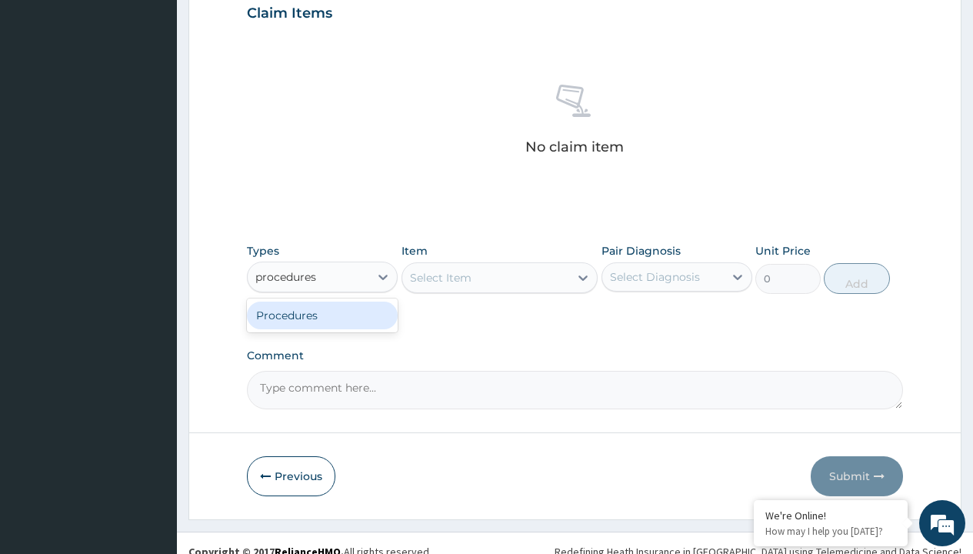
click at [322, 314] on div "Procedures" at bounding box center [322, 315] width 151 height 28
click at [440, 277] on div "Select Item" at bounding box center [499, 277] width 197 height 31
click at [286, 276] on div "Procedures" at bounding box center [286, 276] width 62 height 15
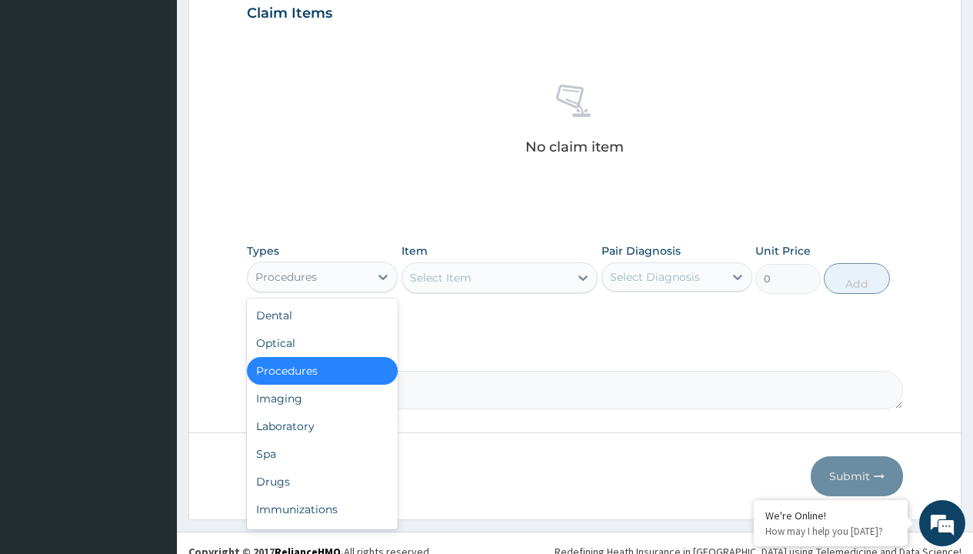
type input "procedures"
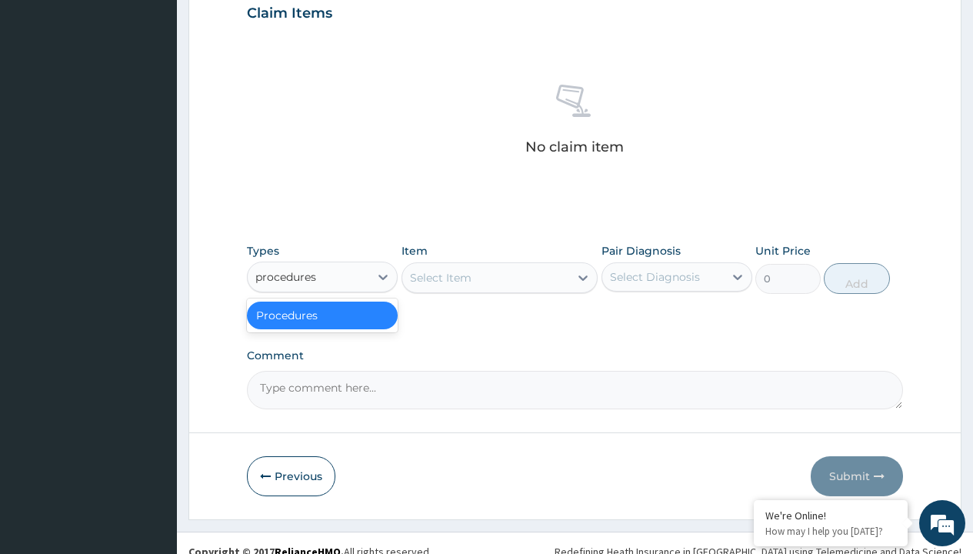
click at [322, 314] on div "Procedures" at bounding box center [322, 315] width 151 height 28
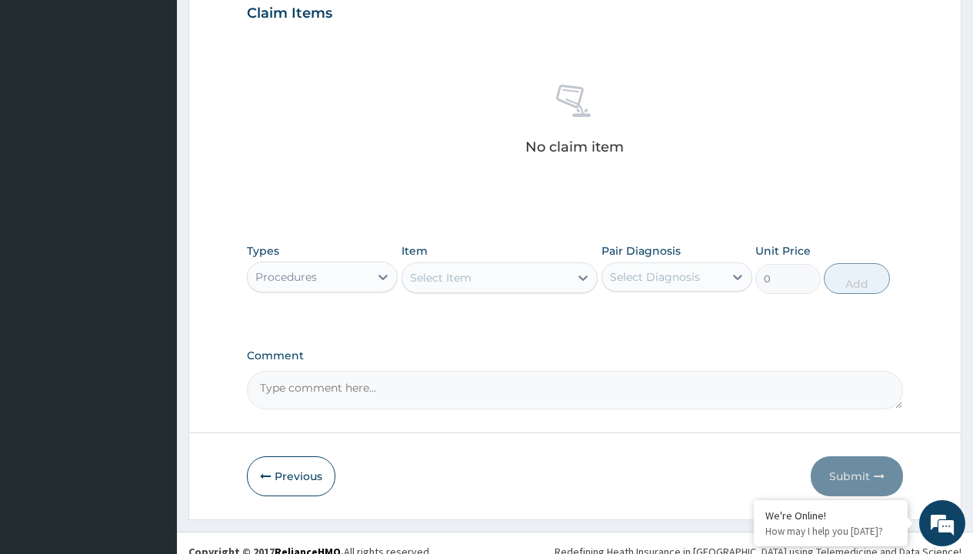
click at [440, 277] on div "Select Item" at bounding box center [441, 277] width 62 height 15
type input "service fee"
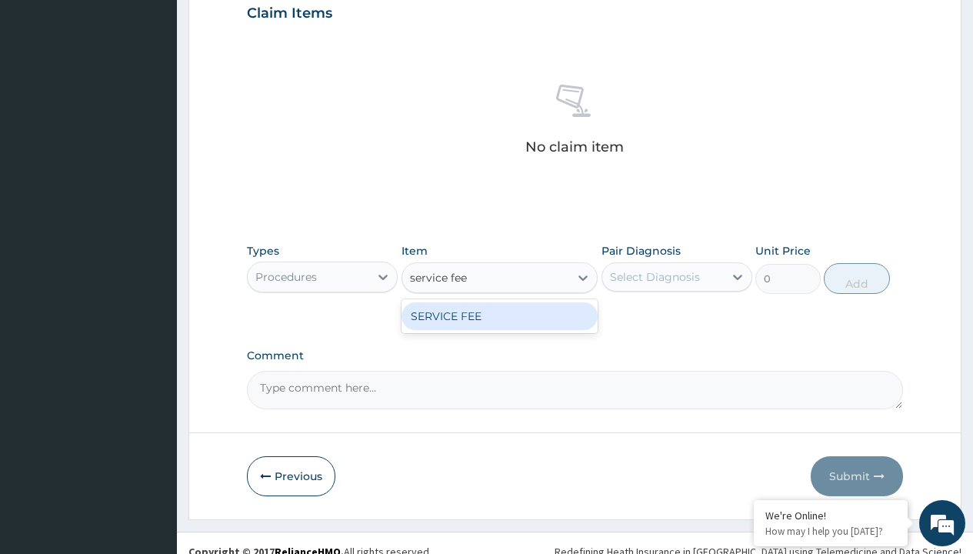
click at [499, 315] on div "SERVICE FEE" at bounding box center [499, 316] width 197 height 28
type input "100"
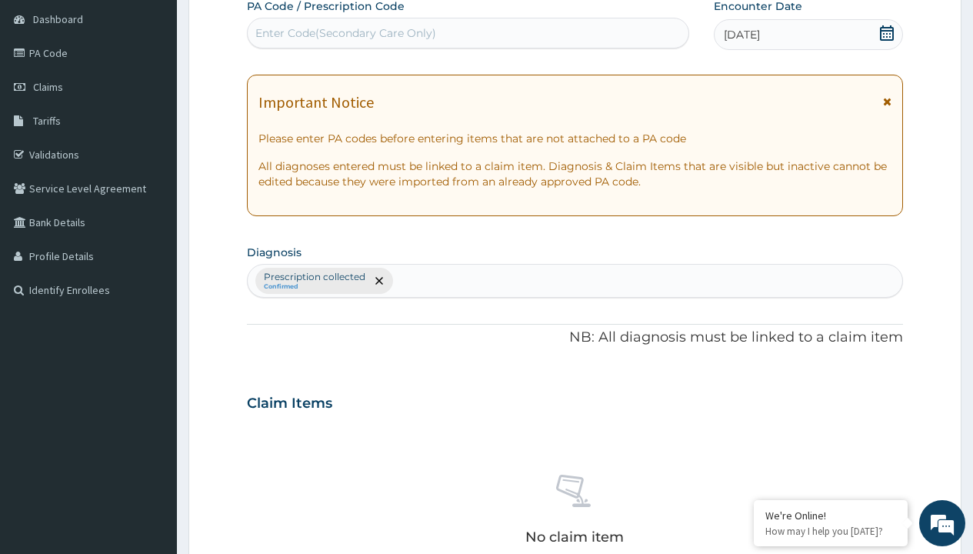
type input "prescription collected"
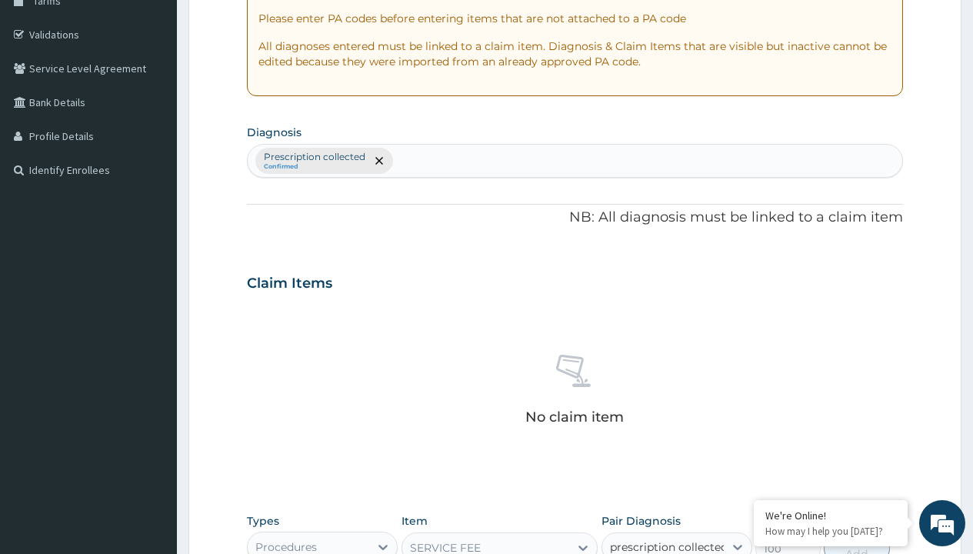
checkbox input "true"
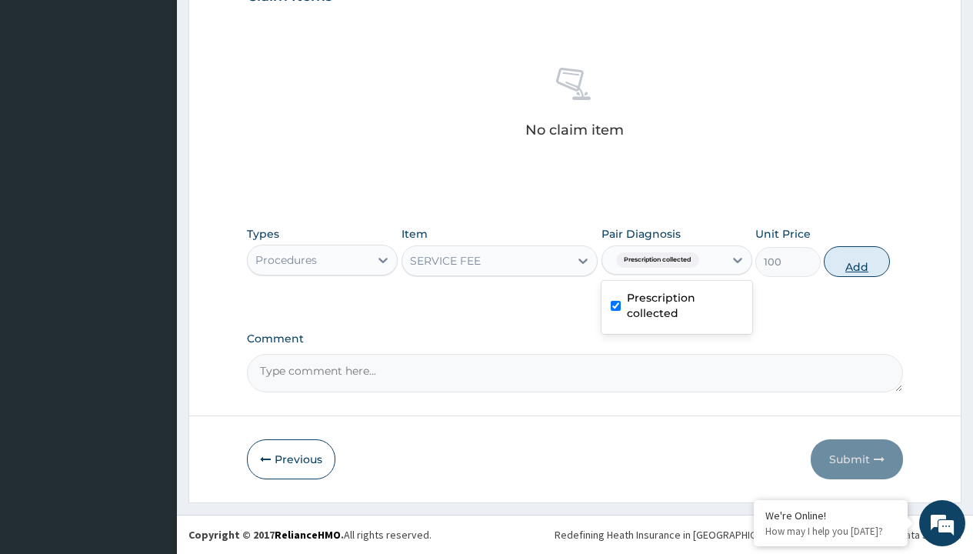
click at [856, 261] on button "Add" at bounding box center [855, 261] width 65 height 31
type input "0"
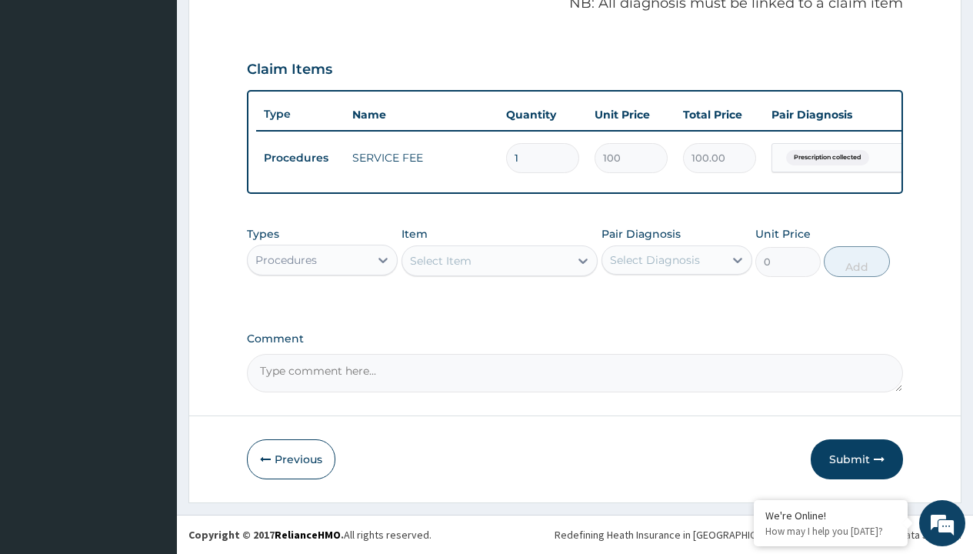
click at [286, 259] on div "Procedures" at bounding box center [286, 259] width 62 height 15
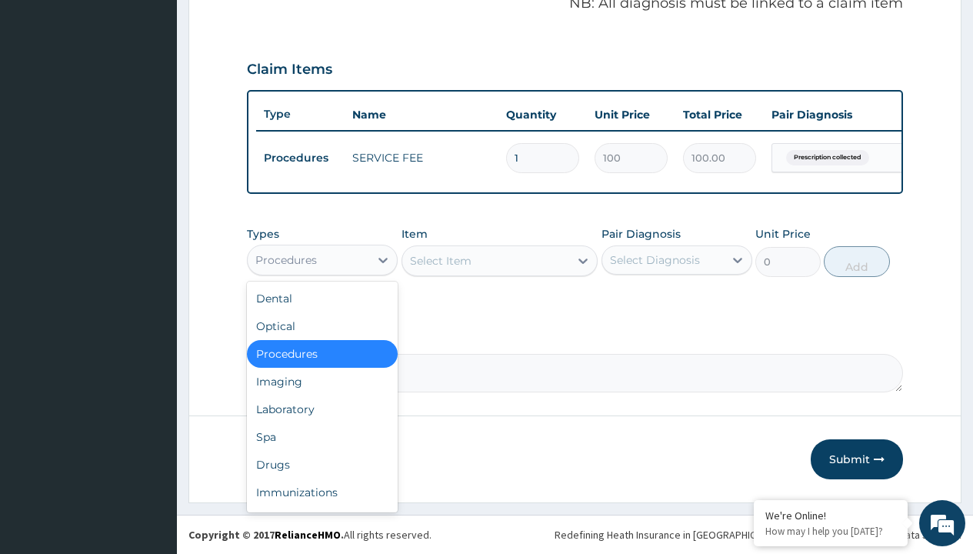
type input "drugs"
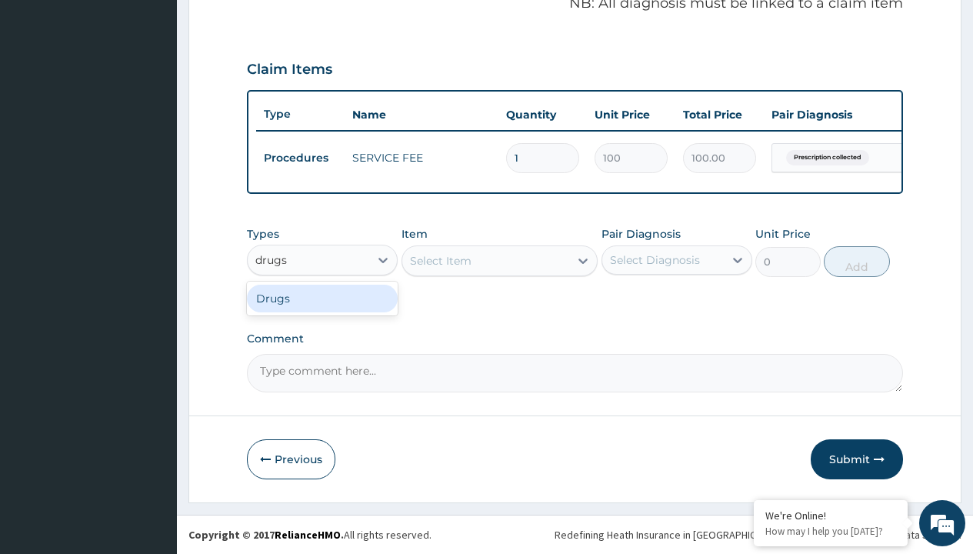
click at [322, 298] on div "Drugs" at bounding box center [322, 298] width 151 height 28
click at [440, 260] on div "Select Item" at bounding box center [499, 260] width 197 height 31
type input "glucophage 500mg x 30/pack"
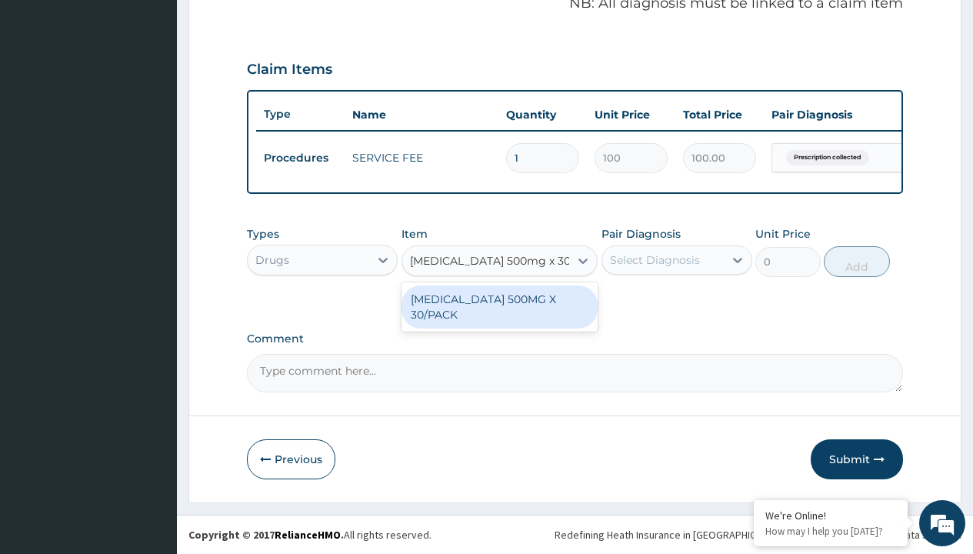
click at [499, 306] on div "GLUCOPHAGE 500MG X 30/PACK" at bounding box center [499, 306] width 197 height 43
type input "484.5"
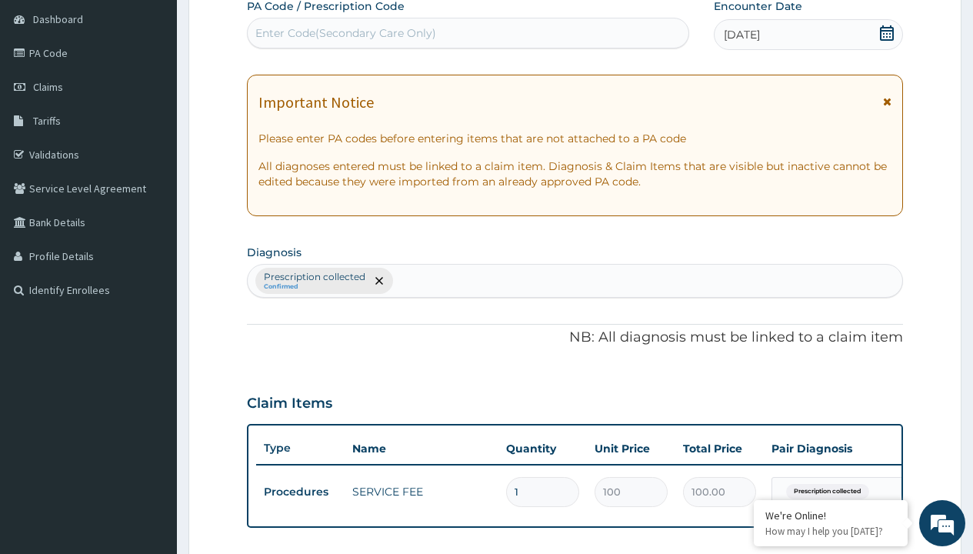
type input "prescription collected"
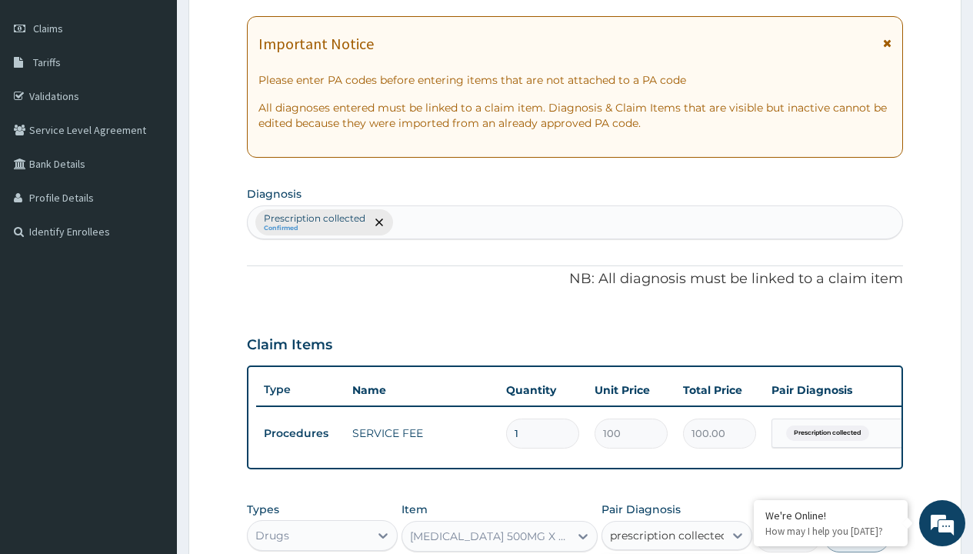
scroll to position [0, 0]
checkbox input "true"
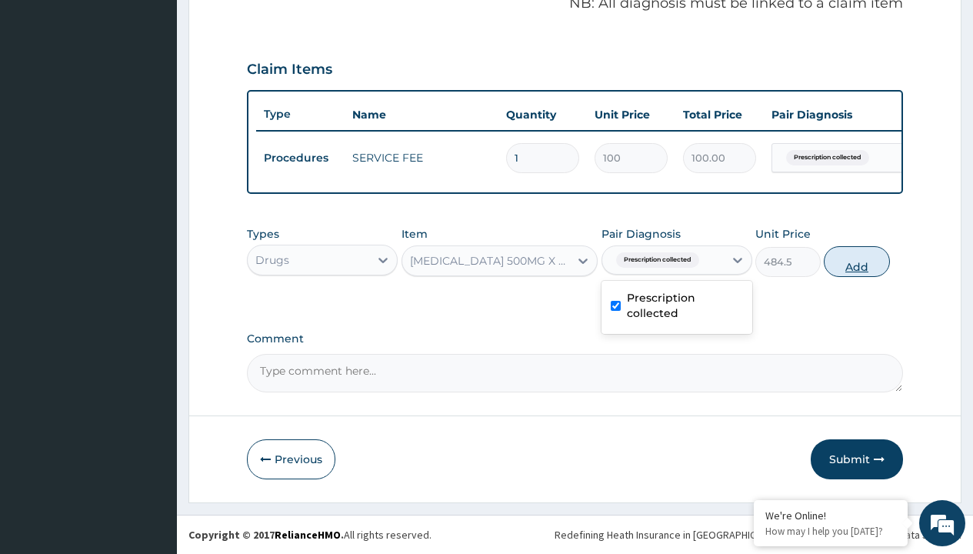
click at [856, 261] on button "Add" at bounding box center [855, 261] width 65 height 31
type input "0"
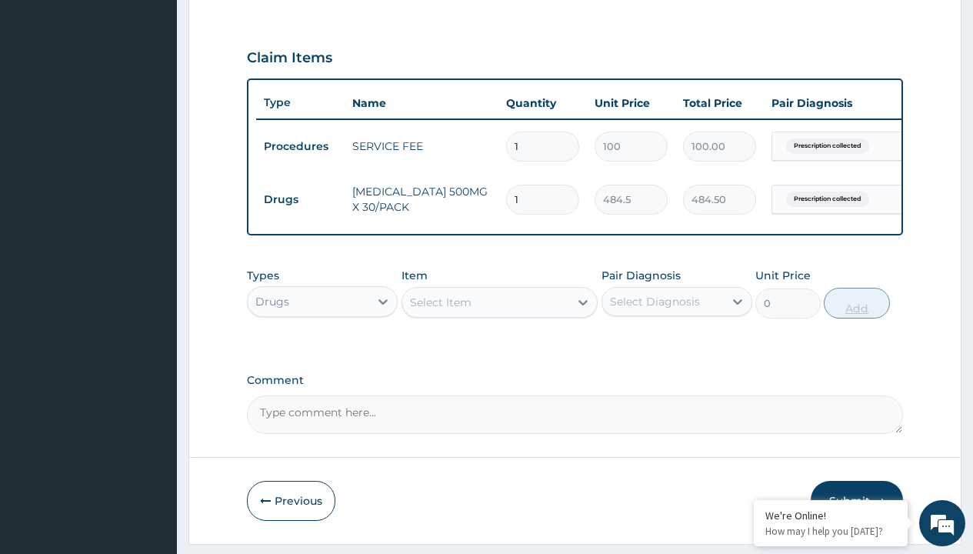
type input "30"
type input "14535.00"
type input "30"
click at [300, 199] on td "Drugs" at bounding box center [300, 199] width 88 height 28
type input "drugs"
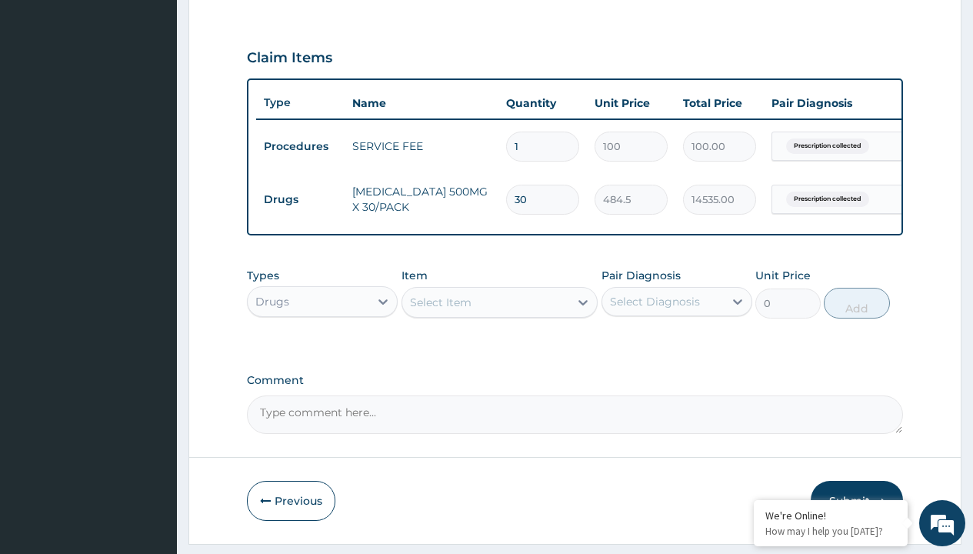
scroll to position [0, 0]
click at [322, 351] on div "Drugs" at bounding box center [322, 340] width 151 height 28
click at [440, 310] on div "Select Item" at bounding box center [441, 301] width 62 height 15
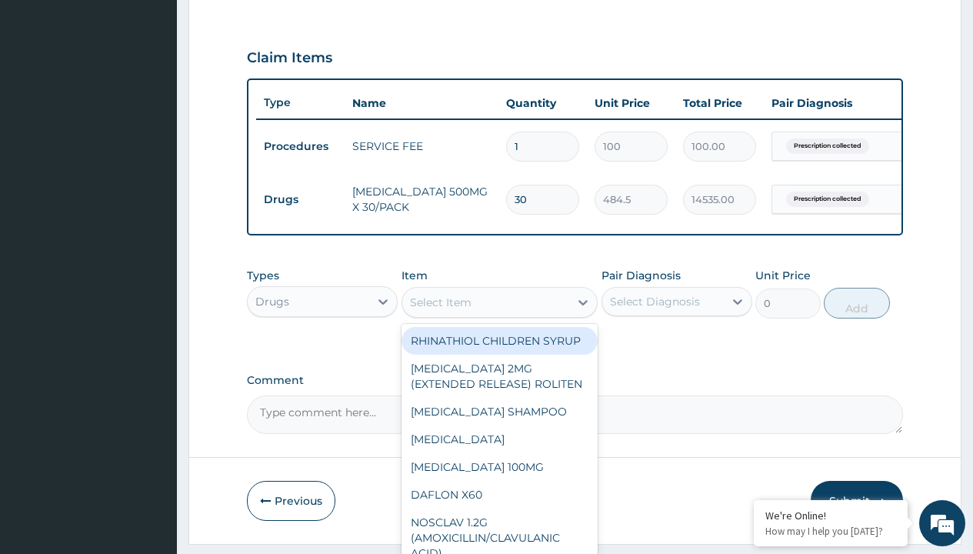
type input "amaryl 2mg x 30"
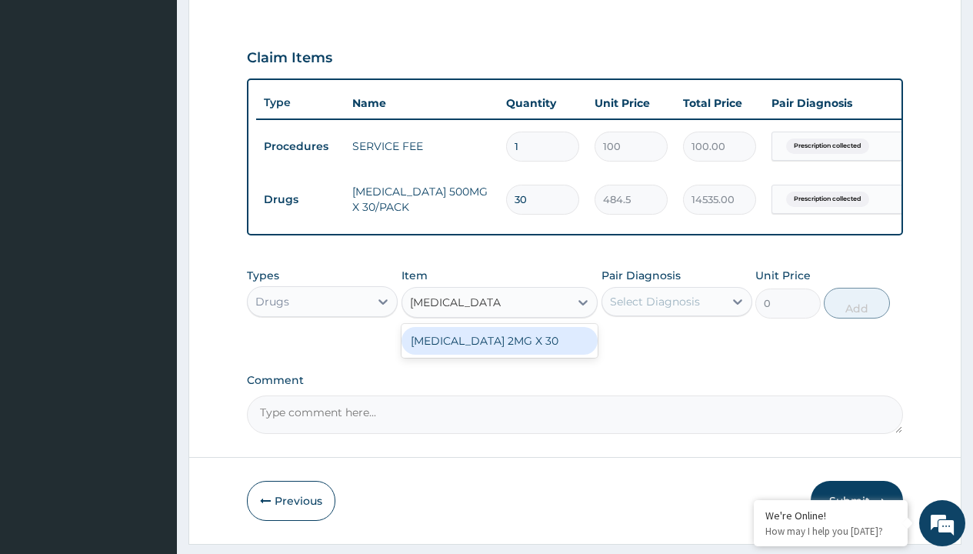
click at [499, 351] on div "AMARYL 2MG X 30" at bounding box center [499, 341] width 197 height 28
type input "633.2999877929688"
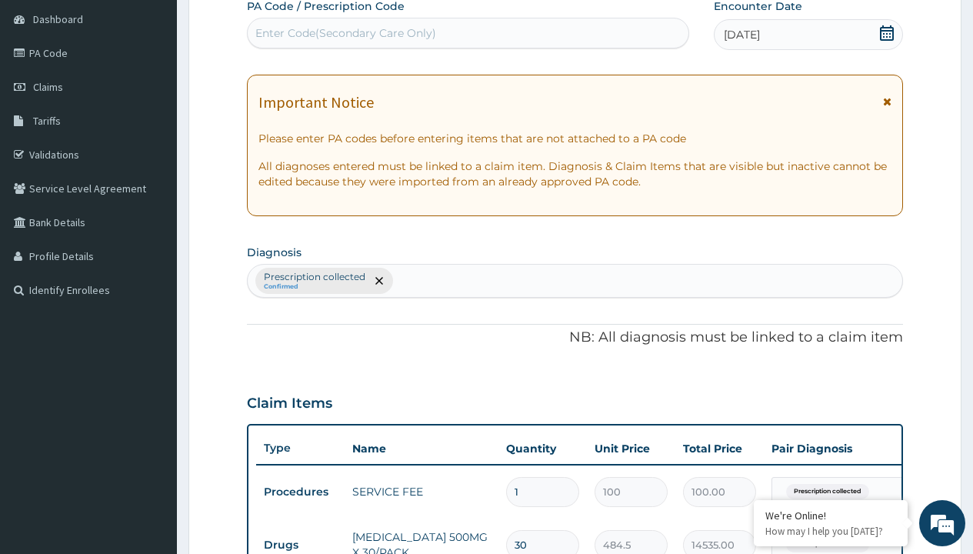
type input "prescription collected"
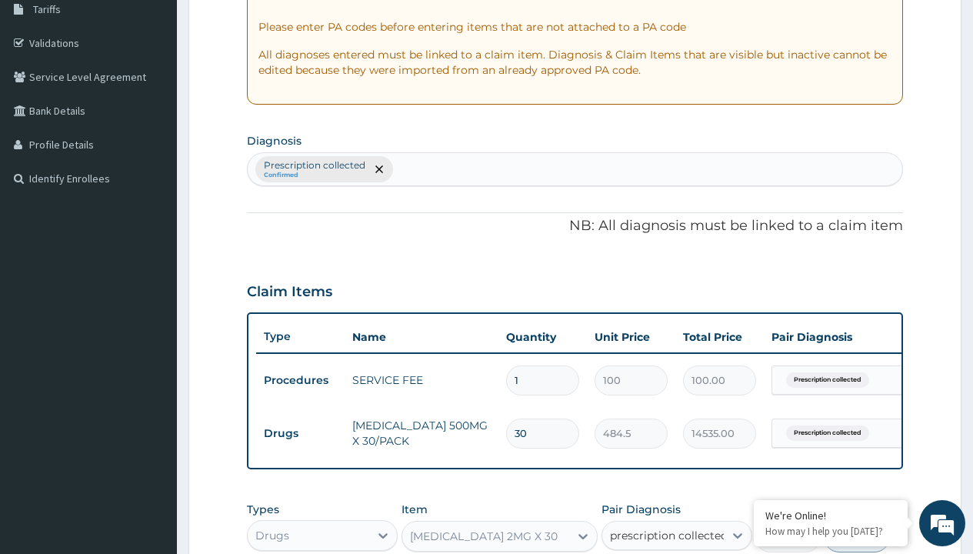
checkbox input "true"
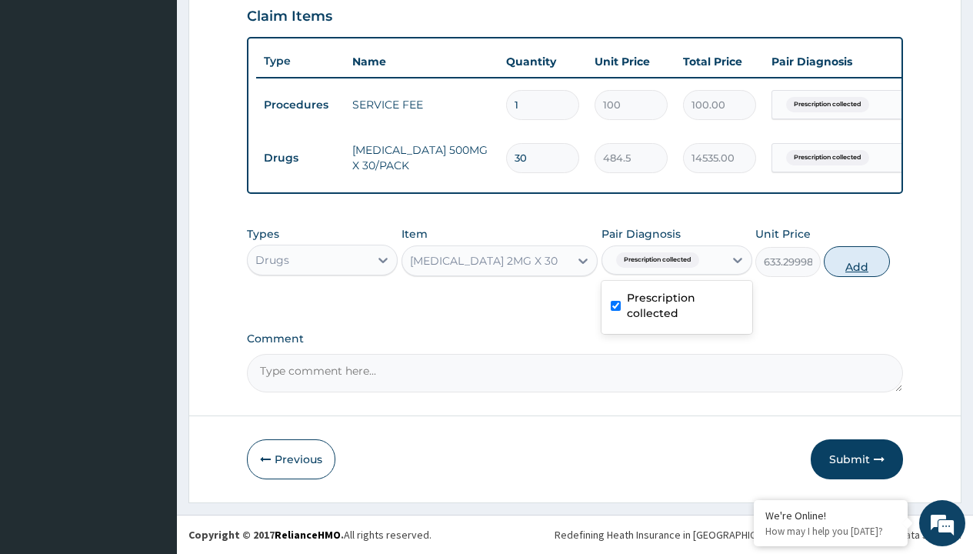
click at [856, 261] on button "Add" at bounding box center [855, 261] width 65 height 31
type input "0"
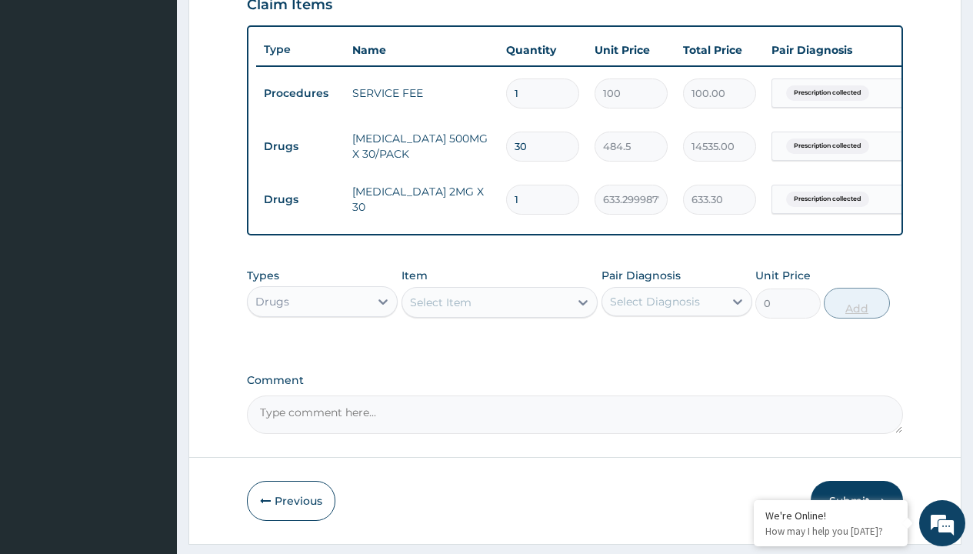
type input "30"
type input "18999.00"
type input "30"
click at [300, 146] on td "Drugs" at bounding box center [300, 146] width 88 height 28
type input "drugs"
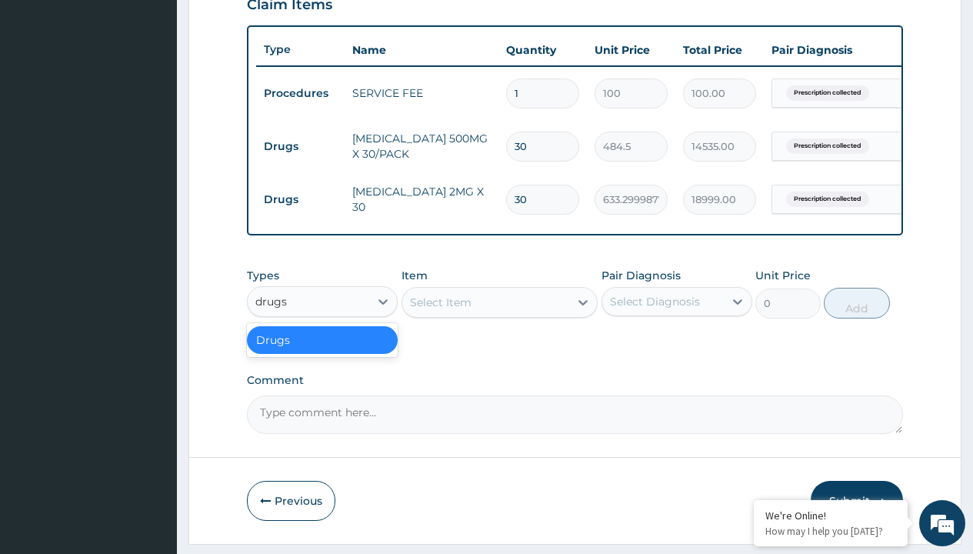
scroll to position [0, 0]
click at [322, 351] on div "Drugs" at bounding box center [322, 340] width 151 height 28
click at [440, 310] on div "Select Item" at bounding box center [441, 301] width 62 height 15
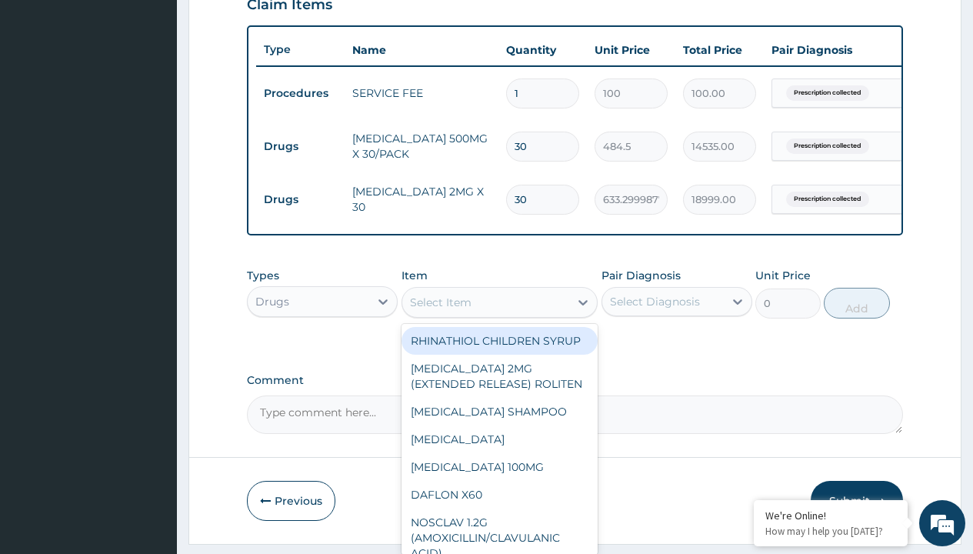
type input "amlodipine 10mg (teva) x28"
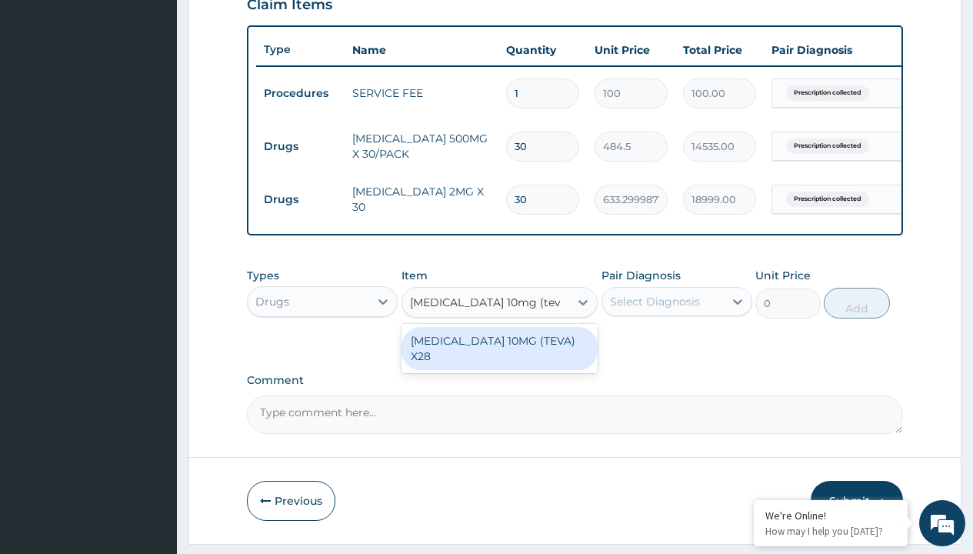
click at [499, 351] on div "AMLODIPINE 10MG (TEVA) X28" at bounding box center [499, 348] width 197 height 43
type input "98.4000015258789"
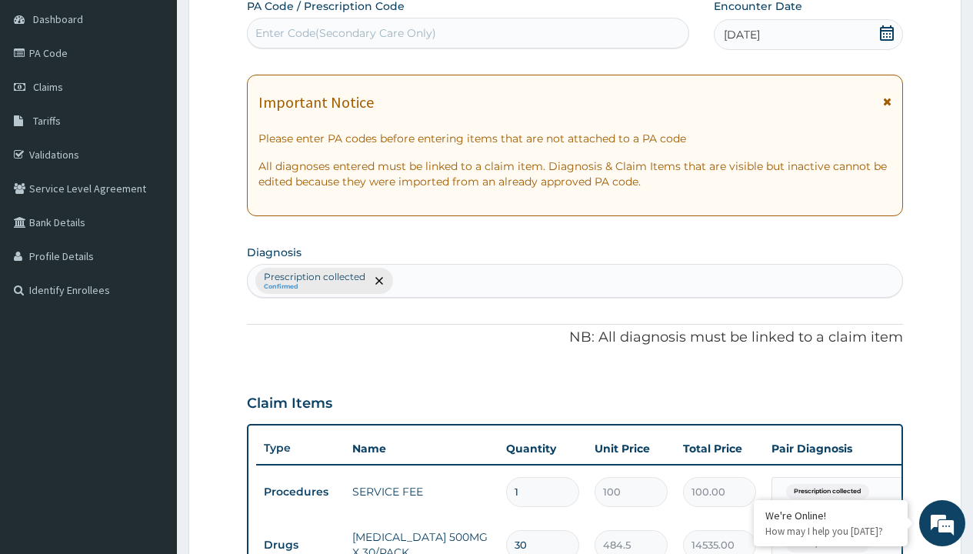
type input "prescription collected"
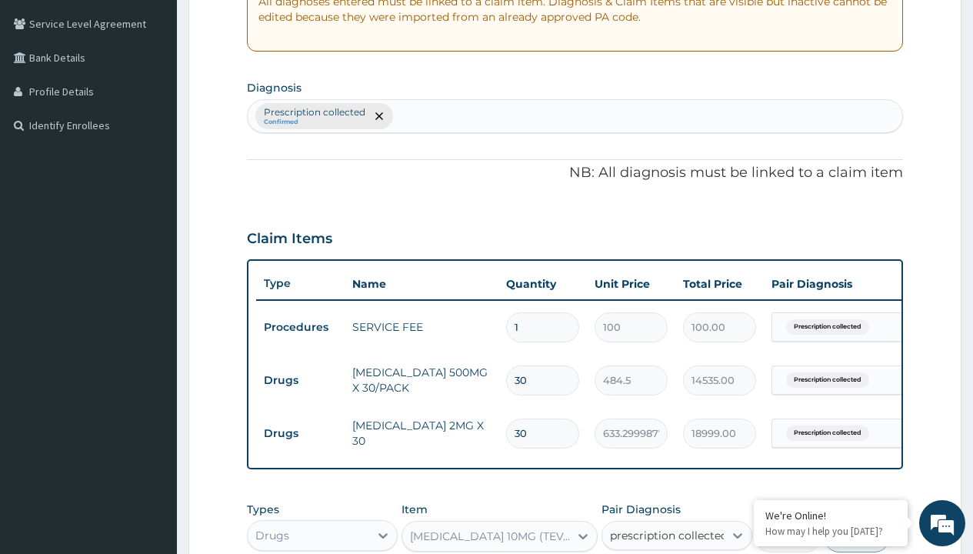
checkbox input "true"
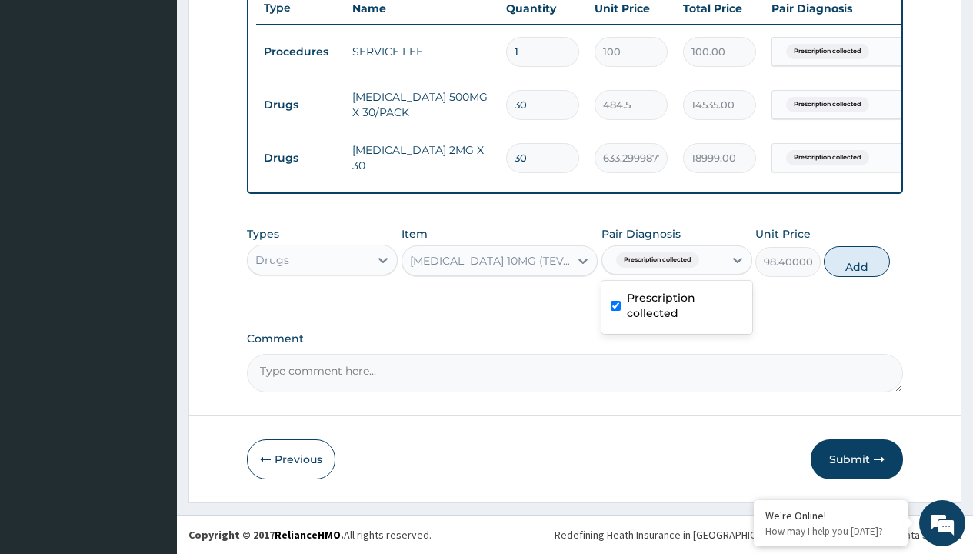
click at [856, 261] on button "Add" at bounding box center [855, 261] width 65 height 31
type input "0"
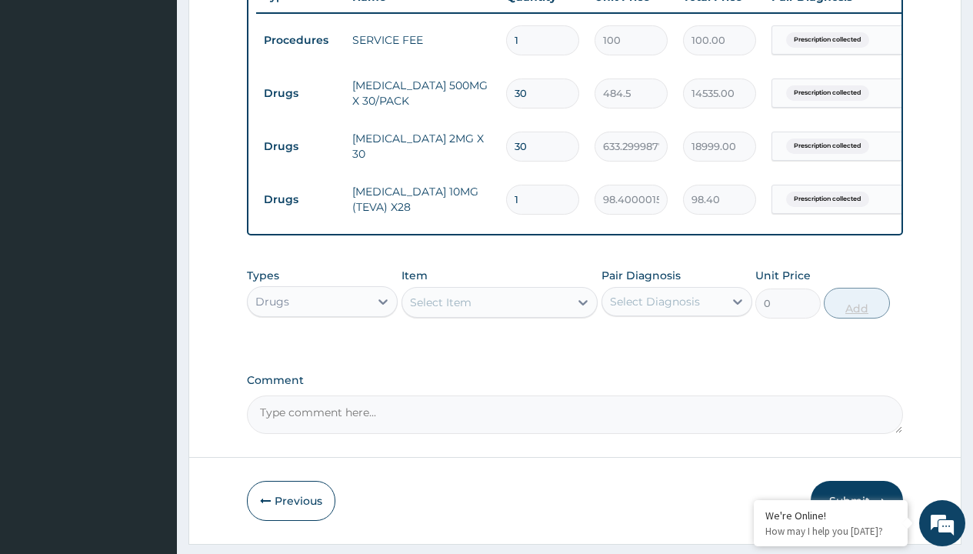
type input "28"
type input "2755.20"
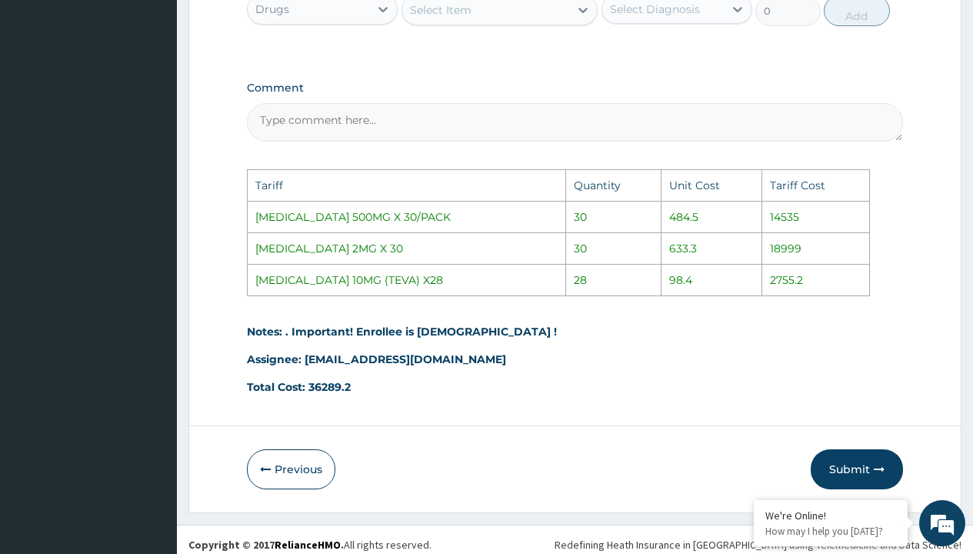
scroll to position [913, 0]
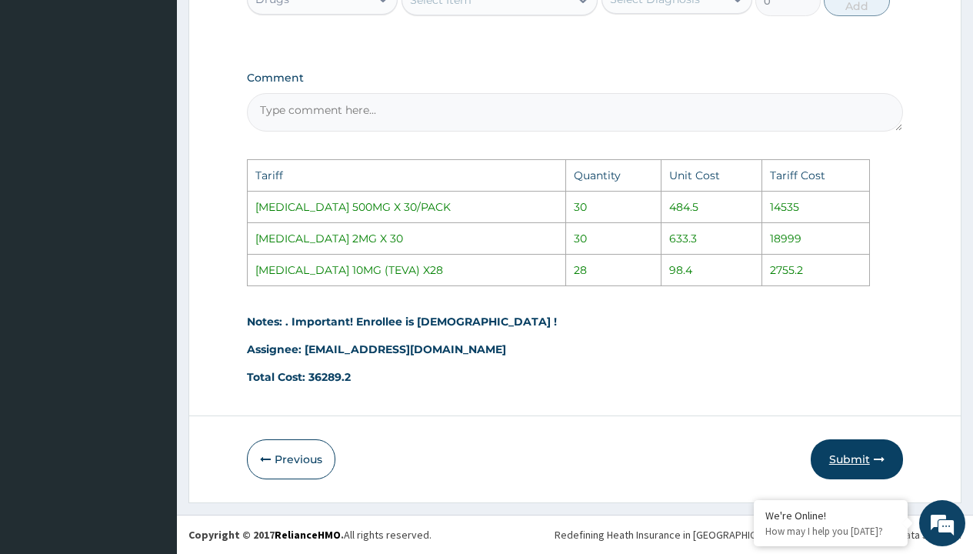
type input "28"
click at [841, 456] on button "Submit" at bounding box center [856, 459] width 92 height 40
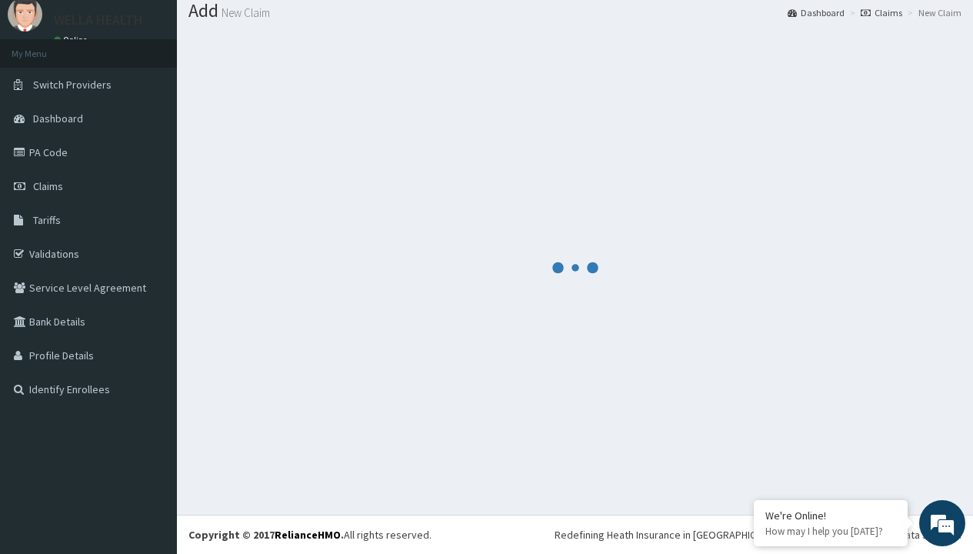
scroll to position [653, 0]
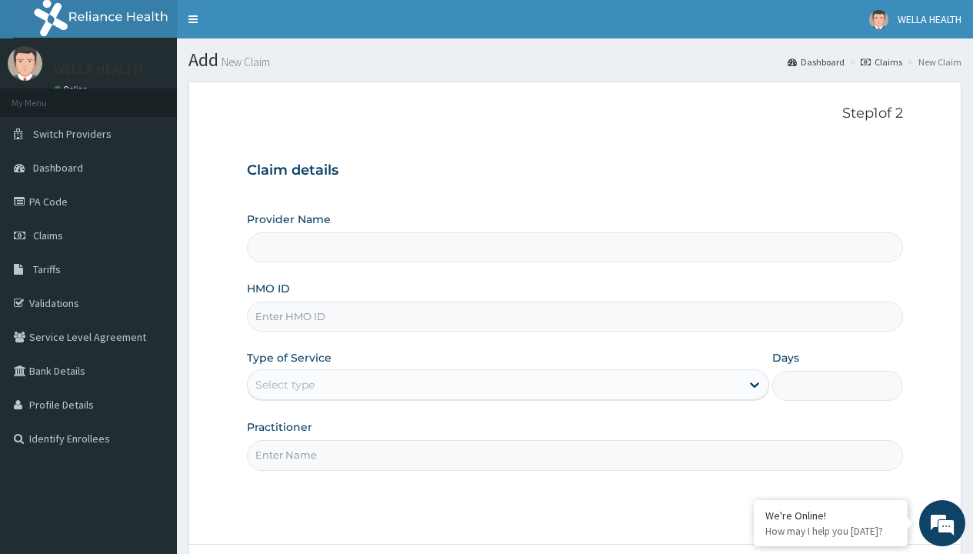
type input "Pharmacy Pick Up ( WellaHealth)"
type input "RET/46403/A"
type input "WellaHealth"
click at [284, 384] on div "Select type" at bounding box center [284, 384] width 59 height 15
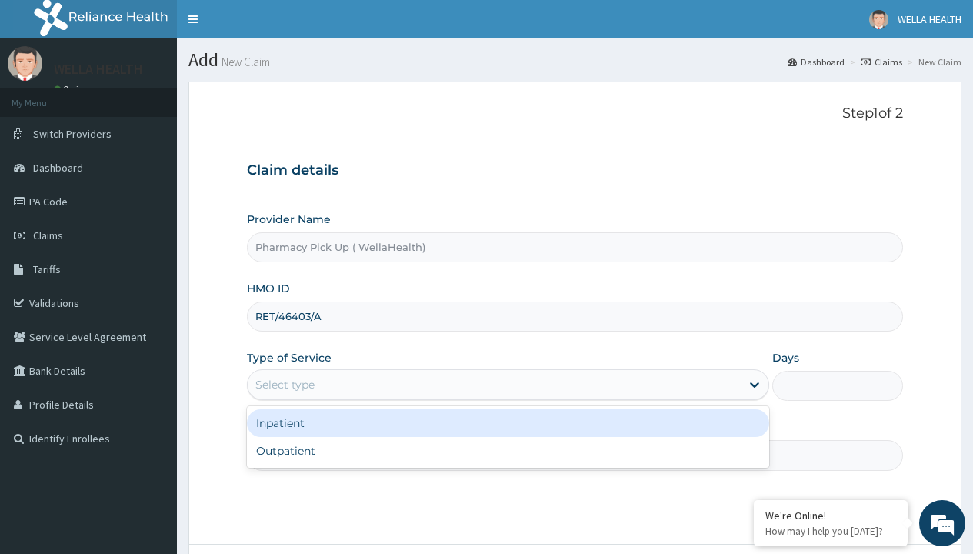
click at [507, 451] on div "Outpatient" at bounding box center [508, 451] width 522 height 28
type input "1"
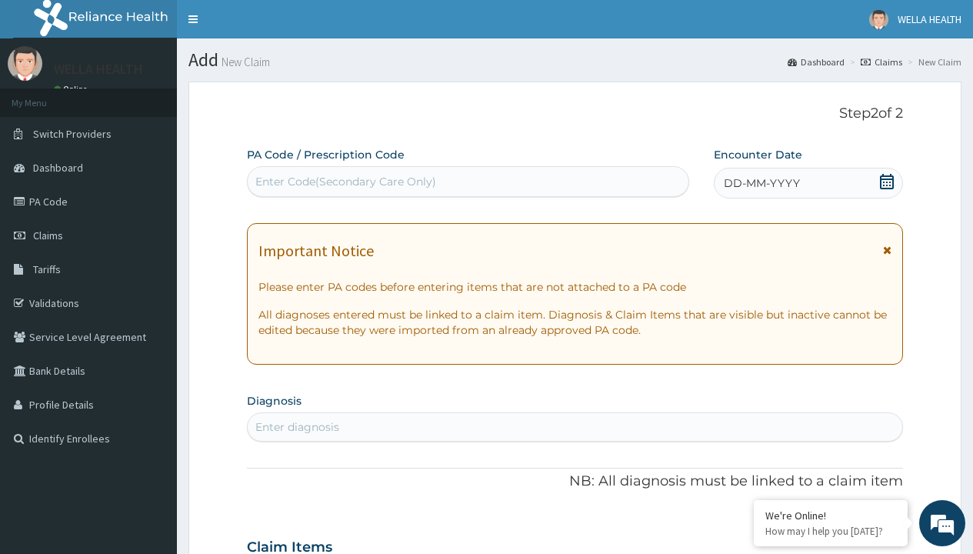
scroll to position [128, 0]
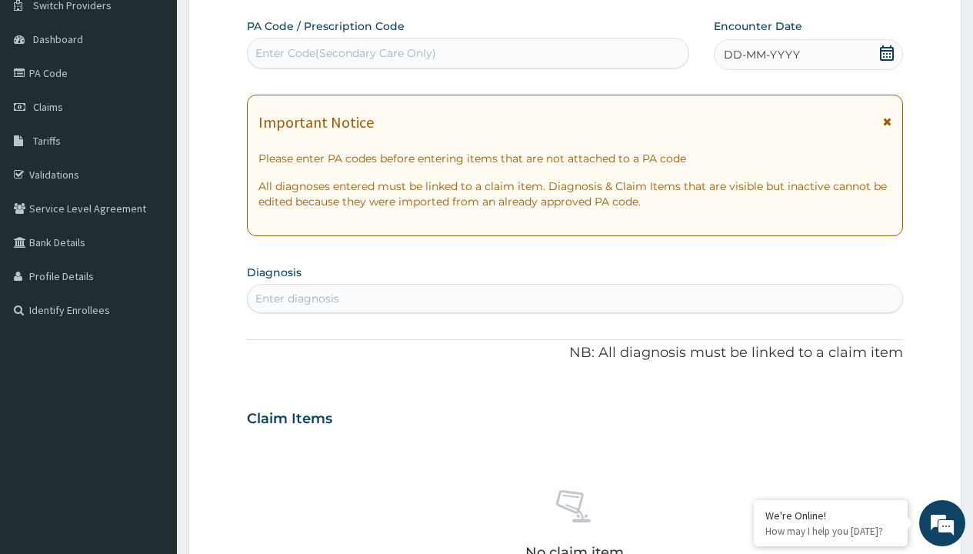
click at [760, 55] on span "DD-MM-YYYY" at bounding box center [761, 54] width 76 height 15
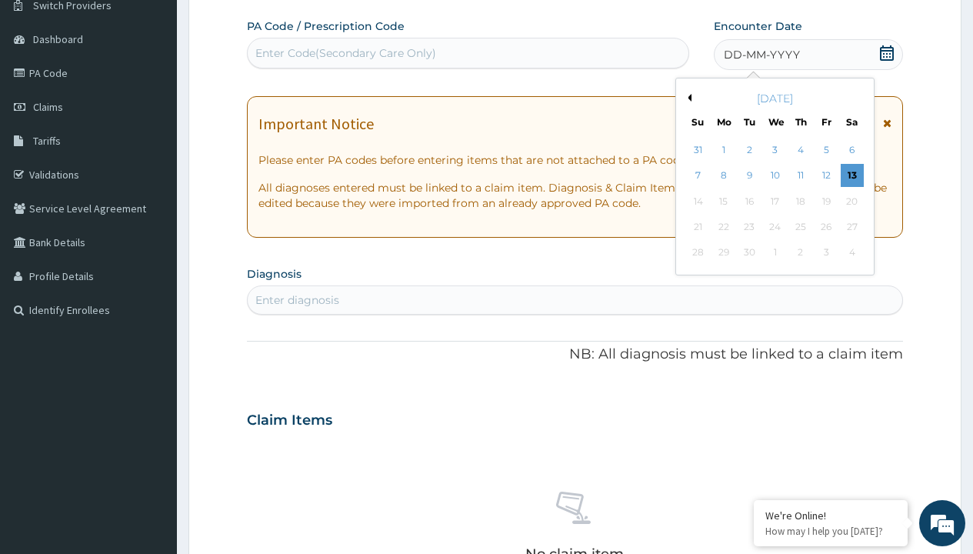
scroll to position [0, 0]
click at [687, 98] on button "Previous Month" at bounding box center [687, 98] width 8 height 8
click at [800, 175] on div "7" at bounding box center [800, 176] width 23 height 23
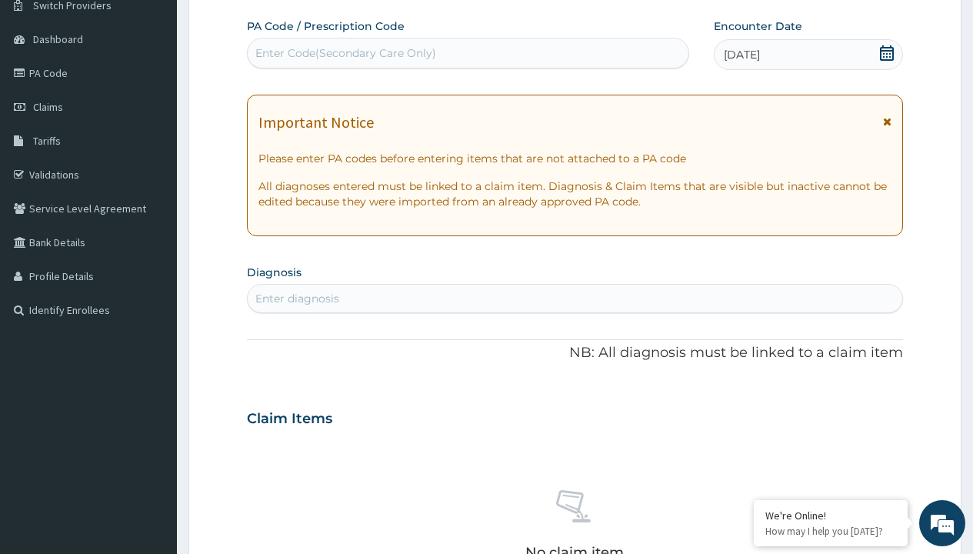
click at [297, 298] on div "Enter diagnosis" at bounding box center [297, 298] width 84 height 15
type input "prescription collected"
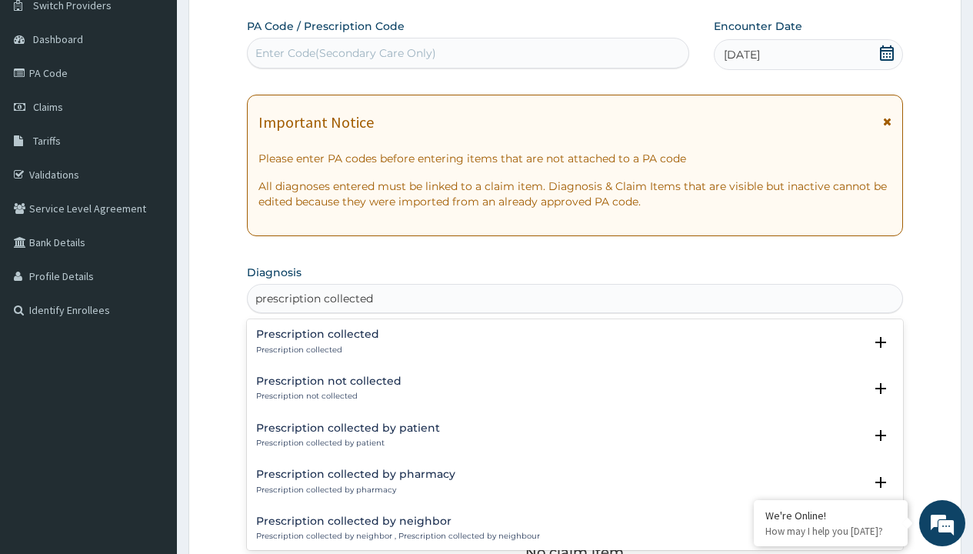
click at [315, 349] on p "Prescription collected" at bounding box center [317, 349] width 123 height 11
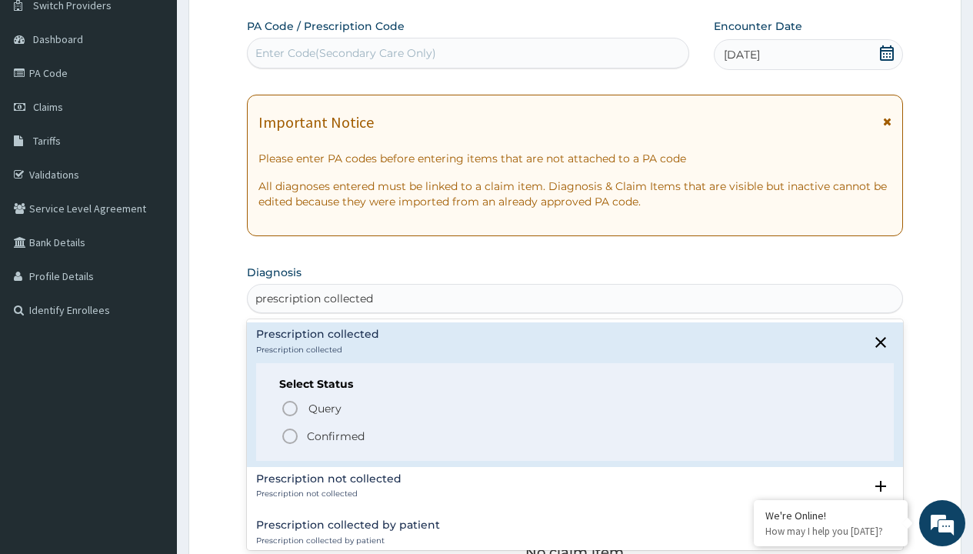
click at [335, 435] on p "Confirmed" at bounding box center [336, 435] width 58 height 15
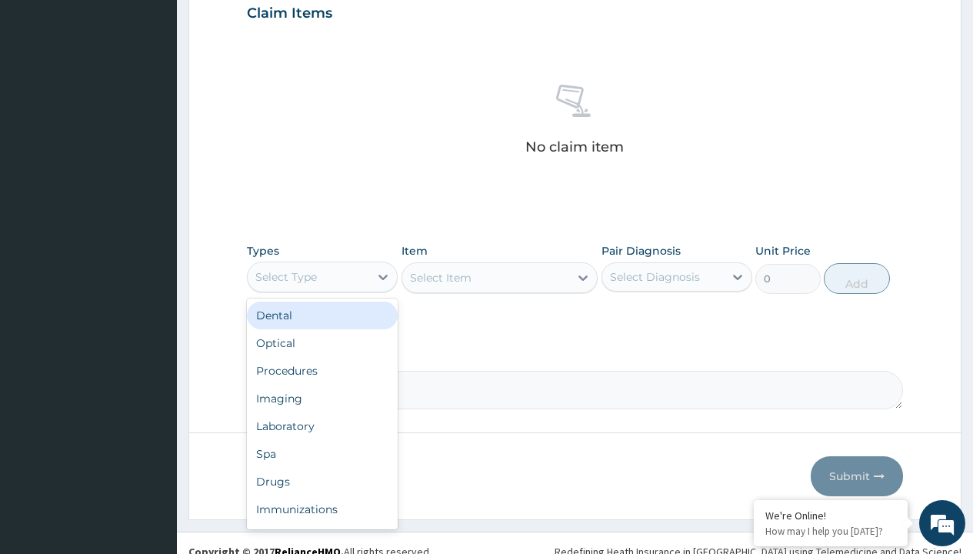
type input "procedures"
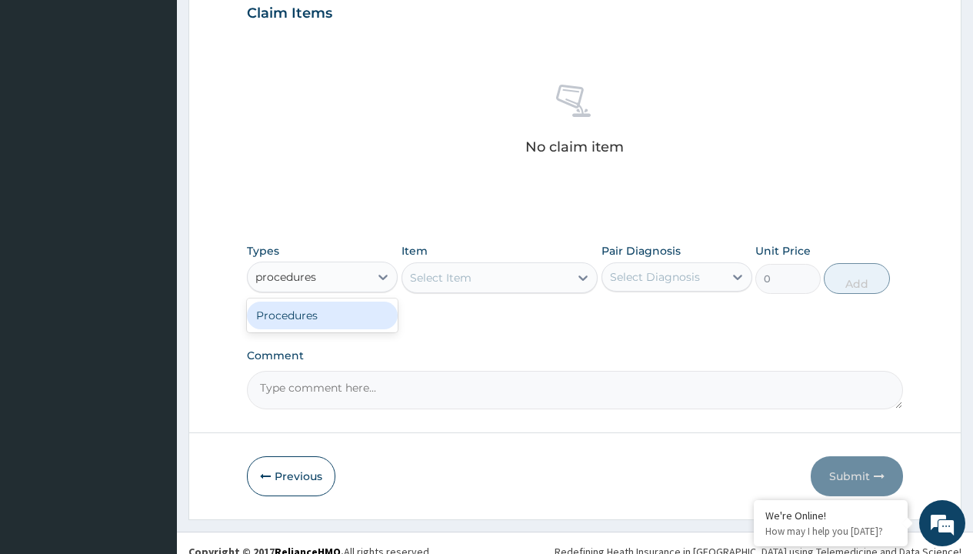
scroll to position [0, 0]
click at [322, 314] on div "Procedures" at bounding box center [322, 315] width 151 height 28
click at [440, 277] on div "Select Item" at bounding box center [441, 277] width 62 height 15
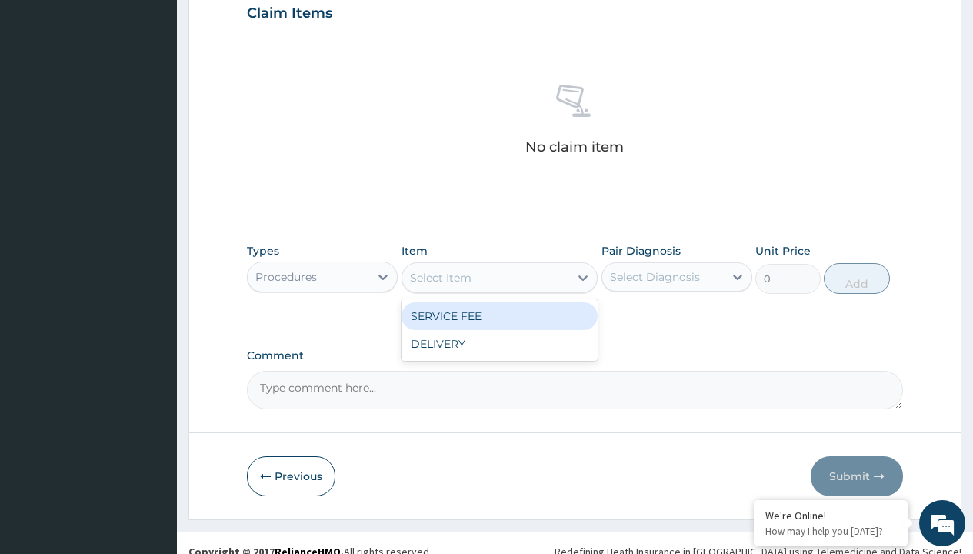
type input "service fee"
click at [499, 315] on div "SERVICE FEE" at bounding box center [499, 316] width 197 height 28
type input "100"
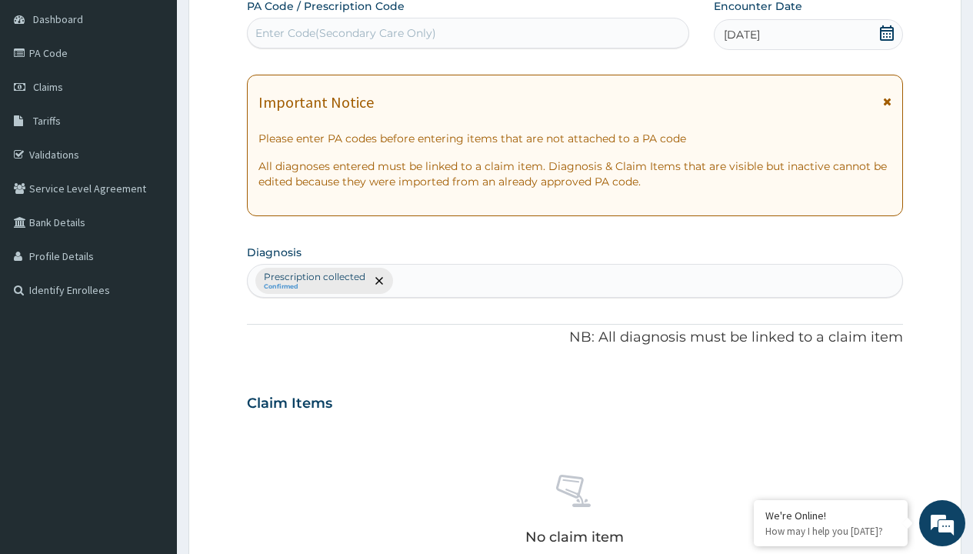
type input "prescription collected"
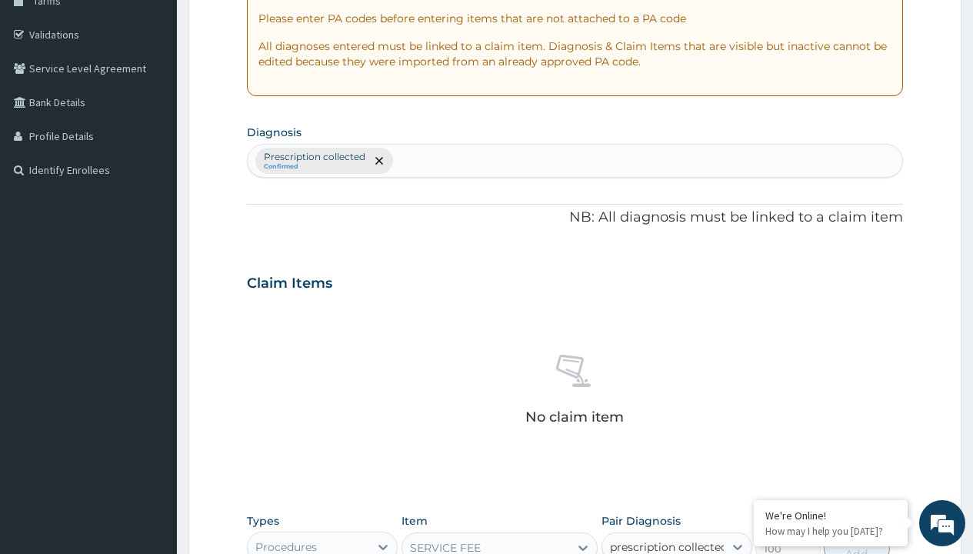
checkbox input "true"
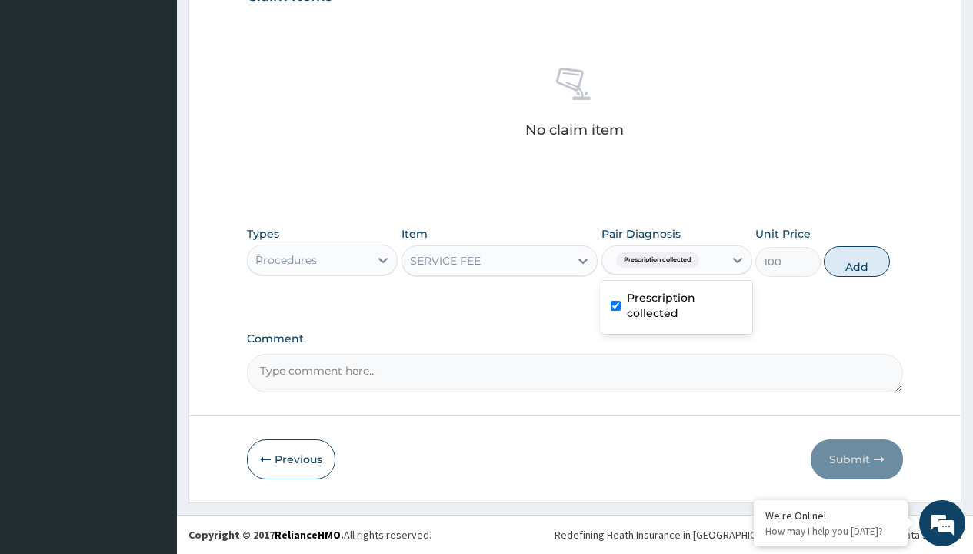
click at [856, 261] on button "Add" at bounding box center [855, 261] width 65 height 31
type input "0"
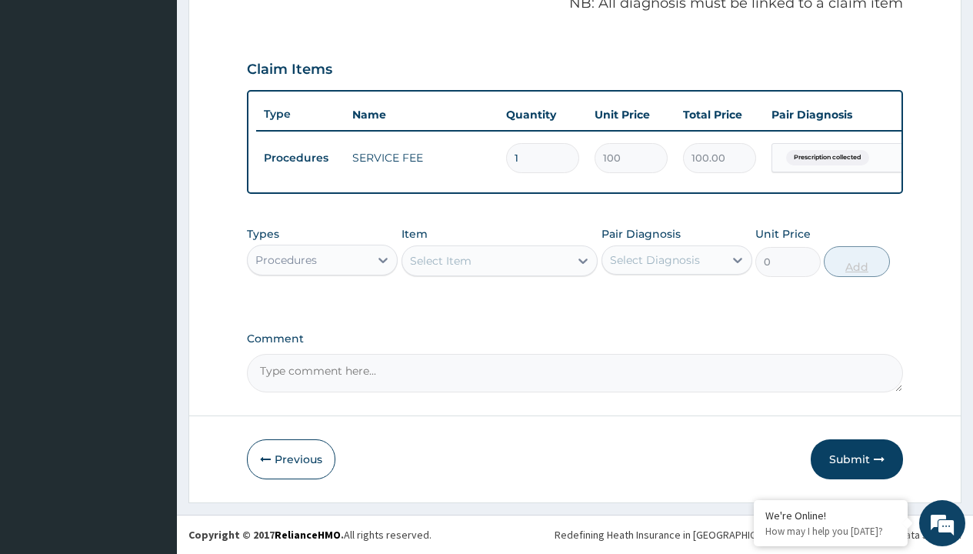
scroll to position [494, 0]
click at [286, 259] on div "Procedures" at bounding box center [286, 259] width 62 height 15
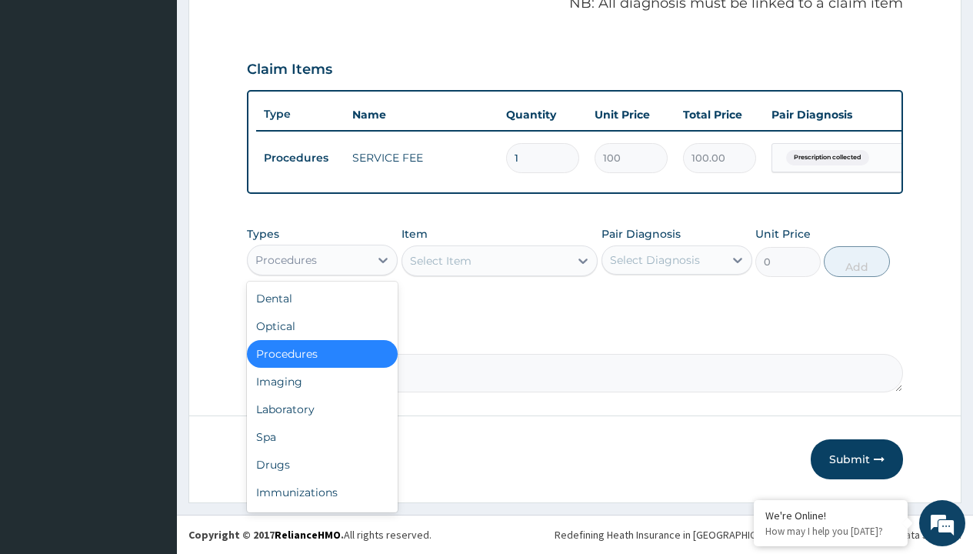
type input "drugs"
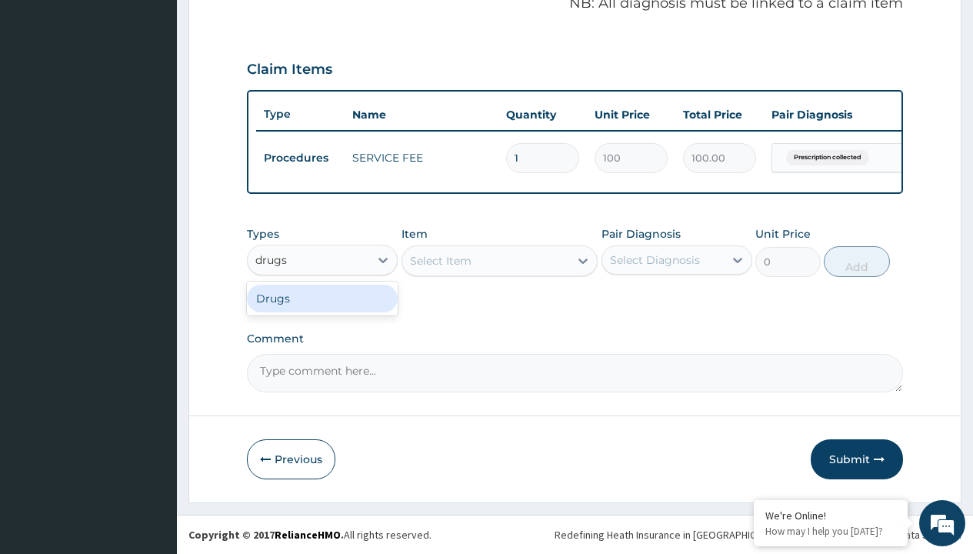
click at [322, 298] on div "Drugs" at bounding box center [322, 298] width 151 height 28
click at [440, 260] on div "Select Item" at bounding box center [499, 260] width 197 height 31
type input "moduretic ([MEDICAL_DATA] hcl+hctz)"
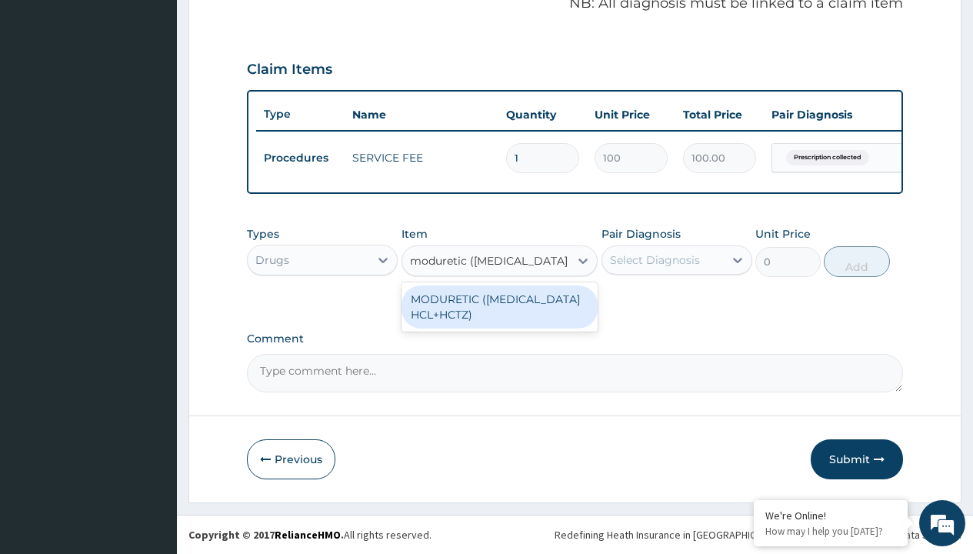
click at [499, 306] on div "MODURETIC ([MEDICAL_DATA] HCL+HCTZ)" at bounding box center [499, 306] width 197 height 43
type input "120"
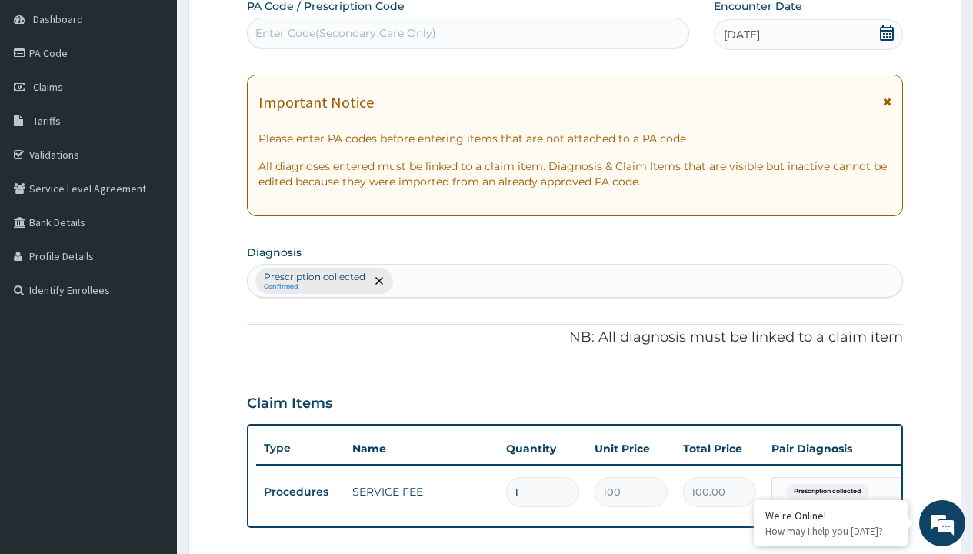
type input "prescription collected"
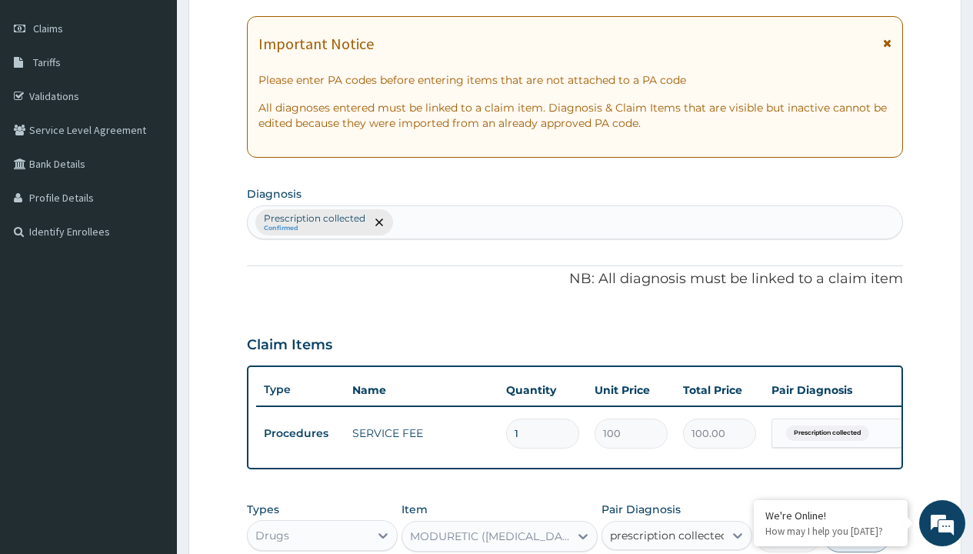
checkbox input "true"
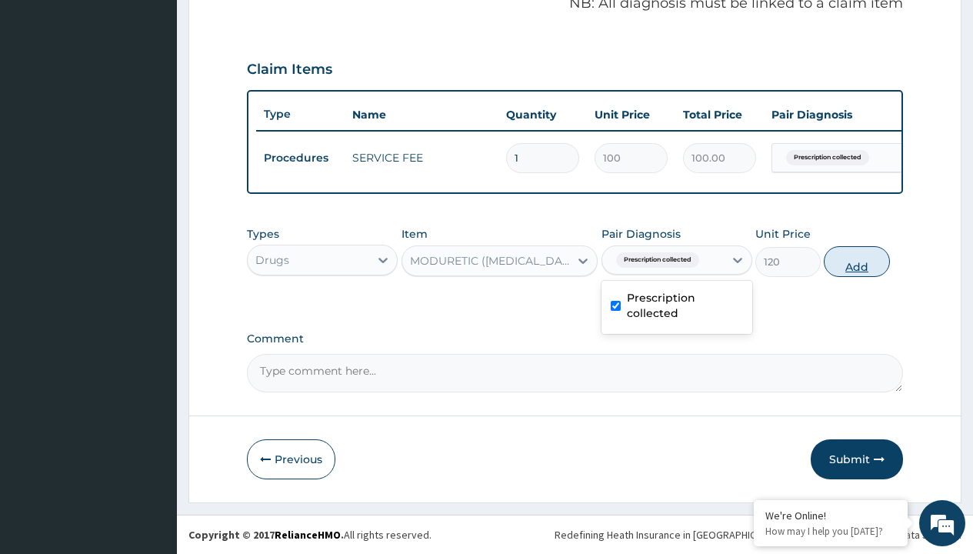
click at [856, 261] on button "Add" at bounding box center [855, 261] width 65 height 31
type input "0"
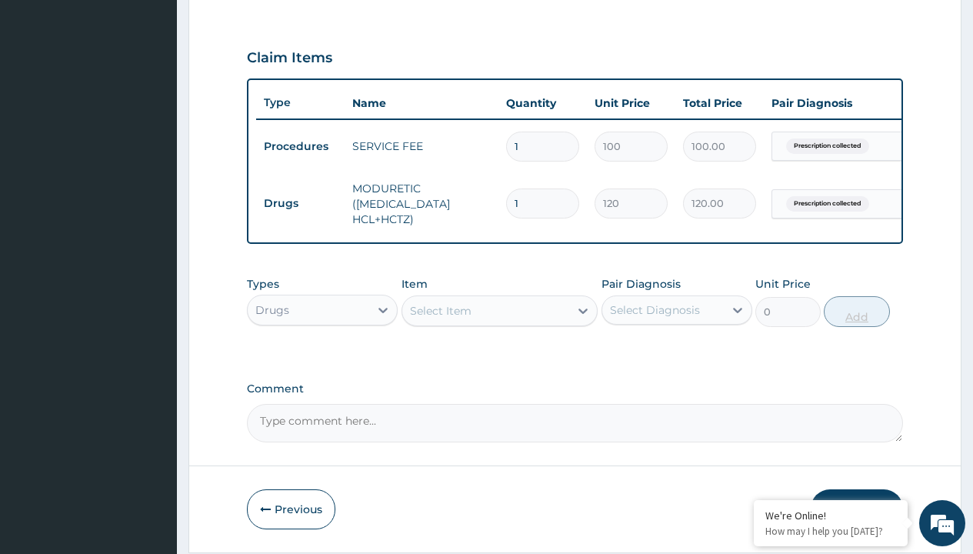
type input "30"
type input "3600.00"
type input "30"
click at [300, 203] on td "Drugs" at bounding box center [300, 203] width 88 height 28
type input "procedures"
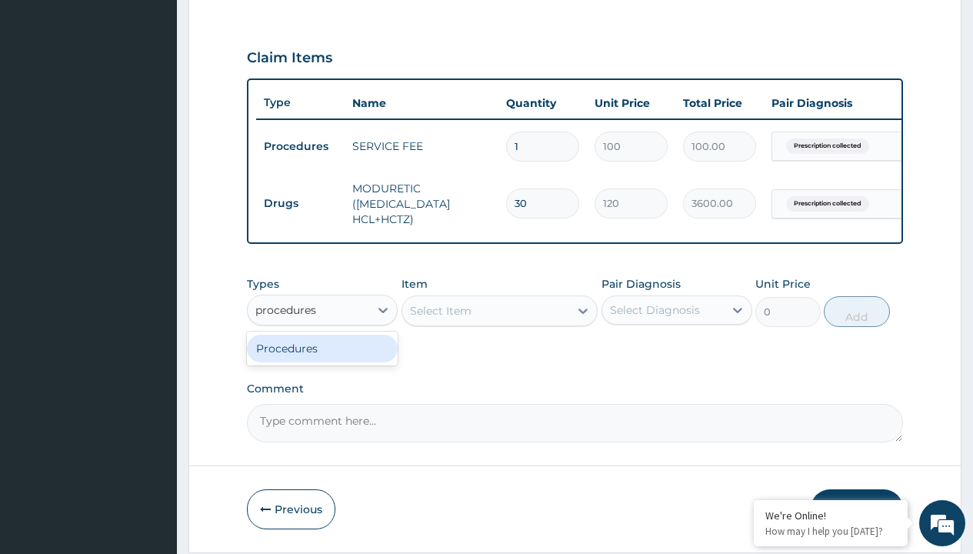
scroll to position [0, 0]
click at [322, 359] on div "Procedures" at bounding box center [322, 348] width 151 height 28
click at [440, 318] on div "Select Item" at bounding box center [441, 310] width 62 height 15
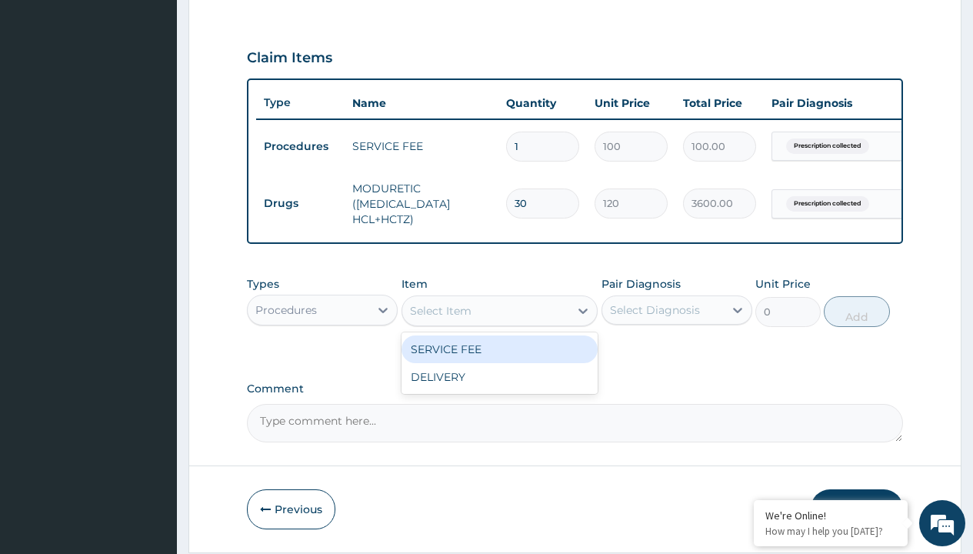
type input "delivery"
click at [499, 360] on div "DELIVERY" at bounding box center [499, 349] width 197 height 28
type input "2000"
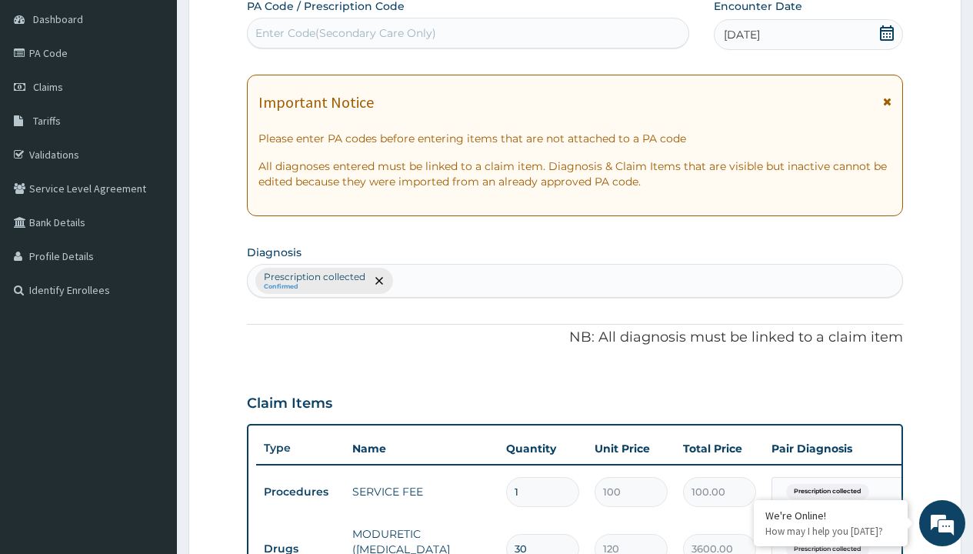
type input "prescription collected"
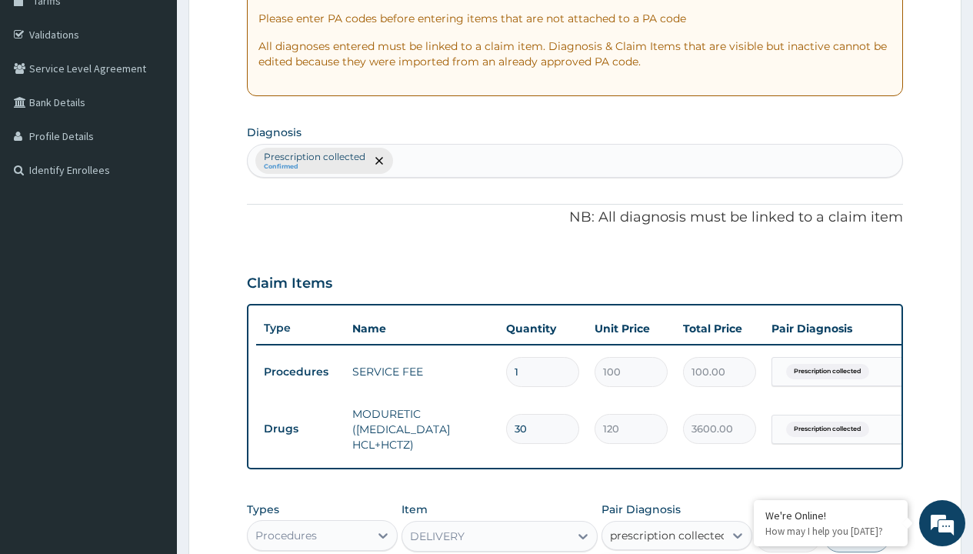
checkbox input "true"
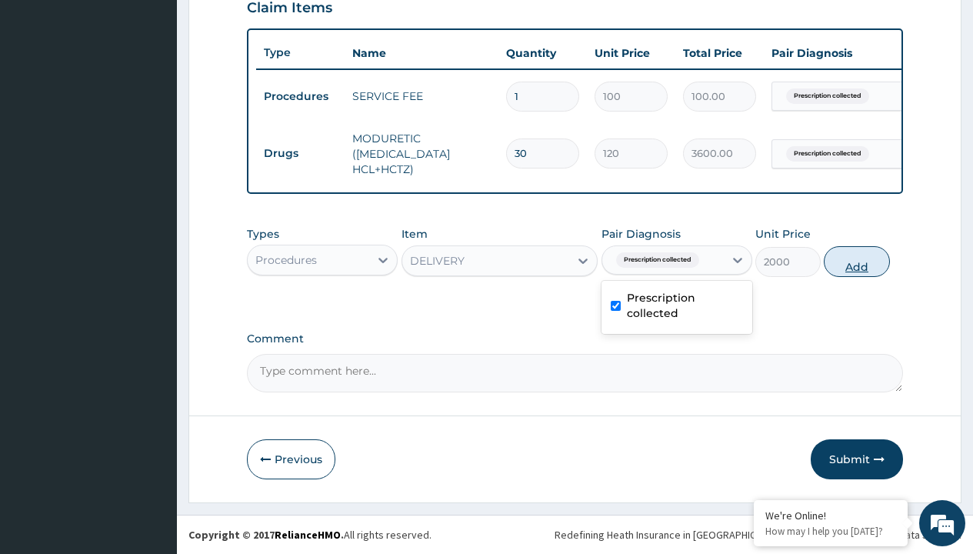
click at [856, 261] on button "Add" at bounding box center [855, 261] width 65 height 31
type input "0"
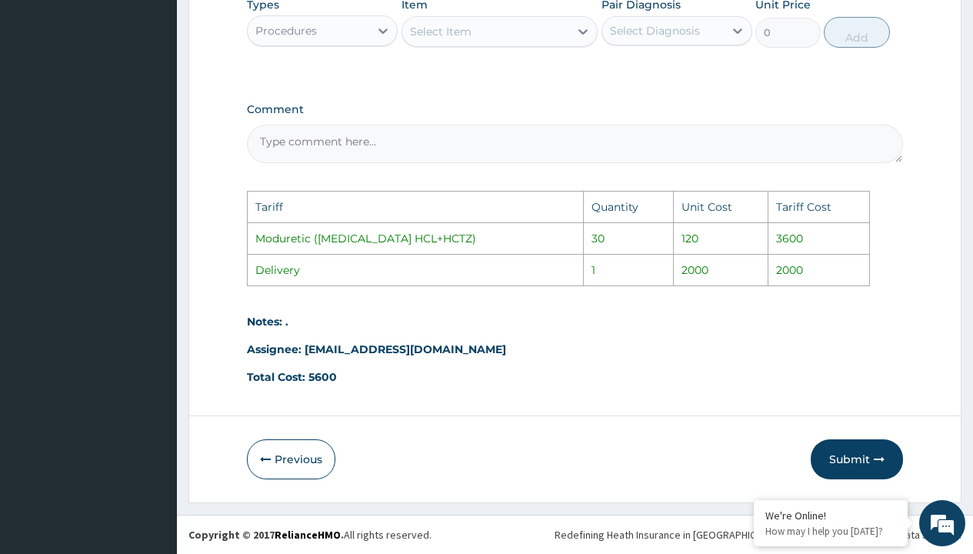
scroll to position [837, 0]
click at [863, 449] on button "Submit" at bounding box center [856, 459] width 92 height 40
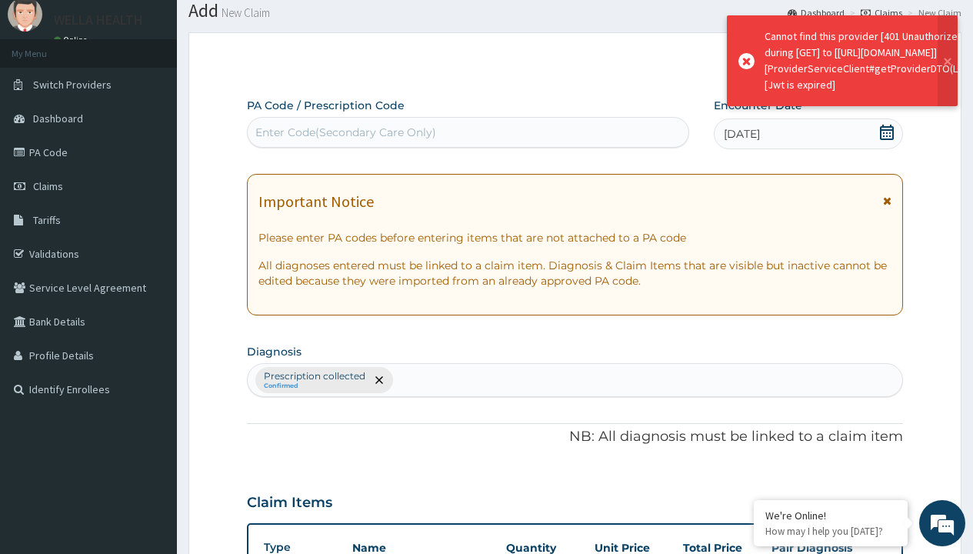
scroll to position [608, 0]
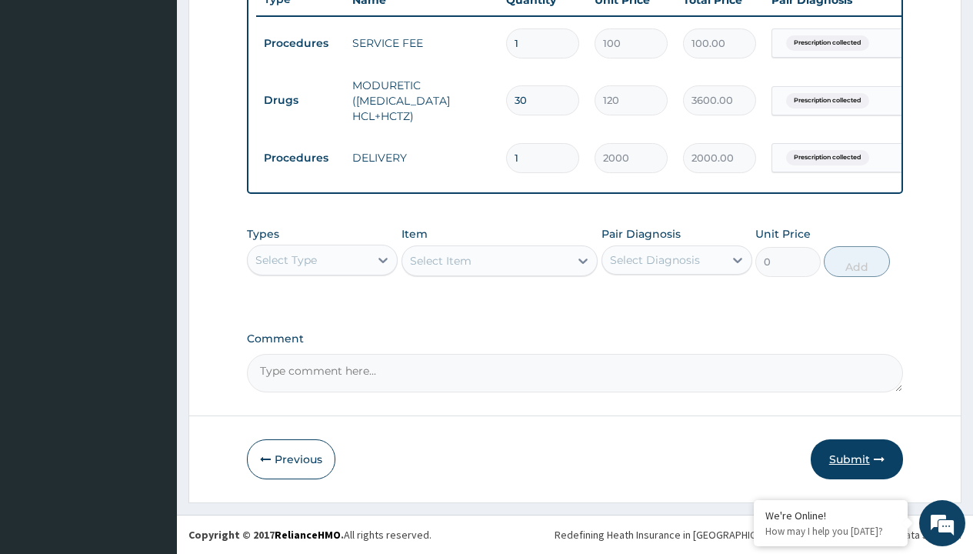
click at [852, 447] on button "Submit" at bounding box center [856, 459] width 92 height 40
click at [858, 458] on button "Submit" at bounding box center [856, 459] width 92 height 40
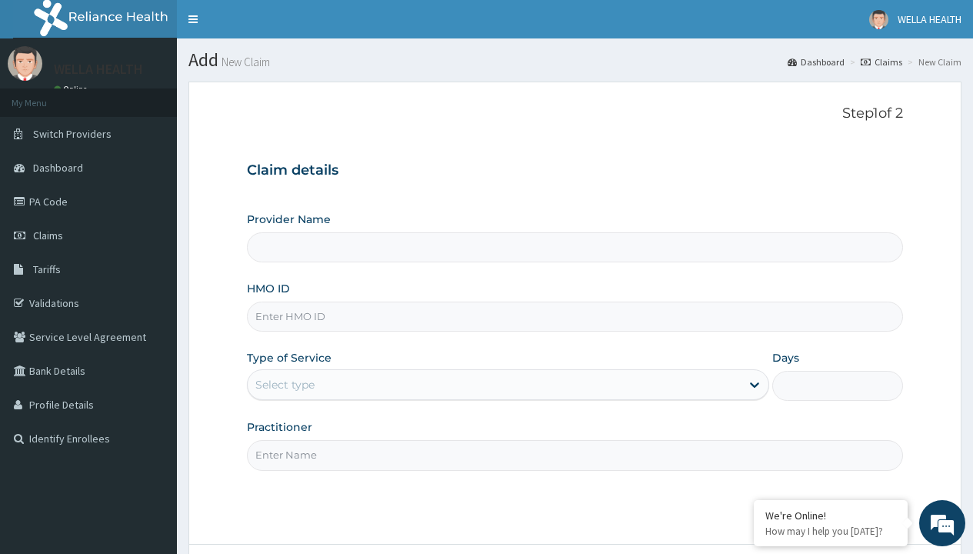
type input "Pharmacy Pick Up ( WellaHealth)"
type input "SWG/10041/A"
type input "WellaHealth"
click at [284, 384] on div "Select type" at bounding box center [284, 384] width 59 height 15
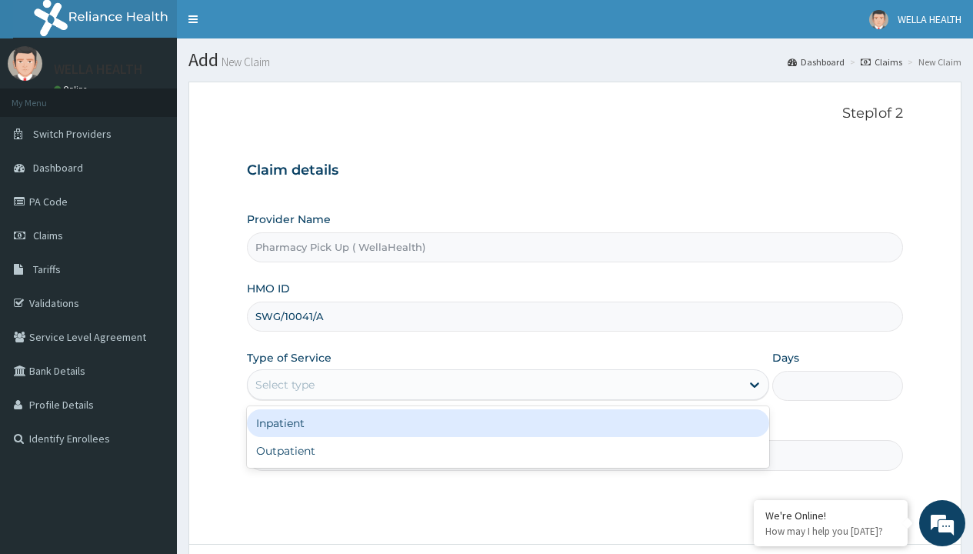
click at [507, 451] on div "Outpatient" at bounding box center [508, 451] width 522 height 28
type input "1"
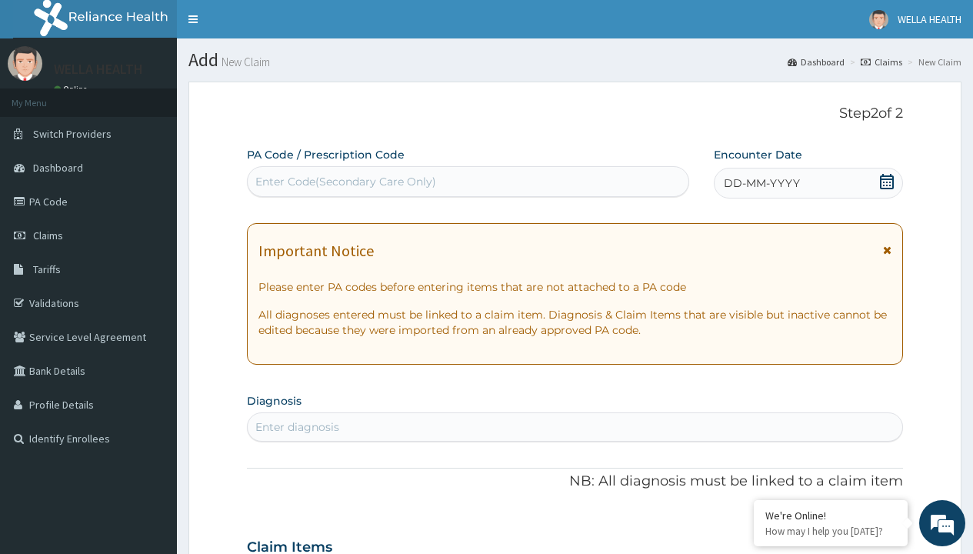
scroll to position [128, 0]
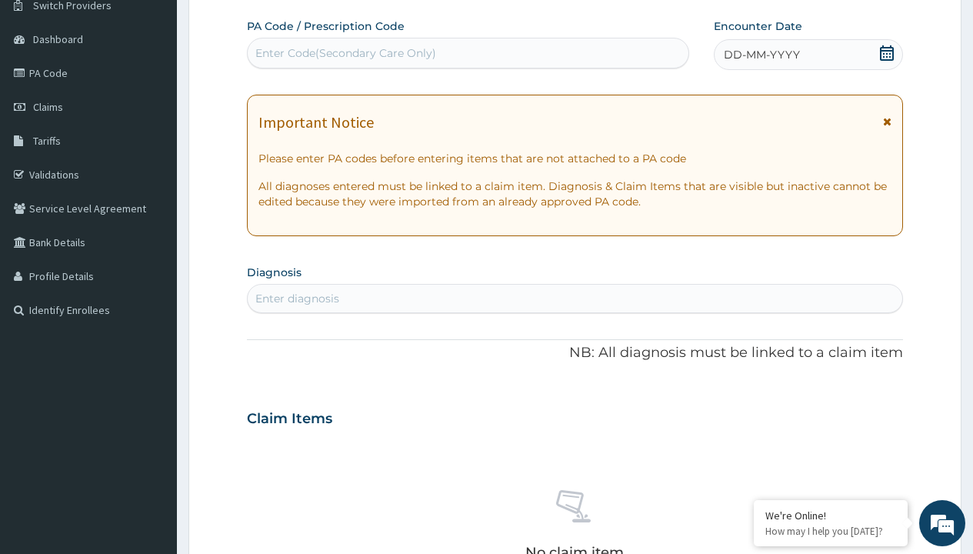
click at [760, 55] on span "DD-MM-YYYY" at bounding box center [761, 54] width 76 height 15
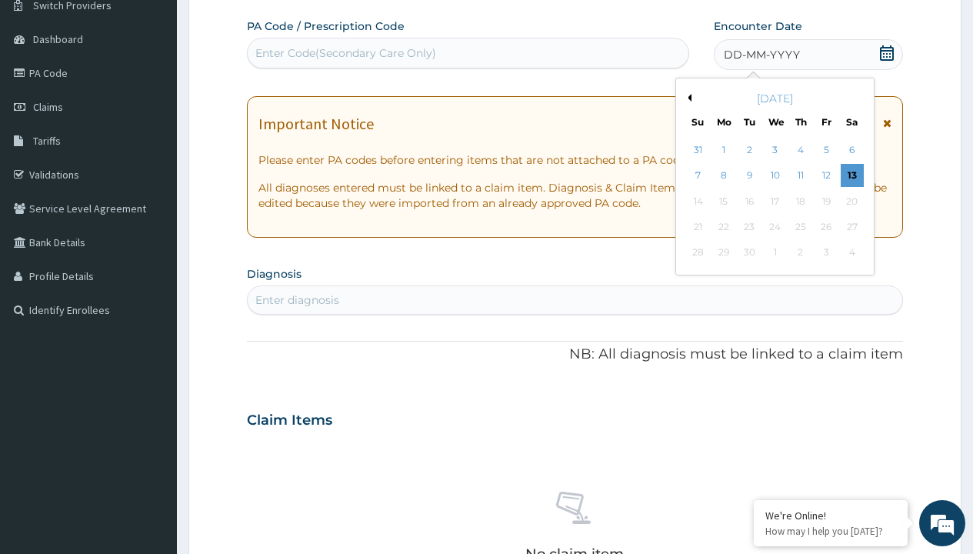
click at [687, 98] on button "Previous Month" at bounding box center [687, 98] width 8 height 8
click at [800, 175] on div "7" at bounding box center [800, 176] width 23 height 23
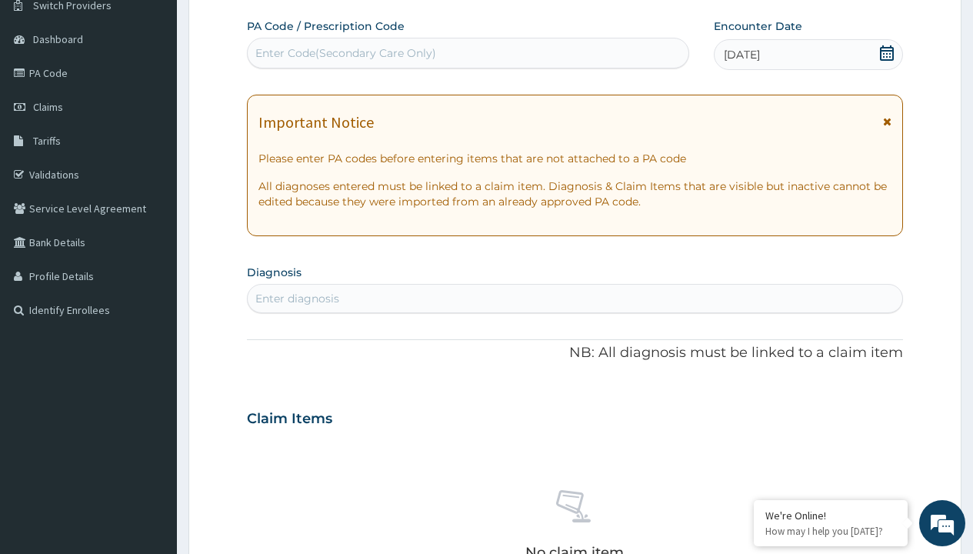
scroll to position [0, 0]
click at [297, 298] on div "Enter diagnosis" at bounding box center [297, 298] width 84 height 15
type input "prescription collected"
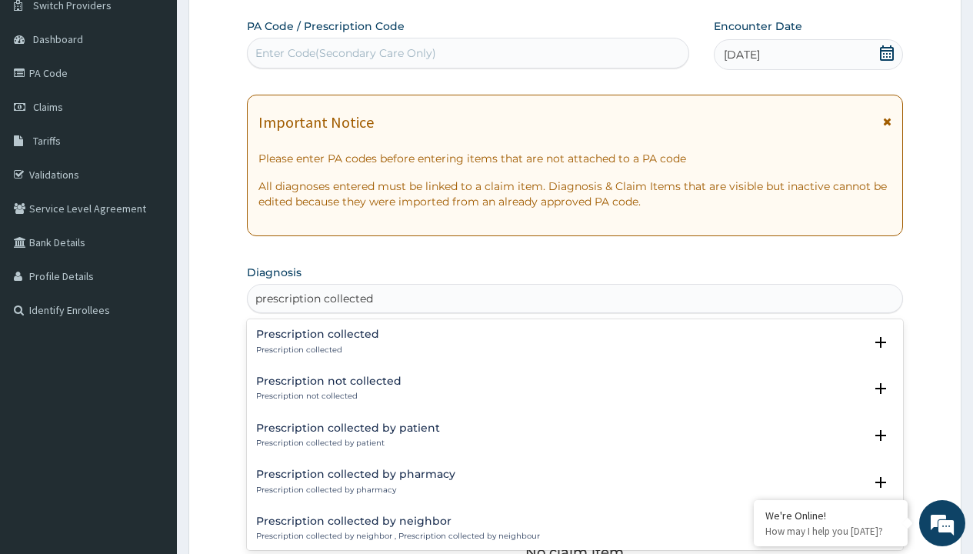
click at [315, 349] on p "Prescription collected" at bounding box center [317, 349] width 123 height 11
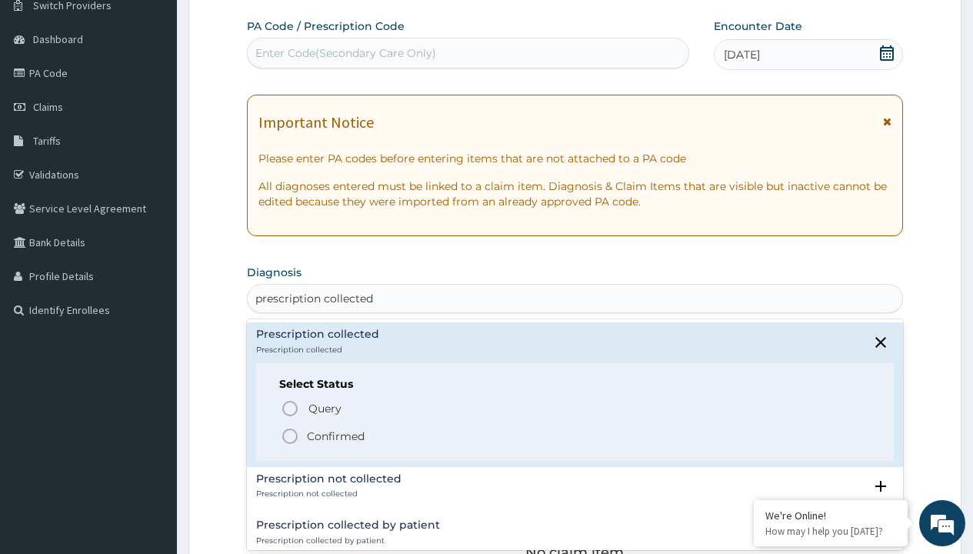
click at [335, 435] on p "Confirmed" at bounding box center [336, 435] width 58 height 15
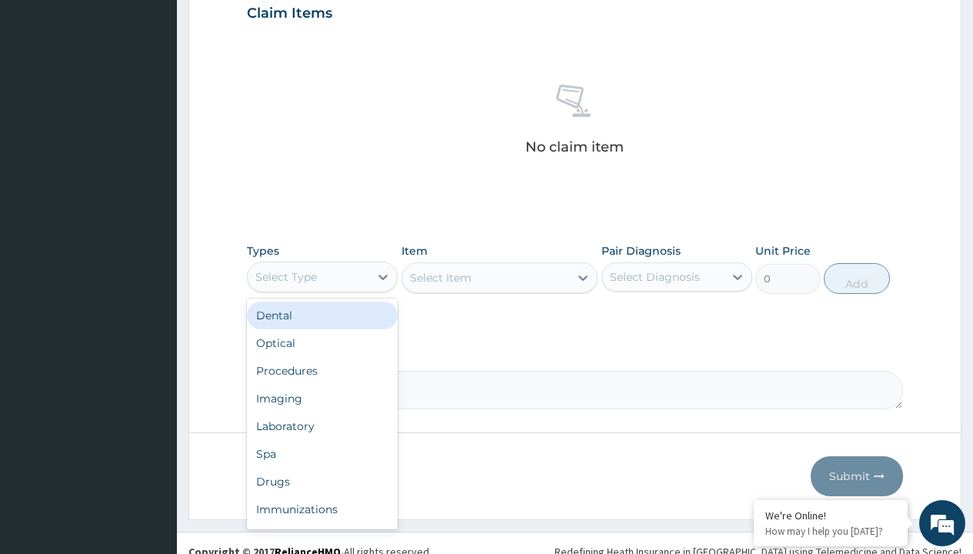
type input "procedures"
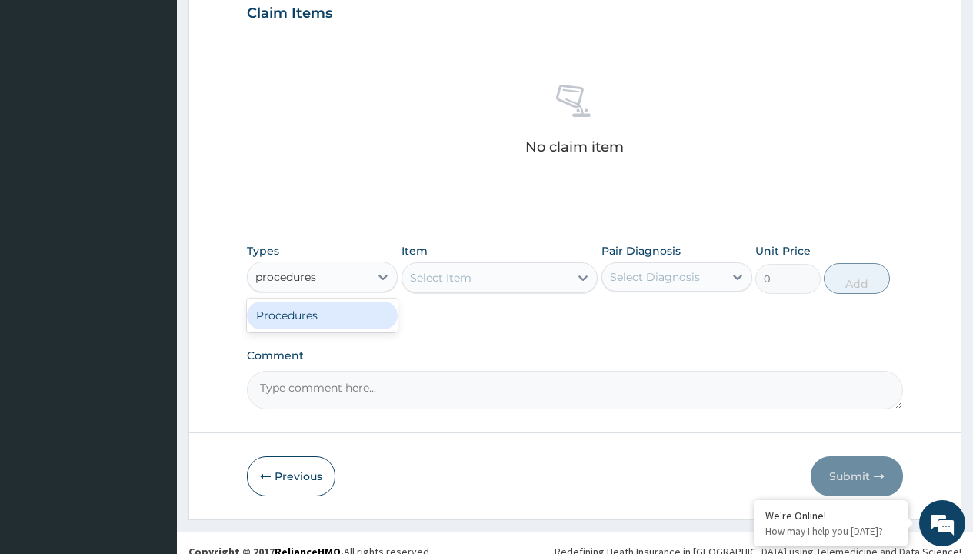
click at [322, 314] on div "Procedures" at bounding box center [322, 315] width 151 height 28
click at [440, 277] on div "Select Item" at bounding box center [499, 277] width 197 height 31
click at [286, 276] on div "Procedures" at bounding box center [286, 276] width 62 height 15
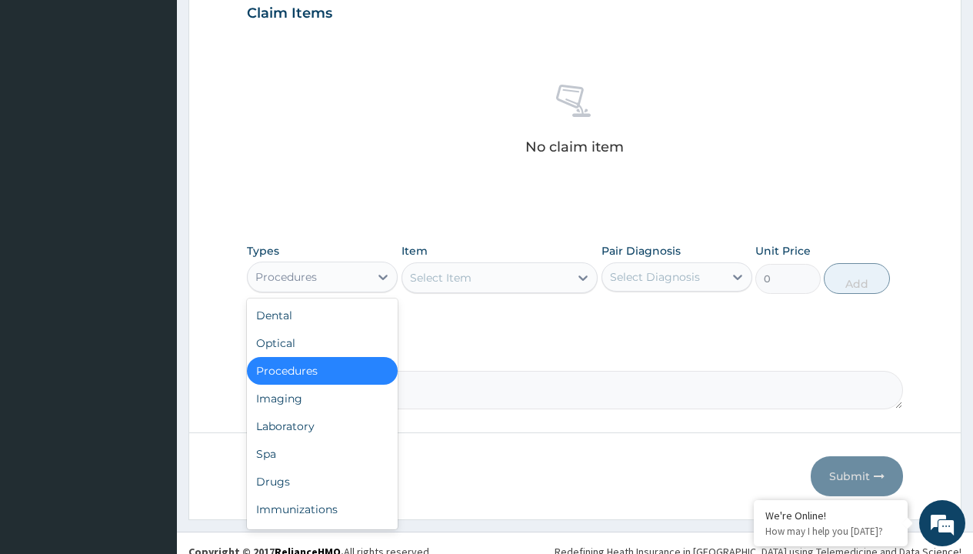
type input "procedures"
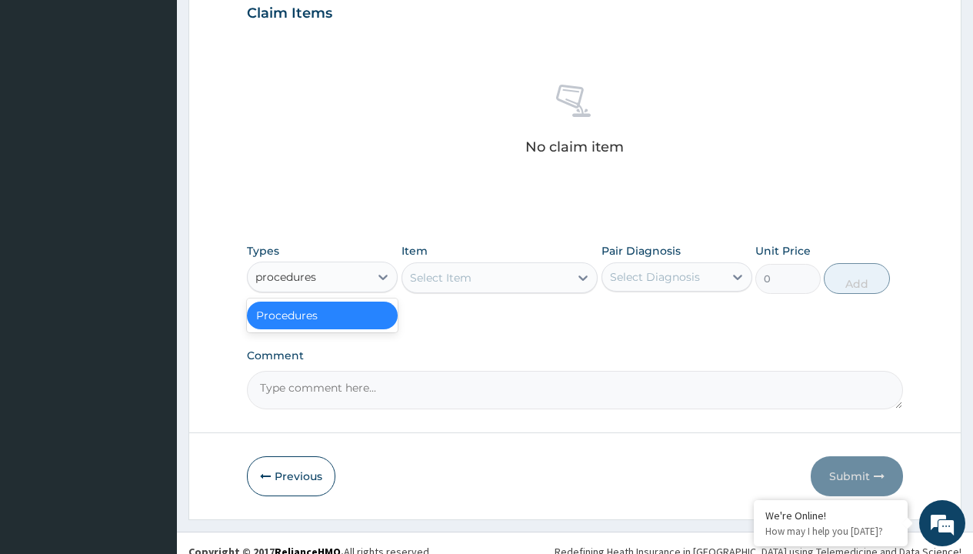
click at [322, 314] on div "Procedures" at bounding box center [322, 315] width 151 height 28
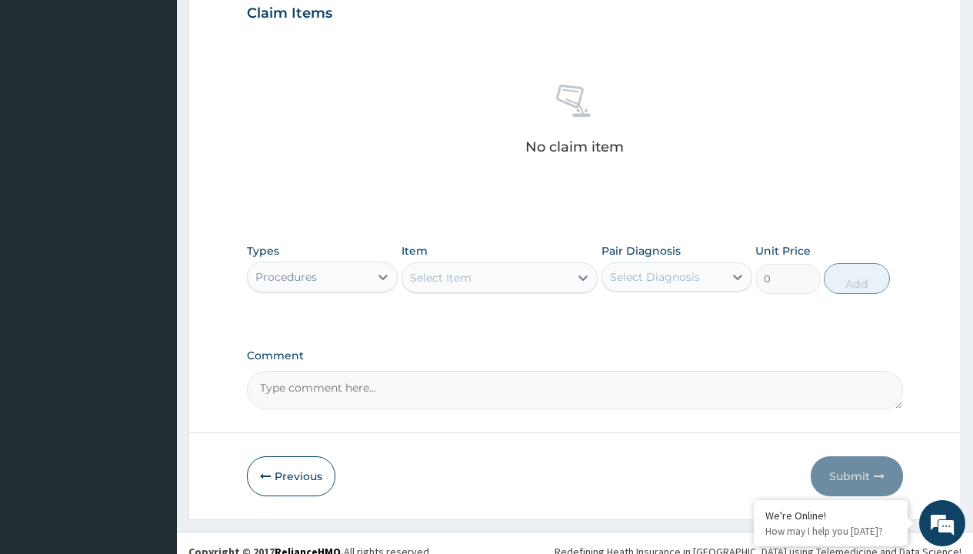
click at [440, 277] on div "Select Item" at bounding box center [441, 277] width 62 height 15
type input "service fee"
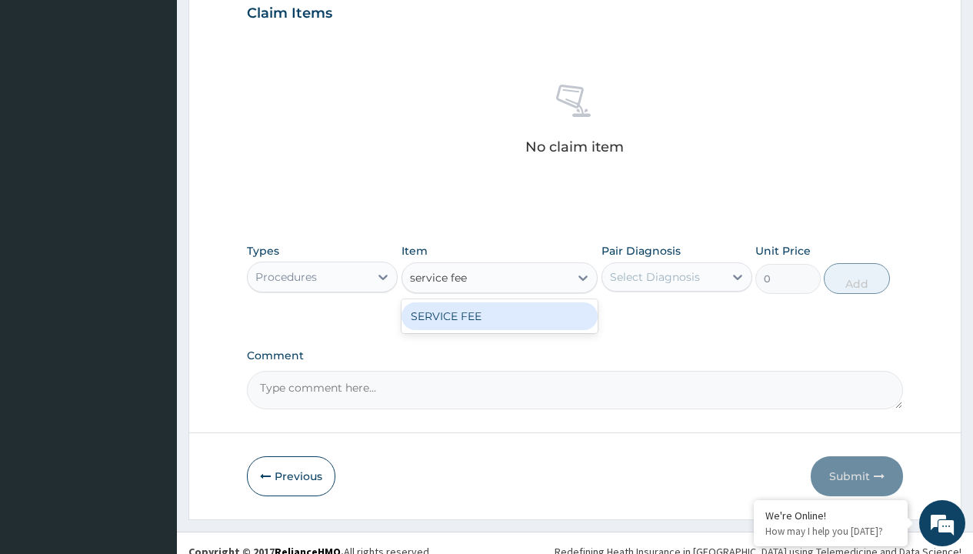
click at [499, 315] on div "SERVICE FEE" at bounding box center [499, 316] width 197 height 28
type input "100"
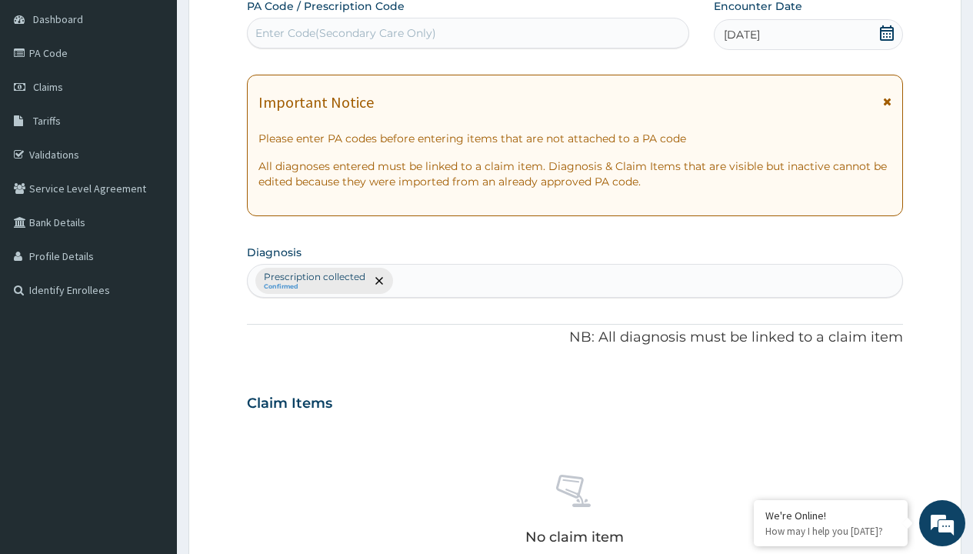
type input "prescription collected"
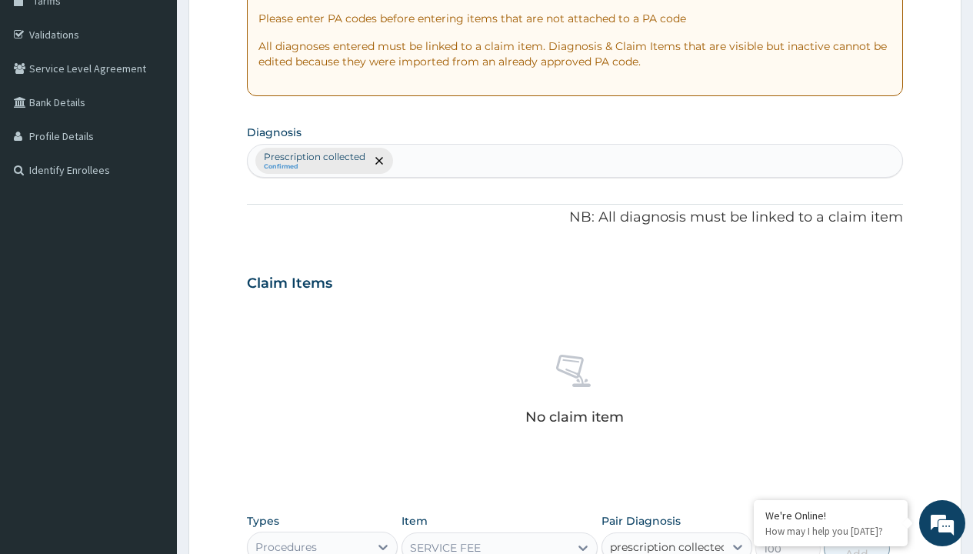
checkbox input "true"
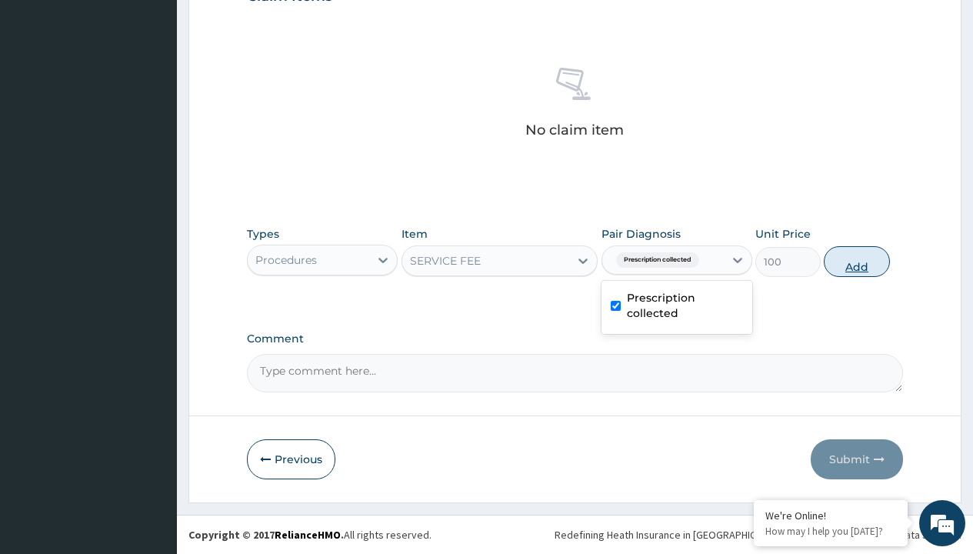
click at [856, 261] on button "Add" at bounding box center [855, 261] width 65 height 31
type input "0"
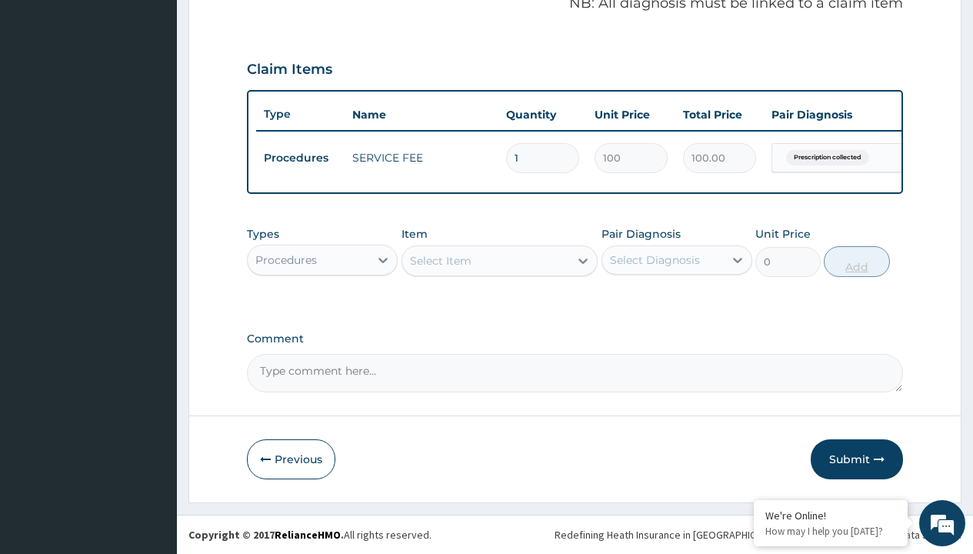
scroll to position [494, 0]
click at [286, 259] on div "Procedures" at bounding box center [286, 259] width 62 height 15
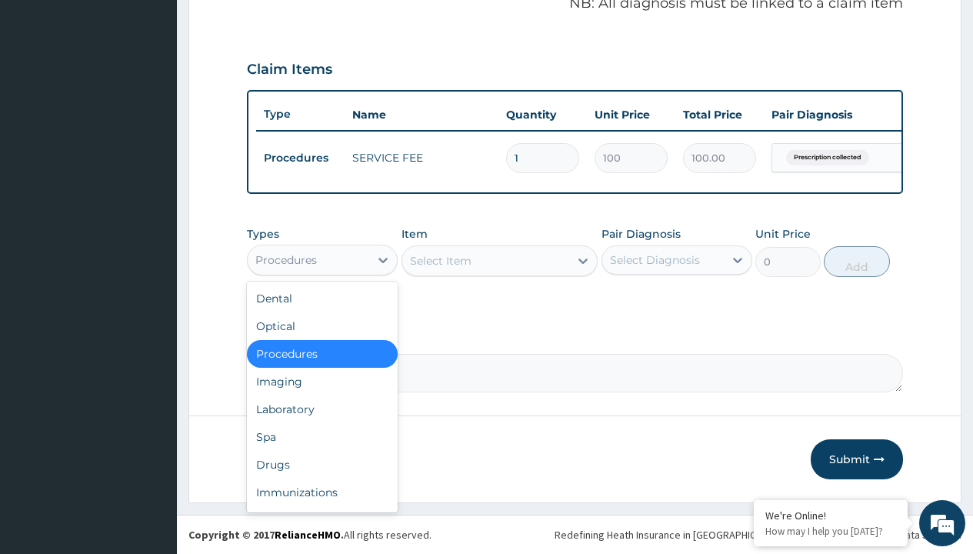
type input "drugs"
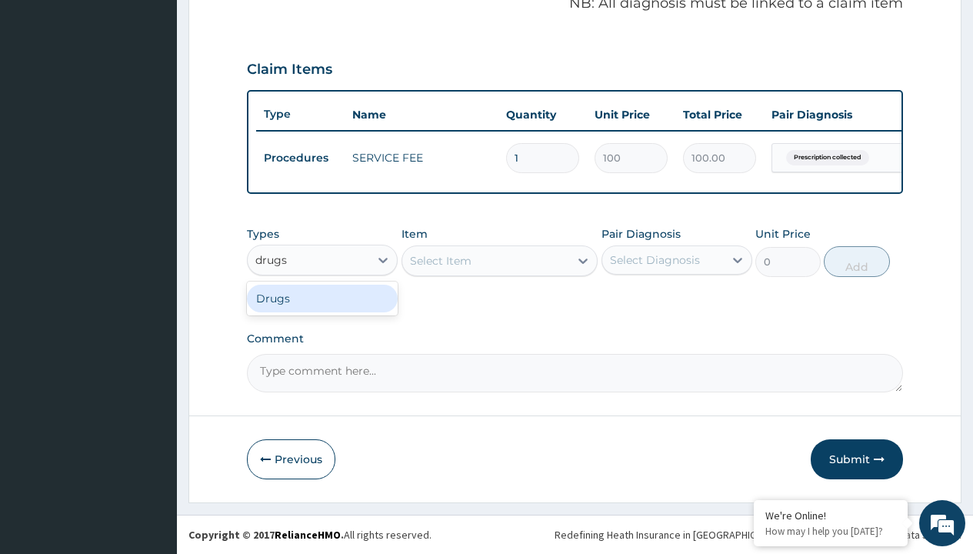
click at [322, 298] on div "Drugs" at bounding box center [322, 298] width 151 height 28
click at [440, 260] on div "Select Item" at bounding box center [499, 260] width 197 height 31
type input "humulin 70/30 vial"
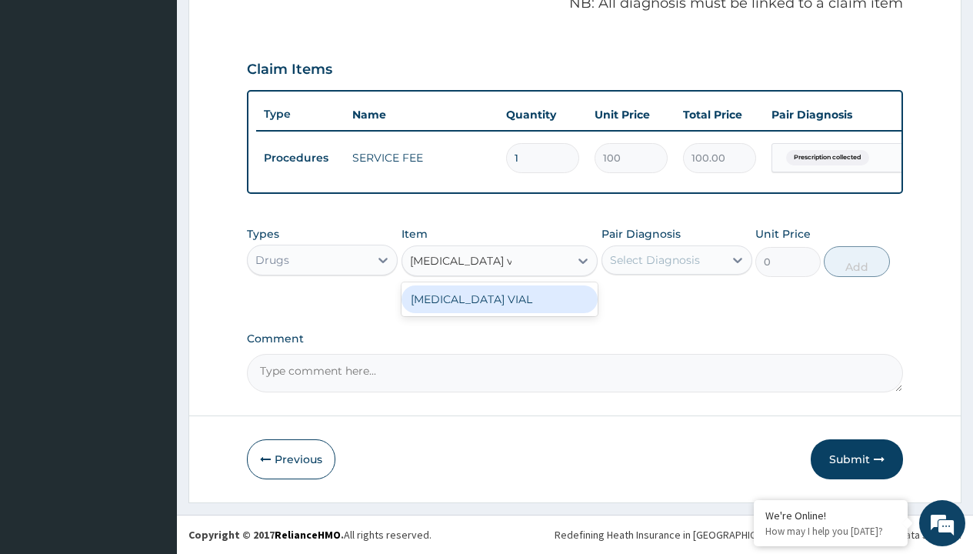
click at [499, 298] on div "HUMULIN 70/30 VIAL" at bounding box center [499, 299] width 197 height 28
type input "39500"
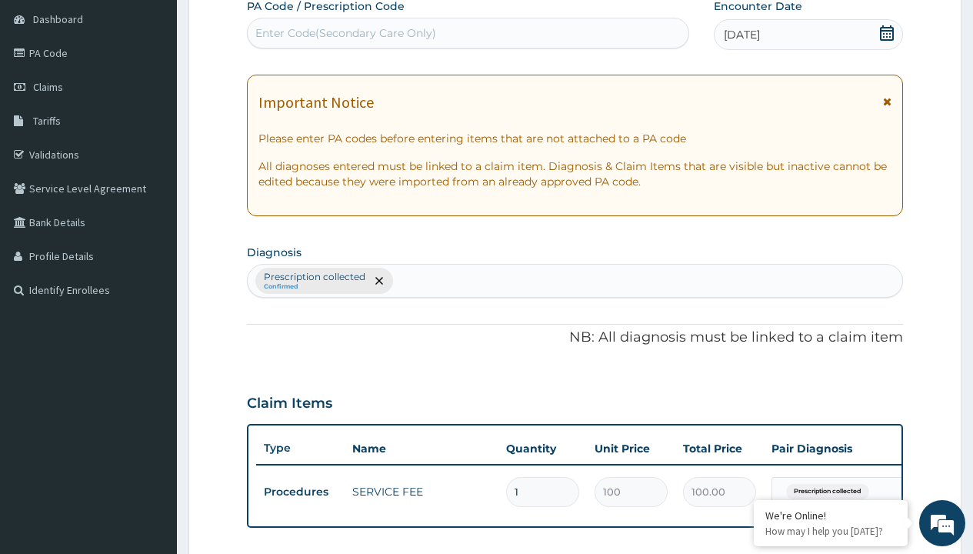
type input "prescription collected"
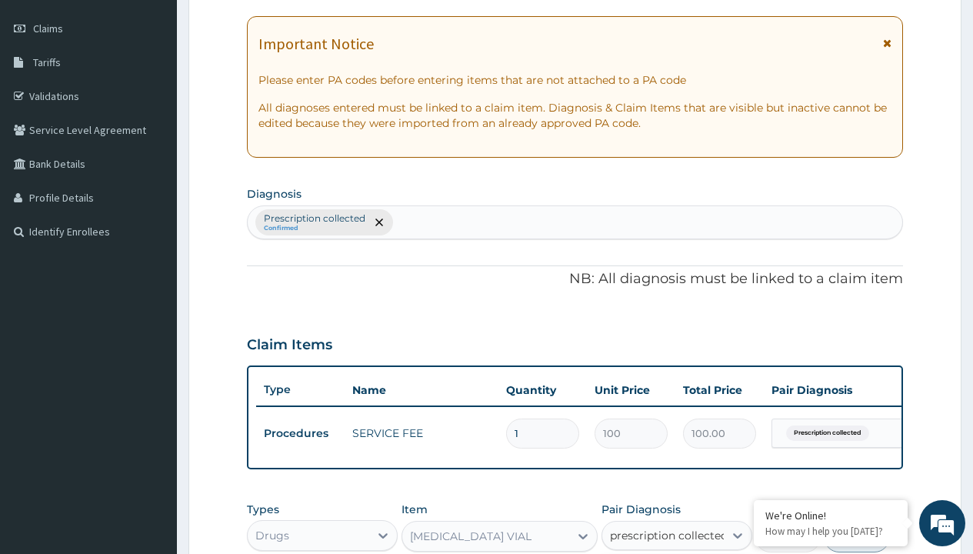
checkbox input "true"
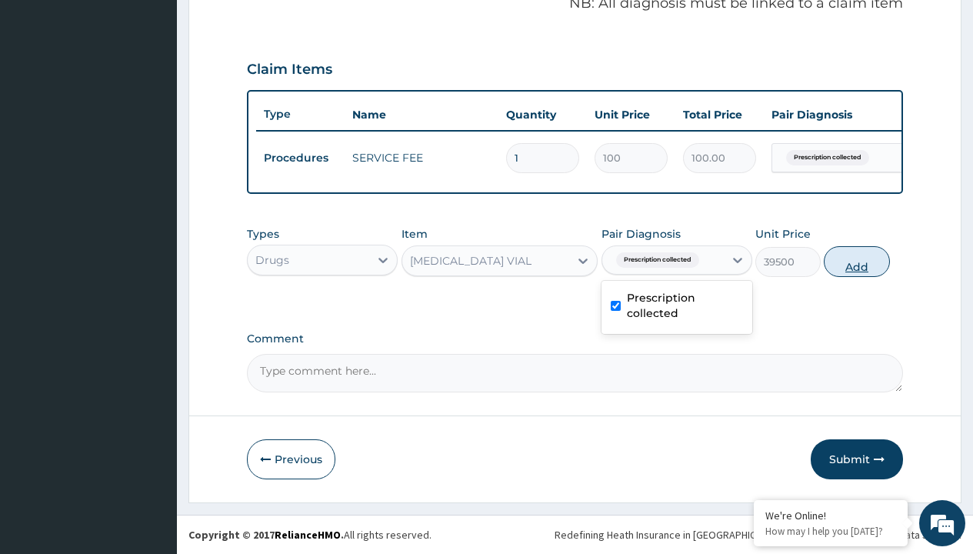
click at [856, 261] on button "Add" at bounding box center [855, 261] width 65 height 31
type input "0"
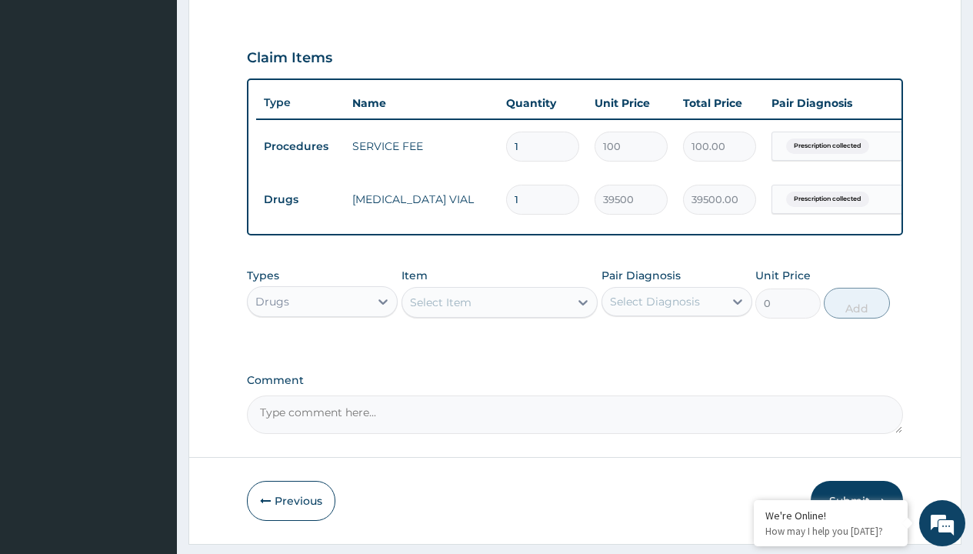
click at [300, 199] on td "Drugs" at bounding box center [300, 199] width 88 height 28
type input "drugs"
click at [322, 351] on div "Drugs" at bounding box center [322, 340] width 151 height 28
click at [440, 310] on div "Select Item" at bounding box center [441, 301] width 62 height 15
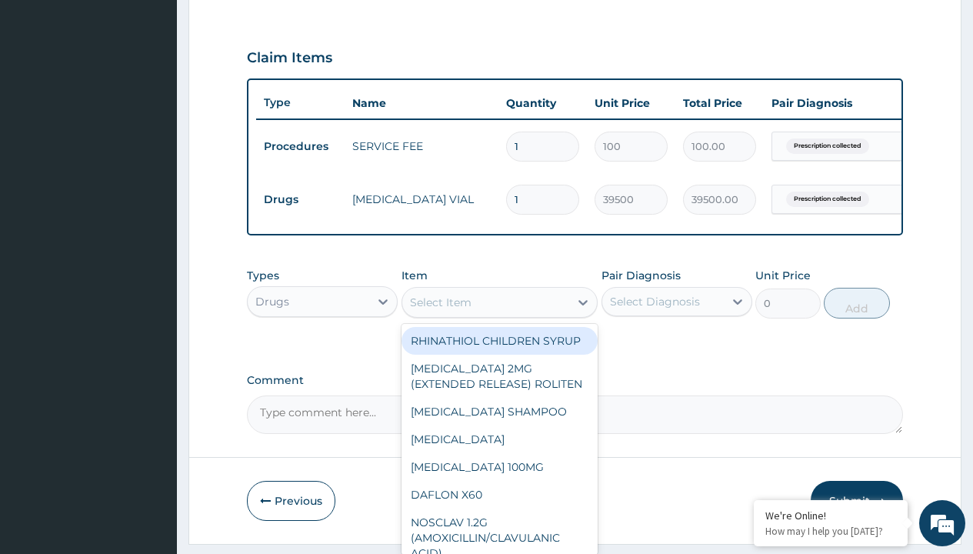
type input "insulin syringe 100iu per piece/needle"
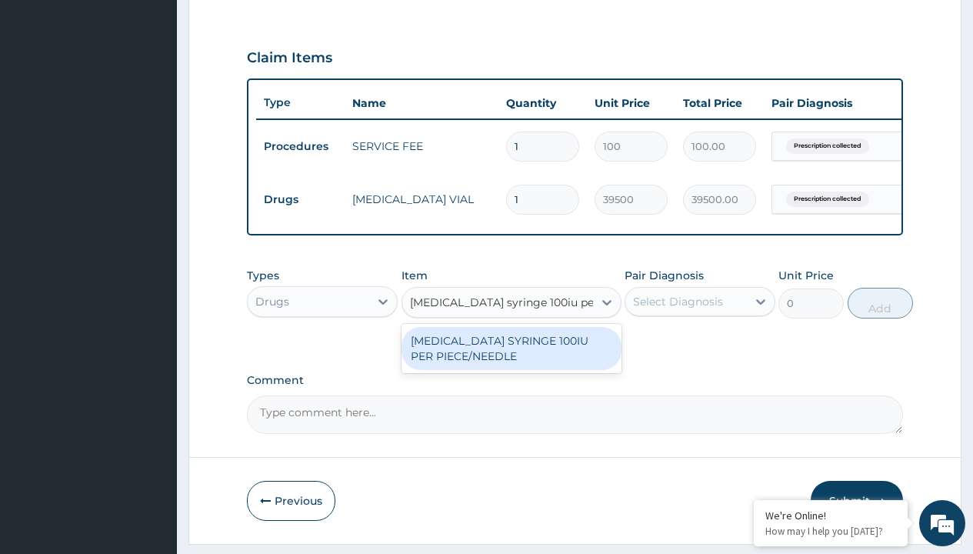
click at [510, 359] on div "INSULIN SYRINGE 100IU PER PIECE/NEEDLE" at bounding box center [511, 348] width 220 height 43
type input "300"
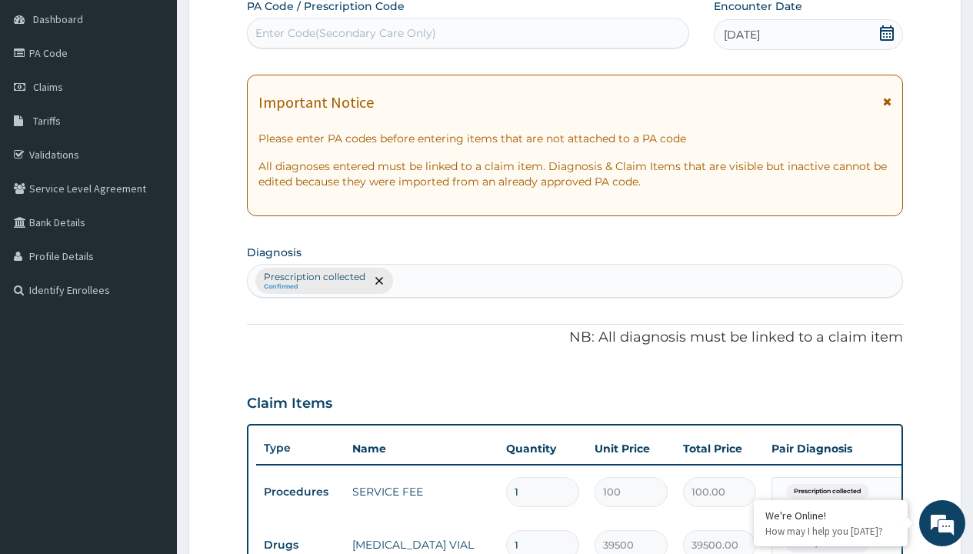
type input "prescription collected"
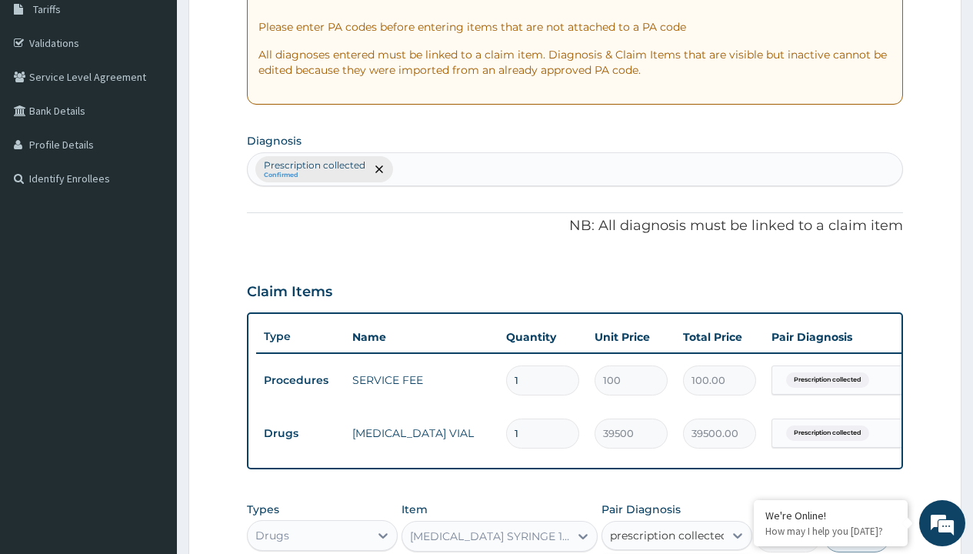
checkbox input "true"
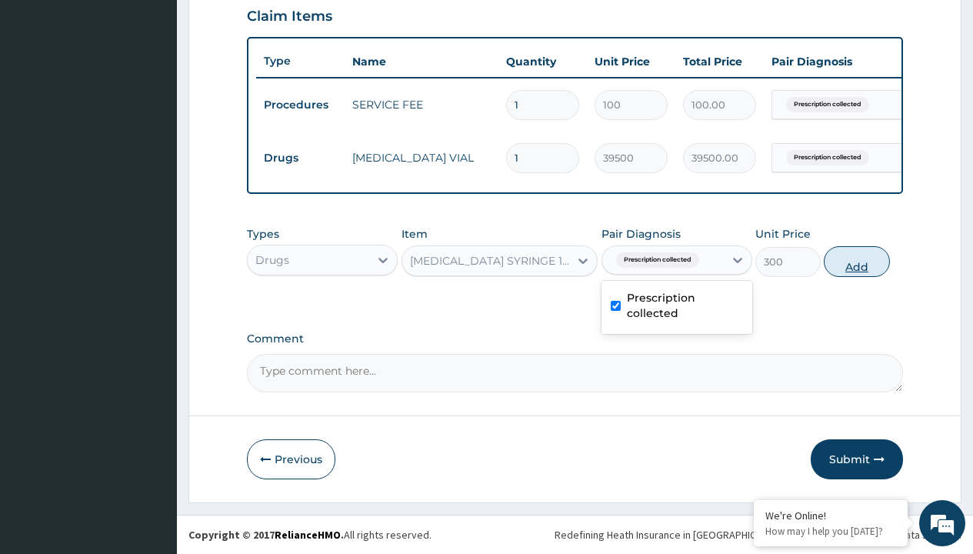
click at [856, 261] on button "Add" at bounding box center [855, 261] width 65 height 31
type input "0"
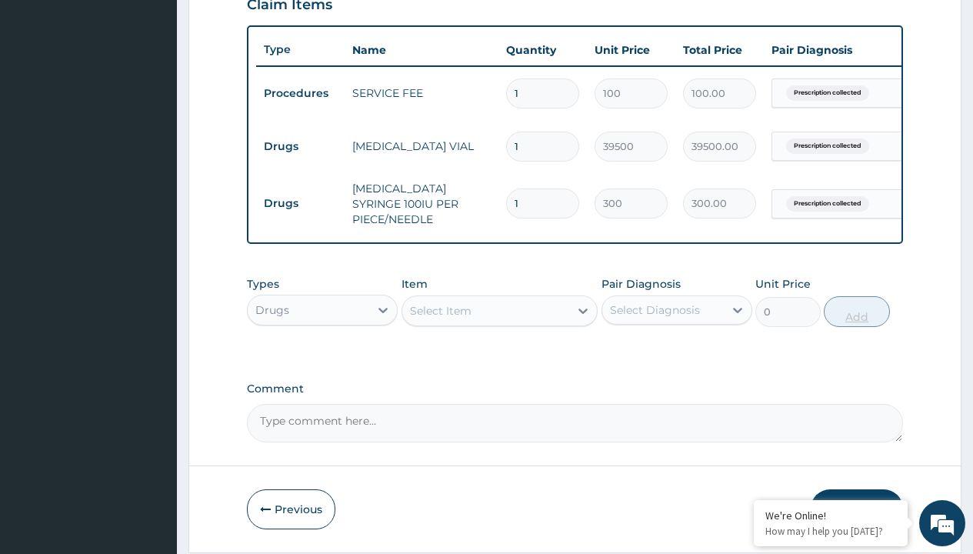
type input "20"
type input "6000.00"
type input "20"
click at [300, 146] on td "Drugs" at bounding box center [300, 146] width 88 height 28
type input "procedures"
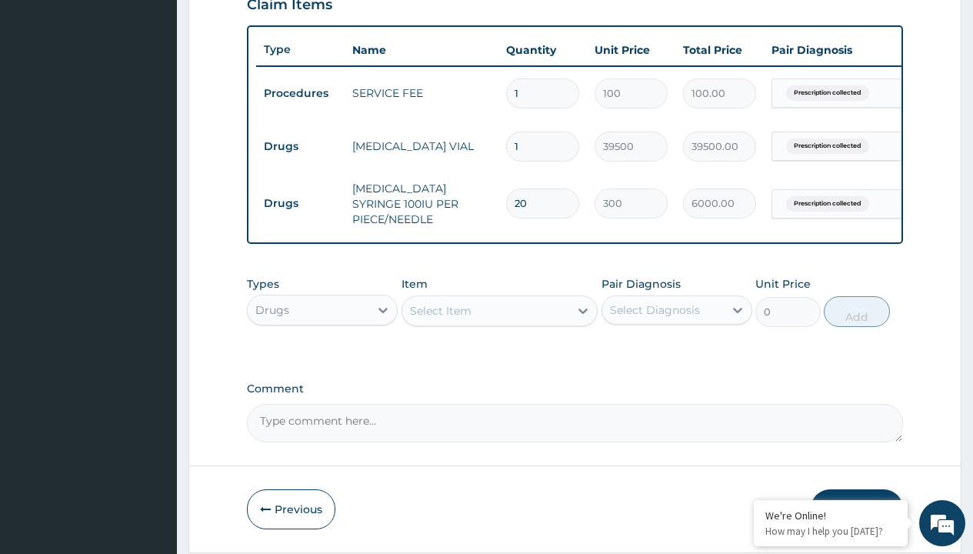
scroll to position [0, 0]
click at [322, 351] on div "Procedures" at bounding box center [322, 348] width 151 height 28
click at [440, 313] on div "Select Item" at bounding box center [441, 310] width 62 height 15
type input "delivery"
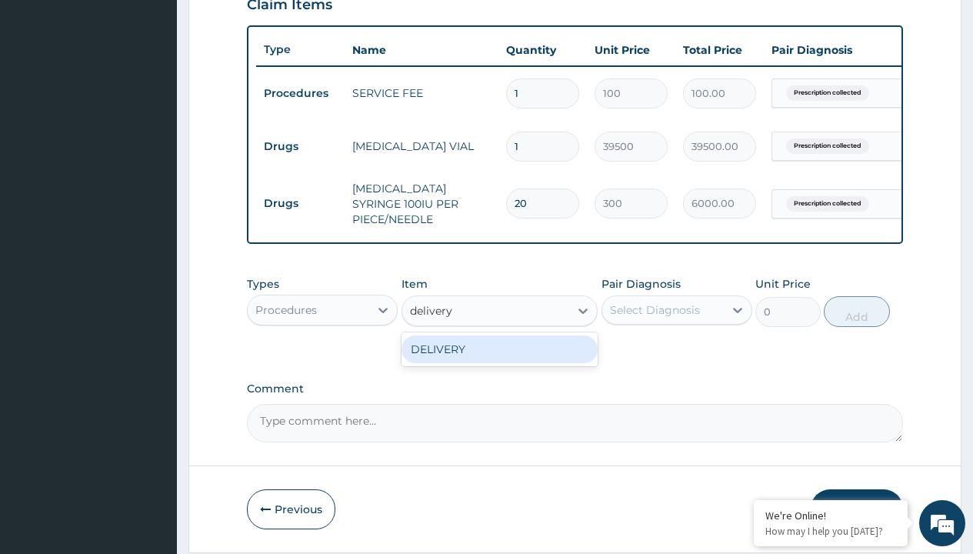
click at [499, 351] on div "DELIVERY" at bounding box center [499, 349] width 197 height 28
type input "2000"
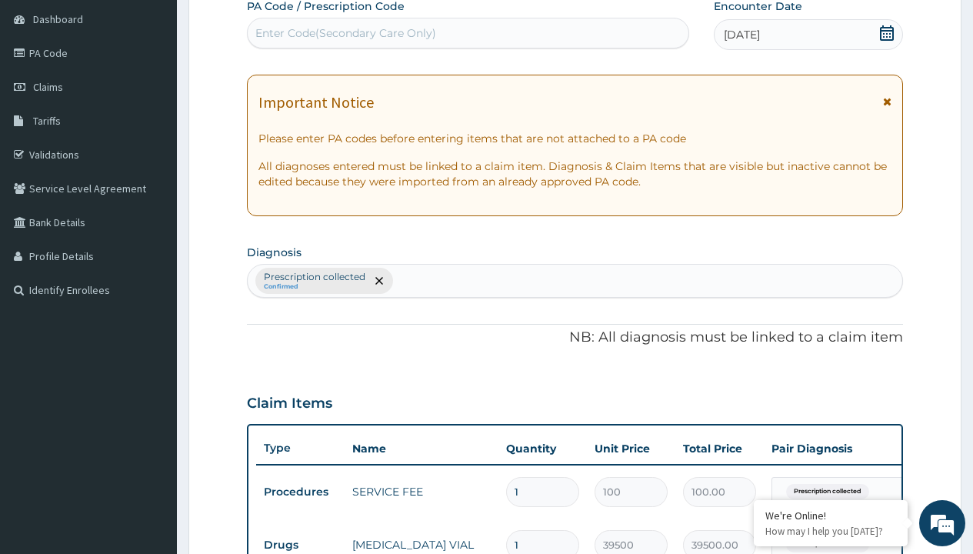
type input "prescription collected"
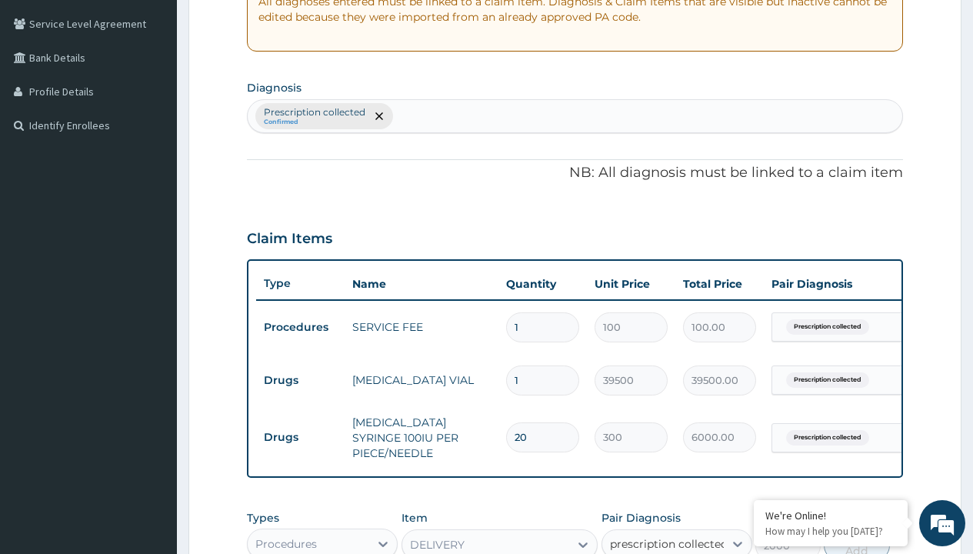
checkbox input "true"
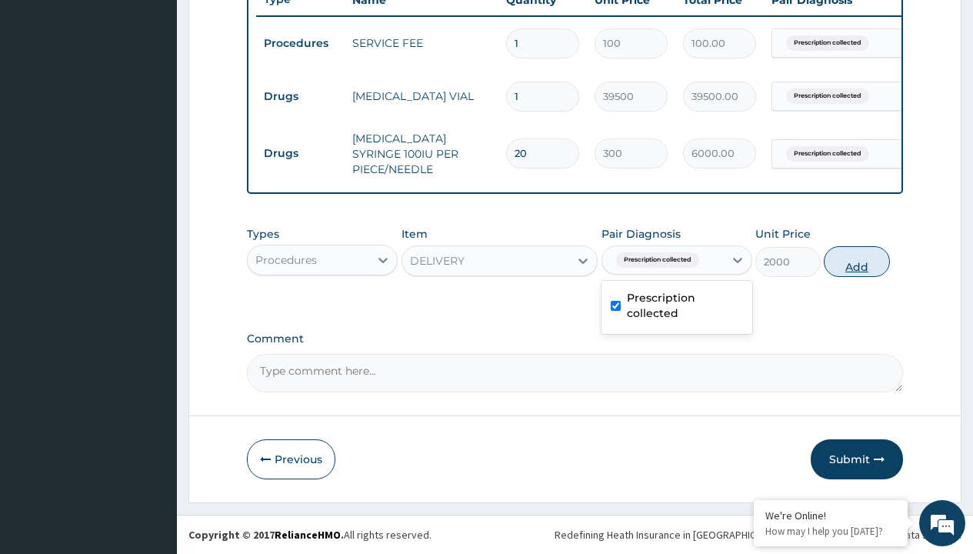
click at [856, 261] on button "Add" at bounding box center [855, 261] width 65 height 31
type input "0"
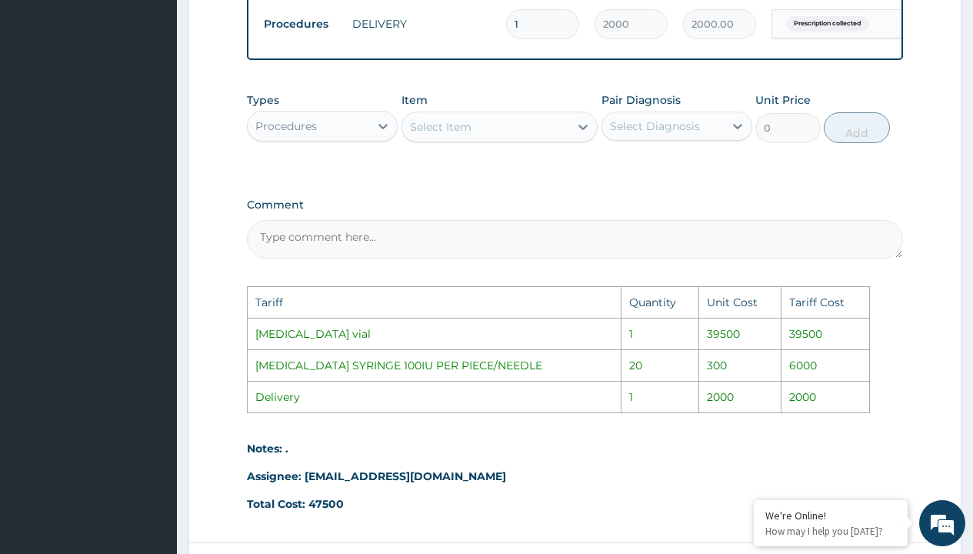
scroll to position [913, 0]
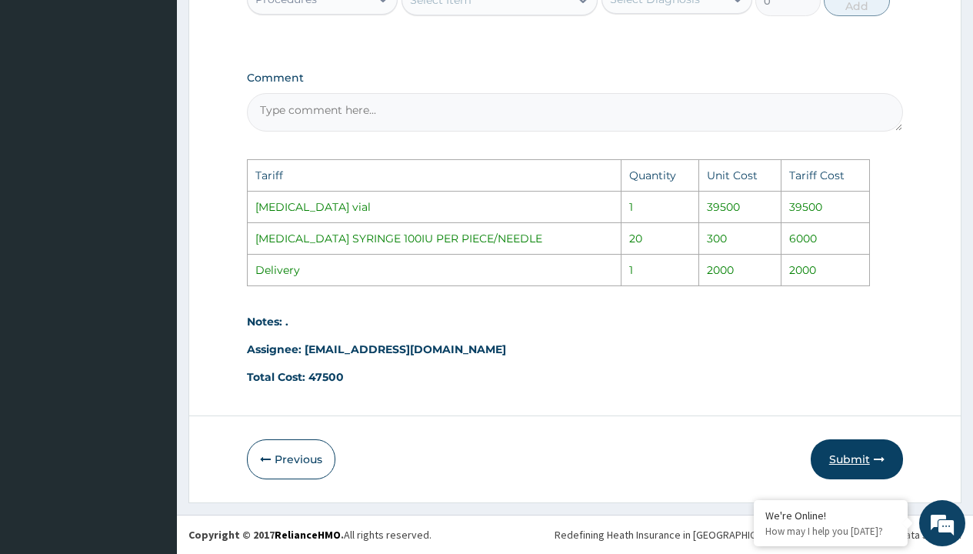
click at [842, 449] on button "Submit" at bounding box center [856, 459] width 92 height 40
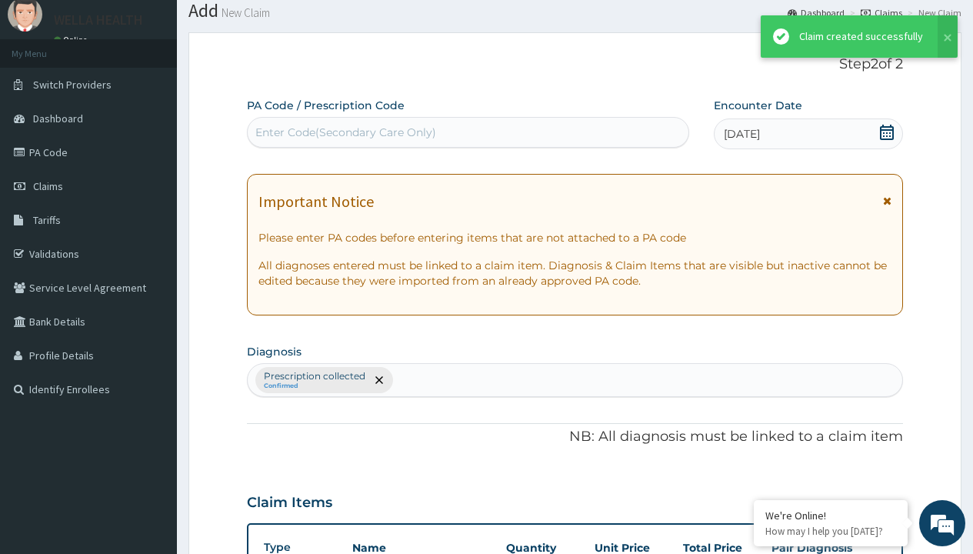
scroll to position [653, 0]
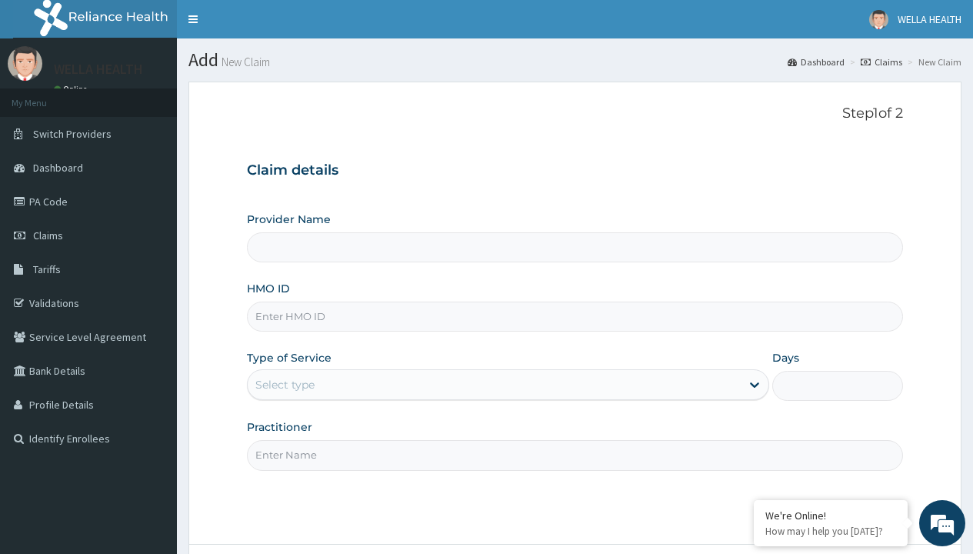
type input "TCE/10208/B"
type input "Pharmacy Pick Up ( WellaHealth)"
type input "TCE/10208/B"
type input "WellaHealth"
click at [284, 384] on div "Select type" at bounding box center [284, 384] width 59 height 15
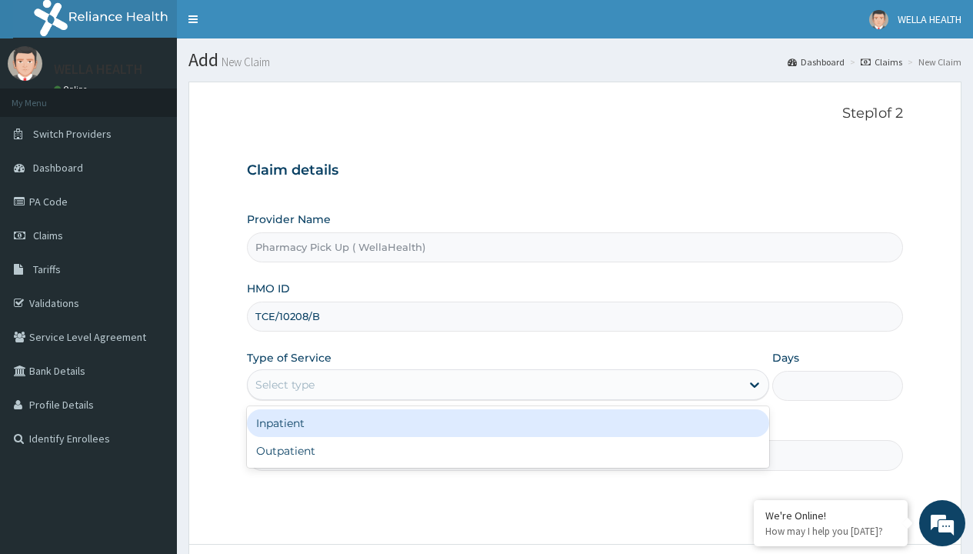
click at [507, 451] on div "Outpatient" at bounding box center [508, 451] width 522 height 28
type input "1"
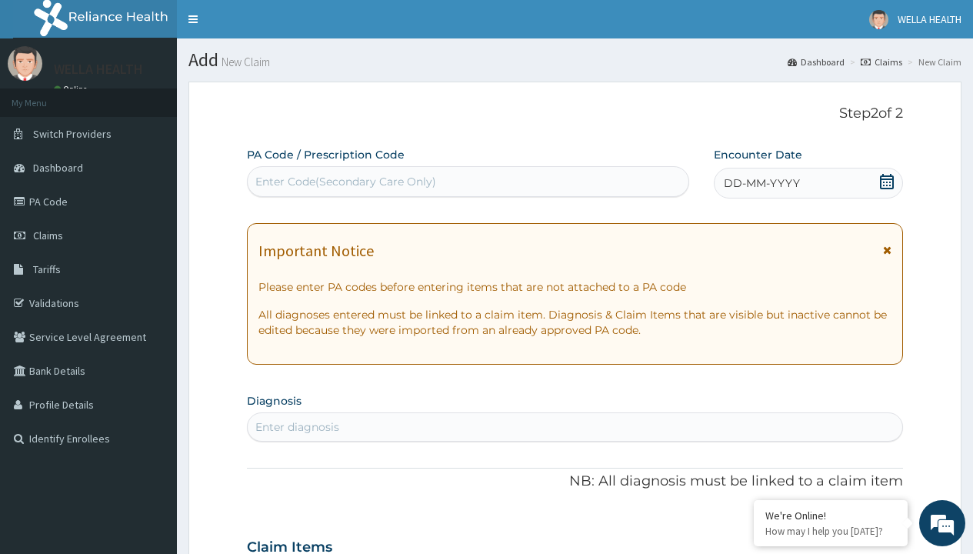
scroll to position [128, 0]
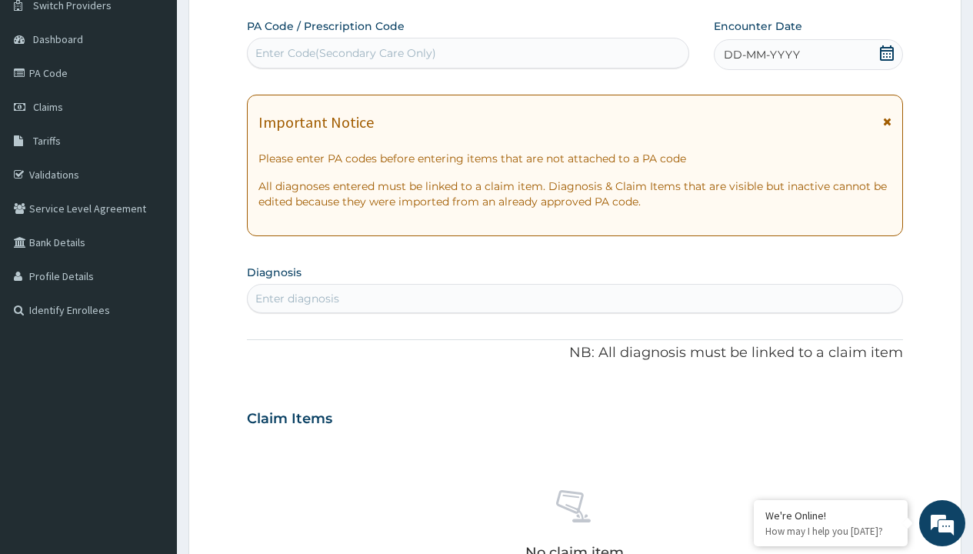
click at [760, 55] on span "DD-MM-YYYY" at bounding box center [761, 54] width 76 height 15
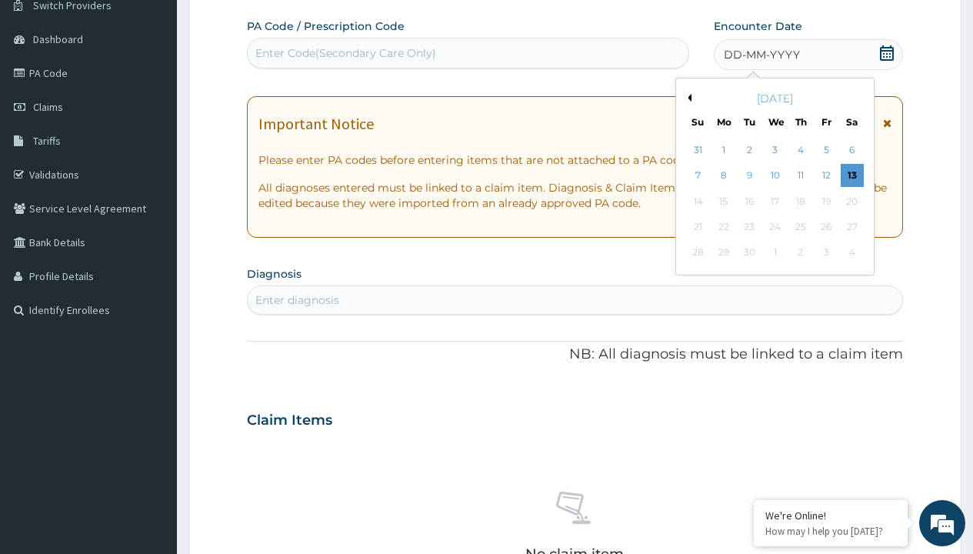
click at [687, 98] on button "Previous Month" at bounding box center [687, 98] width 8 height 8
click at [800, 175] on div "7" at bounding box center [800, 176] width 23 height 23
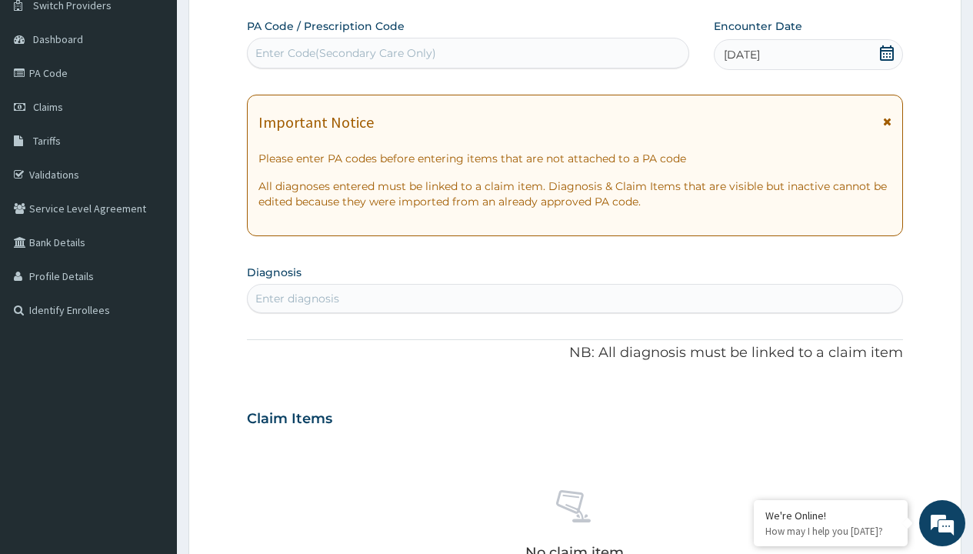
click at [297, 298] on div "Enter diagnosis" at bounding box center [297, 298] width 84 height 15
type input "prescription collected"
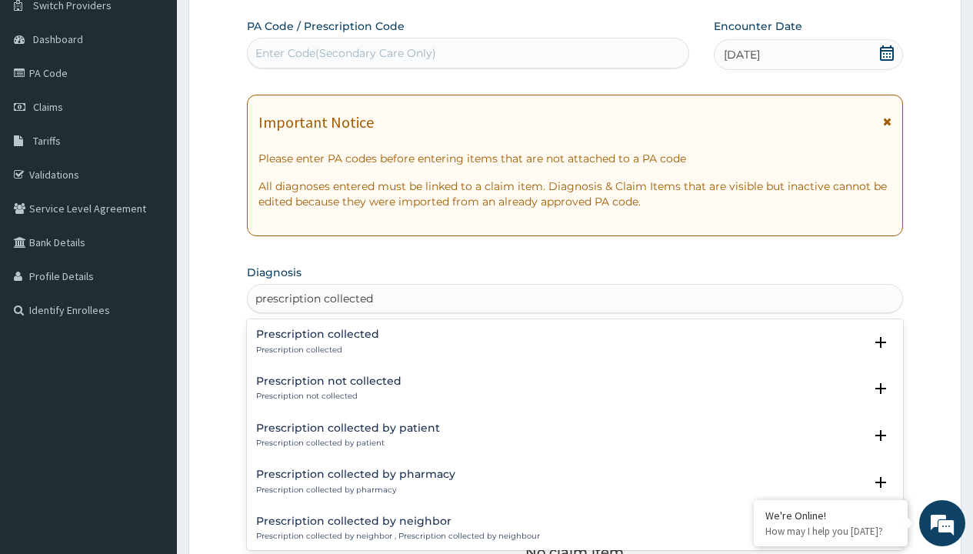
scroll to position [0, 0]
click at [315, 349] on p "Prescription collected" at bounding box center [317, 349] width 123 height 11
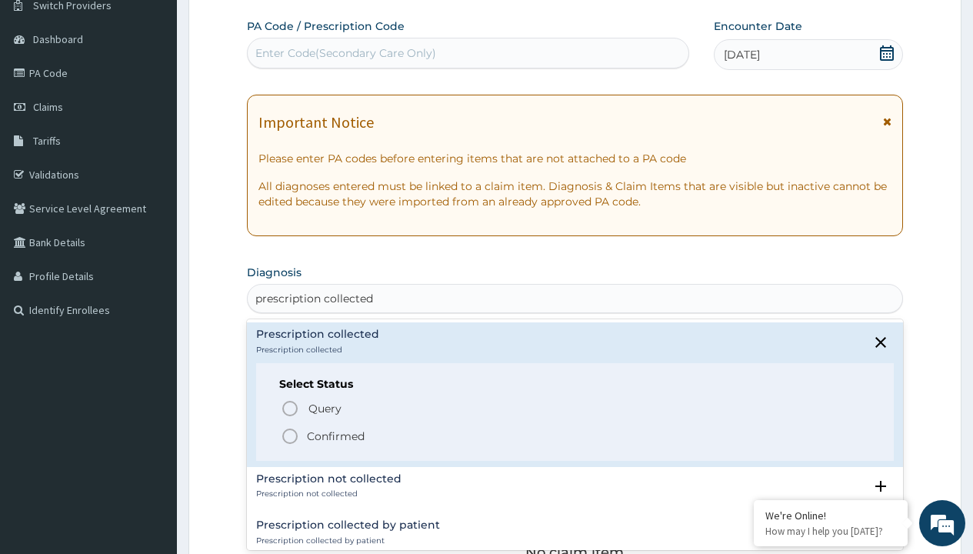
click at [335, 435] on p "Confirmed" at bounding box center [336, 435] width 58 height 15
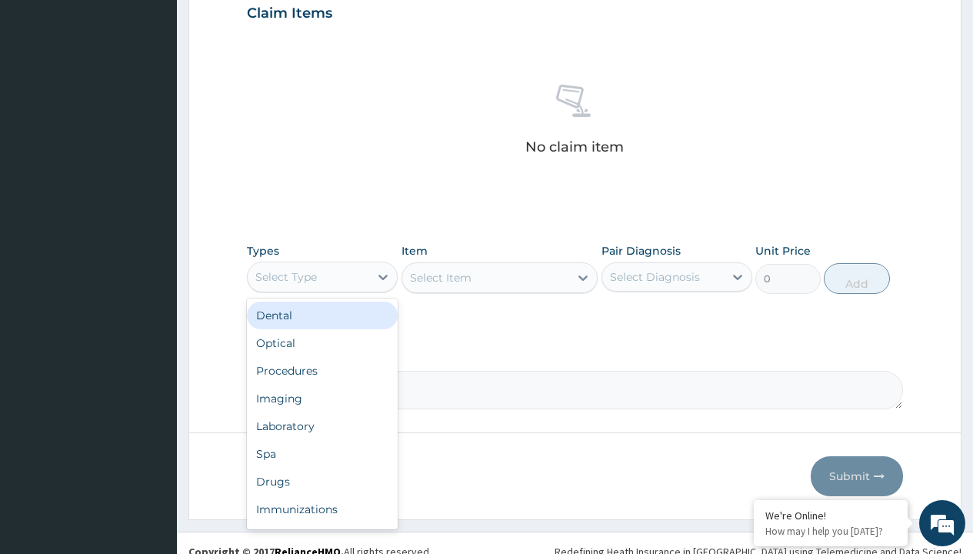
type input "procedures"
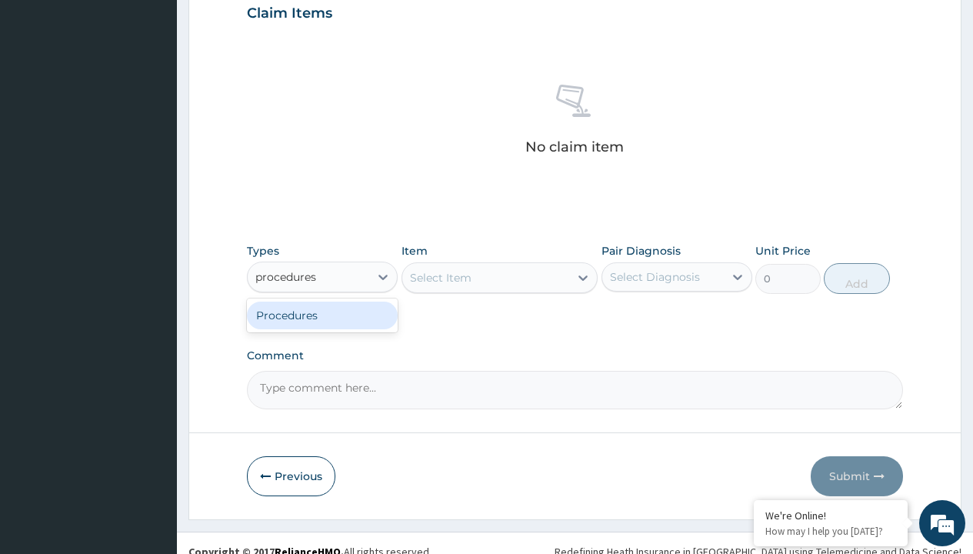
click at [322, 314] on div "Procedures" at bounding box center [322, 315] width 151 height 28
click at [440, 277] on div "Select Item" at bounding box center [499, 277] width 197 height 31
click at [286, 276] on div "Procedures" at bounding box center [286, 276] width 62 height 15
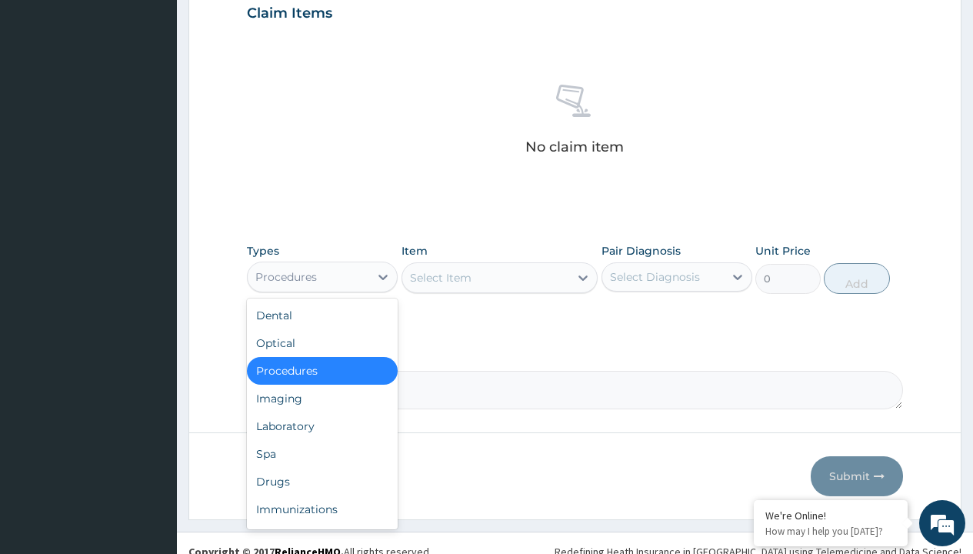
type input "procedures"
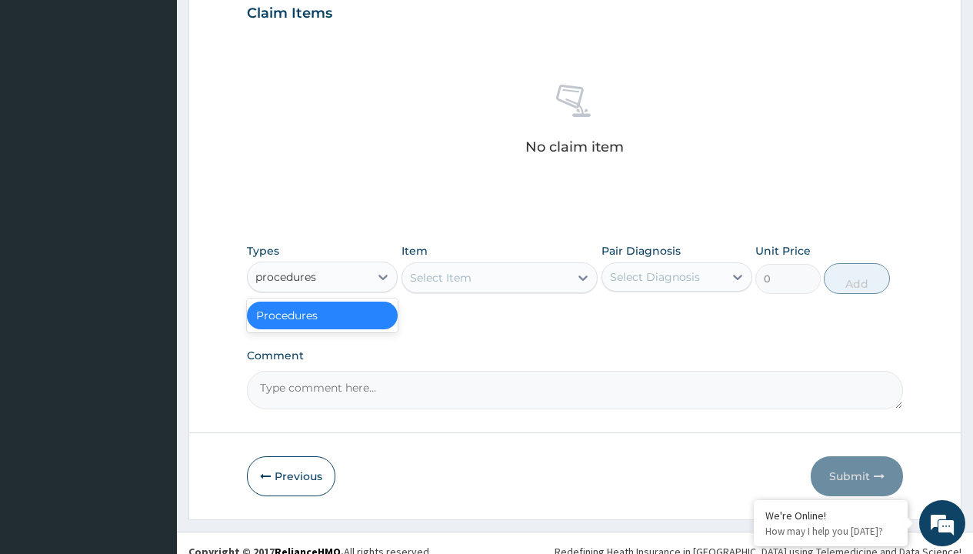
click at [322, 314] on div "Procedures" at bounding box center [322, 315] width 151 height 28
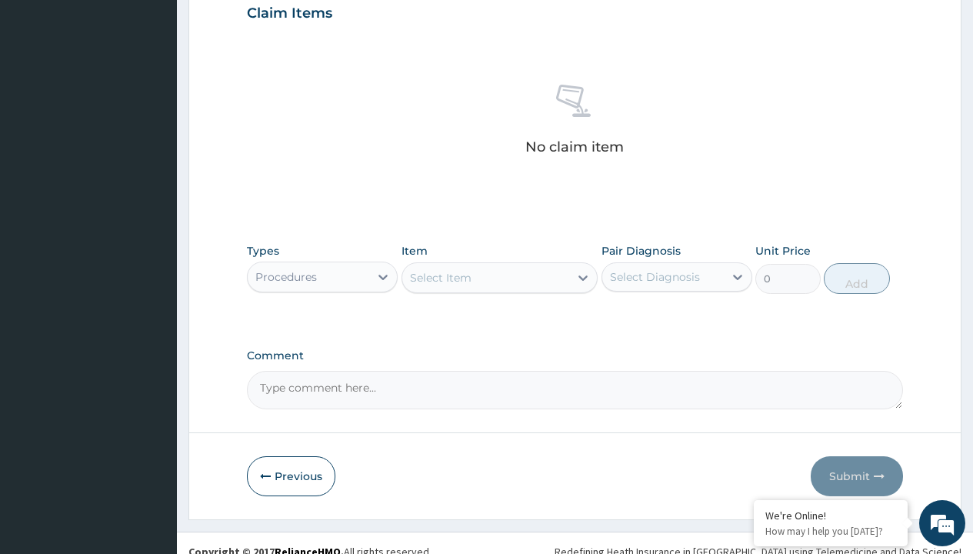
click at [440, 277] on div "Select Item" at bounding box center [441, 277] width 62 height 15
type input "service fee"
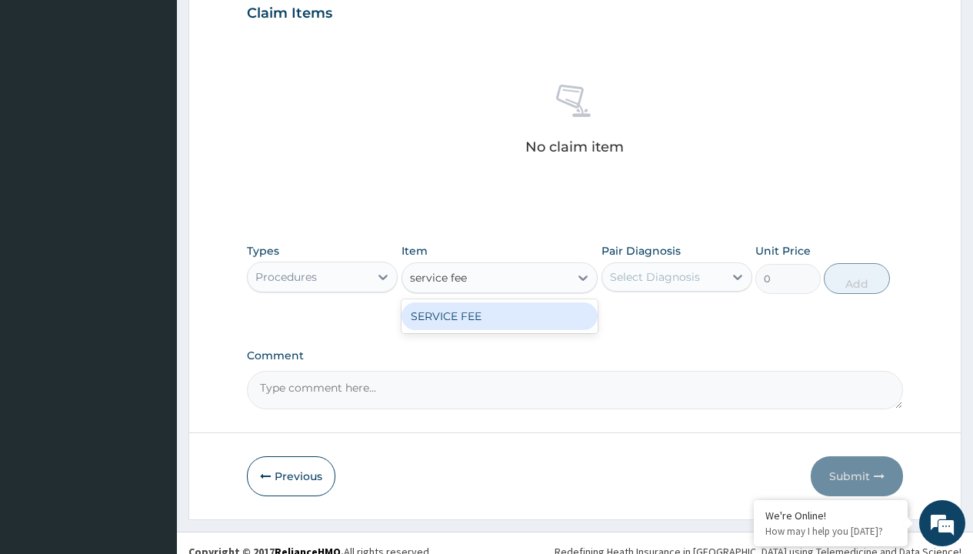
click at [499, 315] on div "SERVICE FEE" at bounding box center [499, 316] width 197 height 28
type input "100"
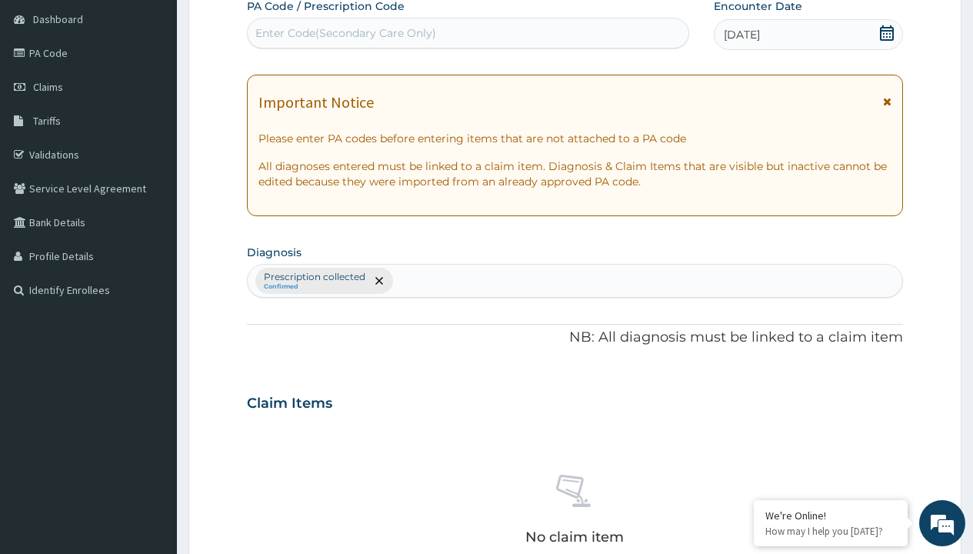
type input "prescription collected"
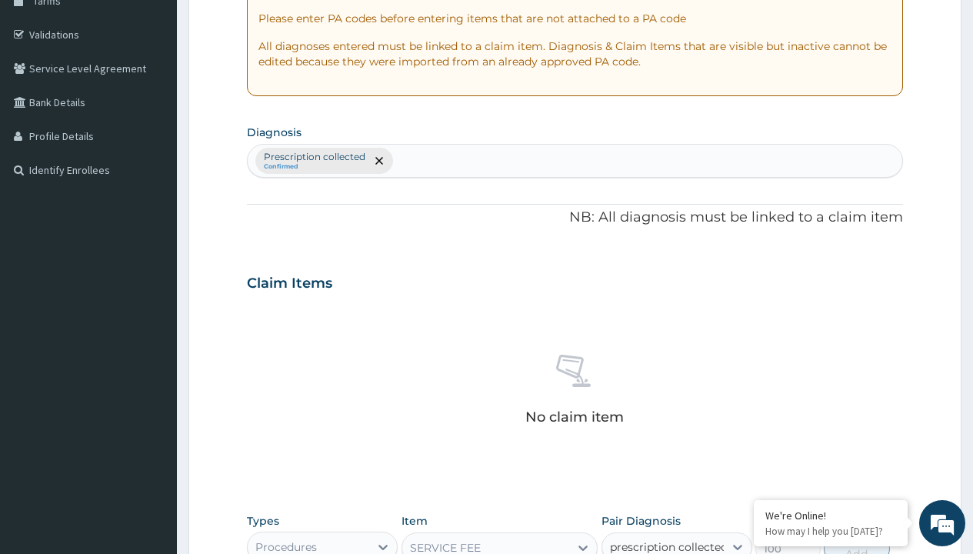
checkbox input "true"
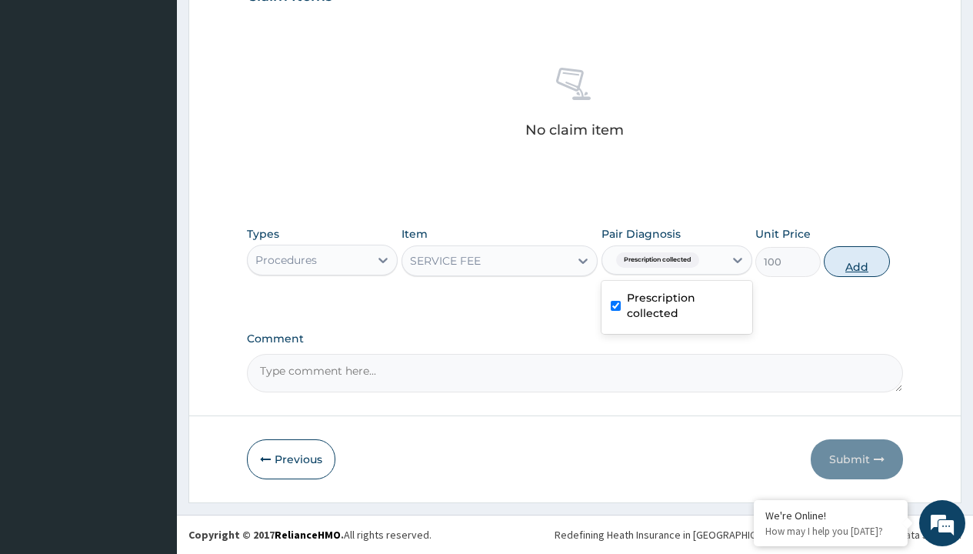
click at [856, 261] on button "Add" at bounding box center [855, 261] width 65 height 31
type input "0"
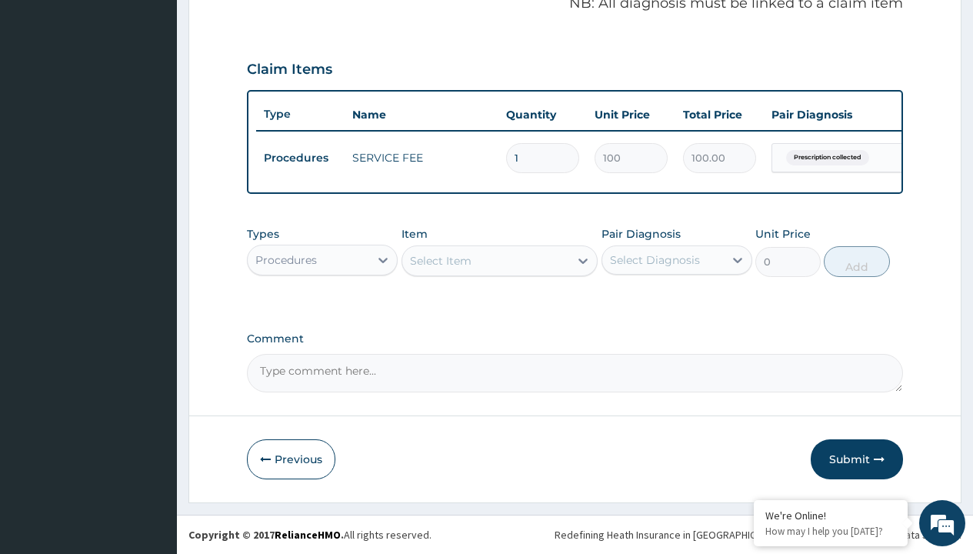
click at [286, 259] on div "Procedures" at bounding box center [286, 259] width 62 height 15
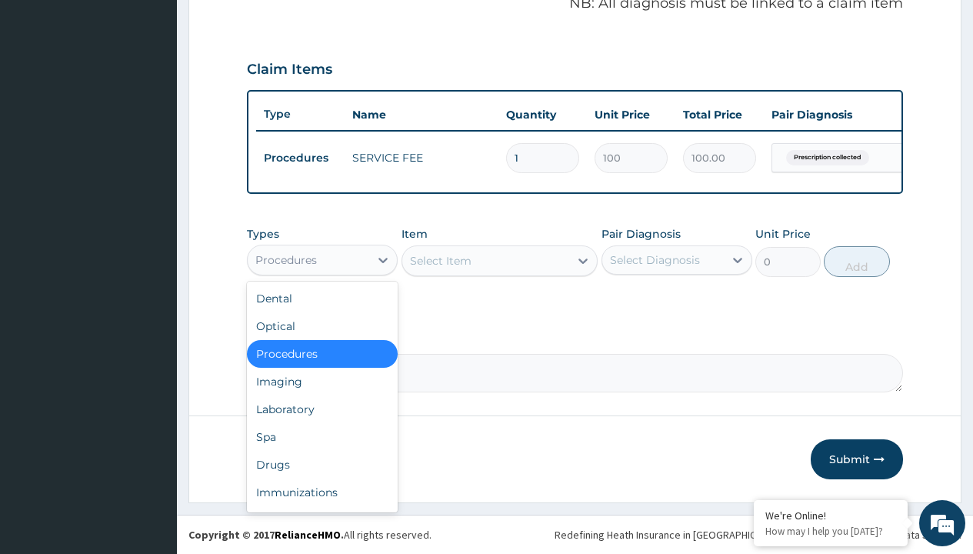
type input "drugs"
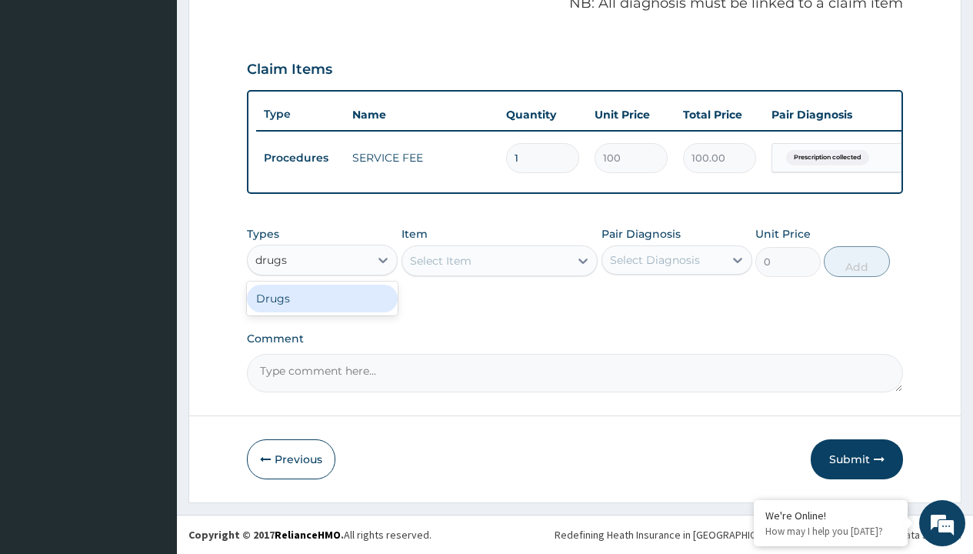
scroll to position [0, 0]
click at [322, 298] on div "Drugs" at bounding box center [322, 298] width 151 height 28
click at [440, 260] on div "Select Item" at bounding box center [499, 260] width 197 height 31
type input "diclofenac 50mg suppository"
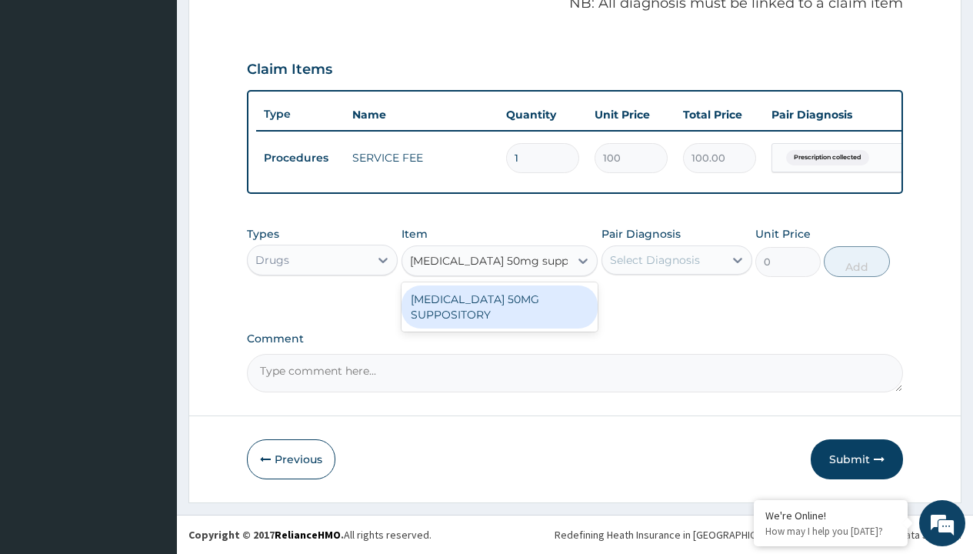
click at [499, 306] on div "[MEDICAL_DATA] 50MG SUPPOSITORY" at bounding box center [499, 306] width 197 height 43
type input "4000"
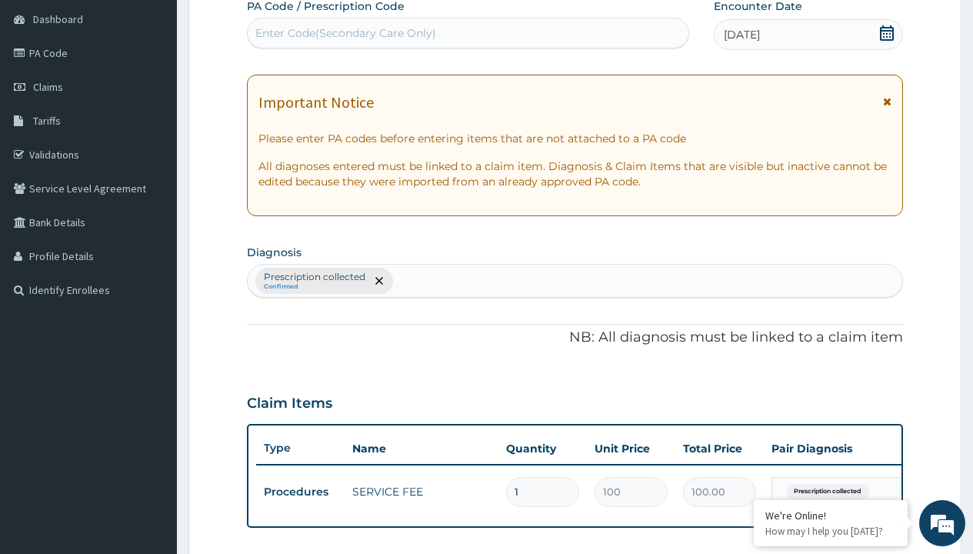
type input "prescription collected"
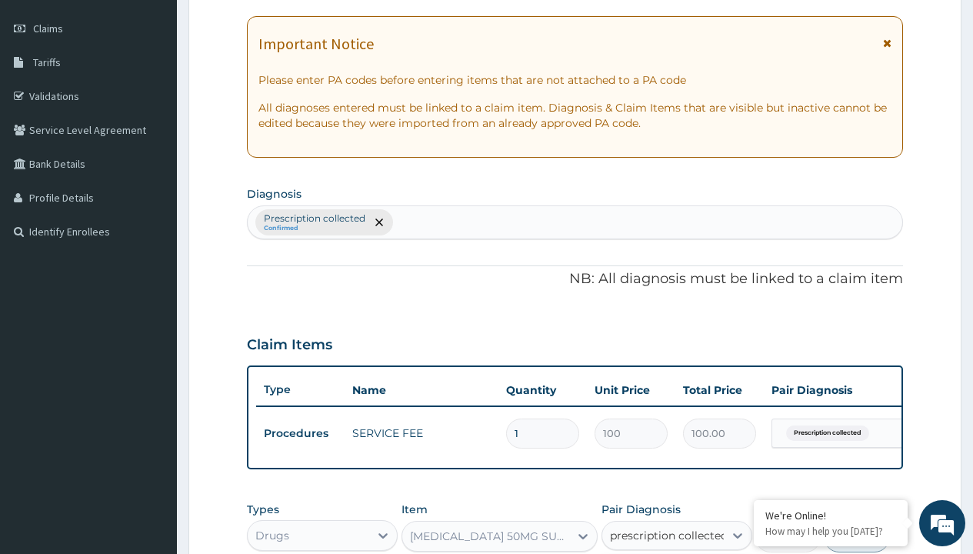
checkbox input "true"
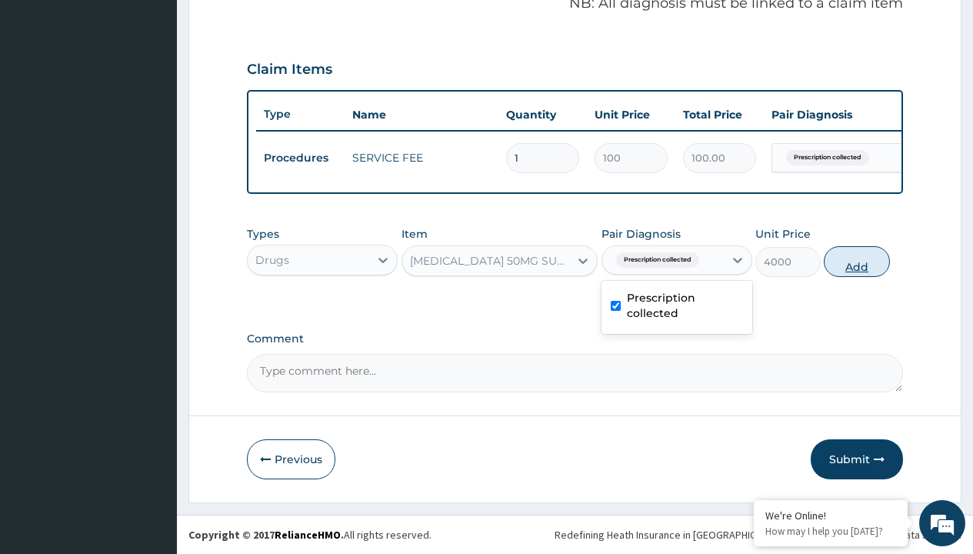
click at [856, 261] on button "Add" at bounding box center [855, 261] width 65 height 31
type input "0"
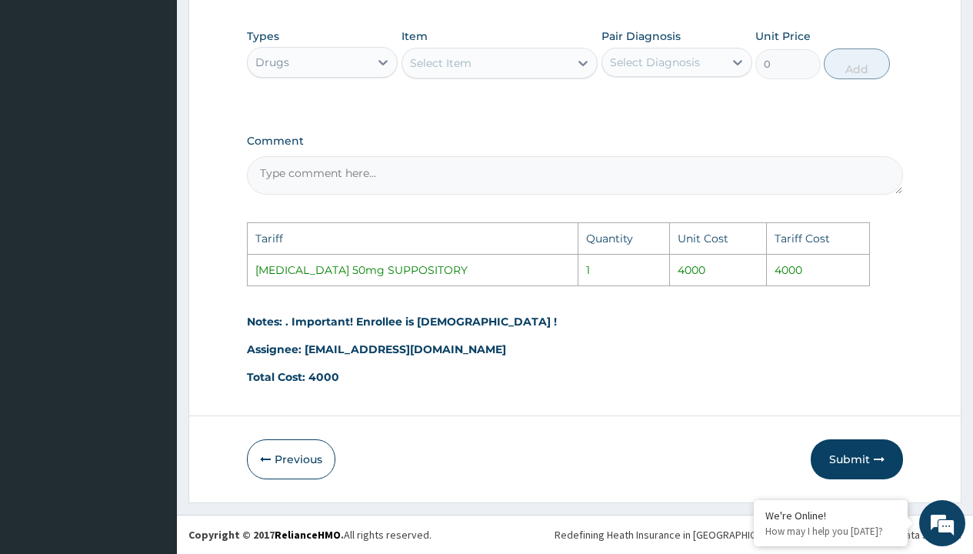
scroll to position [744, 0]
click at [837, 454] on button "Submit" at bounding box center [856, 459] width 92 height 40
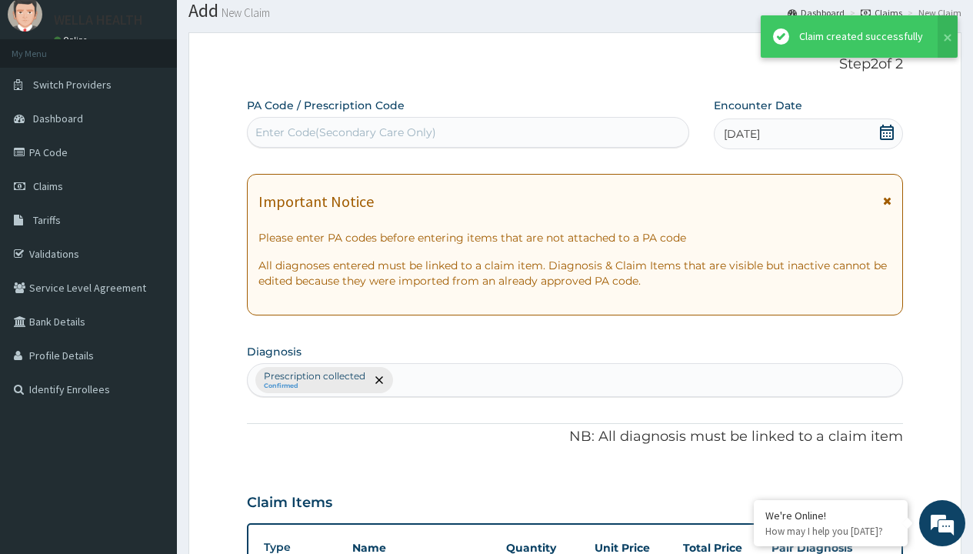
scroll to position [547, 0]
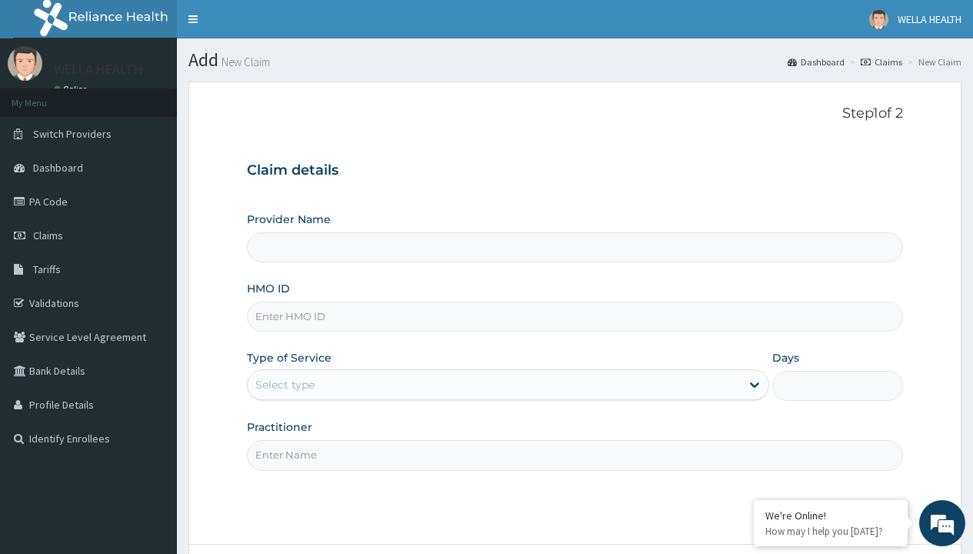
type input "TLF/10028/A"
type input "Pharmacy Pick Up ( WellaHealth)"
type input "TLF/10028/A"
type input "WellaHealth"
click at [284, 384] on div "Select type" at bounding box center [284, 384] width 59 height 15
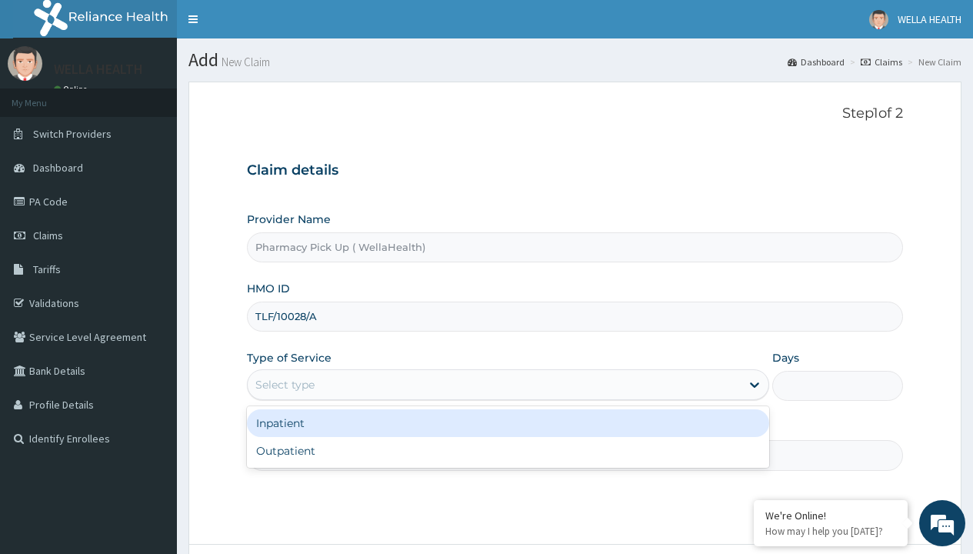
click at [507, 451] on div "Outpatient" at bounding box center [508, 451] width 522 height 28
type input "1"
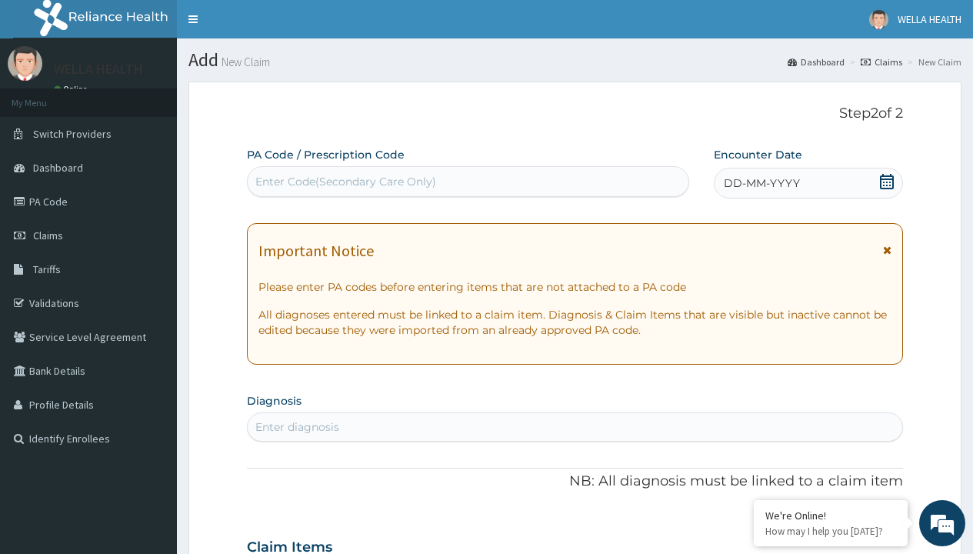
scroll to position [128, 0]
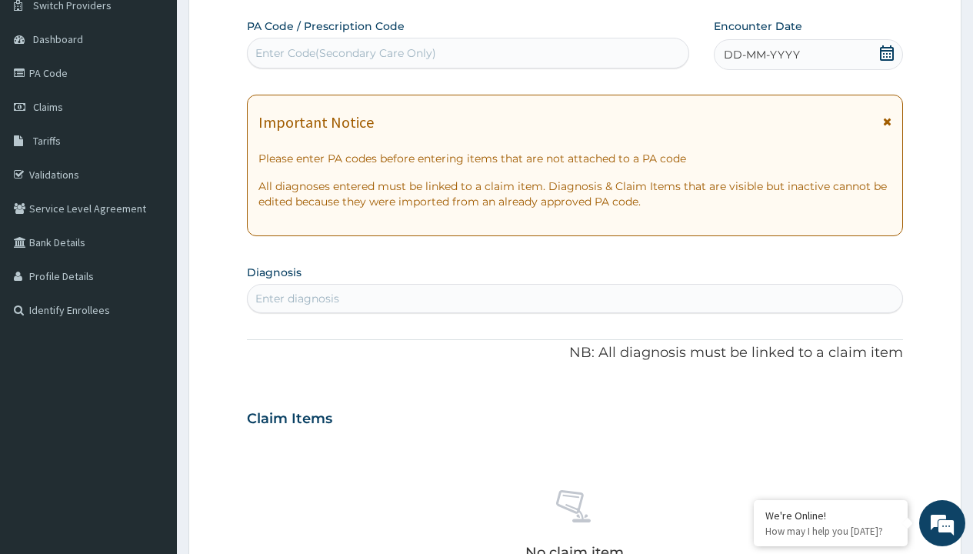
click at [760, 55] on span "DD-MM-YYYY" at bounding box center [761, 54] width 76 height 15
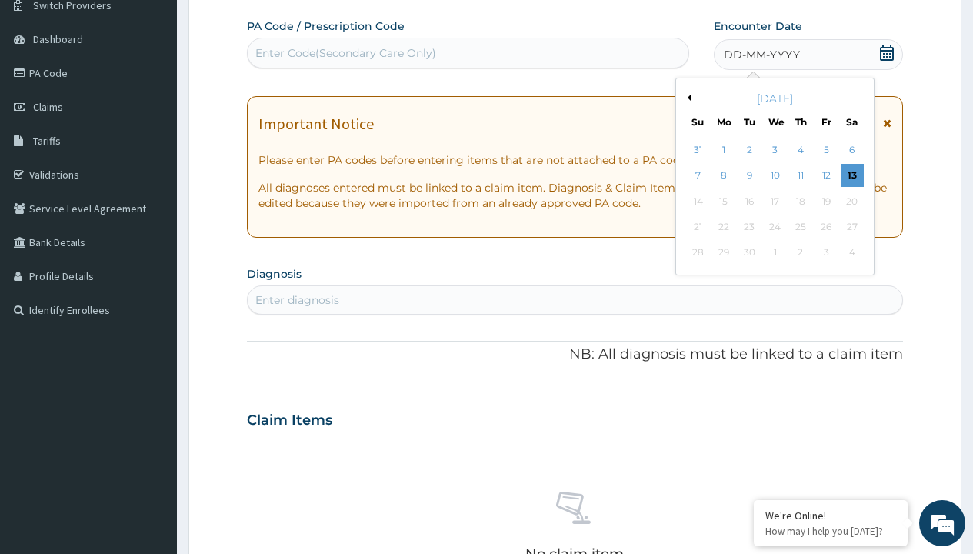
click at [687, 98] on button "Previous Month" at bounding box center [687, 98] width 8 height 8
click at [800, 175] on div "7" at bounding box center [800, 176] width 23 height 23
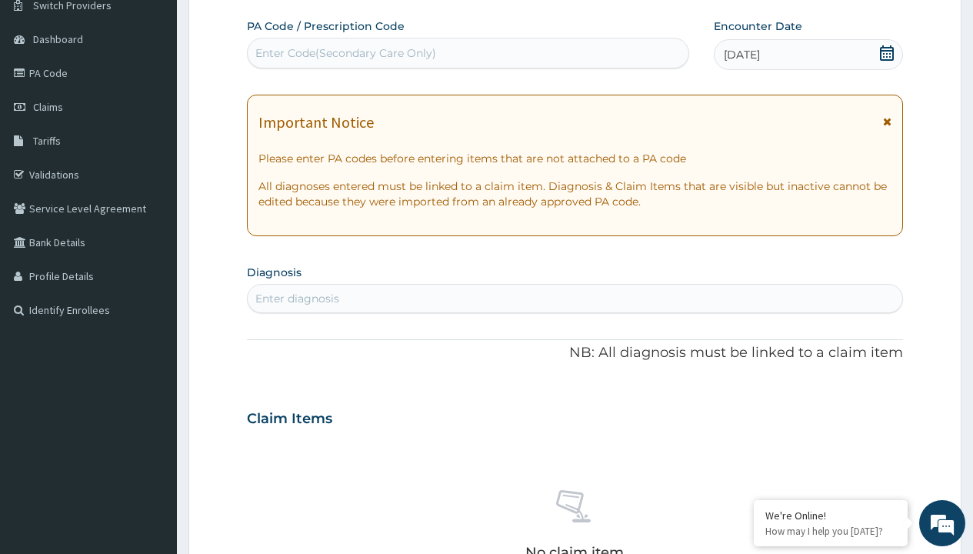
click at [297, 298] on div "Enter diagnosis" at bounding box center [297, 298] width 84 height 15
type input "prescription collected"
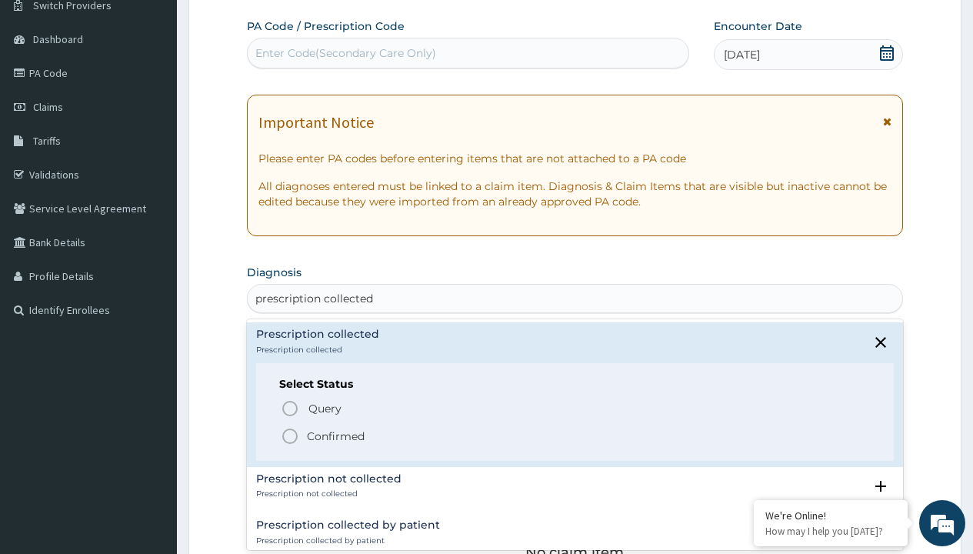
click at [335, 435] on p "Confirmed" at bounding box center [336, 435] width 58 height 15
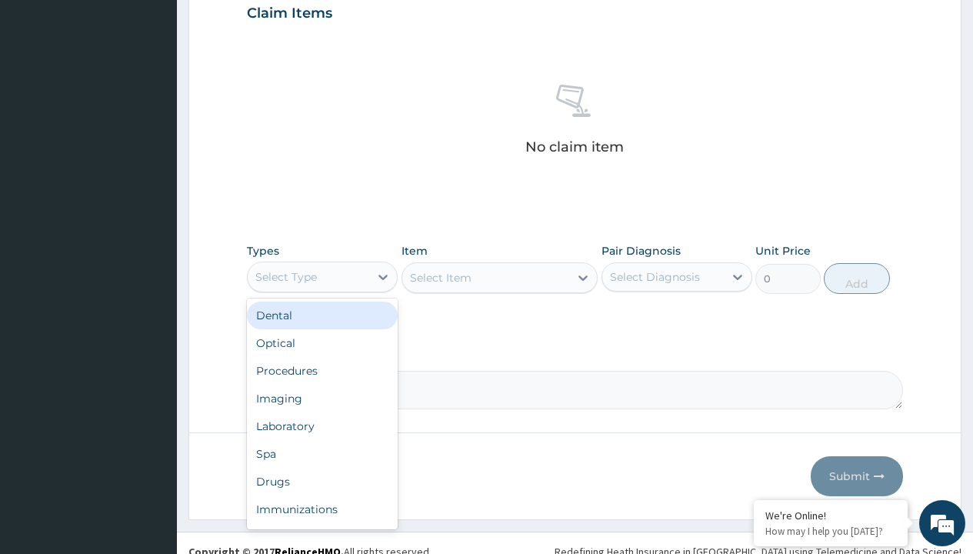
type input "procedures"
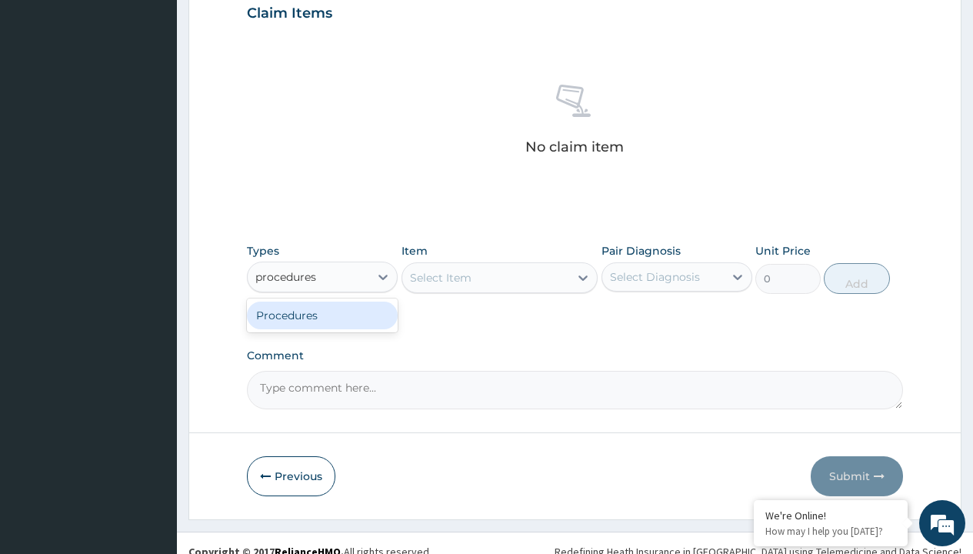
scroll to position [0, 0]
click at [322, 314] on div "Procedures" at bounding box center [322, 315] width 151 height 28
click at [440, 277] on div "Select Item" at bounding box center [441, 277] width 62 height 15
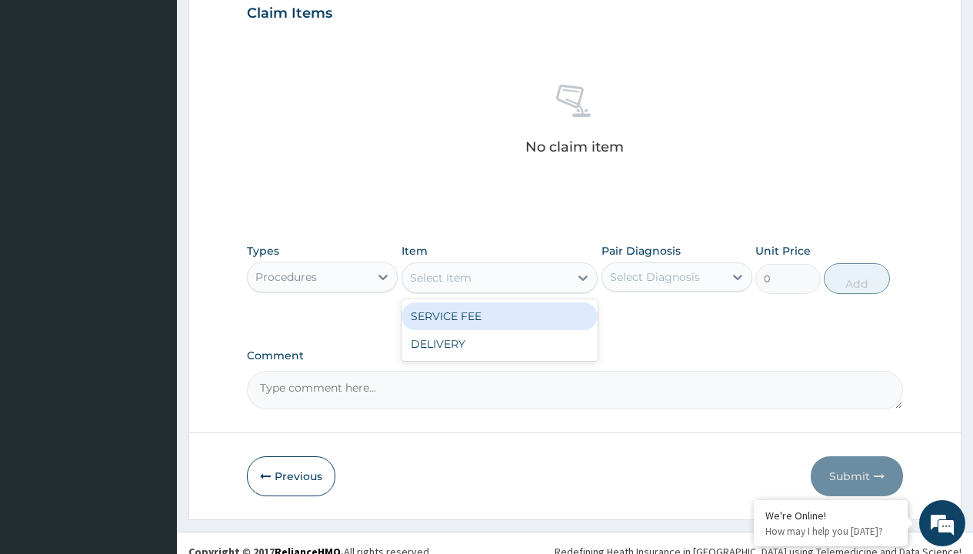
type input "service fee"
click at [499, 315] on div "SERVICE FEE" at bounding box center [499, 316] width 197 height 28
type input "100"
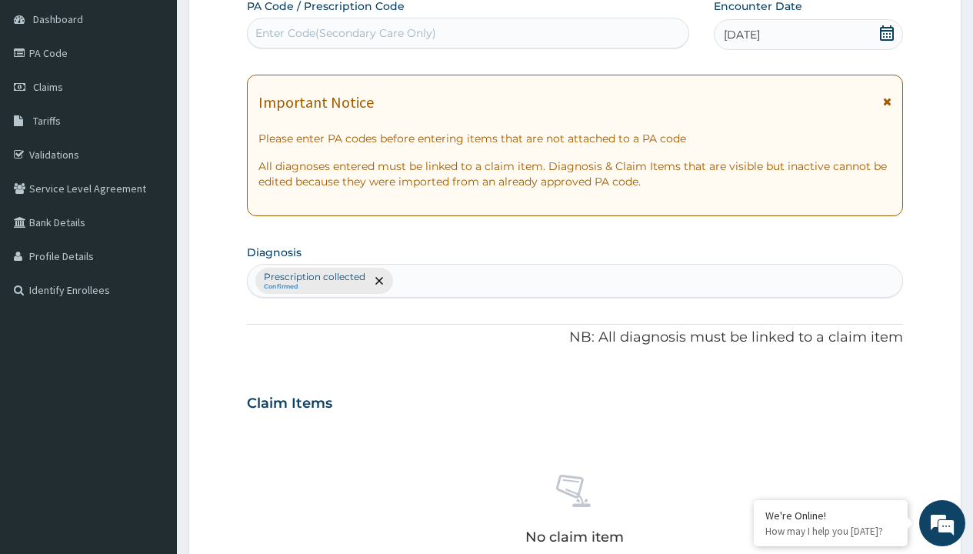
type input "prescription collected"
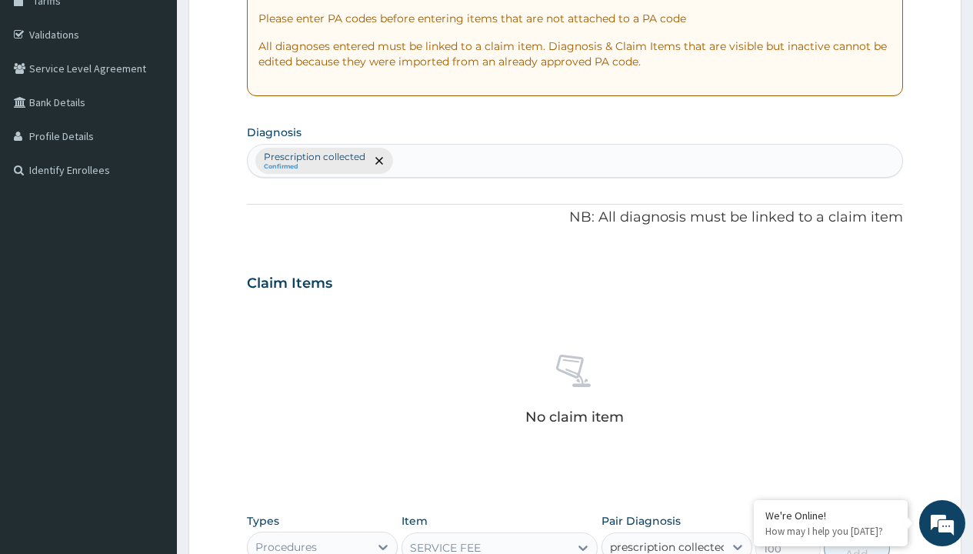
checkbox input "true"
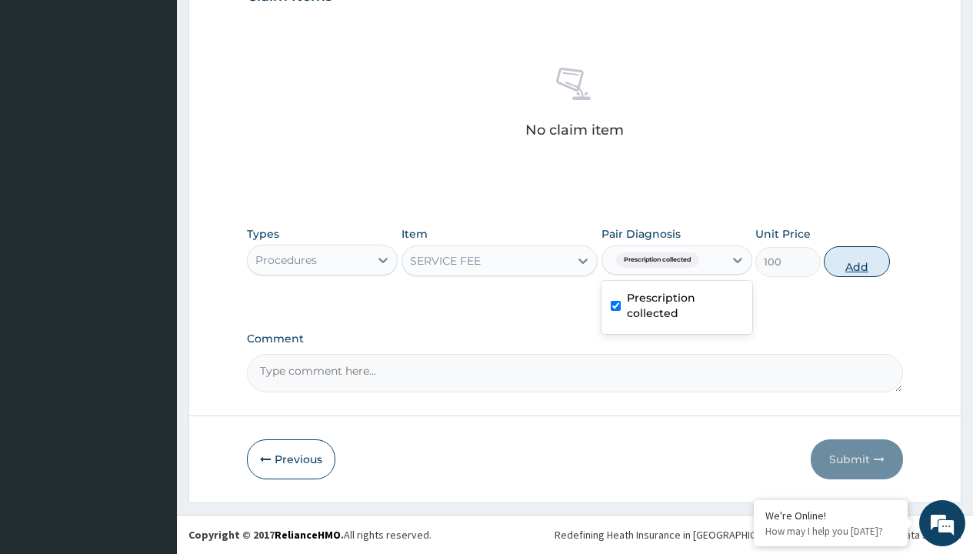
click at [856, 261] on button "Add" at bounding box center [855, 261] width 65 height 31
type input "0"
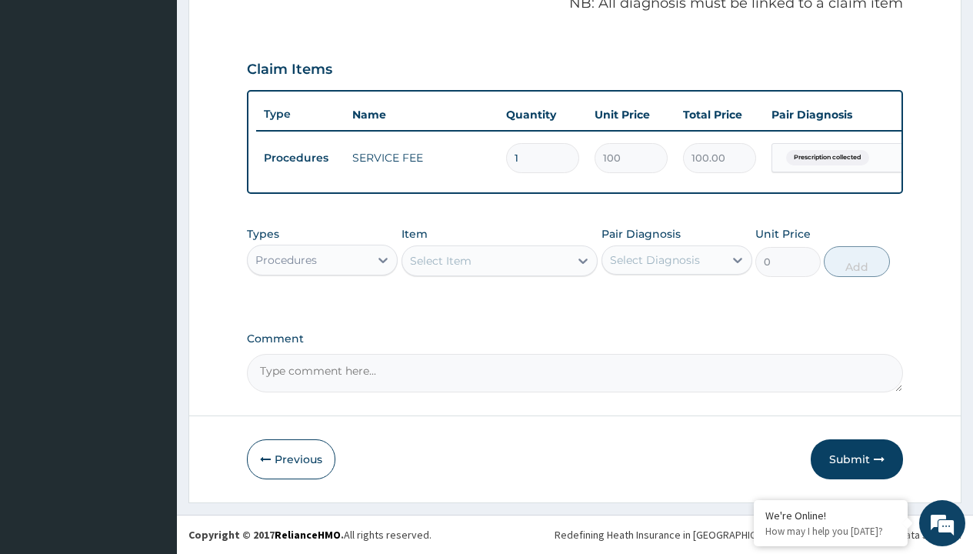
click at [286, 259] on div "Procedures" at bounding box center [286, 259] width 62 height 15
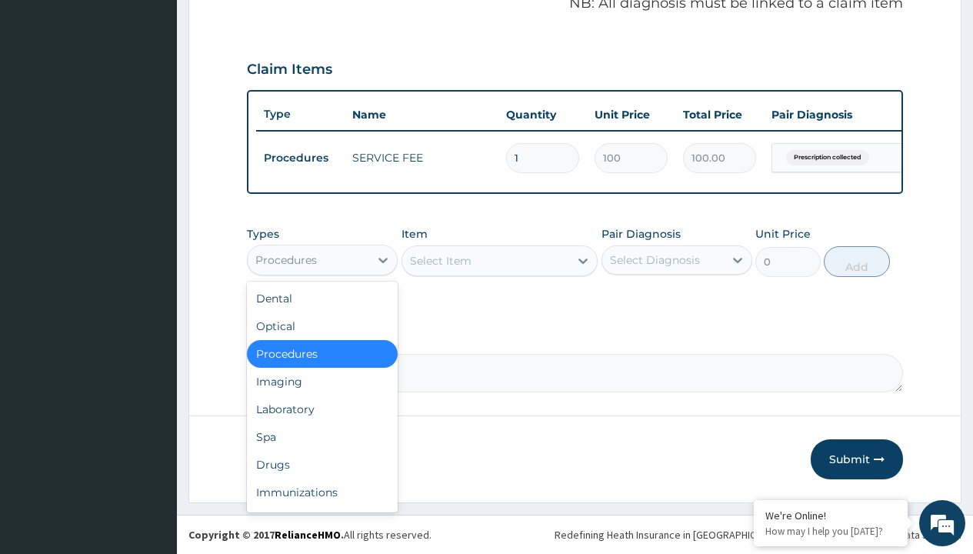
type input "drugs"
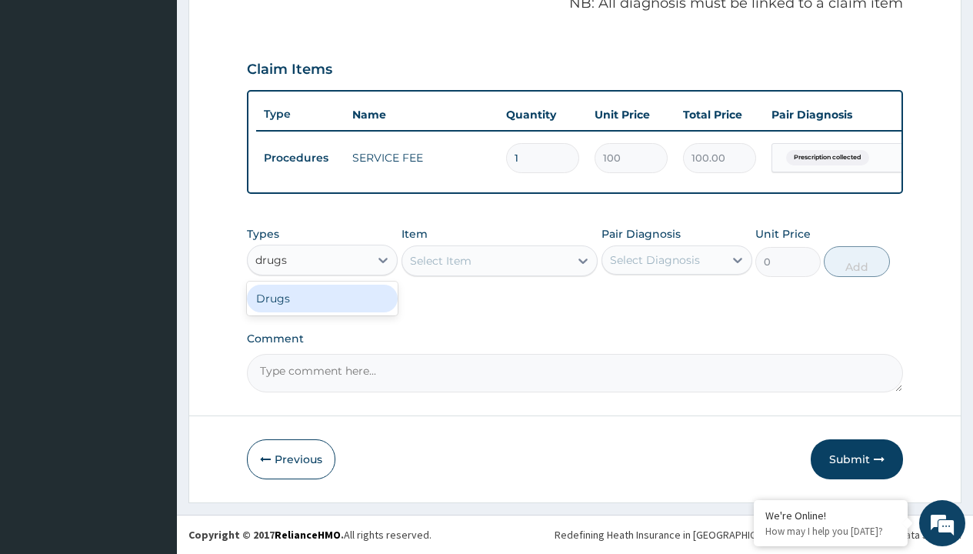
scroll to position [0, 0]
click at [322, 298] on div "Drugs" at bounding box center [322, 298] width 151 height 28
click at [440, 260] on div "Select Item" at bounding box center [499, 260] width 197 height 31
type input "[MEDICAL_DATA] 10mg (teva) x28"
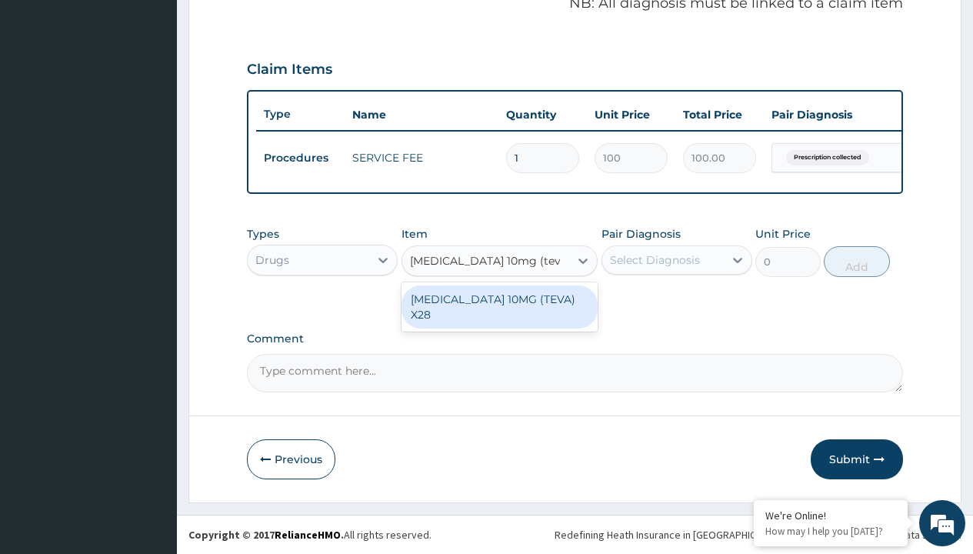
click at [499, 298] on div "[MEDICAL_DATA] 10MG (TEVA) X28" at bounding box center [499, 306] width 197 height 43
type input "98.4000015258789"
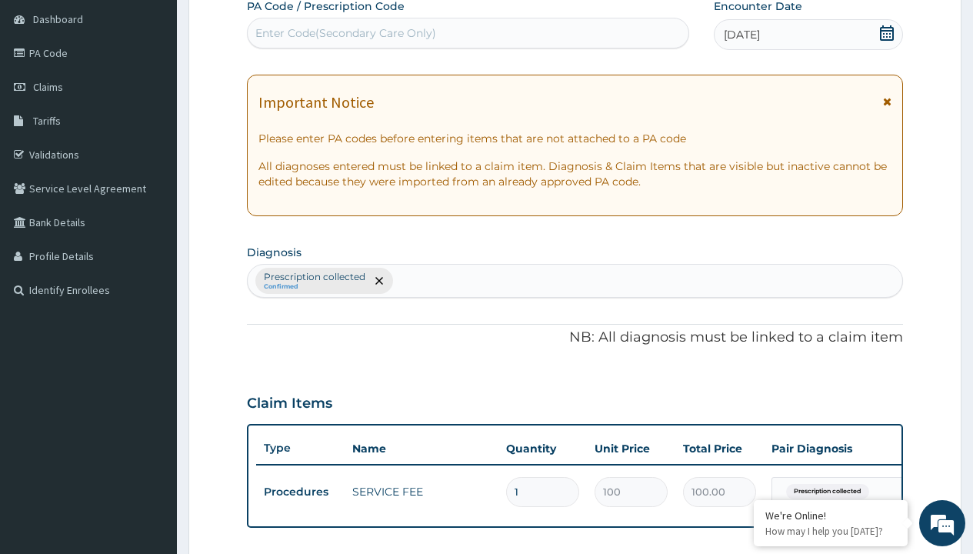
scroll to position [207, 0]
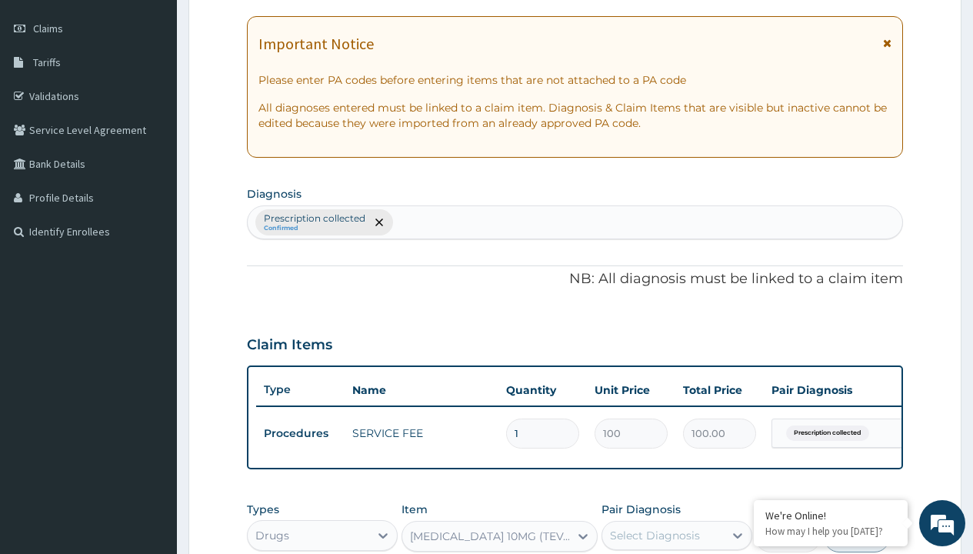
type input "prescription collected"
checkbox input "true"
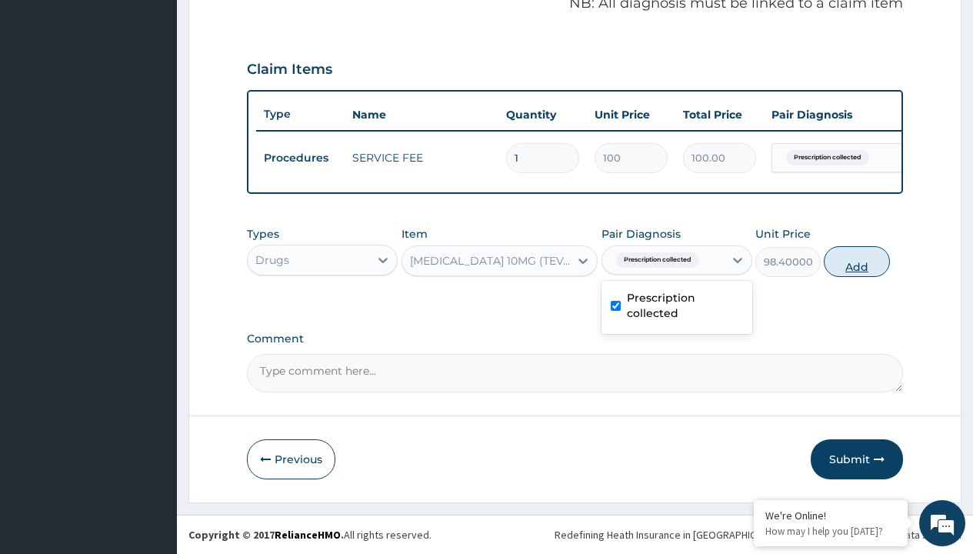
click at [856, 261] on button "Add" at bounding box center [855, 261] width 65 height 31
type input "0"
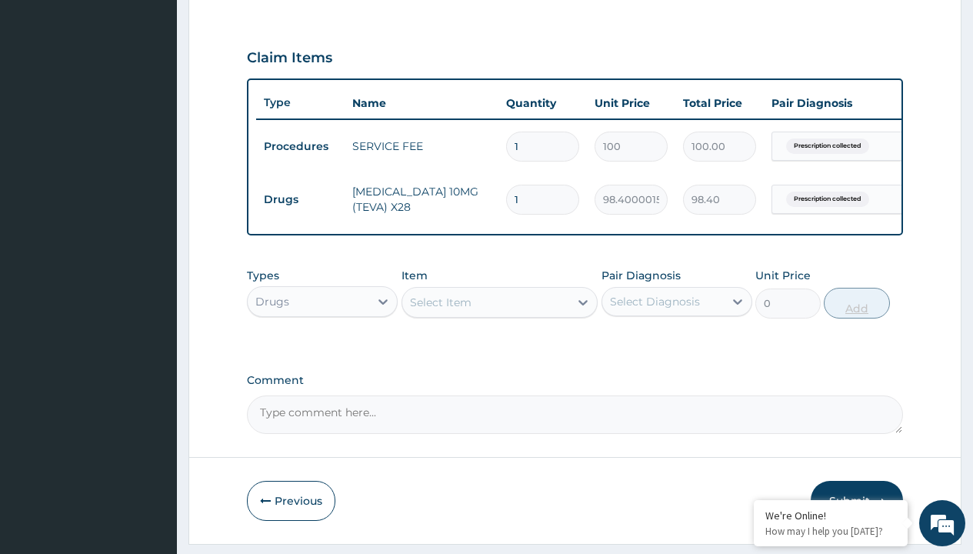
type input "28"
type input "2755.20"
type input "28"
click at [300, 199] on td "Drugs" at bounding box center [300, 199] width 88 height 28
type input "drugs"
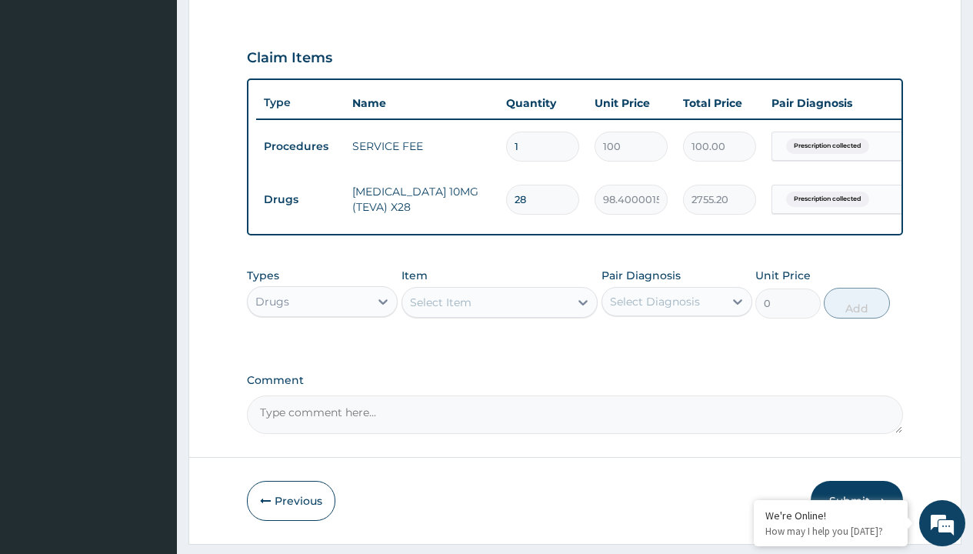
scroll to position [0, 0]
click at [322, 351] on div "Drugs" at bounding box center [322, 340] width 151 height 28
click at [440, 310] on div "Select Item" at bounding box center [441, 301] width 62 height 15
type input "[MEDICAL_DATA] (amiatt) 80mg tab x 30"
click at [300, 199] on td "Drugs" at bounding box center [300, 199] width 88 height 28
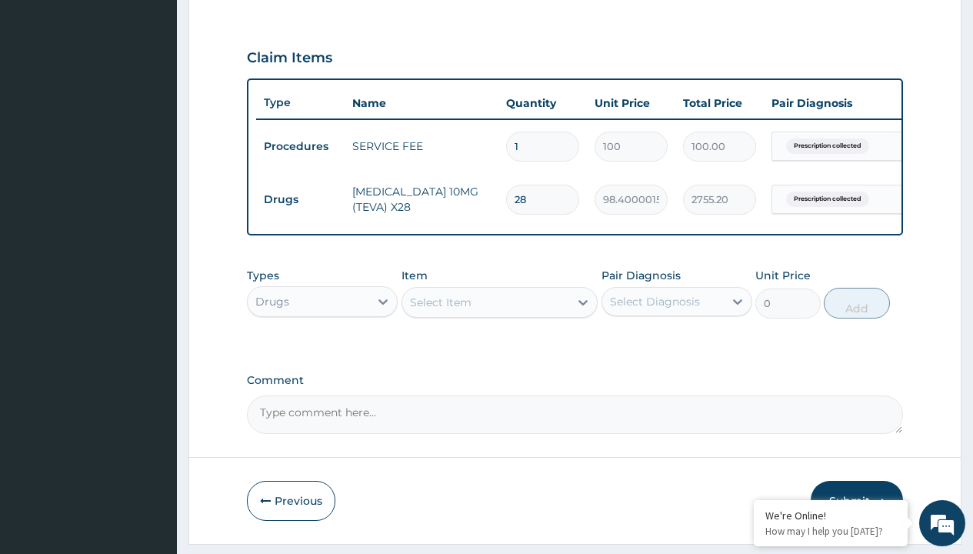
type input "drugs"
click at [322, 351] on div "Drugs" at bounding box center [322, 340] width 151 height 28
click at [440, 310] on div "Select Item" at bounding box center [441, 301] width 62 height 15
type input "[MEDICAL_DATA] (amiatt) 80mg tab x 30"
click at [300, 199] on td "Drugs" at bounding box center [300, 199] width 88 height 28
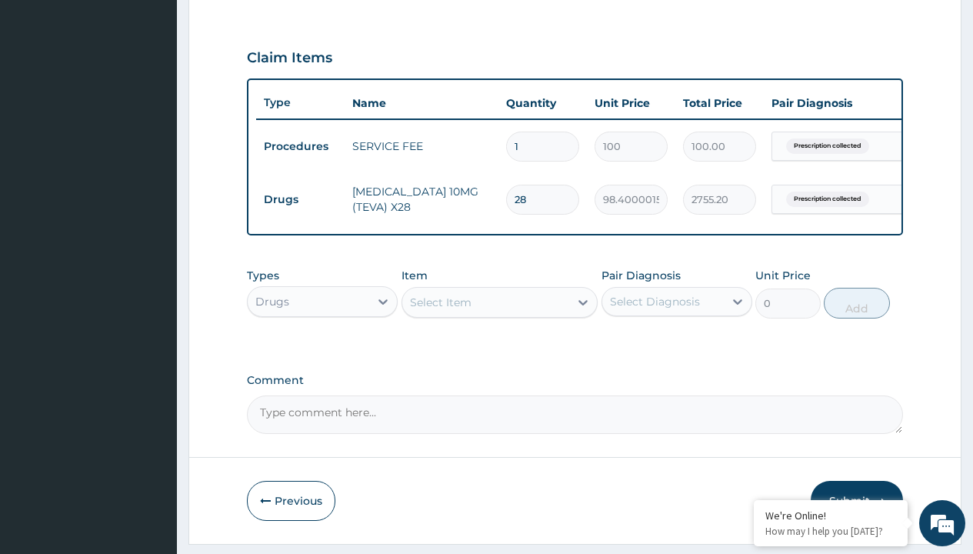
type input "drugs"
click at [322, 351] on div "Drugs" at bounding box center [322, 340] width 151 height 28
click at [440, 310] on div "Select Item" at bounding box center [441, 301] width 62 height 15
type input "[MEDICAL_DATA] (amiatt) 80mg tab x 30"
click at [300, 199] on td "Drugs" at bounding box center [300, 199] width 88 height 28
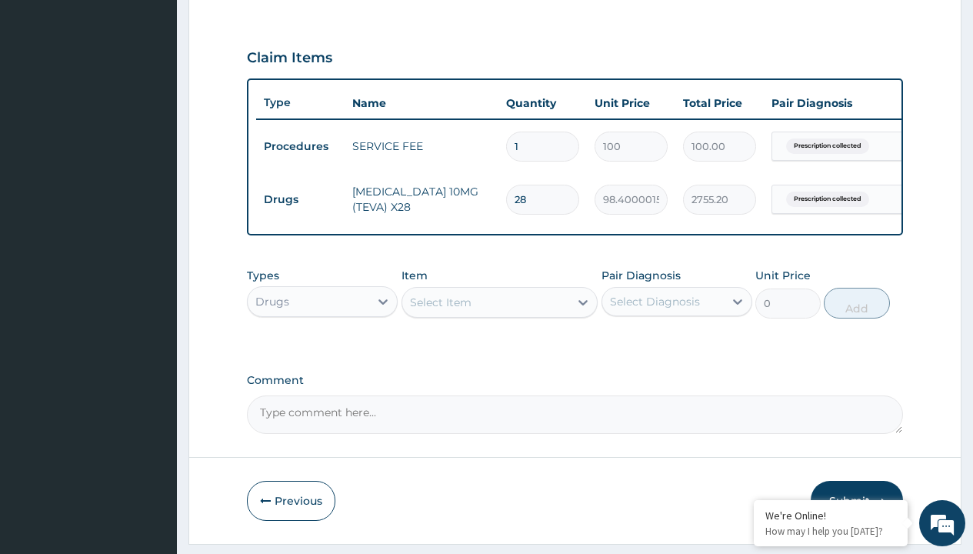
type input "drugs"
click at [322, 351] on div "Drugs" at bounding box center [322, 340] width 151 height 28
click at [440, 310] on div "Select Item" at bounding box center [441, 301] width 62 height 15
type input "[MEDICAL_DATA] (amiatt) 80mg tab x 30"
click at [300, 199] on td "Drugs" at bounding box center [300, 199] width 88 height 28
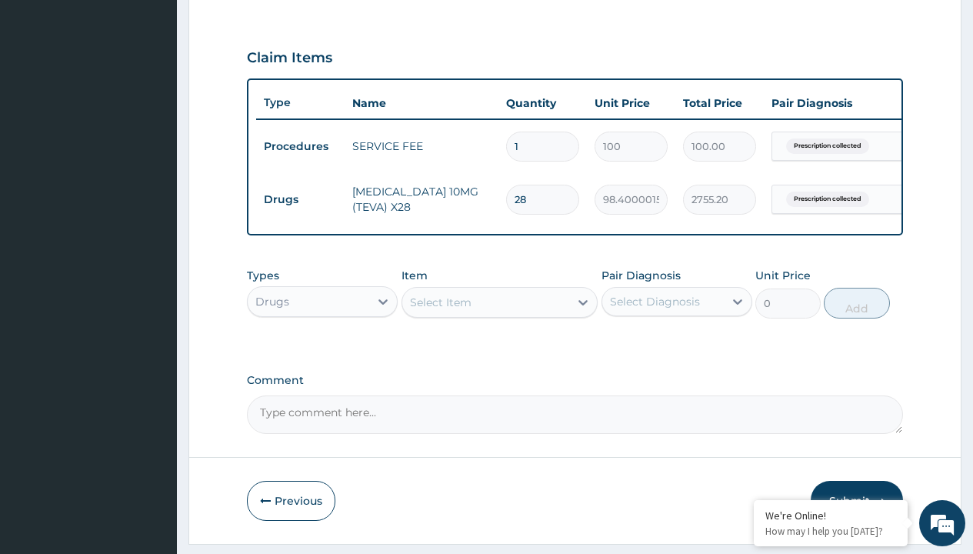
type input "drugs"
click at [322, 351] on div "Drugs" at bounding box center [322, 340] width 151 height 28
click at [440, 310] on div "Select Item" at bounding box center [441, 301] width 62 height 15
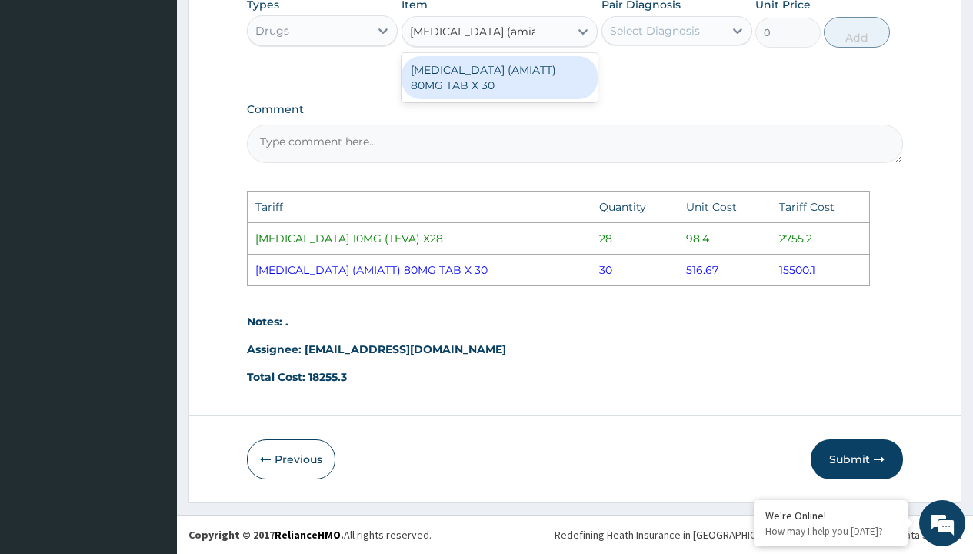
type input "[MEDICAL_DATA] (amiatt) 8"
click at [477, 94] on div "[MEDICAL_DATA] (AMIATT) 80MG TAB X 30" at bounding box center [499, 77] width 197 height 43
type input "516.7000122070312"
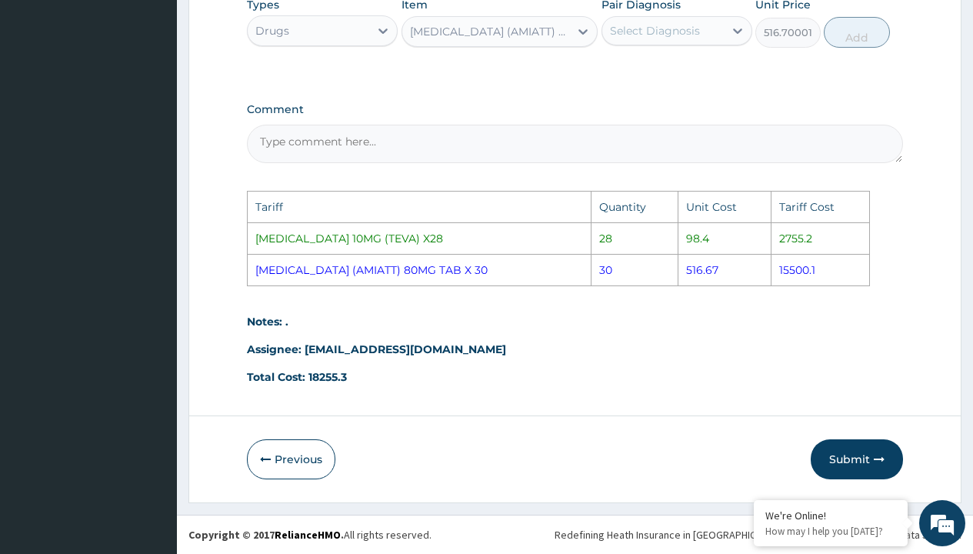
click at [668, 24] on div "Select Diagnosis" at bounding box center [655, 30] width 90 height 15
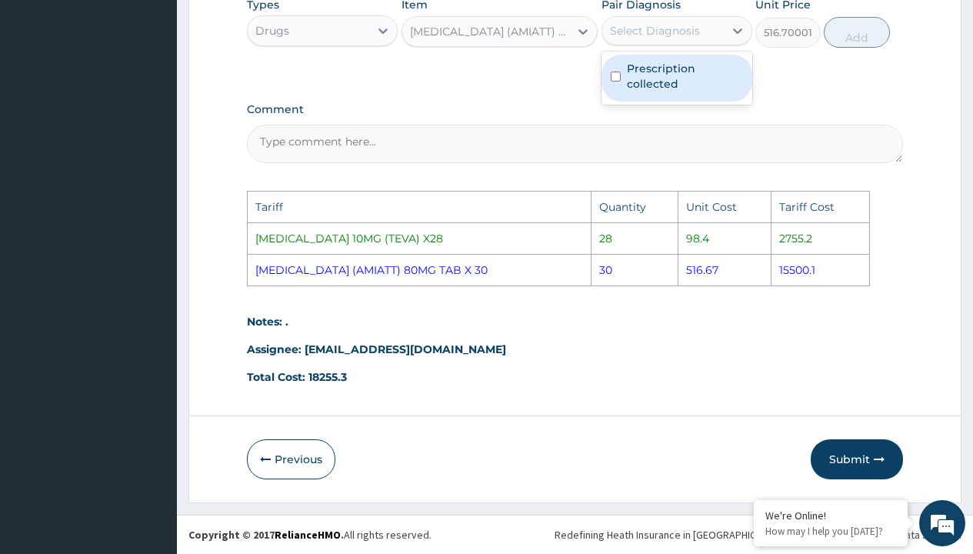
click at [697, 69] on label "Prescription collected" at bounding box center [685, 76] width 116 height 31
checkbox input "true"
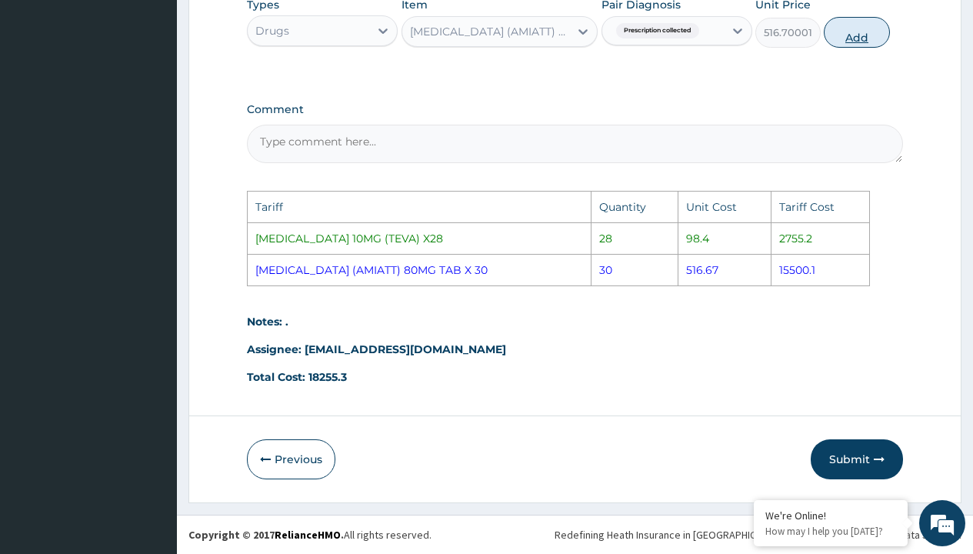
click at [854, 40] on button "Add" at bounding box center [855, 32] width 65 height 31
type input "0"
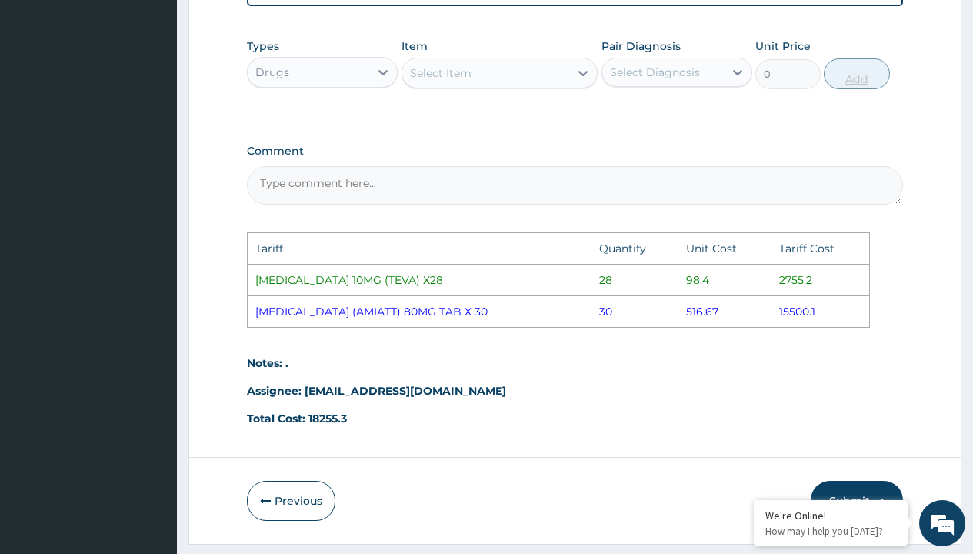
scroll to position [469, 0]
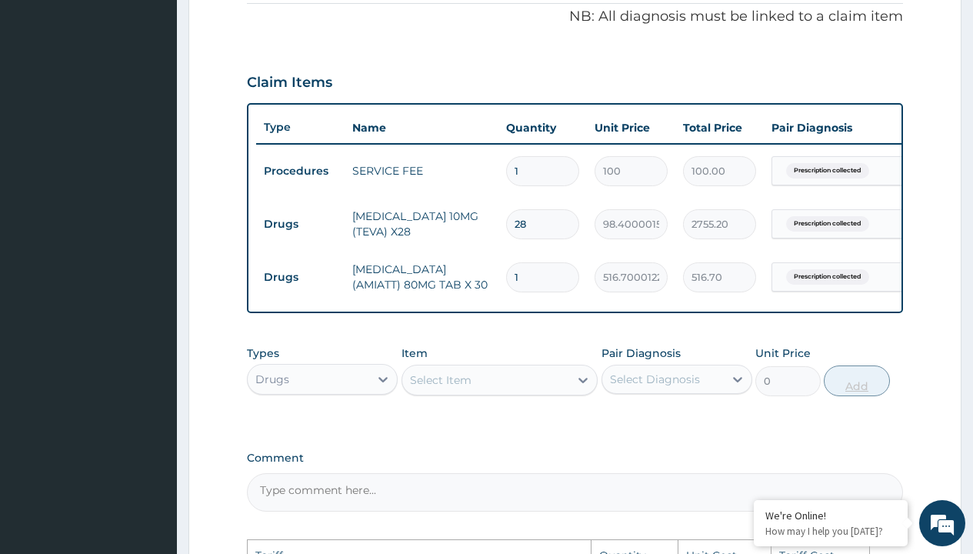
type input "0.00"
type input "3"
type input "1550.10"
type input "30"
type input "15501.00"
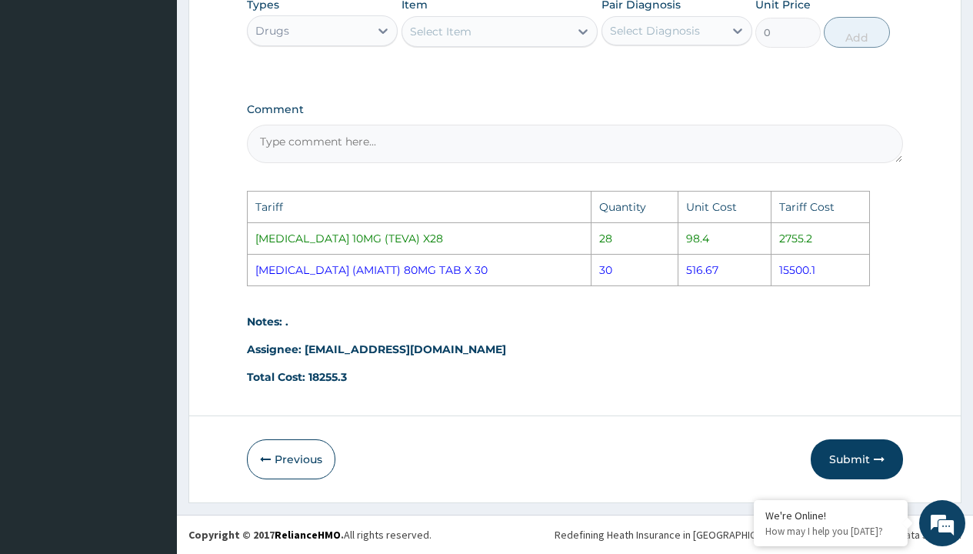
scroll to position [829, 0]
type input "30"
click at [849, 454] on button "Submit" at bounding box center [856, 459] width 92 height 40
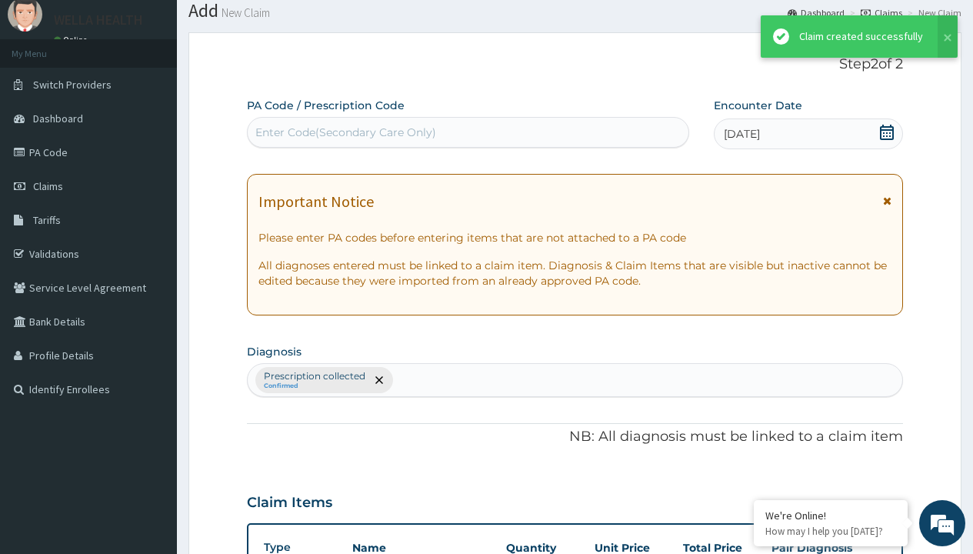
scroll to position [600, 0]
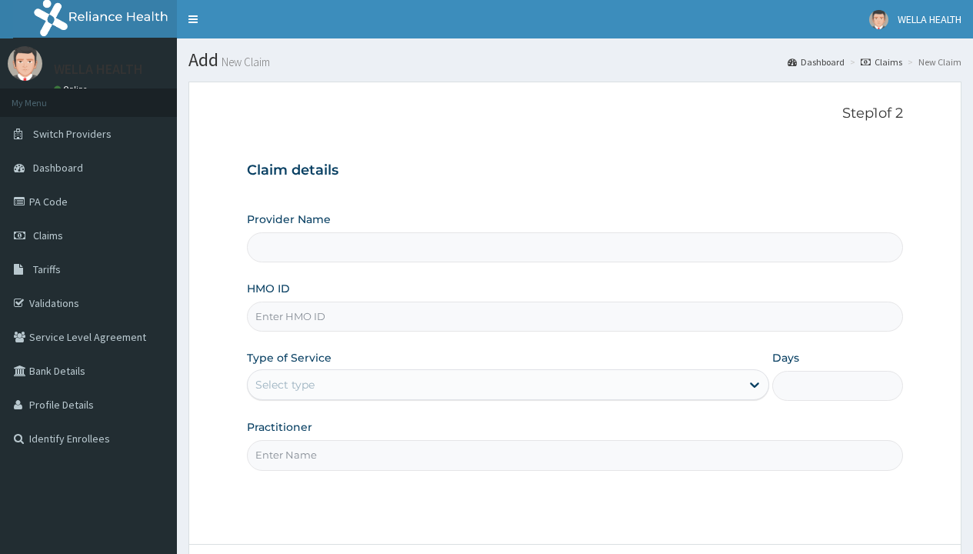
type input "TPH/10052/B"
type input "Pharmacy Pick Up ( WellaHealth)"
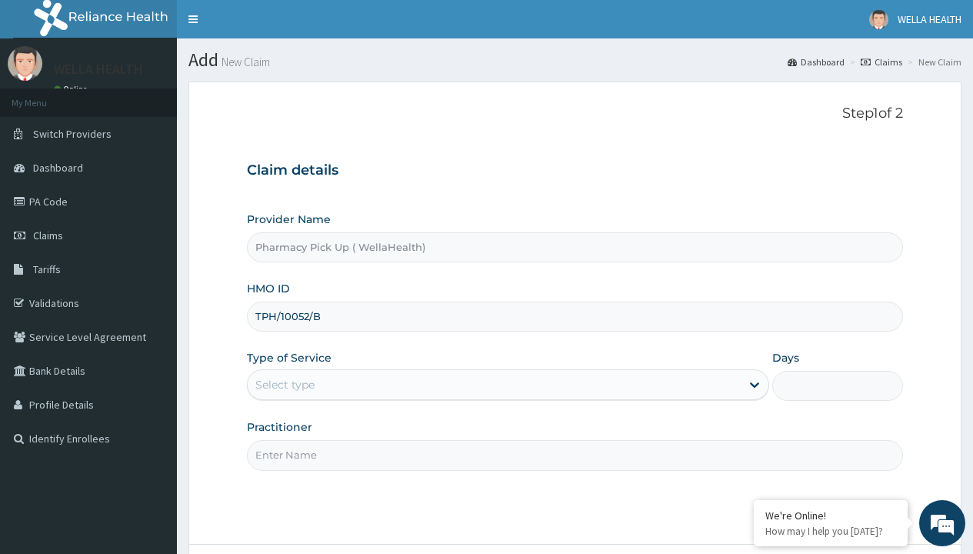
type input "TPH/10052/B"
type input "WellaHealth"
click at [284, 384] on div "Select type" at bounding box center [284, 384] width 59 height 15
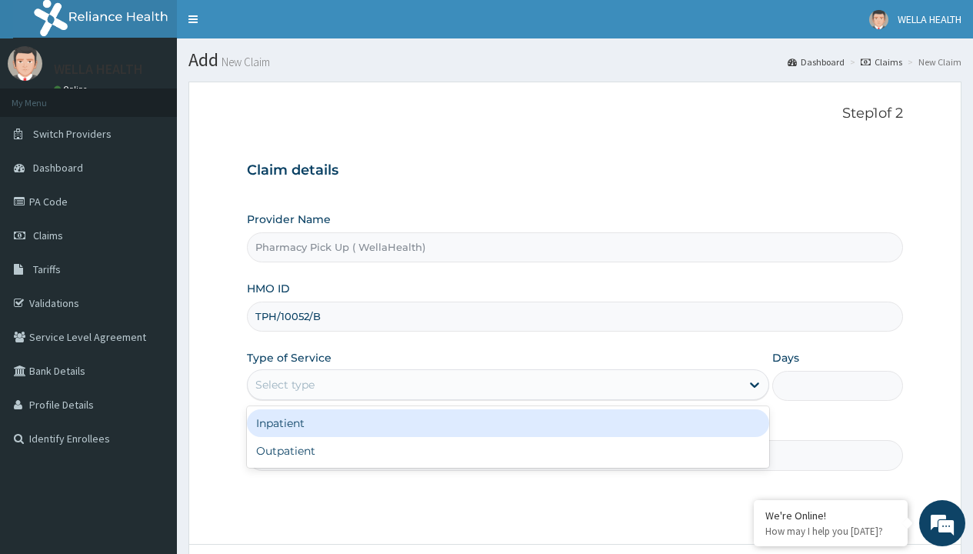
click at [507, 451] on div "Outpatient" at bounding box center [508, 451] width 522 height 28
type input "1"
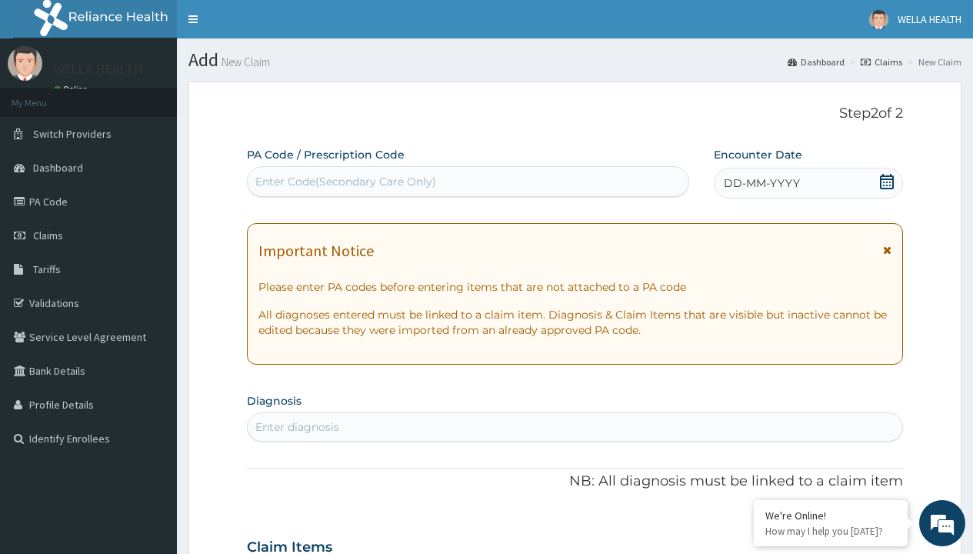
scroll to position [128, 0]
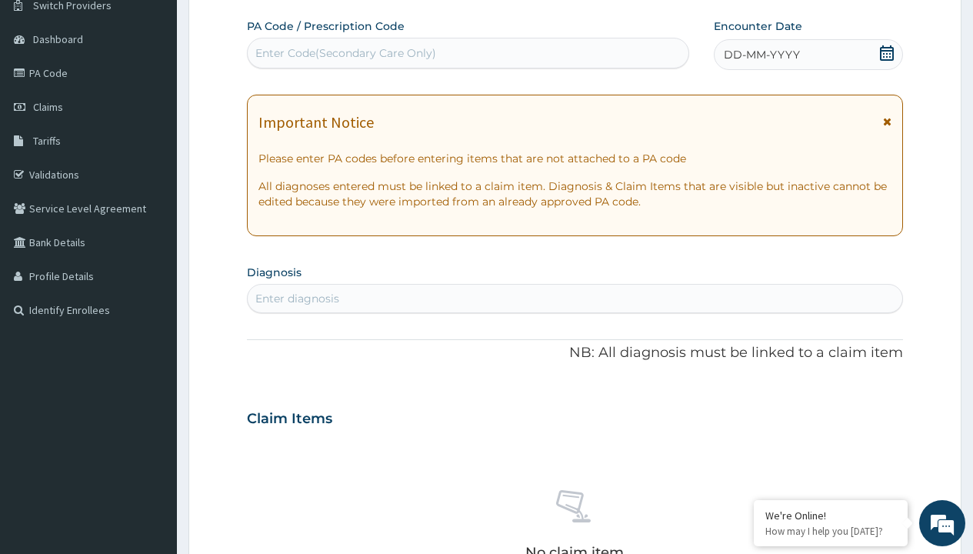
click at [760, 55] on span "DD-MM-YYYY" at bounding box center [761, 54] width 76 height 15
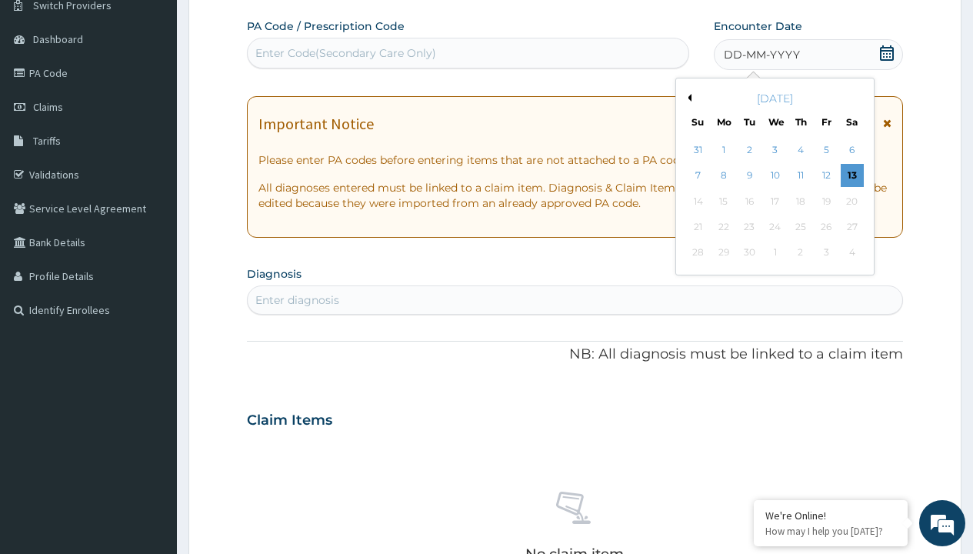
click at [687, 98] on button "Previous Month" at bounding box center [687, 98] width 8 height 8
click at [800, 175] on div "7" at bounding box center [800, 176] width 23 height 23
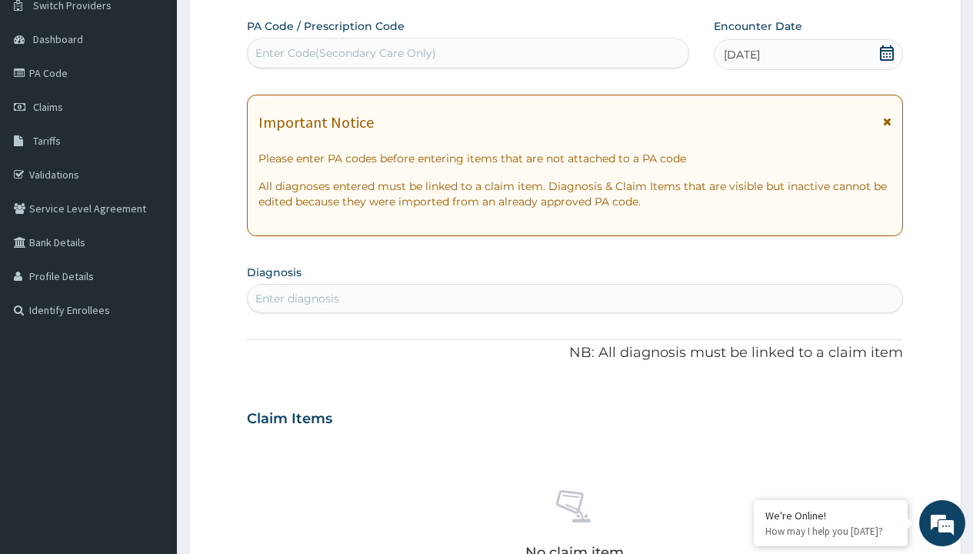
click at [297, 298] on div "Enter diagnosis" at bounding box center [297, 298] width 84 height 15
type input "prescription collected"
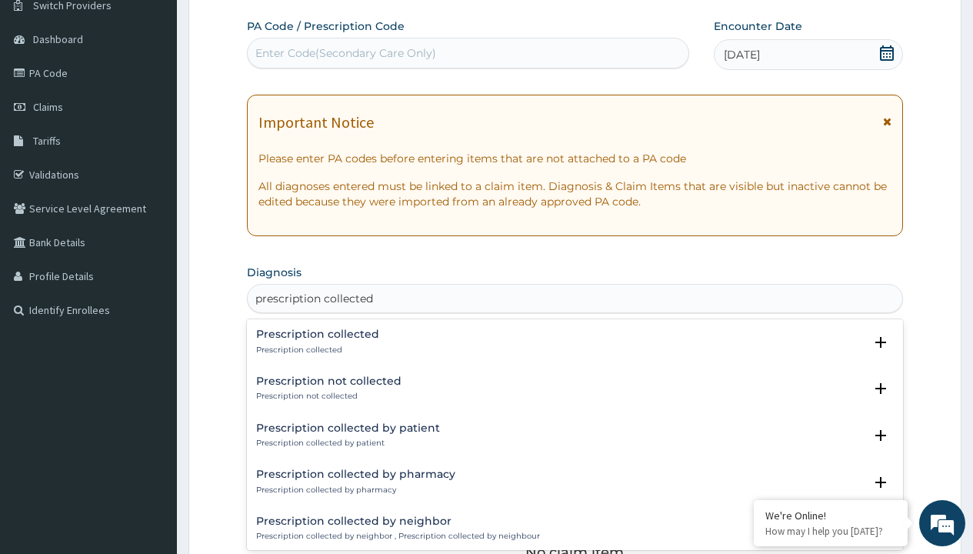
click at [315, 349] on p "Prescription collected" at bounding box center [317, 349] width 123 height 11
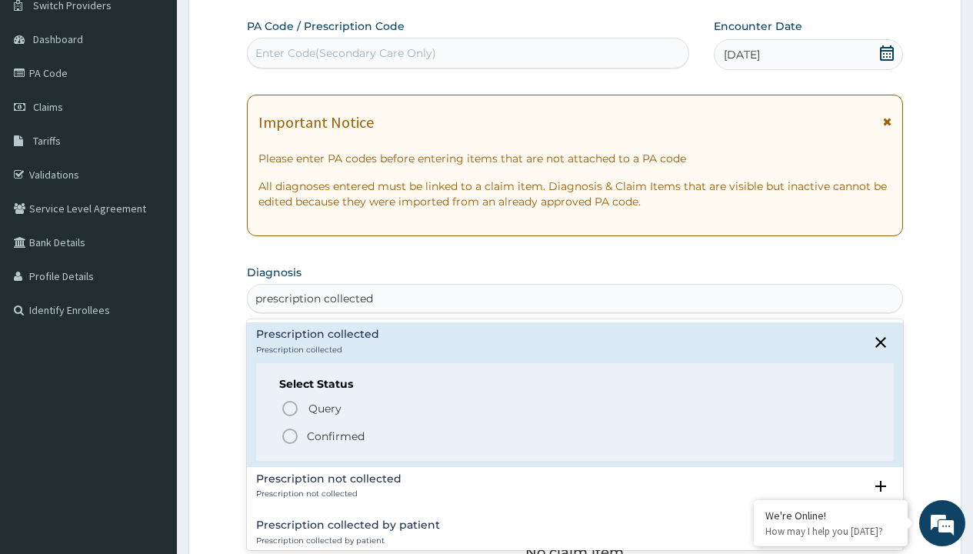
click at [335, 435] on p "Confirmed" at bounding box center [336, 435] width 58 height 15
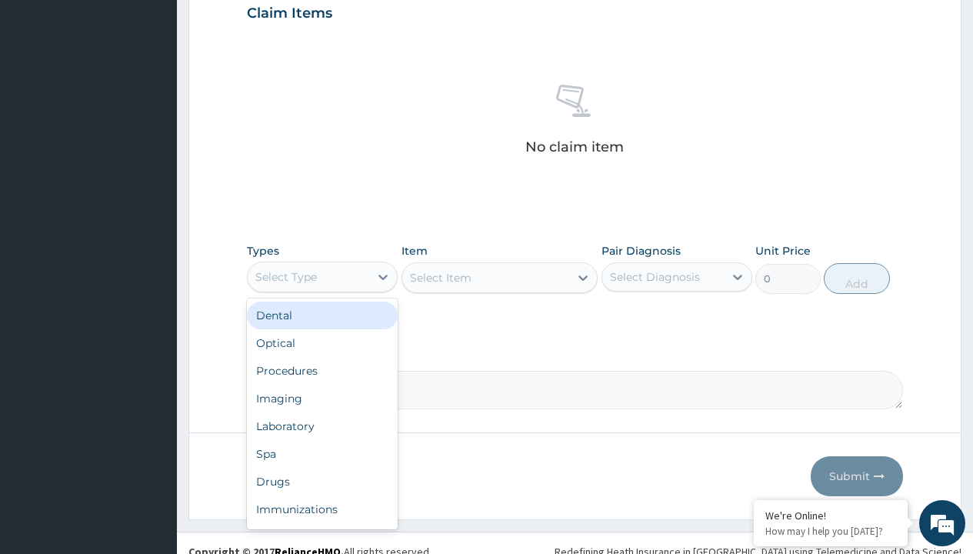
type input "procedures"
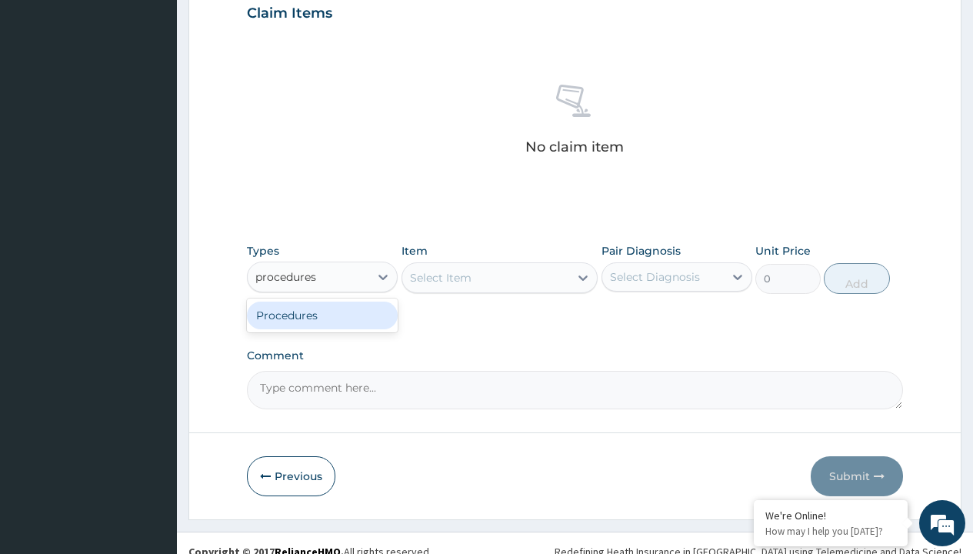
scroll to position [0, 0]
click at [322, 314] on div "Procedures" at bounding box center [322, 315] width 151 height 28
click at [440, 277] on div "Select Item" at bounding box center [441, 277] width 62 height 15
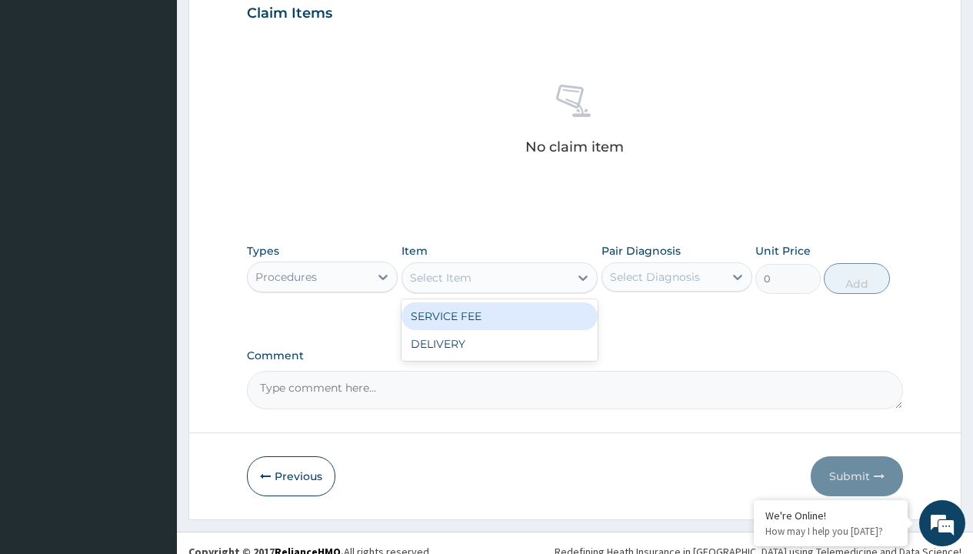
type input "service fee"
click at [499, 315] on div "SERVICE FEE" at bounding box center [499, 316] width 197 height 28
type input "100"
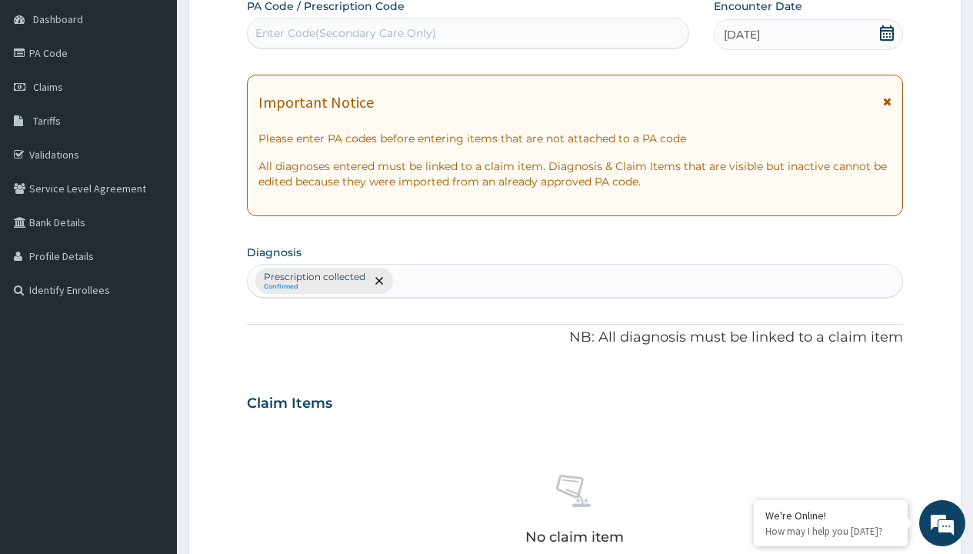
type input "prescription collected"
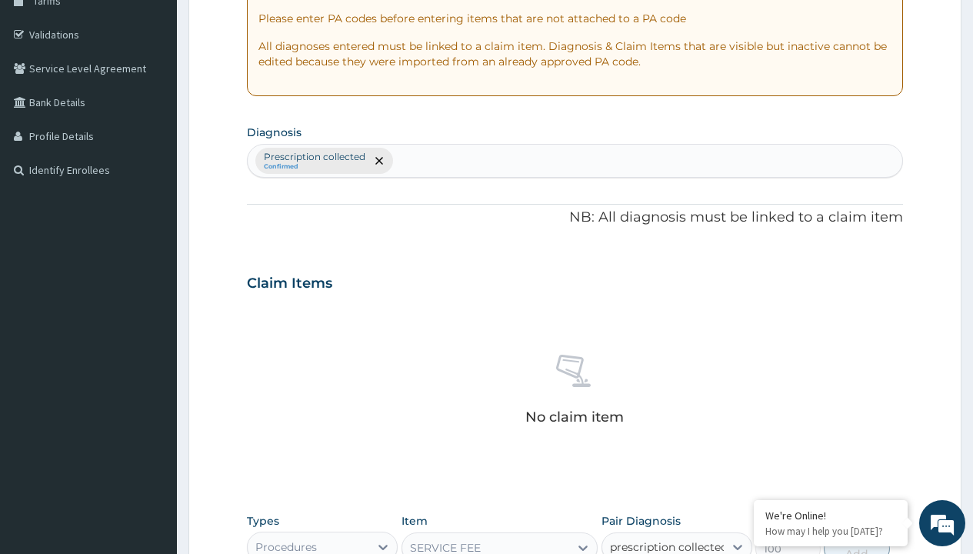
checkbox input "true"
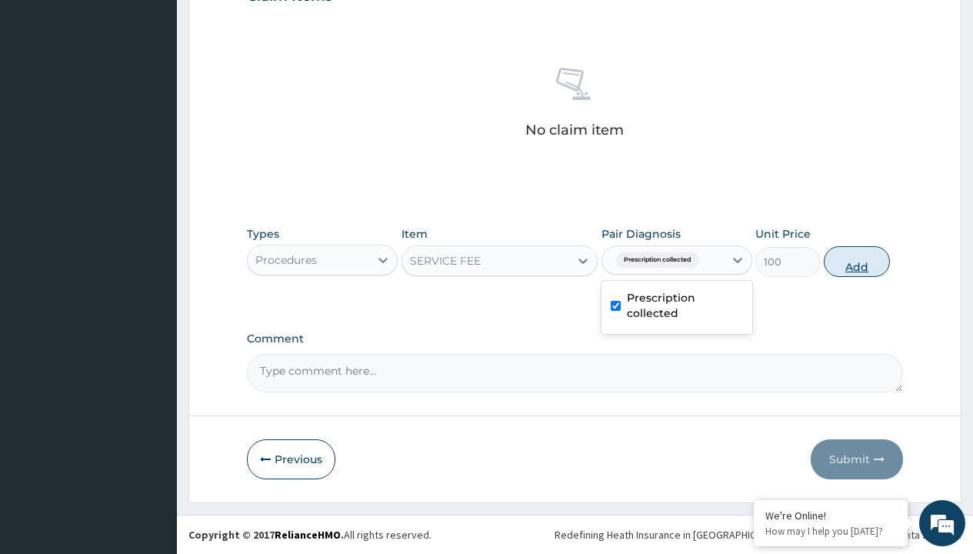
click at [856, 261] on button "Add" at bounding box center [855, 261] width 65 height 31
type input "0"
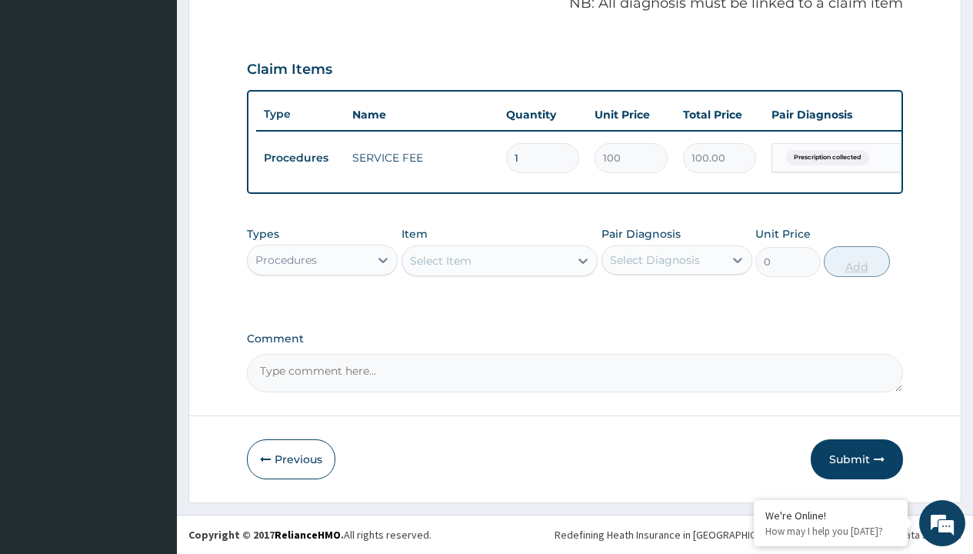
scroll to position [494, 0]
click at [286, 259] on div "Procedures" at bounding box center [286, 259] width 62 height 15
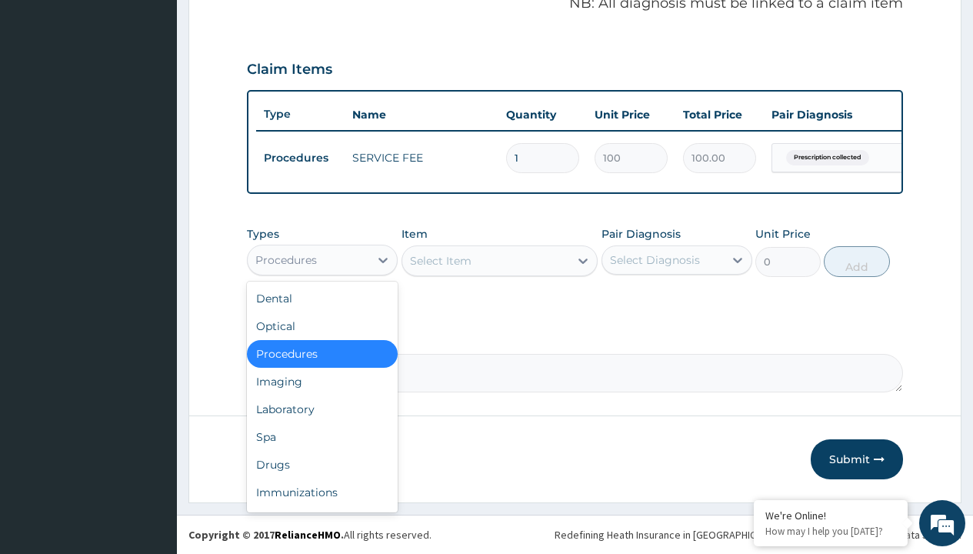
type input "drugs"
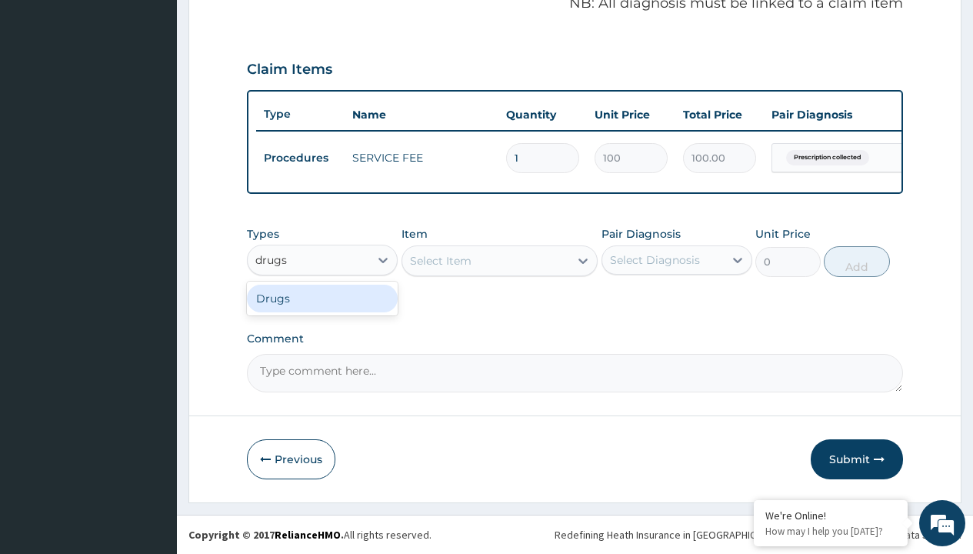
scroll to position [0, 0]
click at [322, 298] on div "Drugs" at bounding box center [322, 298] width 151 height 28
click at [440, 260] on div "Select Item" at bounding box center [499, 260] width 197 height 31
type input "natrilix sr 1.5mg indapamide x30"
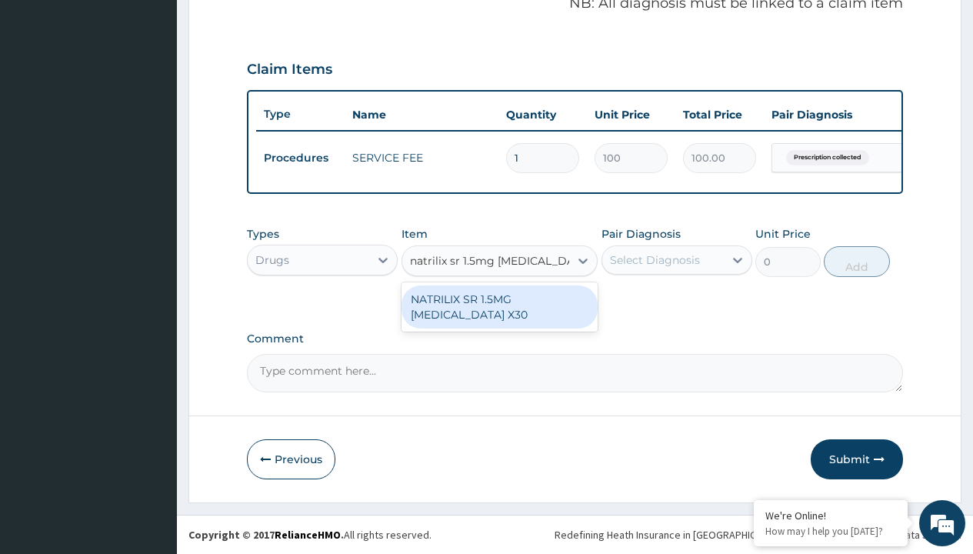
click at [499, 306] on div "NATRILIX SR 1.5MG [MEDICAL_DATA] X30" at bounding box center [499, 306] width 197 height 43
type input "426.7000122070312"
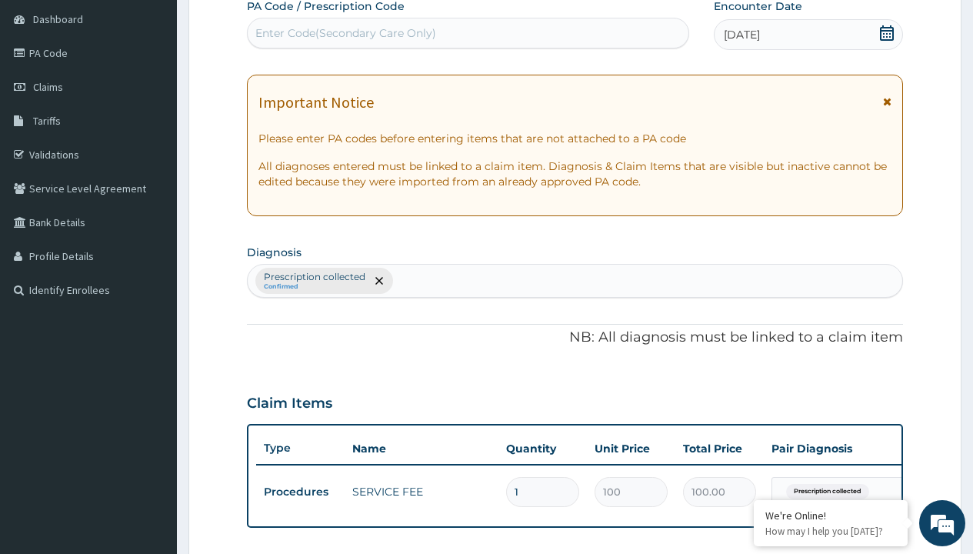
type input "prescription collected"
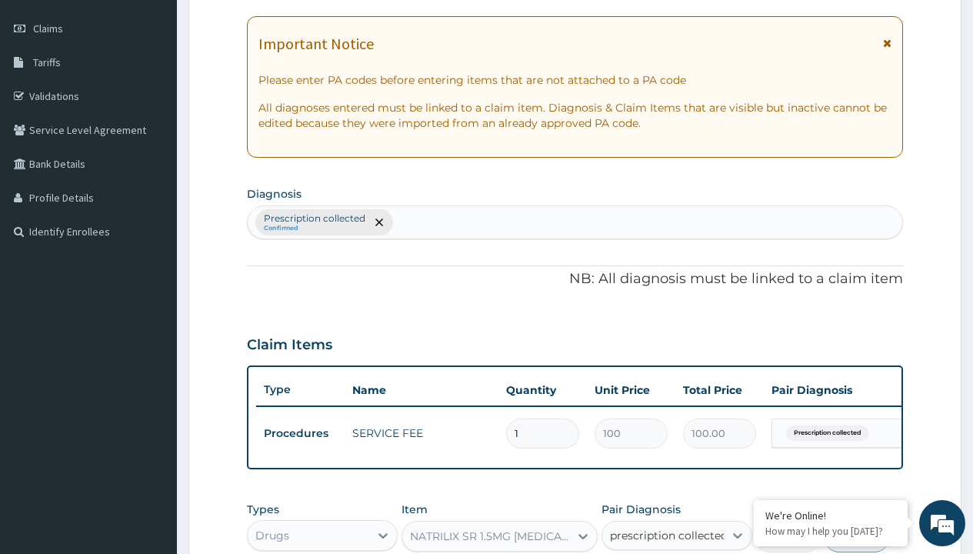
checkbox input "true"
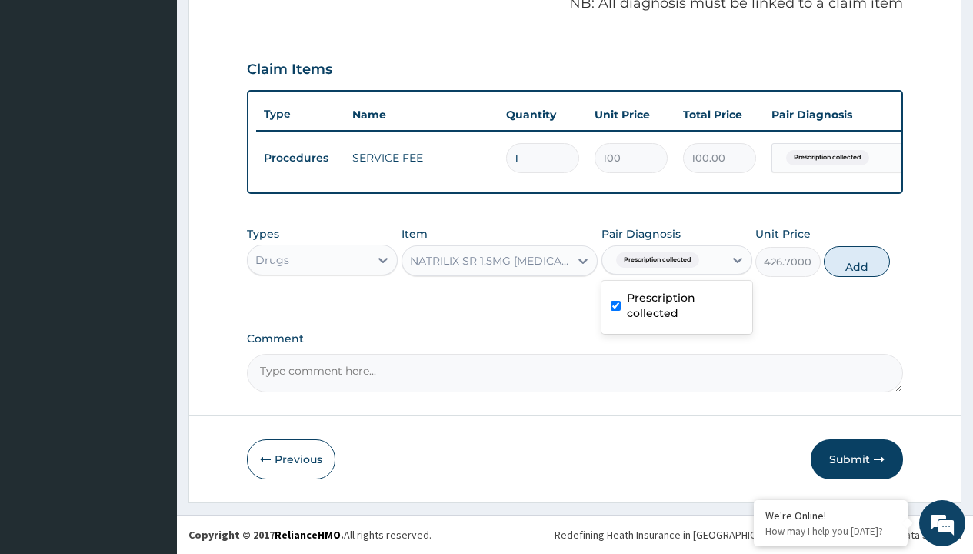
click at [856, 261] on button "Add" at bounding box center [855, 261] width 65 height 31
type input "0"
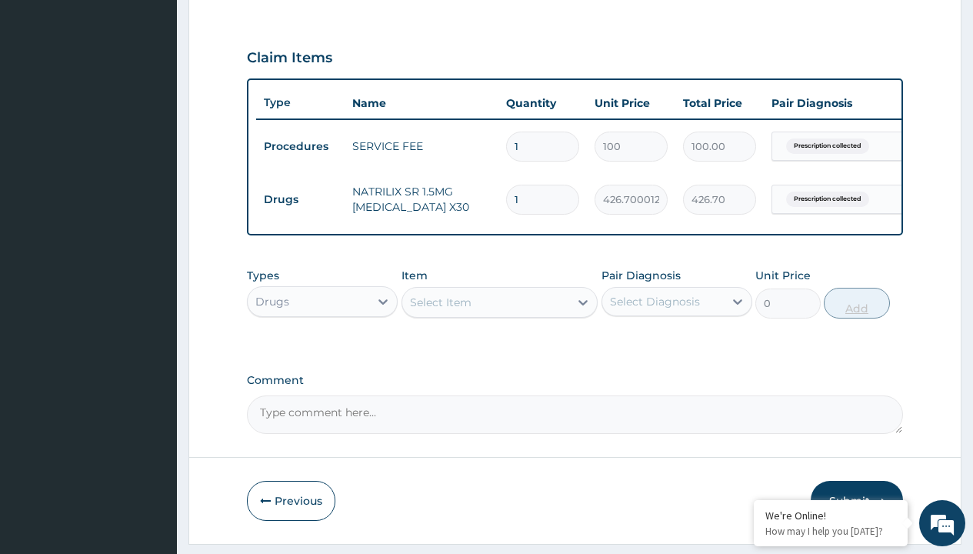
type input "28"
type input "11947.60"
type input "28"
click at [300, 199] on td "Drugs" at bounding box center [300, 199] width 88 height 28
type input "drugs"
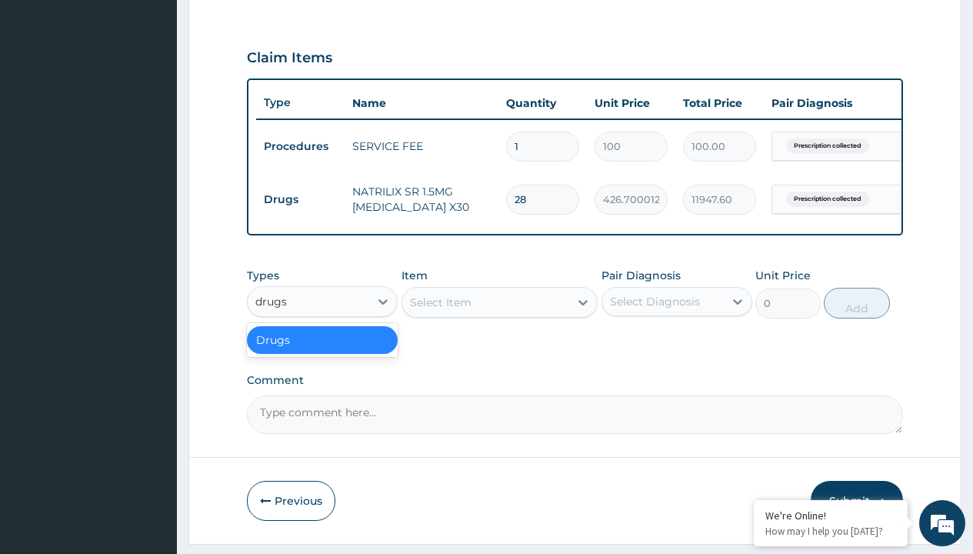
scroll to position [0, 0]
click at [322, 351] on div "Drugs" at bounding box center [322, 340] width 151 height 28
click at [440, 310] on div "Select Item" at bounding box center [441, 301] width 62 height 15
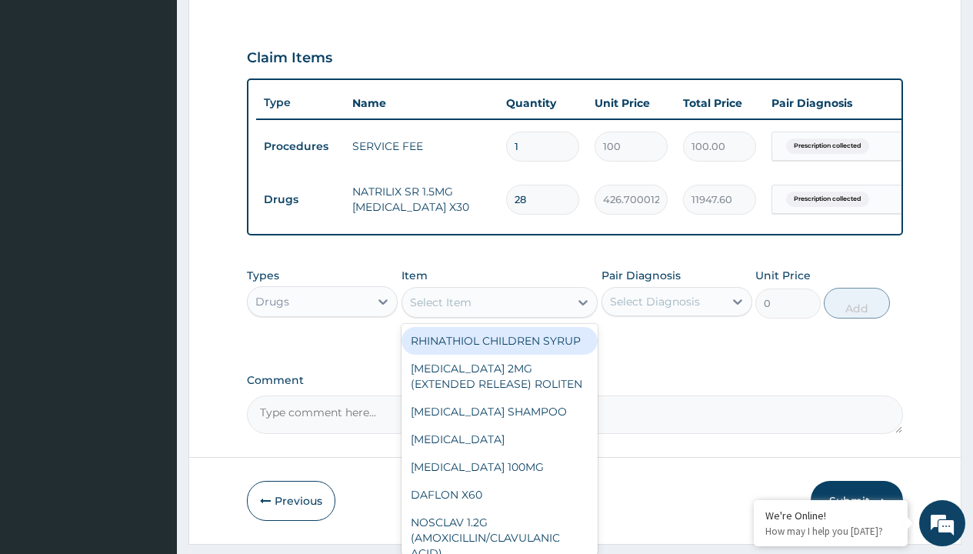
type input "cocodamol 30/500mg x30"
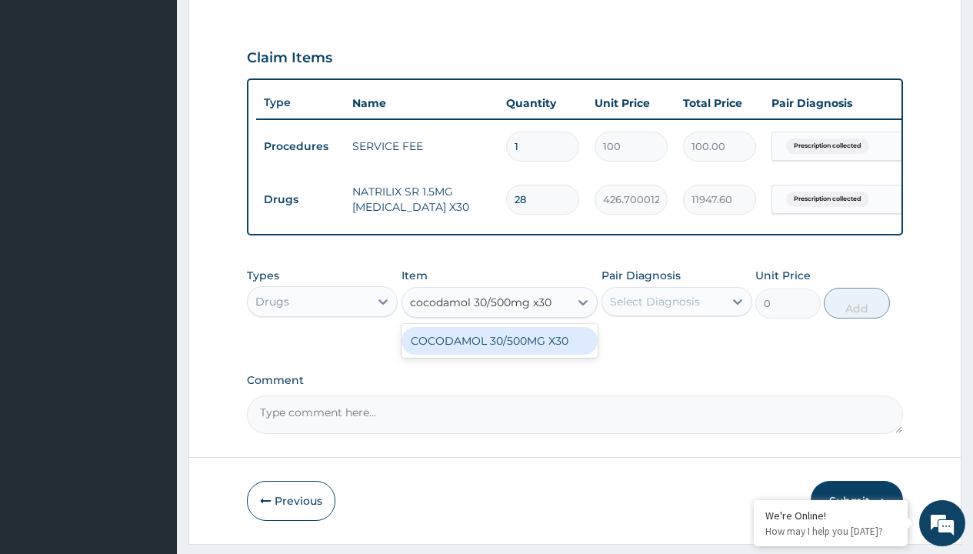
click at [499, 351] on div "COCODAMOL 30/500MG X30" at bounding box center [499, 341] width 197 height 28
type input "400"
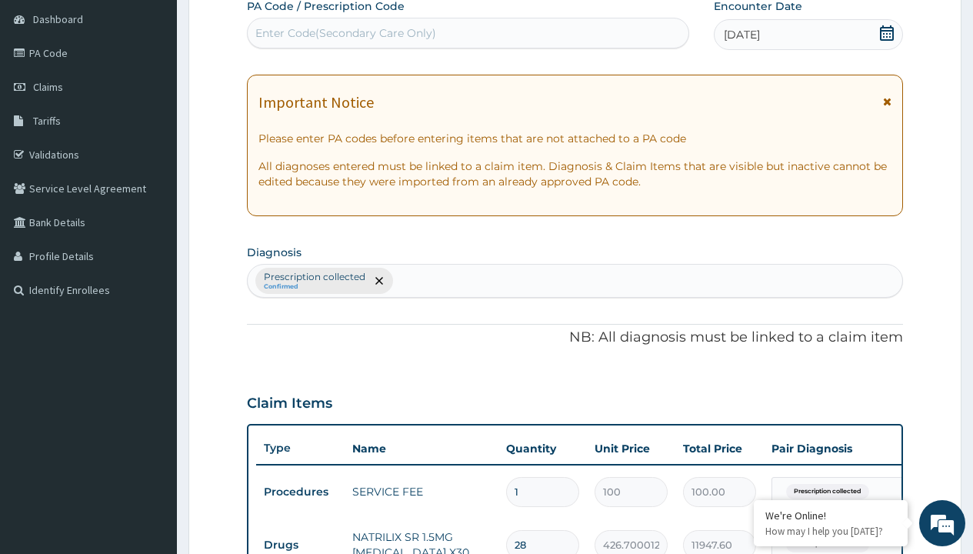
type input "prescription collected"
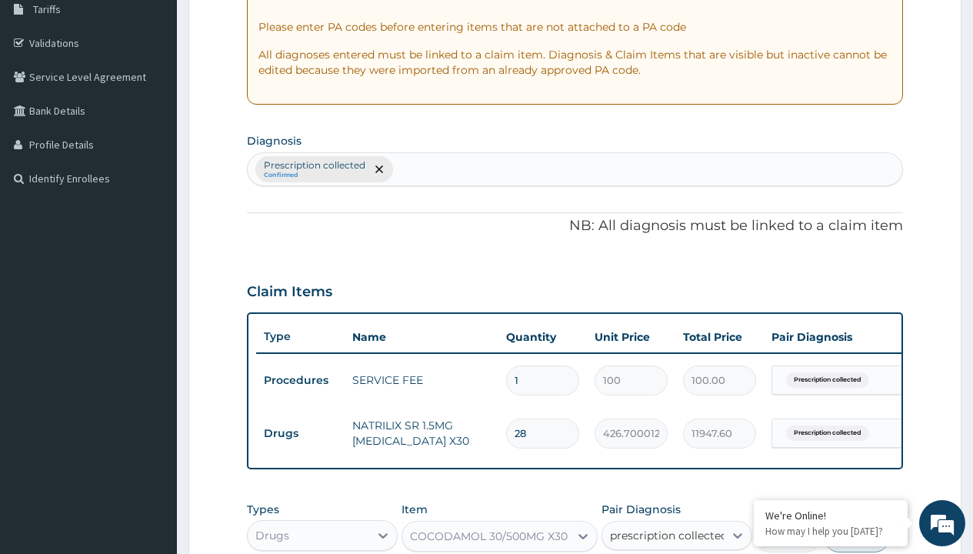
checkbox input "true"
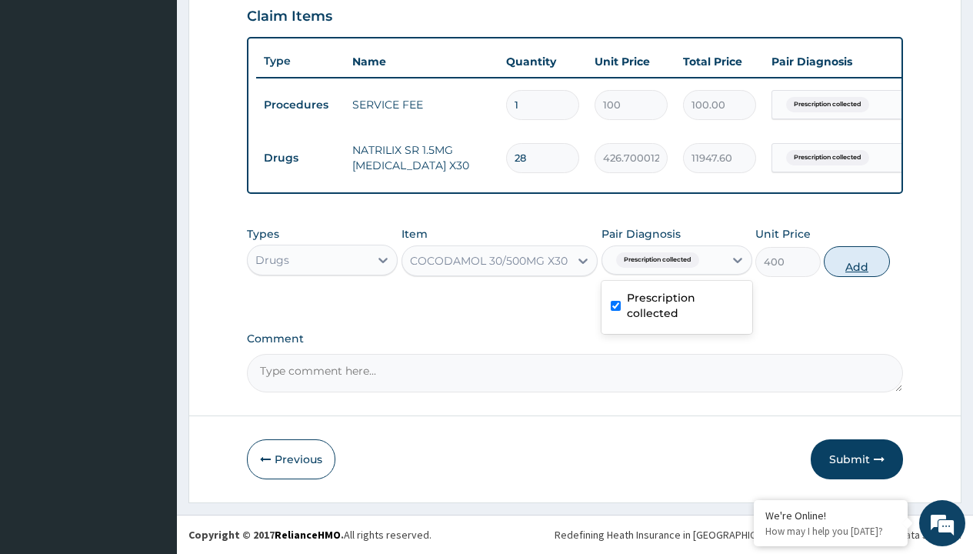
click at [856, 261] on button "Add" at bounding box center [855, 261] width 65 height 31
type input "0"
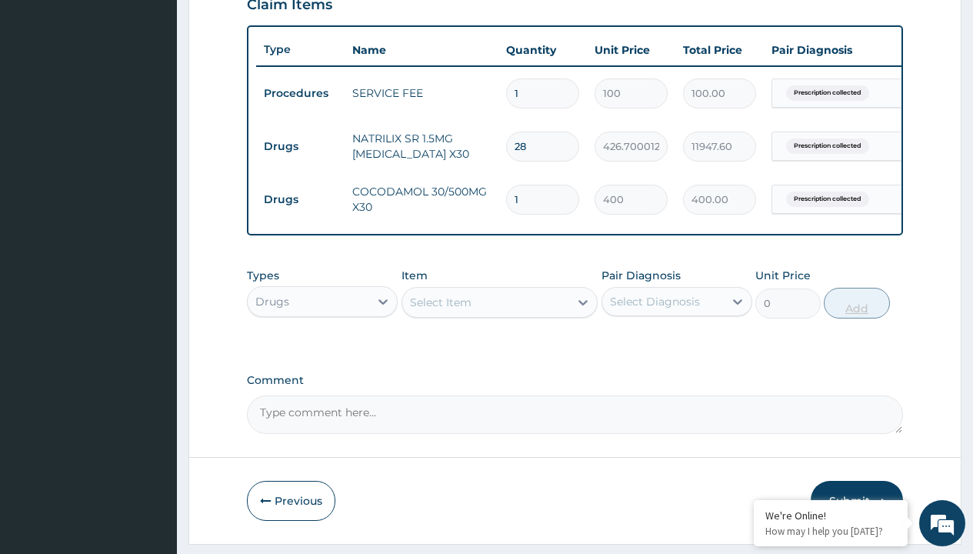
type input "20"
type input "8000.00"
type input "20"
click at [300, 146] on td "Drugs" at bounding box center [300, 146] width 88 height 28
type input "drugs"
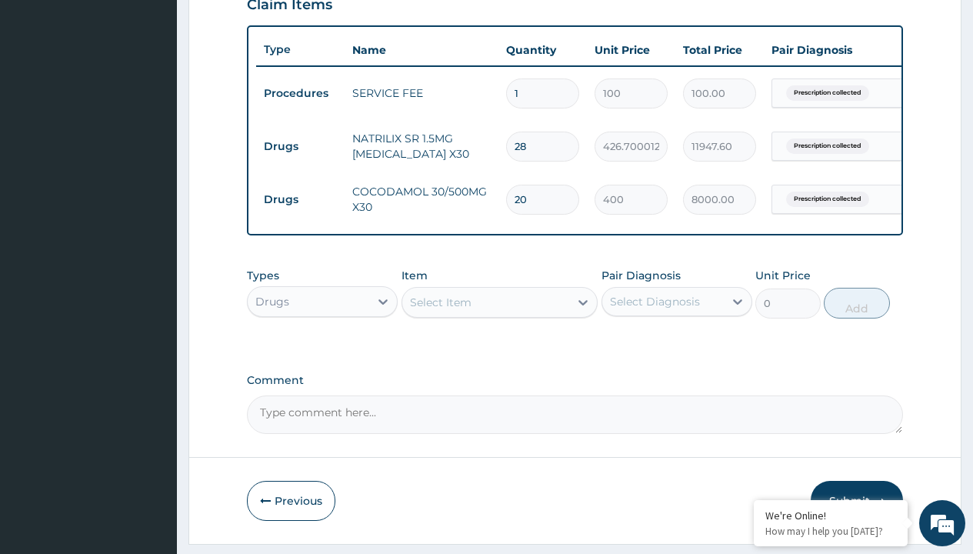
scroll to position [0, 0]
click at [322, 351] on div "Drugs" at bounding box center [322, 340] width 151 height 28
click at [440, 310] on div "Select Item" at bounding box center [441, 301] width 62 height 15
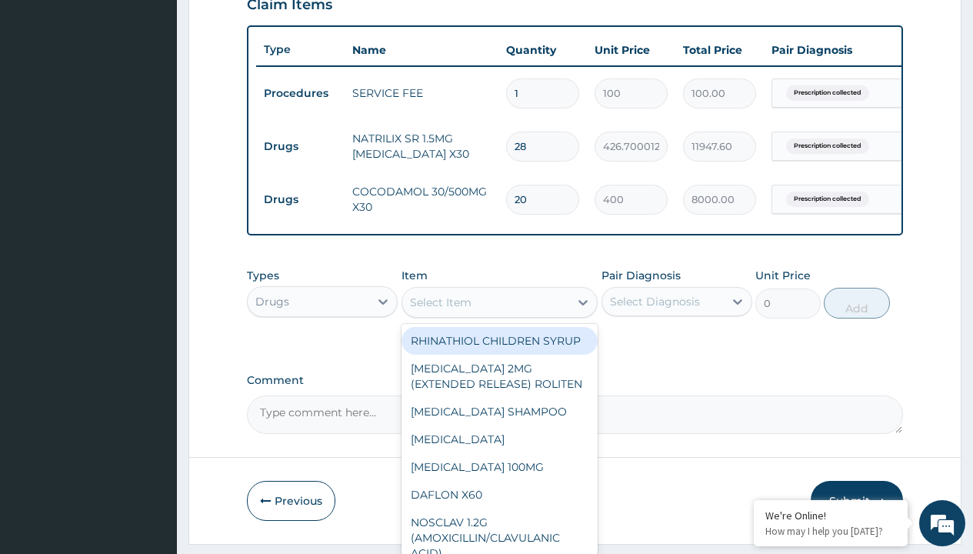
type input "trimetazidine 35mg (vasterel mr )x30"
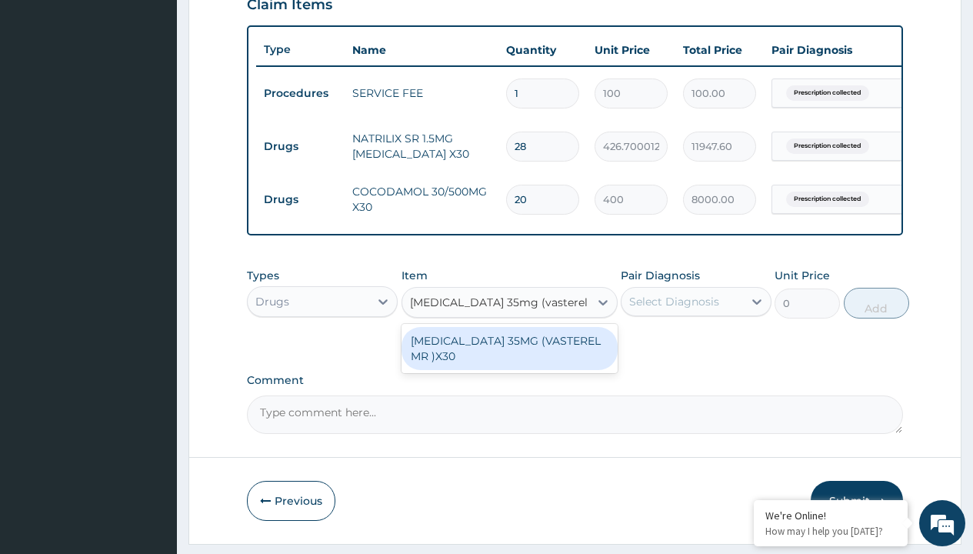
click at [509, 359] on div "[MEDICAL_DATA] 35MG (VASTEREL MR )X30" at bounding box center [509, 348] width 216 height 43
type input "830"
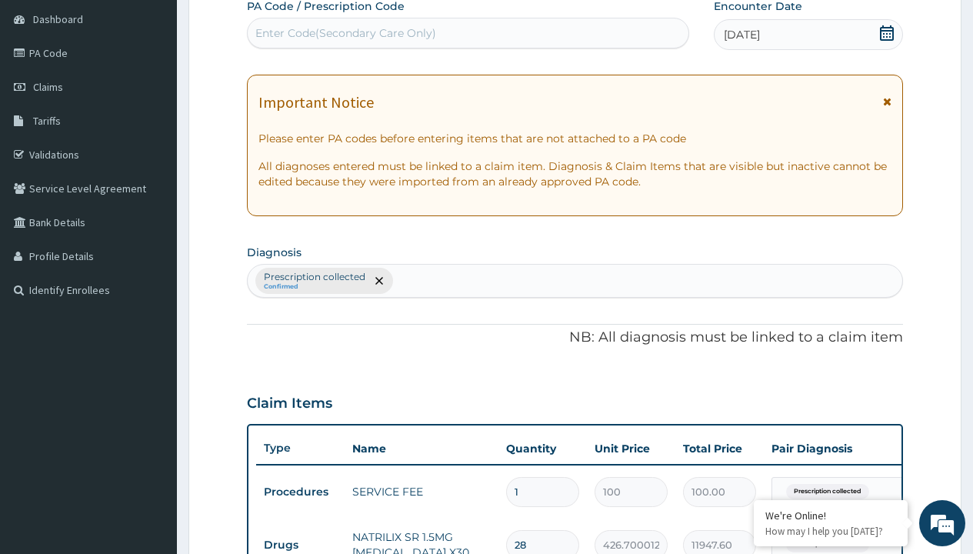
type input "prescription collected"
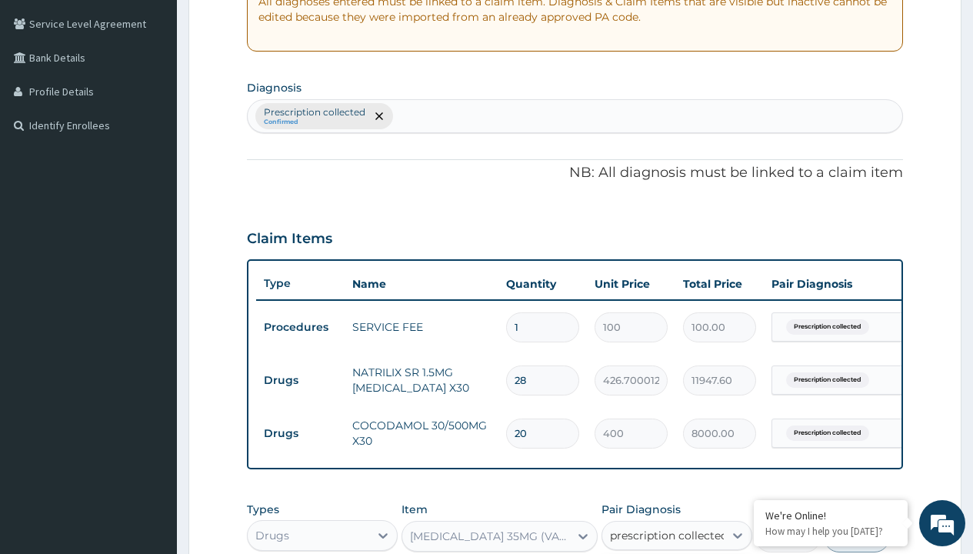
checkbox input "true"
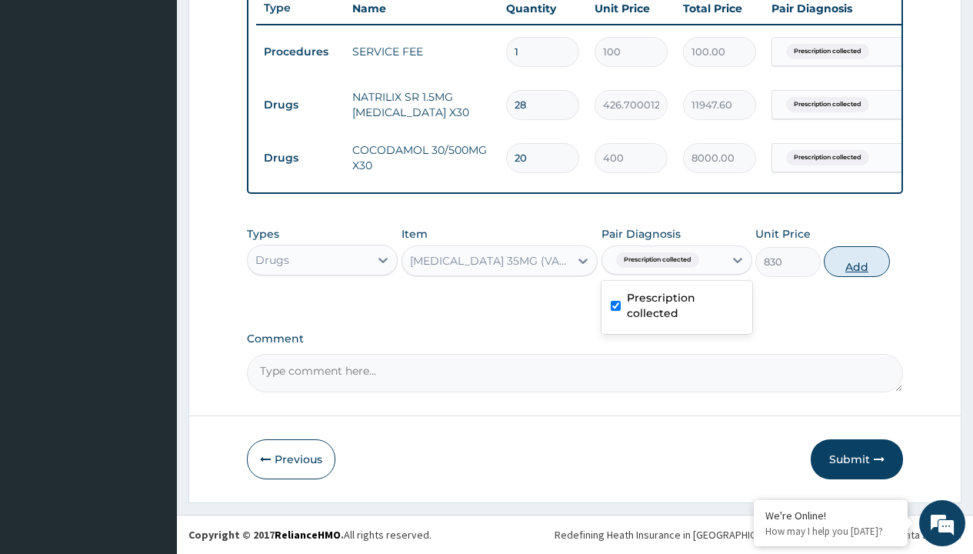
click at [856, 261] on button "Add" at bounding box center [855, 261] width 65 height 31
type input "0"
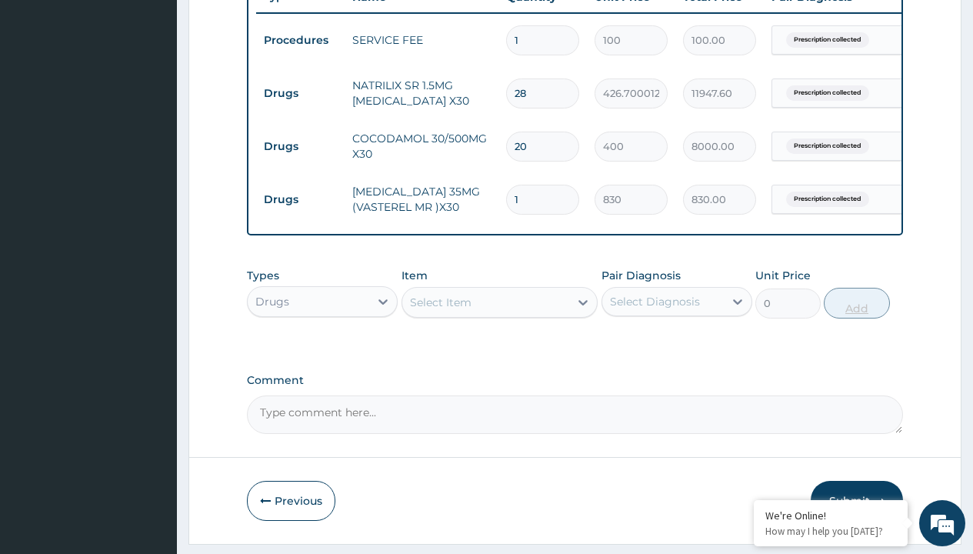
type input "30"
type input "24900.00"
type input "30"
click at [300, 93] on td "Drugs" at bounding box center [300, 93] width 88 height 28
type input "drugs"
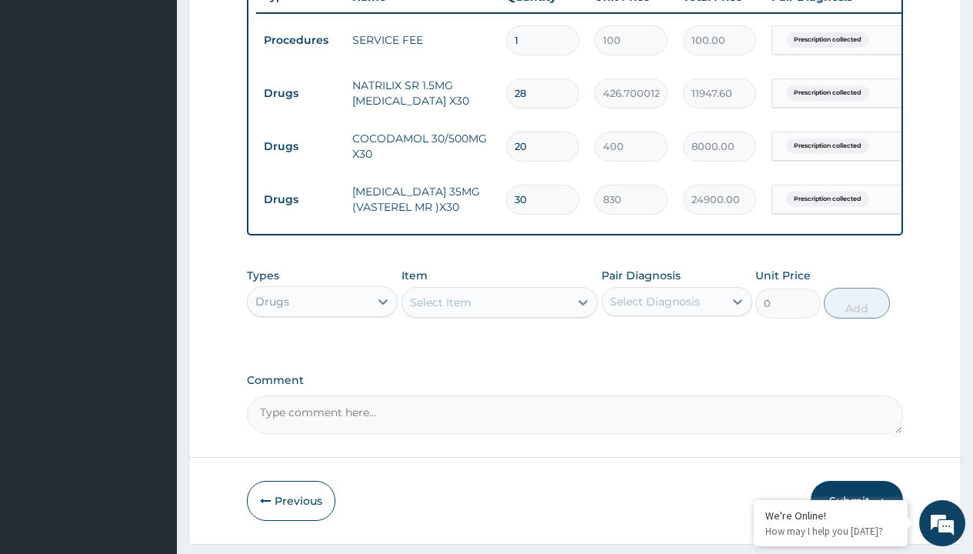
scroll to position [0, 0]
click at [322, 351] on div "Drugs" at bounding box center [322, 340] width 151 height 28
click at [440, 310] on div "Select Item" at bounding box center [441, 301] width 62 height 15
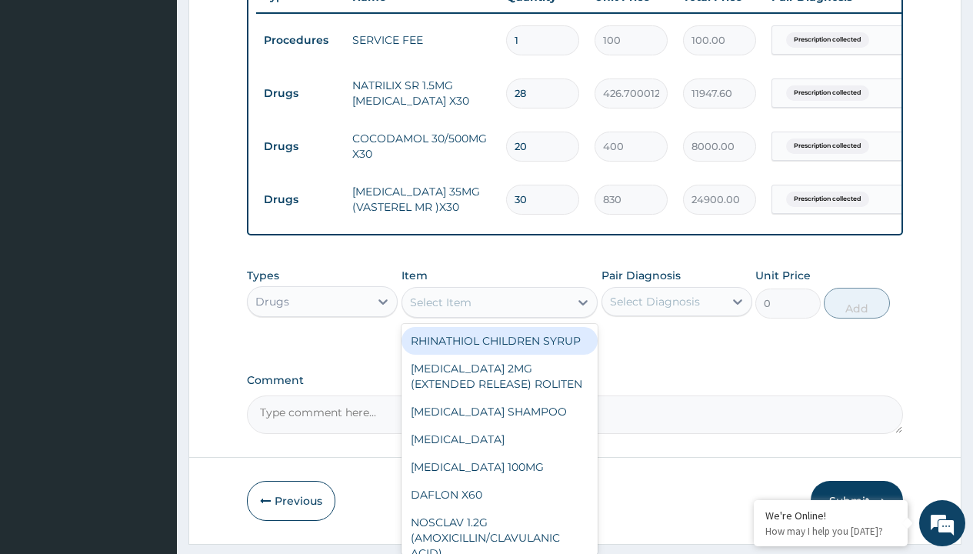
type input "valsartan 80mg (diovan) x28"
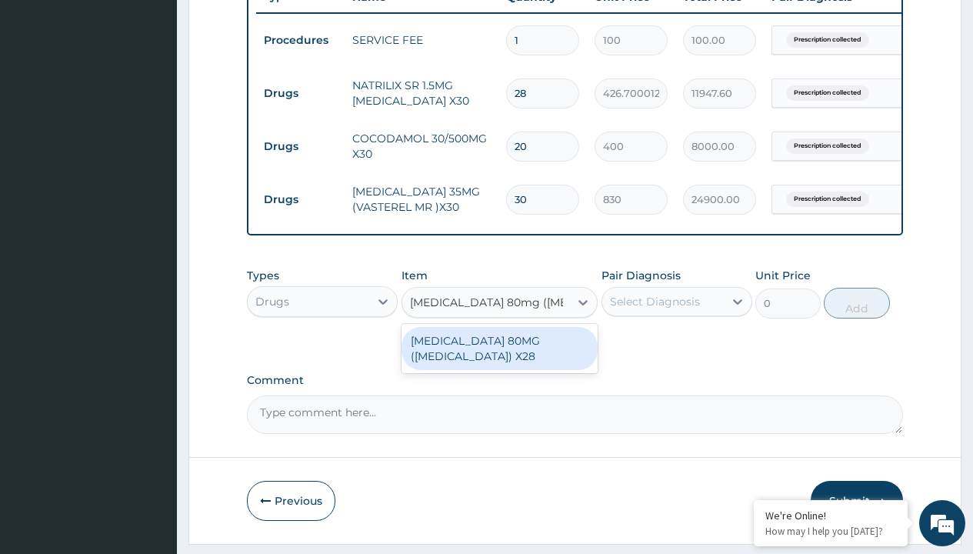
click at [499, 351] on div "[MEDICAL_DATA] 80MG ([MEDICAL_DATA]) X28" at bounding box center [499, 348] width 197 height 43
type input "1153.599975585938"
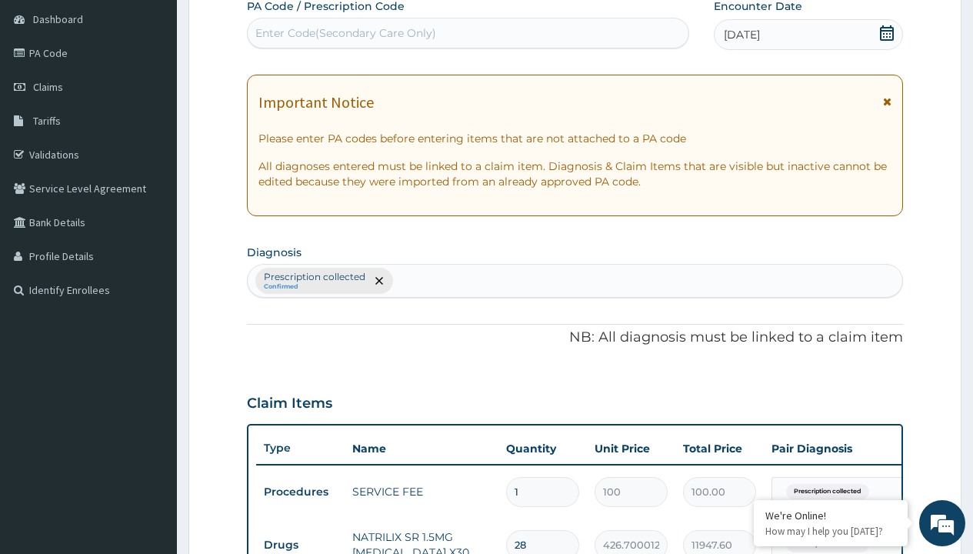
type input "prescription collected"
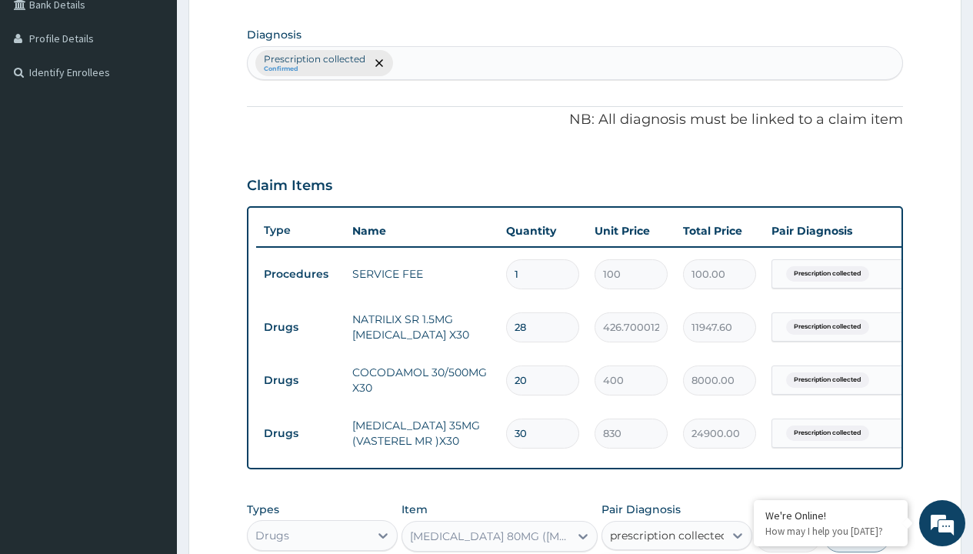
checkbox input "true"
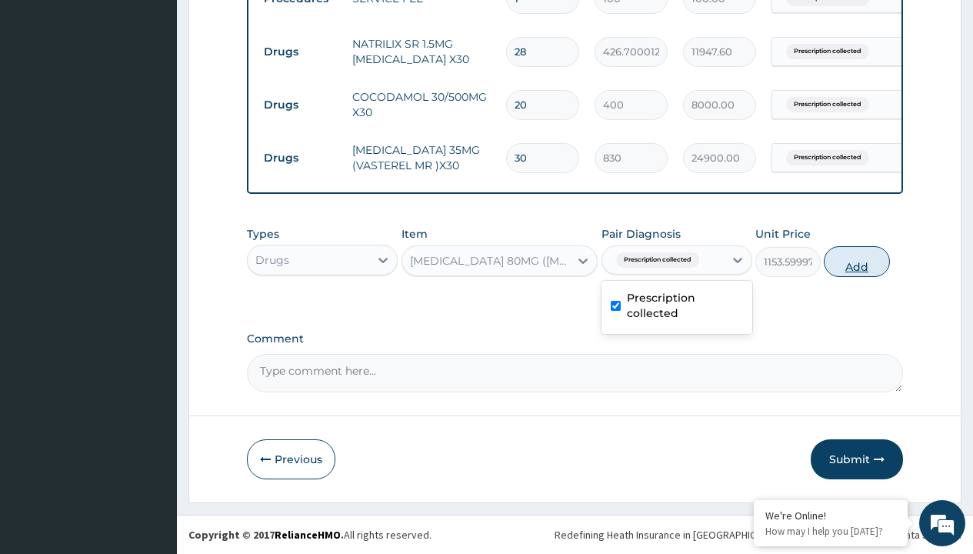
click at [856, 261] on button "Add" at bounding box center [855, 261] width 65 height 31
type input "0"
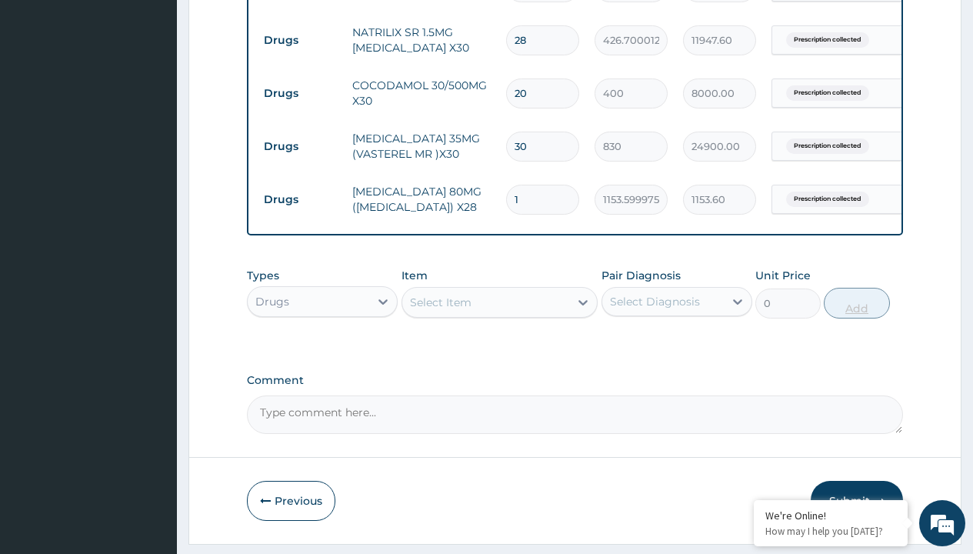
type input "30"
type input "34608.00"
type input "30"
click at [300, 40] on td "Drugs" at bounding box center [300, 40] width 88 height 28
type input "procedures"
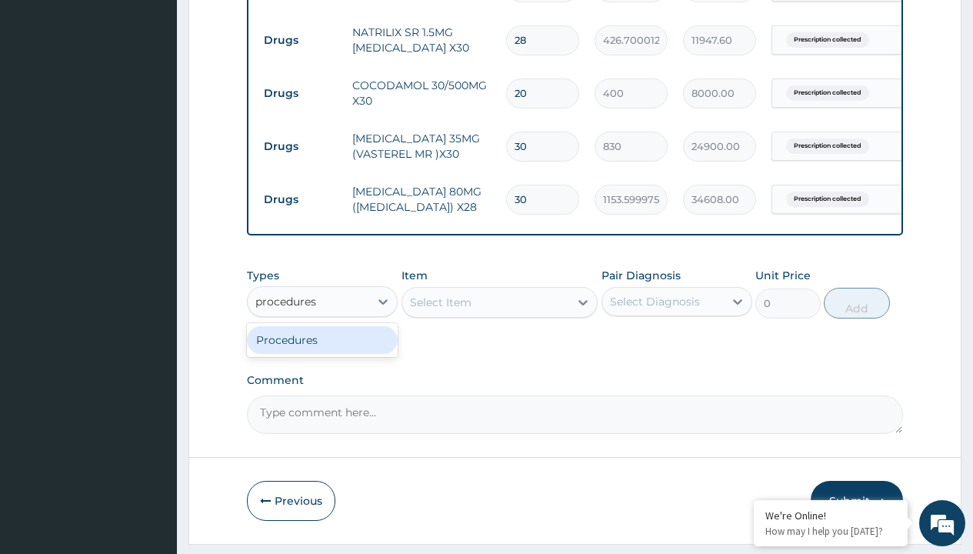
click at [322, 351] on div "Procedures" at bounding box center [322, 340] width 151 height 28
click at [440, 310] on div "Select Item" at bounding box center [441, 301] width 62 height 15
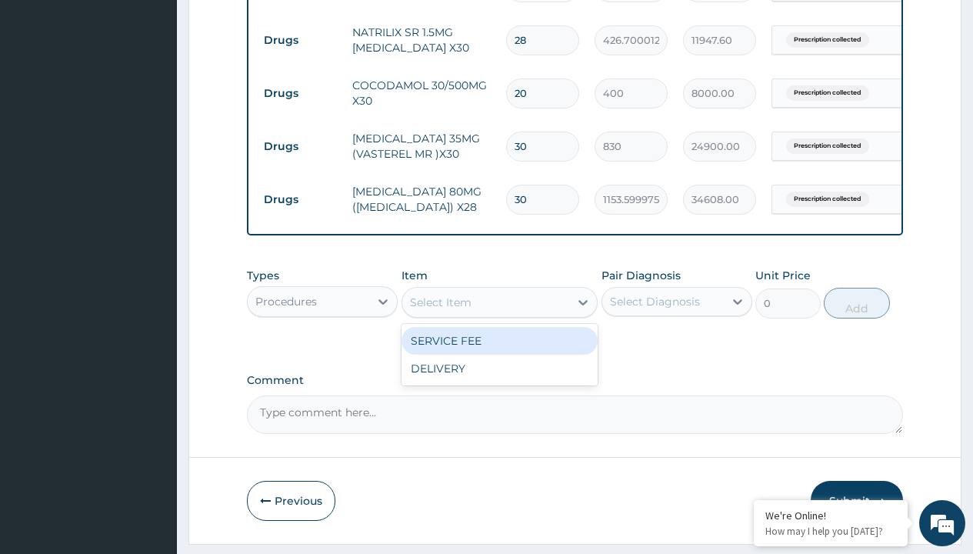
type input "delivery"
click at [499, 351] on div "DELIVERY" at bounding box center [499, 341] width 197 height 28
type input "2000"
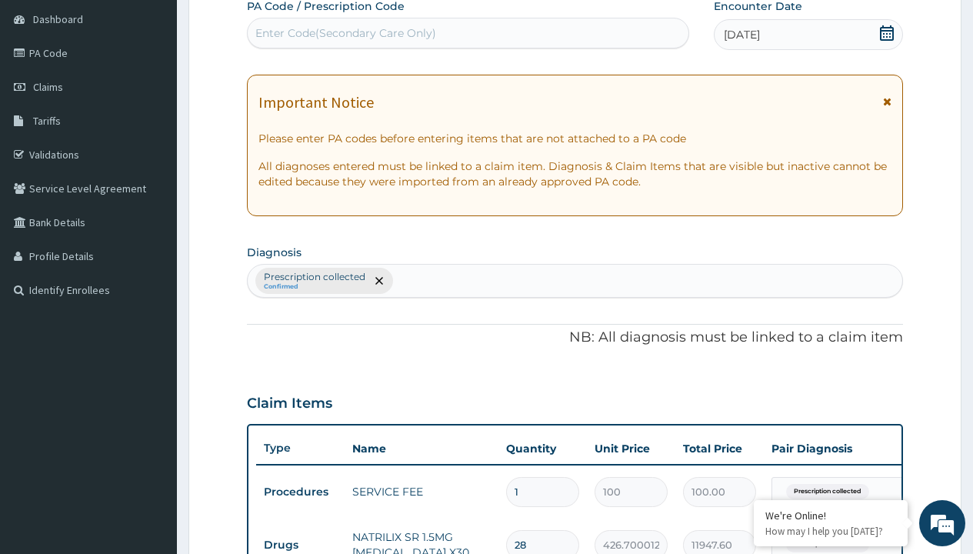
type input "prescription collected"
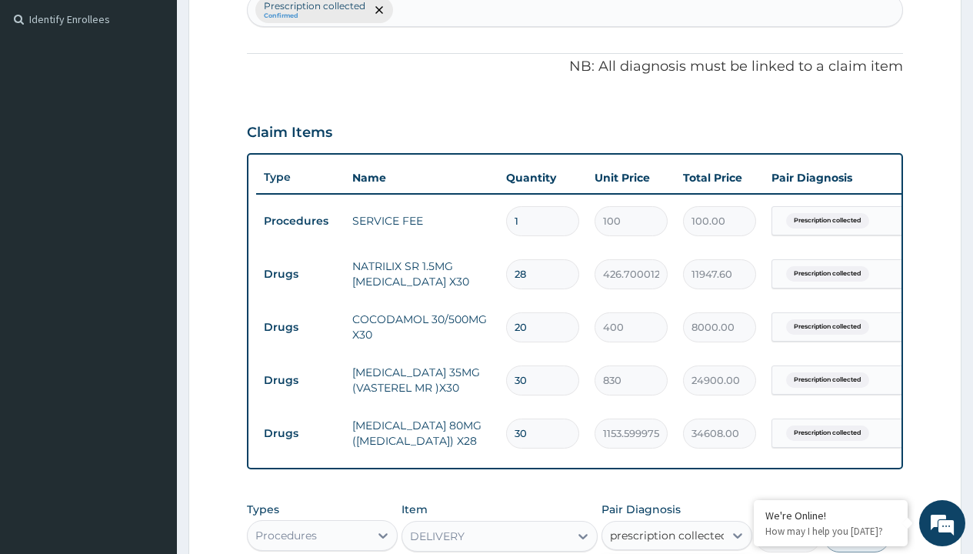
checkbox input "true"
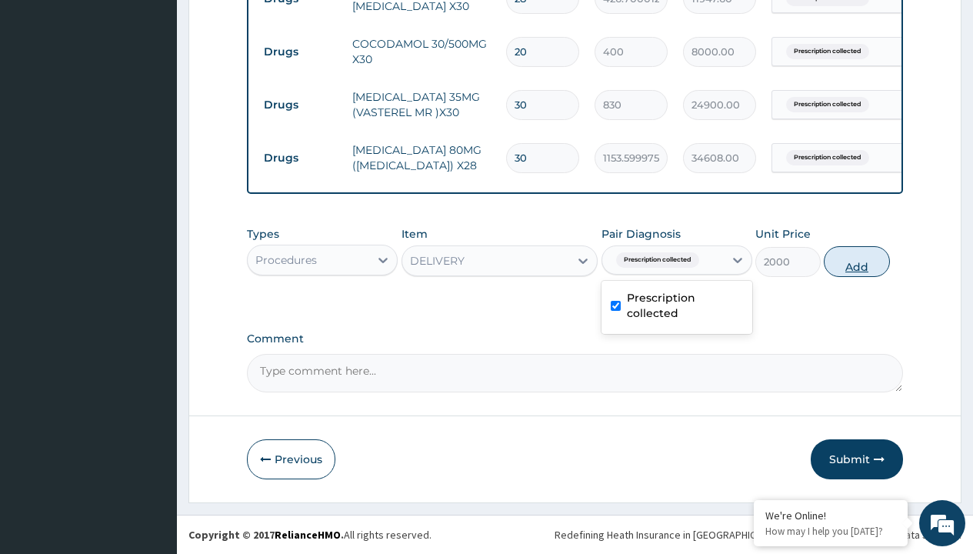
click at [856, 261] on button "Add" at bounding box center [855, 261] width 65 height 31
type input "0"
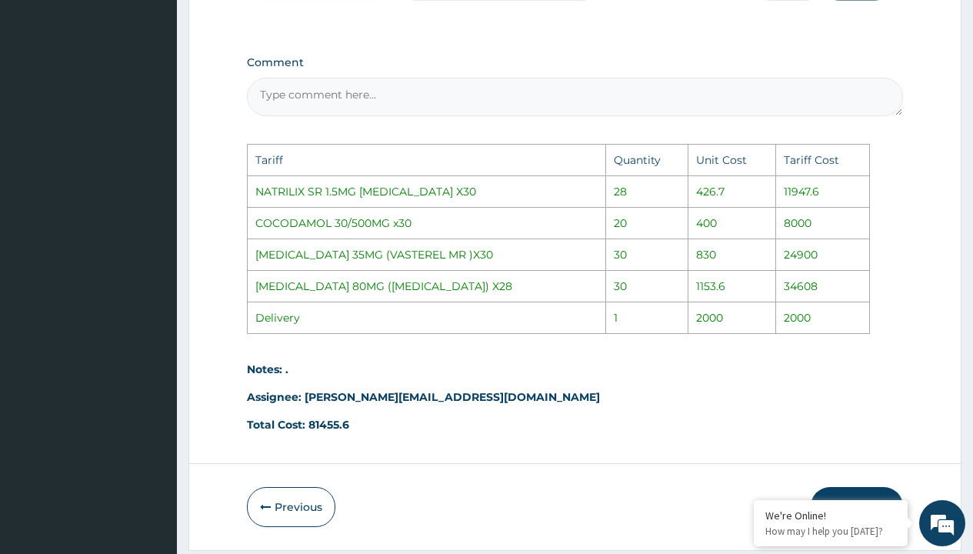
scroll to position [1082, 0]
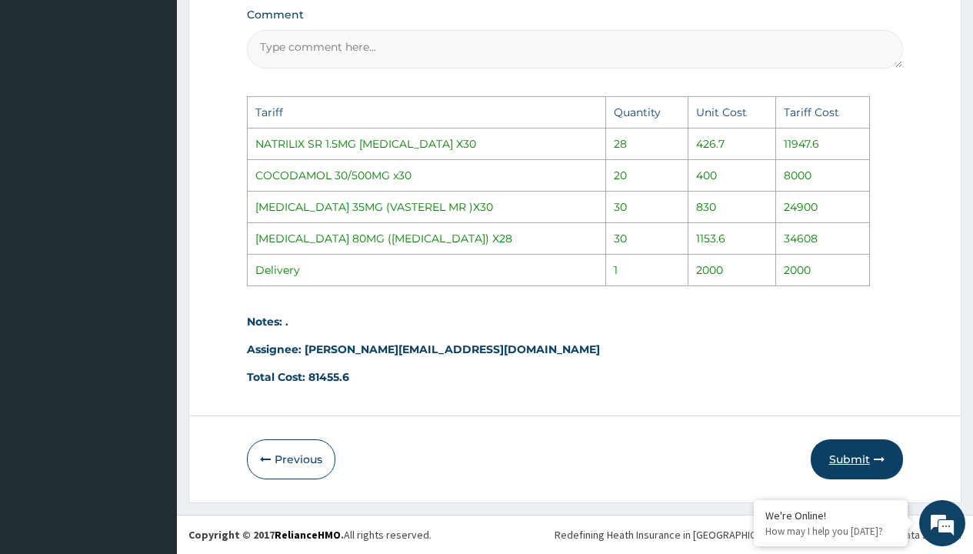
click at [868, 453] on button "Submit" at bounding box center [856, 459] width 92 height 40
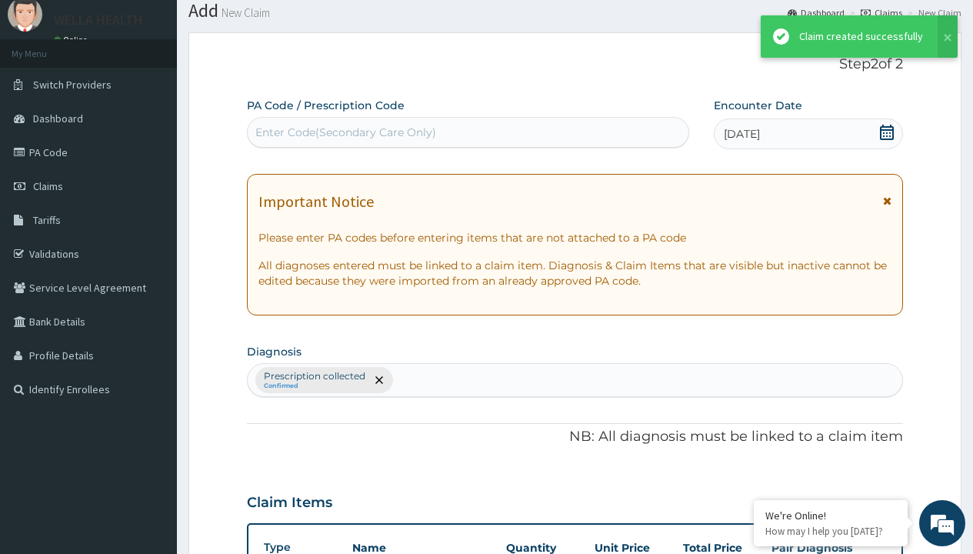
scroll to position [759, 0]
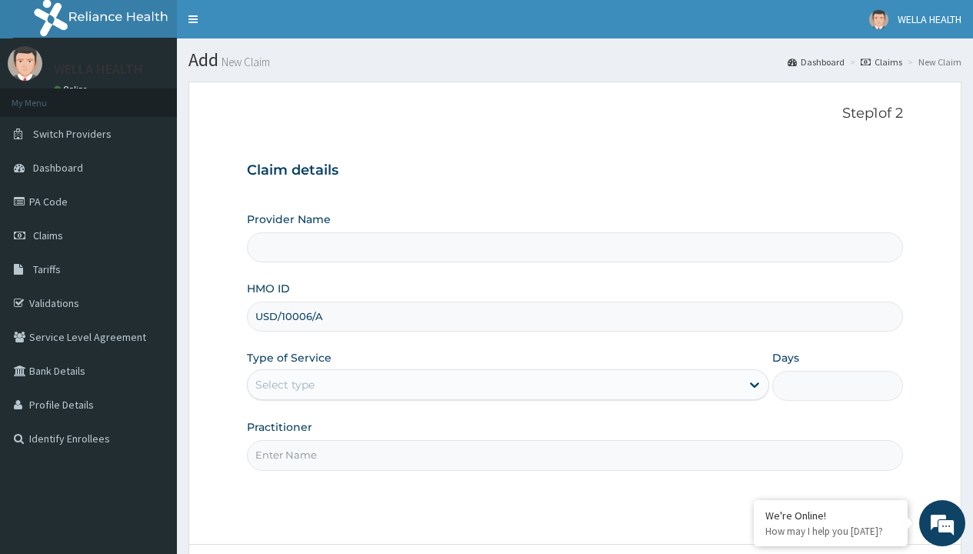
type input "USD/10006/A"
type input "WellaHealth"
type input "Pharmacy Pick Up ( WellaHealth)"
type input "WellaHealth"
click at [284, 384] on div "Select type" at bounding box center [284, 384] width 59 height 15
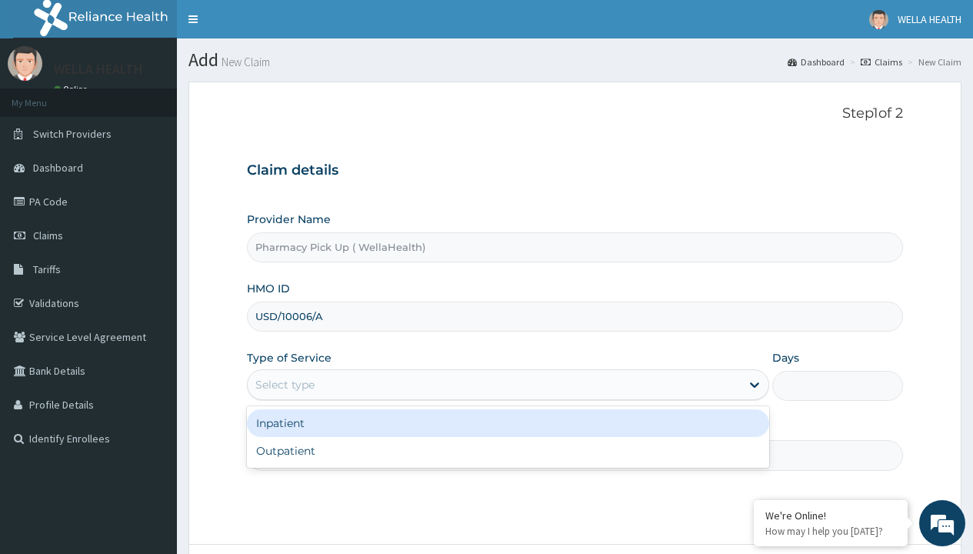
click at [507, 451] on div "Outpatient" at bounding box center [508, 451] width 522 height 28
type input "1"
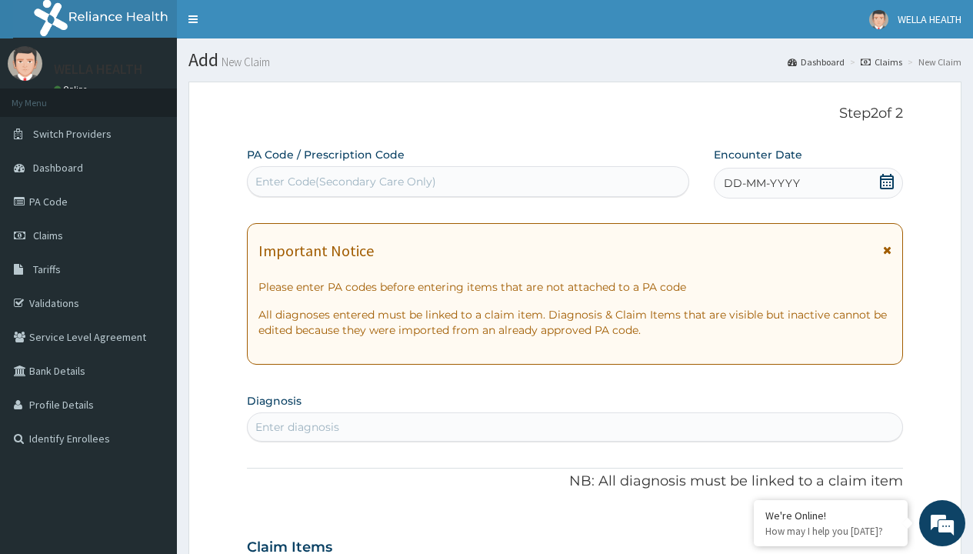
scroll to position [128, 0]
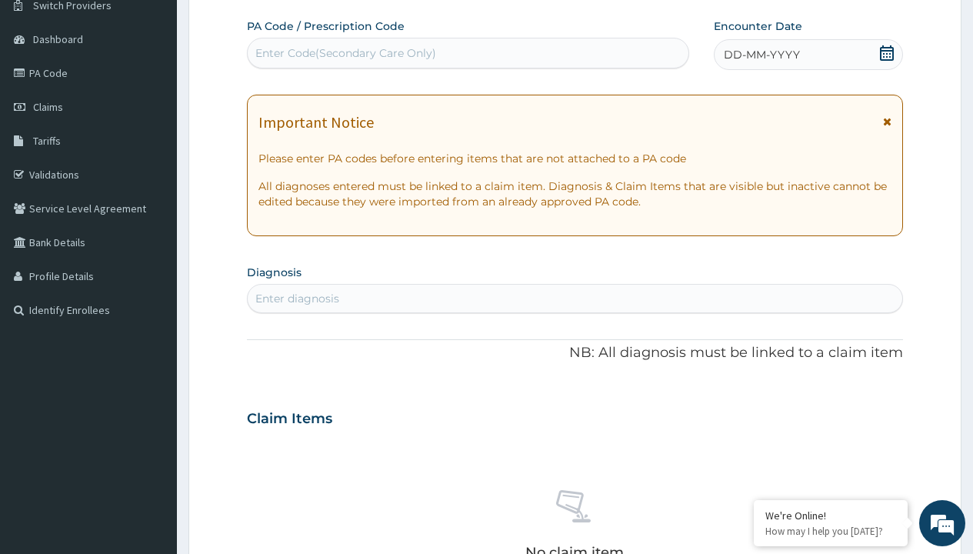
click at [760, 55] on span "DD-MM-YYYY" at bounding box center [761, 54] width 76 height 15
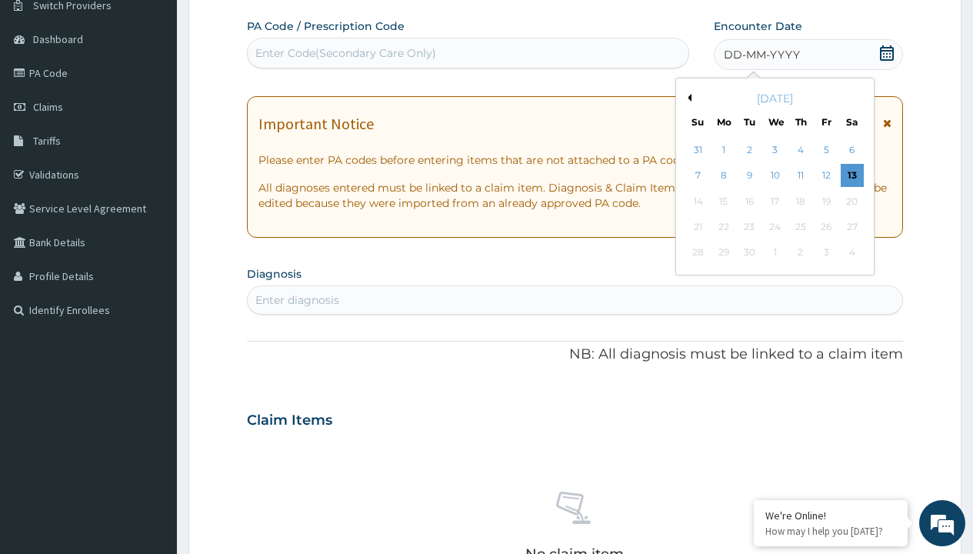
click at [687, 98] on button "Previous Month" at bounding box center [687, 98] width 8 height 8
click at [800, 175] on div "7" at bounding box center [800, 176] width 23 height 23
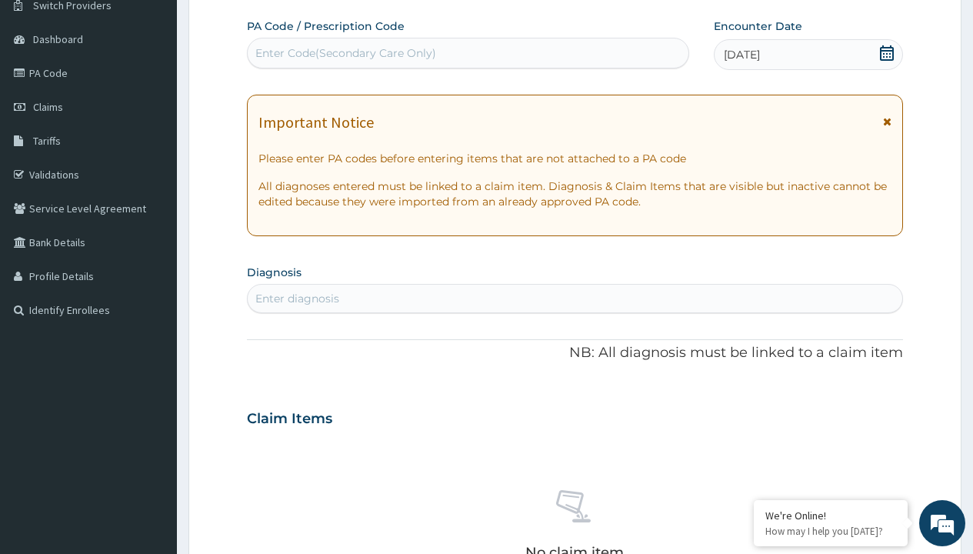
click at [297, 298] on div "Enter diagnosis" at bounding box center [297, 298] width 84 height 15
type input "prescription collected"
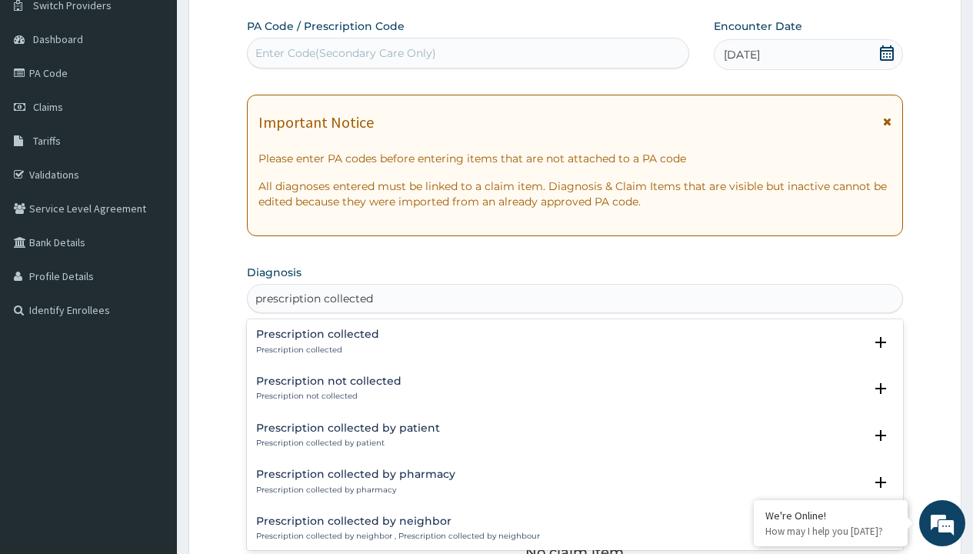
click at [315, 349] on p "Prescription collected" at bounding box center [317, 349] width 123 height 11
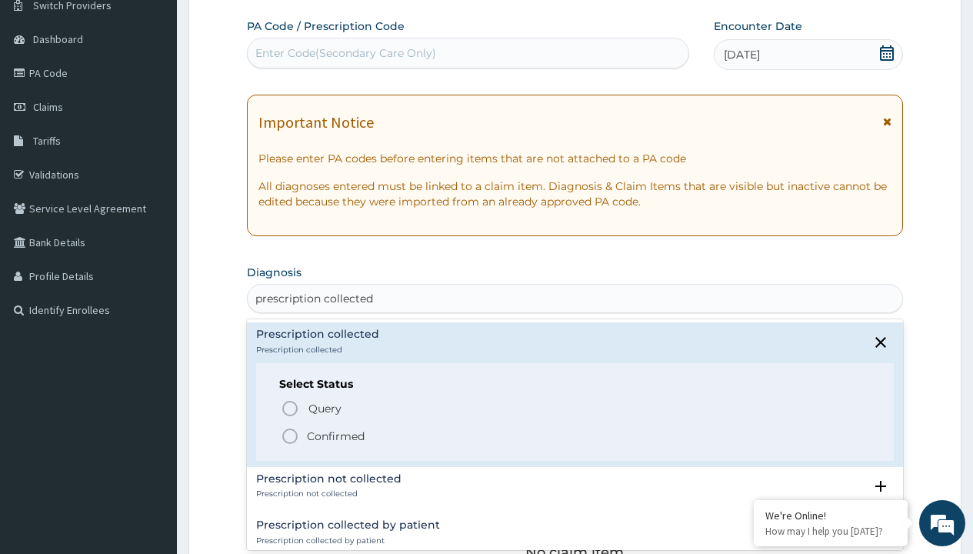
click at [335, 435] on p "Confirmed" at bounding box center [336, 435] width 58 height 15
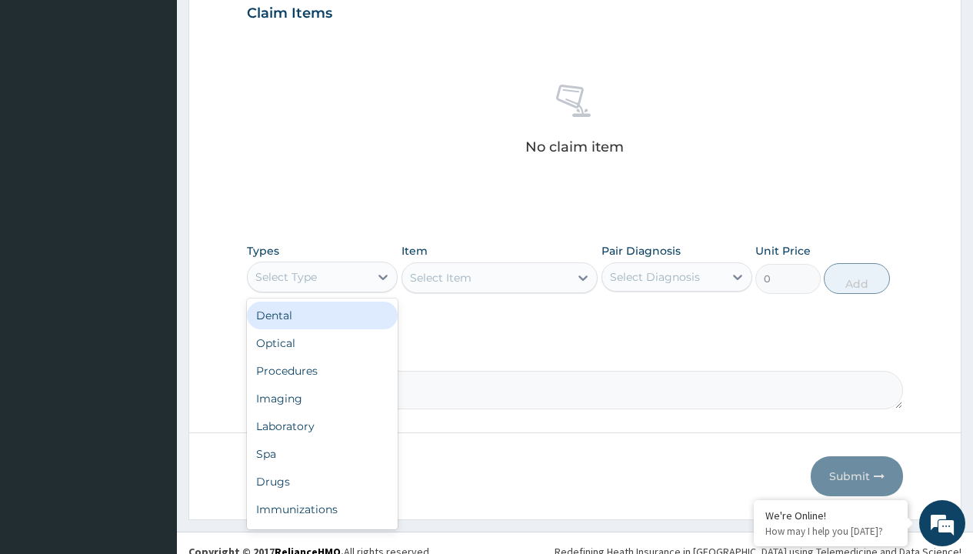
type input "procedures"
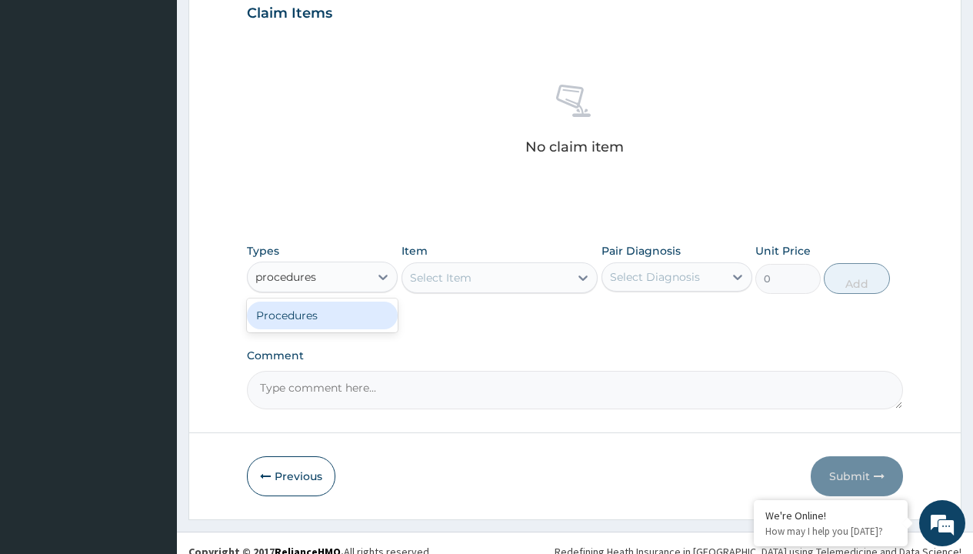
scroll to position [0, 0]
click at [322, 314] on div "Procedures" at bounding box center [322, 315] width 151 height 28
click at [440, 277] on div "Select Item" at bounding box center [499, 277] width 197 height 31
click at [286, 276] on div "Procedures" at bounding box center [286, 276] width 62 height 15
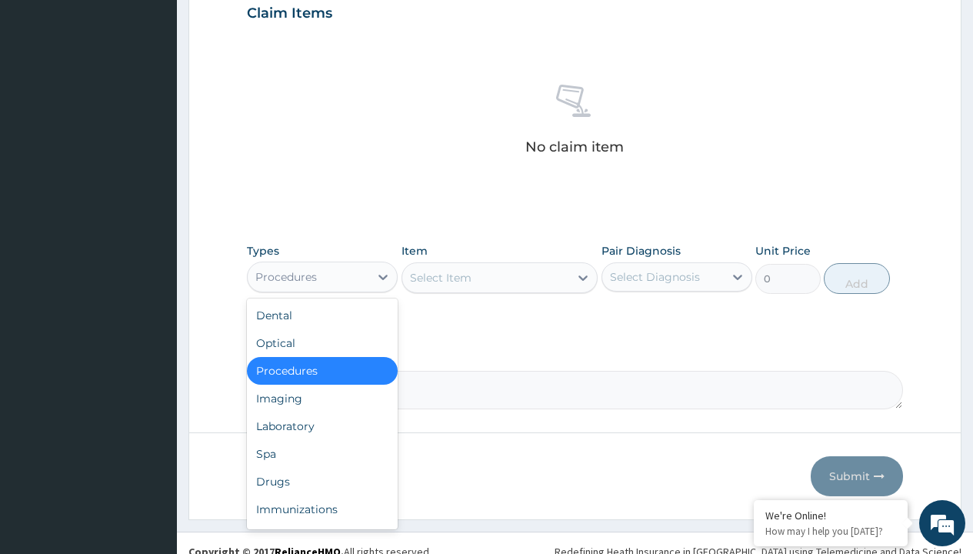
type input "procedures"
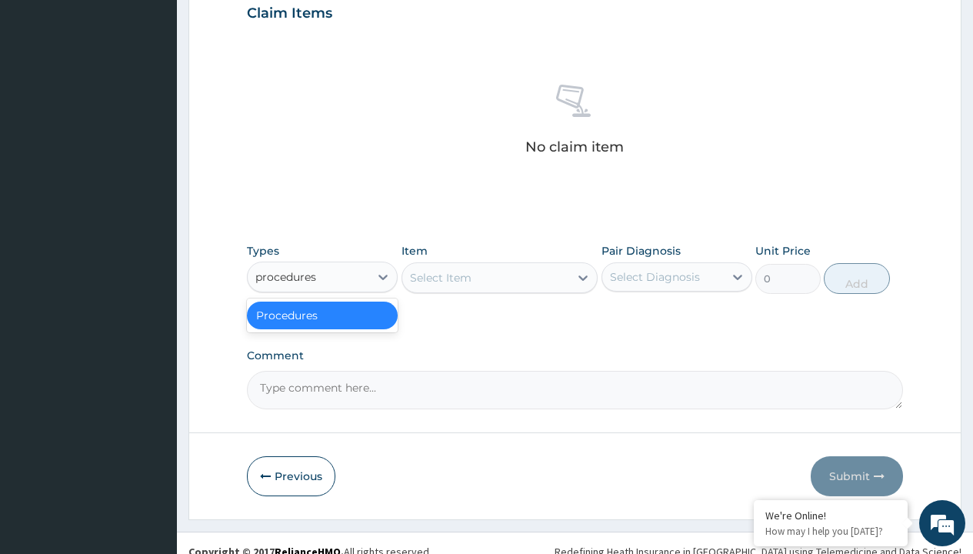
click at [322, 314] on div "Procedures" at bounding box center [322, 315] width 151 height 28
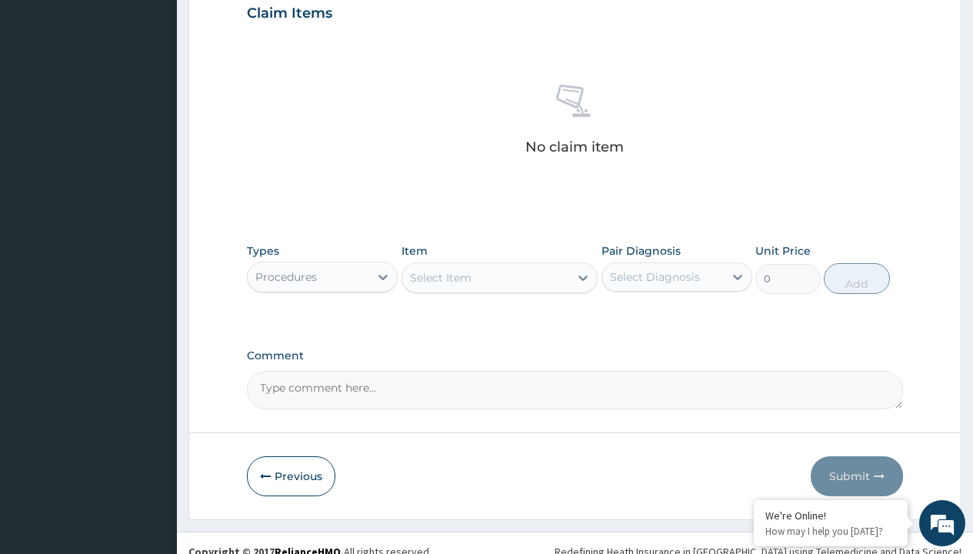
click at [440, 277] on div "Select Item" at bounding box center [441, 277] width 62 height 15
type input "service fee"
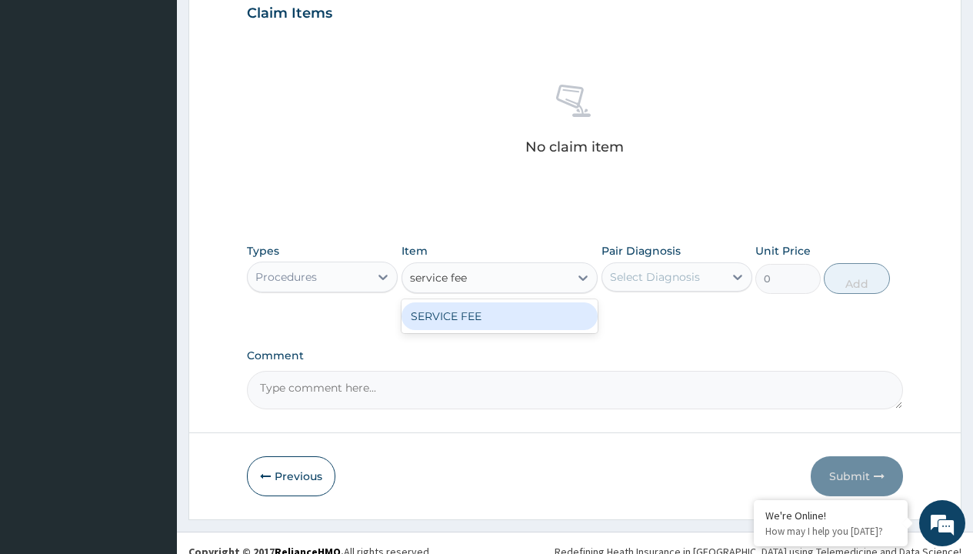
click at [499, 315] on div "SERVICE FEE" at bounding box center [499, 316] width 197 height 28
type input "100"
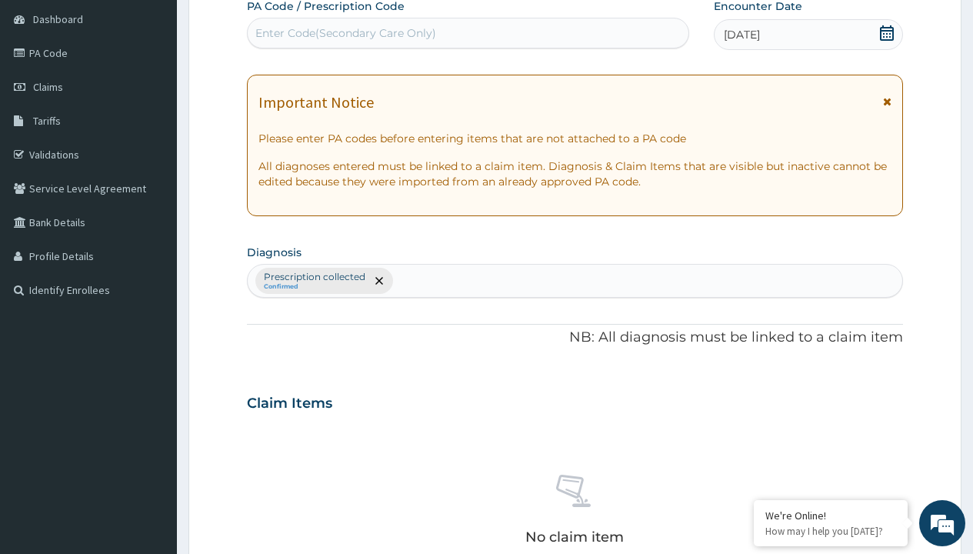
type input "prescription collected"
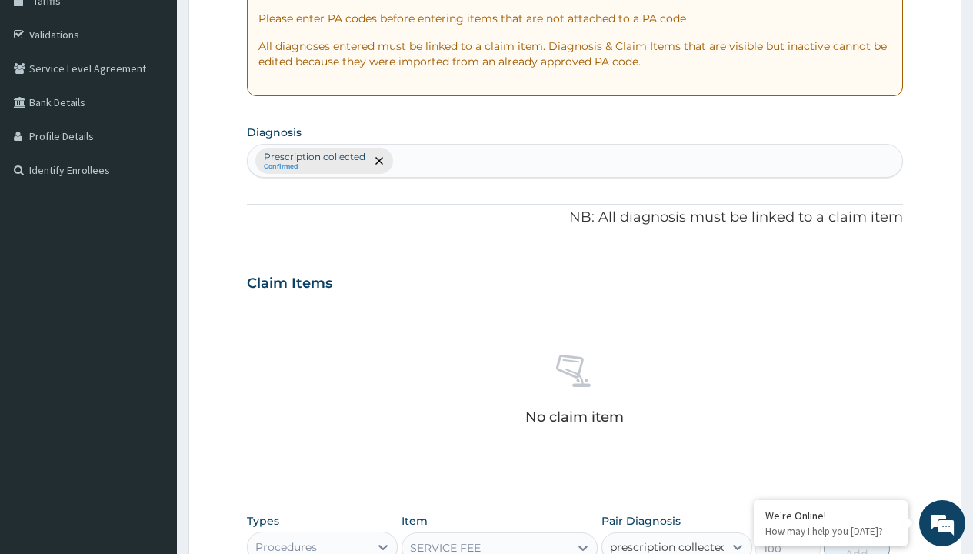
checkbox input "true"
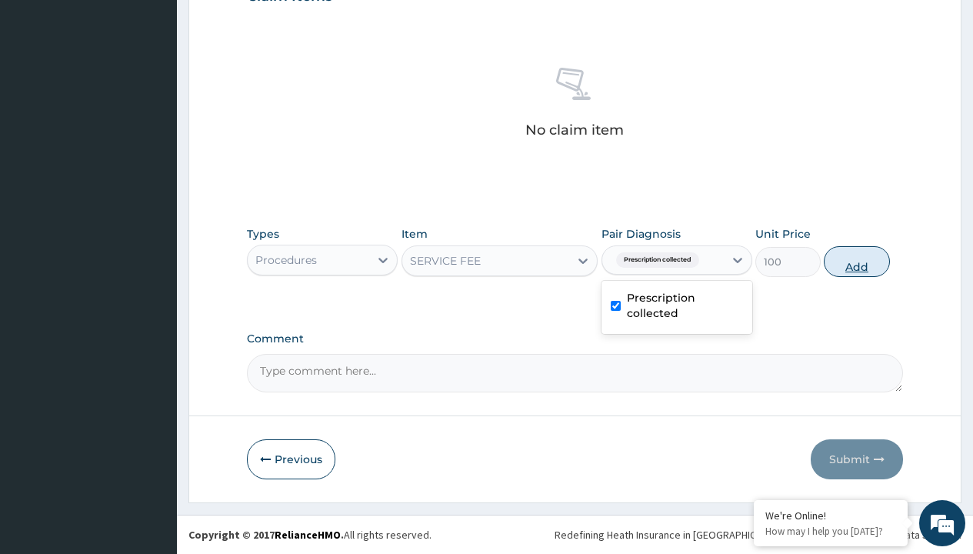
click at [856, 261] on button "Add" at bounding box center [855, 261] width 65 height 31
type input "0"
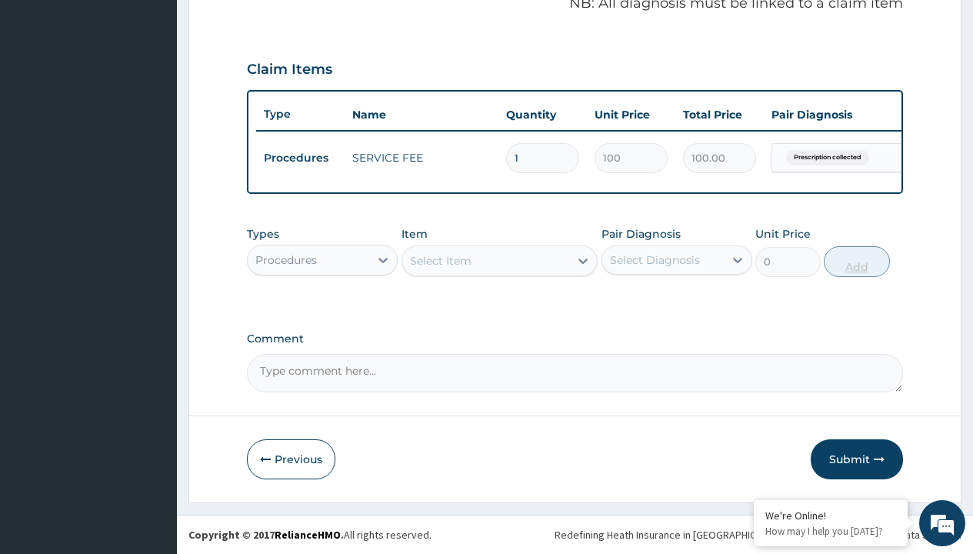
scroll to position [494, 0]
click at [286, 259] on div "Procedures" at bounding box center [286, 259] width 62 height 15
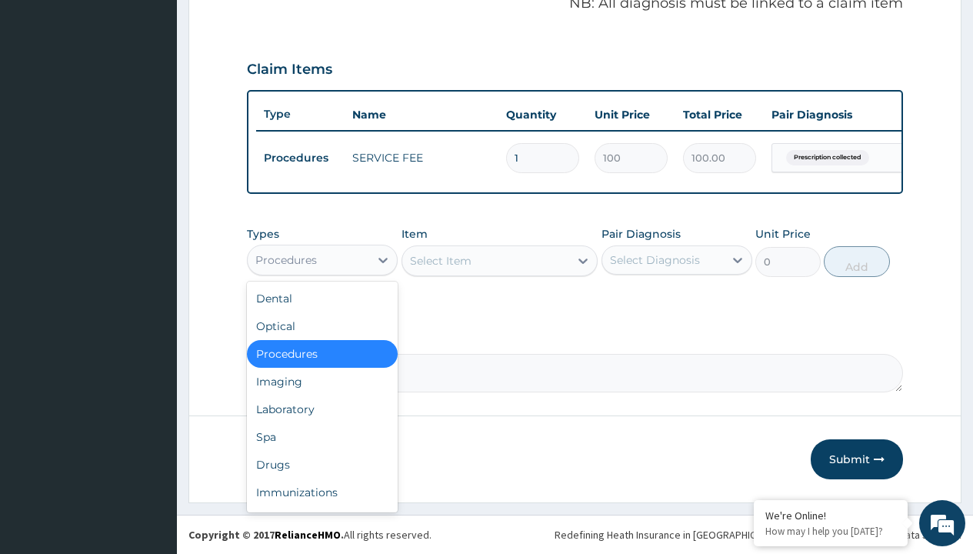
type input "drugs"
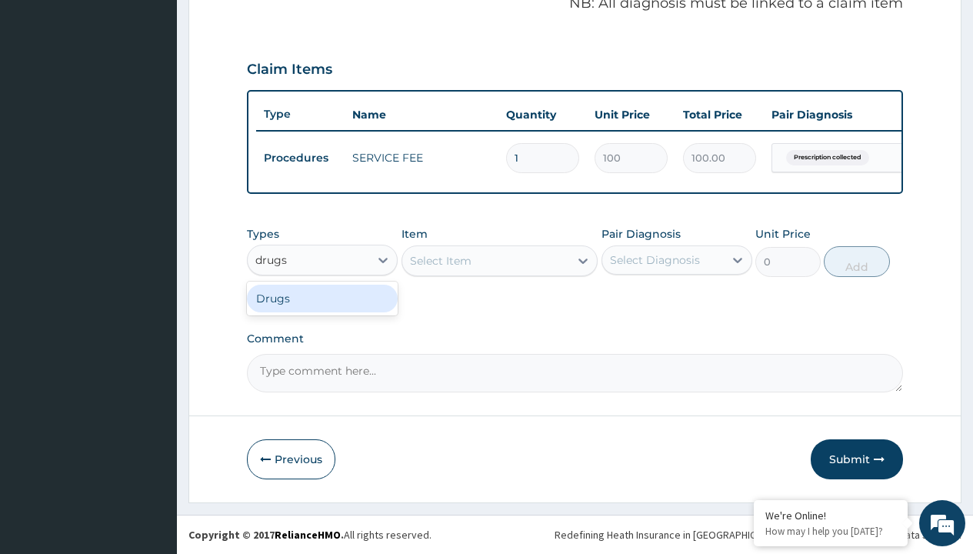
scroll to position [0, 0]
click at [322, 298] on div "Drugs" at bounding box center [322, 298] width 151 height 28
click at [440, 260] on div "Select Item" at bounding box center [499, 260] width 197 height 31
type input "[MEDICAL_DATA] 250mg (dopatab) x10"
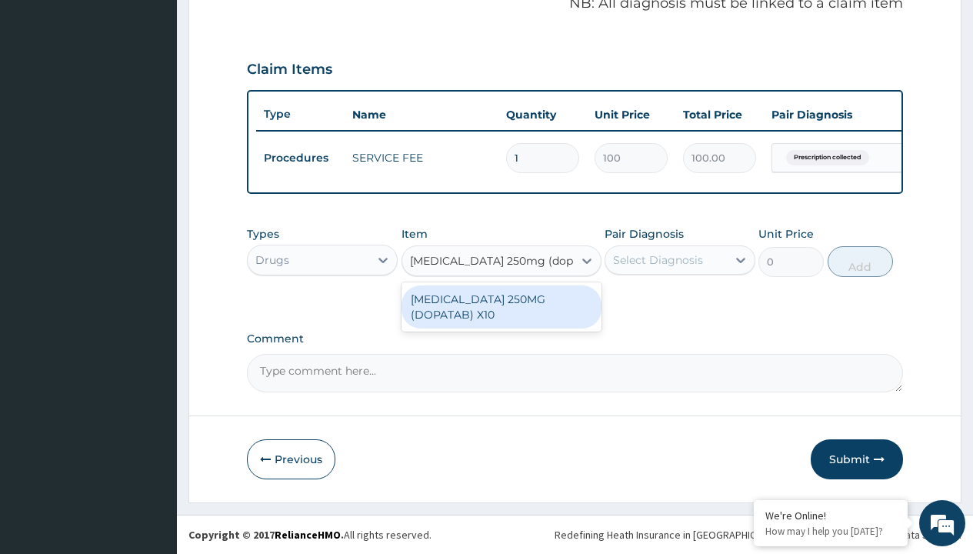
click at [500, 306] on div "[MEDICAL_DATA] 250MG (DOPATAB) X10" at bounding box center [501, 306] width 200 height 43
type input "252.6999969482422"
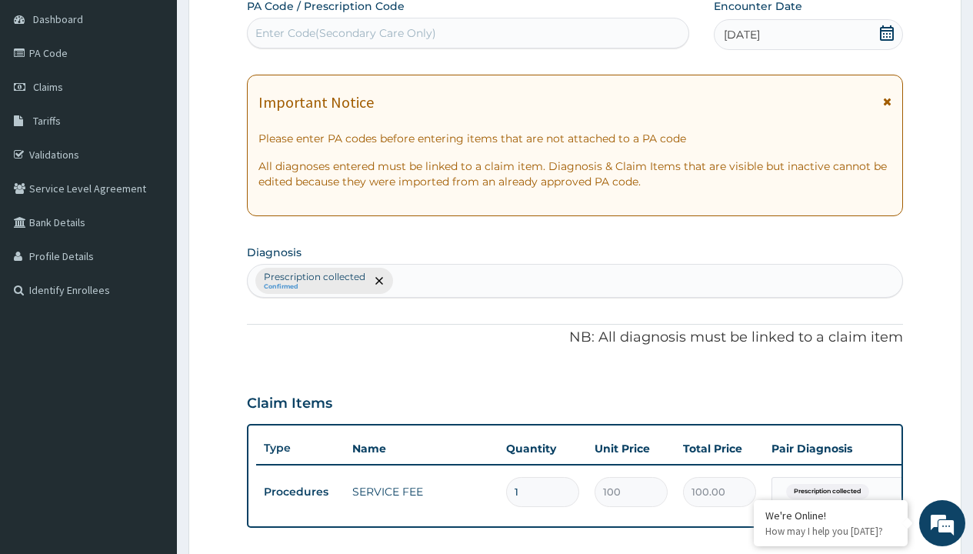
type input "prescription collected"
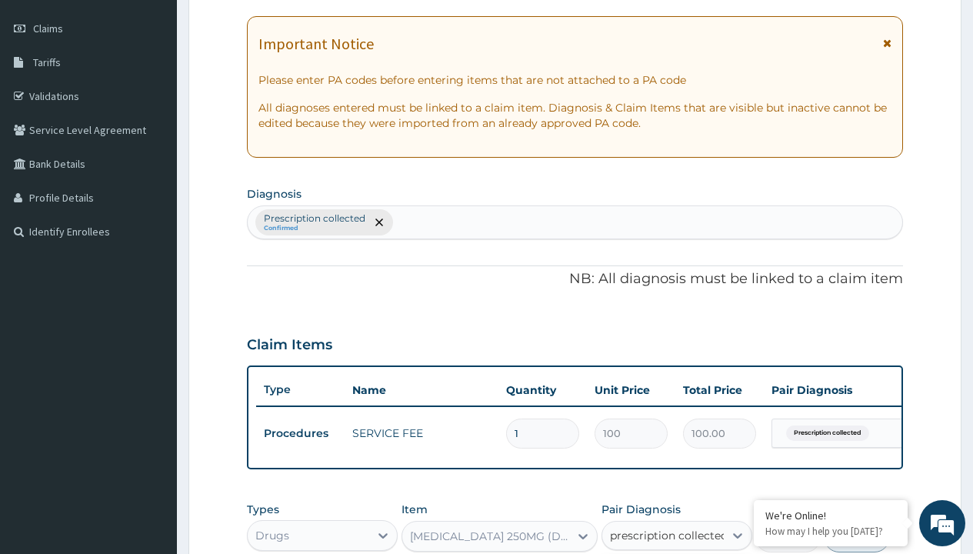
checkbox input "true"
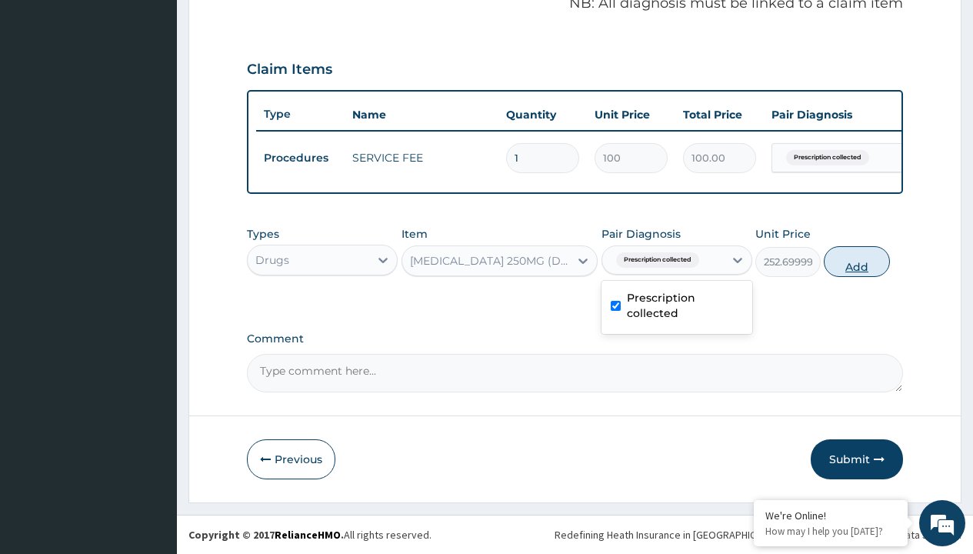
click at [856, 261] on button "Add" at bounding box center [855, 261] width 65 height 31
type input "0"
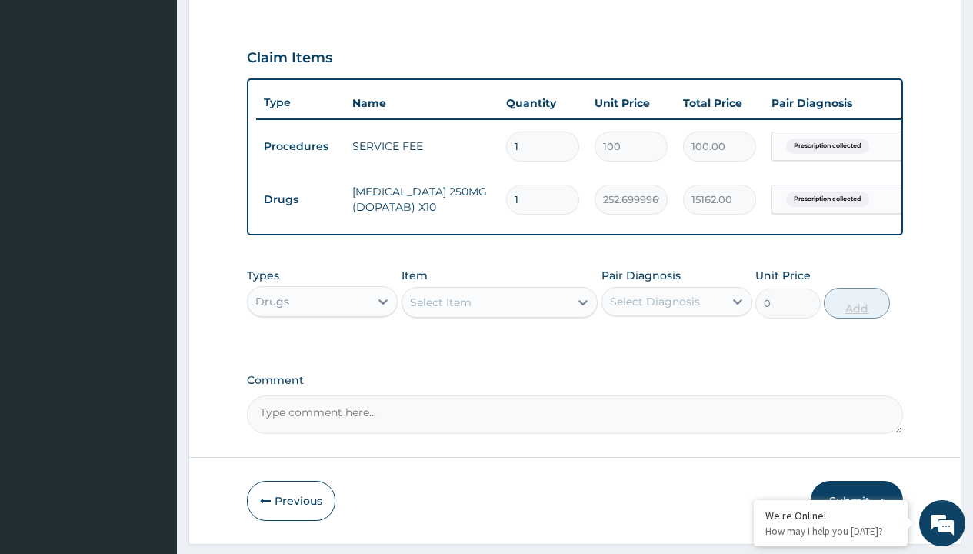
type input "60"
type input "15162.00"
type input "60"
click at [300, 199] on td "Drugs" at bounding box center [300, 199] width 88 height 28
type input "drugs"
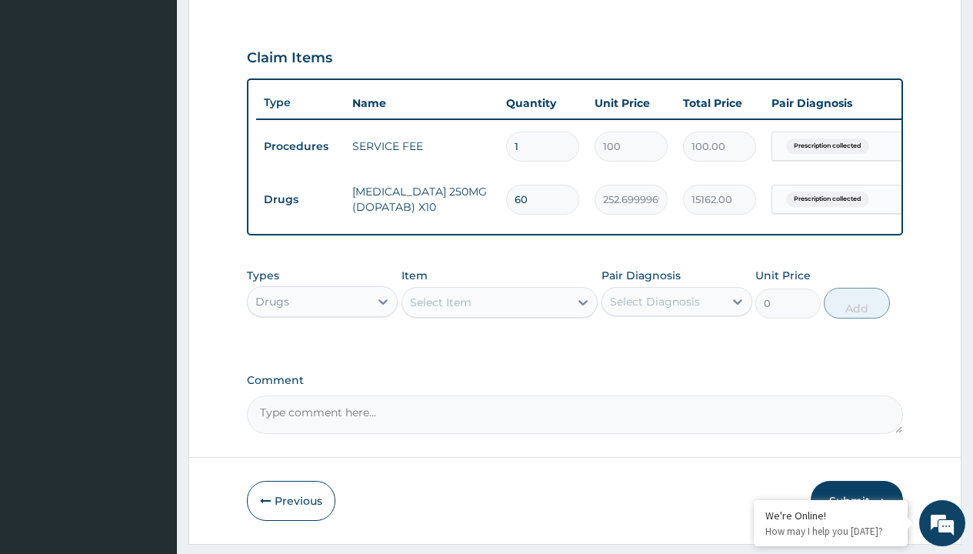
scroll to position [0, 0]
click at [322, 351] on div "Drugs" at bounding box center [322, 340] width 151 height 28
click at [440, 310] on div "Select Item" at bounding box center [441, 301] width 62 height 15
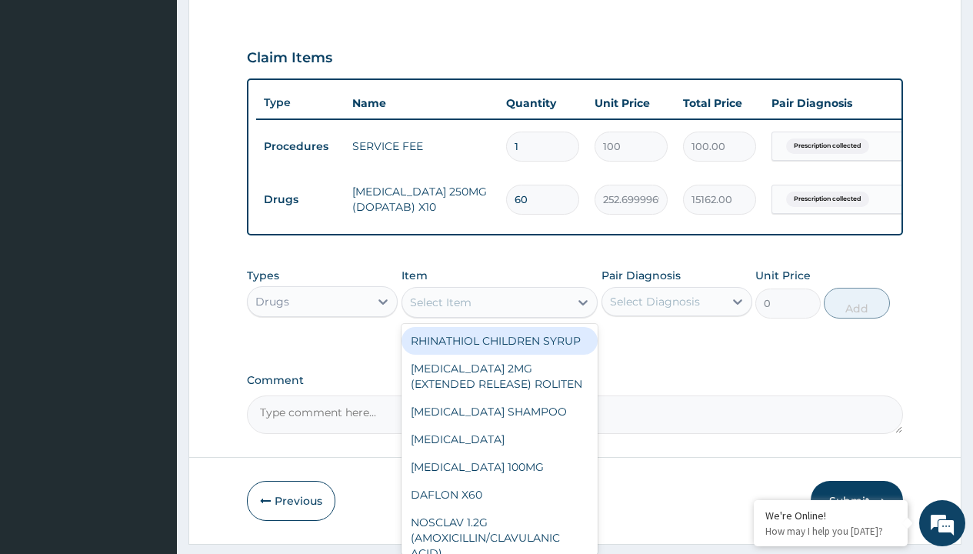
type input "[MEDICAL_DATA] 20mg (nifedin dexcel) per sach/sach"
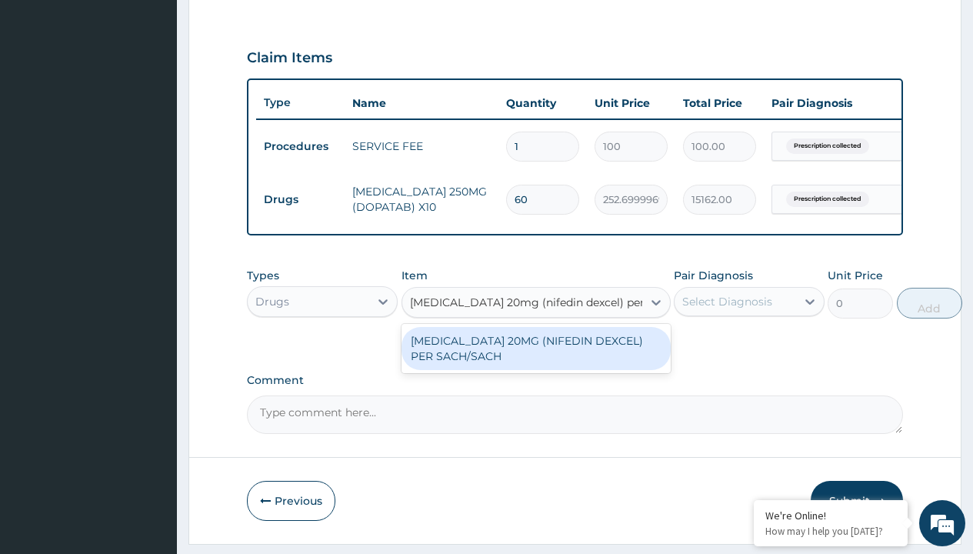
click at [535, 359] on div "[MEDICAL_DATA] 20MG (NIFEDIN DEXCEL) PER SACH/SACH" at bounding box center [535, 348] width 269 height 43
type input "200"
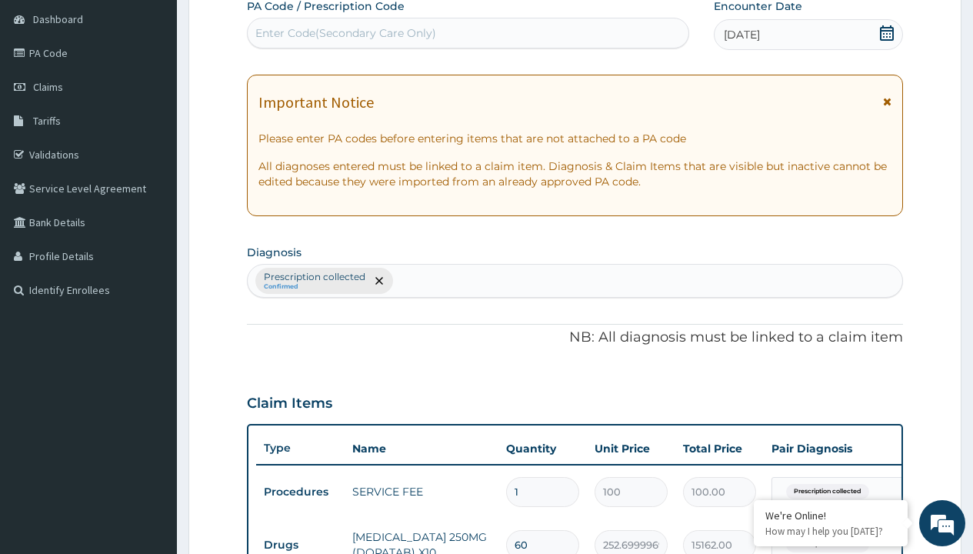
type input "prescription collected"
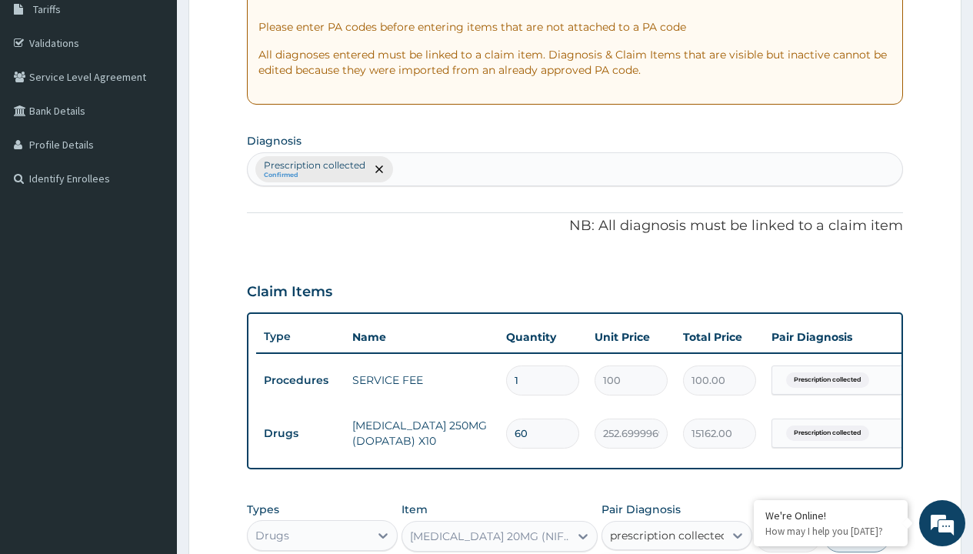
checkbox input "true"
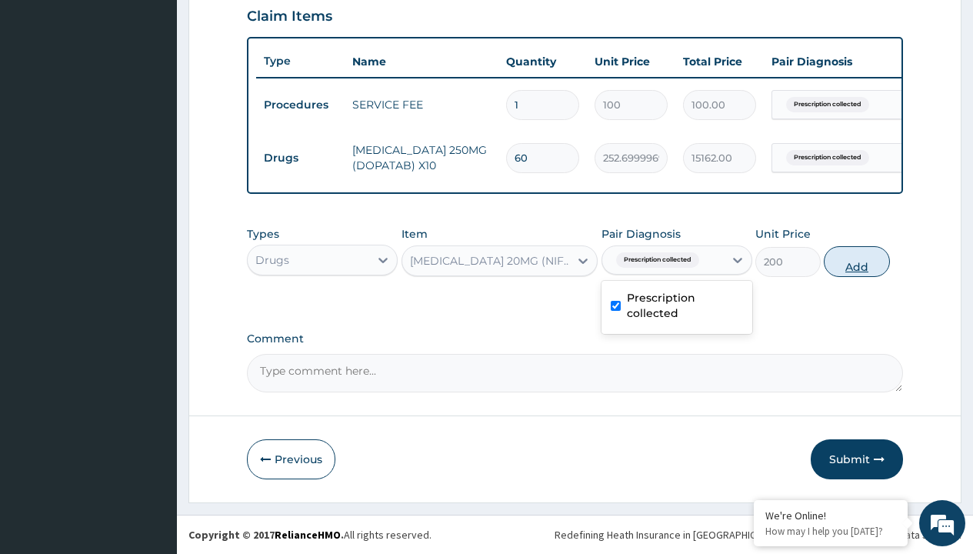
click at [856, 261] on button "Add" at bounding box center [855, 261] width 65 height 31
type input "0"
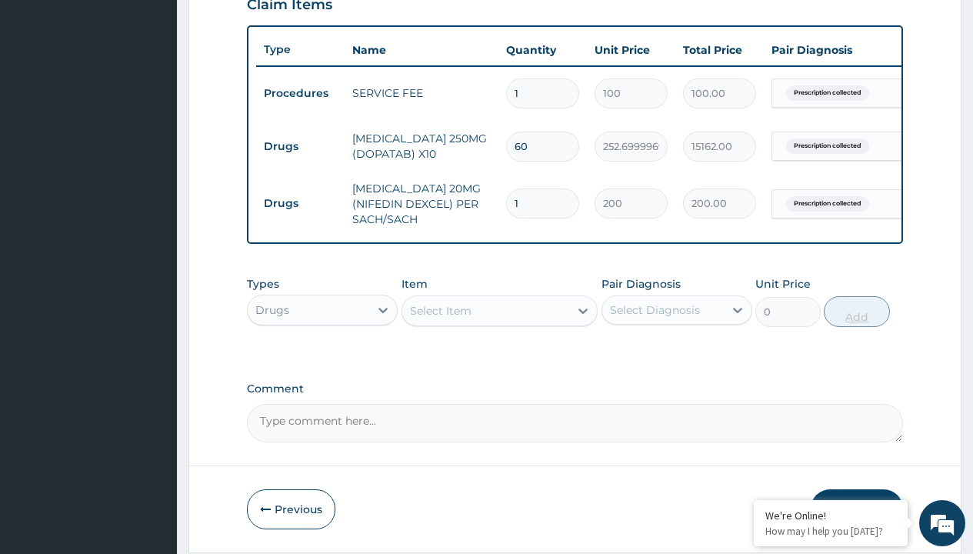
type input "60"
type input "12000.00"
type input "60"
click at [300, 146] on td "Drugs" at bounding box center [300, 146] width 88 height 28
type input "procedures"
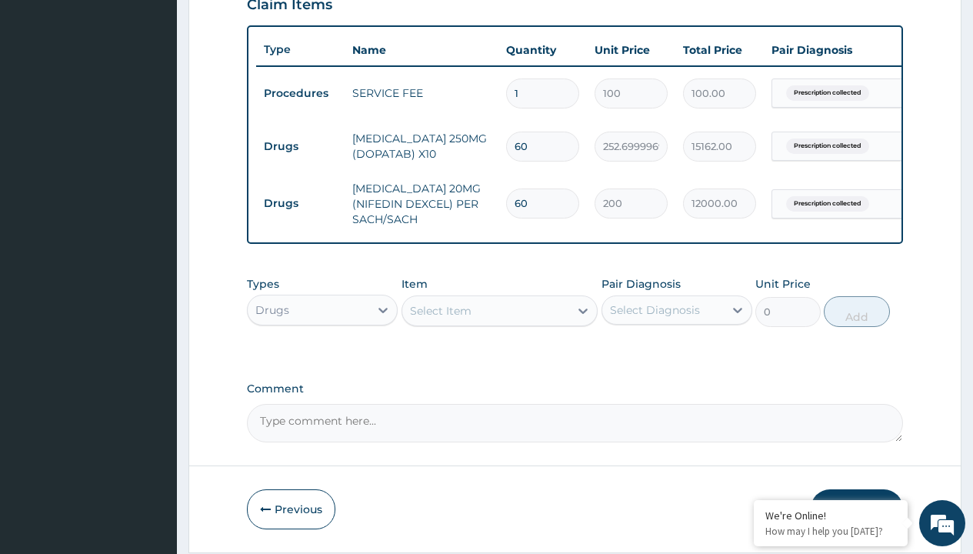
scroll to position [0, 0]
click at [322, 359] on div "Procedures" at bounding box center [322, 348] width 151 height 28
click at [440, 318] on div "Select Item" at bounding box center [441, 310] width 62 height 15
type input "delivery"
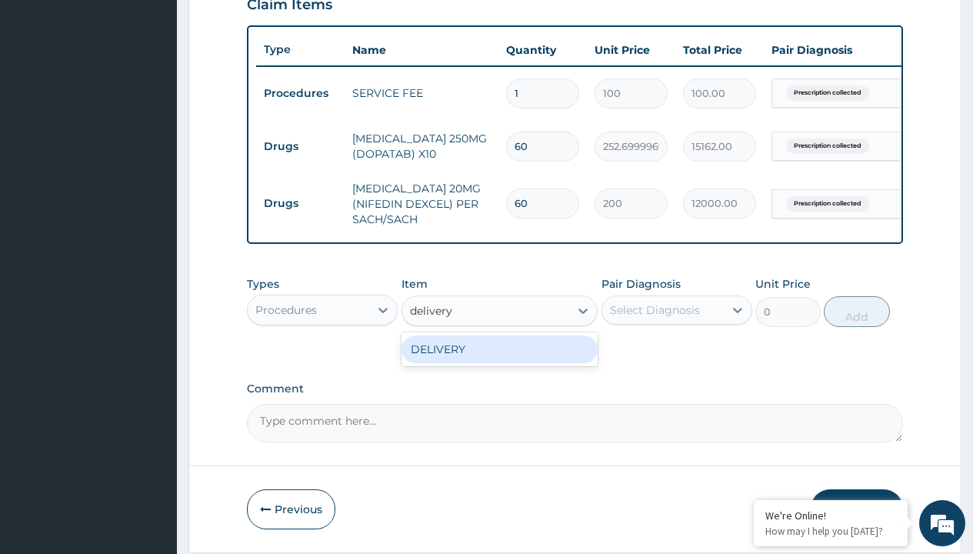
click at [499, 360] on div "DELIVERY" at bounding box center [499, 349] width 197 height 28
type input "2000"
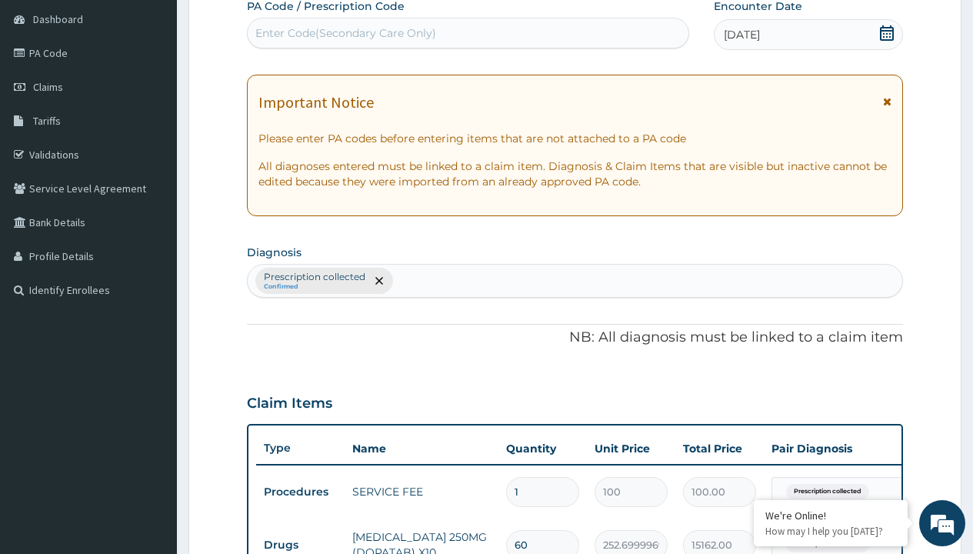
type input "prescription collected"
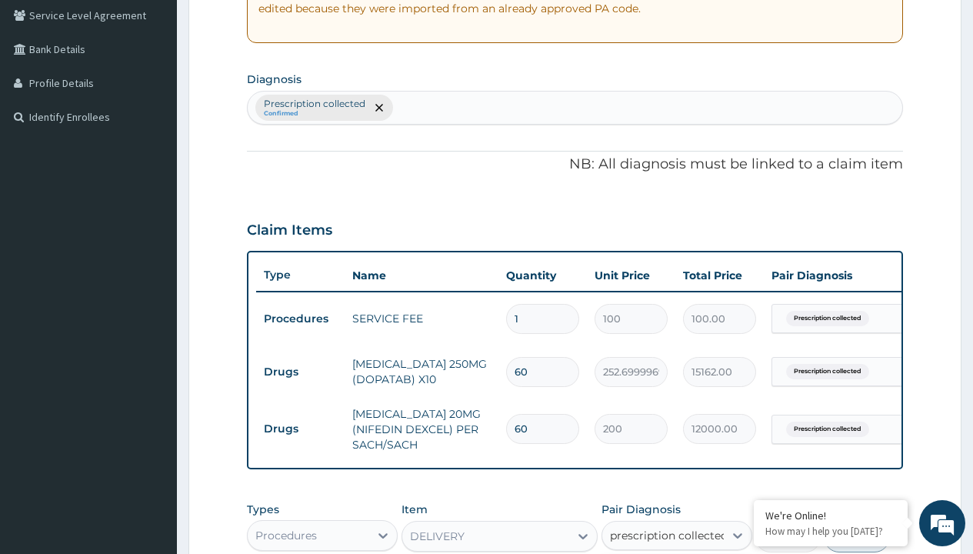
checkbox input "true"
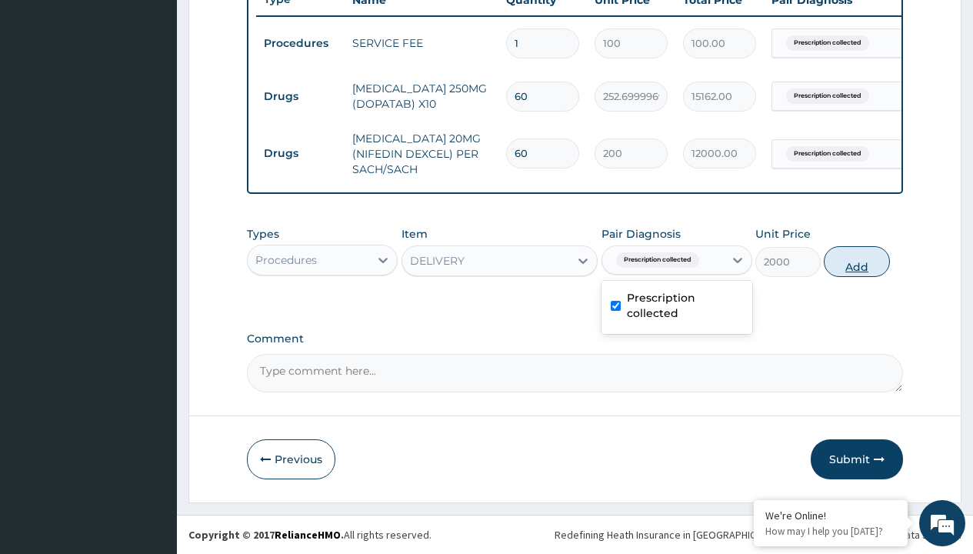
click at [856, 261] on button "Add" at bounding box center [855, 261] width 65 height 31
type input "0"
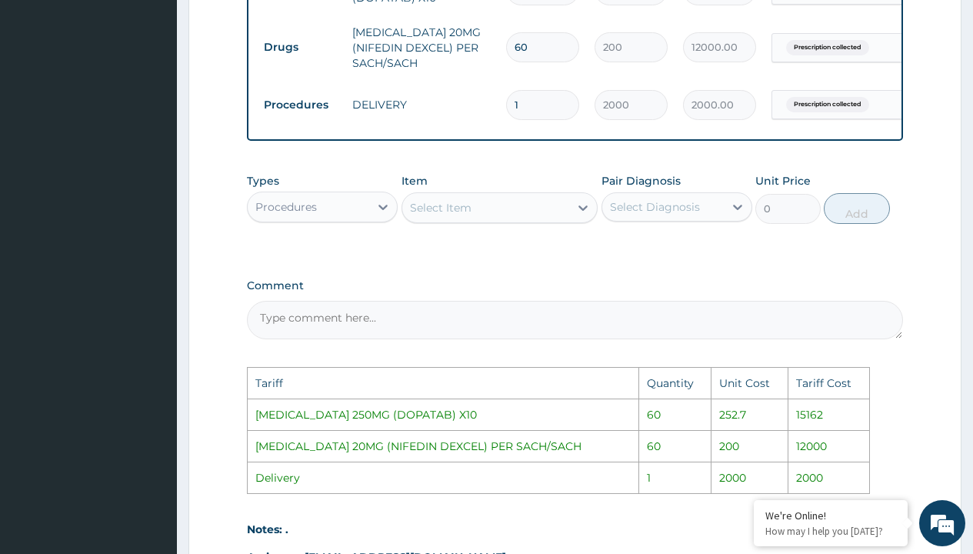
scroll to position [922, 0]
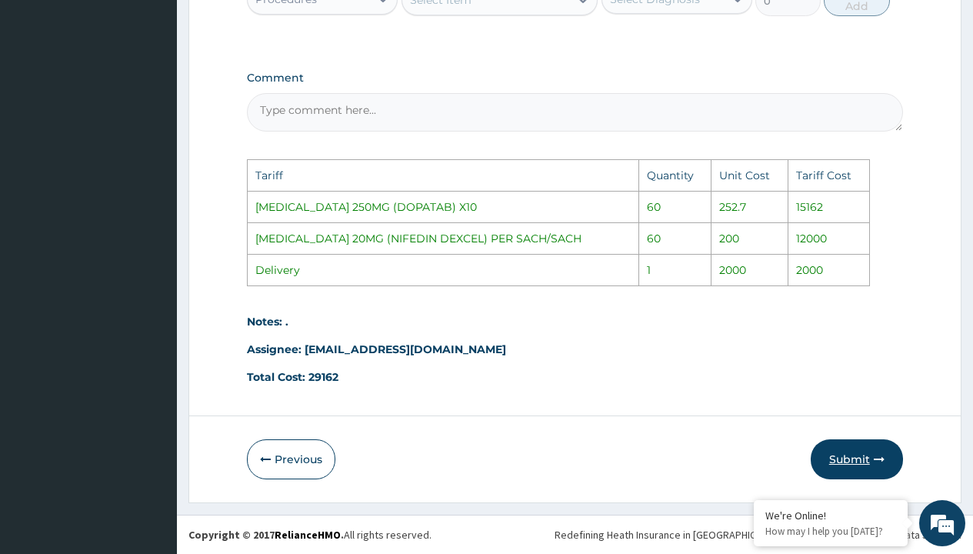
click at [847, 457] on button "Submit" at bounding box center [856, 459] width 92 height 40
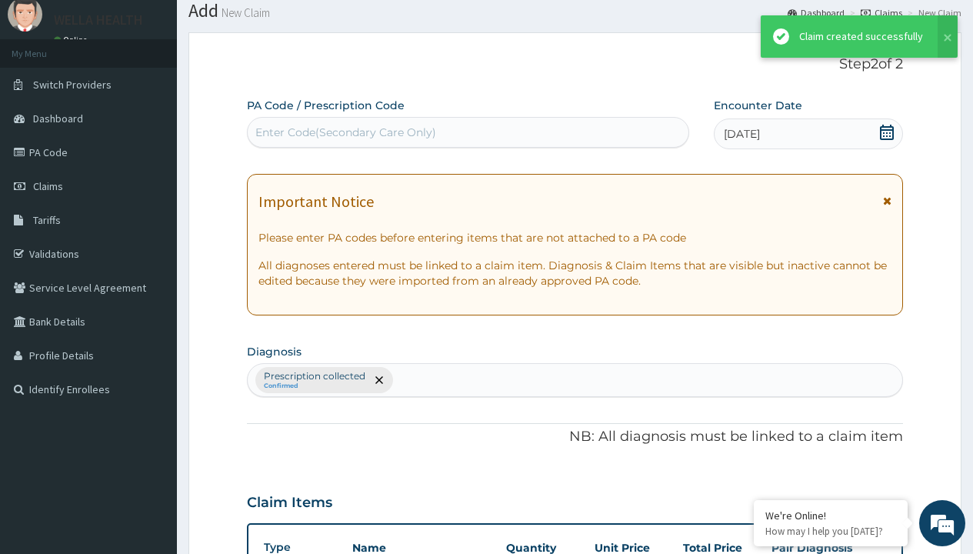
scroll to position [661, 0]
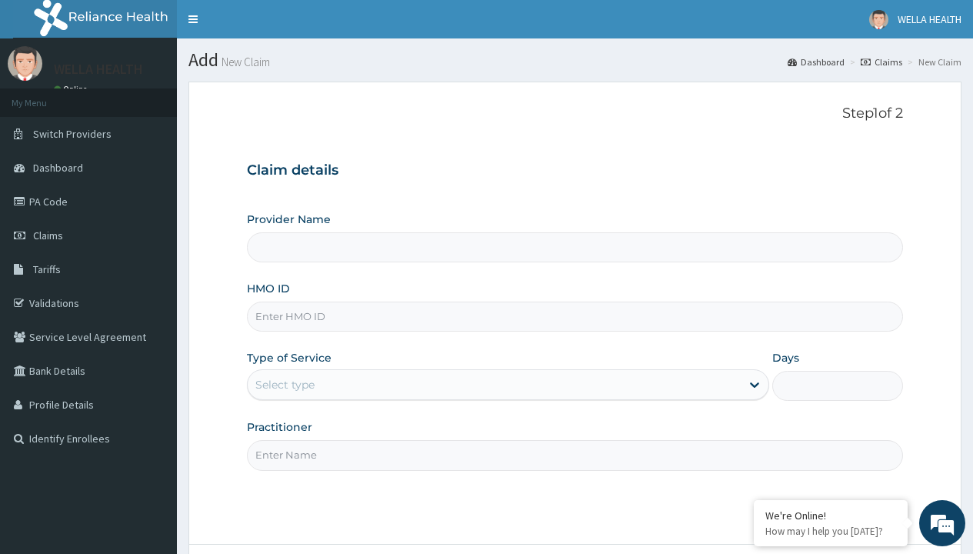
type input "Pharmacy Pick Up ( WellaHealth)"
type input "VTE/10069/A"
type input "WellaHealth"
click at [284, 384] on div "Select type" at bounding box center [284, 384] width 59 height 15
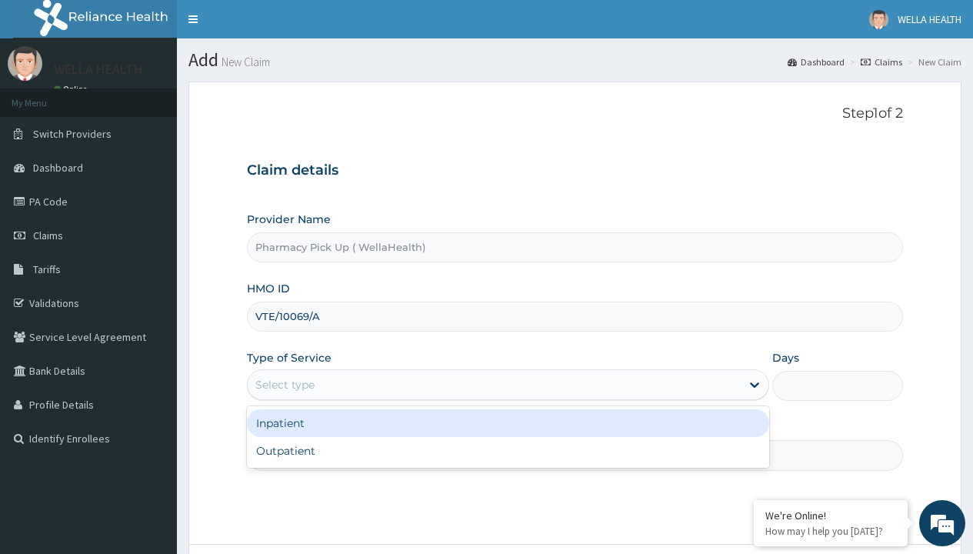
click at [507, 451] on div "Outpatient" at bounding box center [508, 451] width 522 height 28
type input "1"
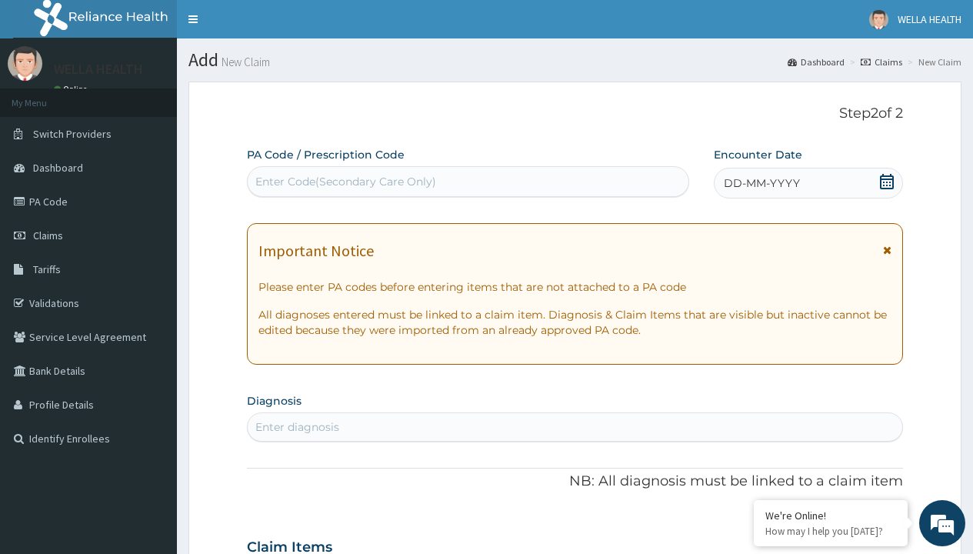
scroll to position [128, 0]
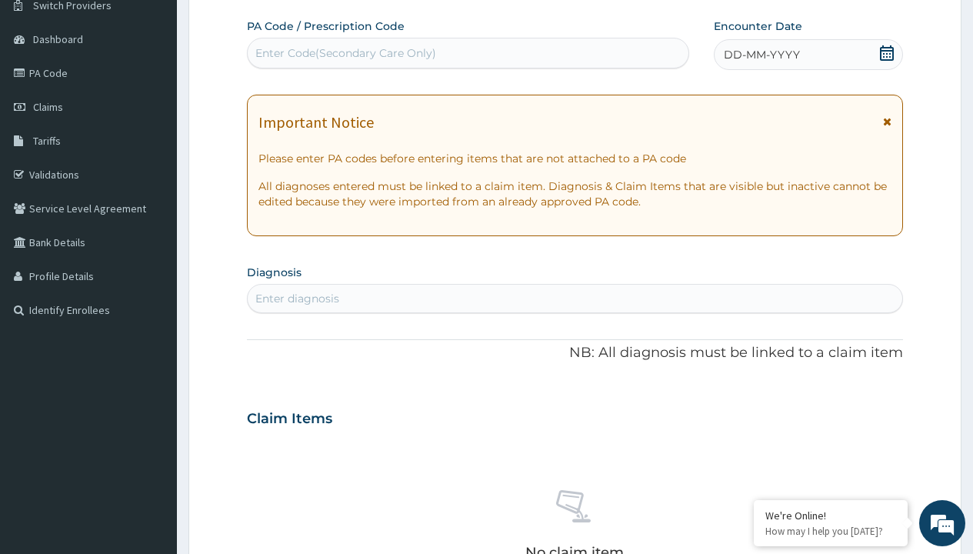
click at [760, 55] on span "DD-MM-YYYY" at bounding box center [761, 54] width 76 height 15
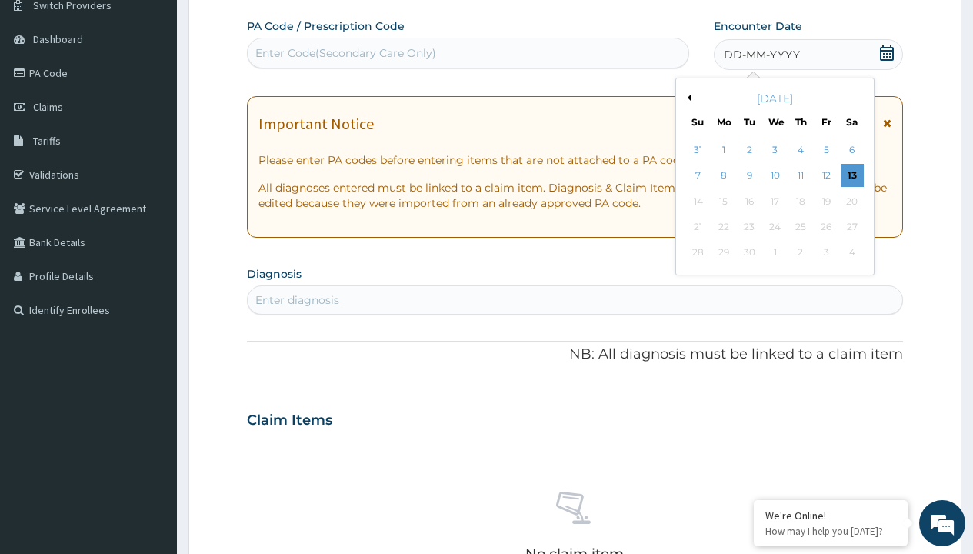
click at [687, 98] on button "Previous Month" at bounding box center [687, 98] width 8 height 8
click at [800, 175] on div "7" at bounding box center [800, 176] width 23 height 23
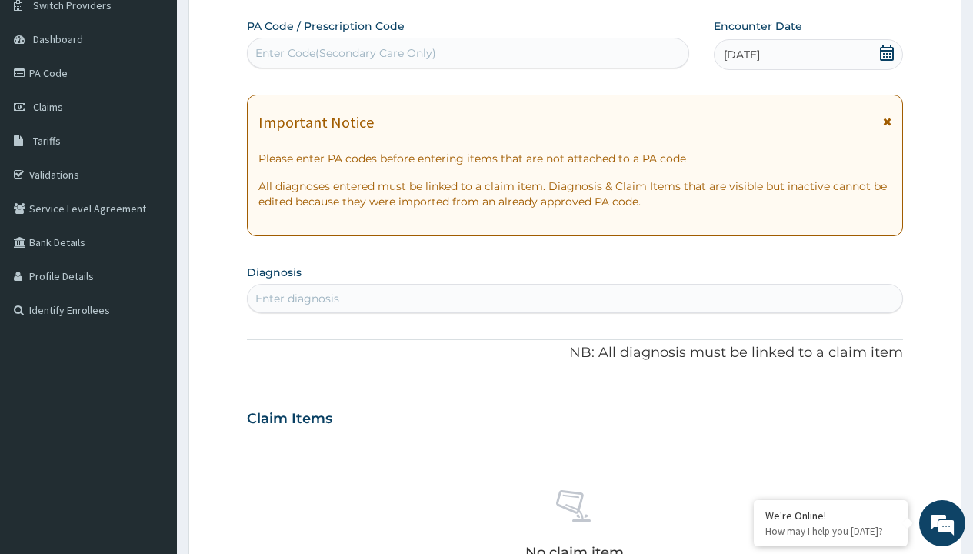
click at [297, 298] on div "Enter diagnosis" at bounding box center [297, 298] width 84 height 15
type input "prescription collected"
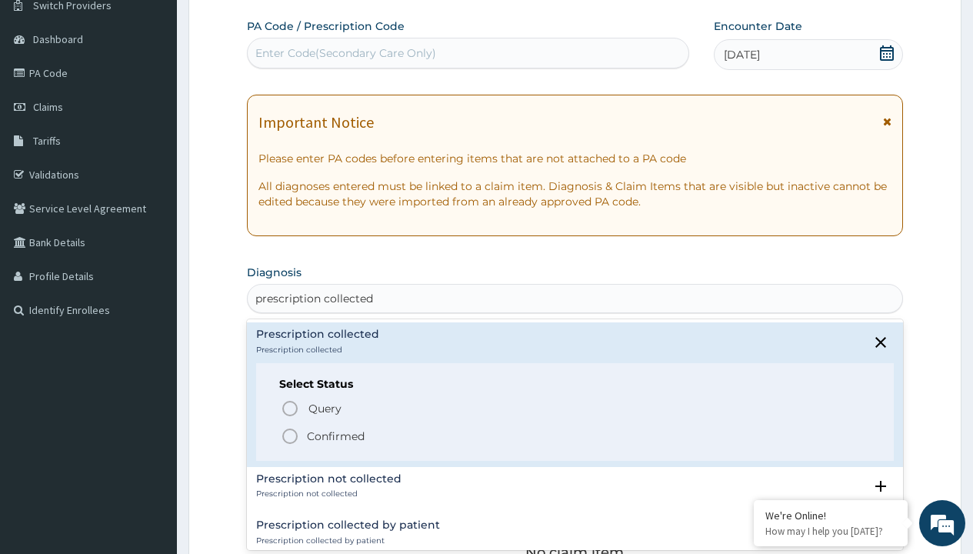
click at [335, 435] on p "Confirmed" at bounding box center [336, 435] width 58 height 15
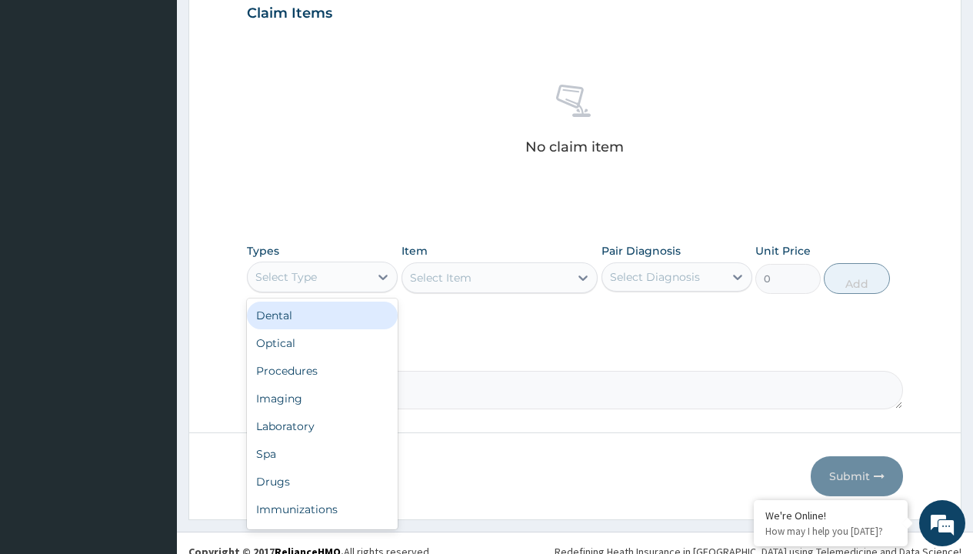
type input "procedures"
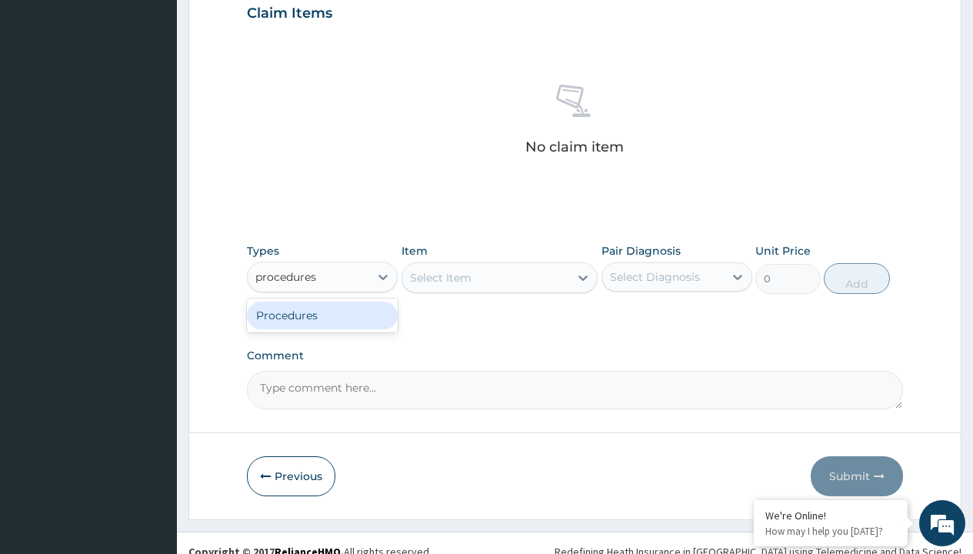
scroll to position [0, 0]
click at [322, 314] on div "Procedures" at bounding box center [322, 315] width 151 height 28
click at [440, 277] on div "Select Item" at bounding box center [499, 277] width 197 height 31
click at [286, 276] on div "Procedures" at bounding box center [286, 276] width 62 height 15
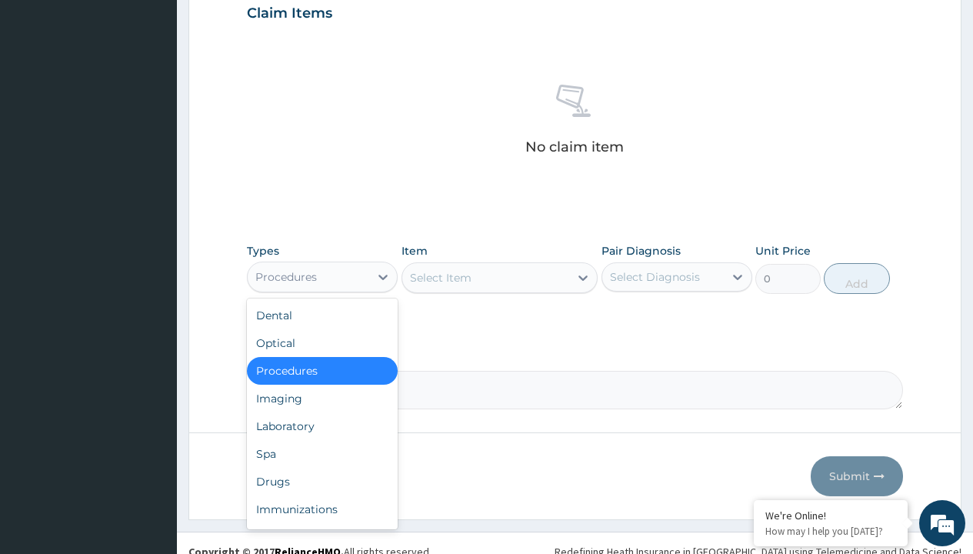
type input "procedures"
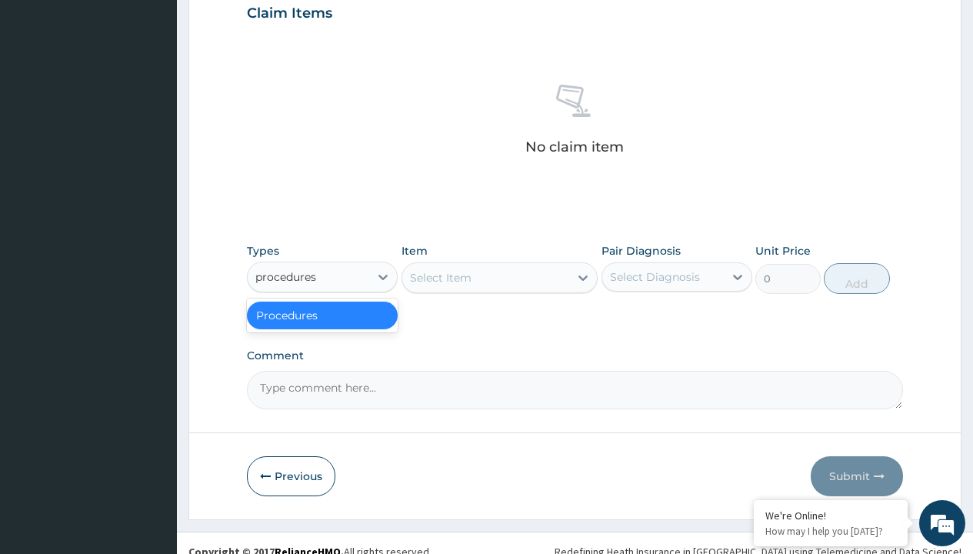
click at [322, 314] on div "Procedures" at bounding box center [322, 315] width 151 height 28
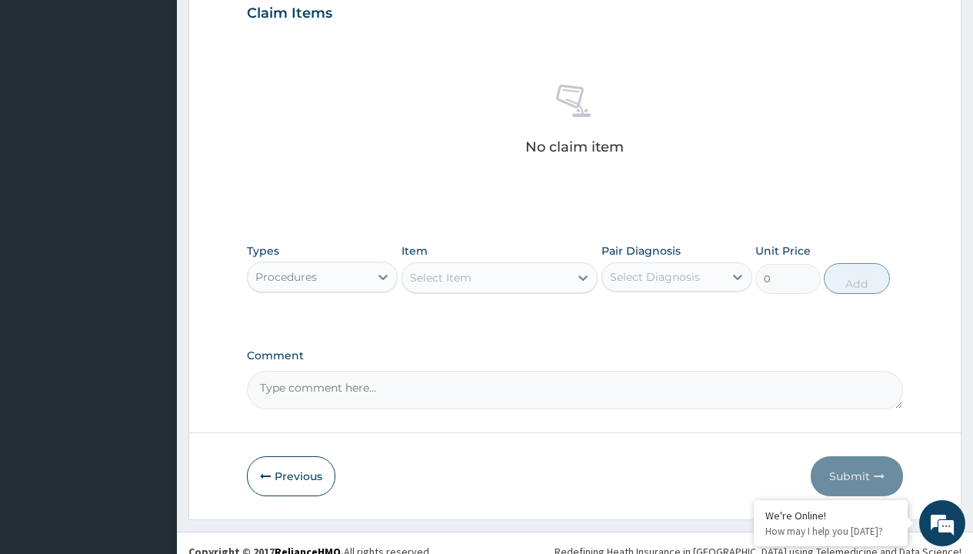
click at [440, 277] on div "Select Item" at bounding box center [441, 277] width 62 height 15
type input "service fee"
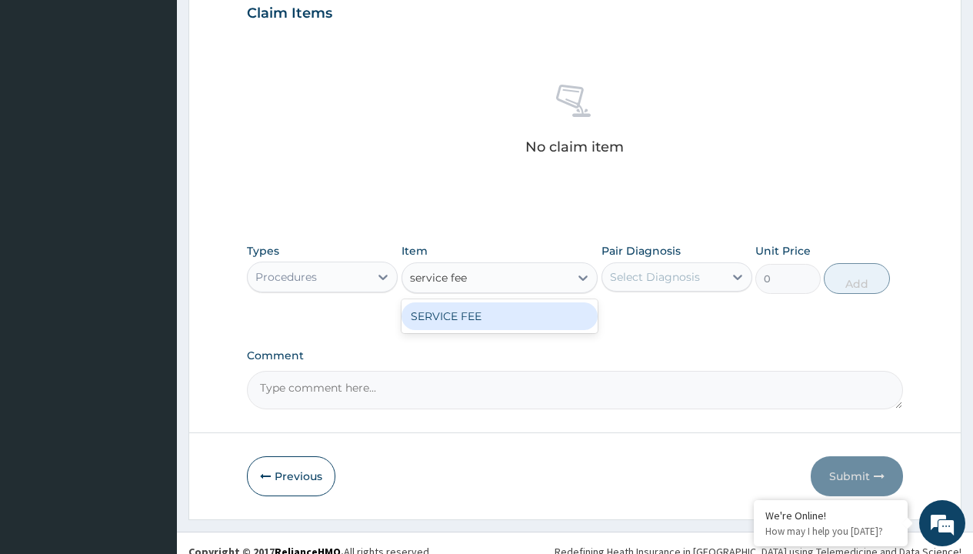
click at [499, 315] on div "SERVICE FEE" at bounding box center [499, 316] width 197 height 28
type input "100"
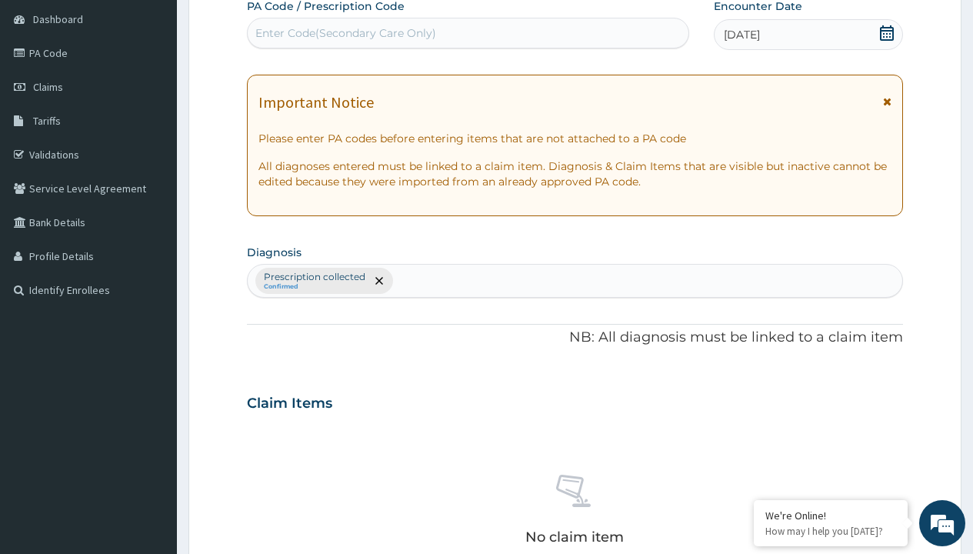
type input "prescription collected"
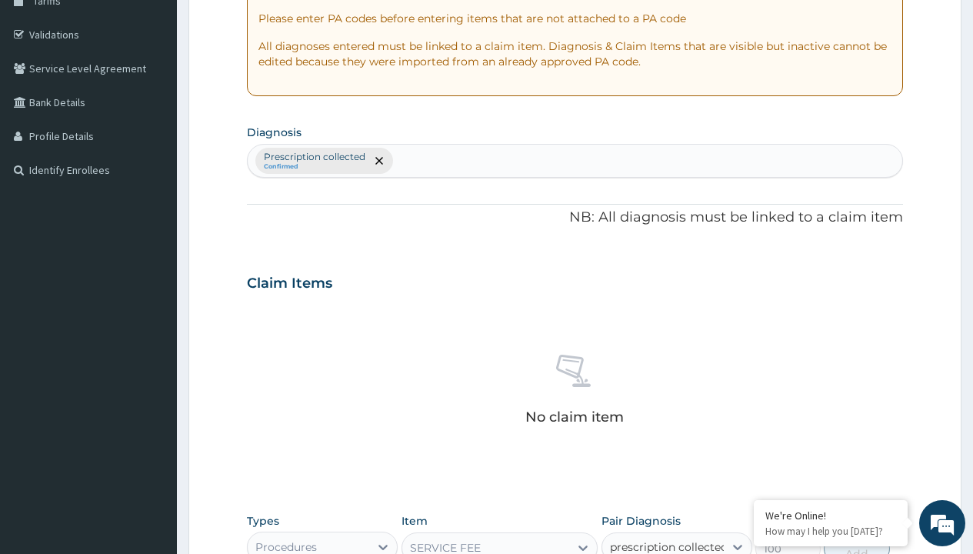
checkbox input "true"
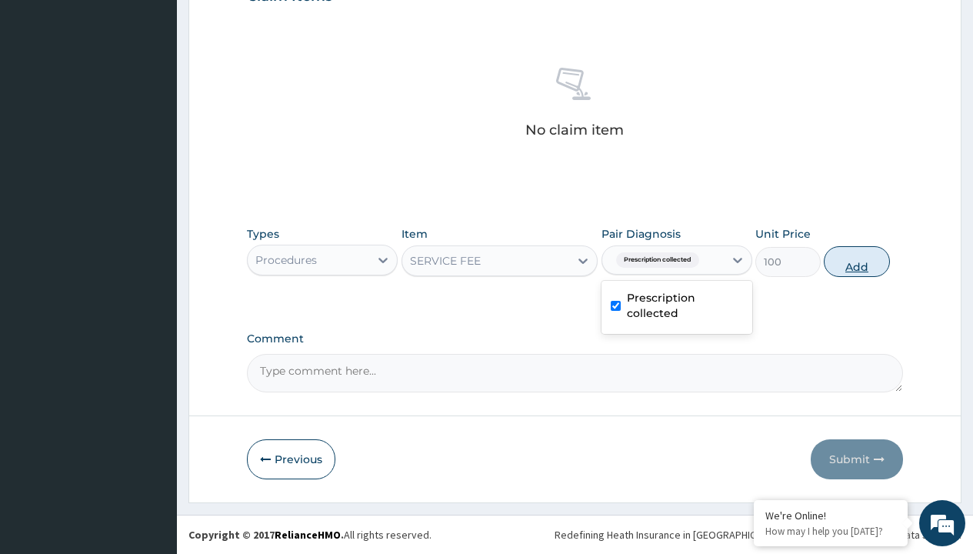
click at [856, 261] on button "Add" at bounding box center [855, 261] width 65 height 31
type input "0"
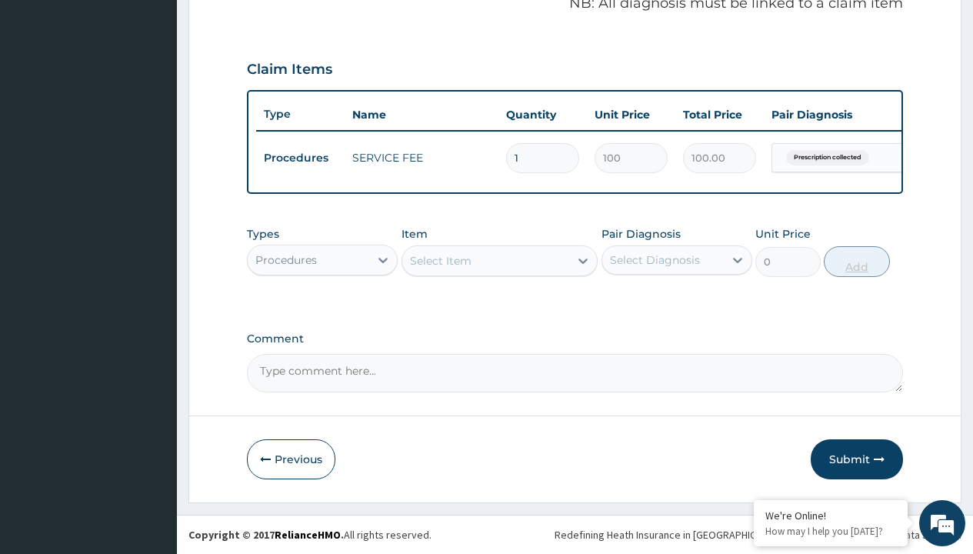
scroll to position [494, 0]
click at [286, 259] on div "Procedures" at bounding box center [286, 259] width 62 height 15
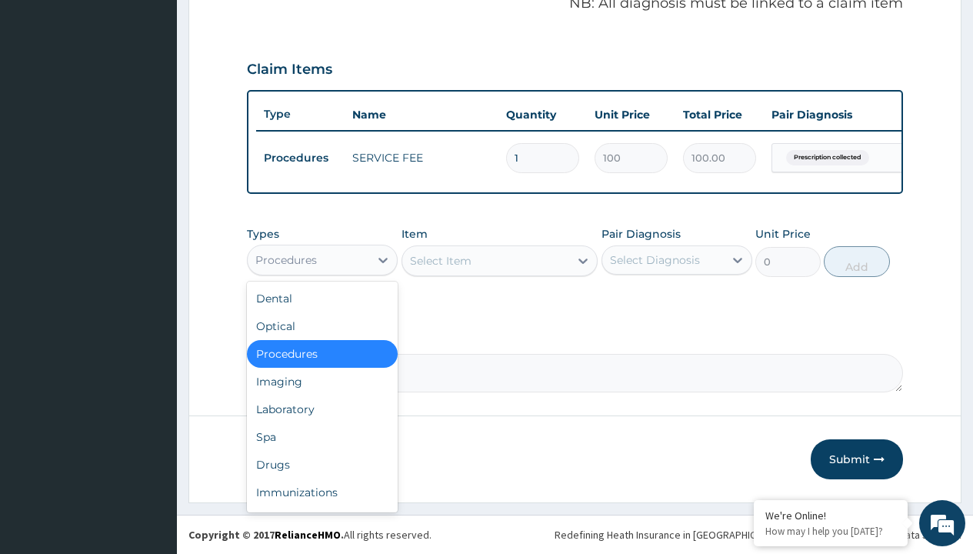
type input "drugs"
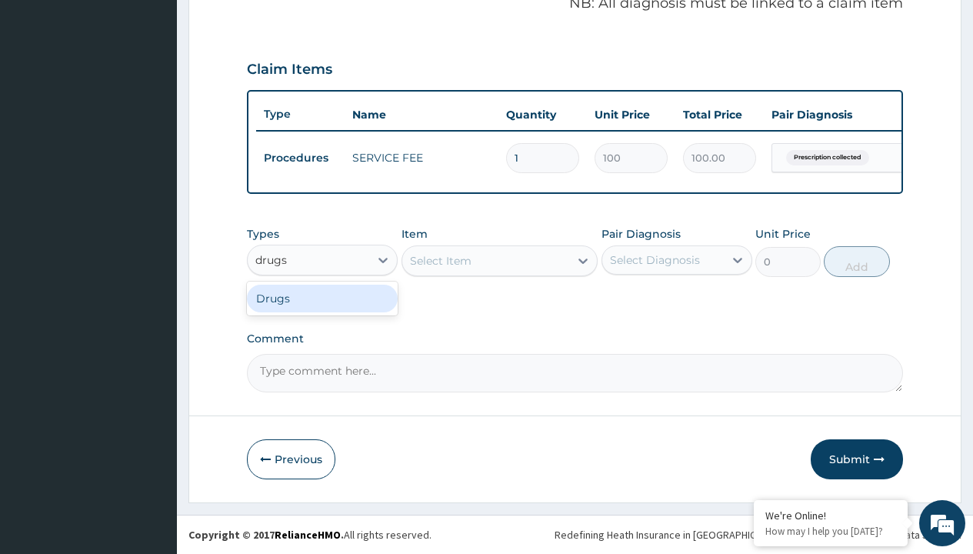
click at [322, 298] on div "Drugs" at bounding box center [322, 298] width 151 height 28
click at [440, 260] on div "Select Item" at bounding box center [499, 260] width 197 height 31
type input "[MEDICAL_DATA] 500mg x 30/pack"
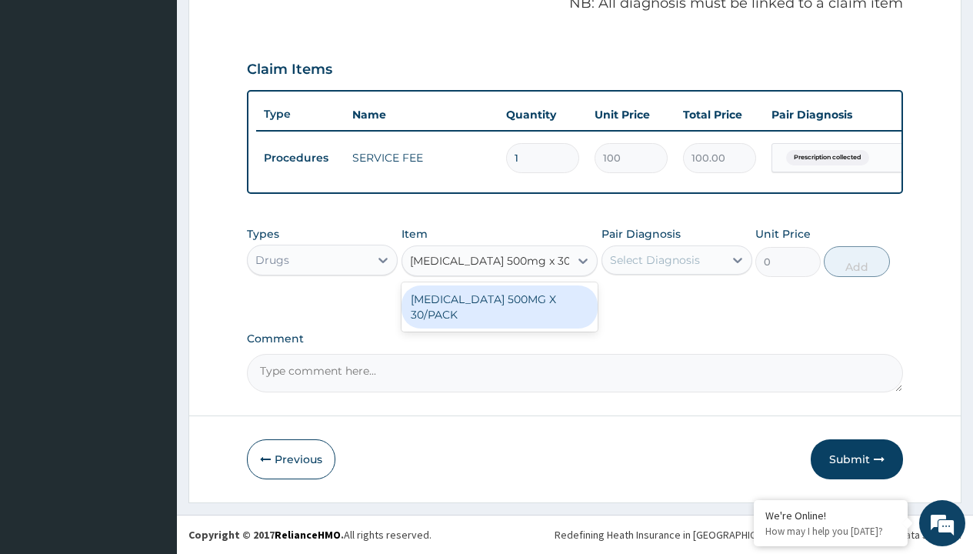
click at [499, 306] on div "[MEDICAL_DATA] 500MG X 30/PACK" at bounding box center [499, 306] width 197 height 43
type input "484.5"
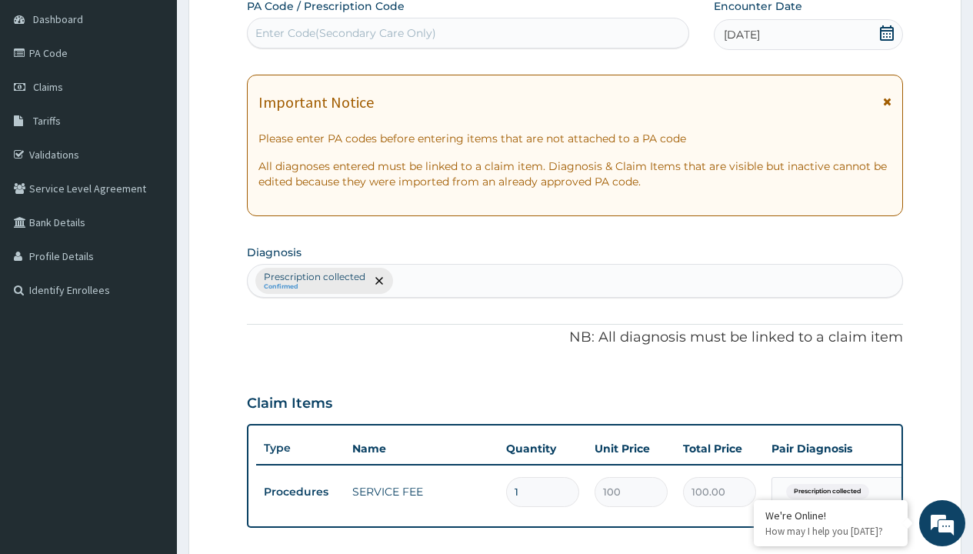
type input "prescription collected"
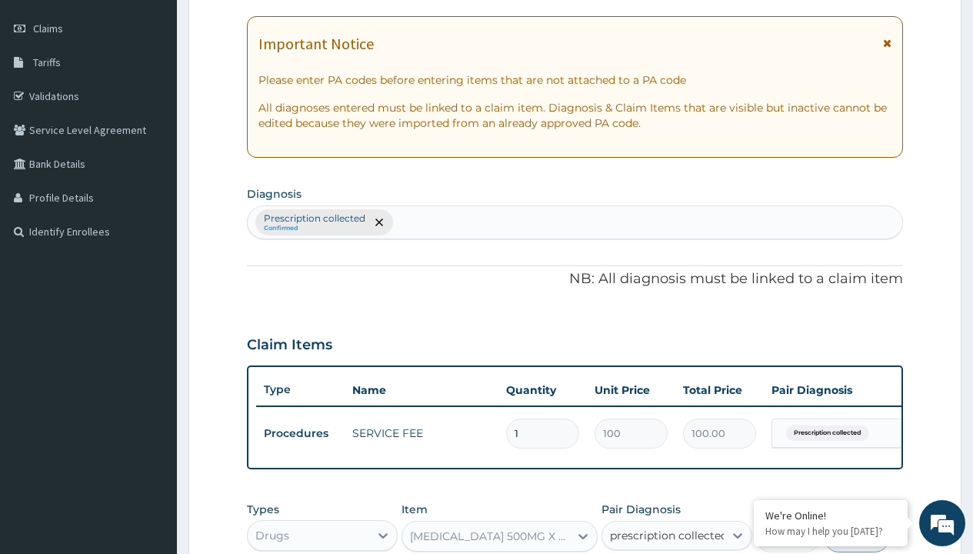
checkbox input "true"
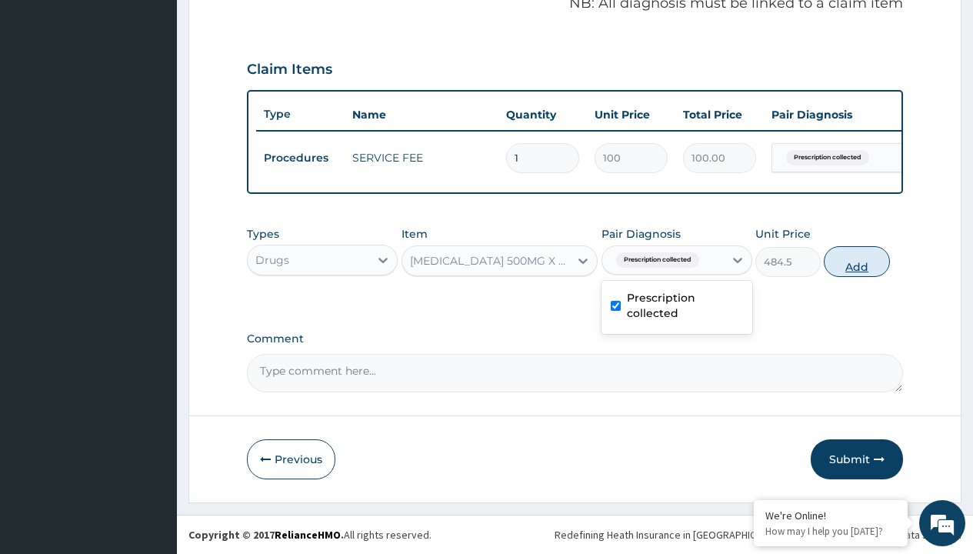
click at [856, 261] on button "Add" at bounding box center [855, 261] width 65 height 31
type input "0"
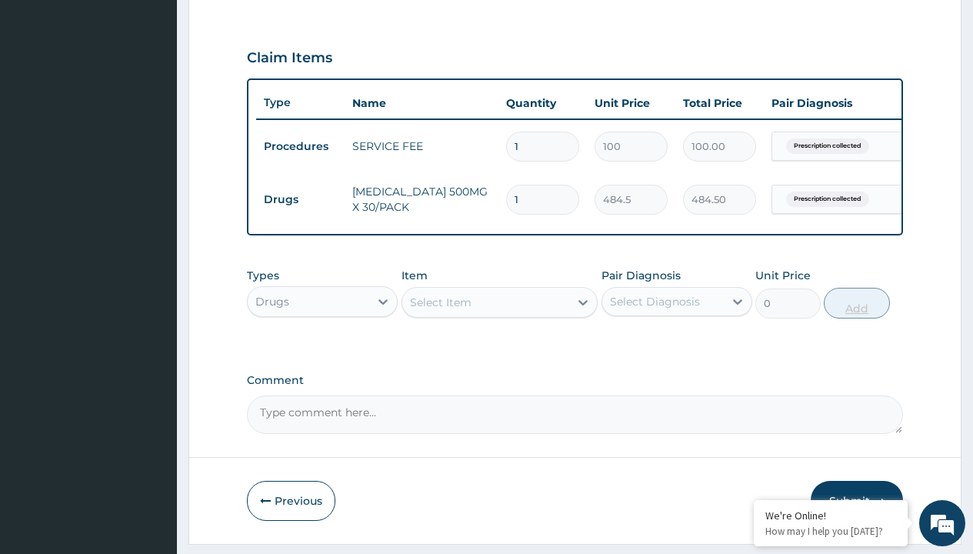
type input "56"
type input "27132.00"
type input "56"
click at [300, 199] on td "Drugs" at bounding box center [300, 199] width 88 height 28
type input "drugs"
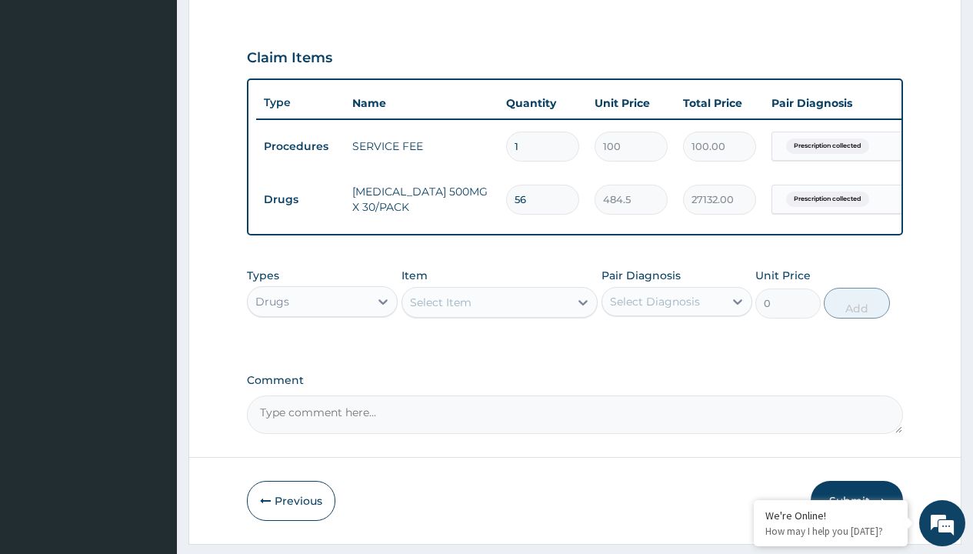
scroll to position [0, 0]
click at [322, 351] on div "Drugs" at bounding box center [322, 340] width 151 height 28
click at [440, 310] on div "Select Item" at bounding box center [441, 301] width 62 height 15
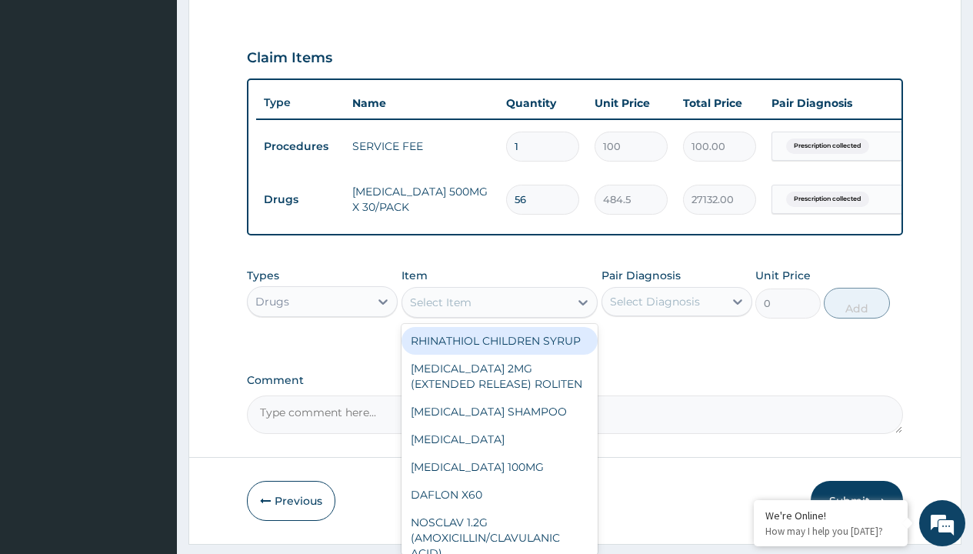
type input "losartan 50mg x30"
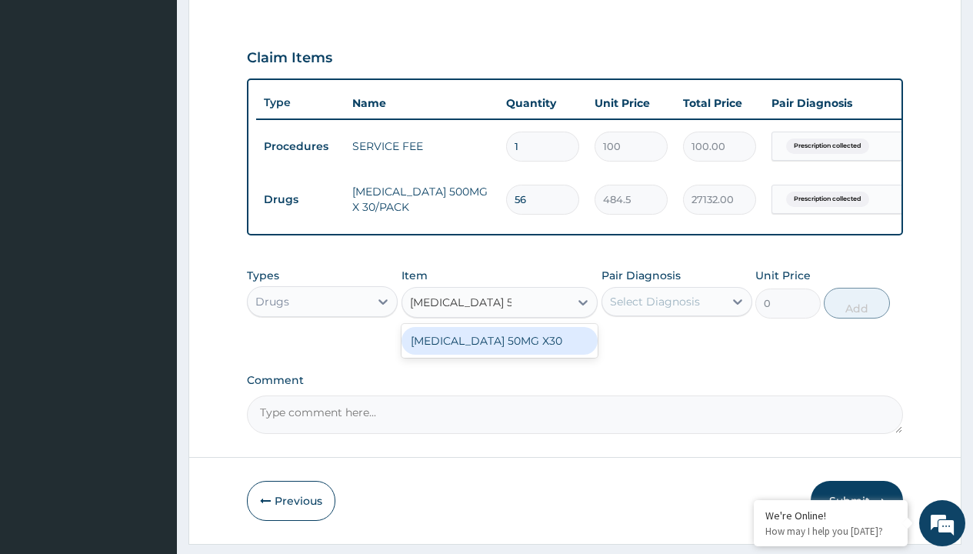
click at [499, 351] on div "LOSARTAN 50MG X30" at bounding box center [499, 341] width 197 height 28
type input "221.3999938964844"
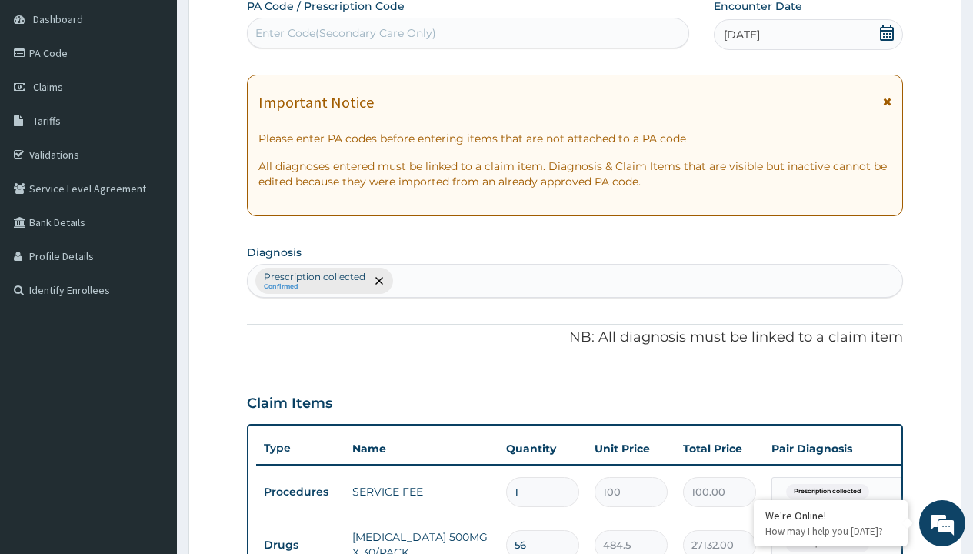
type input "prescription collected"
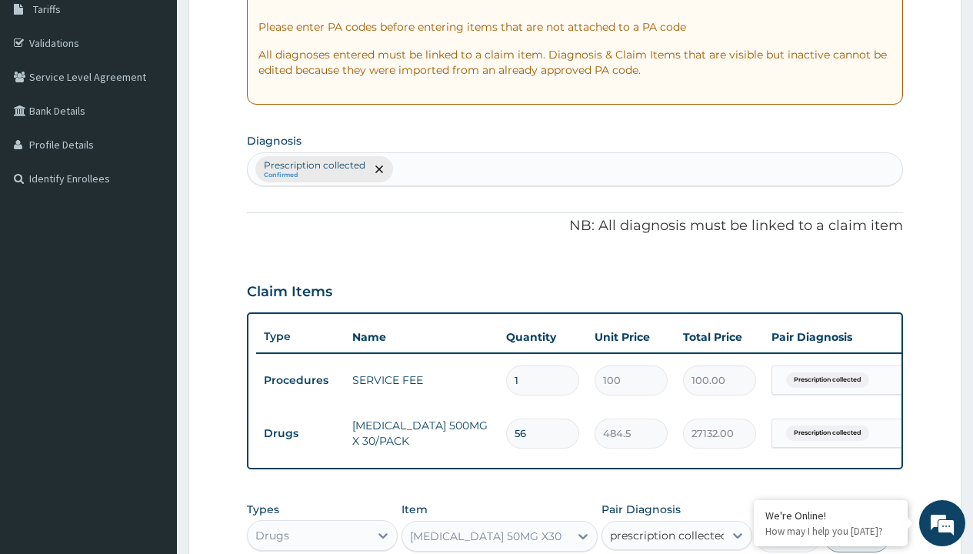
checkbox input "true"
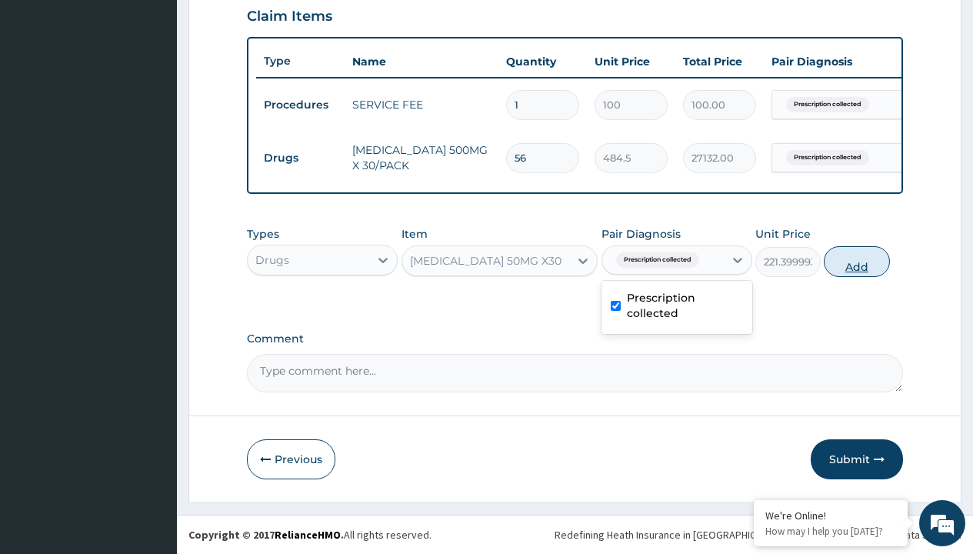
click at [856, 261] on button "Add" at bounding box center [855, 261] width 65 height 31
type input "0"
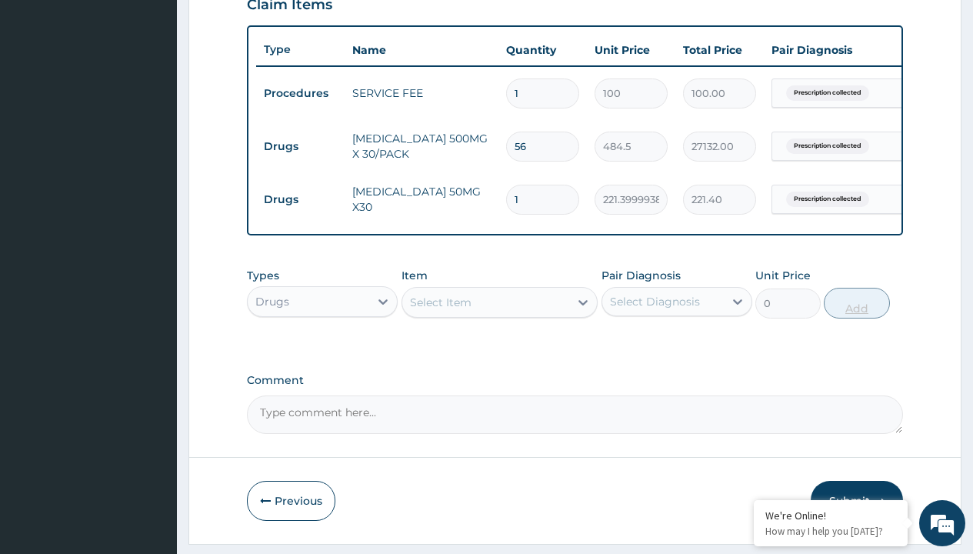
type input "30"
type input "6642.00"
type input "30"
click at [300, 146] on td "Drugs" at bounding box center [300, 146] width 88 height 28
type input "drugs"
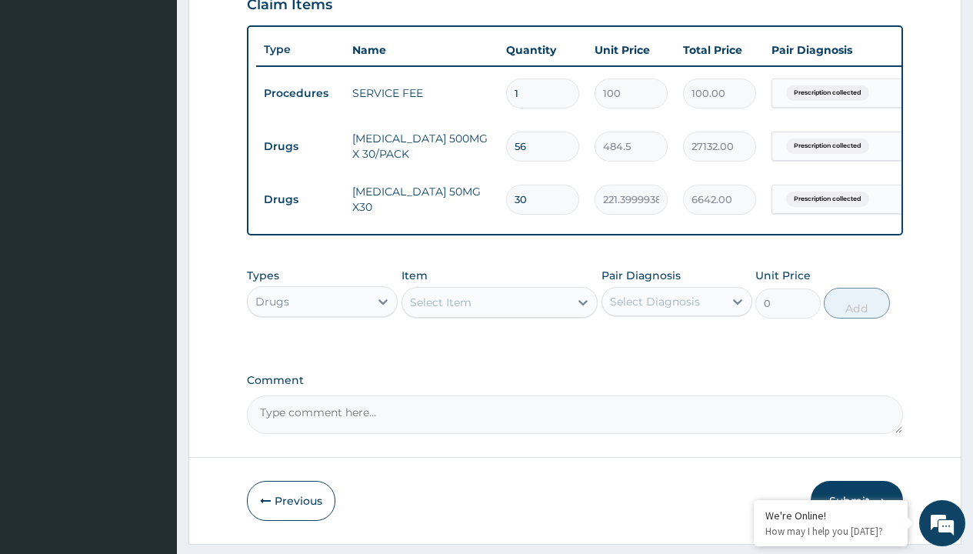
scroll to position [0, 0]
click at [322, 351] on div "Drugs" at bounding box center [322, 340] width 151 height 28
click at [440, 310] on div "Select Item" at bounding box center [441, 301] width 62 height 15
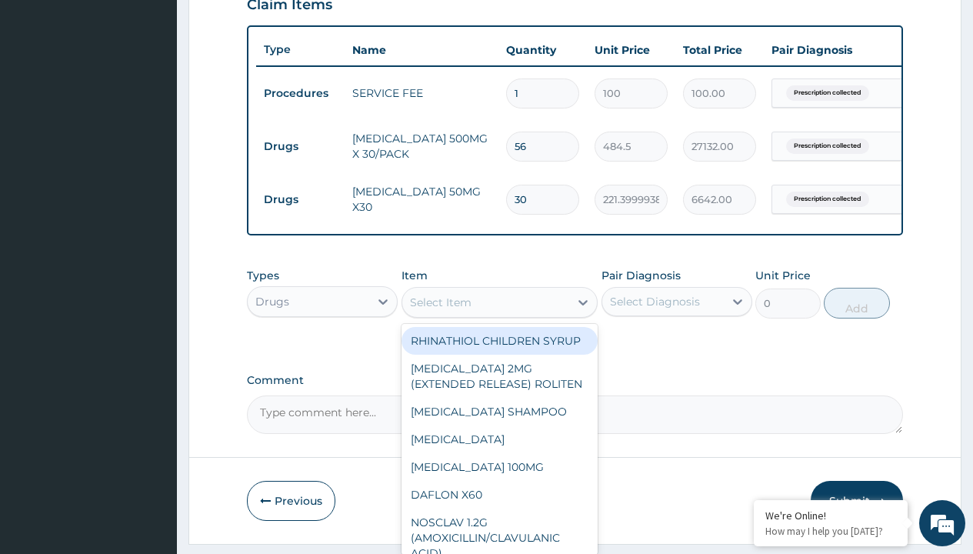
type input "glimepride 4mg (amaryl) x30"
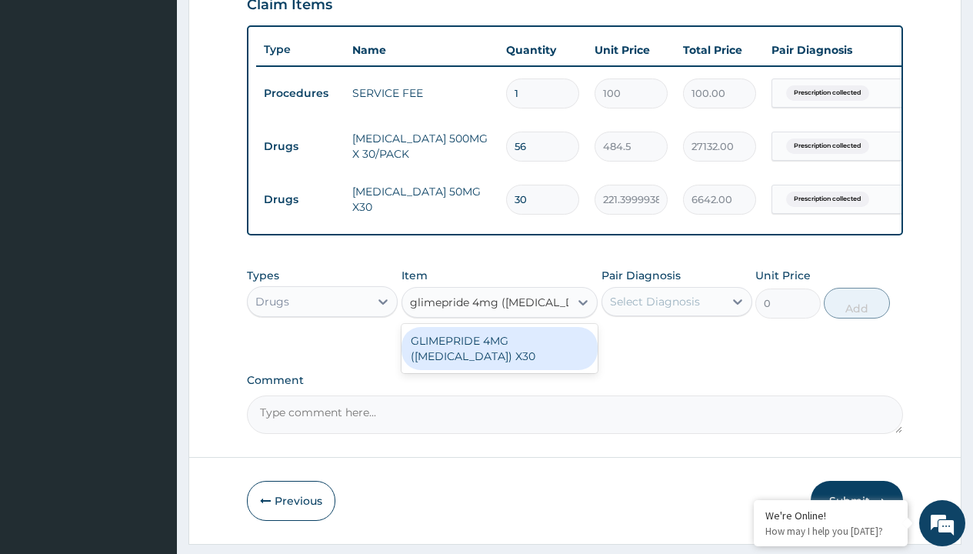
click at [499, 351] on div "GLIMEPRIDE 4MG (AMARYL) X30" at bounding box center [499, 348] width 197 height 43
type input "719.7999877929688"
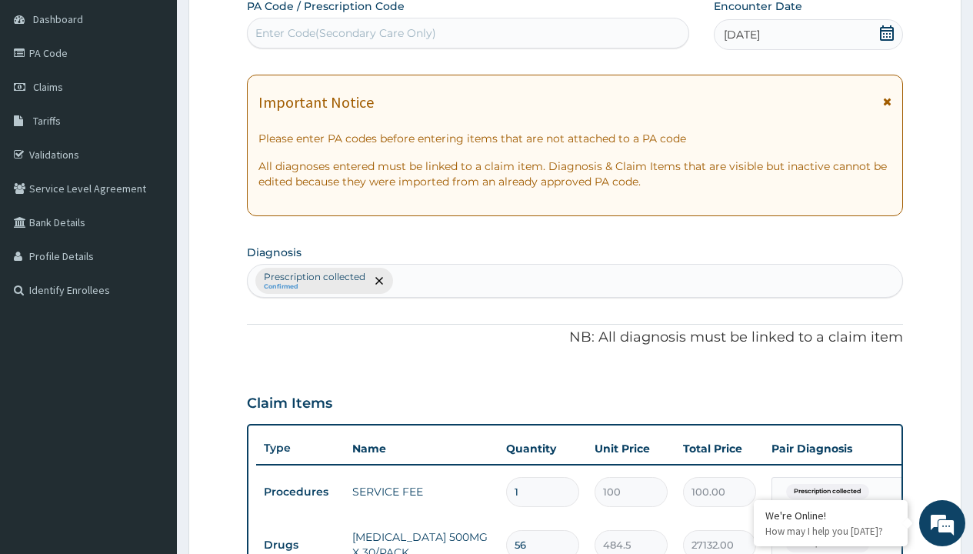
type input "prescription collected"
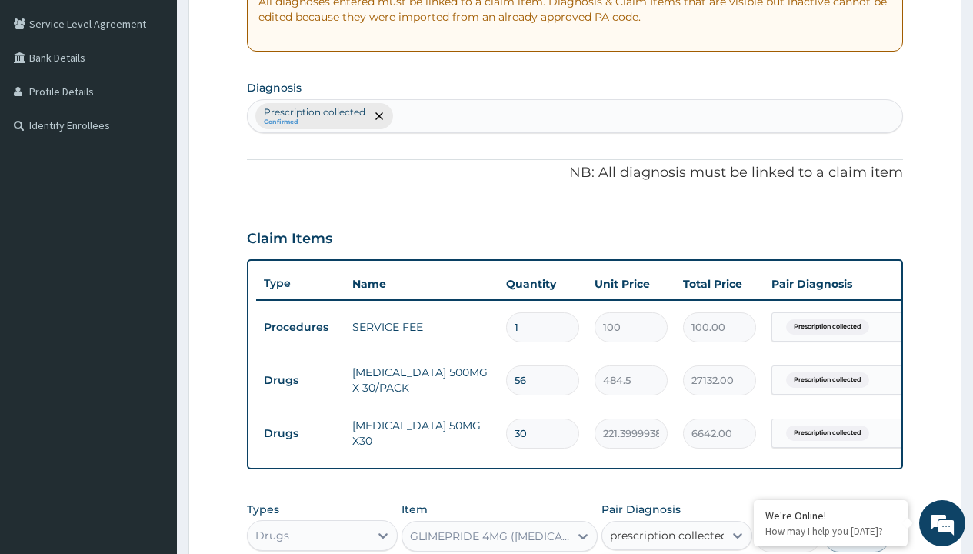
checkbox input "true"
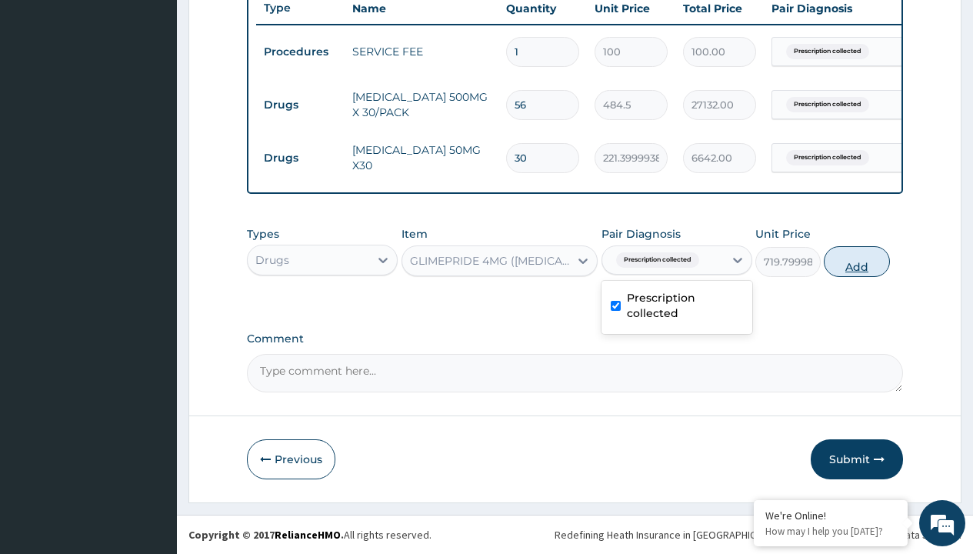
click at [856, 261] on button "Add" at bounding box center [855, 261] width 65 height 31
type input "0"
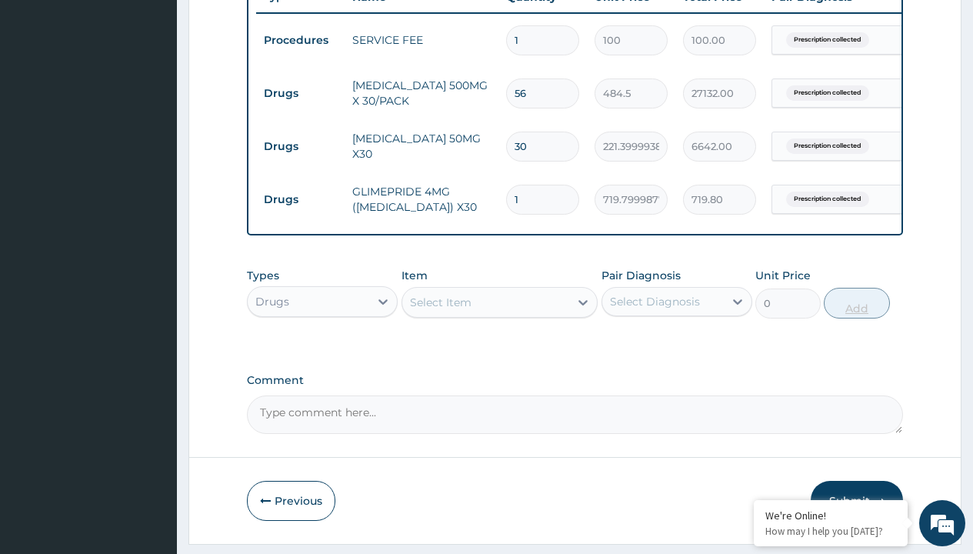
type input "30"
type input "21594.00"
type input "30"
click at [300, 93] on td "Drugs" at bounding box center [300, 93] width 88 height 28
type input "drugs"
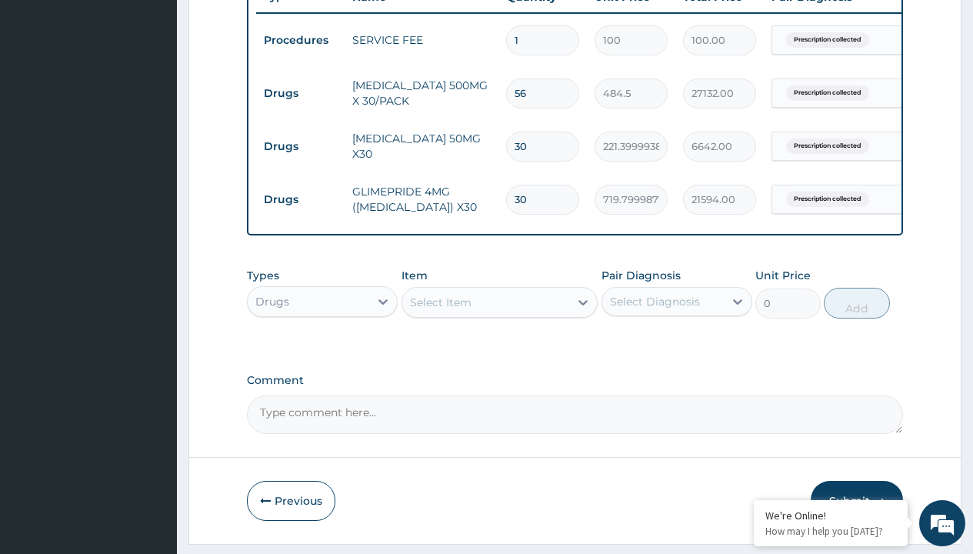
scroll to position [0, 0]
click at [322, 351] on div "Drugs" at bounding box center [322, 340] width 151 height 28
click at [440, 310] on div "Select Item" at bounding box center [441, 301] width 62 height 15
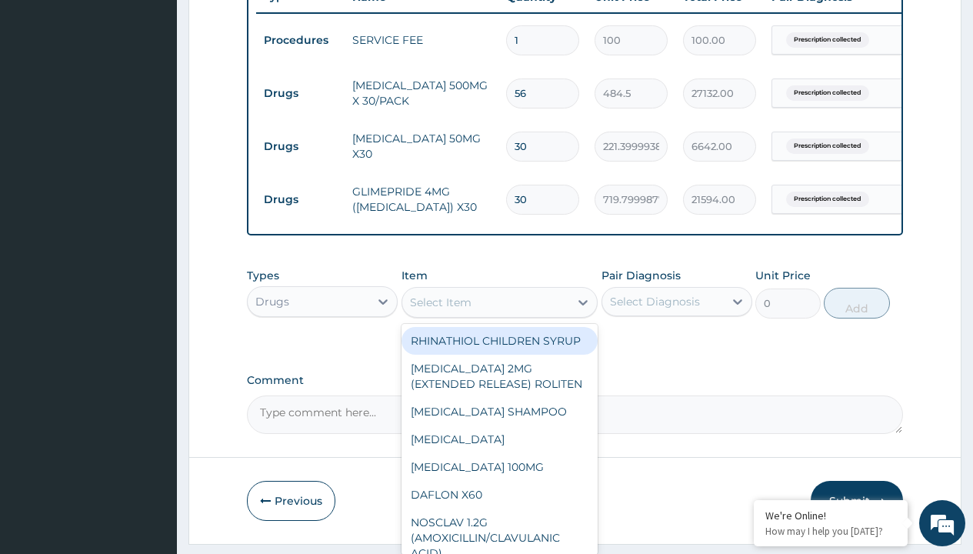
type input "amlodipine 5mg (teva) x 28"
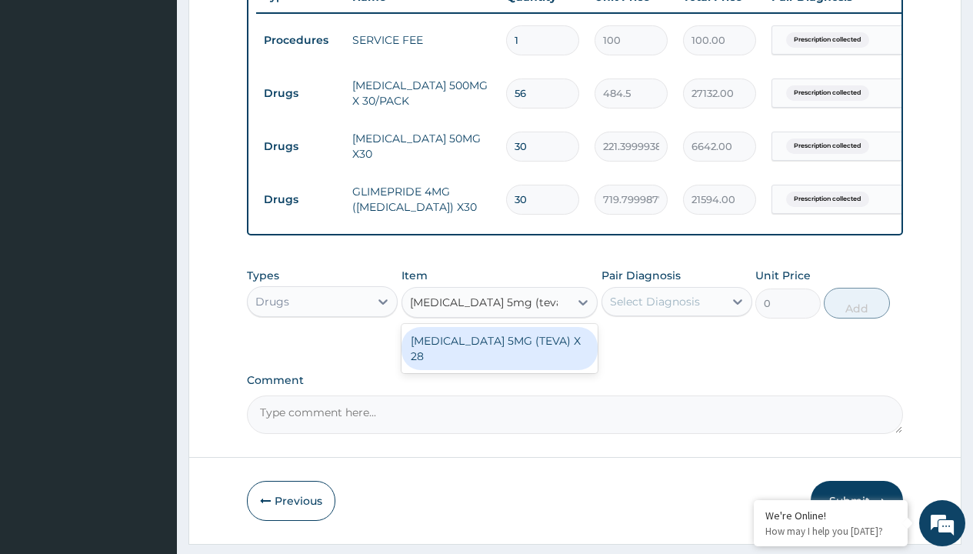
click at [499, 351] on div "AMLODIPINE 5MG (TEVA) X 28" at bounding box center [499, 348] width 197 height 43
type input "107.0999984741211"
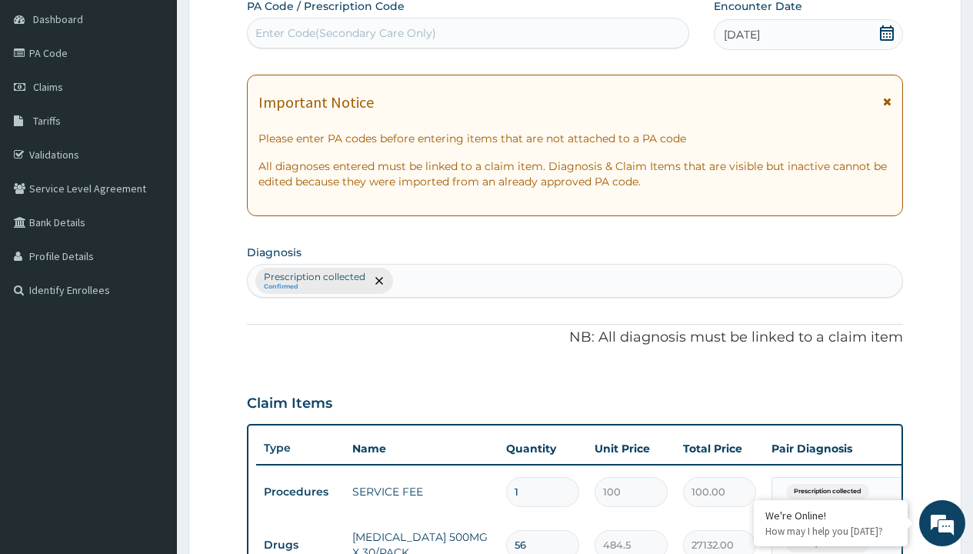
type input "prescription collected"
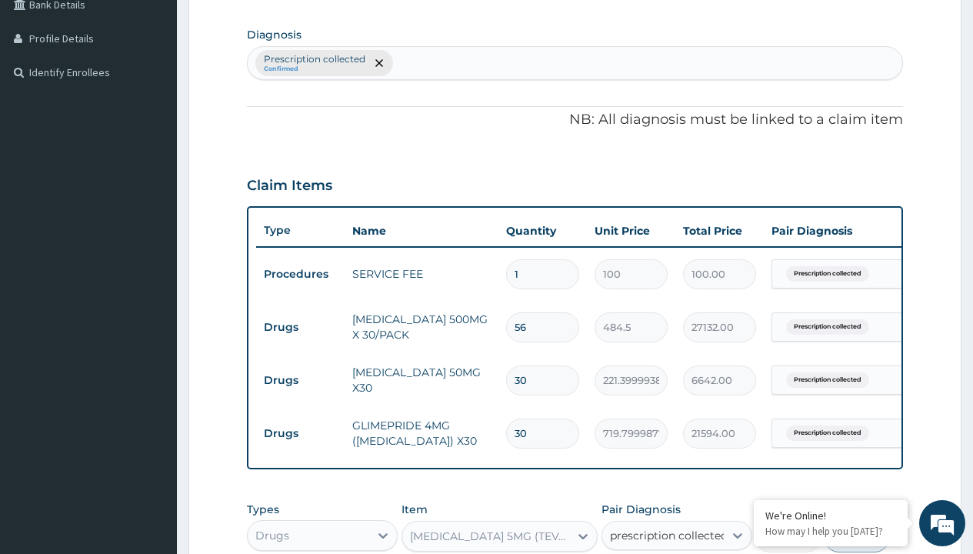
checkbox input "true"
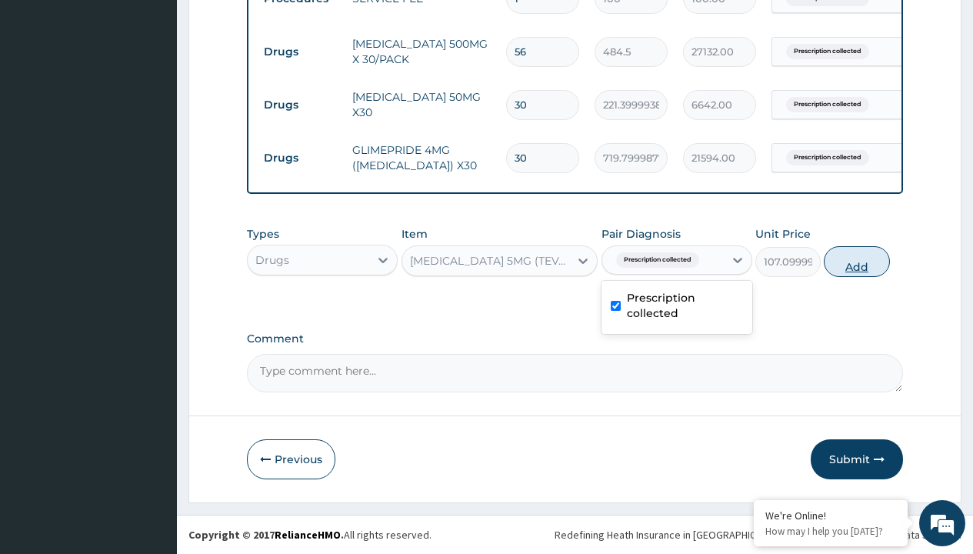
click at [856, 261] on button "Add" at bounding box center [855, 261] width 65 height 31
type input "0"
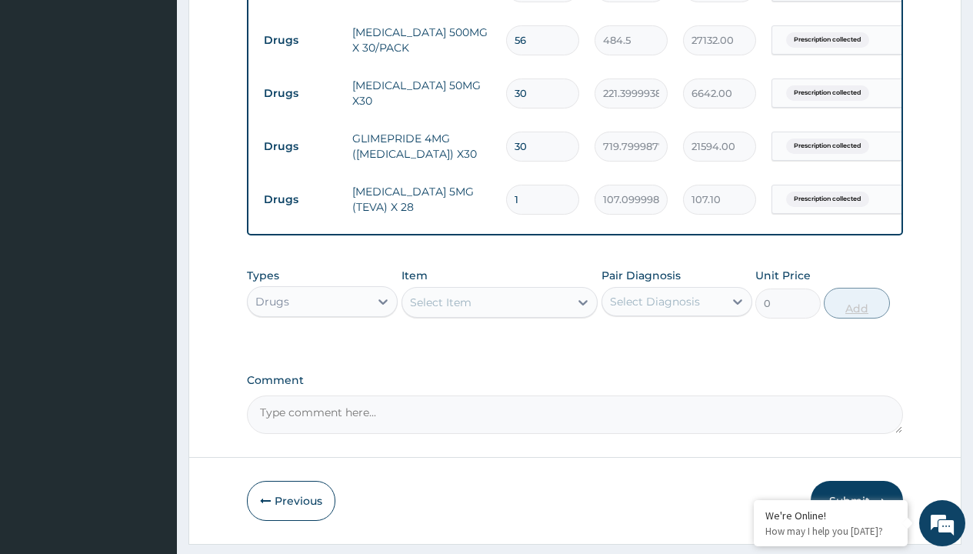
type input "28"
type input "2998.80"
type input "28"
click at [300, 40] on td "Drugs" at bounding box center [300, 40] width 88 height 28
type input "procedures"
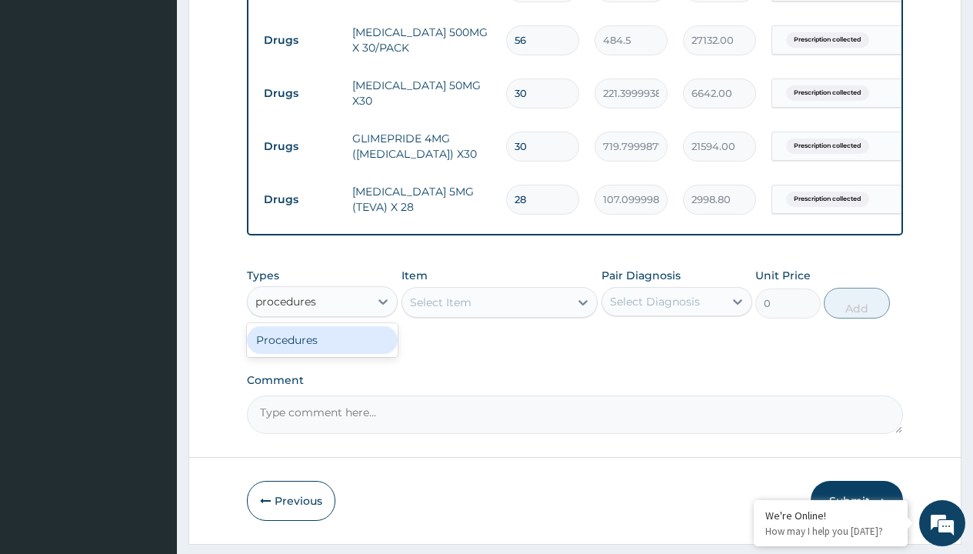
click at [322, 351] on div "Procedures" at bounding box center [322, 340] width 151 height 28
click at [440, 310] on div "Select Item" at bounding box center [441, 301] width 62 height 15
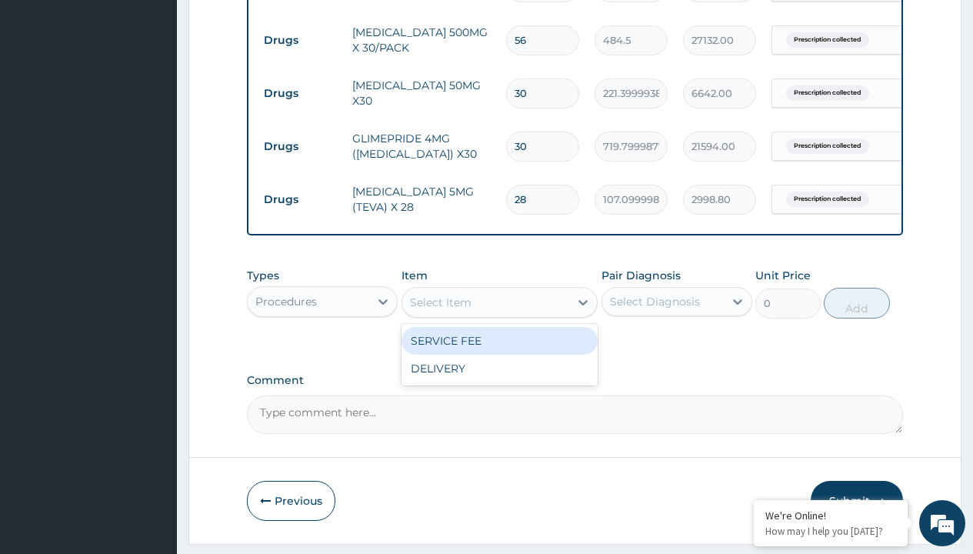
type input "delivery"
click at [499, 351] on div "DELIVERY" at bounding box center [499, 341] width 197 height 28
type input "2000"
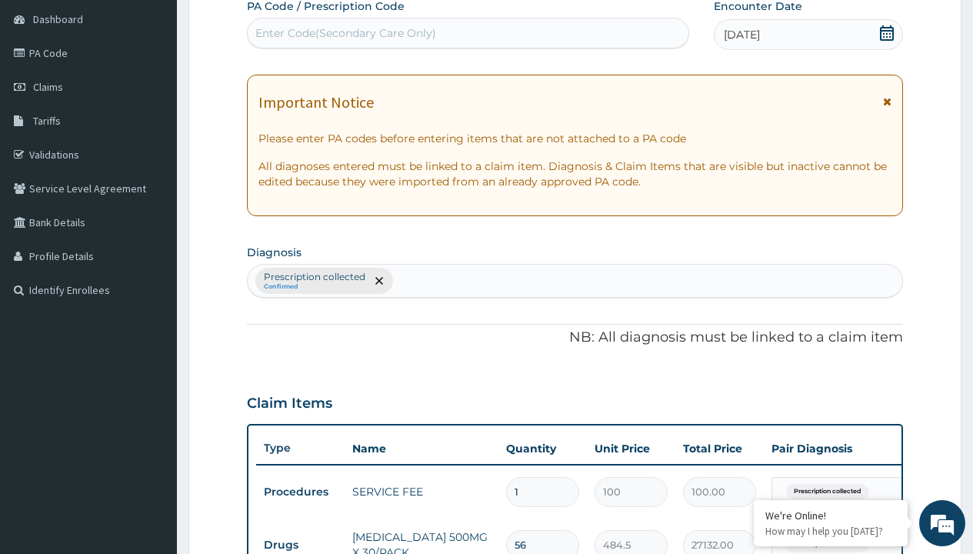
type input "prescription collected"
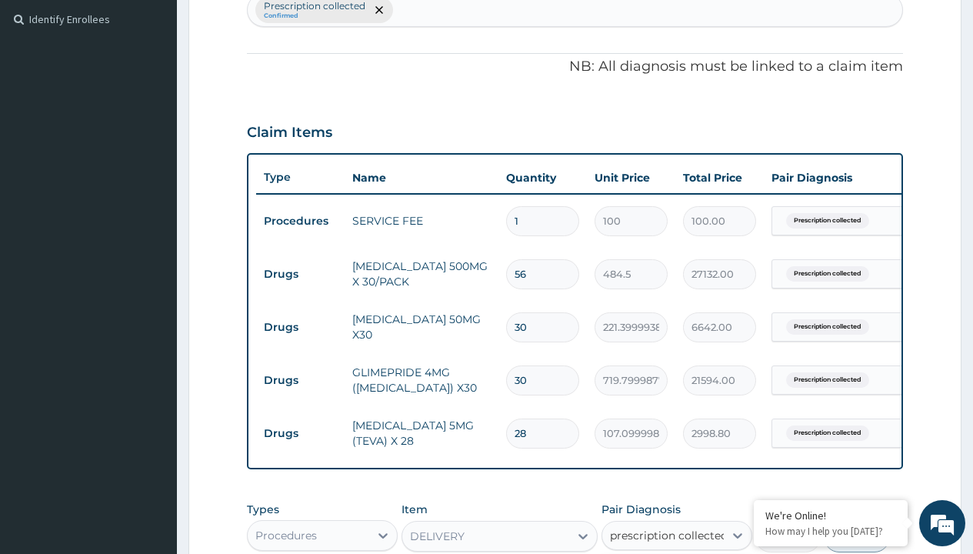
checkbox input "true"
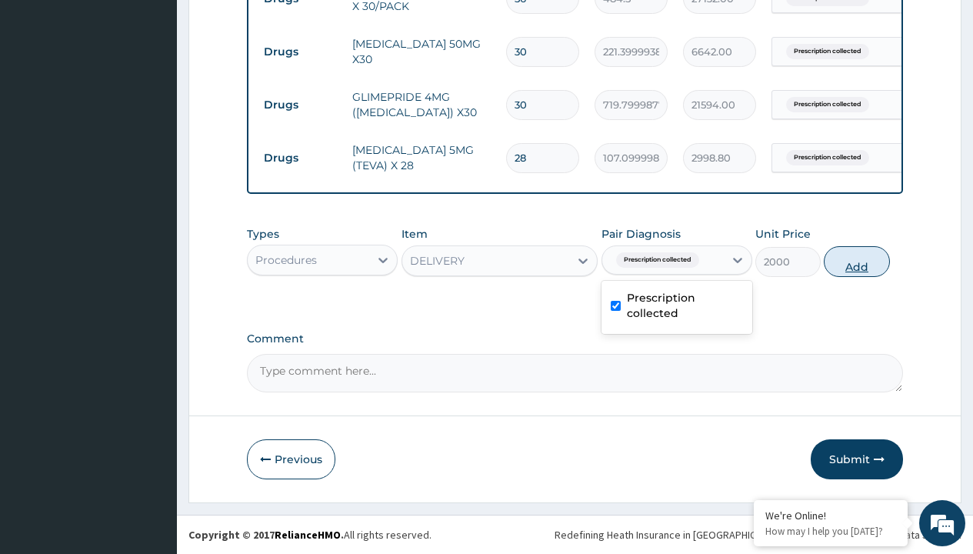
click at [856, 261] on button "Add" at bounding box center [855, 261] width 65 height 31
type input "0"
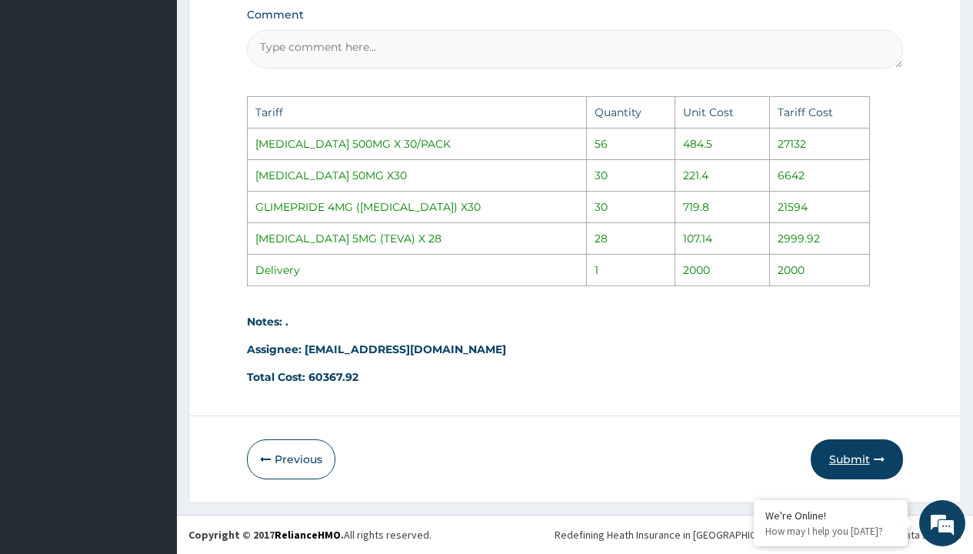
click at [847, 454] on button "Submit" at bounding box center [856, 459] width 92 height 40
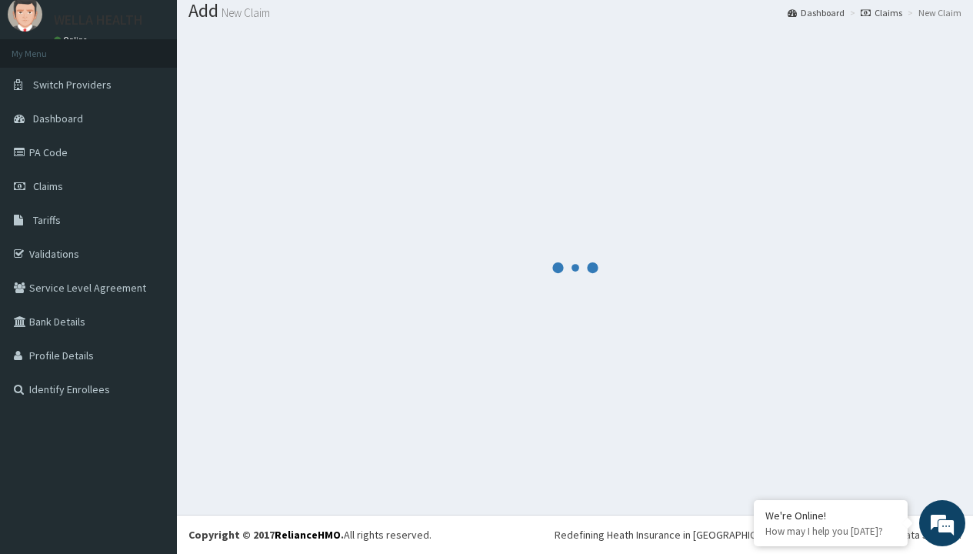
scroll to position [759, 0]
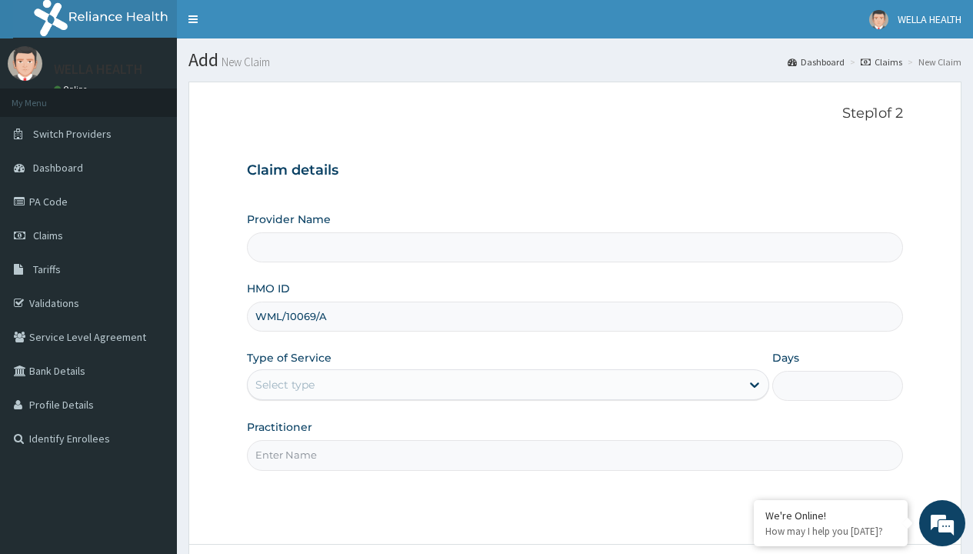
type input "WML/10069/A"
type input "WellaHealth"
type input "Pharmacy Pick Up ( WellaHealth)"
type input "WellaHealth"
click at [284, 384] on div "Select type" at bounding box center [284, 384] width 59 height 15
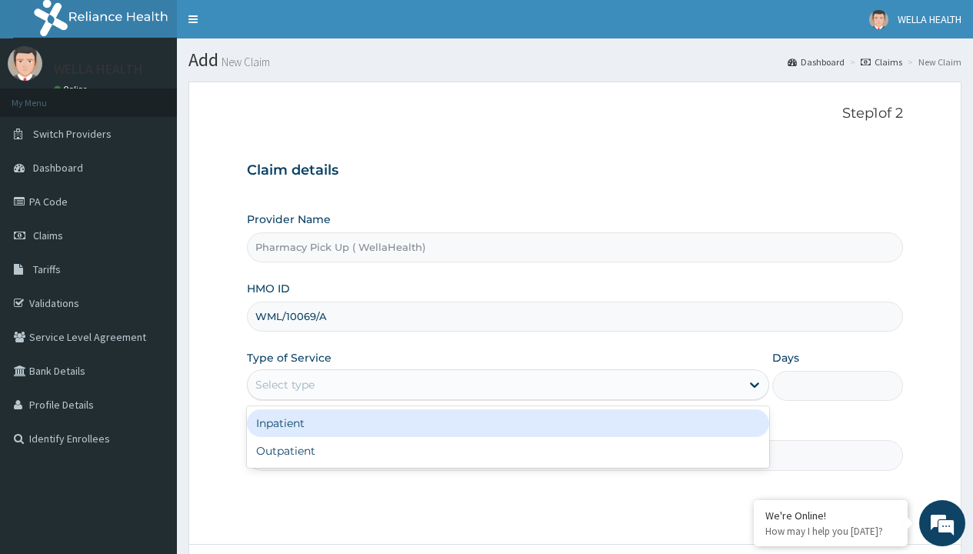
click at [507, 451] on div "Outpatient" at bounding box center [508, 451] width 522 height 28
type input "1"
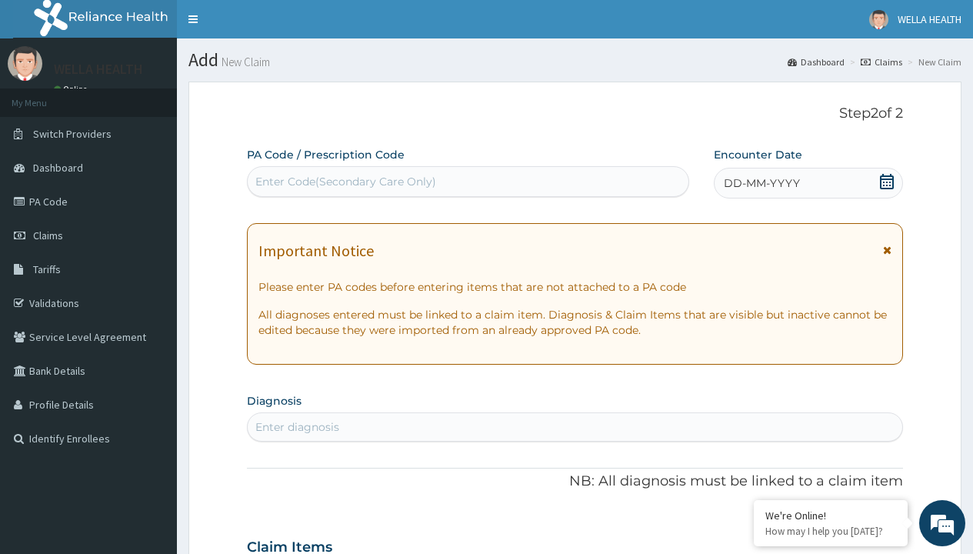
scroll to position [128, 0]
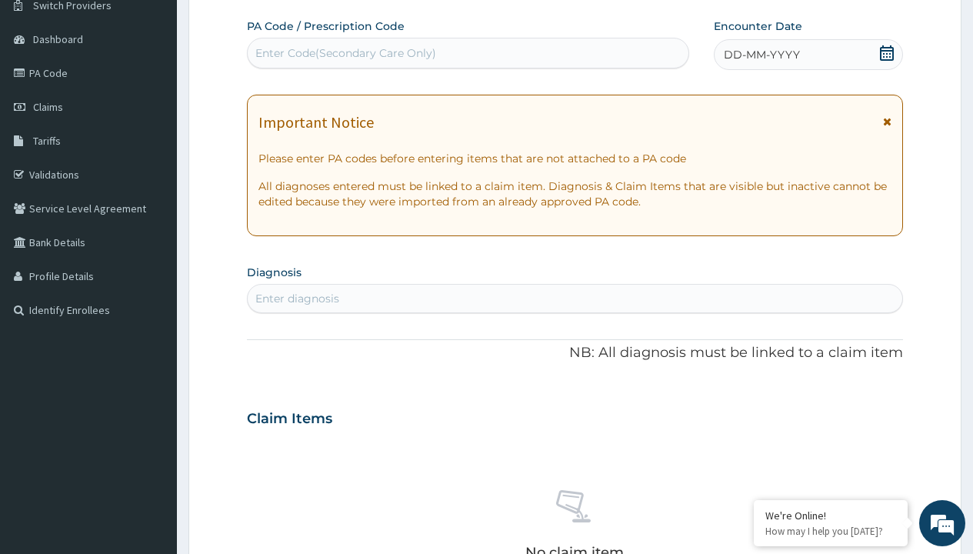
click at [760, 55] on span "DD-MM-YYYY" at bounding box center [761, 54] width 76 height 15
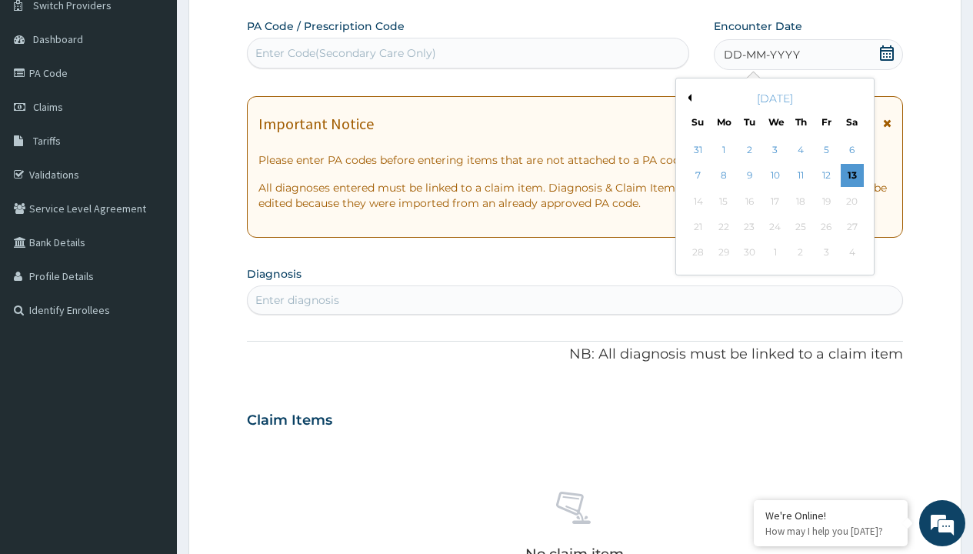
click at [687, 98] on button "Previous Month" at bounding box center [687, 98] width 8 height 8
click at [800, 175] on div "7" at bounding box center [800, 176] width 23 height 23
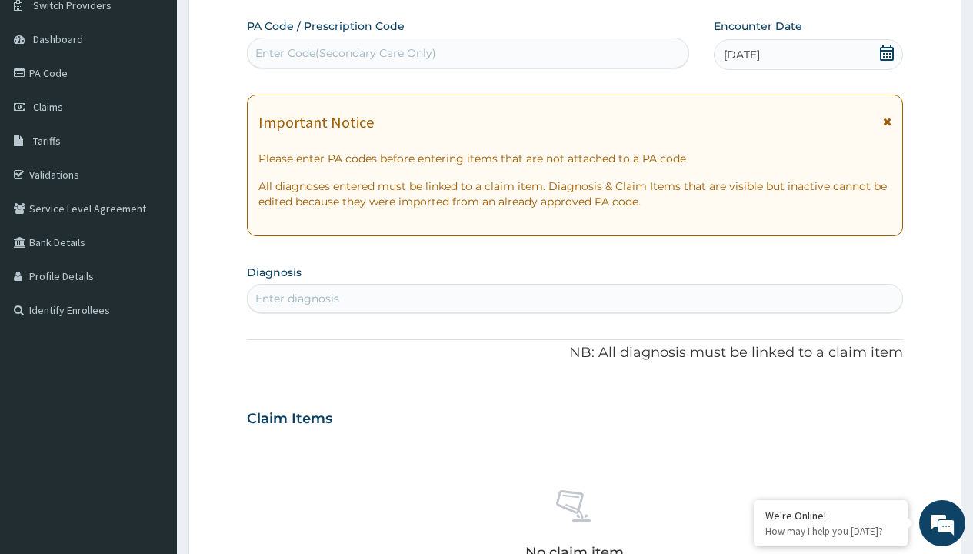
click at [297, 298] on div "Enter diagnosis" at bounding box center [297, 298] width 84 height 15
type input "prescription collected"
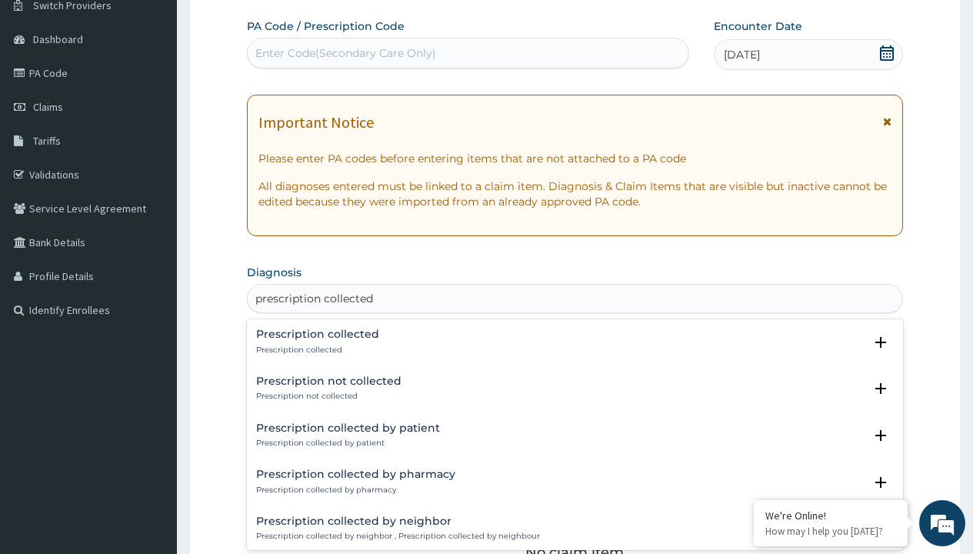
click at [315, 349] on p "Prescription collected" at bounding box center [317, 349] width 123 height 11
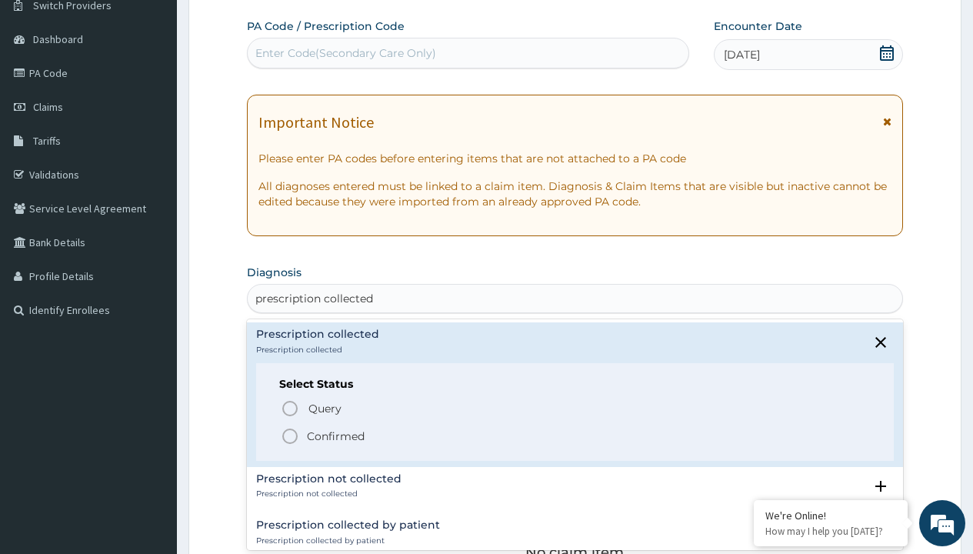
click at [335, 435] on p "Confirmed" at bounding box center [336, 435] width 58 height 15
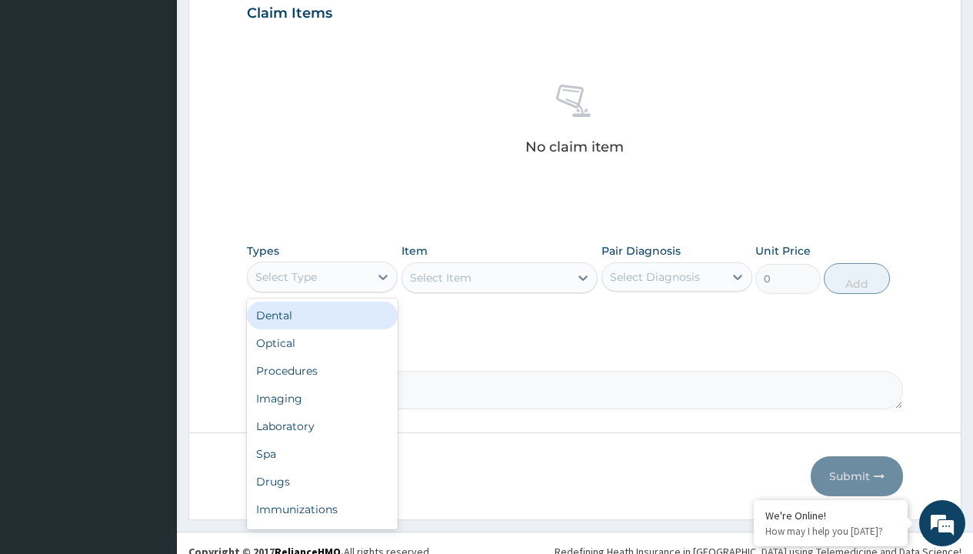
type input "procedures"
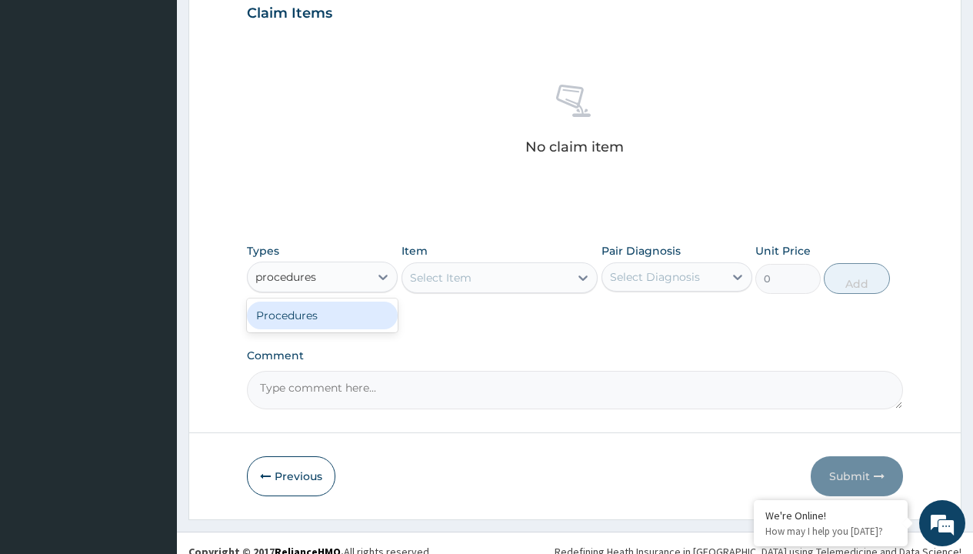
scroll to position [0, 0]
click at [322, 314] on div "Procedures" at bounding box center [322, 315] width 151 height 28
click at [440, 277] on div "Select Item" at bounding box center [499, 277] width 197 height 31
click at [286, 276] on div "Procedures" at bounding box center [286, 276] width 62 height 15
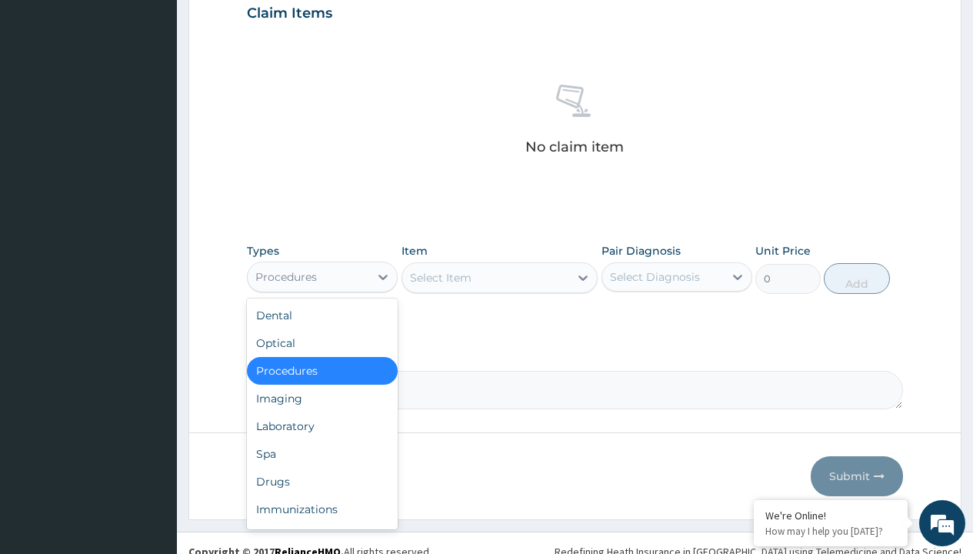
type input "procedures"
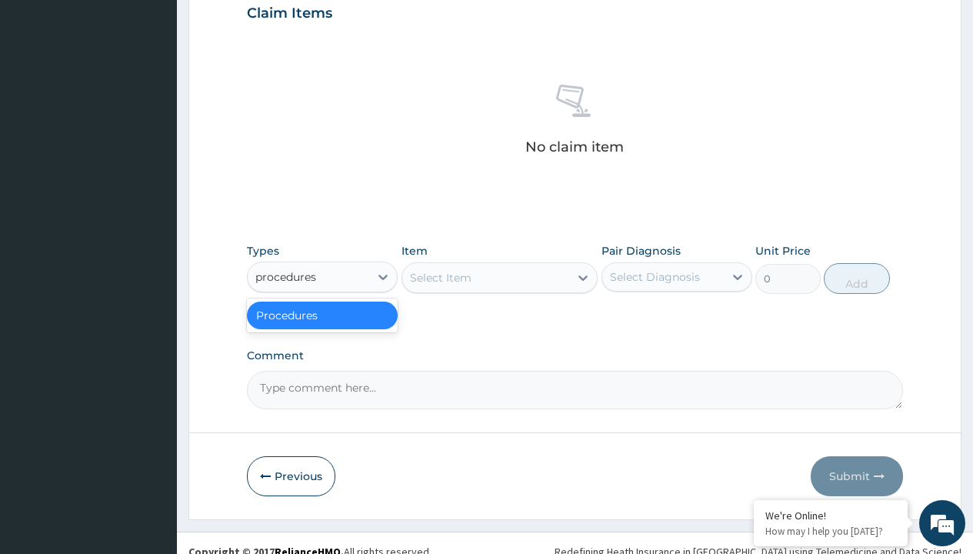
click at [322, 314] on div "Procedures" at bounding box center [322, 315] width 151 height 28
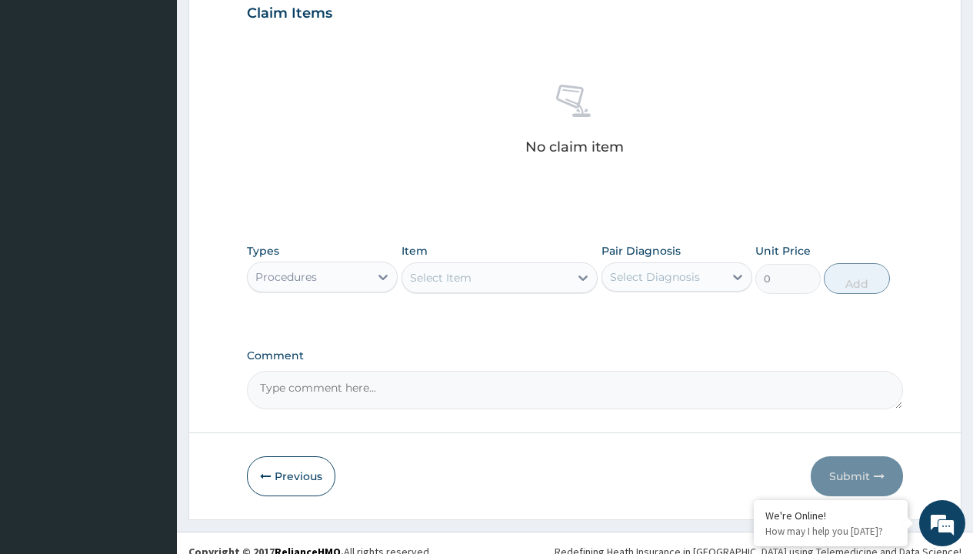
click at [440, 277] on div "Select Item" at bounding box center [441, 277] width 62 height 15
type input "service fee"
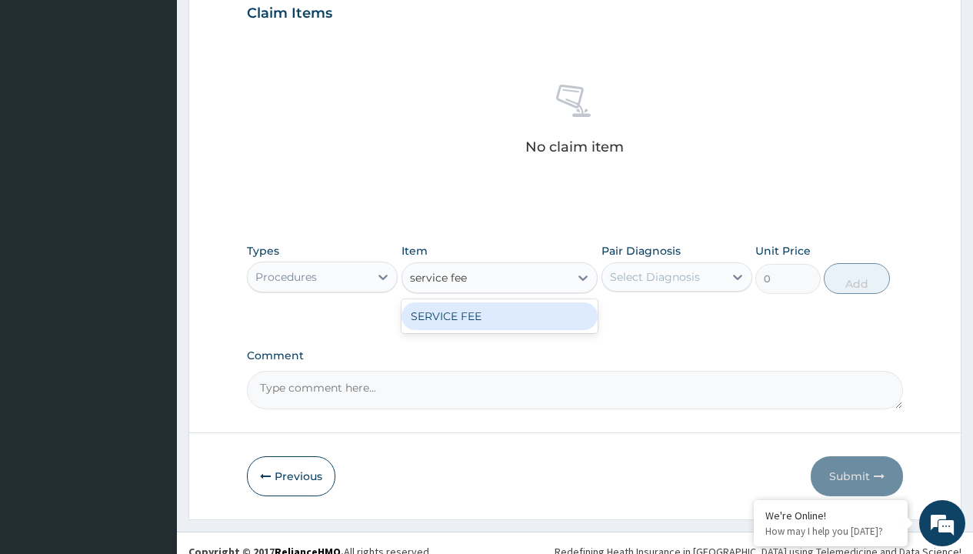
click at [499, 315] on div "SERVICE FEE" at bounding box center [499, 316] width 197 height 28
type input "100"
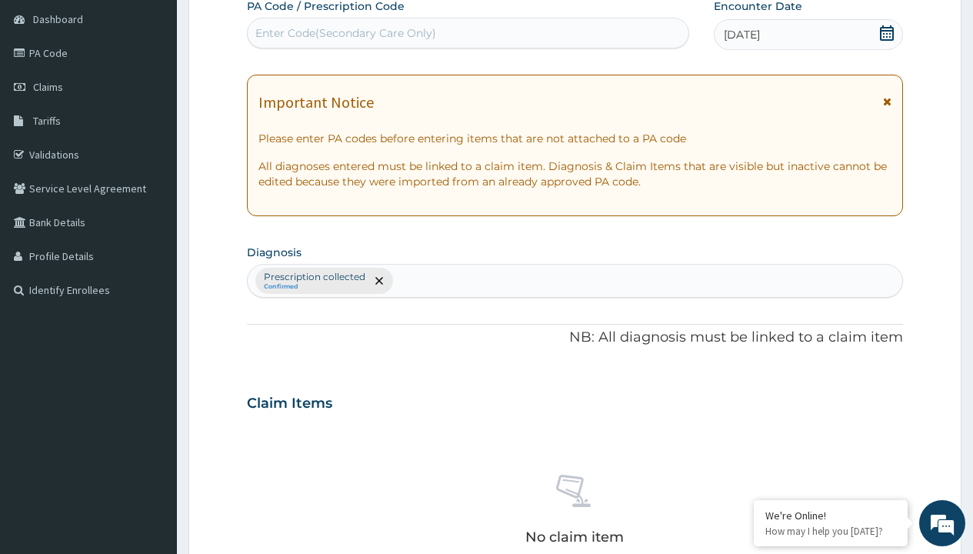
scroll to position [268, 0]
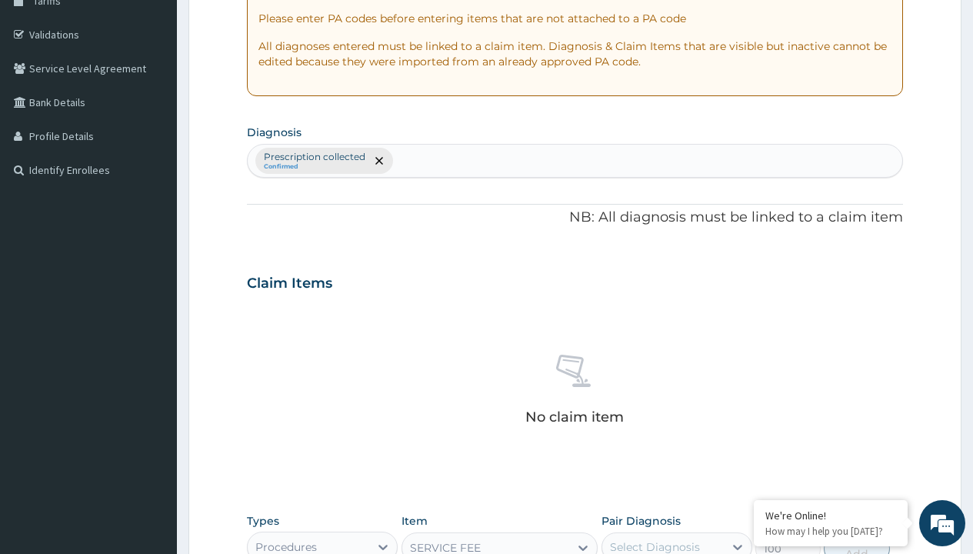
type input "prescription collected"
checkbox input "true"
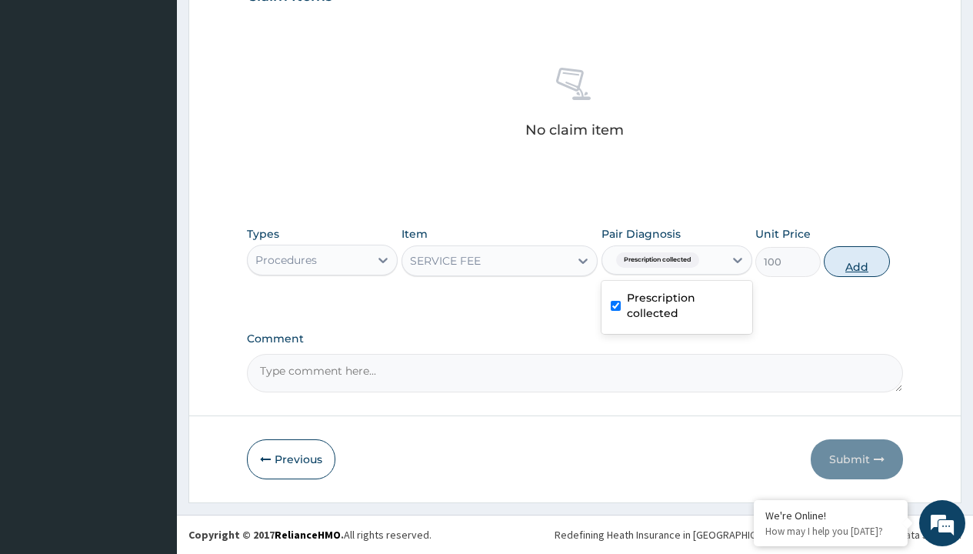
click at [856, 261] on button "Add" at bounding box center [855, 261] width 65 height 31
type input "0"
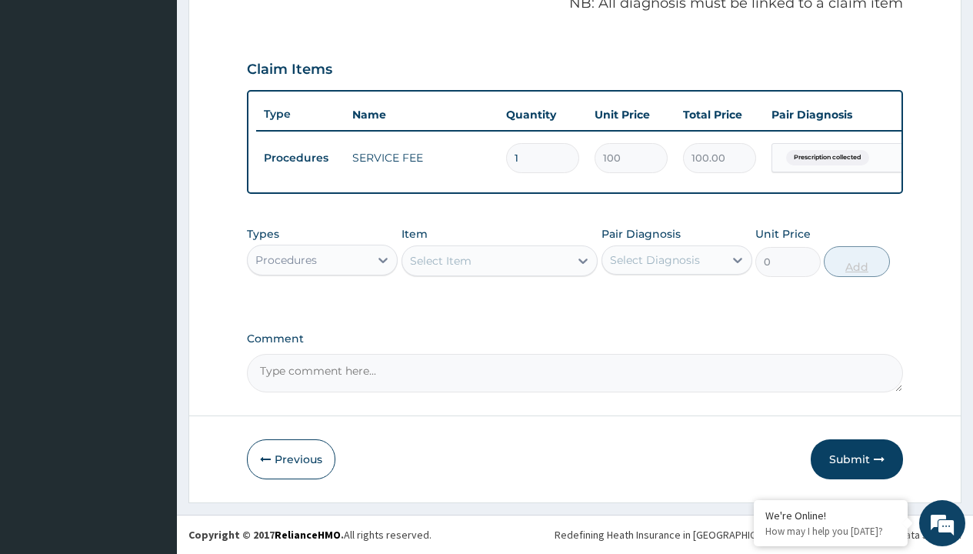
scroll to position [494, 0]
click at [286, 259] on div "Procedures" at bounding box center [286, 259] width 62 height 15
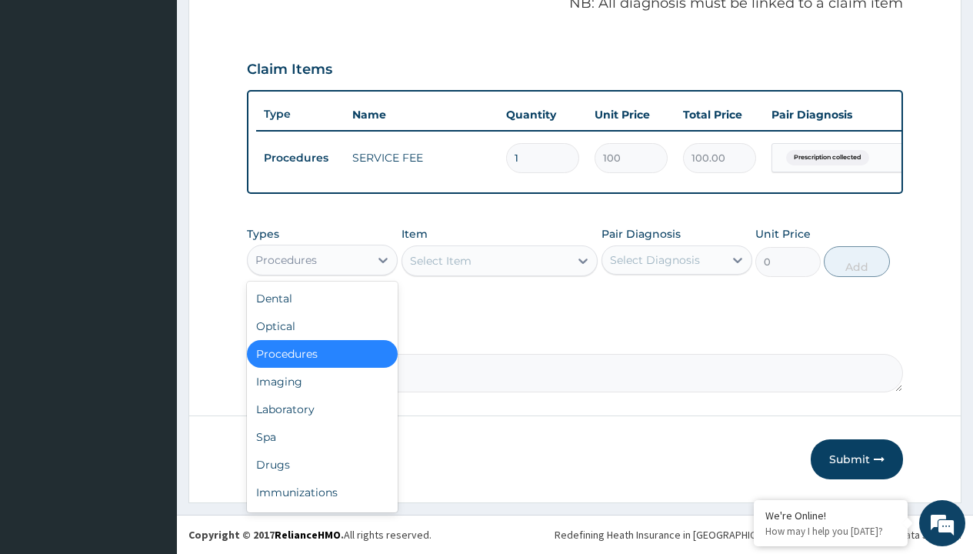
type input "drugs"
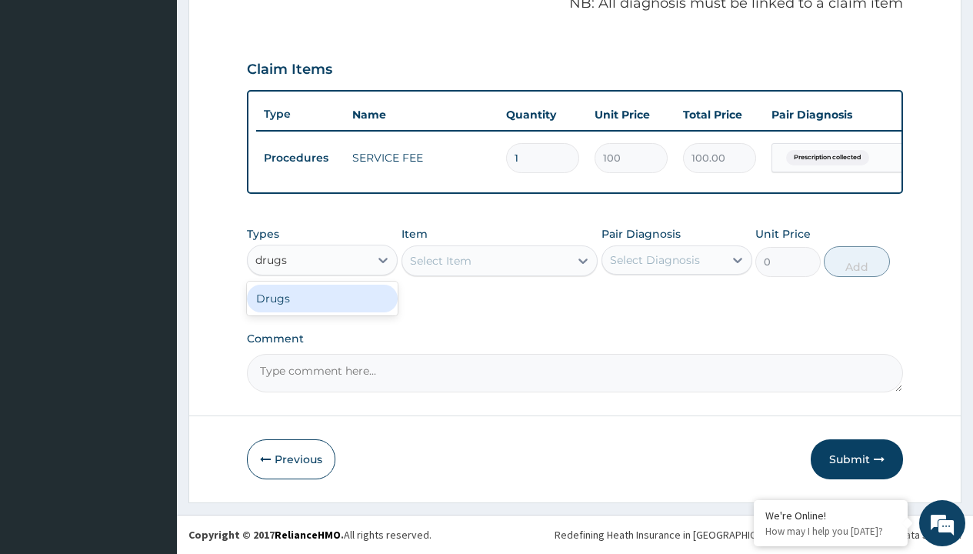
click at [322, 298] on div "Drugs" at bounding box center [322, 298] width 151 height 28
click at [440, 260] on div "Select Item" at bounding box center [499, 260] width 197 height 31
type input "[MEDICAL_DATA]"
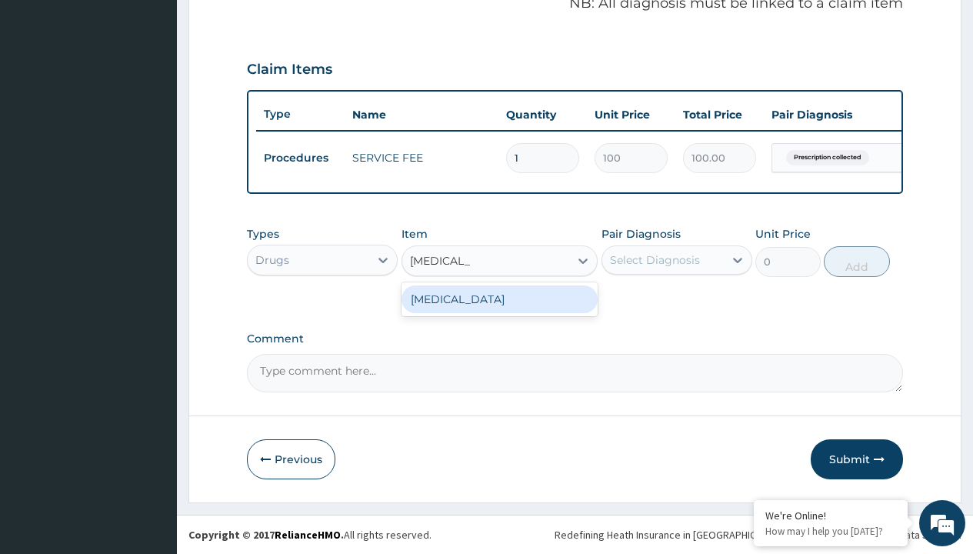
click at [499, 298] on div "[MEDICAL_DATA]" at bounding box center [499, 299] width 197 height 28
type input "32000"
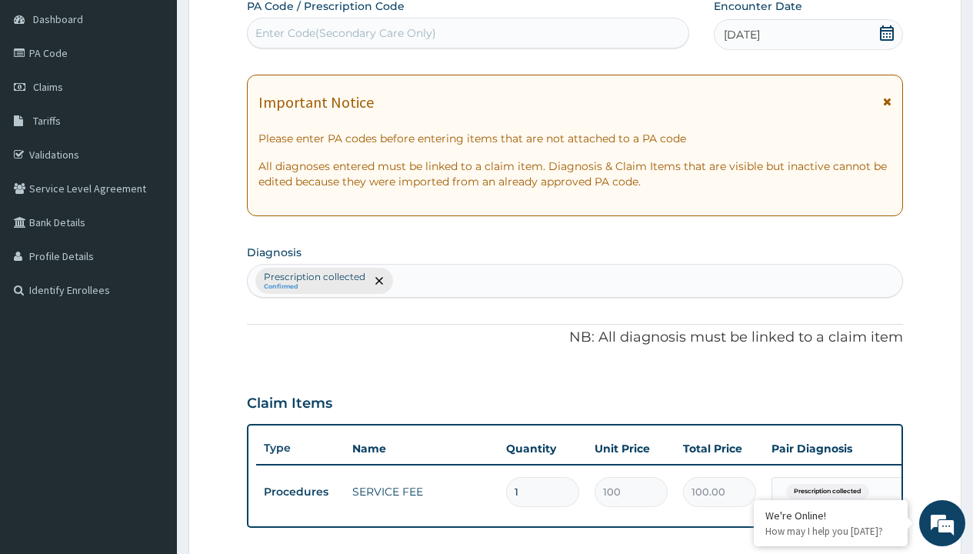
type input "prescription collected"
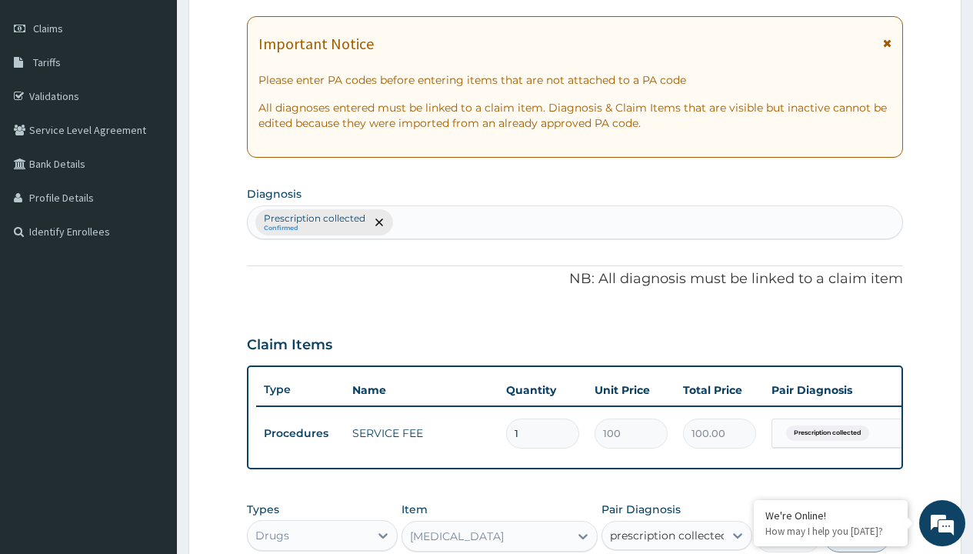
checkbox input "true"
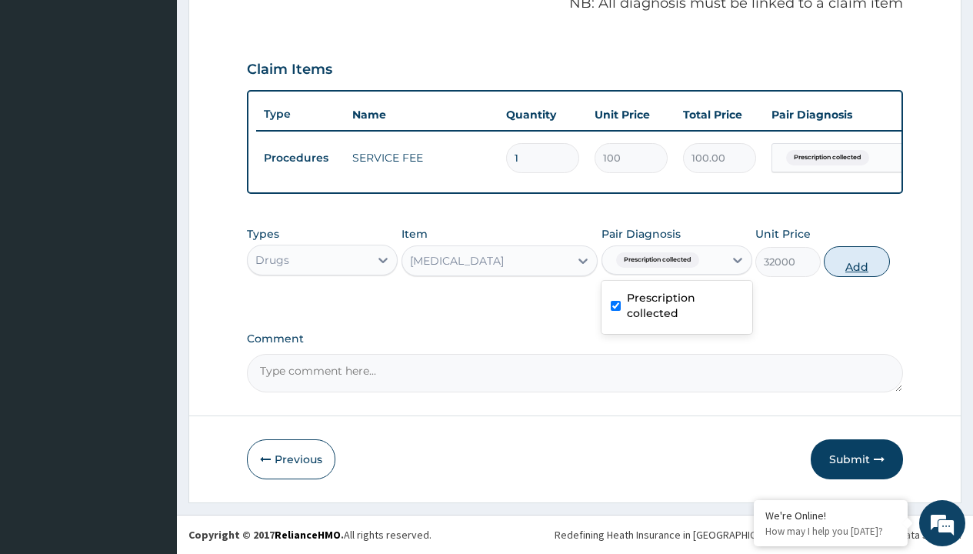
click at [856, 261] on button "Add" at bounding box center [855, 261] width 65 height 31
type input "0"
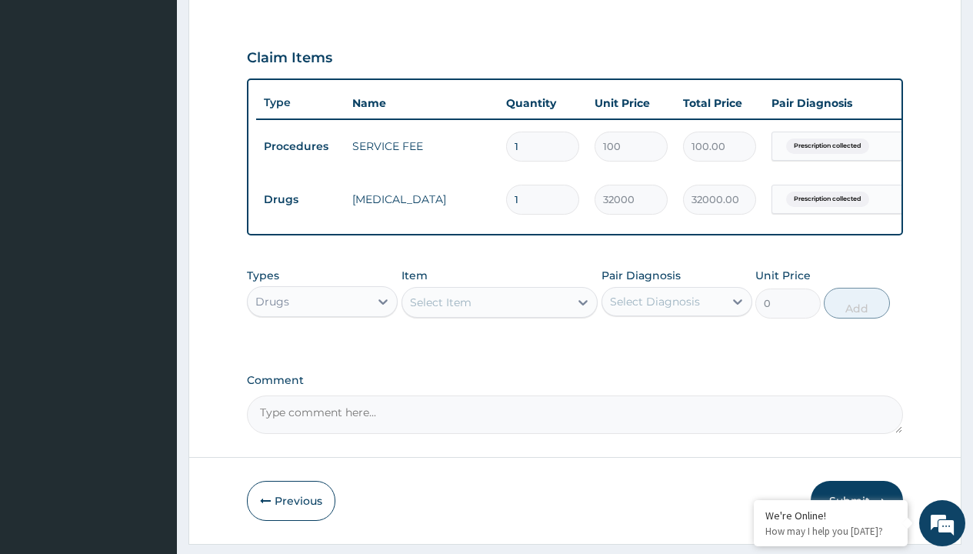
click at [300, 199] on td "Drugs" at bounding box center [300, 199] width 88 height 28
type input "procedures"
click at [322, 351] on div "Procedures" at bounding box center [322, 340] width 151 height 28
click at [440, 310] on div "Select Item" at bounding box center [441, 301] width 62 height 15
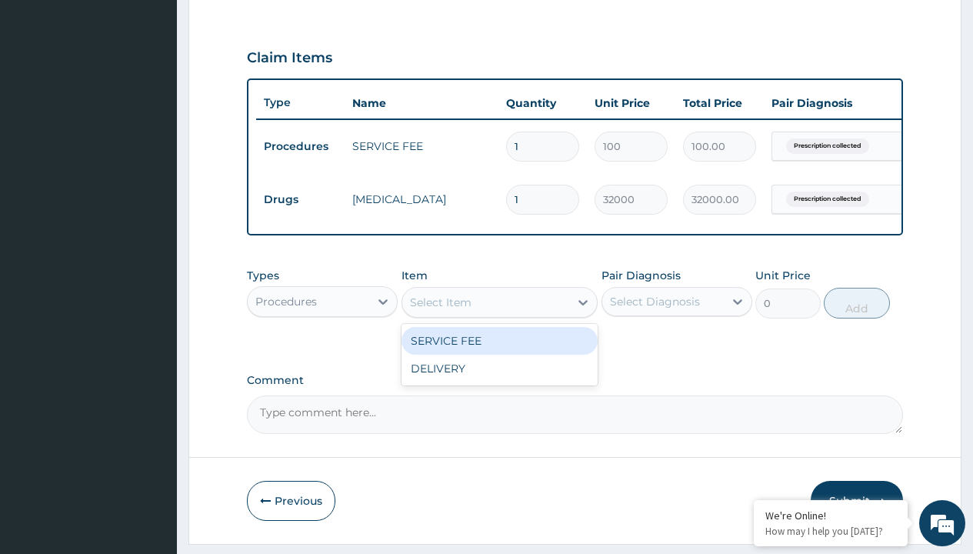
type input "delivery"
click at [499, 351] on div "DELIVERY" at bounding box center [499, 341] width 197 height 28
type input "2000"
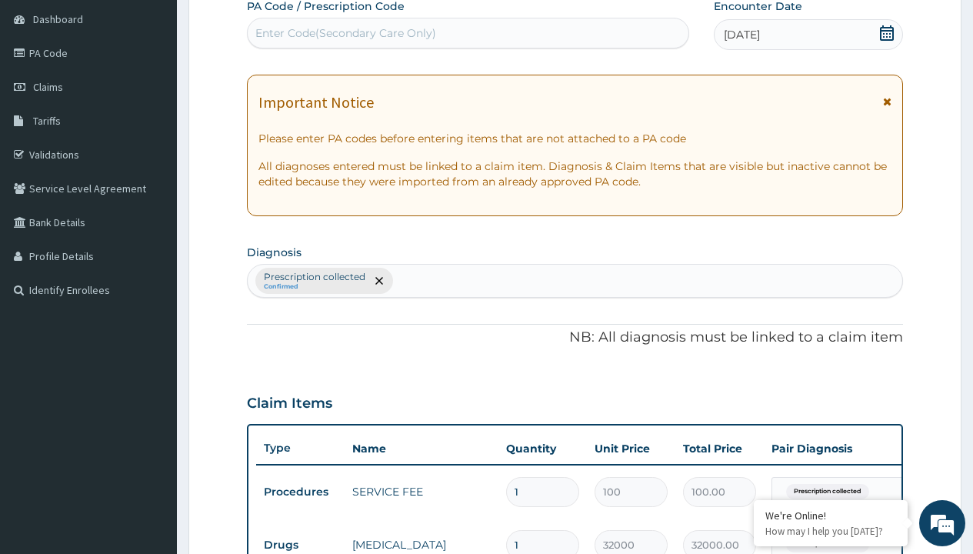
type input "prescription collected"
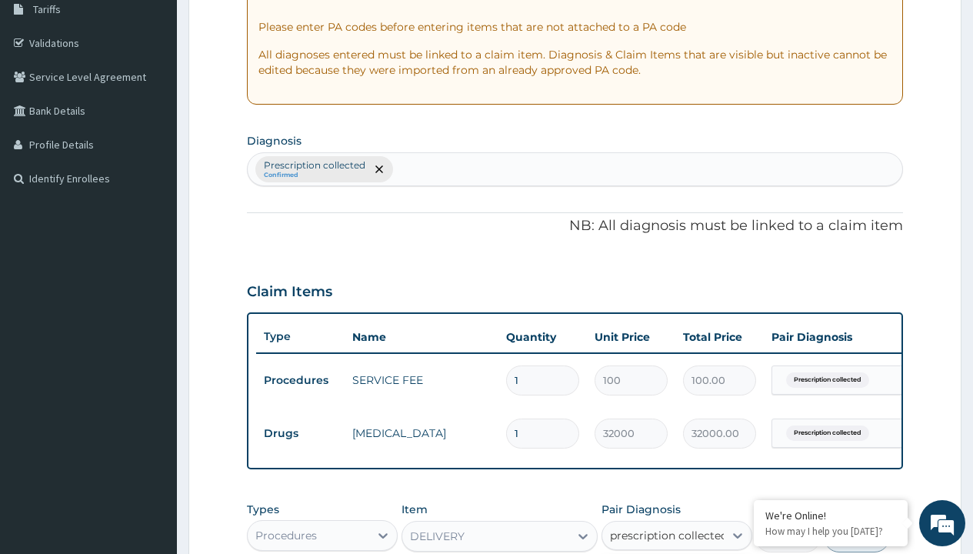
checkbox input "true"
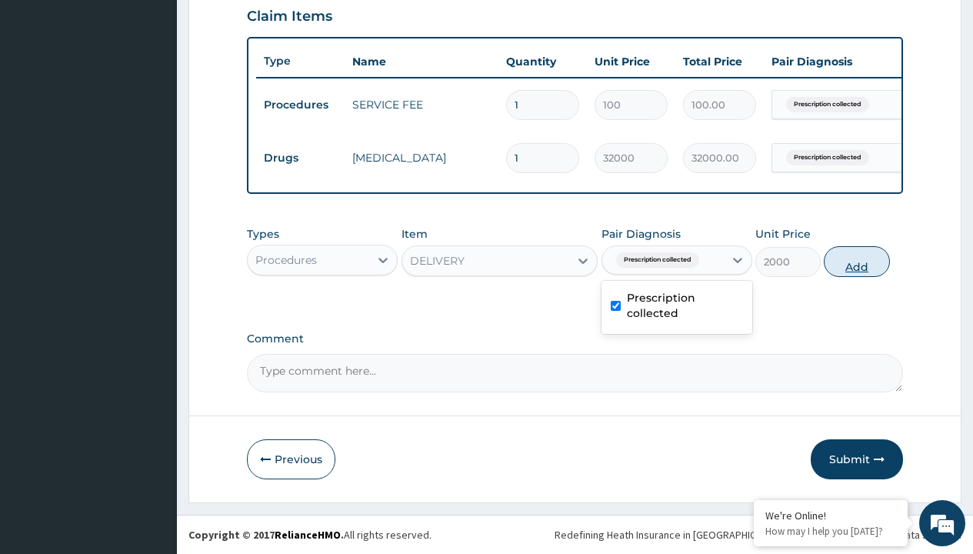
click at [856, 261] on button "Add" at bounding box center [855, 261] width 65 height 31
type input "0"
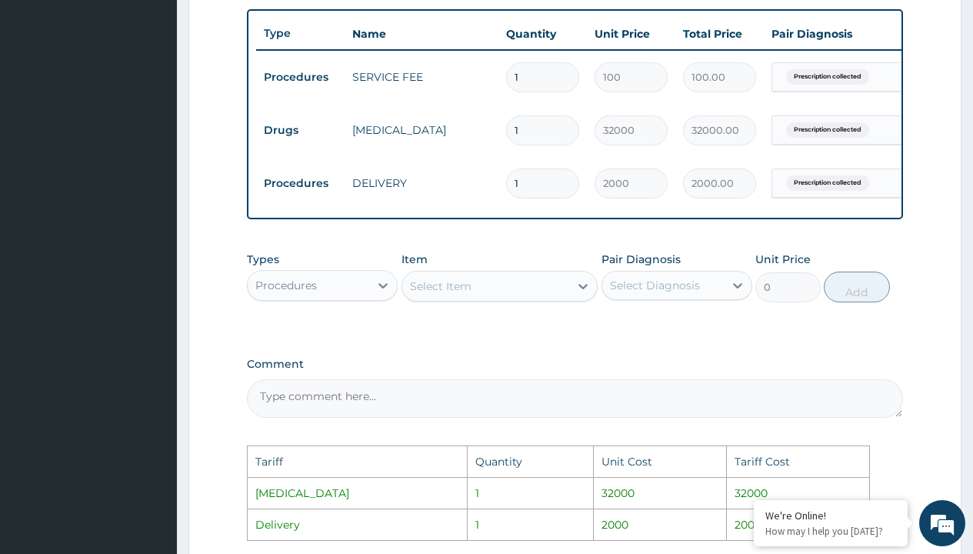
scroll to position [829, 0]
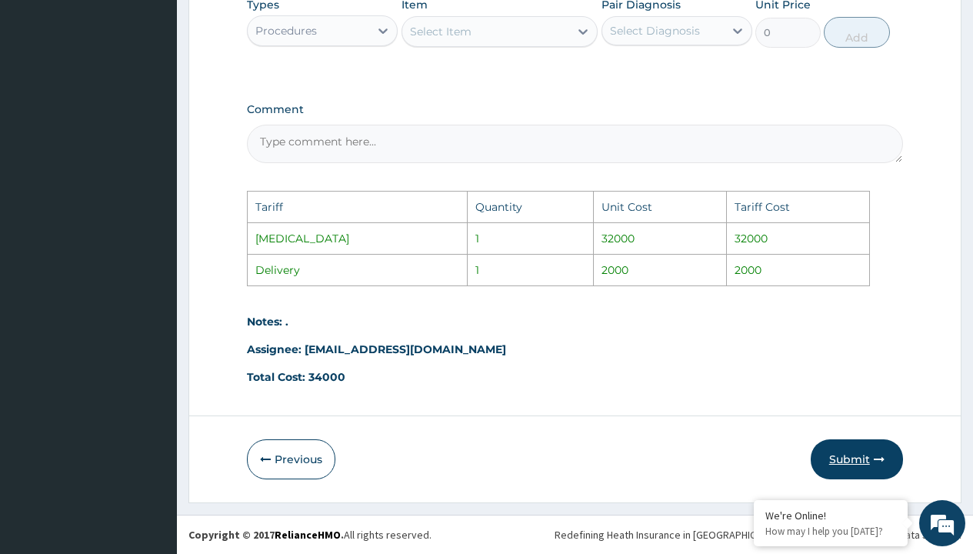
click at [869, 458] on button "Submit" at bounding box center [856, 459] width 92 height 40
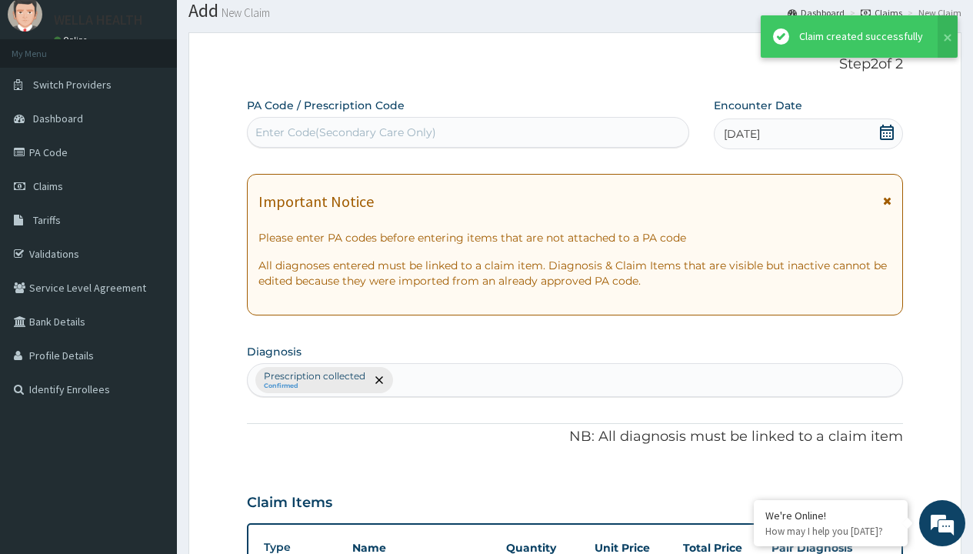
scroll to position [600, 0]
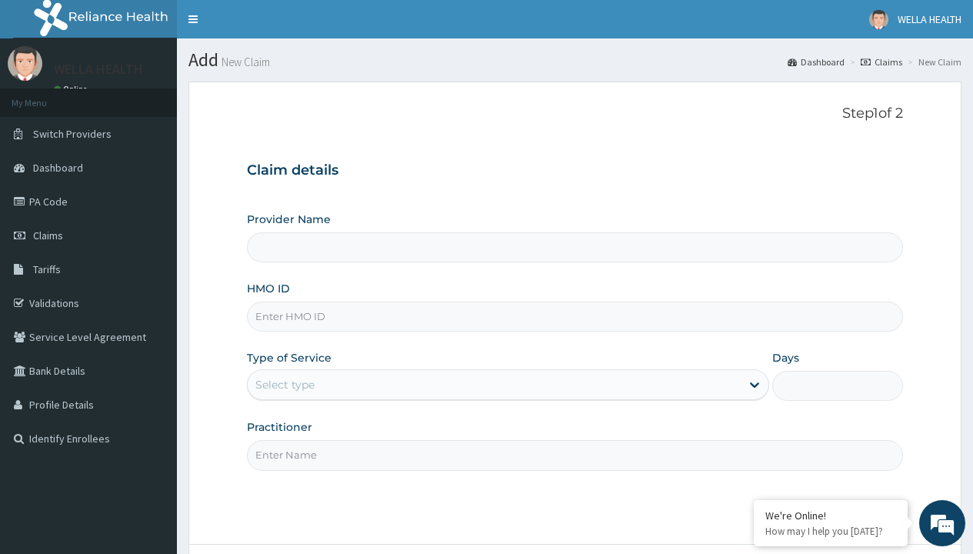
type input "Pharmacy Pick Up ( WellaHealth)"
type input "WRC/10001/A"
type input "WellaHealth"
click at [284, 384] on div "Select type" at bounding box center [284, 384] width 59 height 15
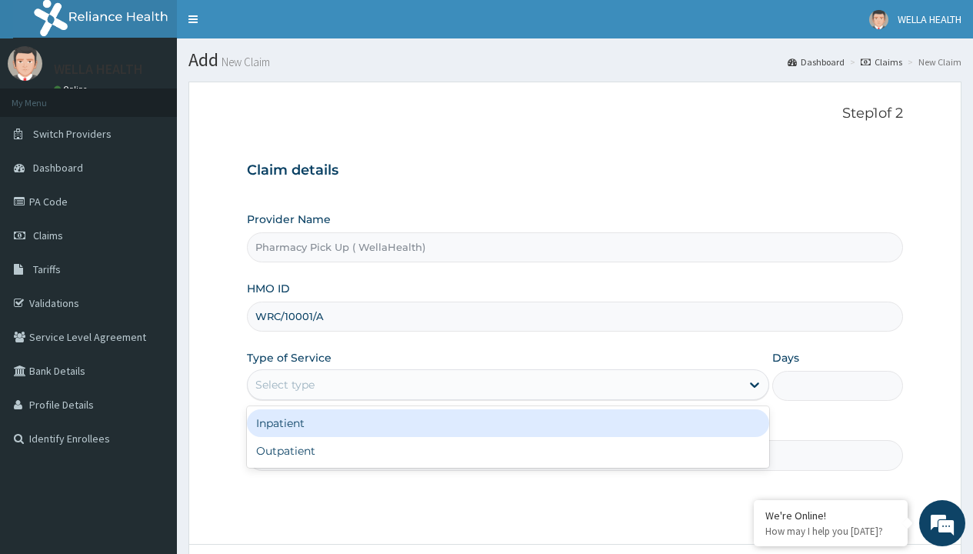
click at [507, 451] on div "Outpatient" at bounding box center [508, 451] width 522 height 28
type input "1"
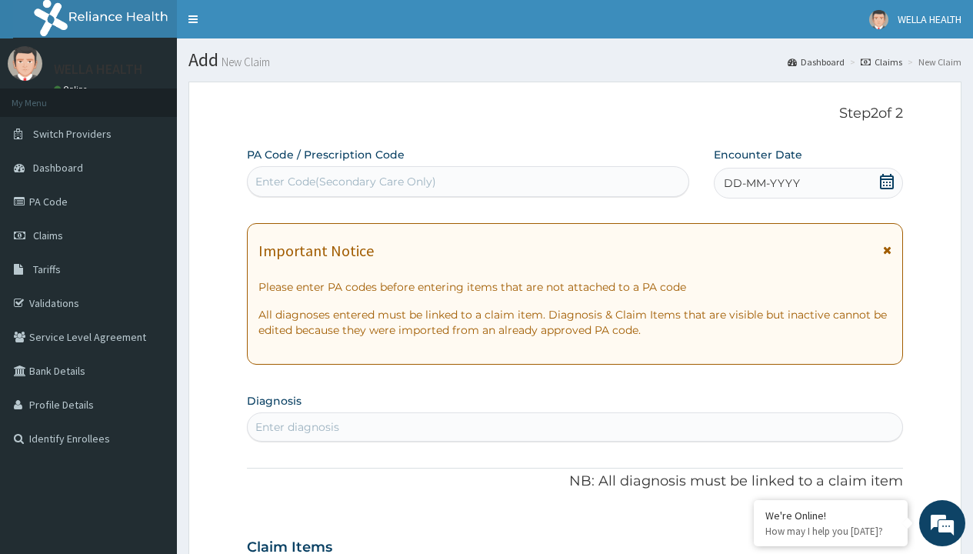
scroll to position [128, 0]
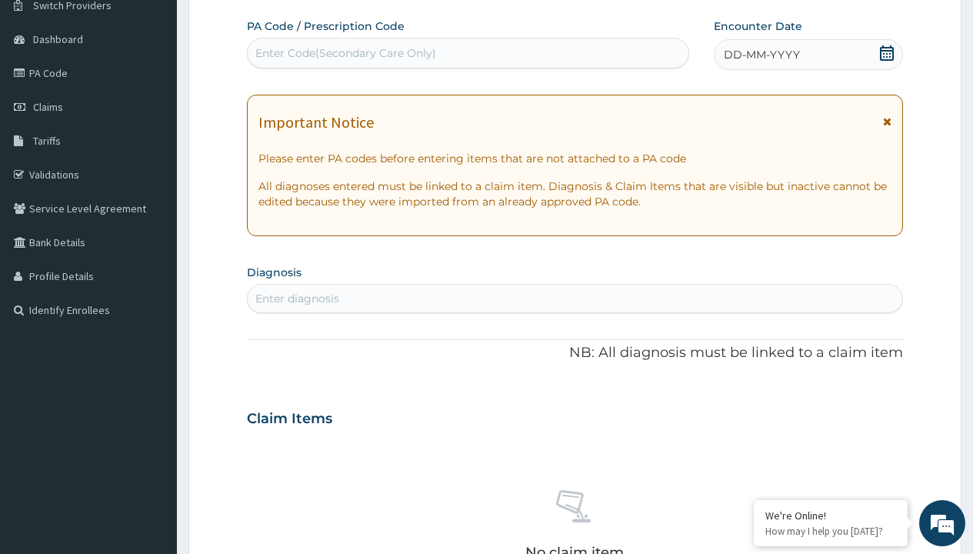
click at [760, 55] on span "DD-MM-YYYY" at bounding box center [761, 54] width 76 height 15
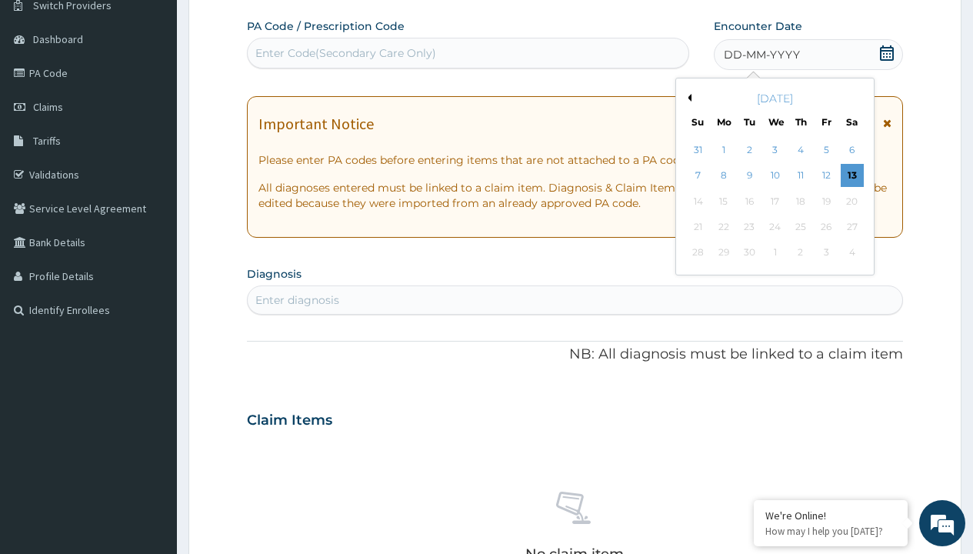
click at [687, 98] on button "Previous Month" at bounding box center [687, 98] width 8 height 8
click at [800, 175] on div "7" at bounding box center [800, 176] width 23 height 23
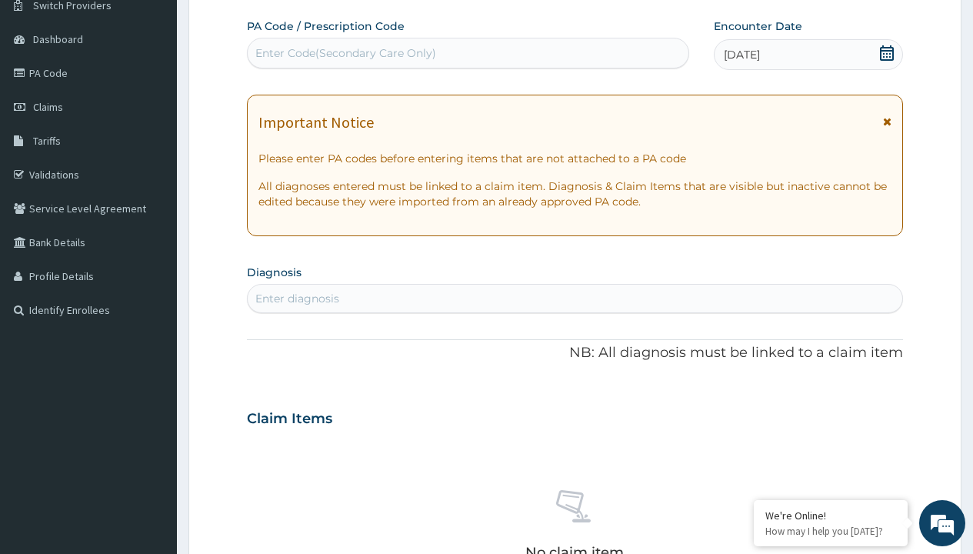
scroll to position [0, 0]
click at [297, 298] on div "Enter diagnosis" at bounding box center [297, 298] width 84 height 15
type input "prescription collected"
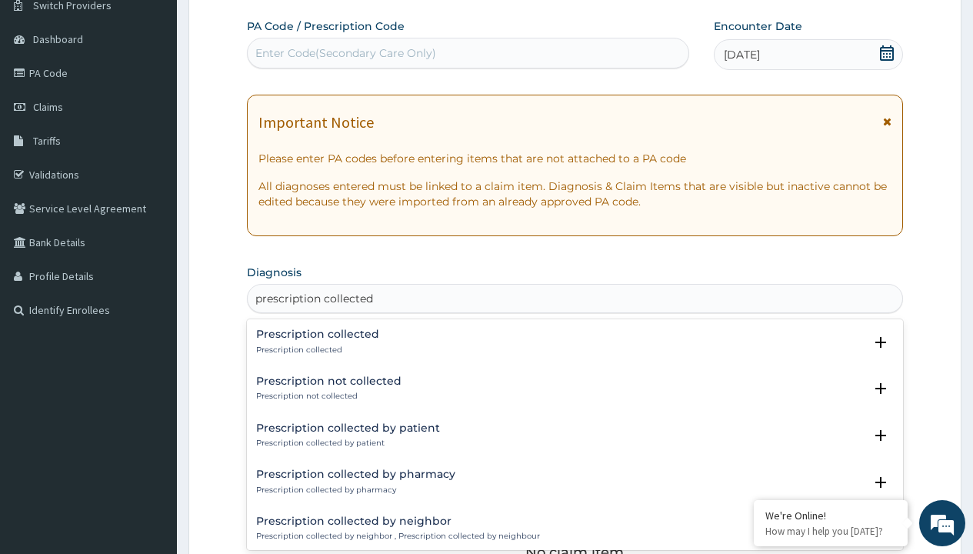
click at [315, 349] on p "Prescription collected" at bounding box center [317, 349] width 123 height 11
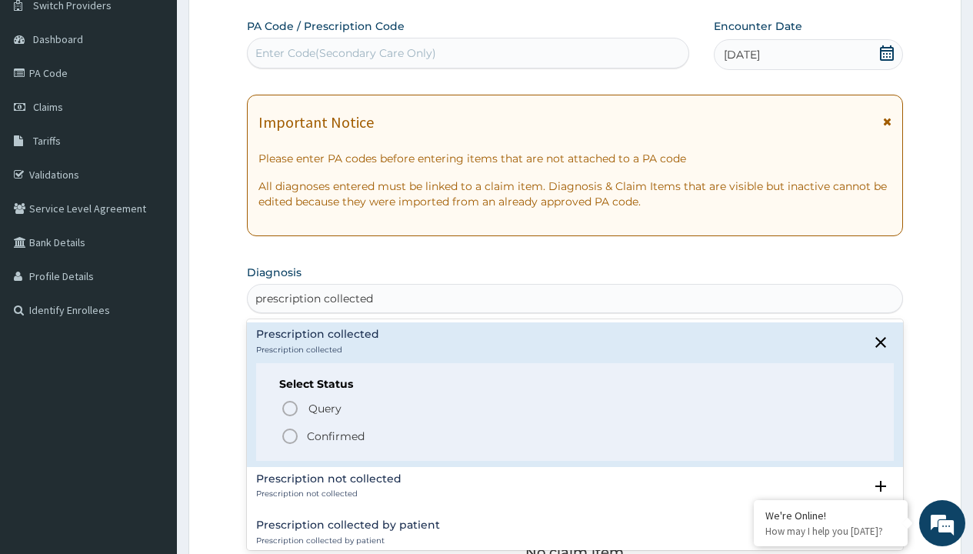
click at [335, 435] on p "Confirmed" at bounding box center [336, 435] width 58 height 15
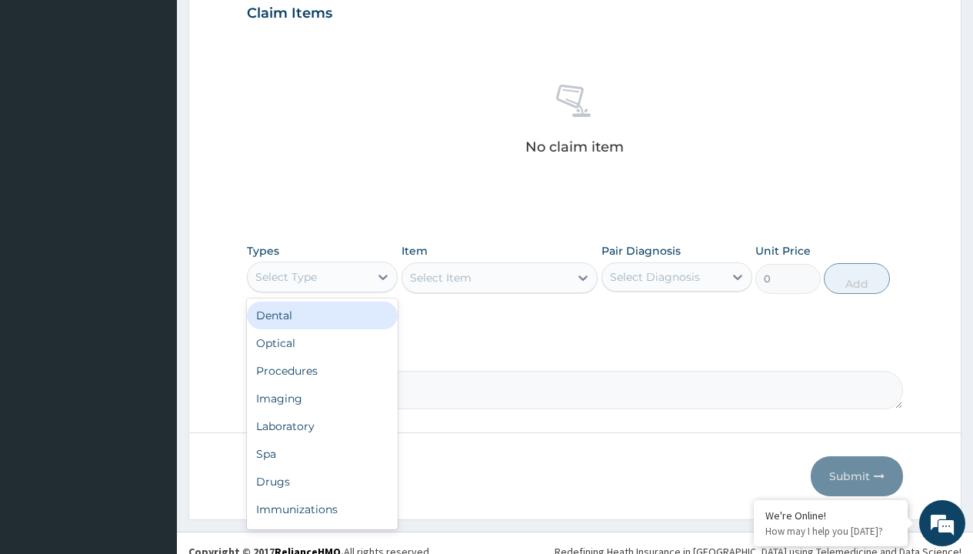
type input "procedures"
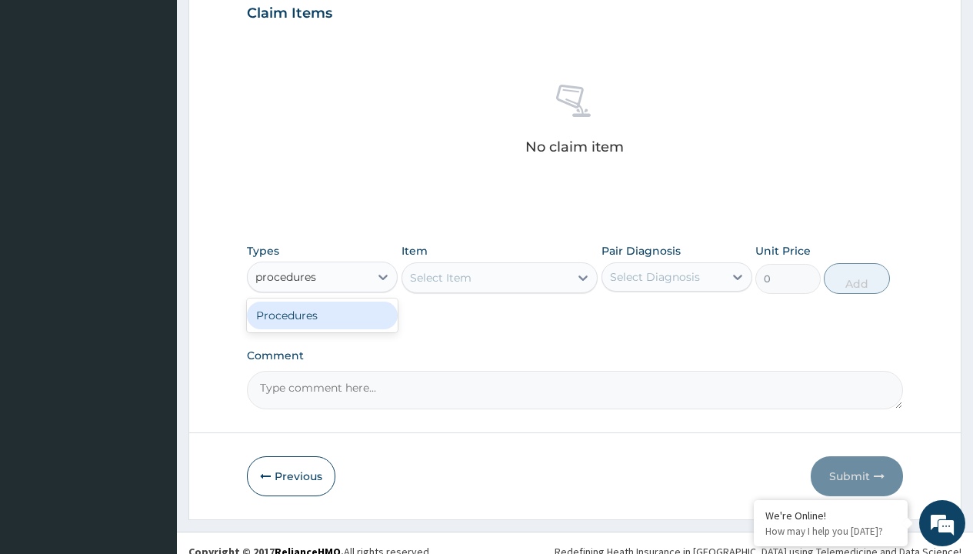
click at [322, 314] on div "Procedures" at bounding box center [322, 315] width 151 height 28
click at [440, 277] on div "Select Item" at bounding box center [499, 277] width 197 height 31
click at [286, 276] on div "Procedures" at bounding box center [286, 276] width 62 height 15
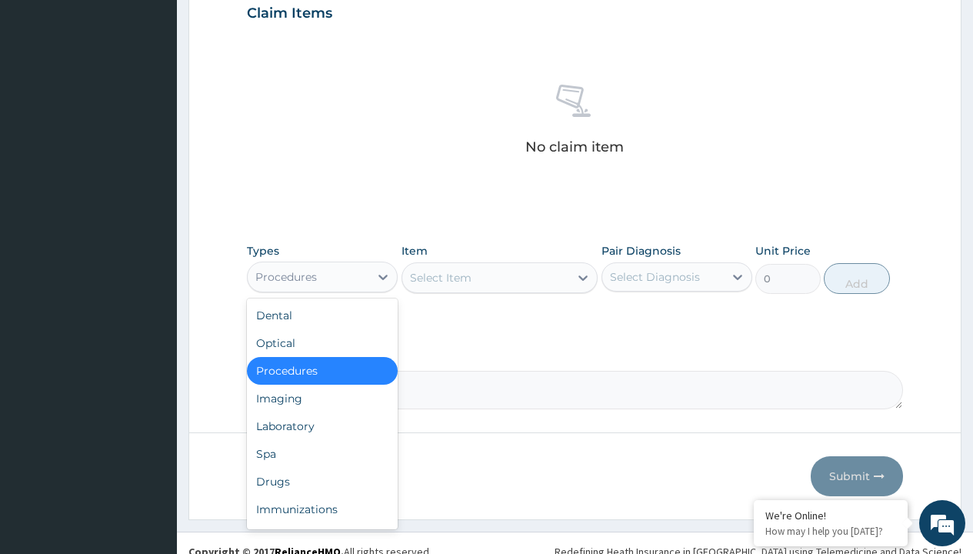
type input "procedures"
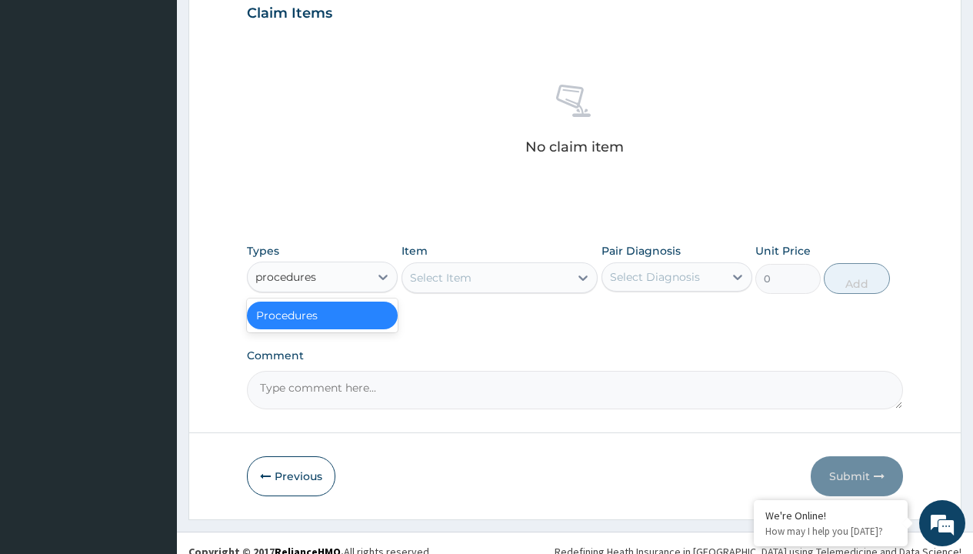
click at [322, 314] on div "Procedures" at bounding box center [322, 315] width 151 height 28
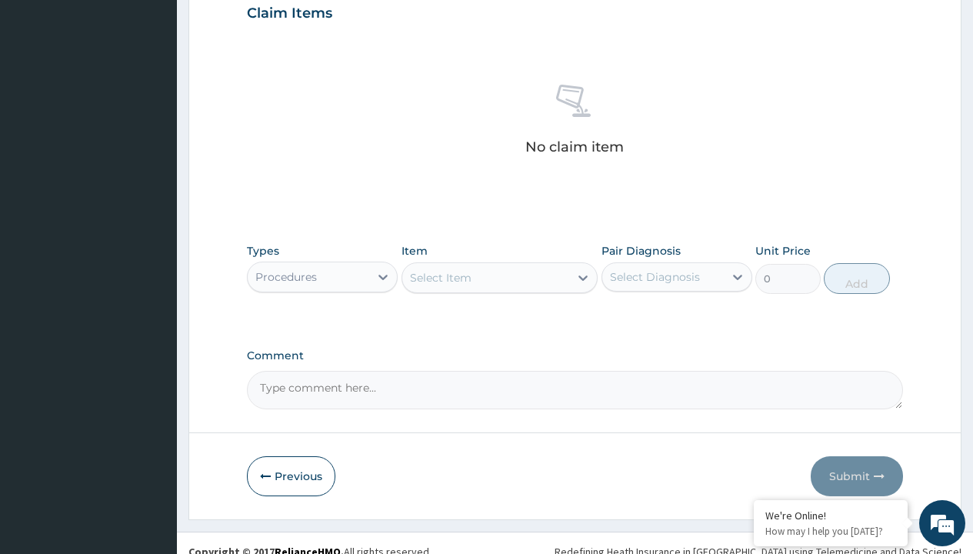
click at [440, 277] on div "Select Item" at bounding box center [441, 277] width 62 height 15
type input "service fee"
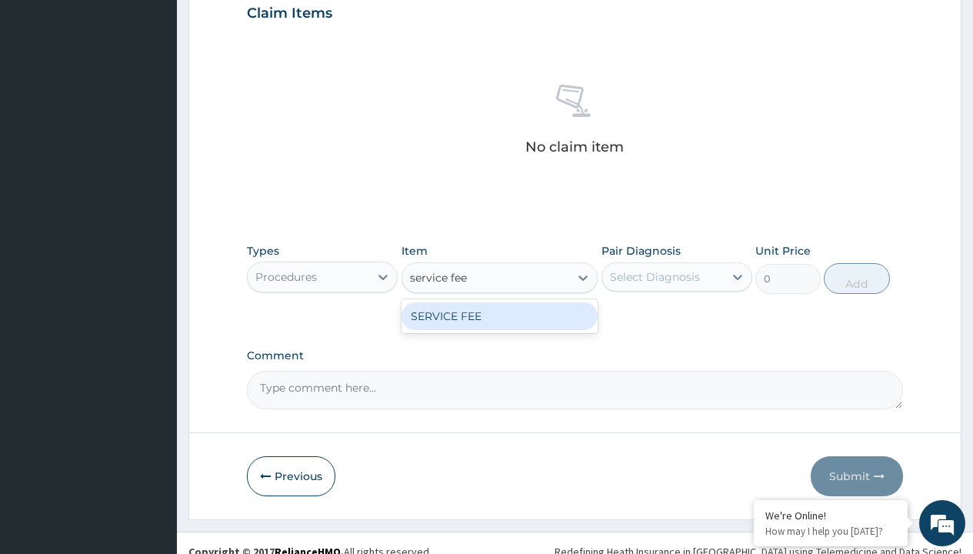
click at [499, 315] on div "SERVICE FEE" at bounding box center [499, 316] width 197 height 28
type input "100"
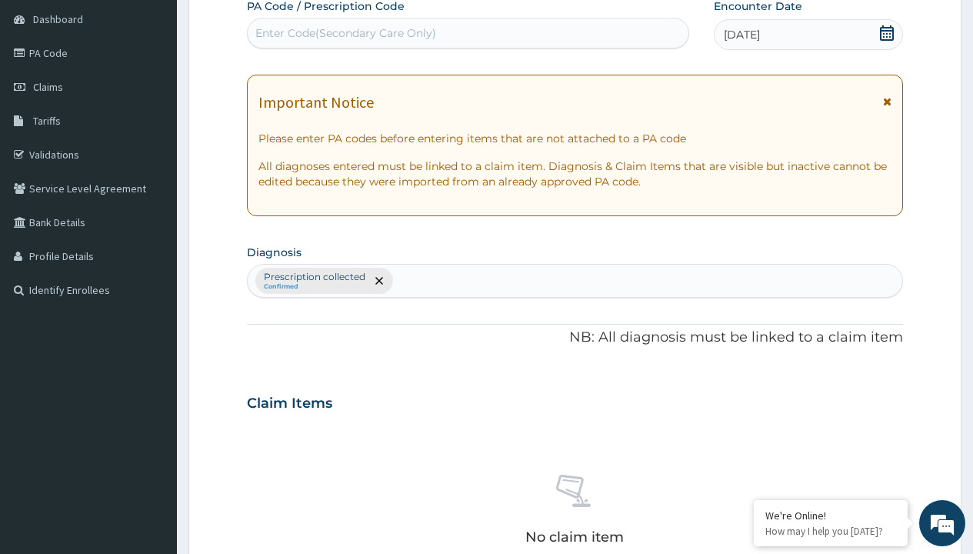
click at [314, 277] on p "Prescription collected" at bounding box center [314, 277] width 101 height 12
type input "prescription collected"
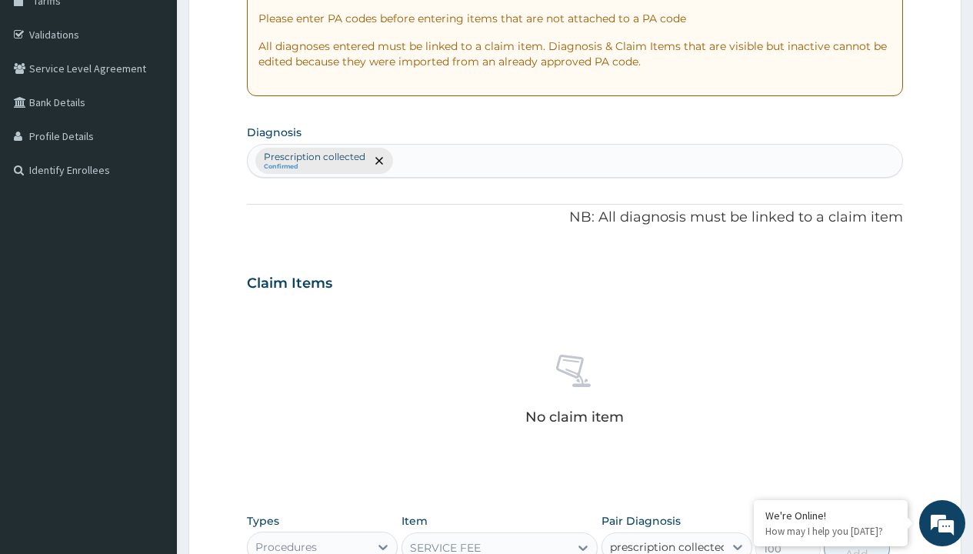
checkbox input "true"
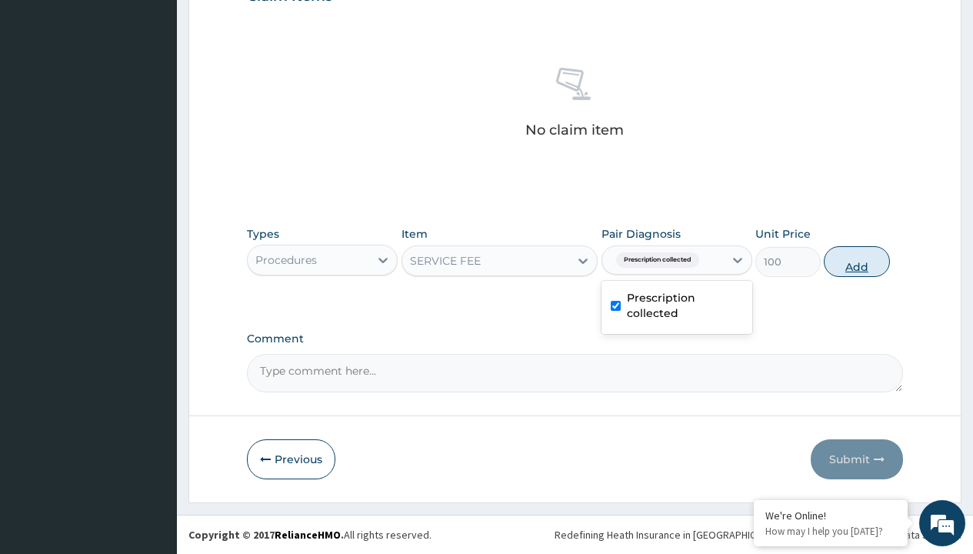
click at [856, 261] on button "Add" at bounding box center [855, 261] width 65 height 31
type input "0"
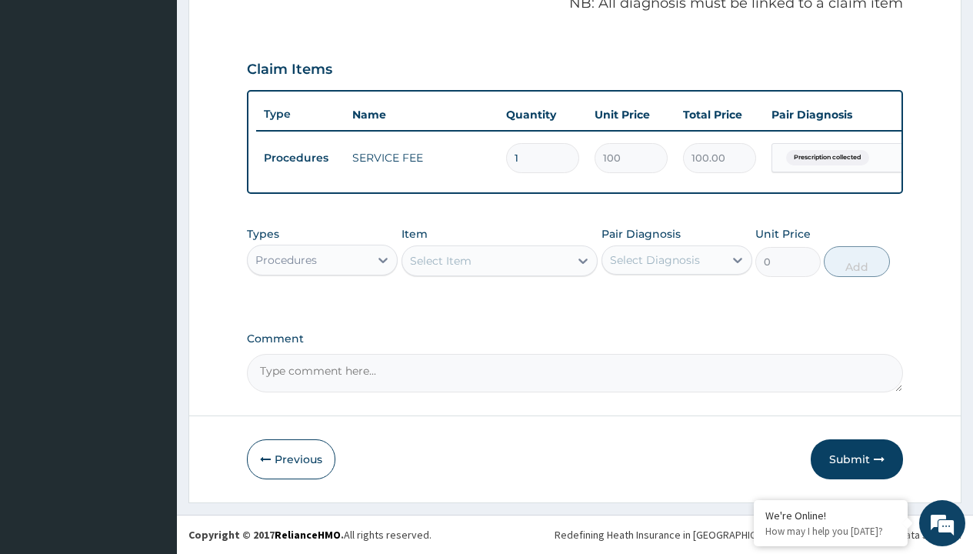
click at [286, 259] on div "Procedures" at bounding box center [286, 259] width 62 height 15
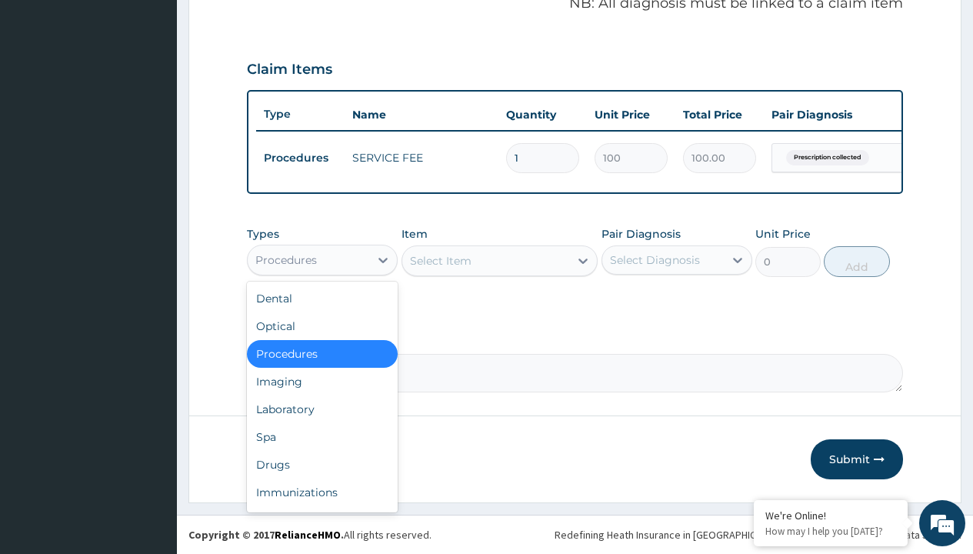
type input "drugs"
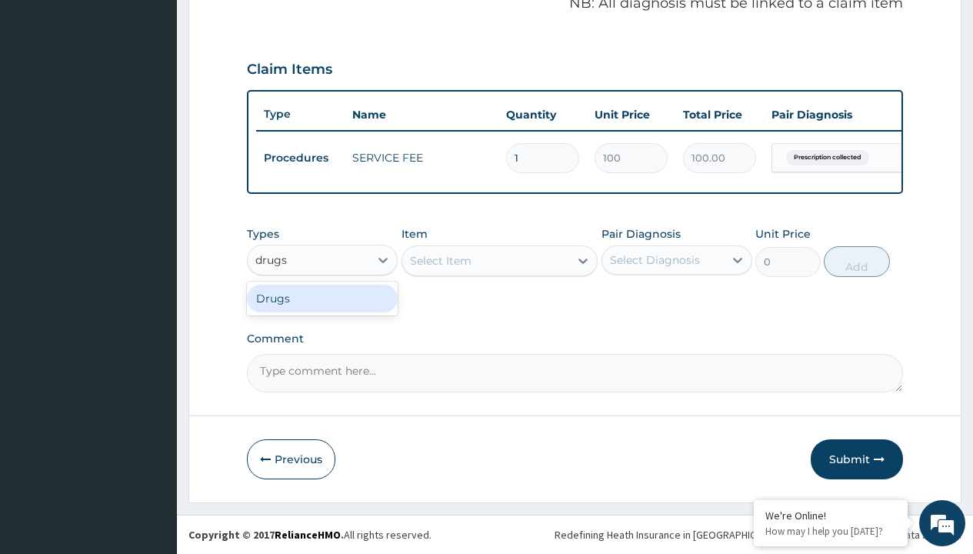
scroll to position [0, 0]
click at [322, 298] on div "Drugs" at bounding box center [322, 298] width 151 height 28
click at [440, 260] on div "Select Item" at bounding box center [499, 260] width 197 height 31
type input "antallerge eye drop/pack"
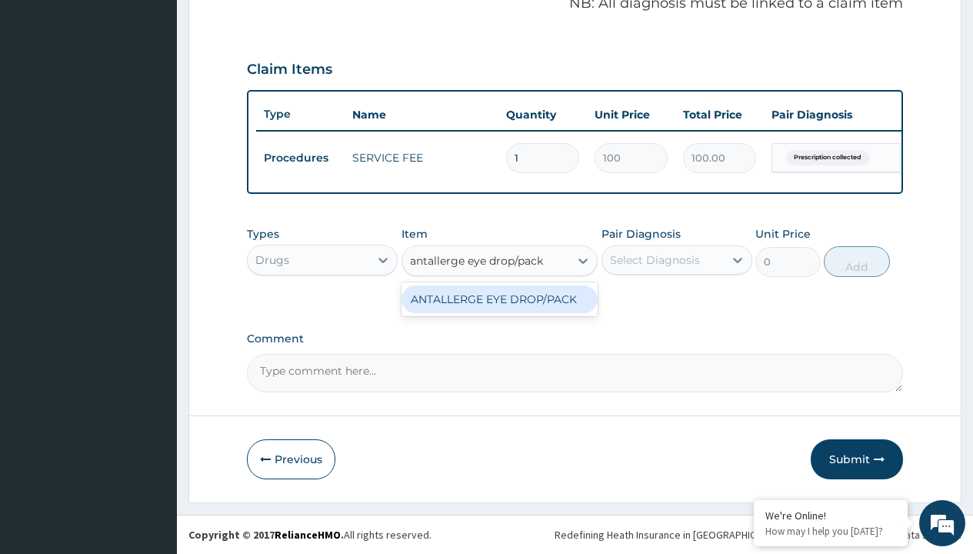
click at [499, 298] on div "ANTALLERGE EYE DROP/PACK" at bounding box center [499, 299] width 197 height 28
type input "4300"
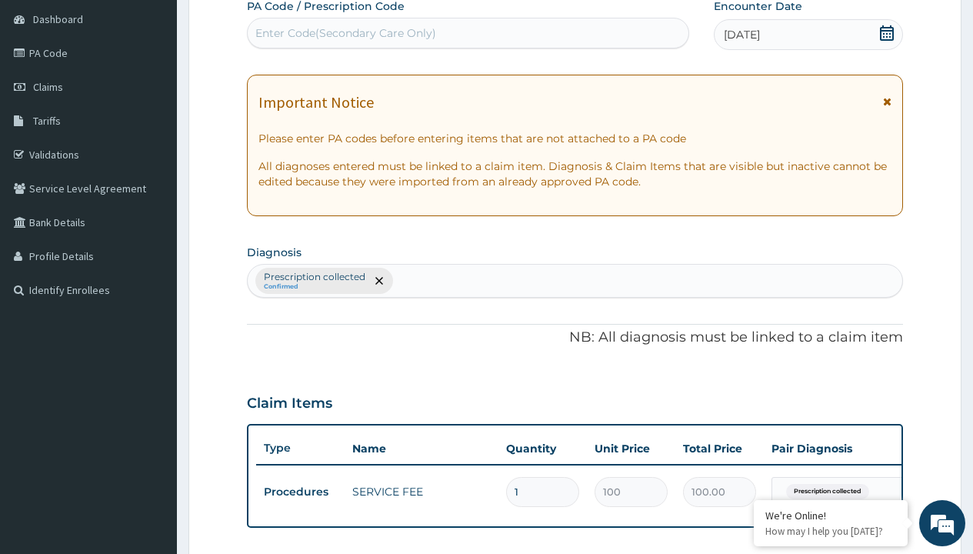
type input "prescription collected"
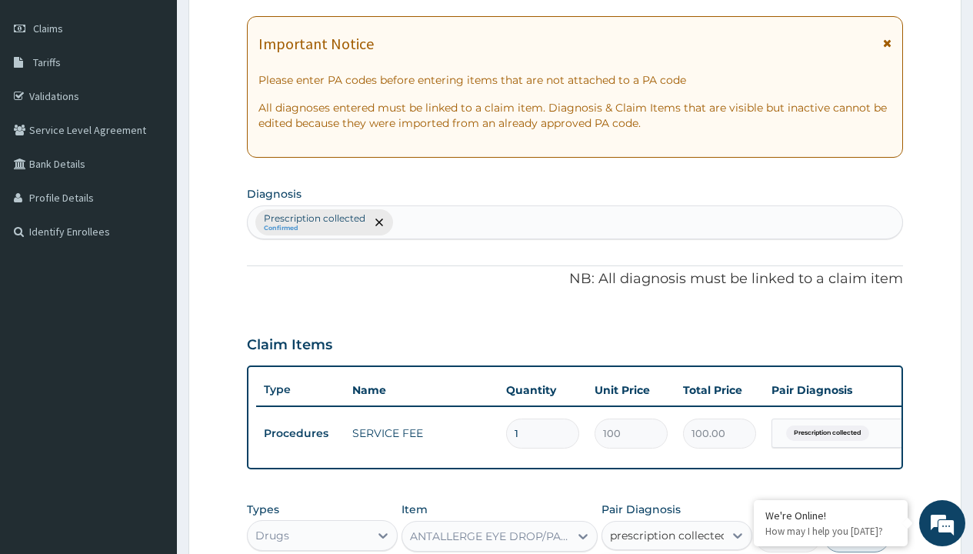
checkbox input "true"
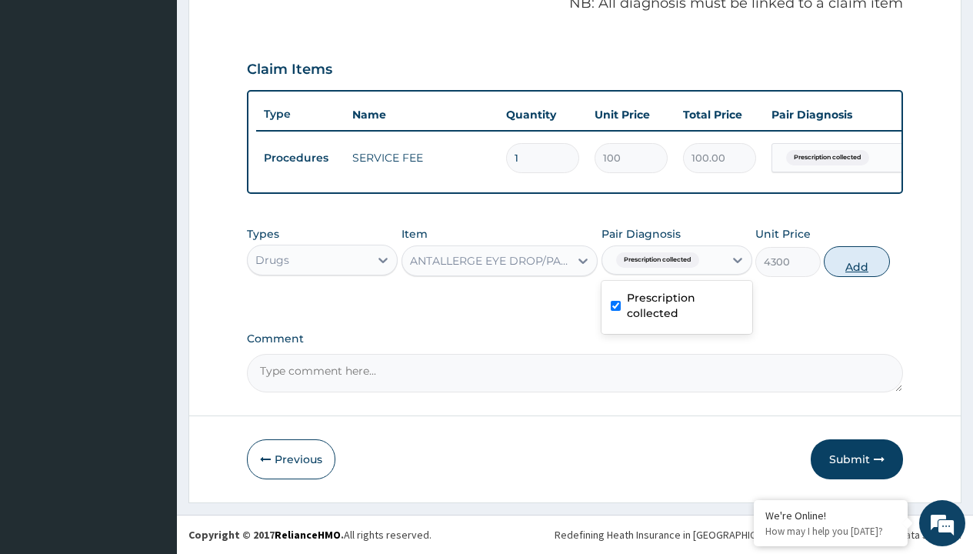
click at [856, 261] on button "Add" at bounding box center [855, 261] width 65 height 31
type input "0"
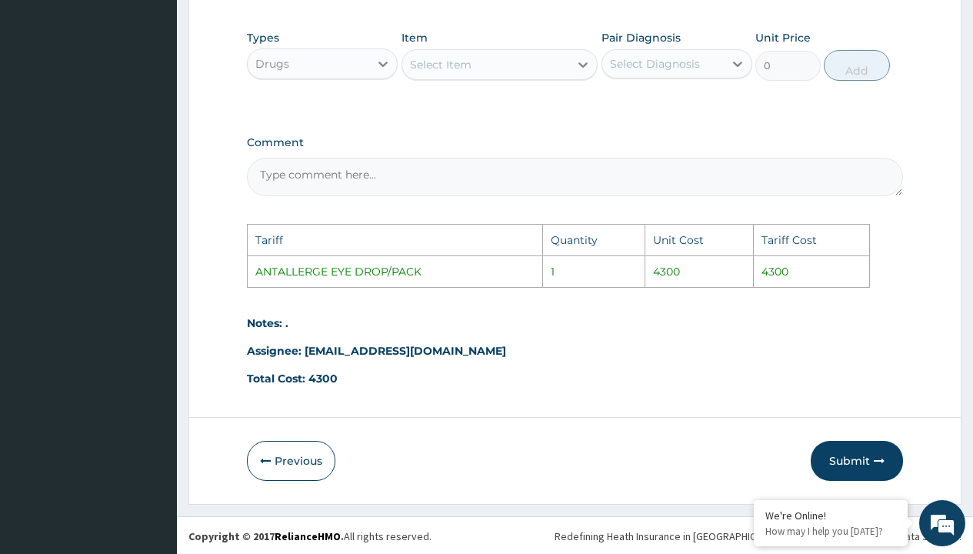
scroll to position [744, 0]
click at [856, 461] on button "Submit" at bounding box center [856, 459] width 92 height 40
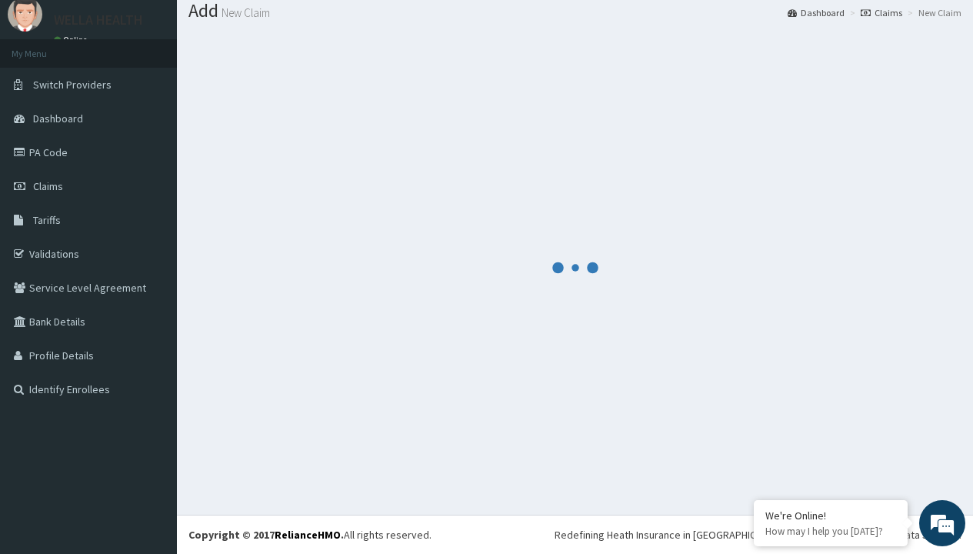
scroll to position [547, 0]
